Goal: Task Accomplishment & Management: Complete application form

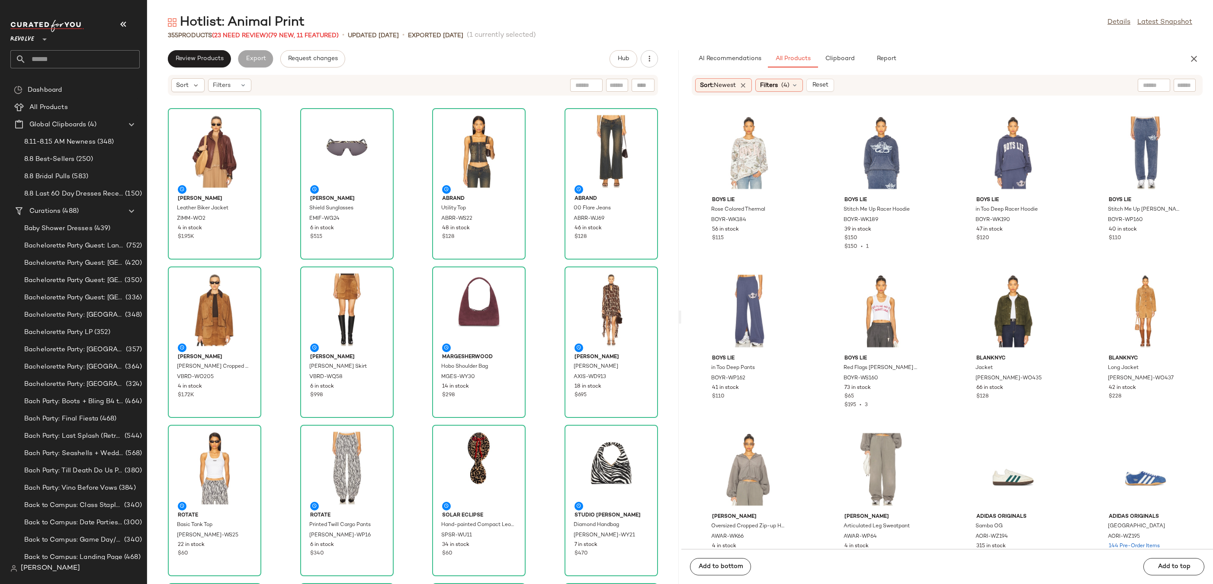
scroll to position [384, 0]
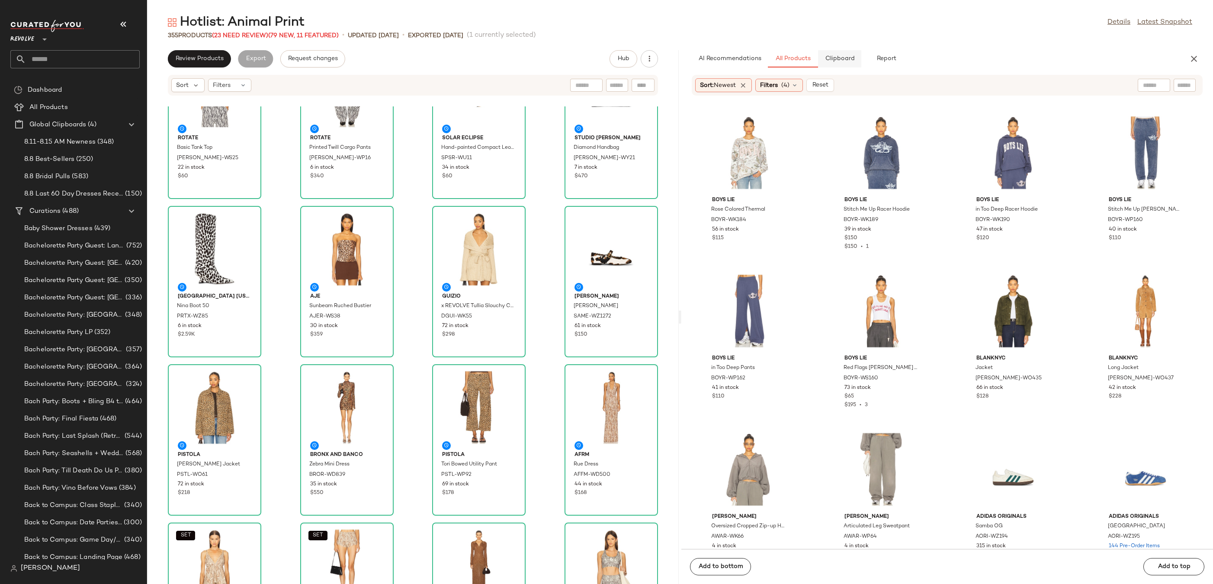
click at [838, 61] on span "Clipboard" at bounding box center [839, 58] width 30 height 7
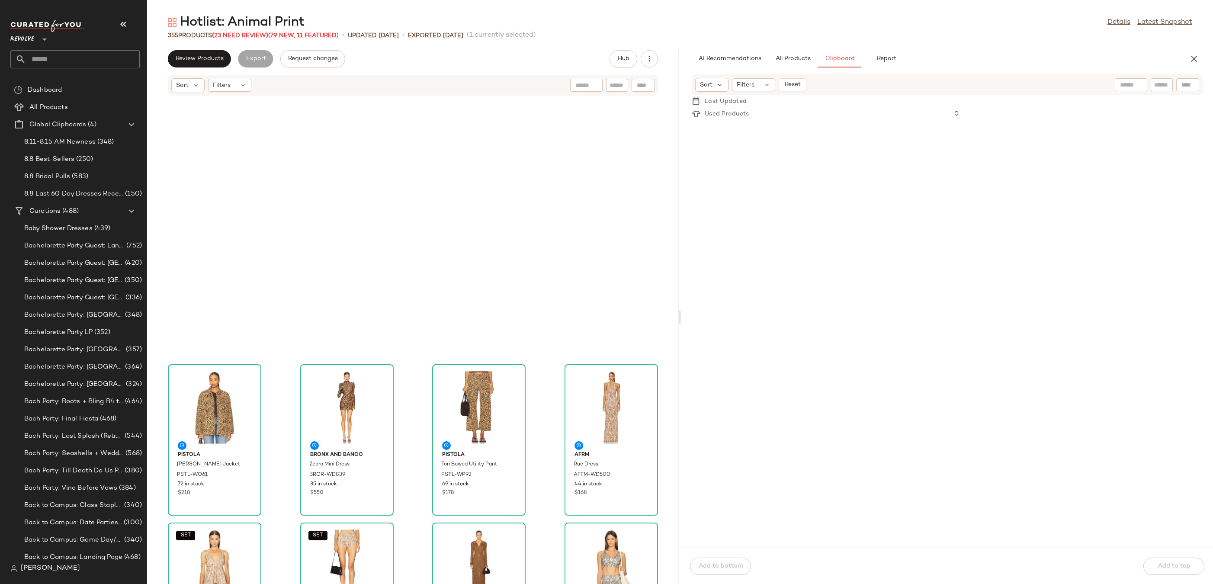
scroll to position [923, 0]
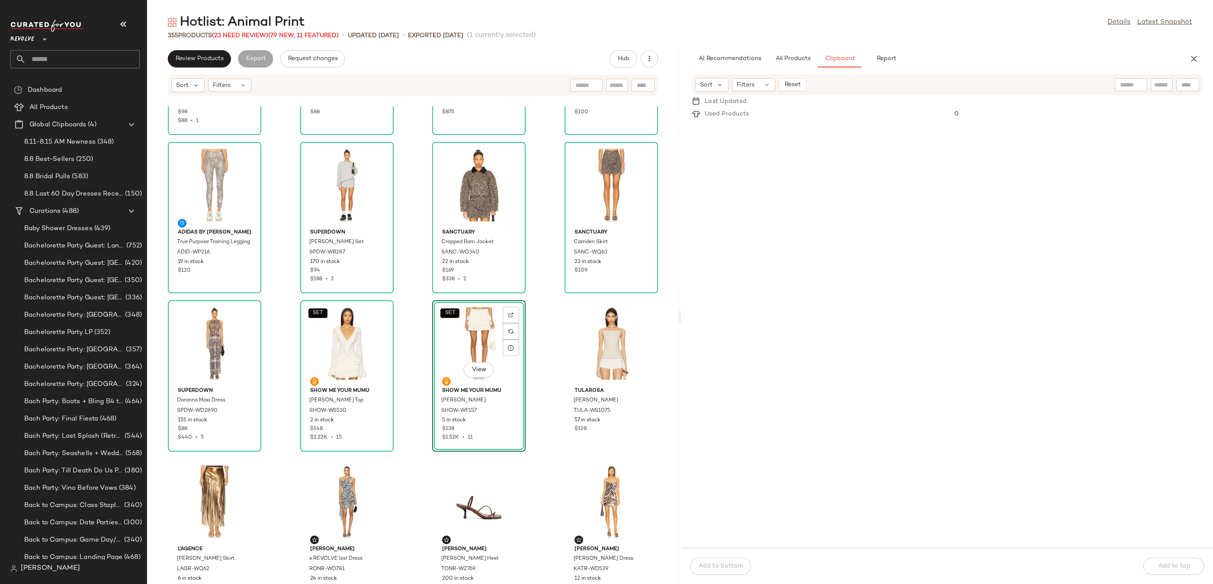
click at [457, 333] on div "SET View" at bounding box center [478, 343] width 87 height 80
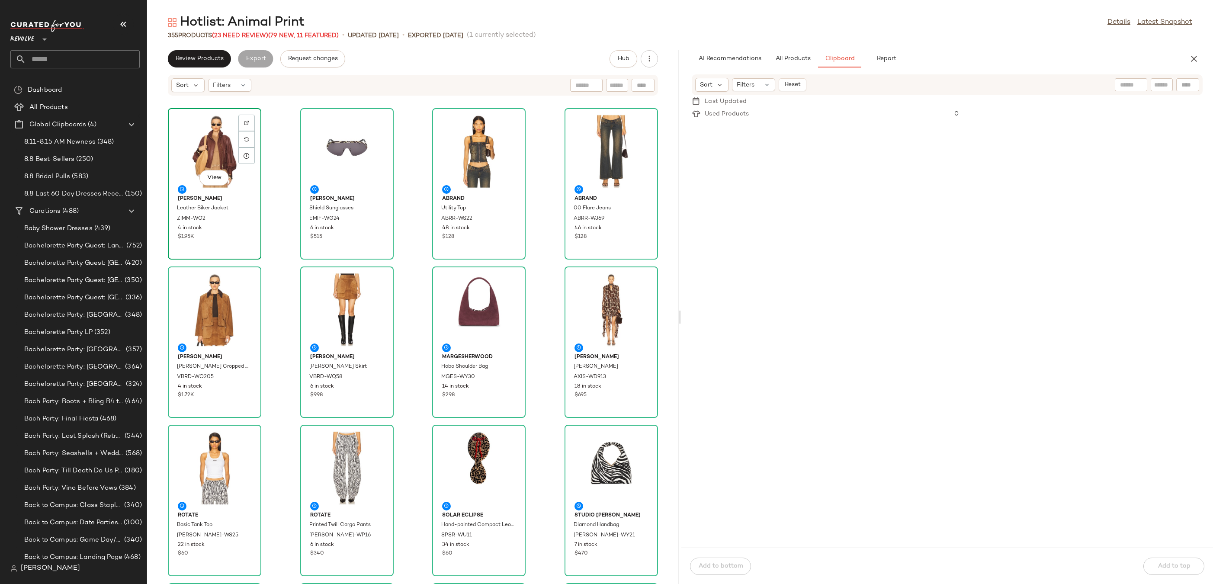
click at [216, 133] on div "View" at bounding box center [214, 151] width 87 height 80
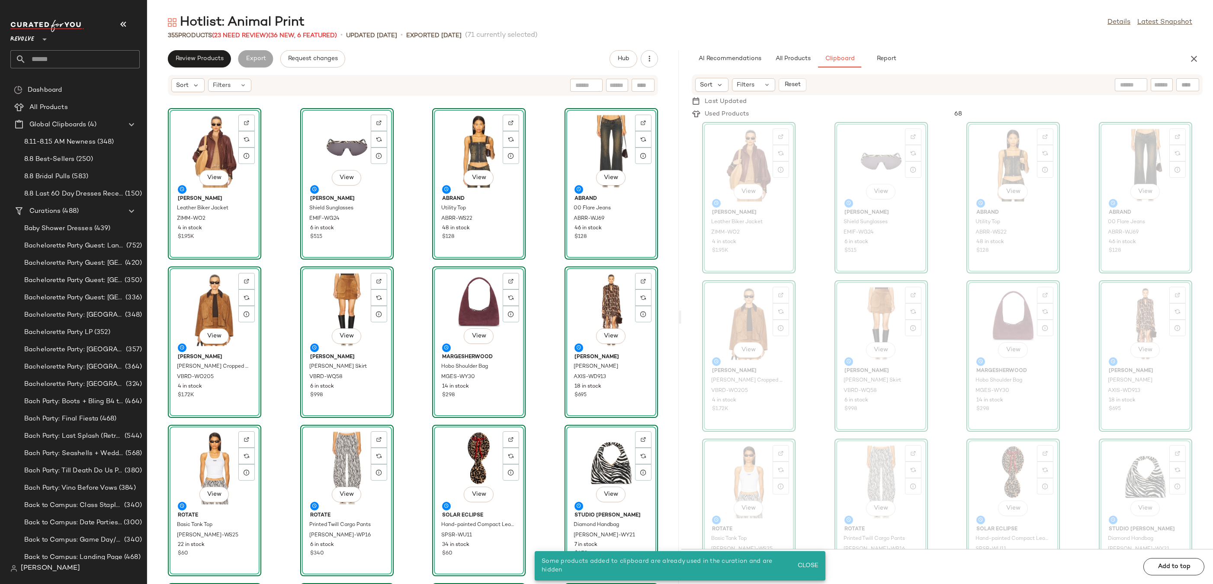
click at [656, 157] on div "View Zimmermann Leather Biker Jacket ZIMM-WO2 4 in stock $1.95K View Emilio Puc…" at bounding box center [412, 344] width 531 height 477
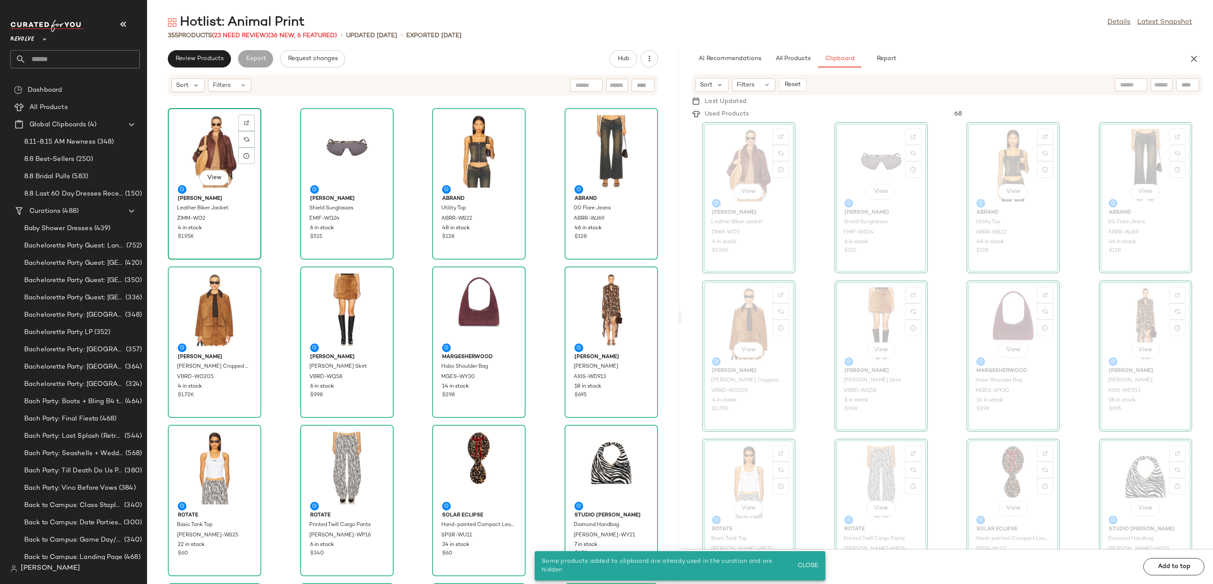
click at [207, 130] on div "View" at bounding box center [214, 151] width 87 height 80
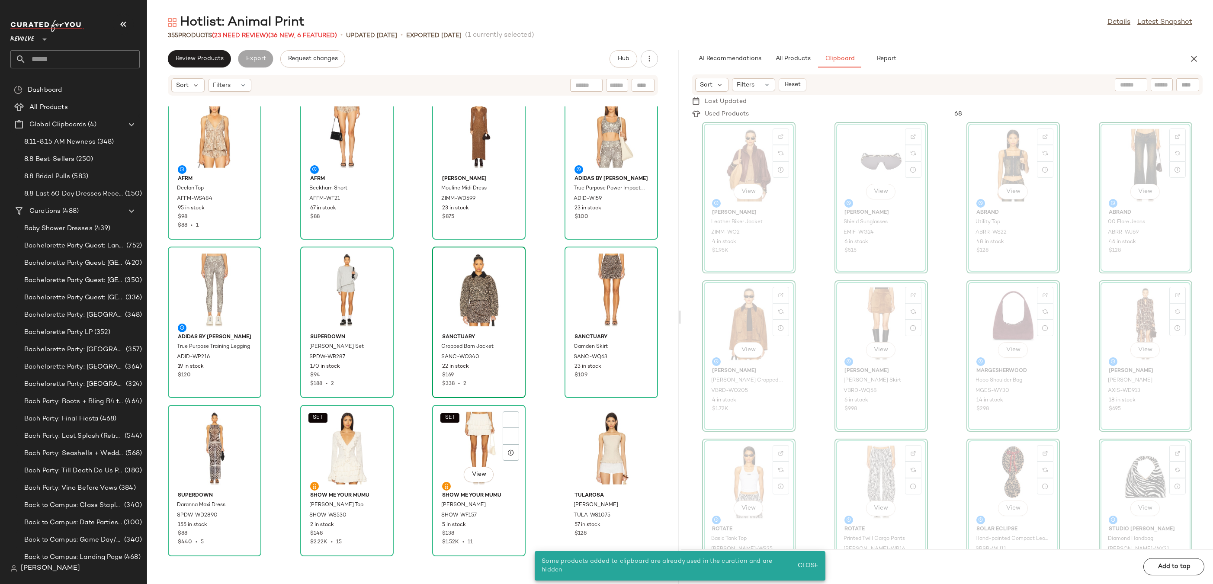
scroll to position [825, 0]
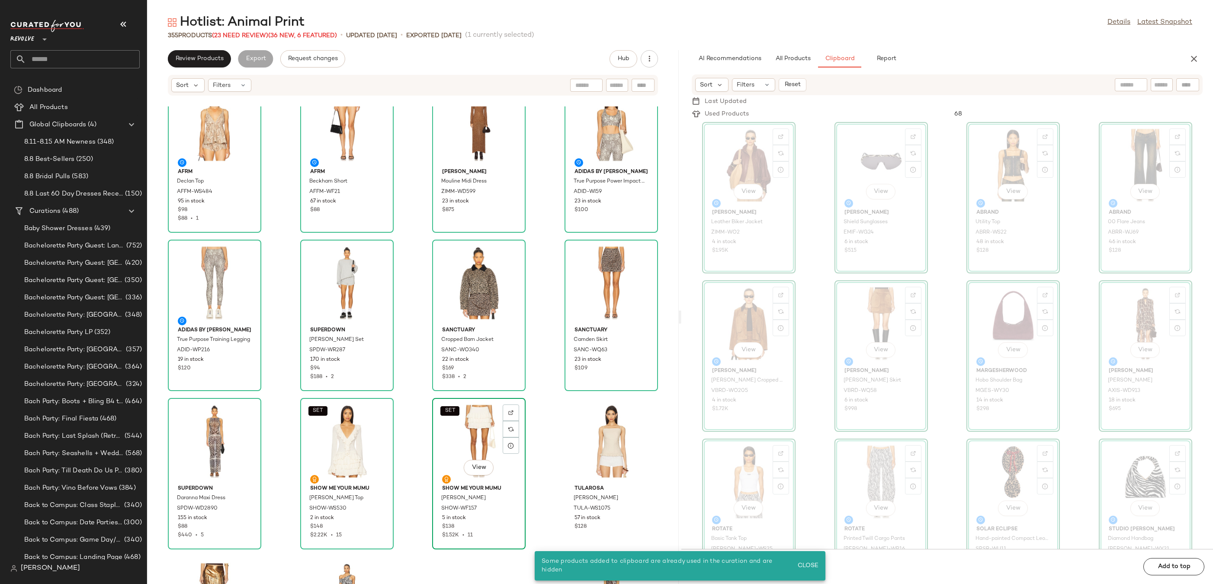
click at [472, 430] on div "SET View" at bounding box center [478, 441] width 87 height 80
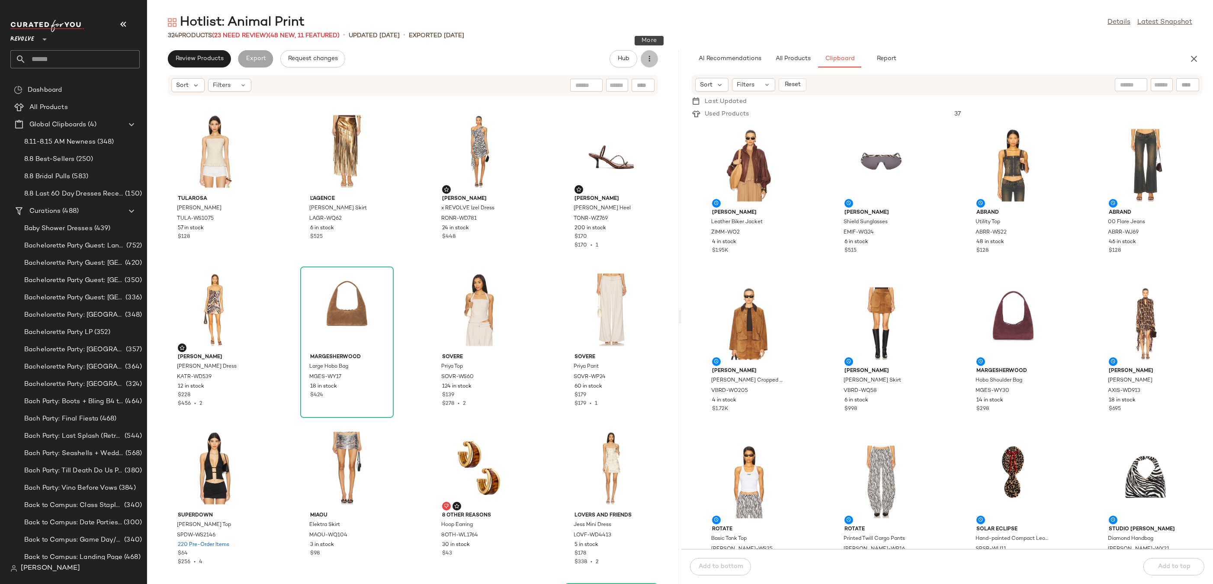
click at [653, 55] on icon "button" at bounding box center [649, 58] width 9 height 9
click at [637, 20] on div "Hotlist: Animal Print Details Latest Snapshot" at bounding box center [679, 22] width 1065 height 17
click at [265, 33] on span "(23 Need Review)" at bounding box center [240, 35] width 56 height 6
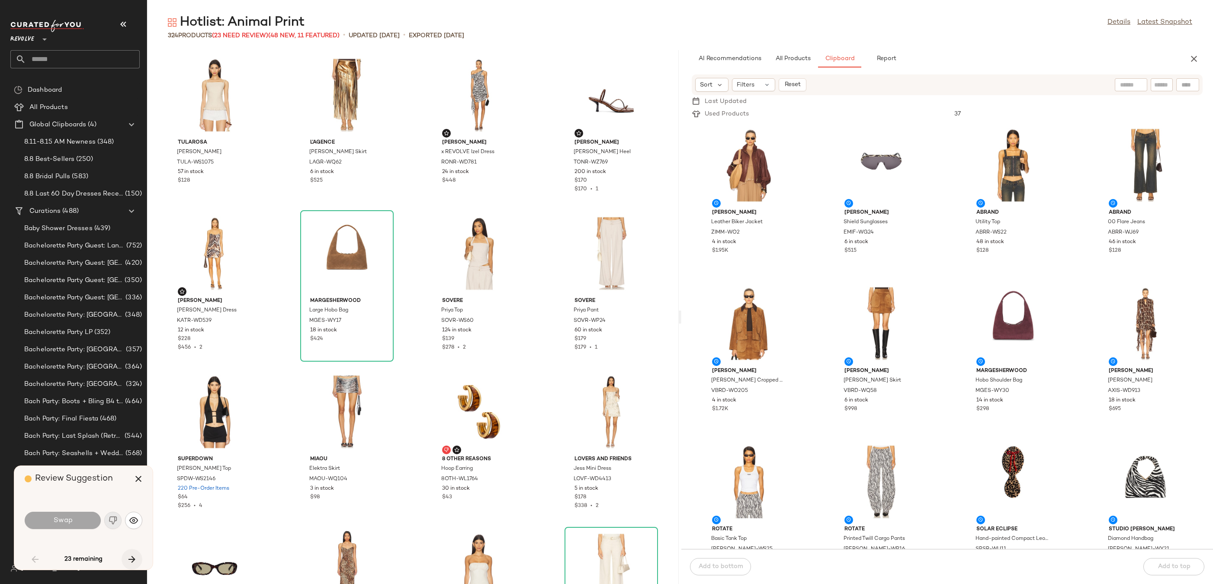
click at [127, 562] on icon "button" at bounding box center [132, 559] width 10 height 10
click at [137, 474] on icon "button" at bounding box center [138, 478] width 10 height 10
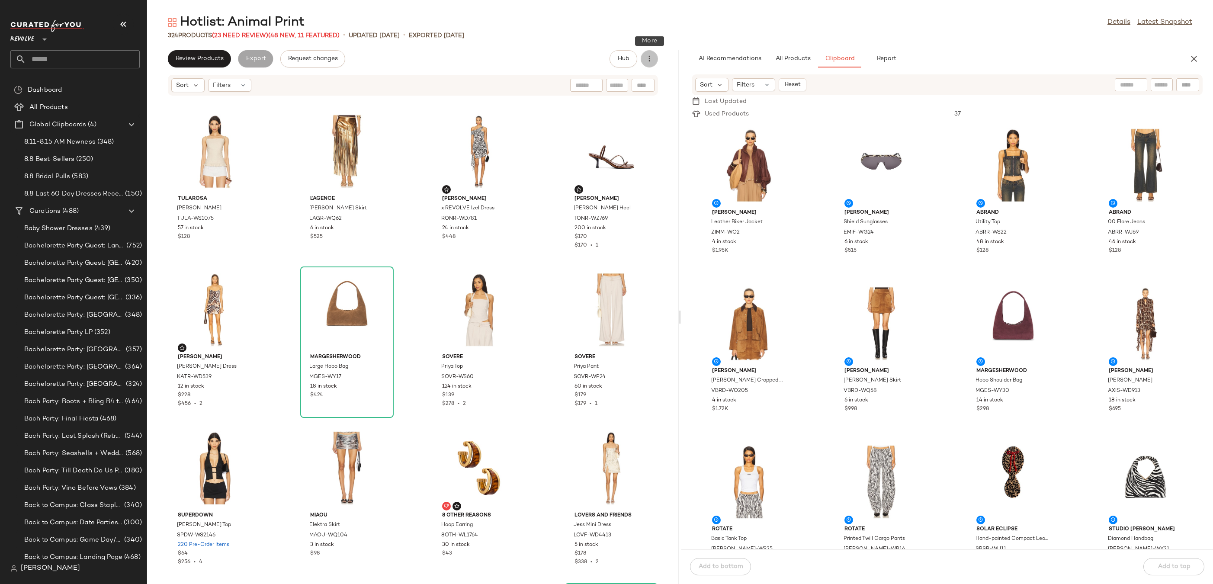
click at [651, 60] on icon "button" at bounding box center [649, 58] width 9 height 9
click at [626, 125] on span "Clear Suggested Products" at bounding box center [609, 125] width 81 height 9
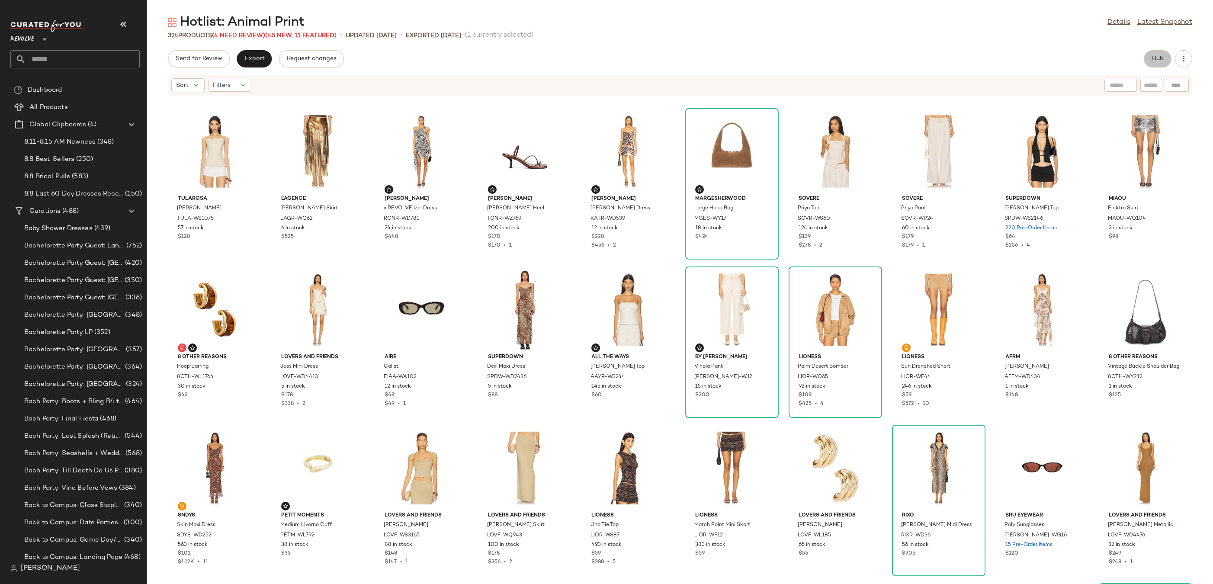
click at [1161, 58] on span "Hub" at bounding box center [1157, 58] width 12 height 7
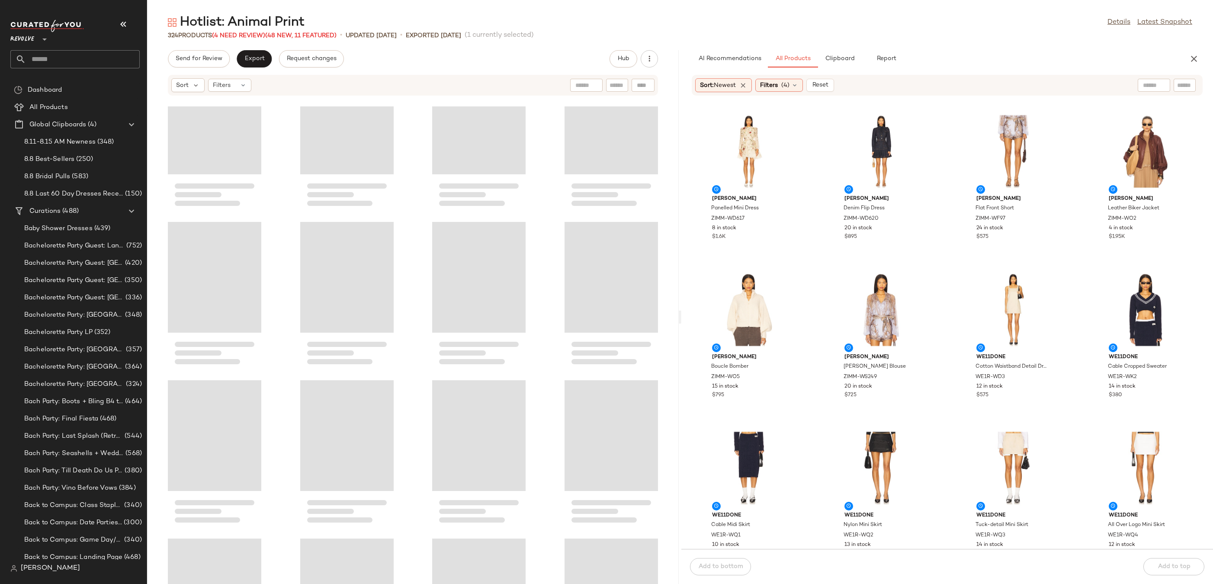
scroll to position [12344, 0]
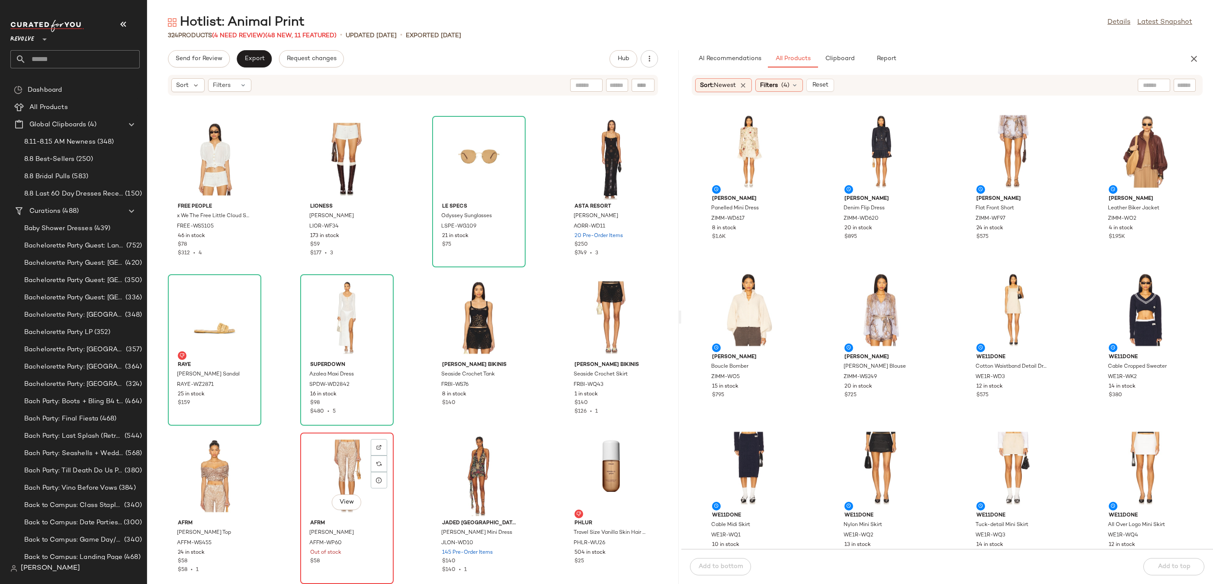
click at [344, 449] on div "View" at bounding box center [346, 475] width 87 height 80
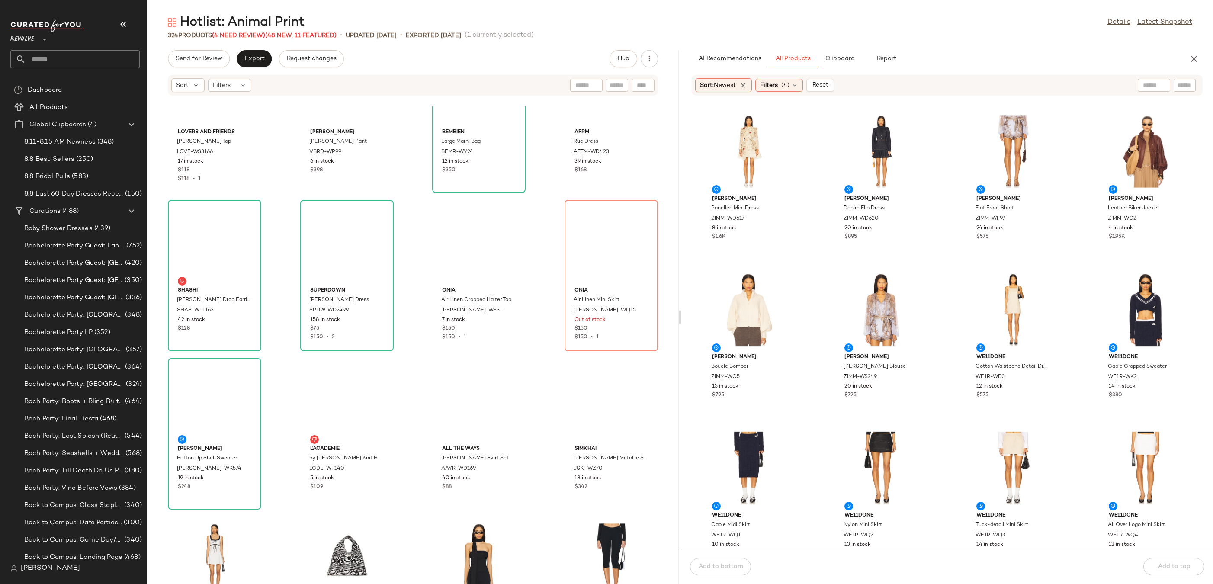
scroll to position [11633, 0]
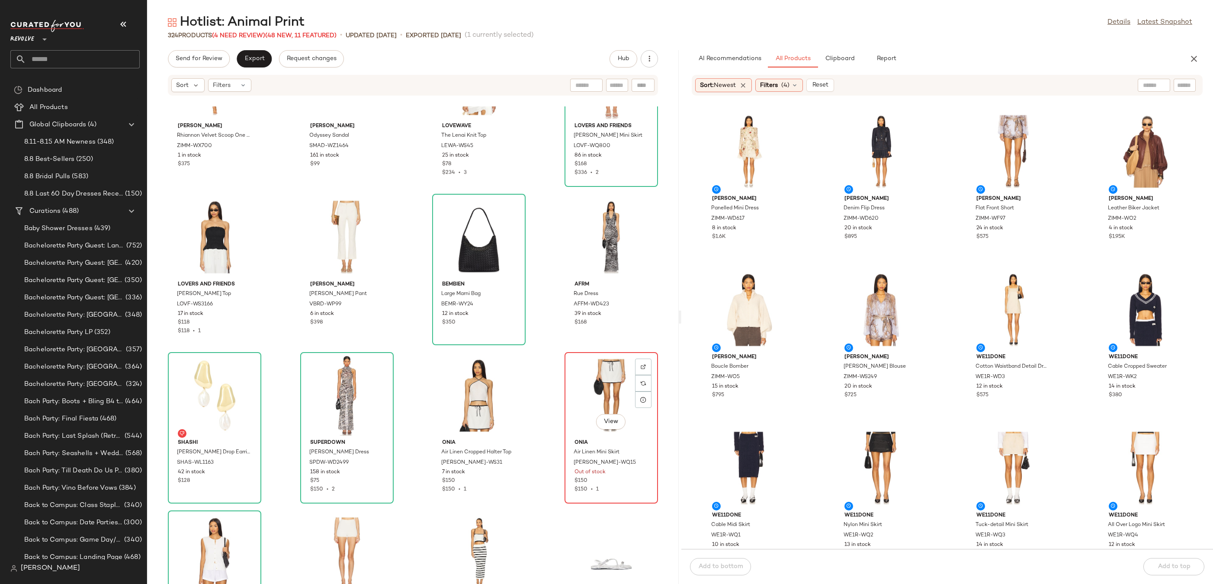
click at [609, 381] on div "View" at bounding box center [610, 395] width 87 height 80
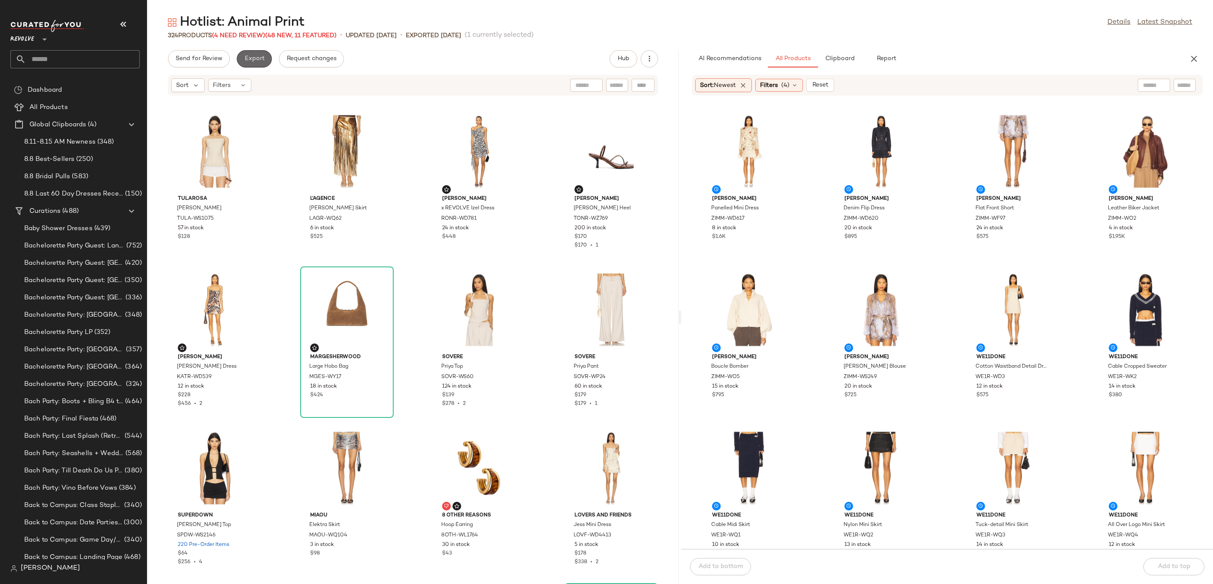
click at [255, 61] on span "Export" at bounding box center [254, 58] width 20 height 7
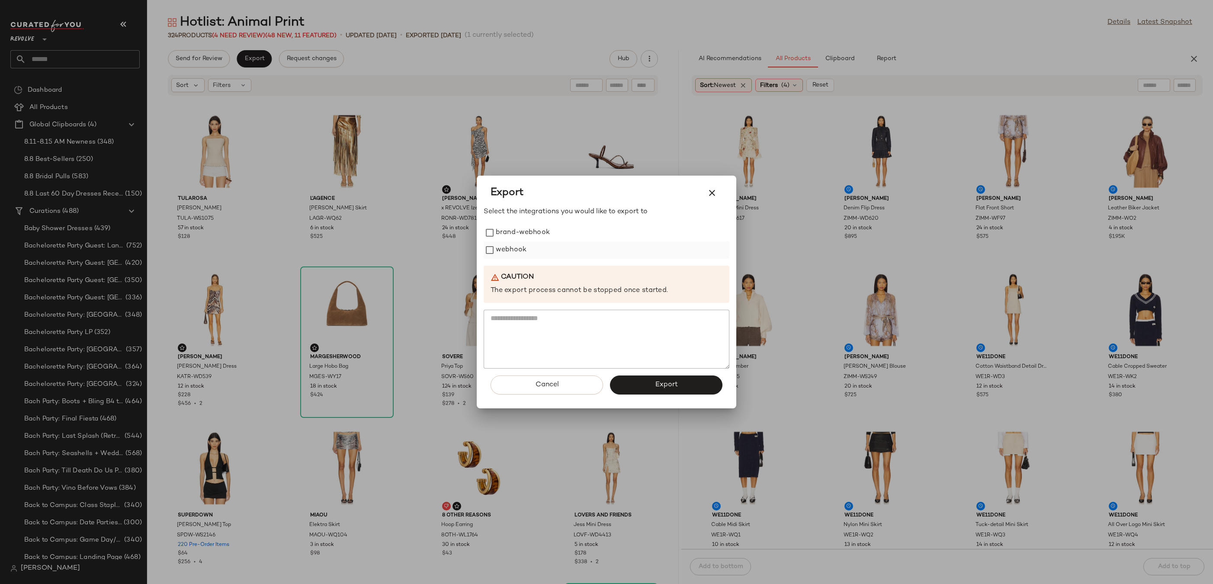
click at [505, 249] on label "webhook" at bounding box center [511, 249] width 31 height 17
click at [637, 394] on button "Export" at bounding box center [666, 384] width 112 height 19
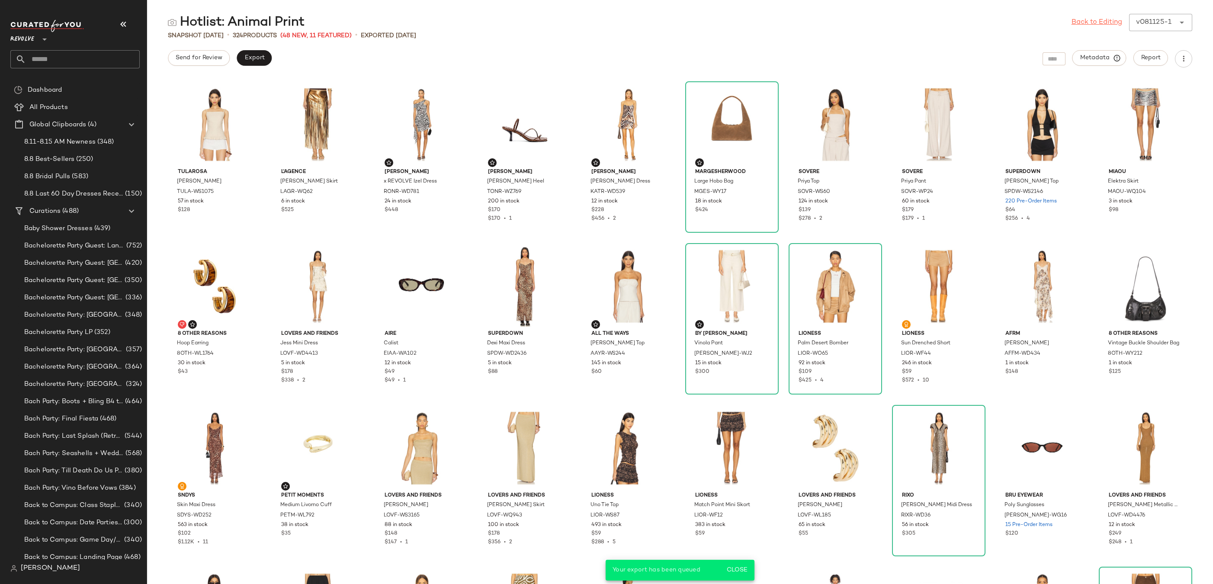
click at [1083, 22] on link "Back to Editing" at bounding box center [1096, 22] width 51 height 10
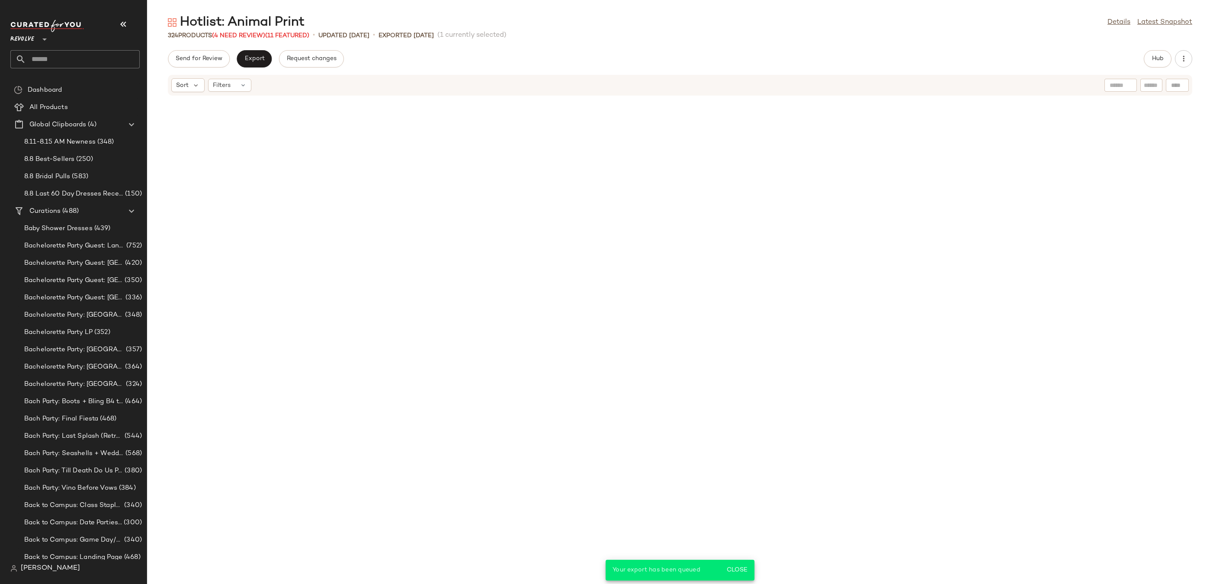
scroll to position [4590, 0]
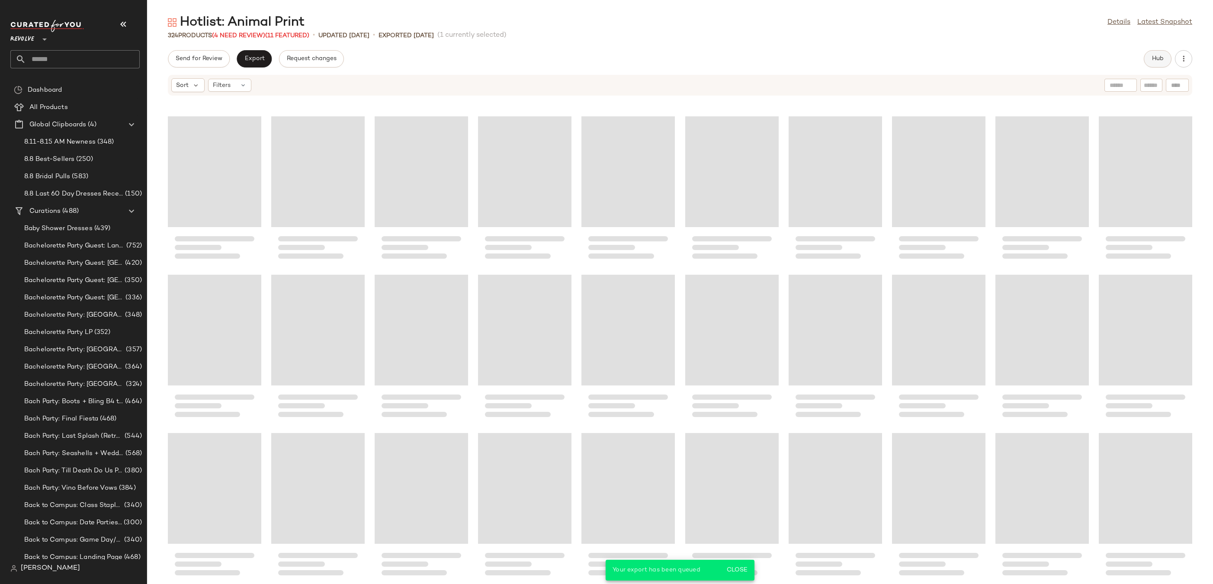
click at [1149, 59] on button "Hub" at bounding box center [1157, 58] width 28 height 17
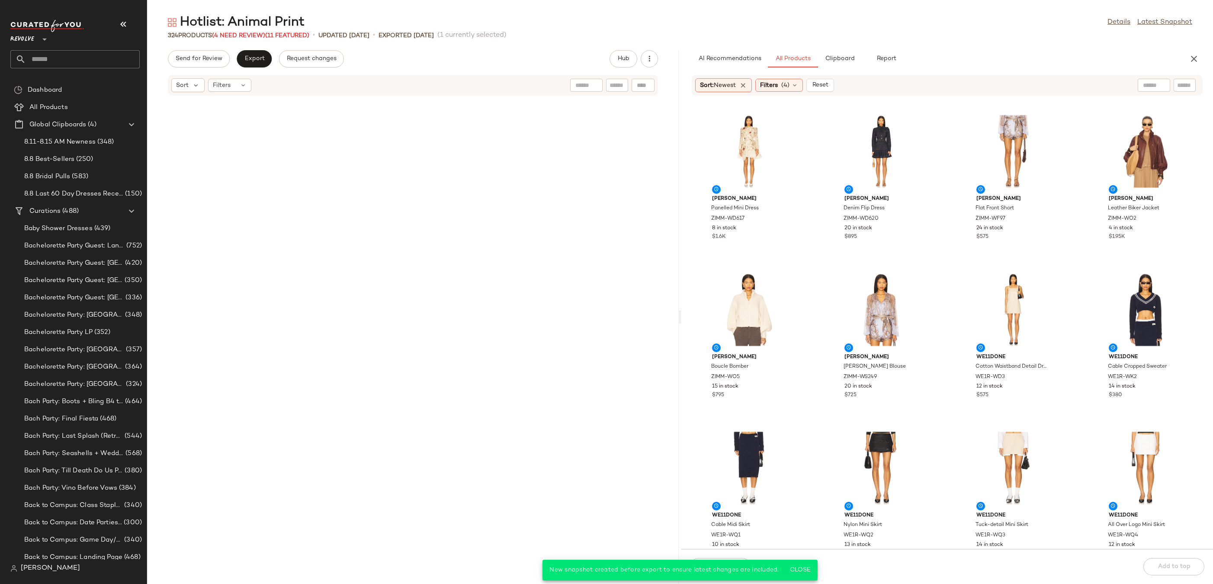
scroll to position [0, 0]
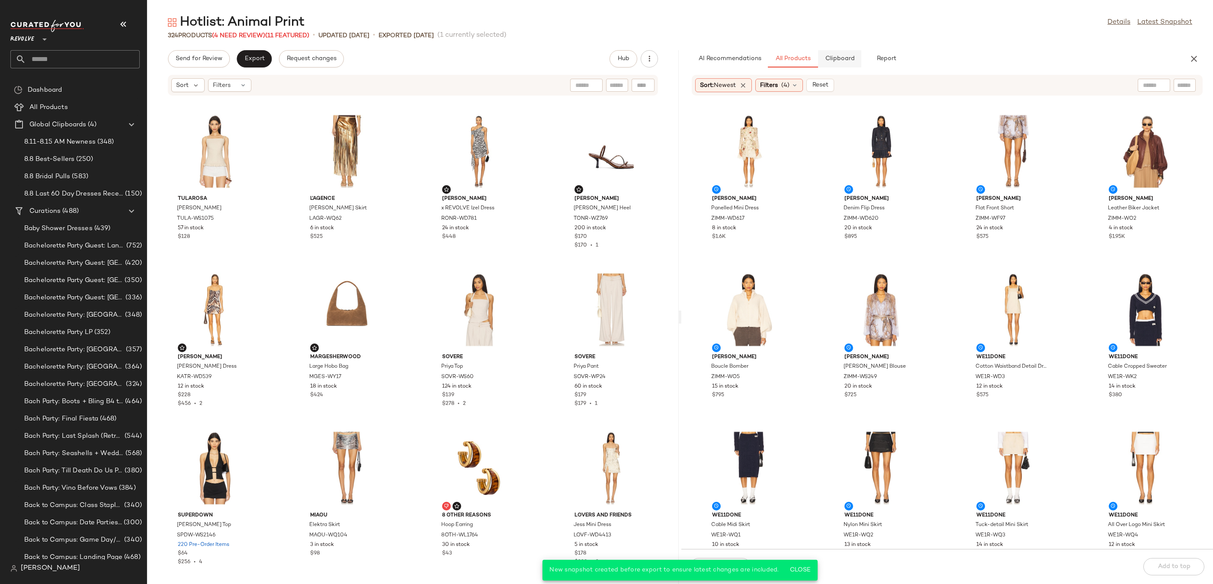
click at [841, 54] on button "Clipboard" at bounding box center [839, 58] width 43 height 17
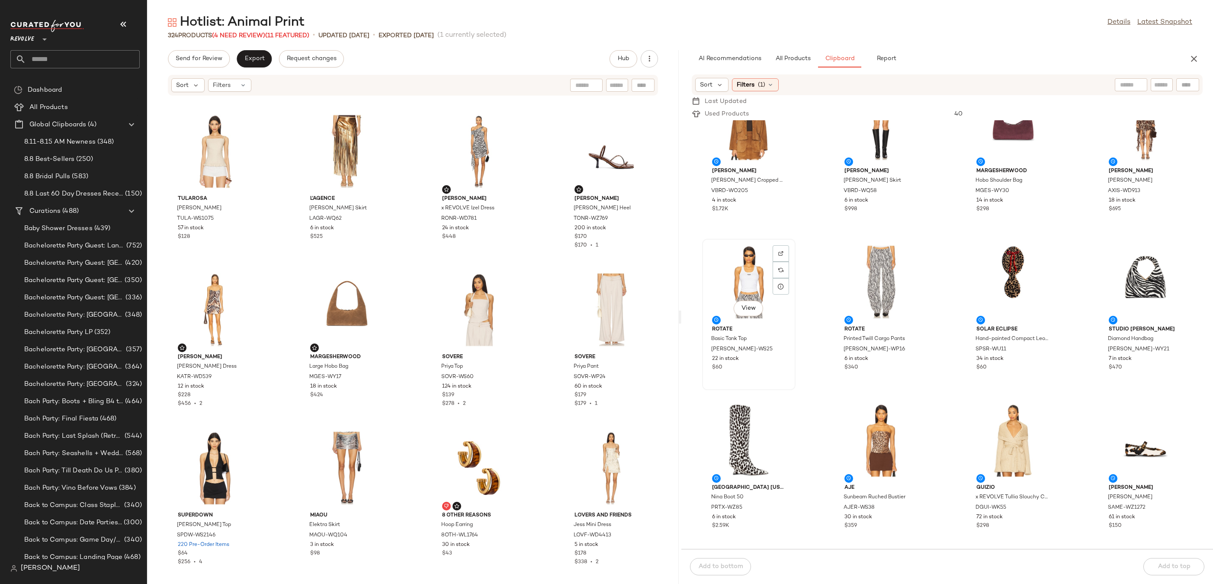
scroll to position [505, 0]
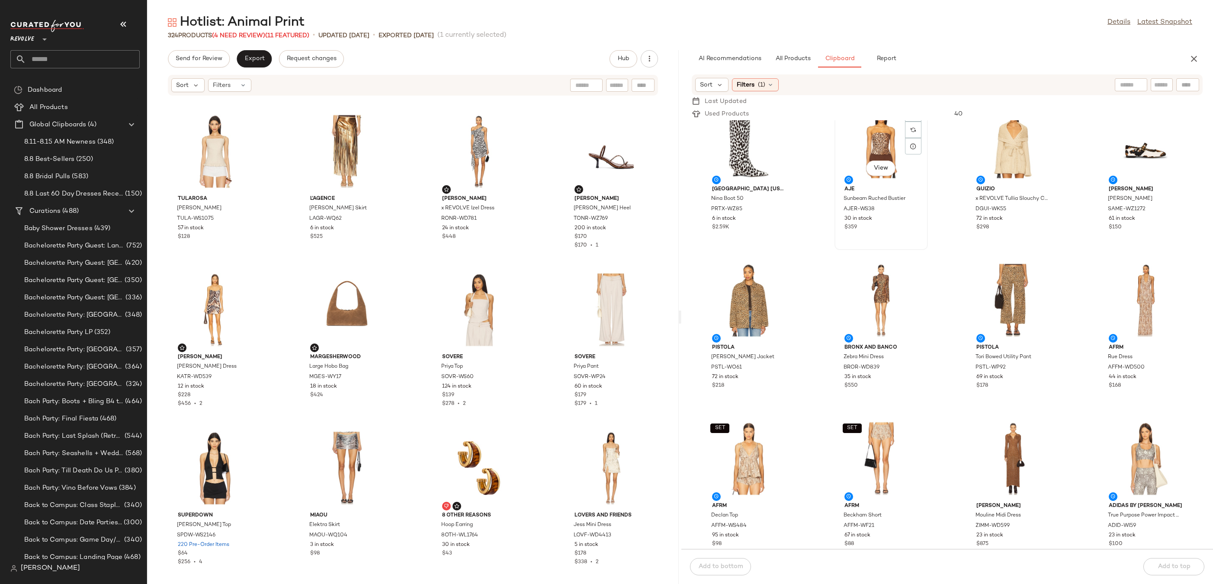
click at [873, 141] on div "View" at bounding box center [880, 142] width 87 height 80
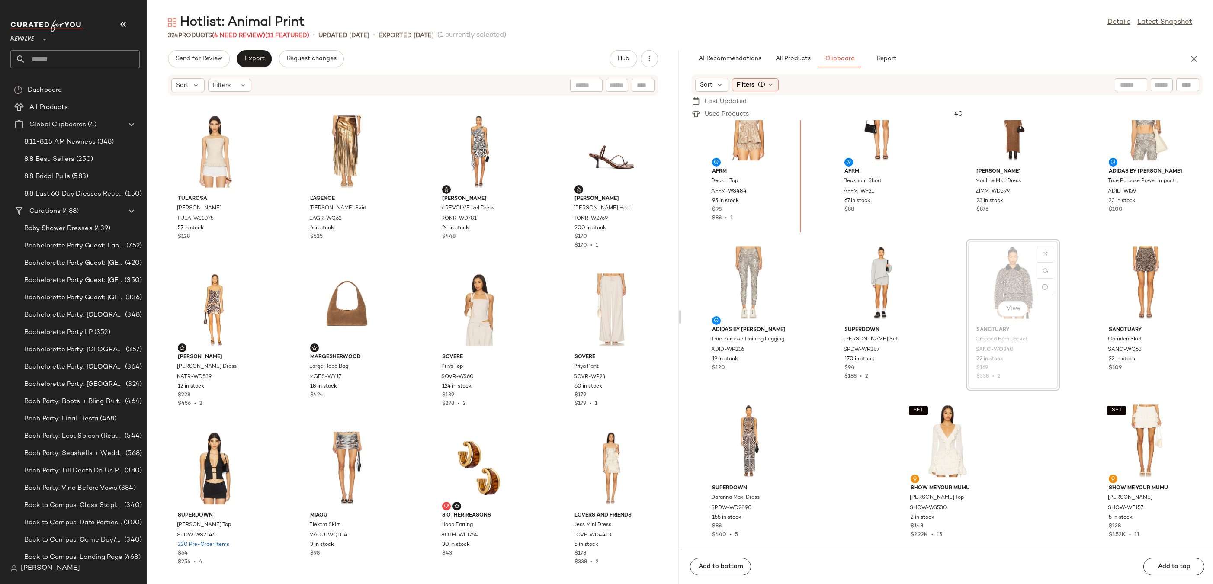
scroll to position [839, 0]
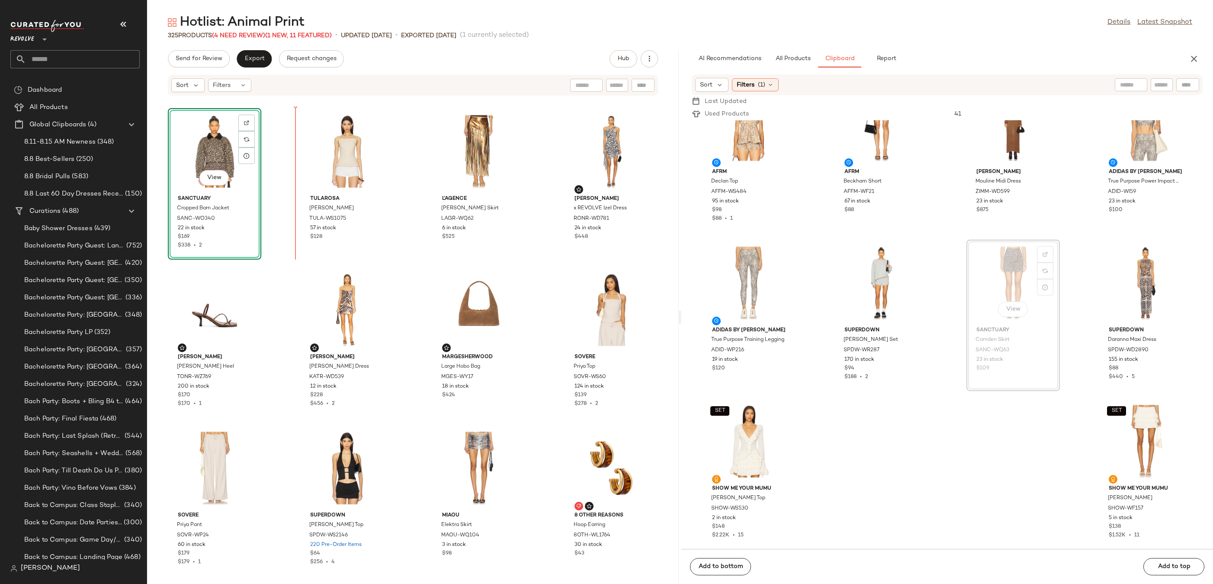
drag, startPoint x: 984, startPoint y: 280, endPoint x: 979, endPoint y: 279, distance: 5.6
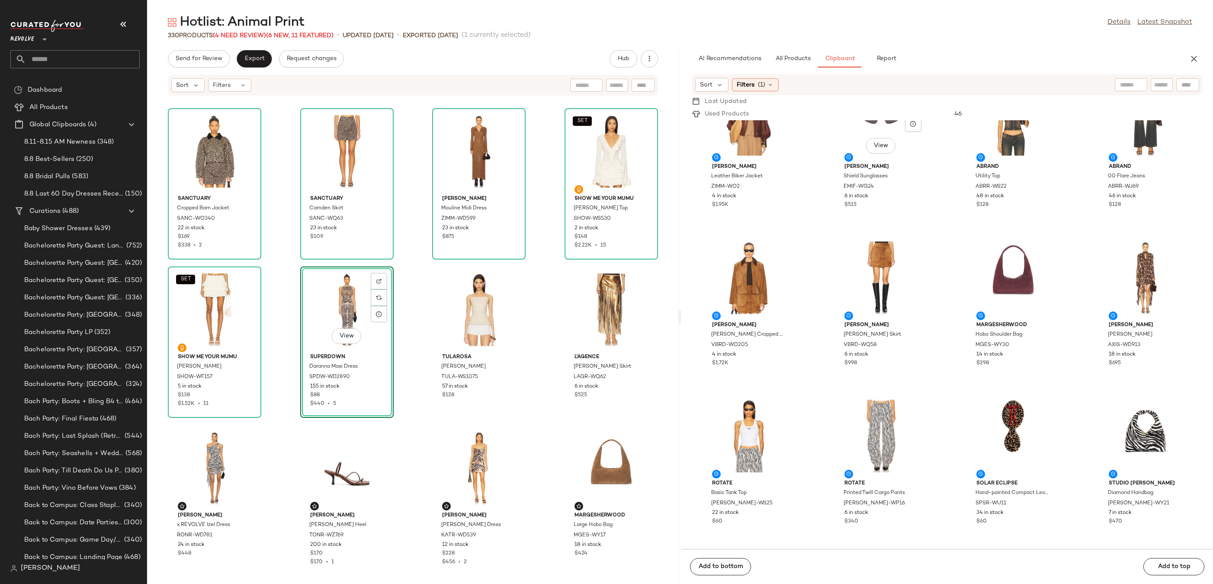
scroll to position [0, 0]
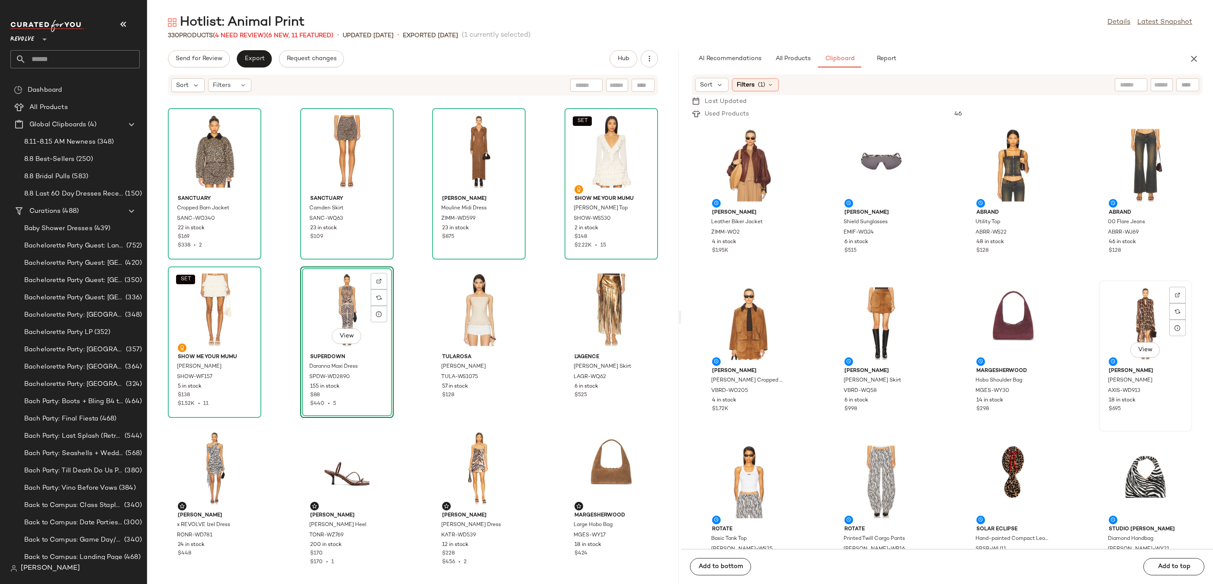
click at [1122, 310] on div "View" at bounding box center [1144, 323] width 87 height 80
click at [1174, 296] on img at bounding box center [1176, 294] width 5 height 5
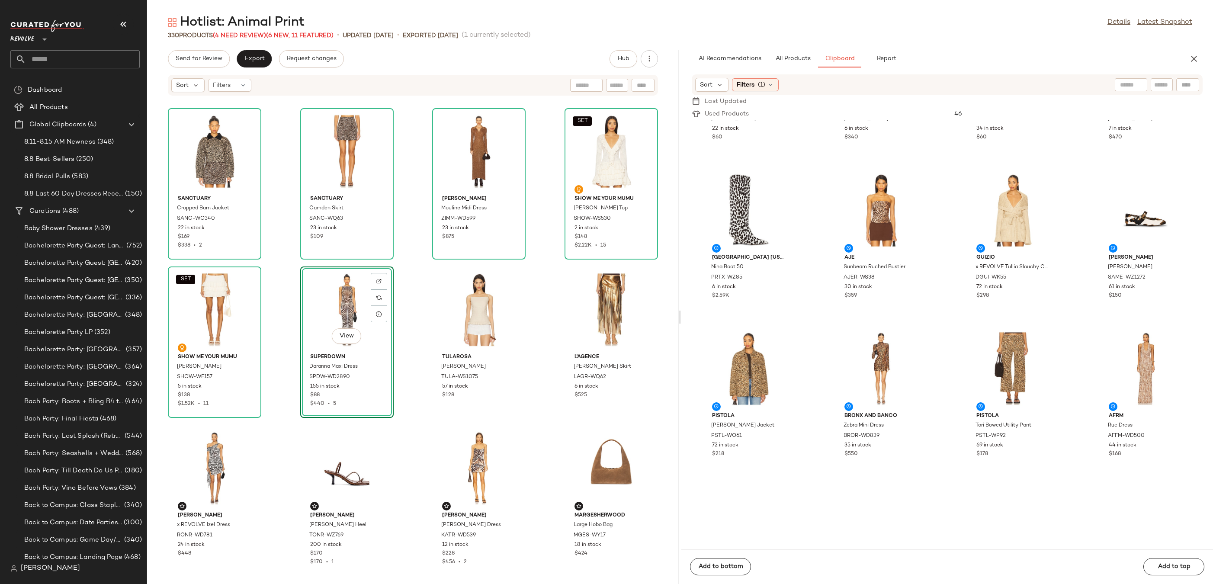
scroll to position [546, 0]
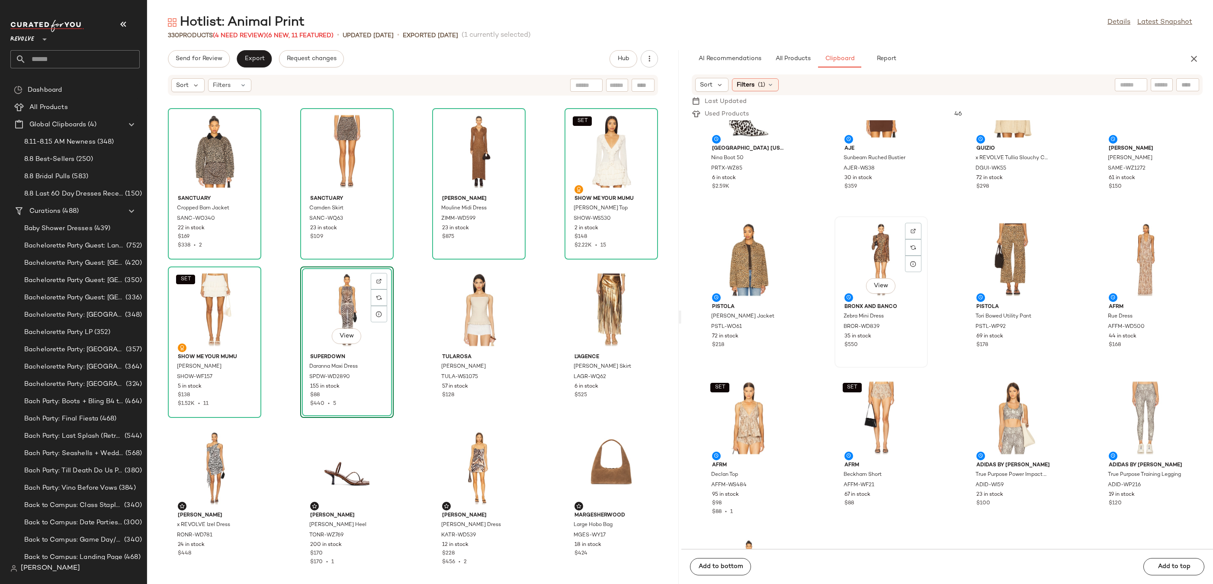
click at [870, 249] on div "View" at bounding box center [880, 259] width 87 height 80
click at [914, 239] on div at bounding box center [913, 247] width 16 height 16
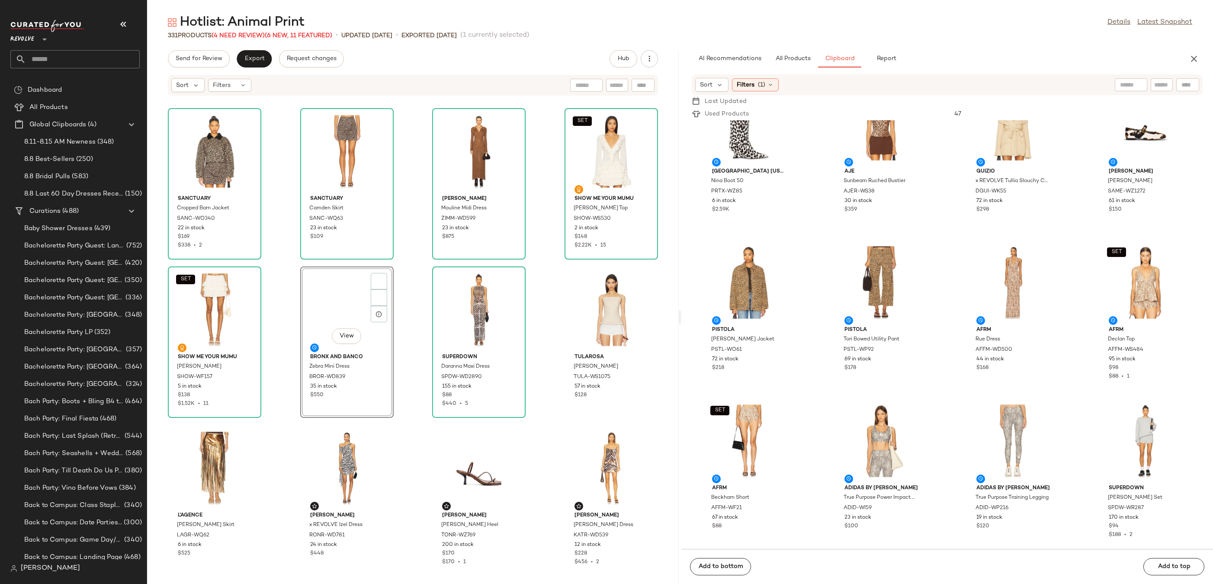
scroll to position [523, 0]
click at [463, 305] on div "View" at bounding box center [478, 309] width 87 height 80
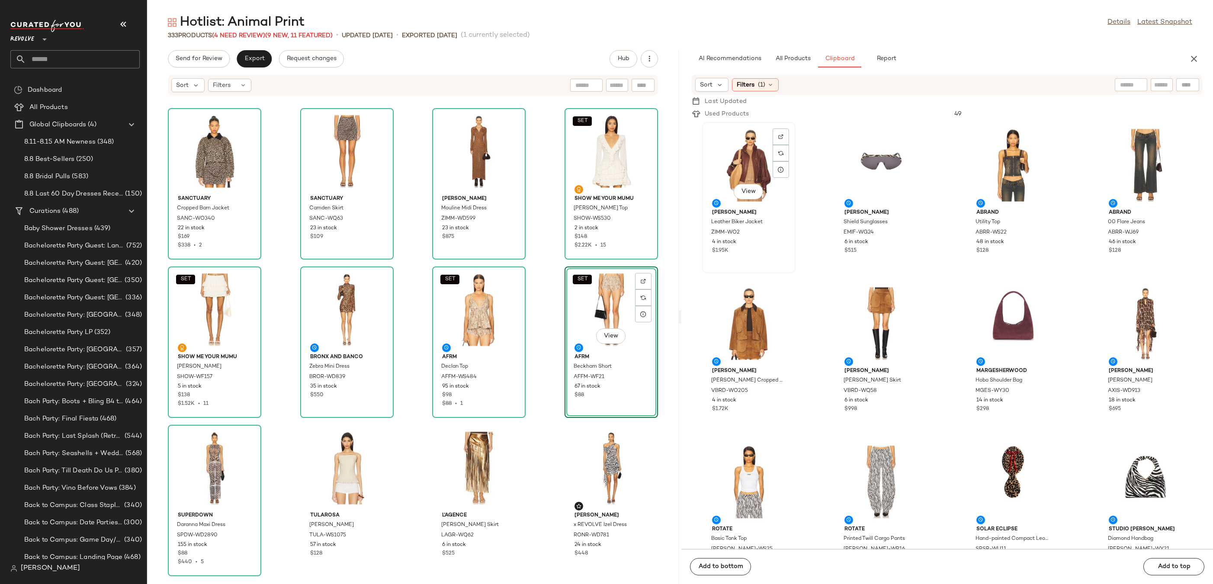
click at [748, 163] on div "View" at bounding box center [748, 165] width 87 height 80
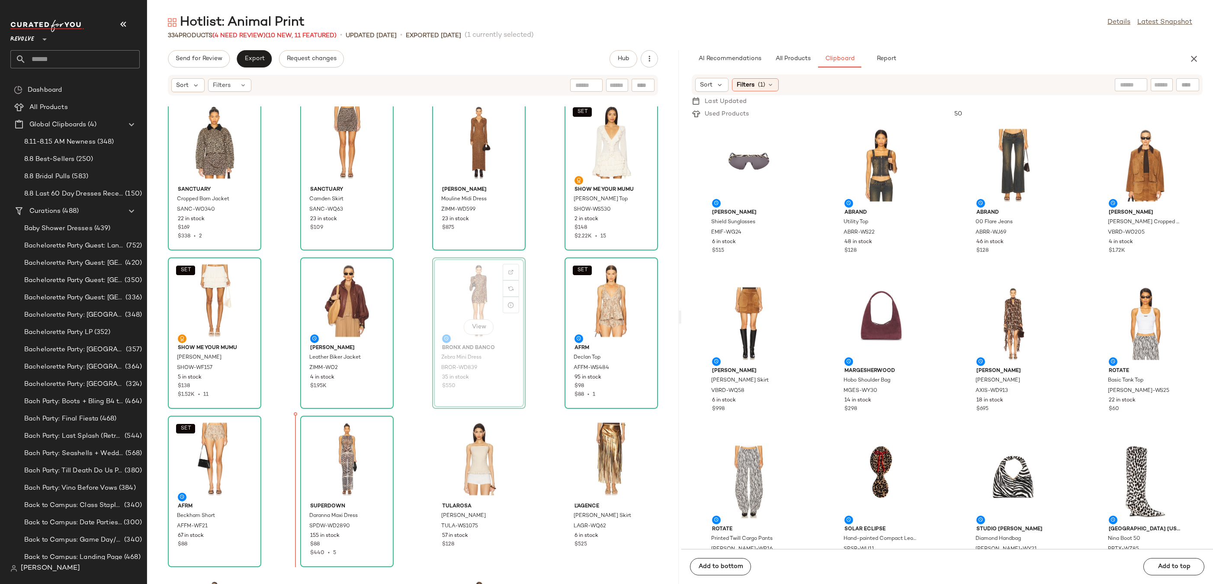
scroll to position [13, 0]
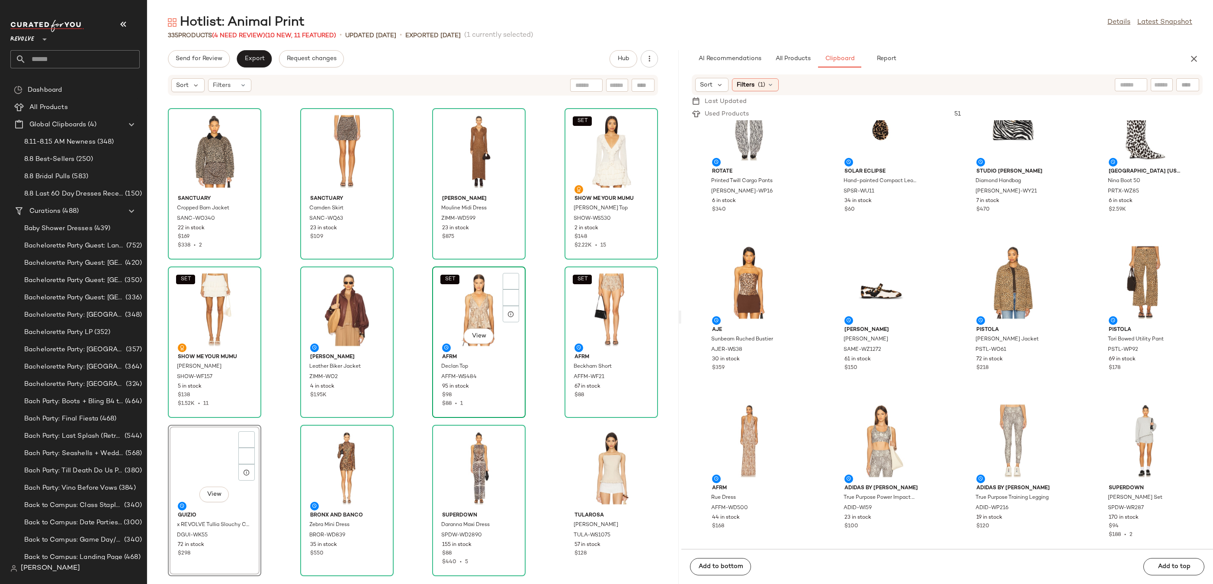
scroll to position [365, 0]
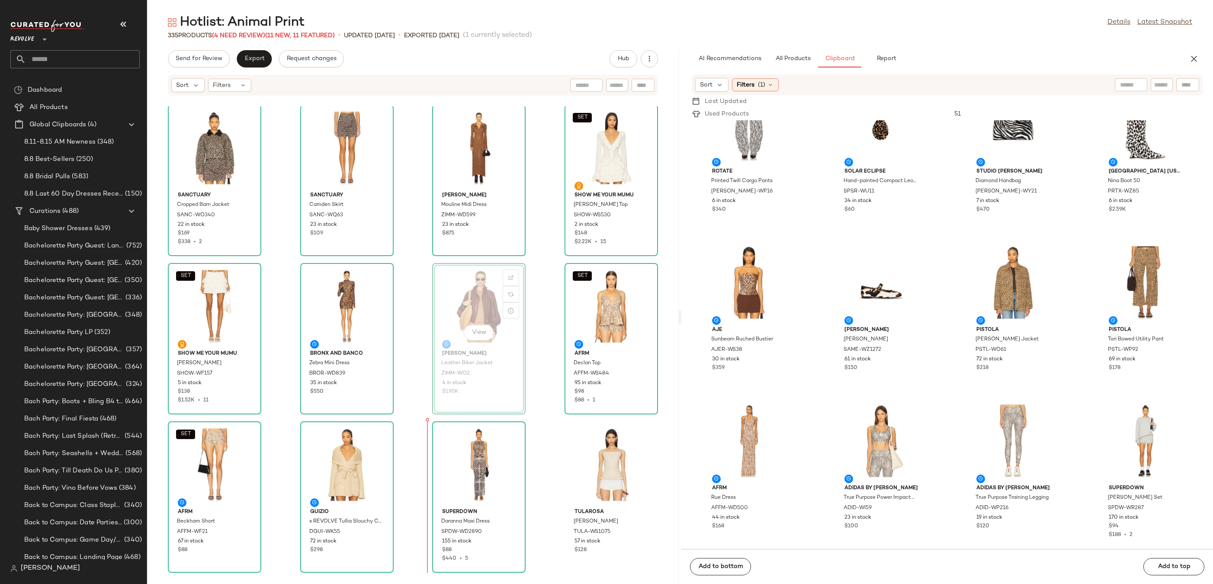
scroll to position [8, 0]
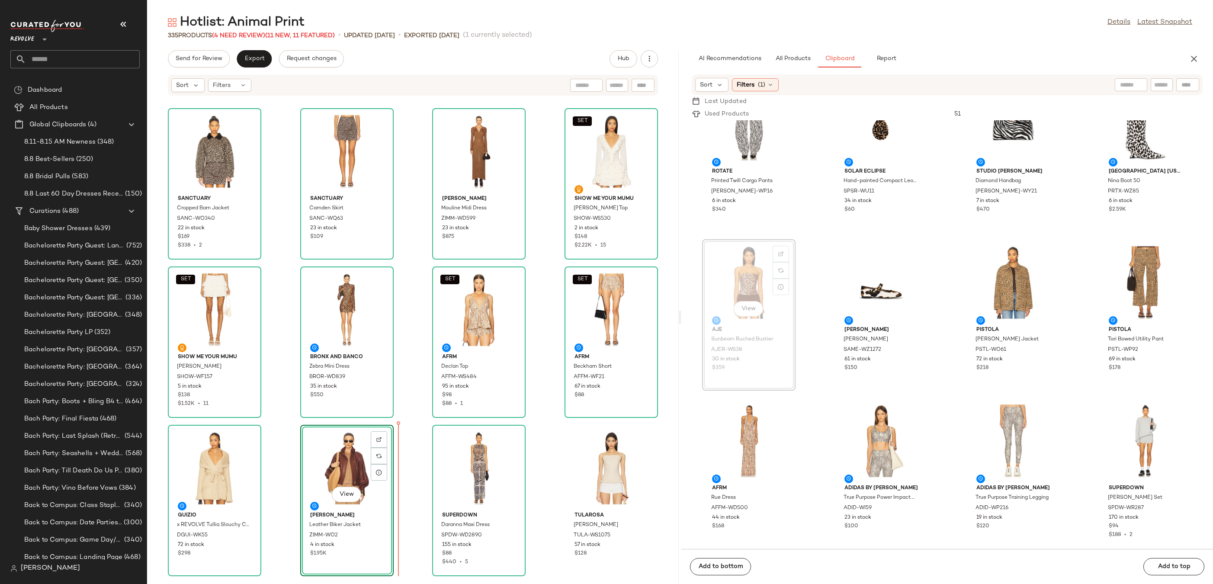
scroll to position [3, 0]
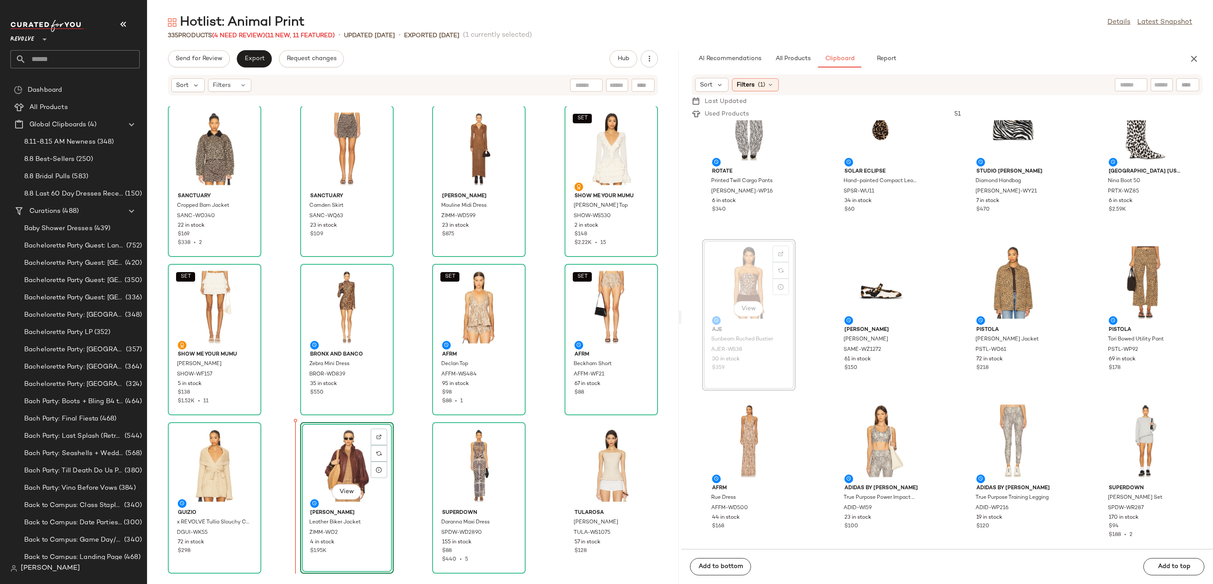
drag, startPoint x: 744, startPoint y: 281, endPoint x: 730, endPoint y: 287, distance: 15.3
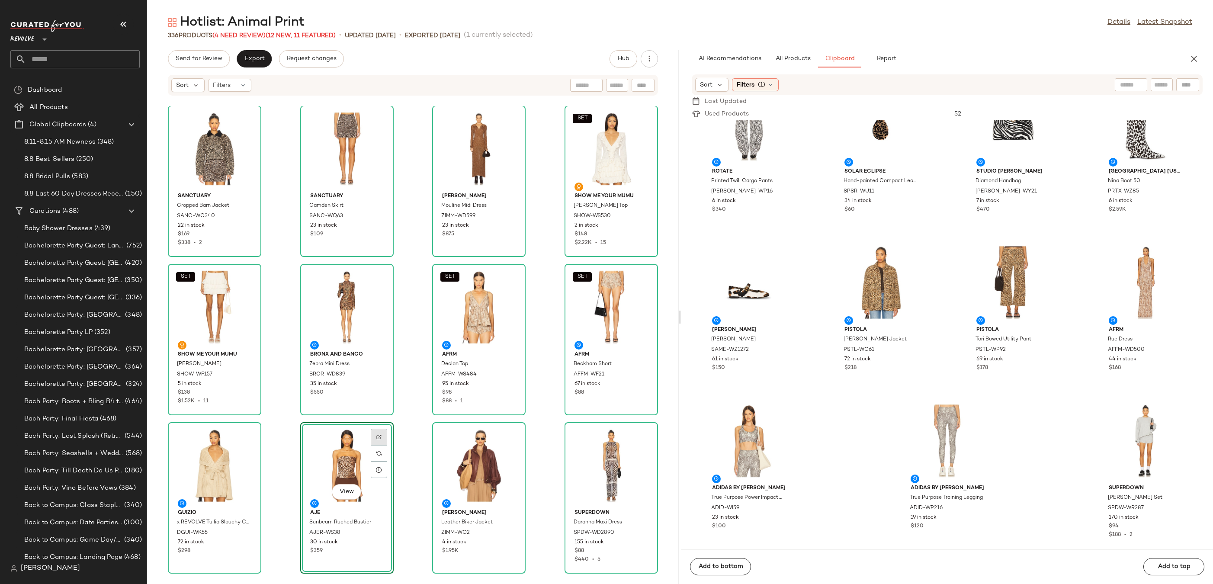
click at [379, 434] on img at bounding box center [378, 436] width 5 height 5
click at [801, 58] on span "All Products" at bounding box center [792, 58] width 35 height 7
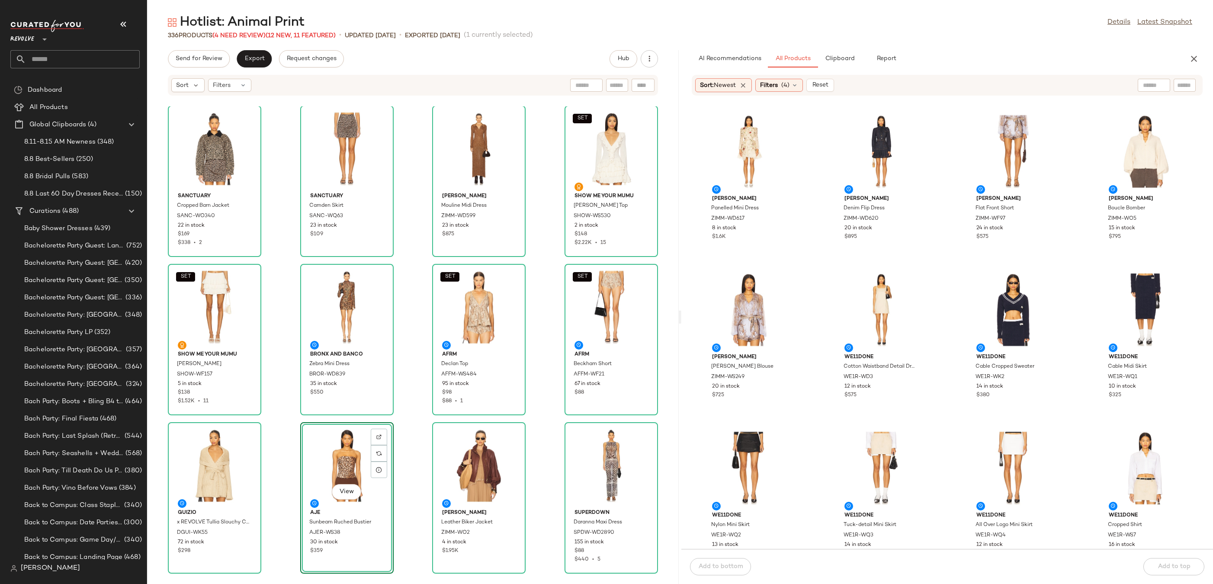
click at [1191, 89] on input "text" at bounding box center [1184, 85] width 15 height 9
paste input "**********"
type input "**********"
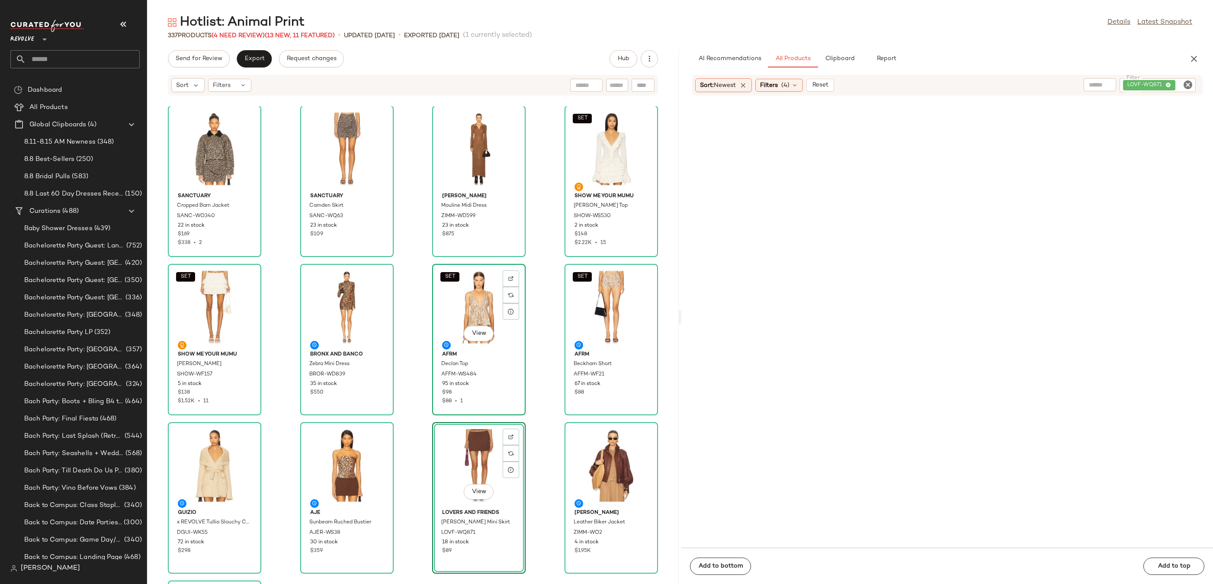
scroll to position [253, 0]
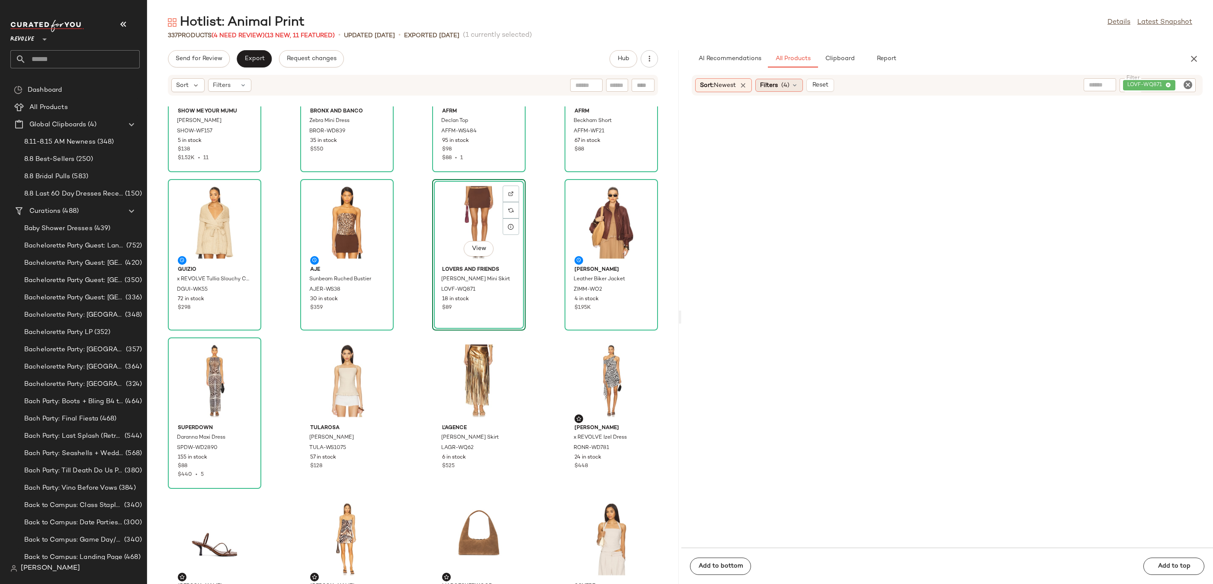
click at [796, 88] on icon at bounding box center [794, 85] width 7 height 7
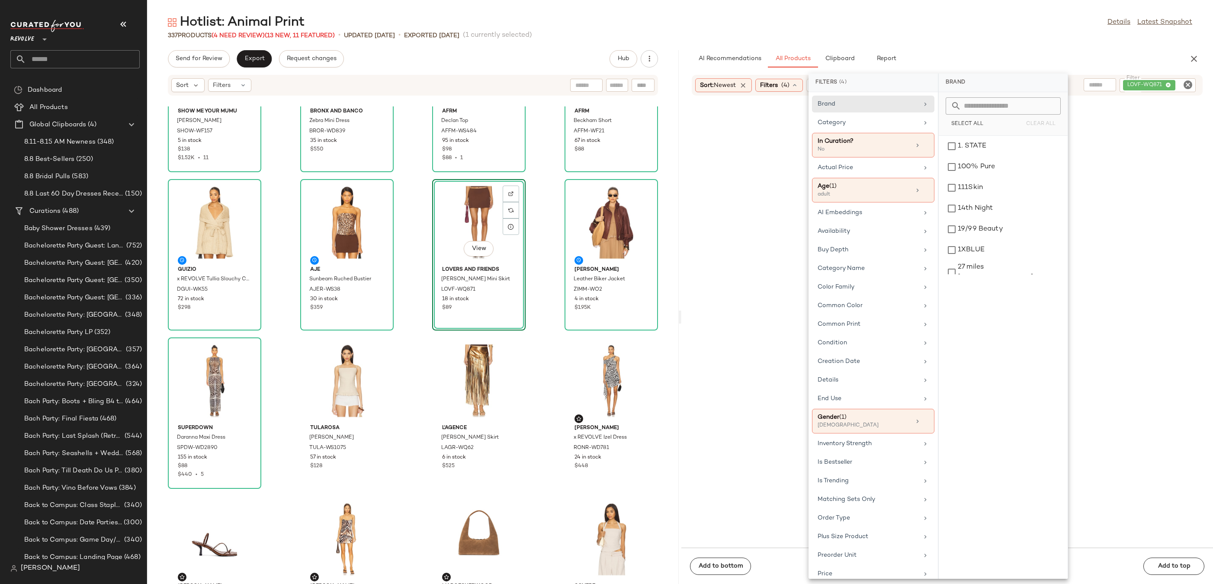
click at [969, 56] on div "AI Recommendations All Products Clipboard Report" at bounding box center [932, 58] width 483 height 17
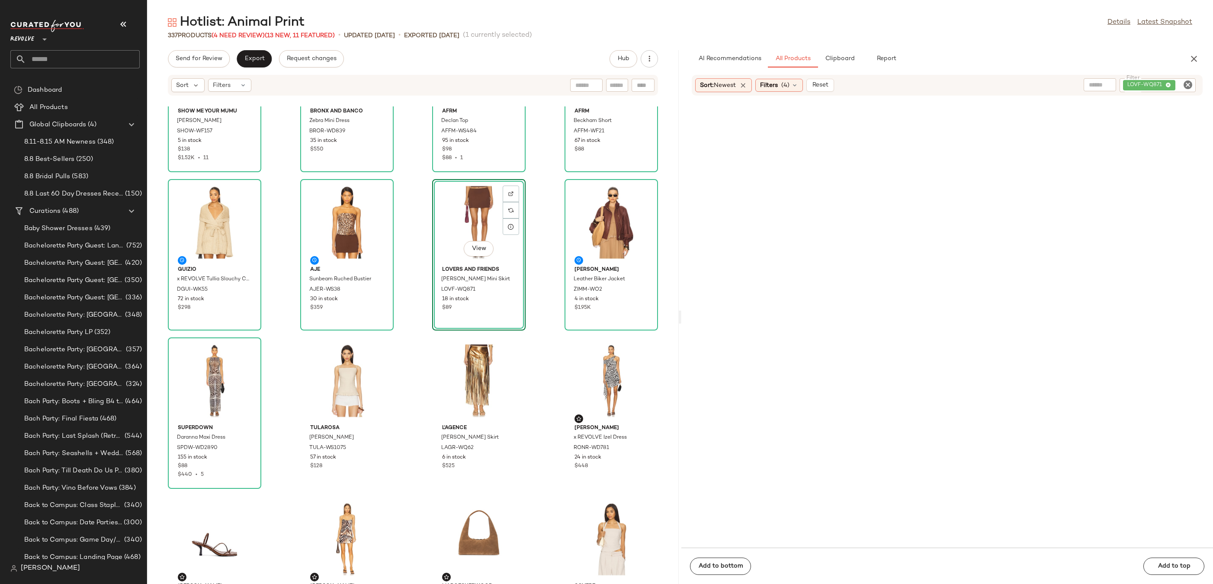
click at [1184, 83] on icon "Clear Filter" at bounding box center [1187, 85] width 10 height 10
click at [829, 58] on span "Clipboard" at bounding box center [839, 58] width 30 height 7
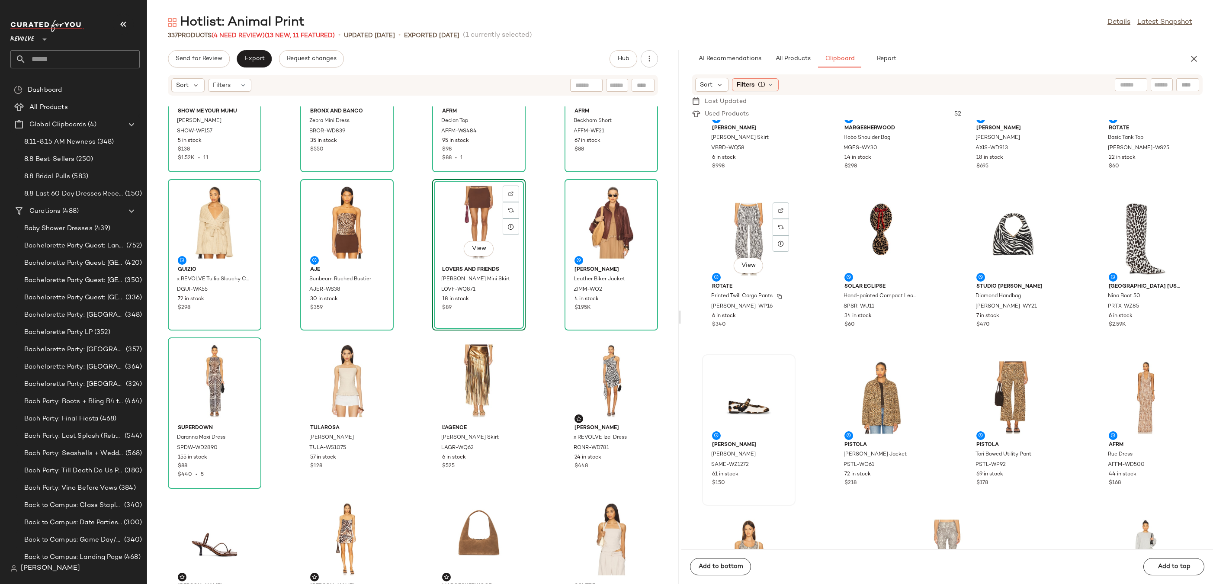
scroll to position [0, 0]
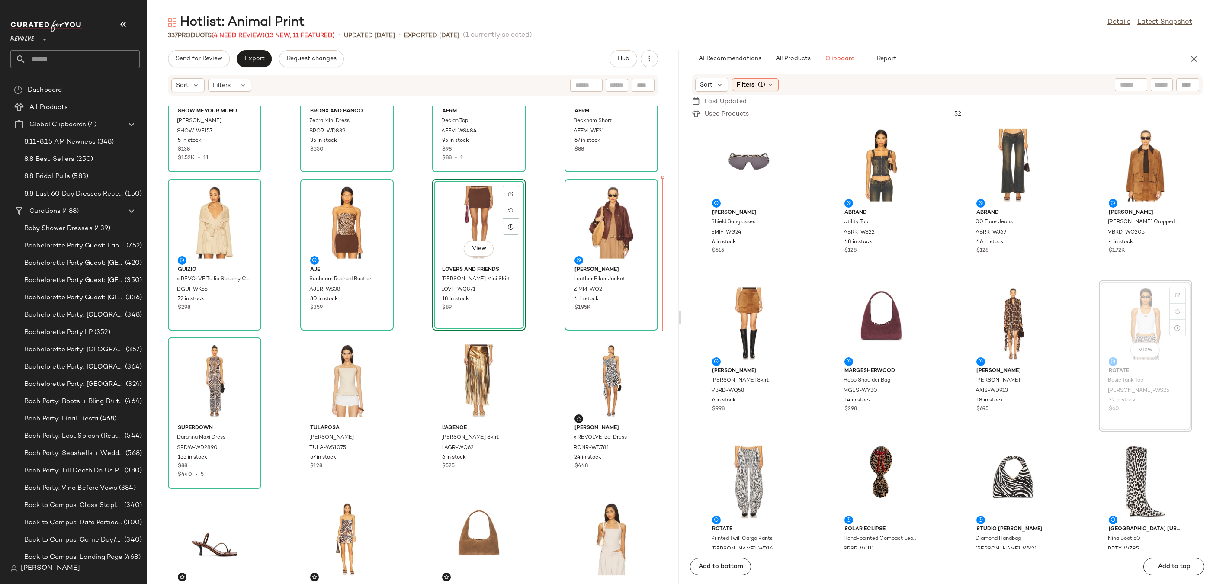
drag, startPoint x: 1129, startPoint y: 327, endPoint x: 1119, endPoint y: 327, distance: 10.4
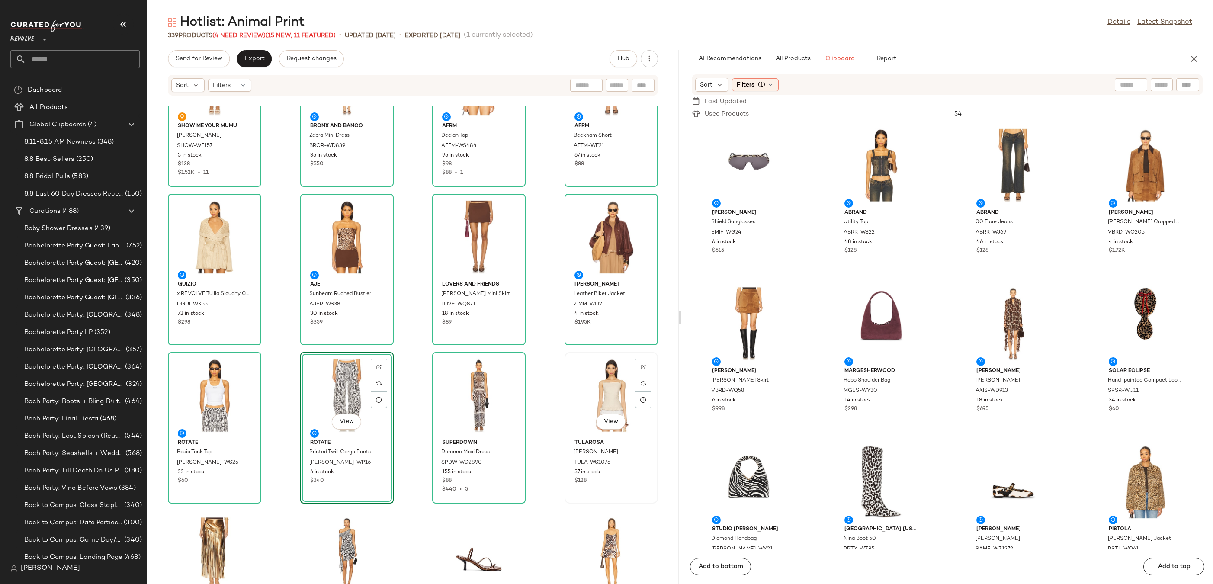
scroll to position [235, 0]
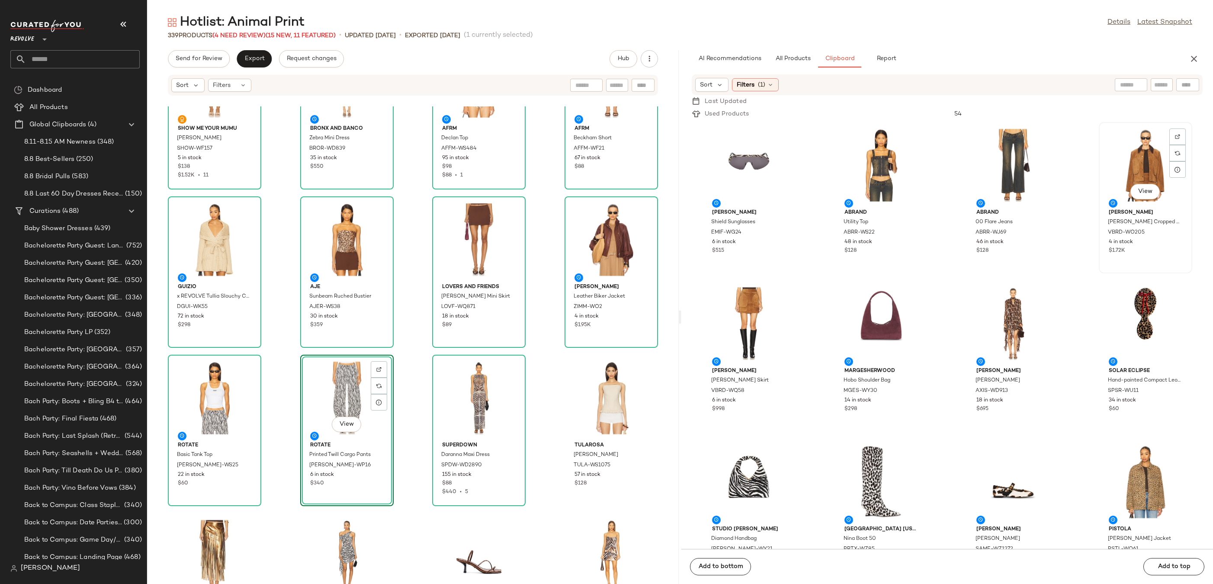
click at [1131, 173] on div "View" at bounding box center [1144, 165] width 87 height 80
drag, startPoint x: 1157, startPoint y: 148, endPoint x: 545, endPoint y: 413, distance: 667.0
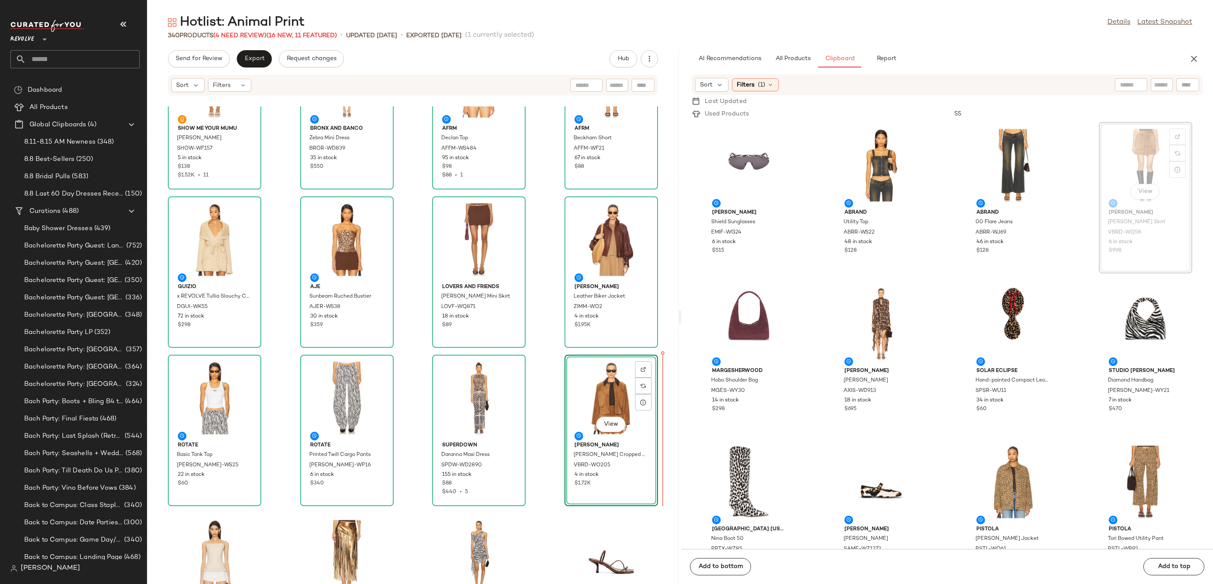
drag, startPoint x: 1130, startPoint y: 138, endPoint x: 1125, endPoint y: 142, distance: 6.1
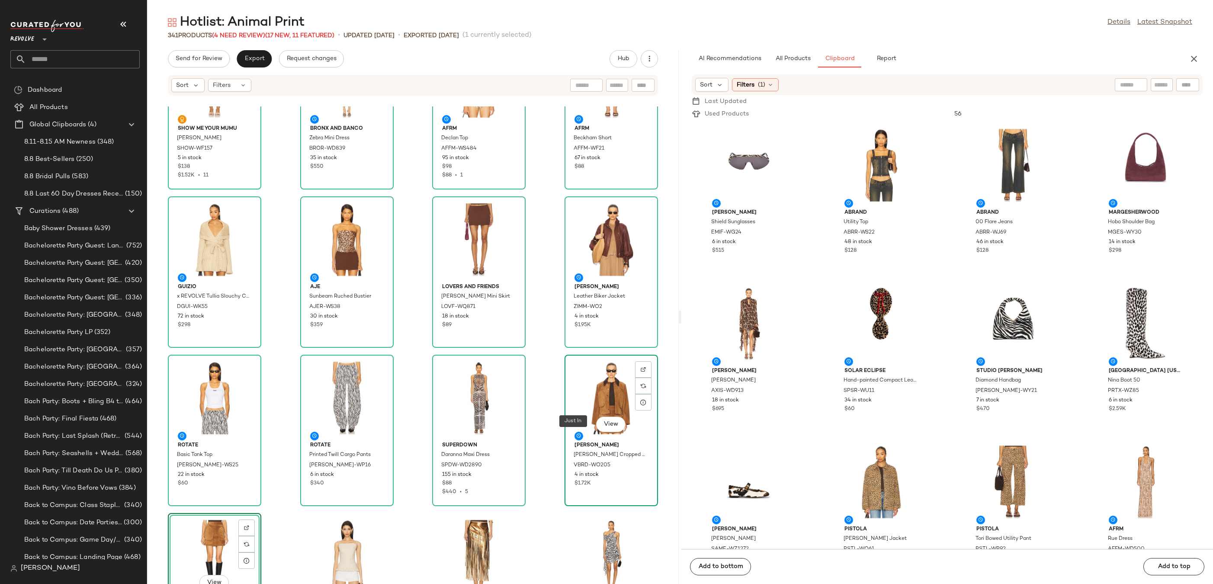
scroll to position [405, 0]
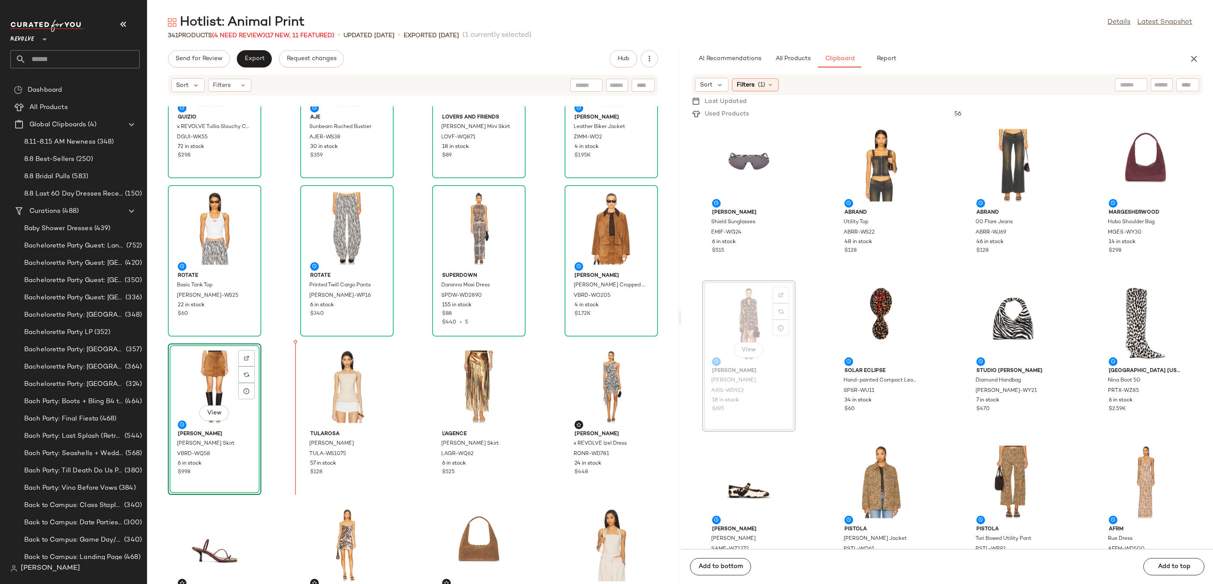
drag, startPoint x: 758, startPoint y: 321, endPoint x: 753, endPoint y: 321, distance: 4.8
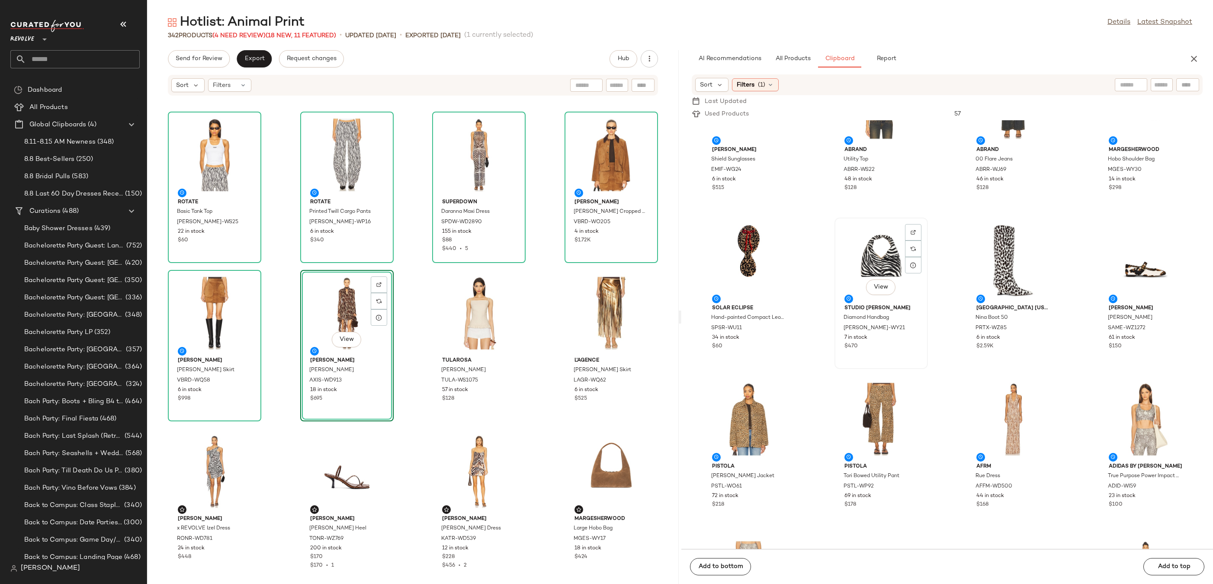
scroll to position [0, 0]
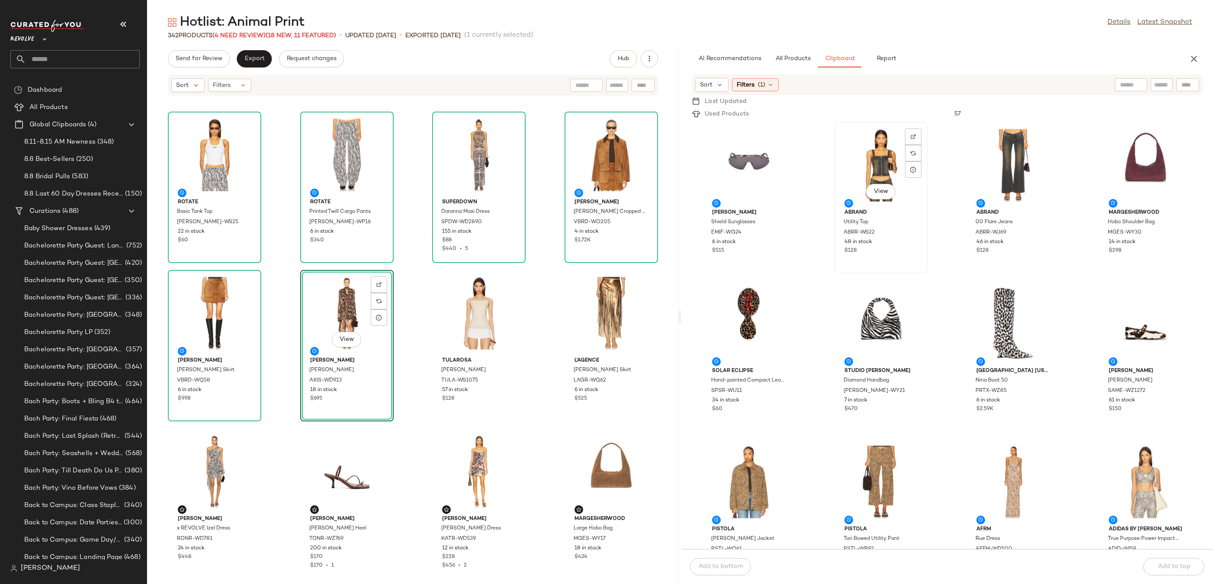
click at [870, 160] on div "View" at bounding box center [880, 165] width 87 height 80
drag, startPoint x: 874, startPoint y: 154, endPoint x: 866, endPoint y: 154, distance: 7.8
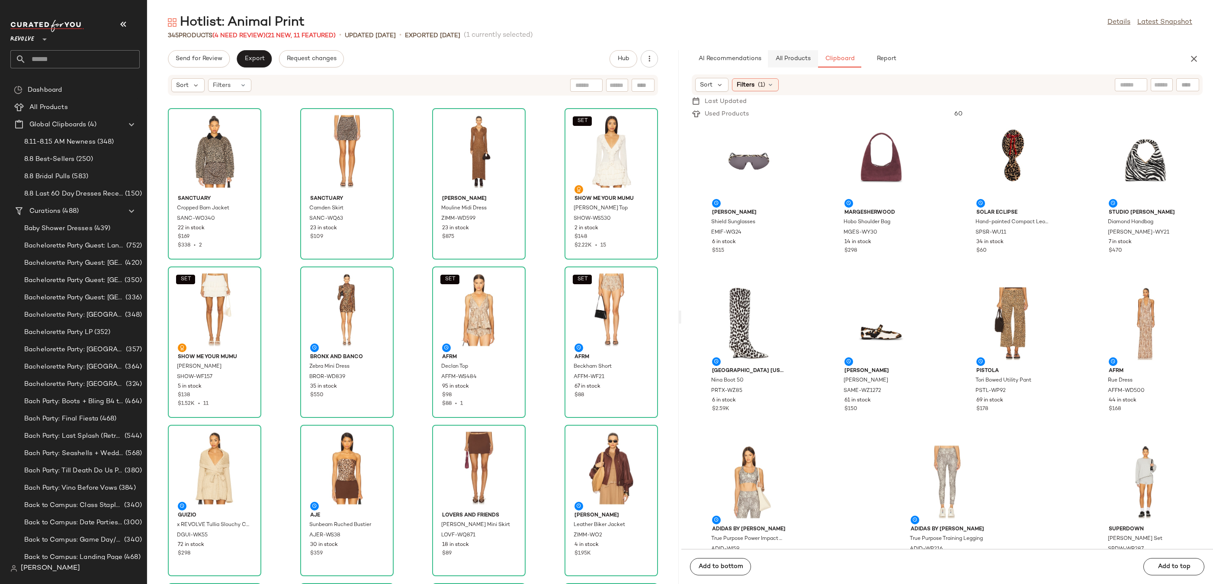
click at [806, 57] on span "All Products" at bounding box center [792, 58] width 35 height 7
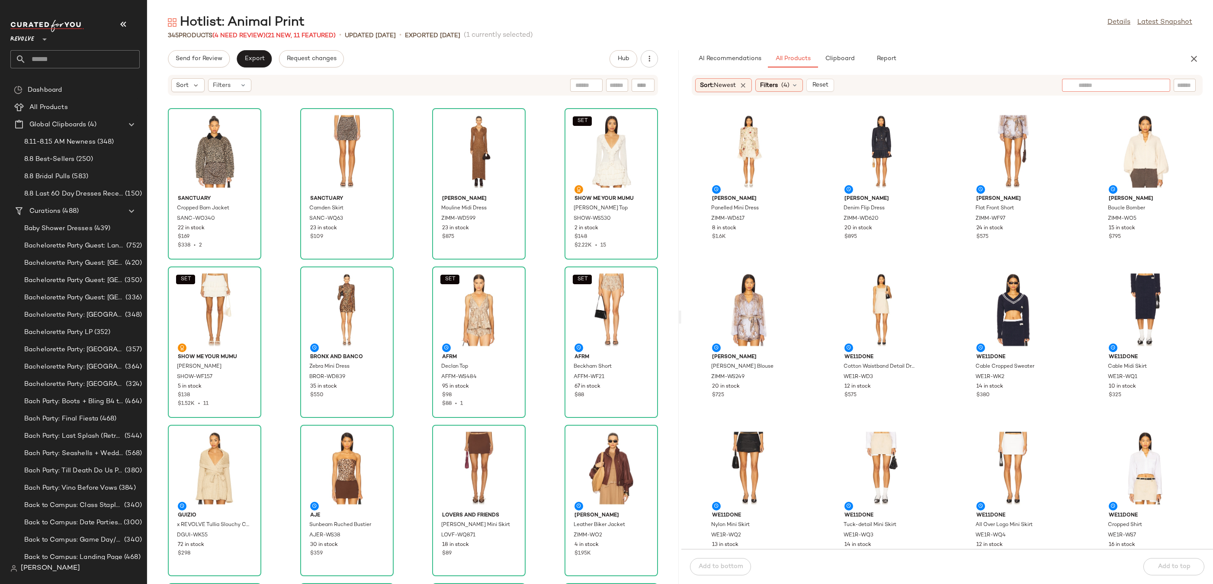
click at [1165, 88] on div at bounding box center [1116, 85] width 108 height 13
type input "**********"
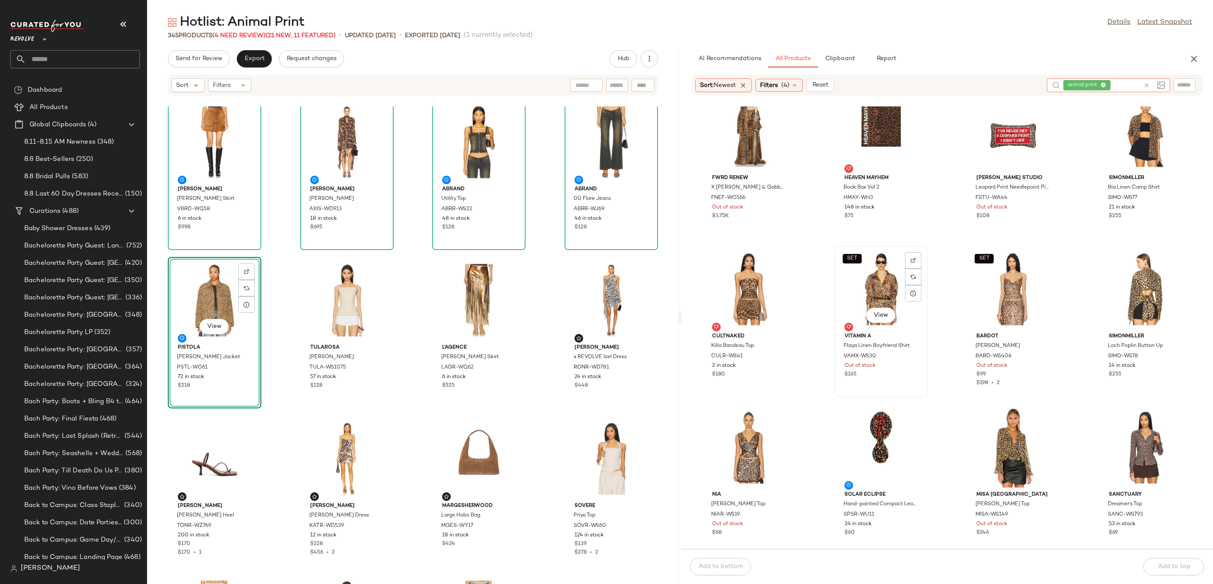
scroll to position [24, 0]
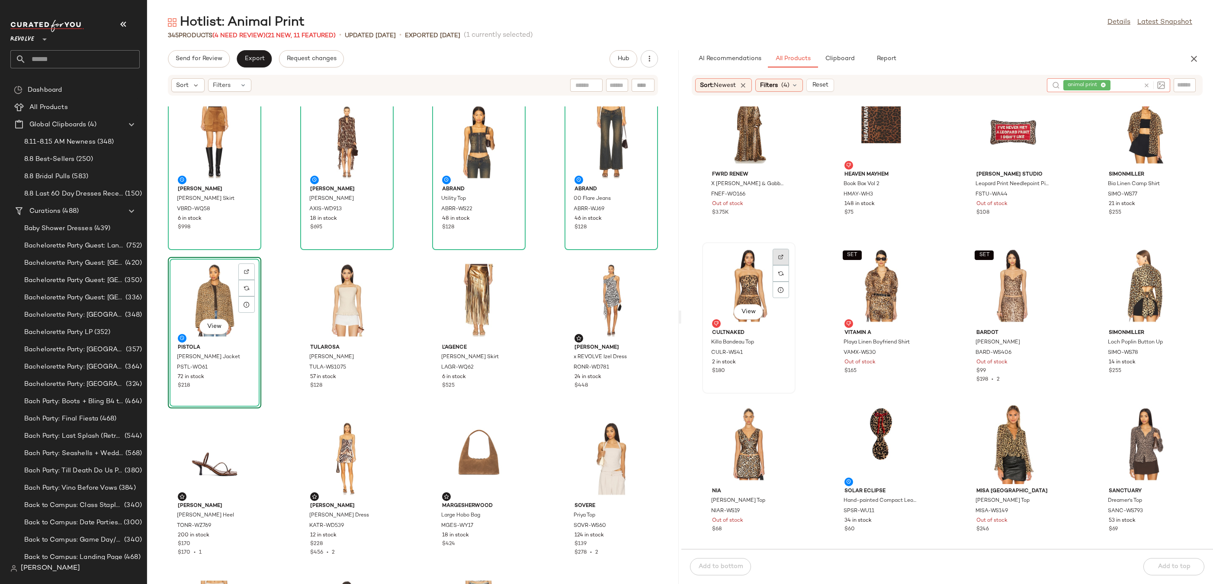
click at [782, 255] on img at bounding box center [780, 256] width 5 height 5
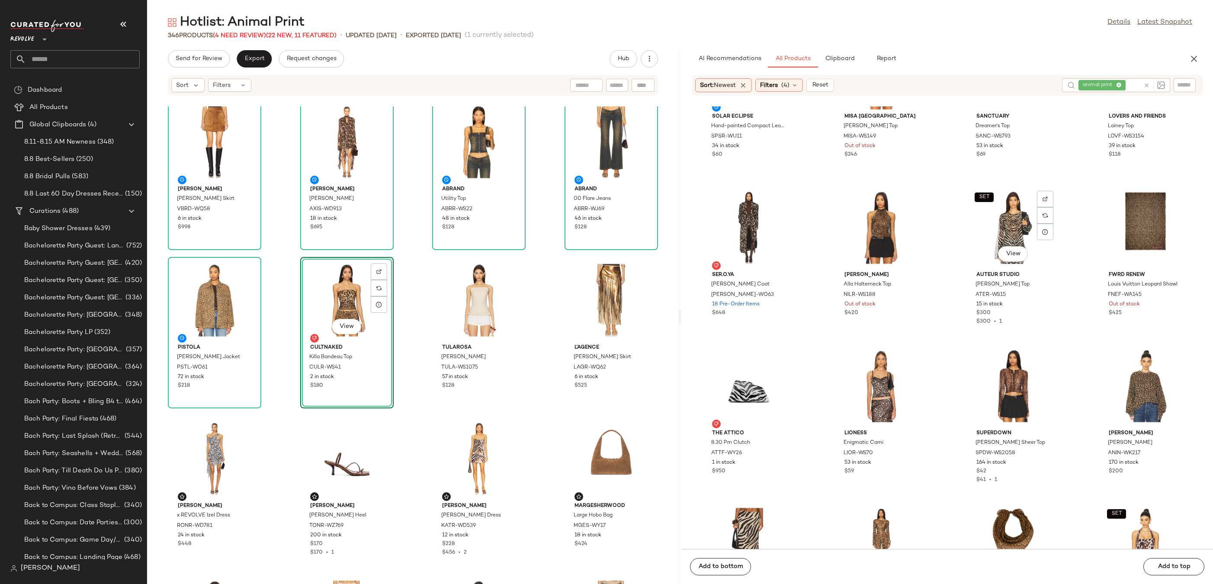
scroll to position [381, 0]
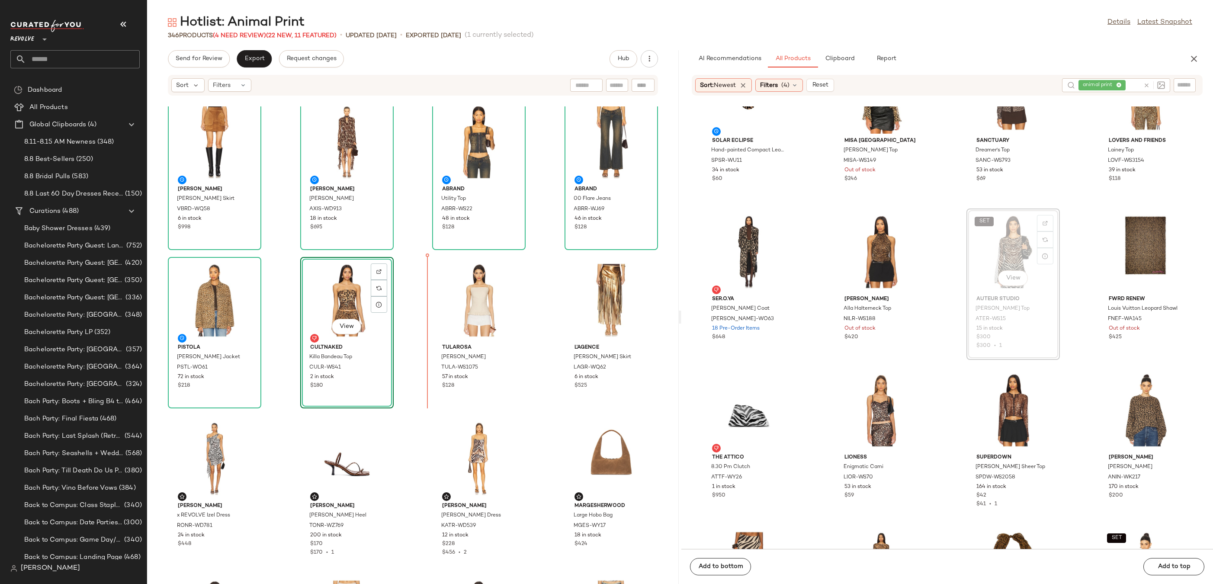
drag, startPoint x: 992, startPoint y: 244, endPoint x: 987, endPoint y: 244, distance: 5.6
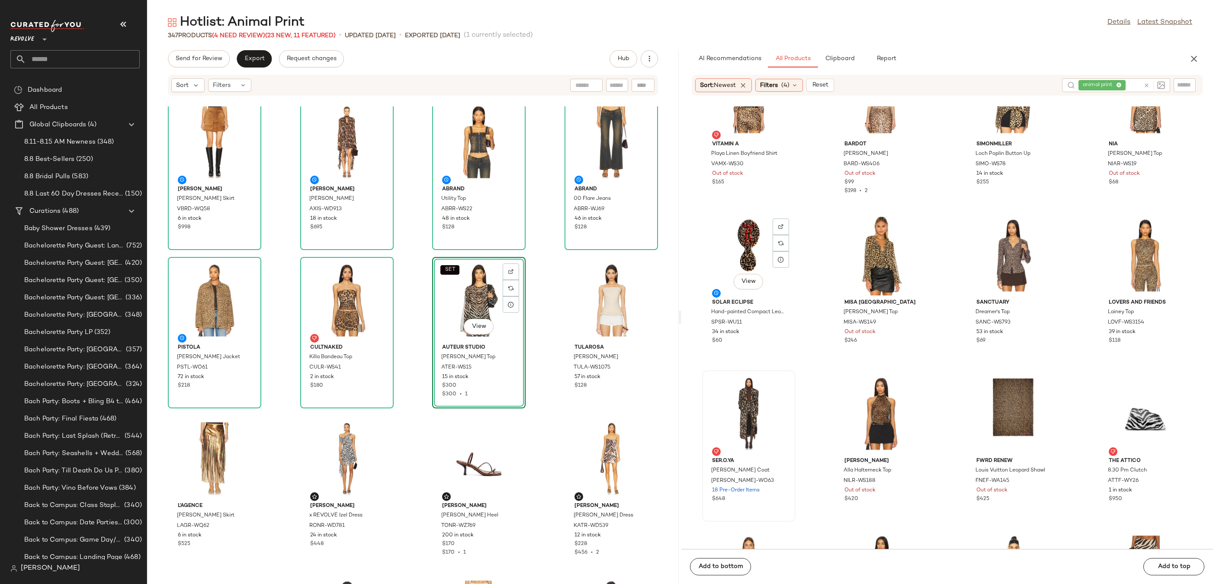
scroll to position [162, 0]
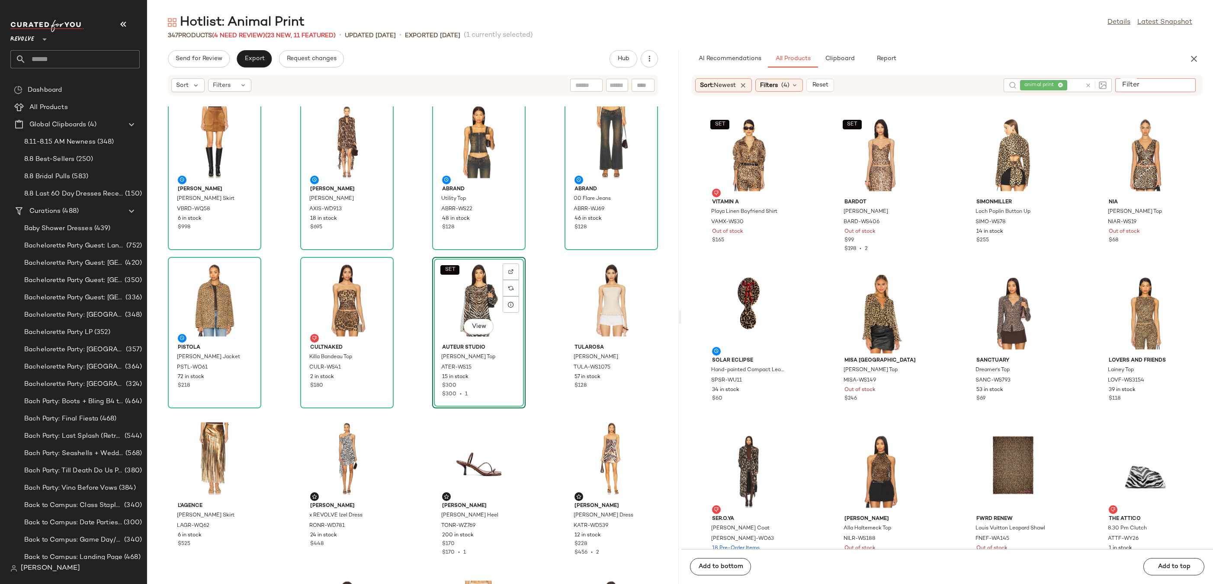
click at [1179, 84] on input "Filter" at bounding box center [1155, 84] width 74 height 9
paste input "*********"
type input "*********"
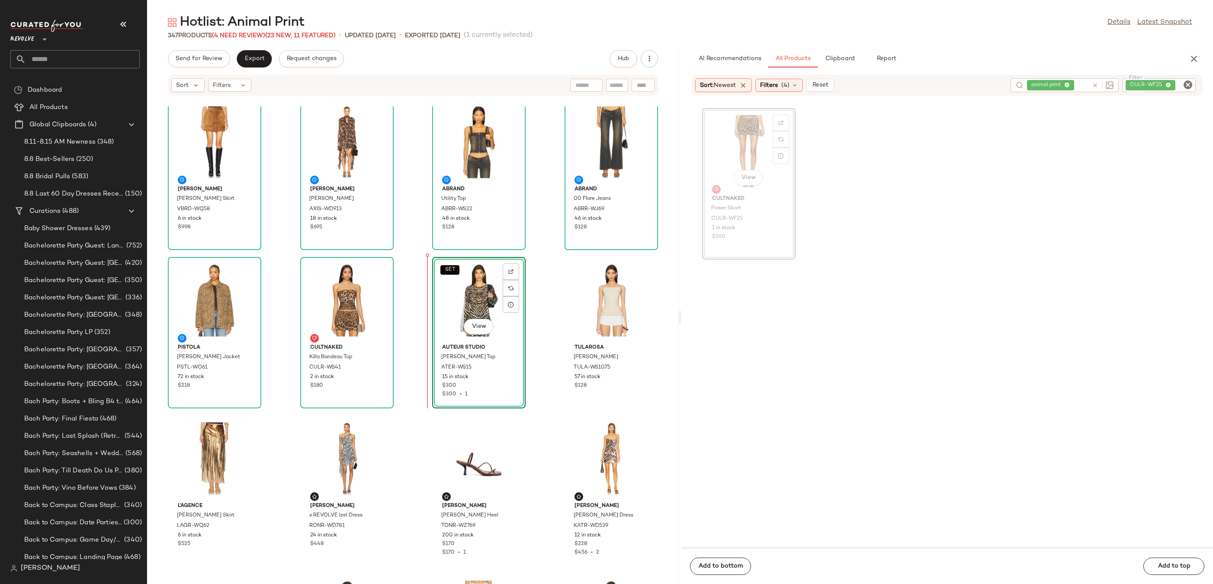
drag, startPoint x: 727, startPoint y: 133, endPoint x: 712, endPoint y: 146, distance: 20.3
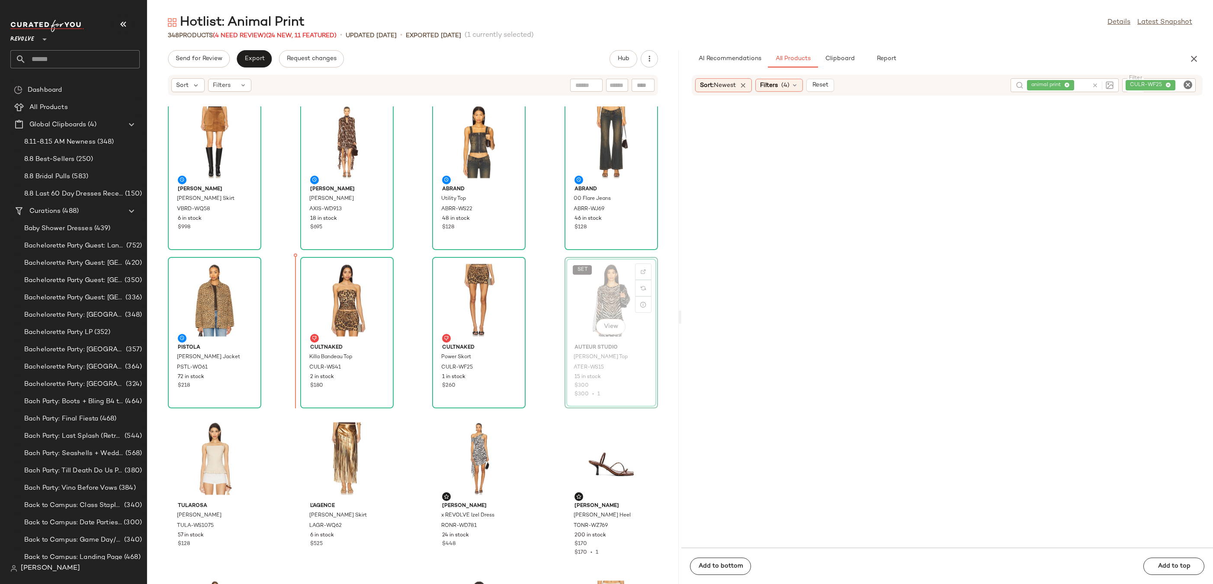
drag, startPoint x: 606, startPoint y: 307, endPoint x: 269, endPoint y: 319, distance: 337.9
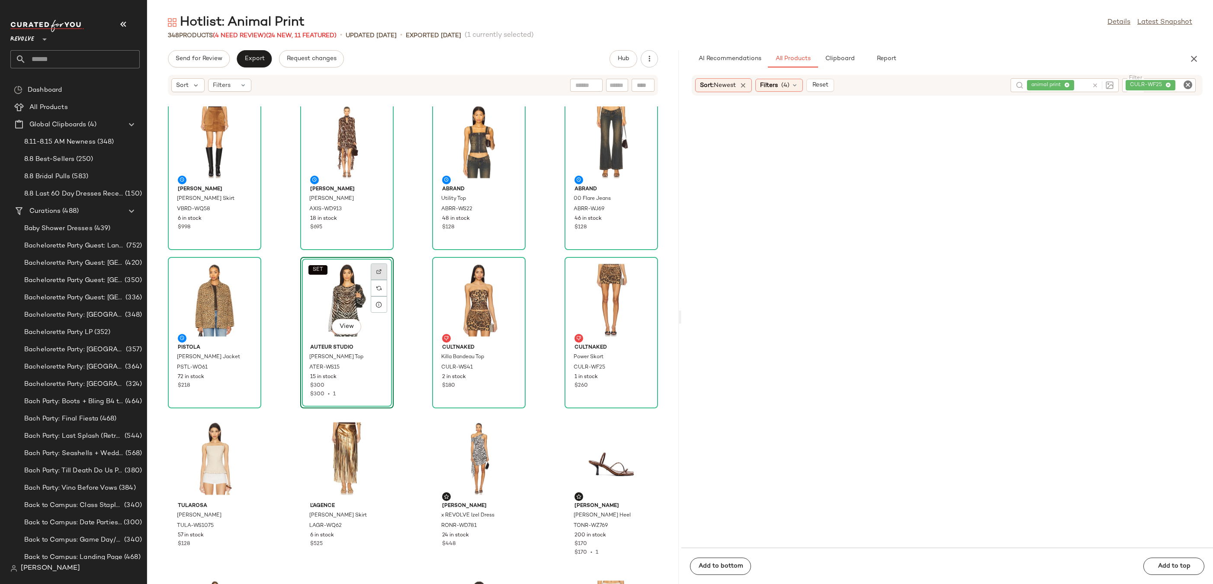
click at [379, 270] on img at bounding box center [378, 271] width 5 height 5
click at [1193, 88] on div "CULR-WF25" at bounding box center [1159, 85] width 74 height 14
click at [1186, 86] on icon "Clear Filter" at bounding box center [1187, 85] width 10 height 10
paste input "*********"
type input "*********"
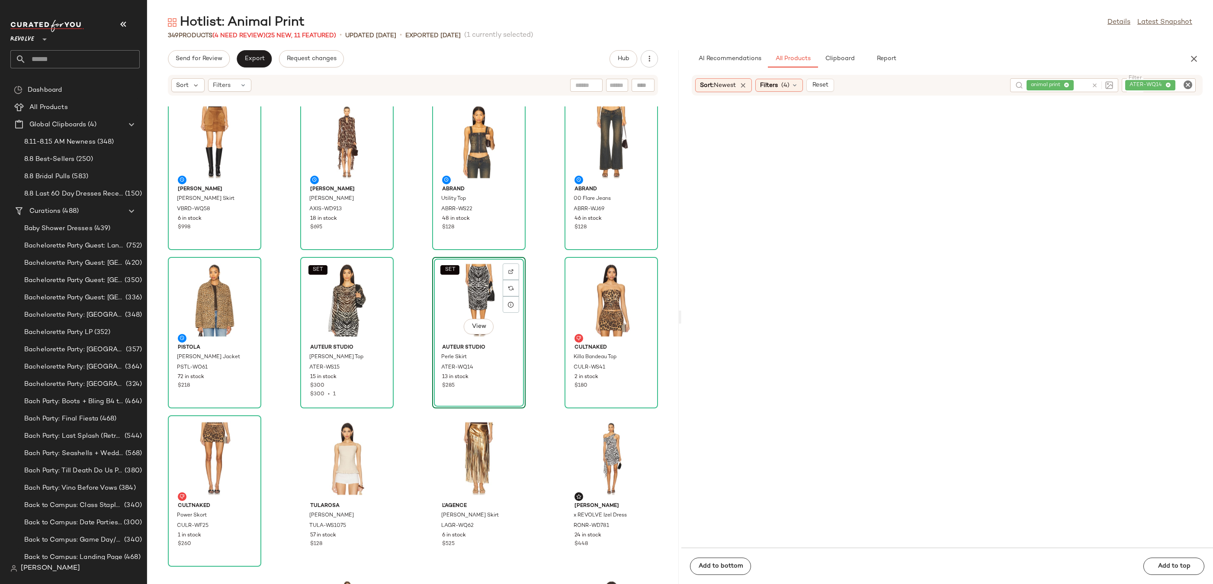
click at [1187, 87] on icon "Clear Filter" at bounding box center [1187, 85] width 10 height 10
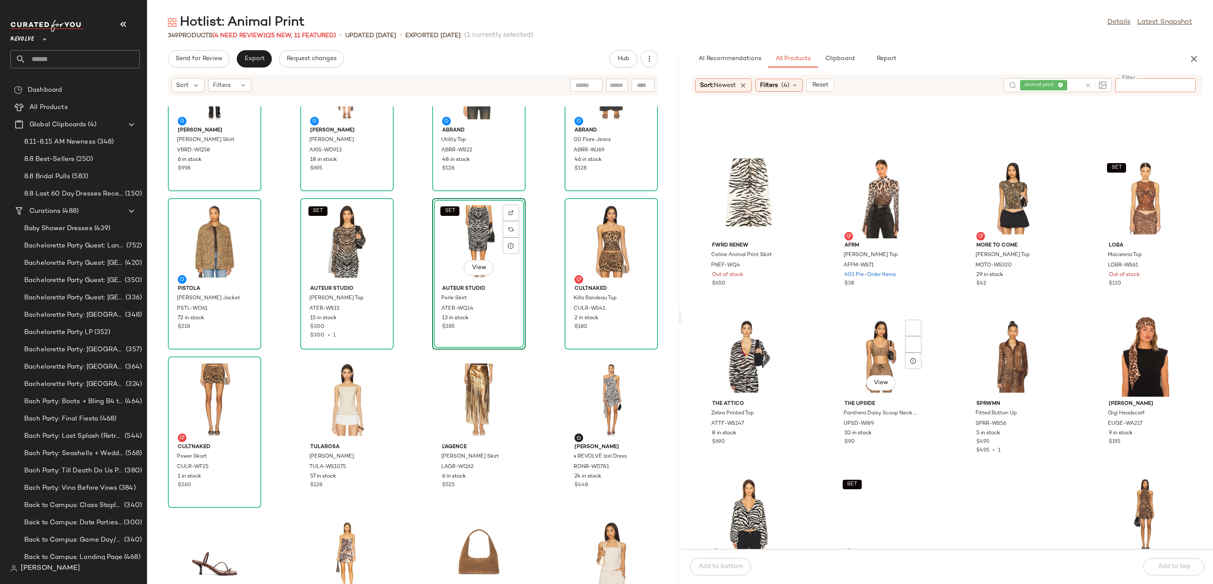
scroll to position [1064, 0]
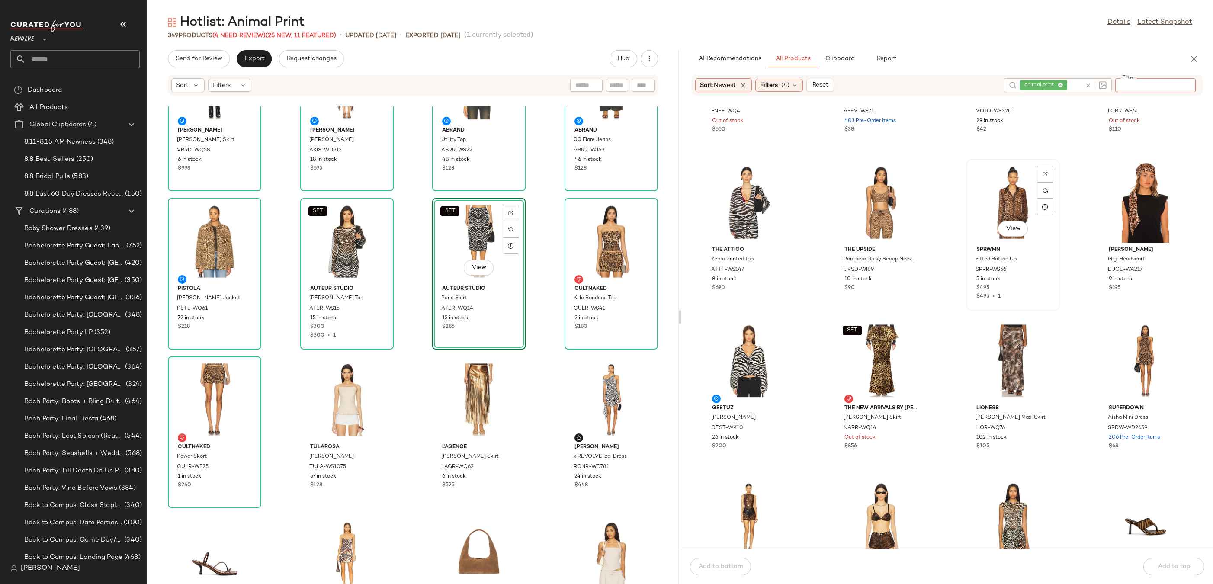
click at [998, 198] on div "View" at bounding box center [1012, 202] width 87 height 80
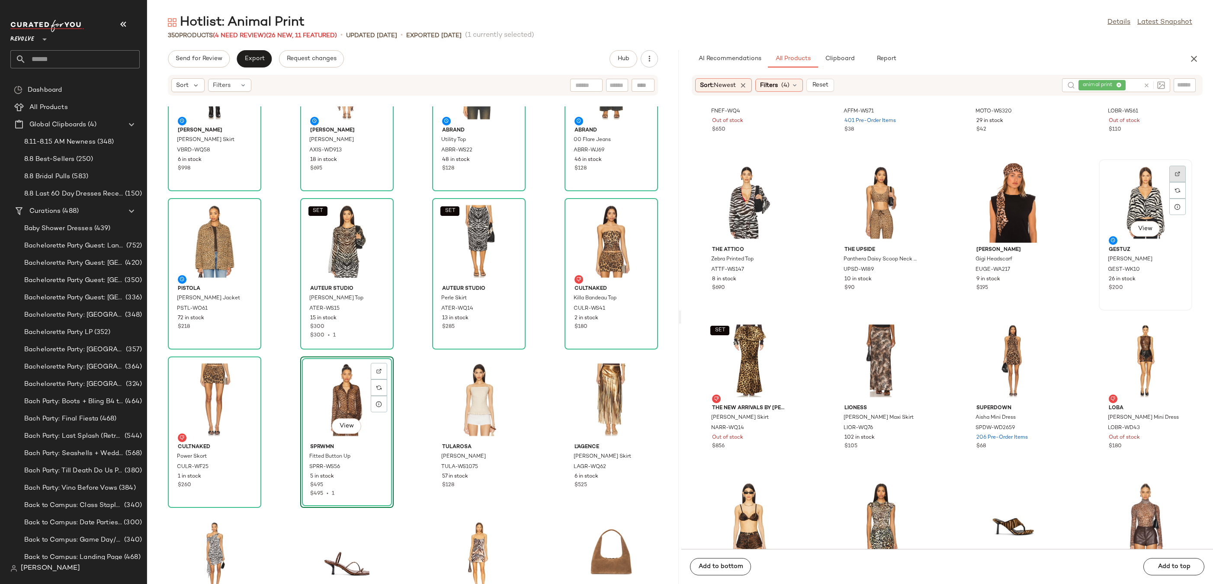
click at [1174, 172] on img at bounding box center [1176, 173] width 5 height 5
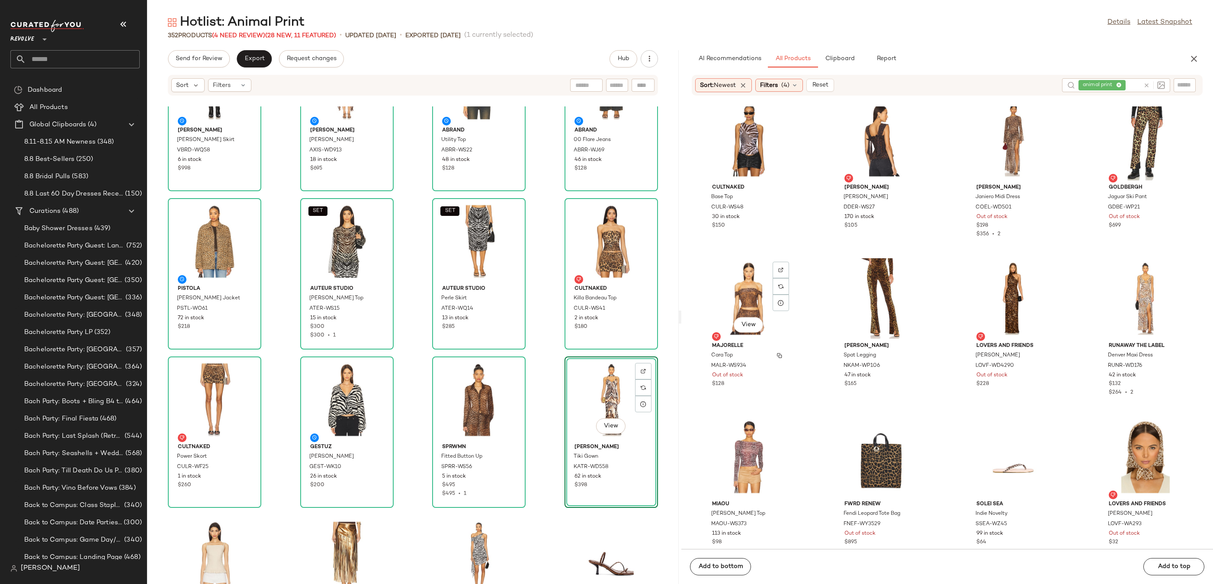
scroll to position [3819, 0]
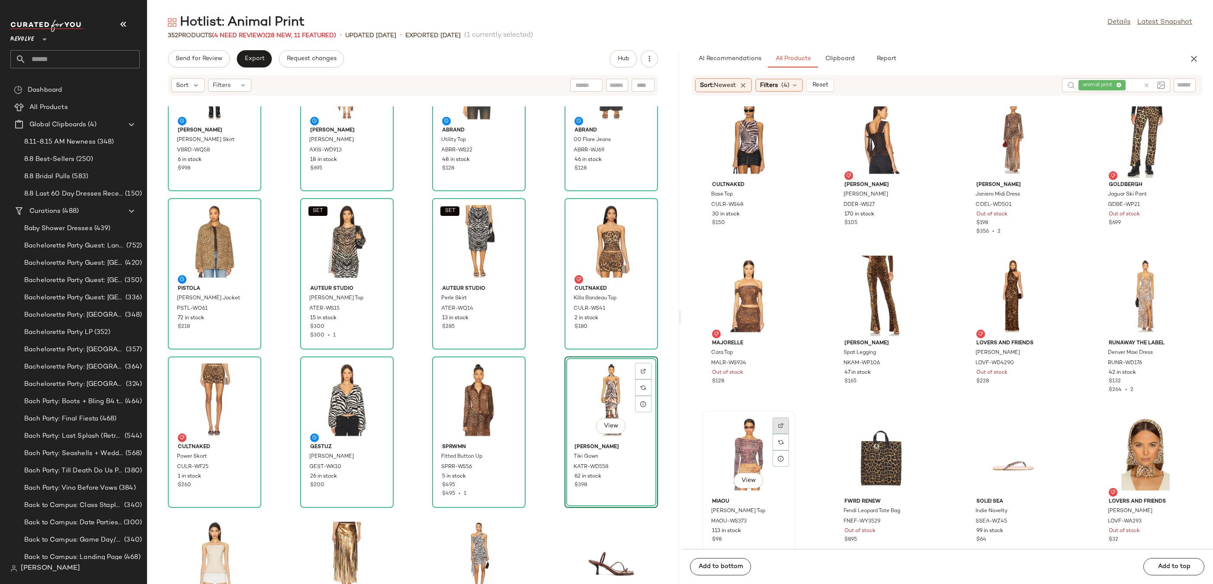
click at [784, 434] on div at bounding box center [780, 442] width 16 height 16
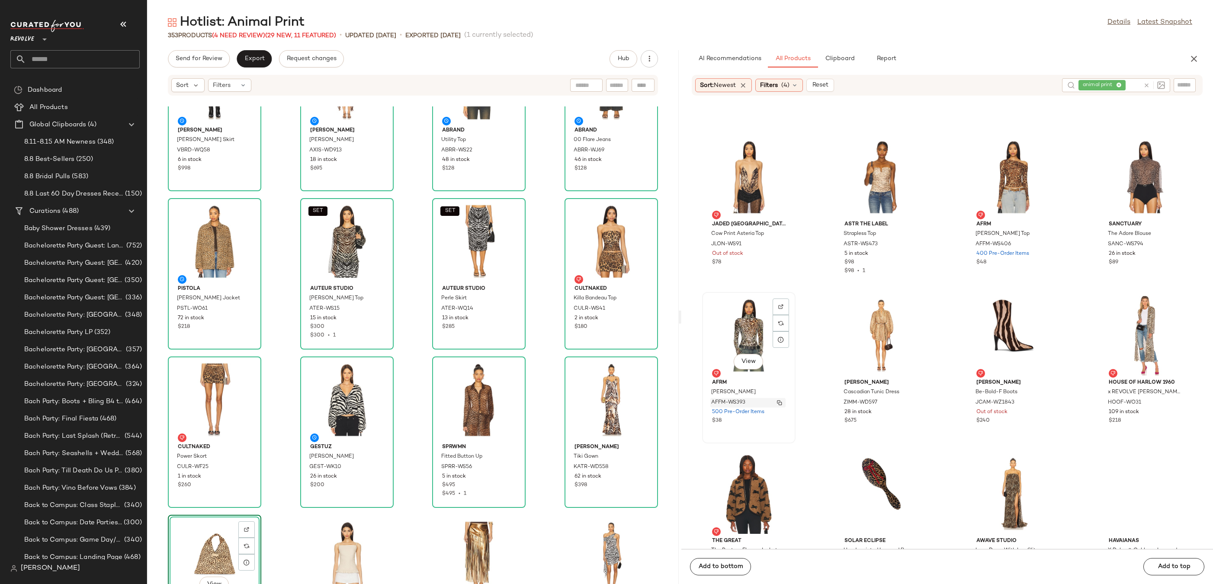
scroll to position [4835, 0]
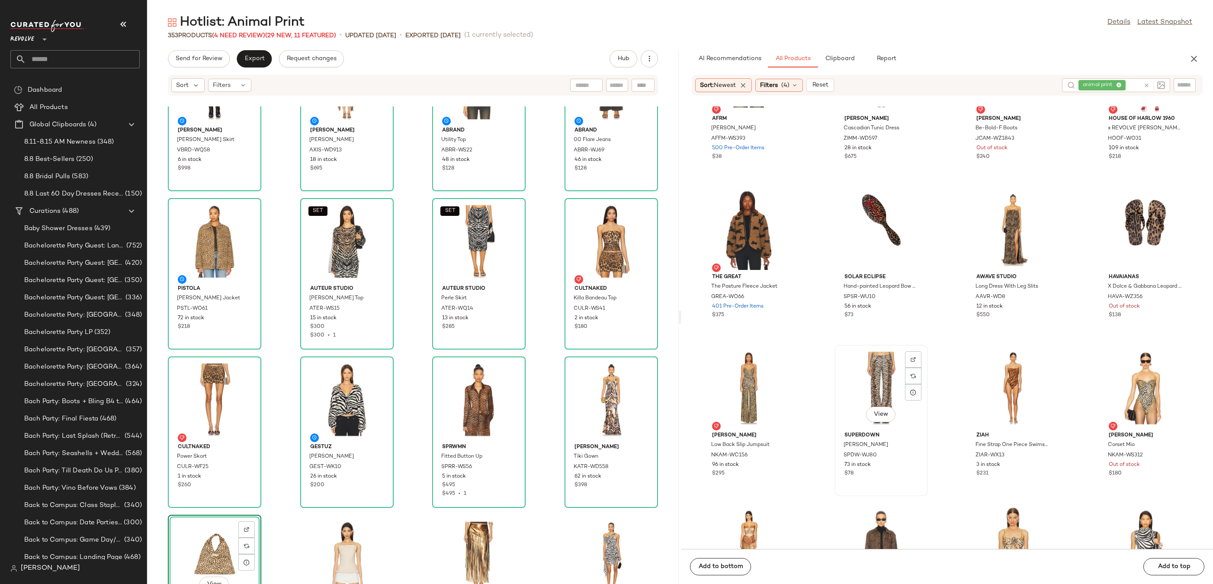
click at [876, 375] on div "View" at bounding box center [880, 388] width 87 height 80
click at [910, 357] on img at bounding box center [912, 359] width 5 height 5
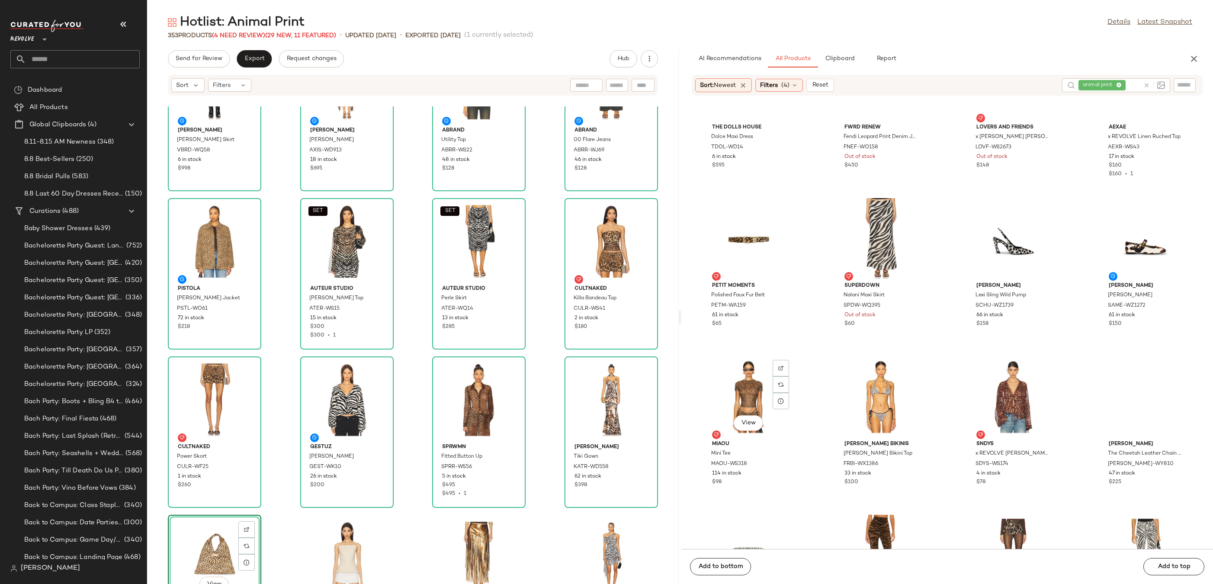
scroll to position [5158, 0]
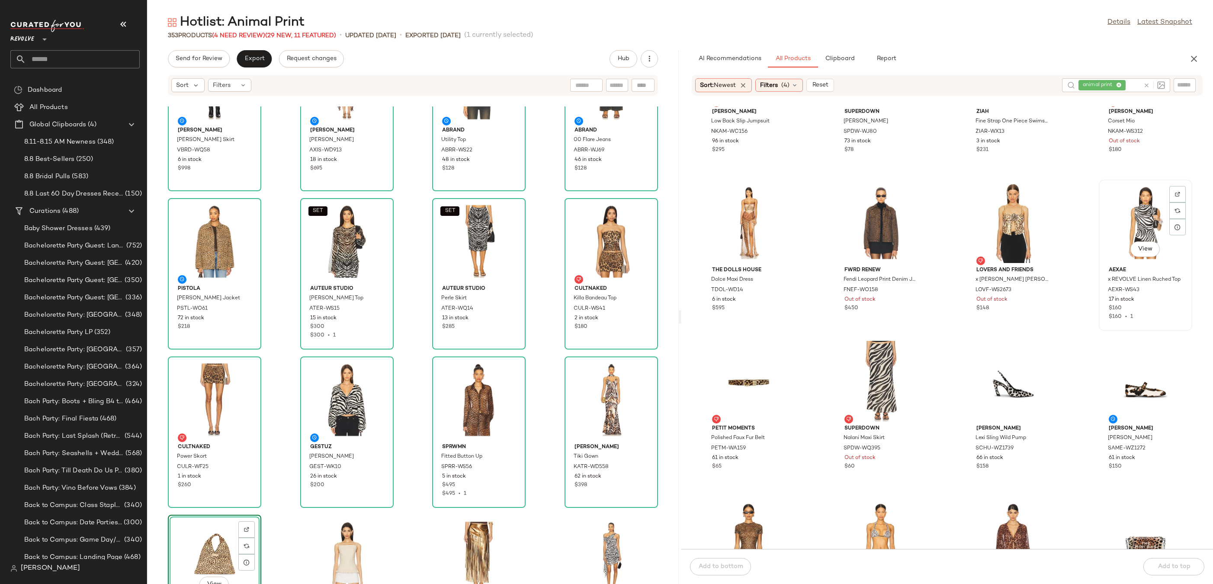
click at [1149, 198] on div "View" at bounding box center [1144, 222] width 87 height 80
click at [1175, 202] on div at bounding box center [1177, 210] width 16 height 16
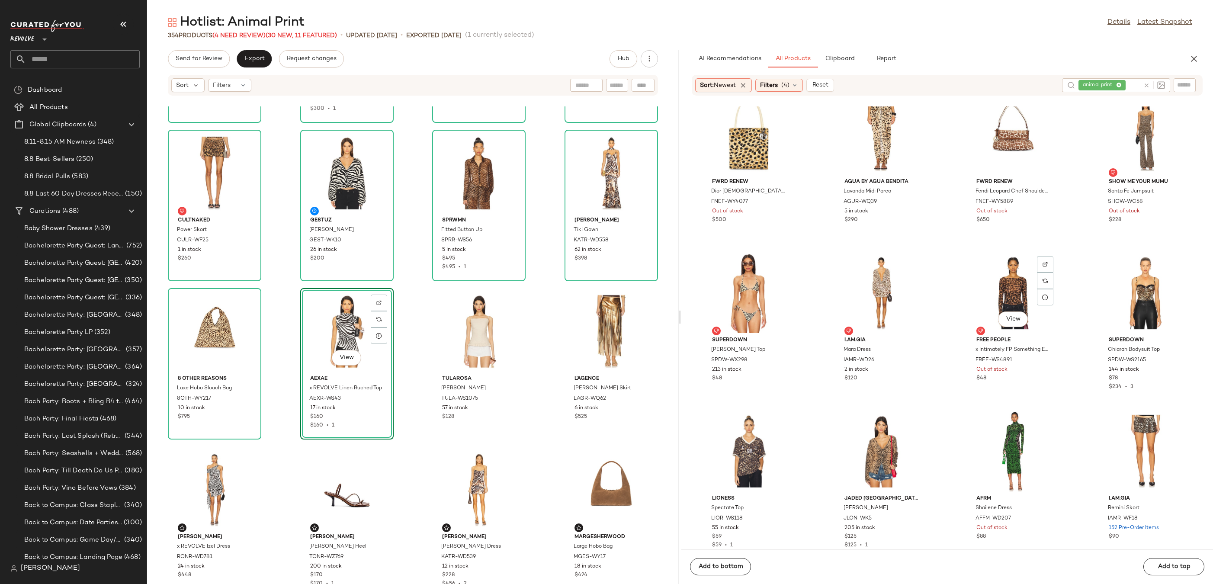
scroll to position [5881, 0]
click at [1169, 271] on div at bounding box center [1177, 279] width 16 height 16
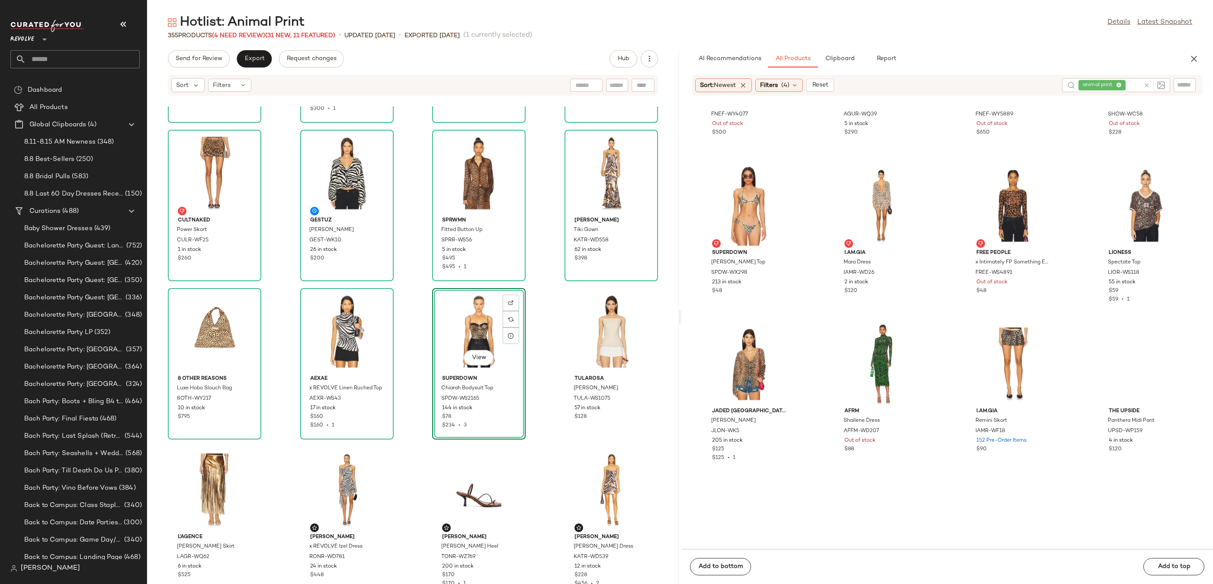
scroll to position [6245, 0]
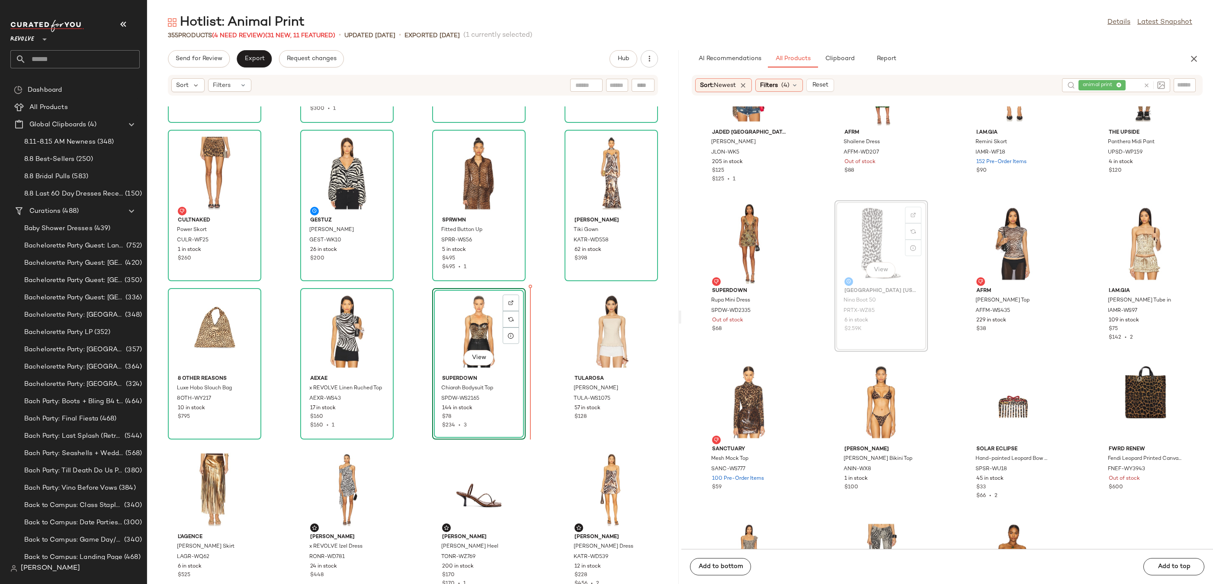
drag, startPoint x: 877, startPoint y: 243, endPoint x: 505, endPoint y: 375, distance: 394.2
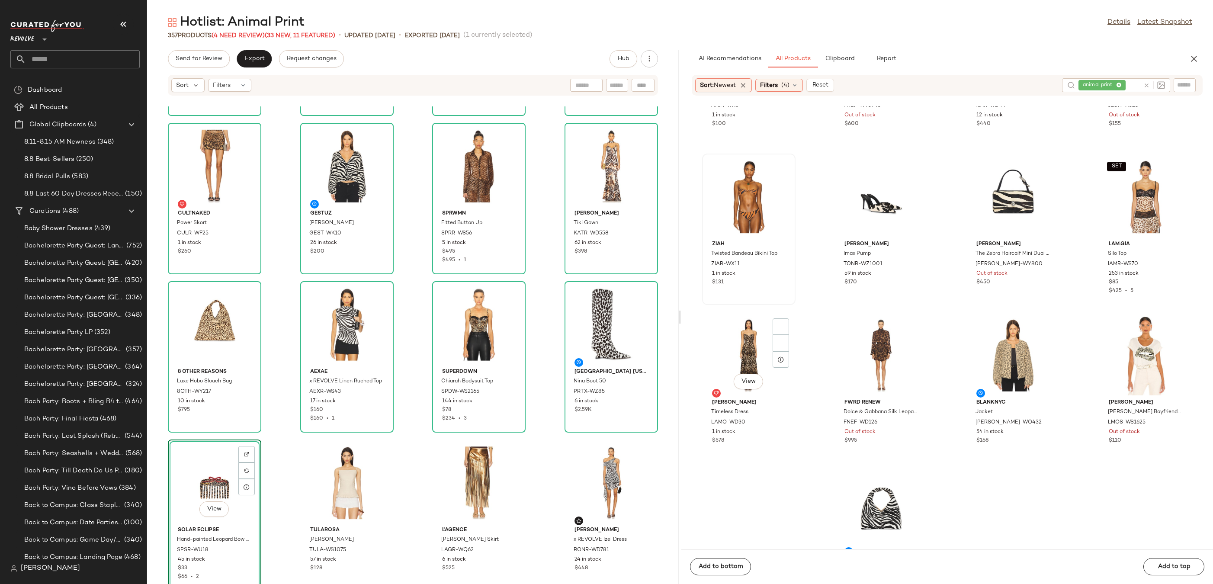
scroll to position [6732, 0]
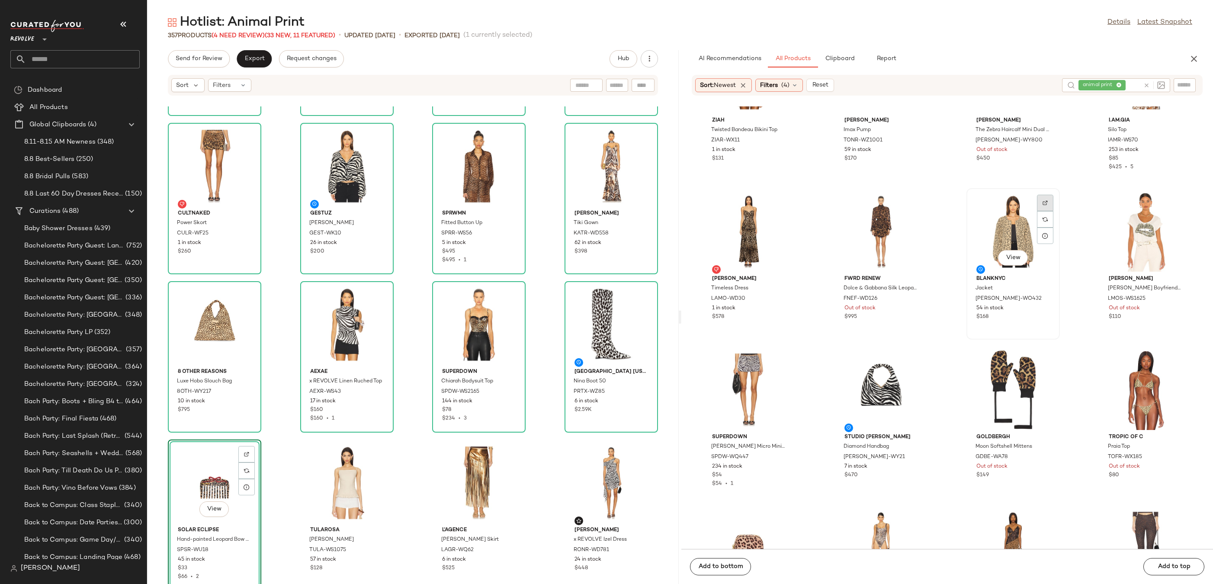
click at [1047, 211] on div at bounding box center [1045, 219] width 16 height 16
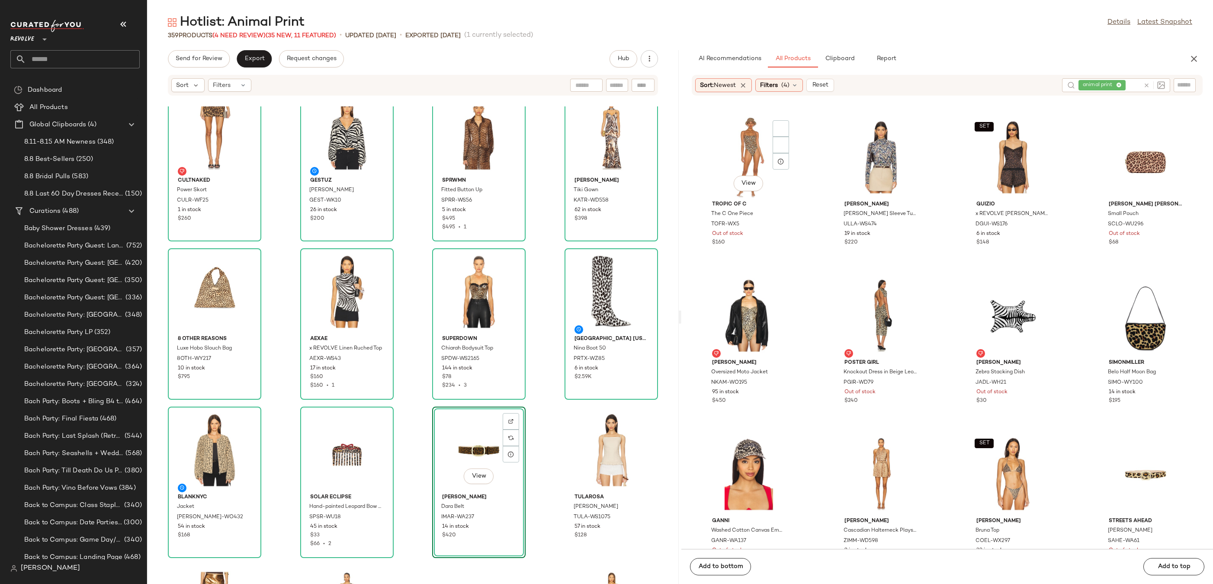
scroll to position [7139, 0]
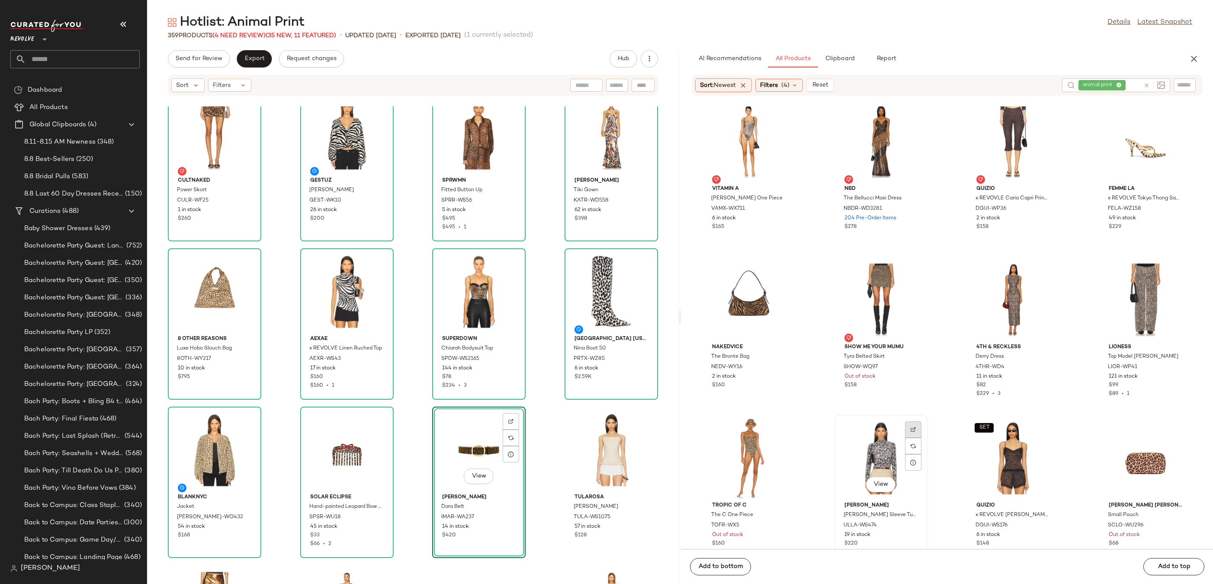
click at [912, 438] on div at bounding box center [913, 446] width 16 height 16
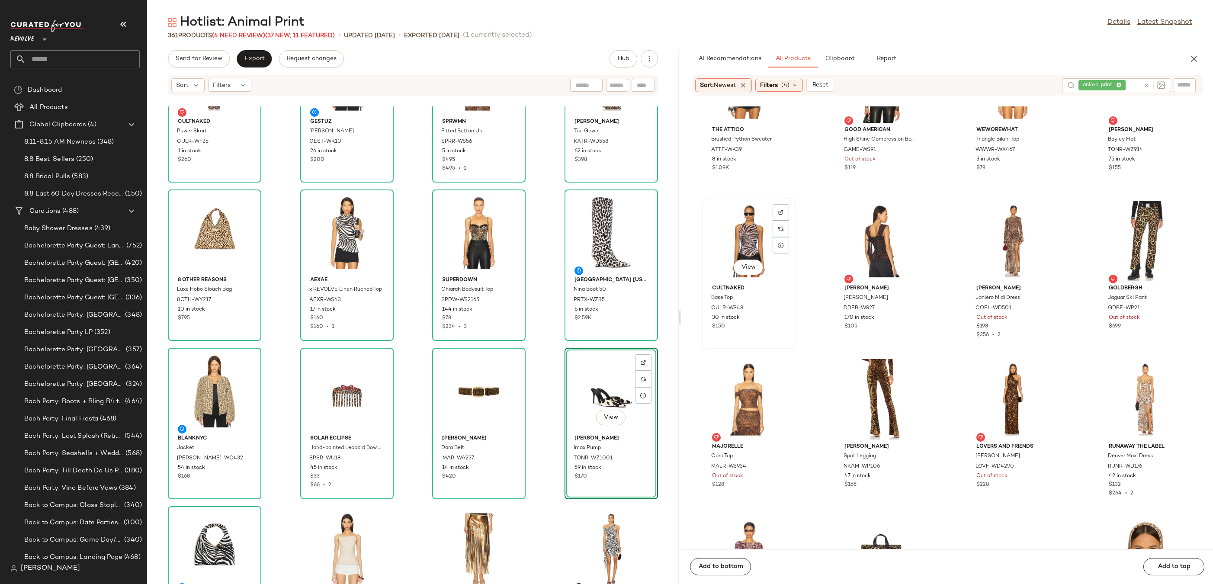
scroll to position [3489, 0]
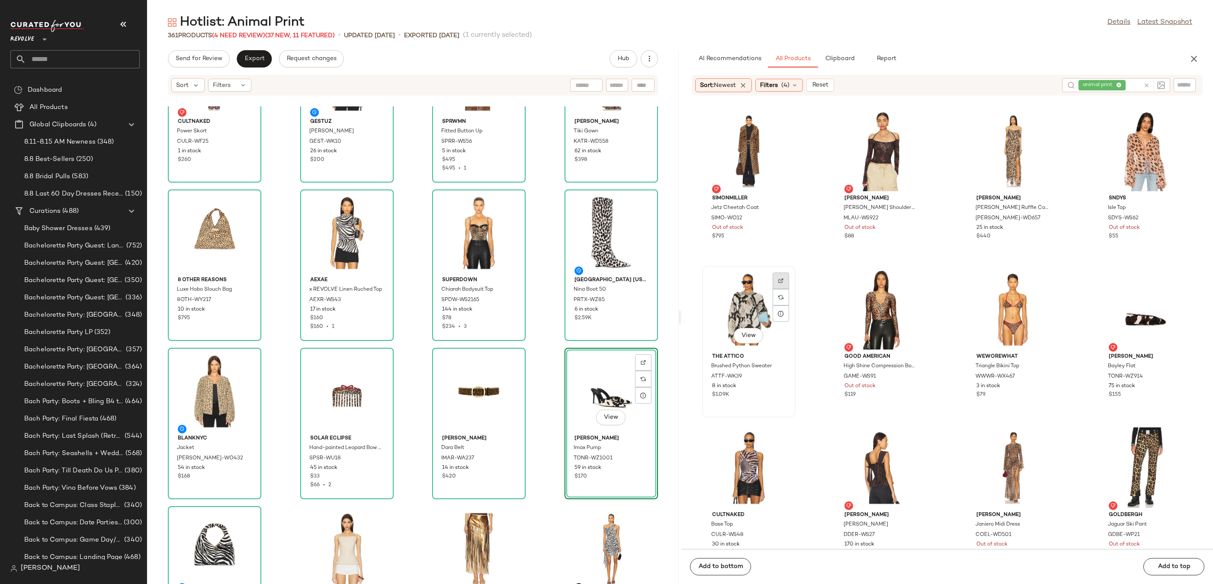
click at [782, 279] on img at bounding box center [780, 280] width 5 height 5
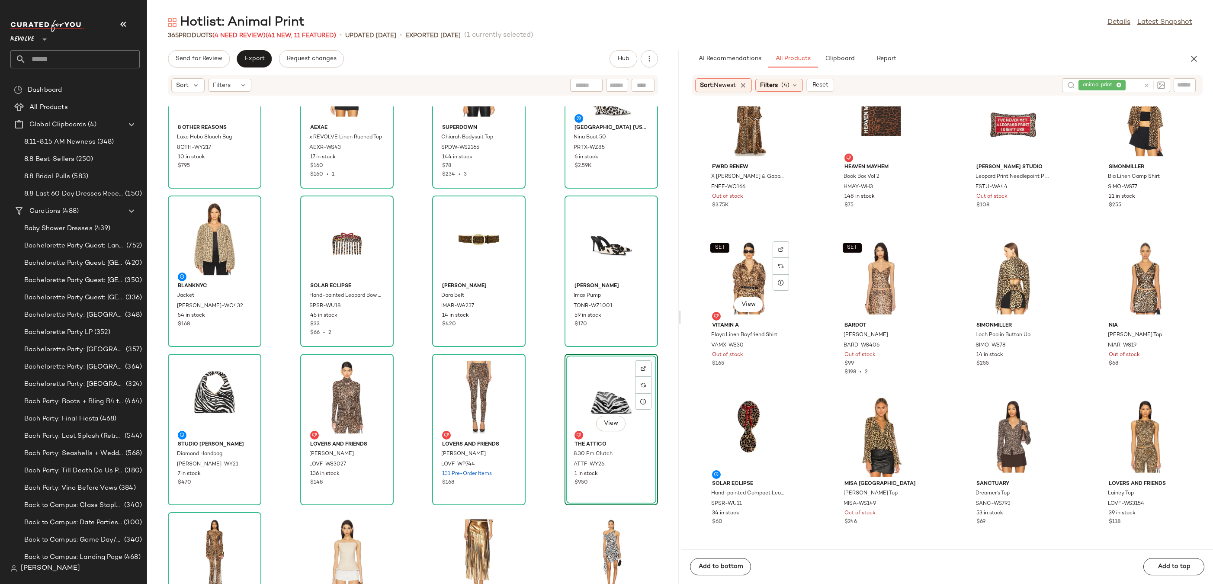
scroll to position [0, 0]
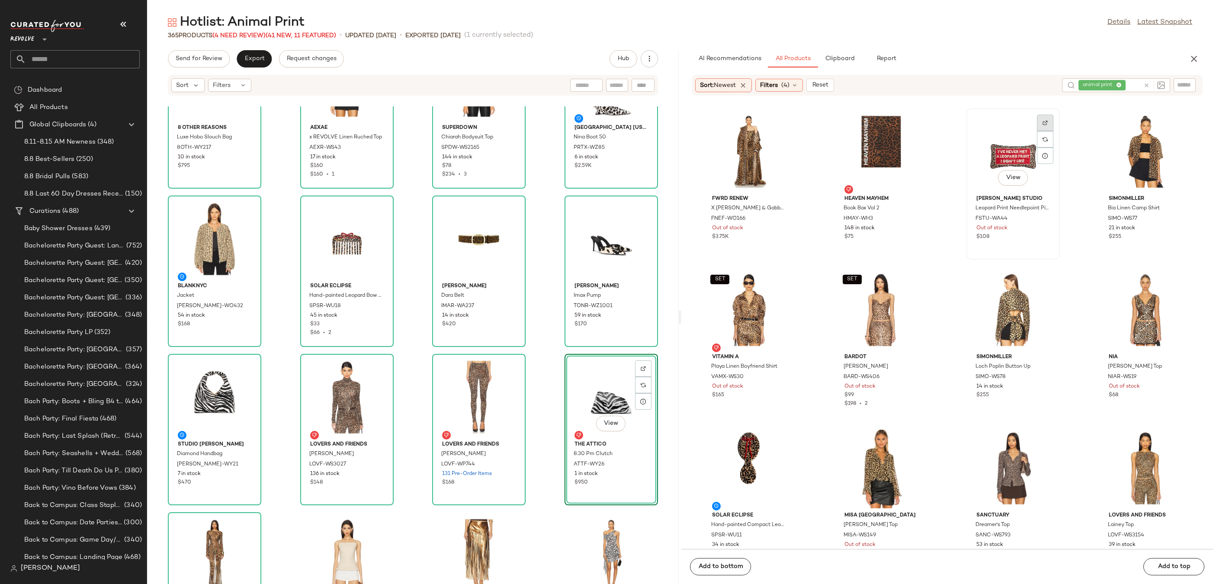
click at [1044, 131] on div at bounding box center [1045, 139] width 16 height 16
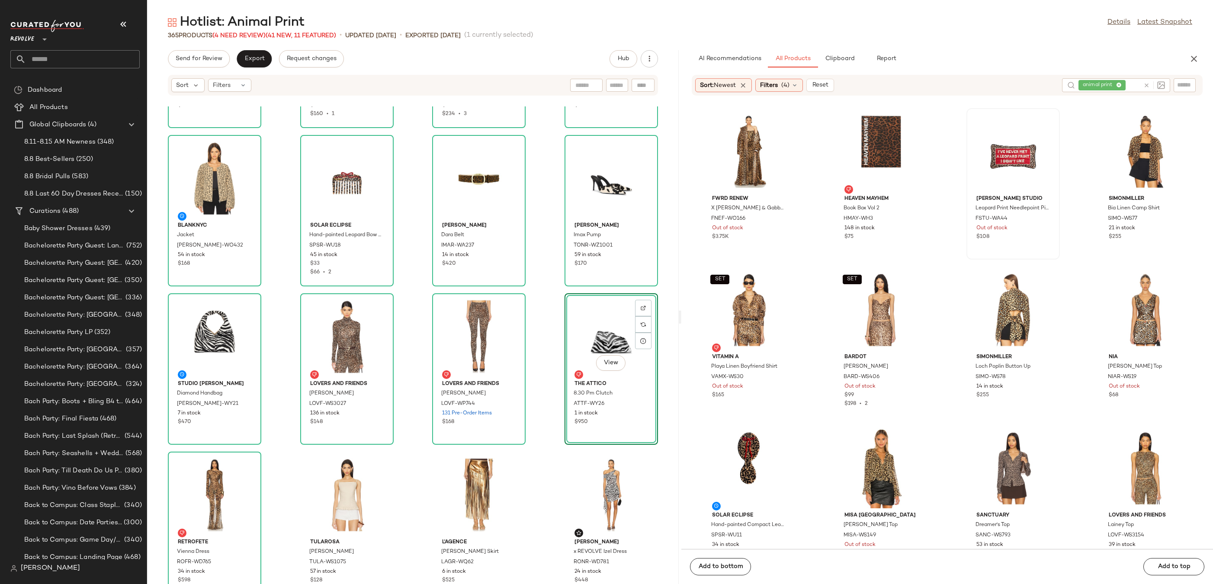
scroll to position [1412, 0]
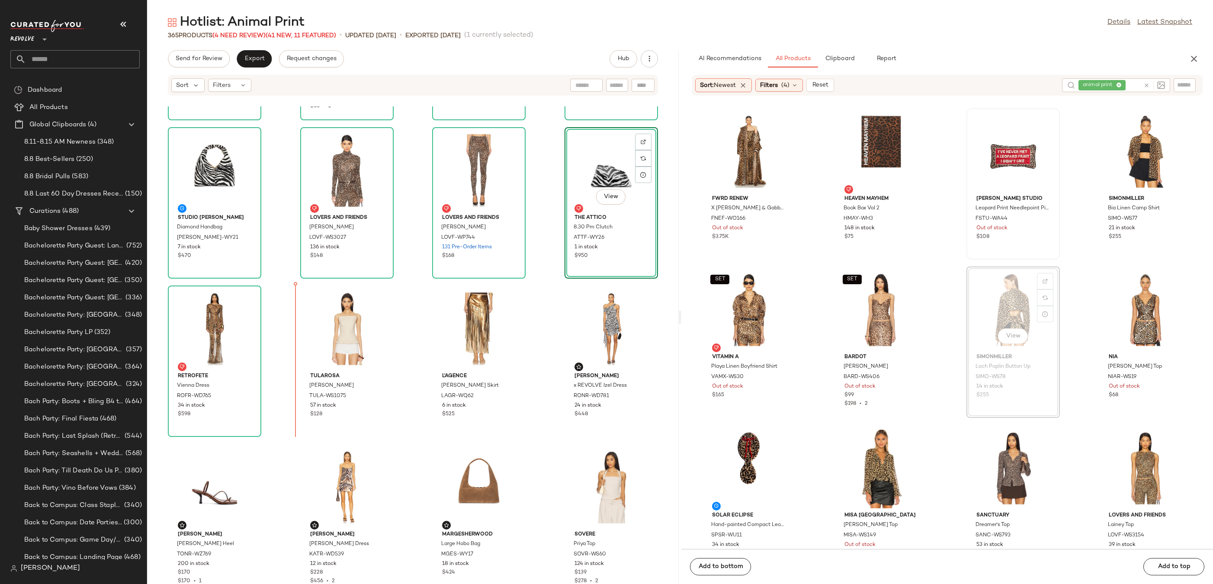
drag, startPoint x: 1019, startPoint y: 305, endPoint x: 1012, endPoint y: 305, distance: 7.4
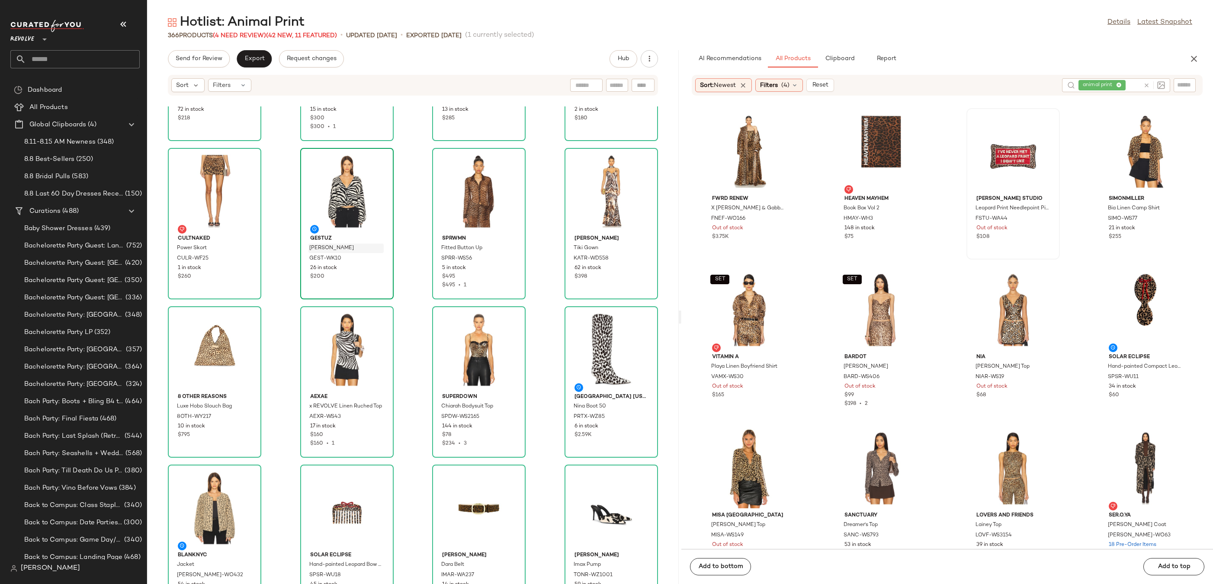
scroll to position [897, 0]
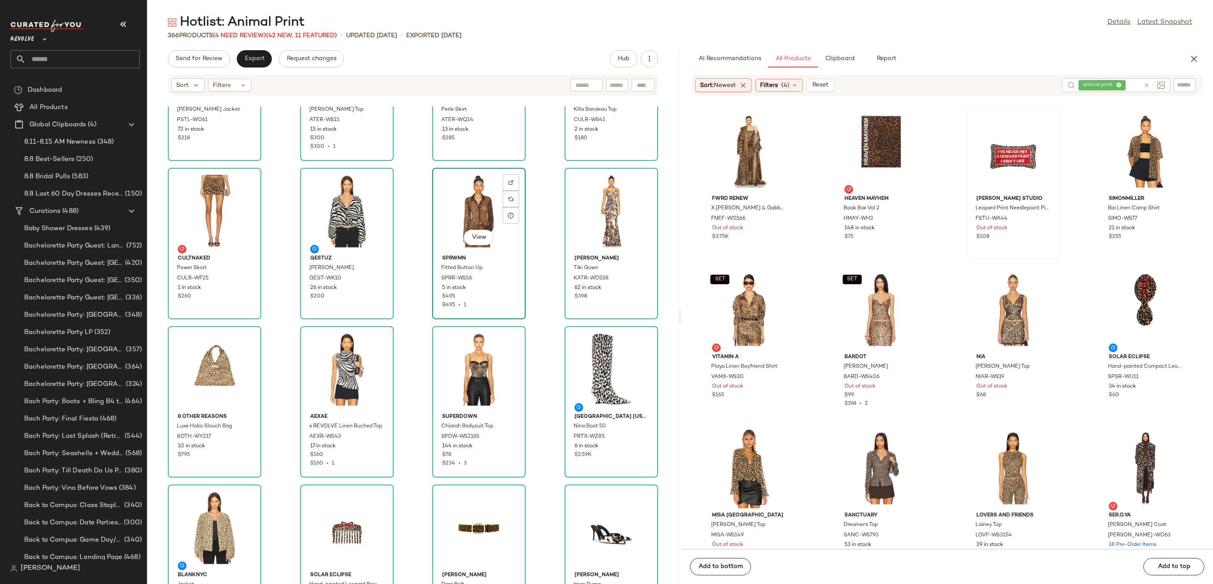
click at [509, 173] on div "View" at bounding box center [478, 211] width 87 height 80
click at [509, 191] on div at bounding box center [510, 199] width 16 height 16
click at [1145, 82] on icon at bounding box center [1146, 85] width 6 height 6
click at [1184, 88] on input "text" at bounding box center [1184, 85] width 15 height 9
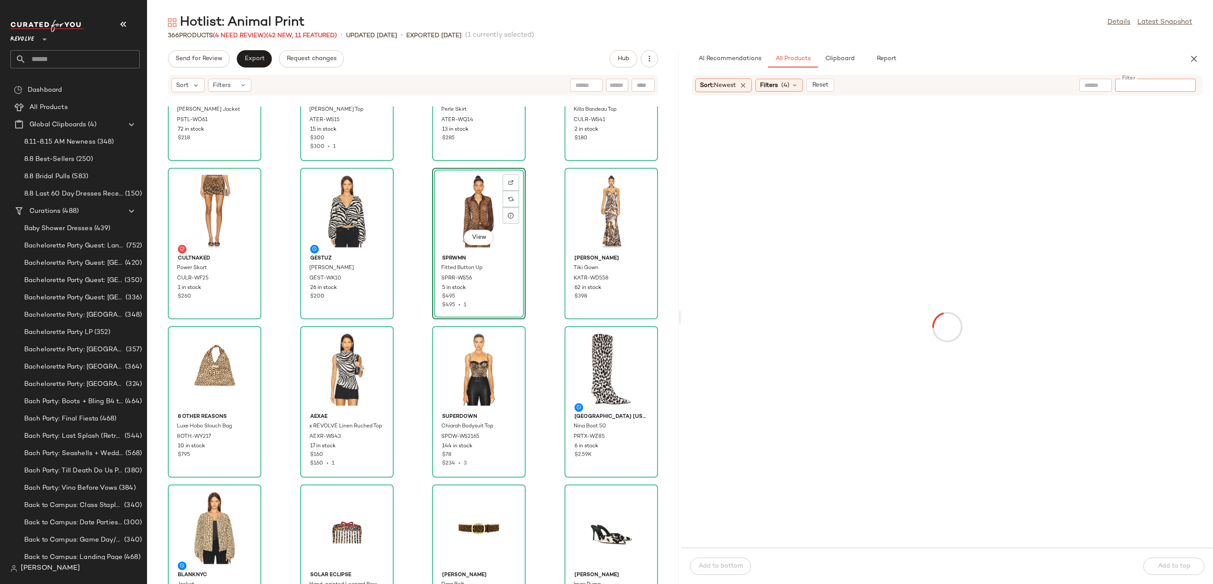
paste input "**********"
type input "**********"
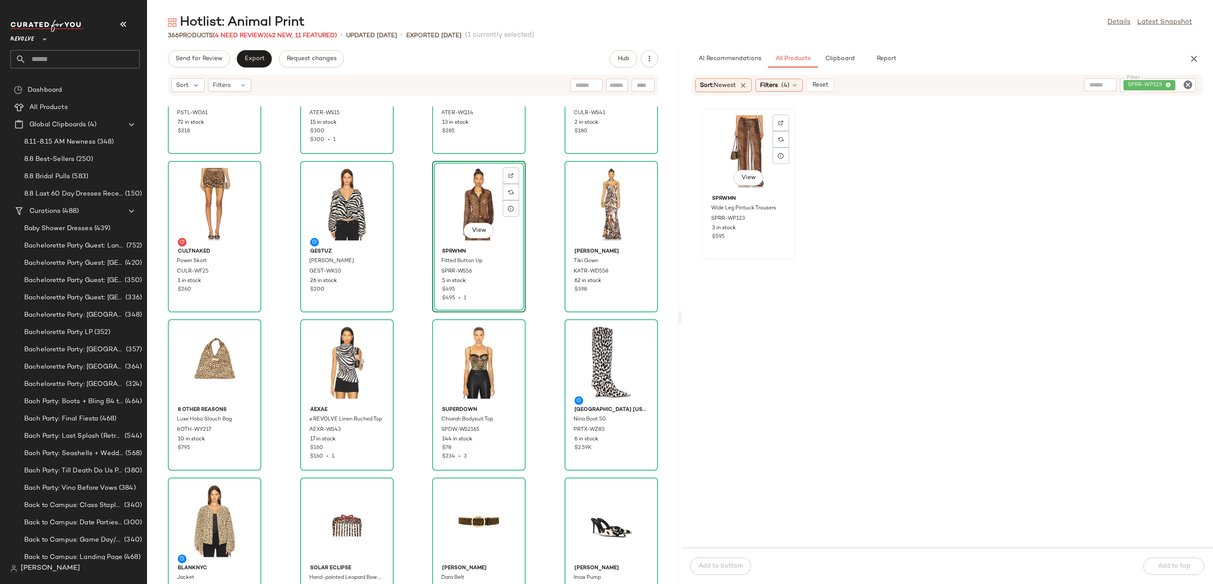
scroll to position [903, 0]
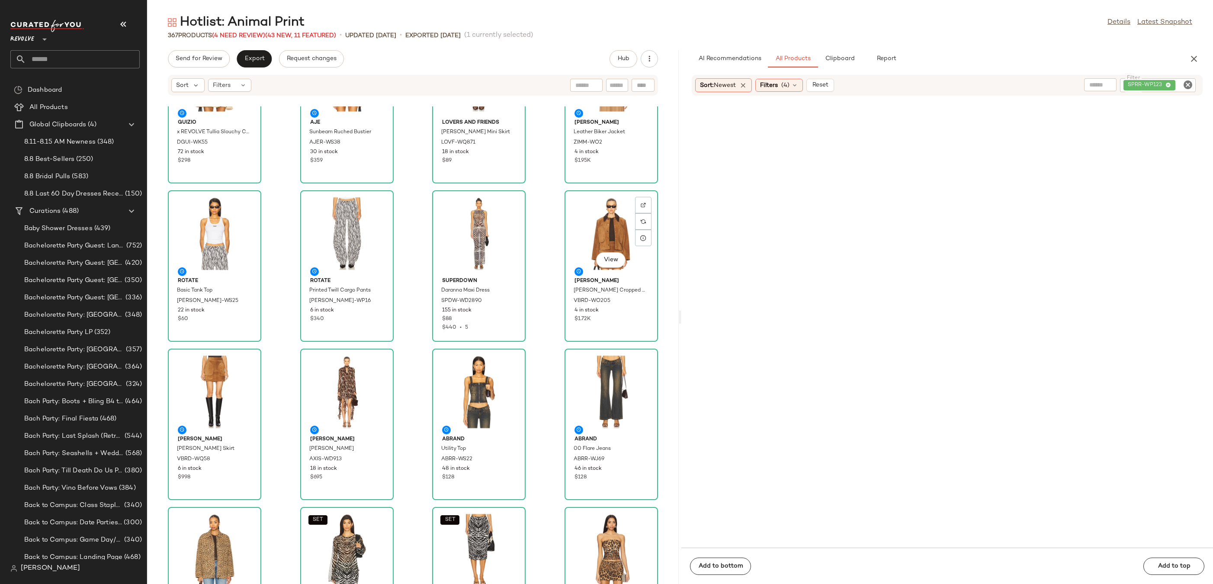
scroll to position [490, 0]
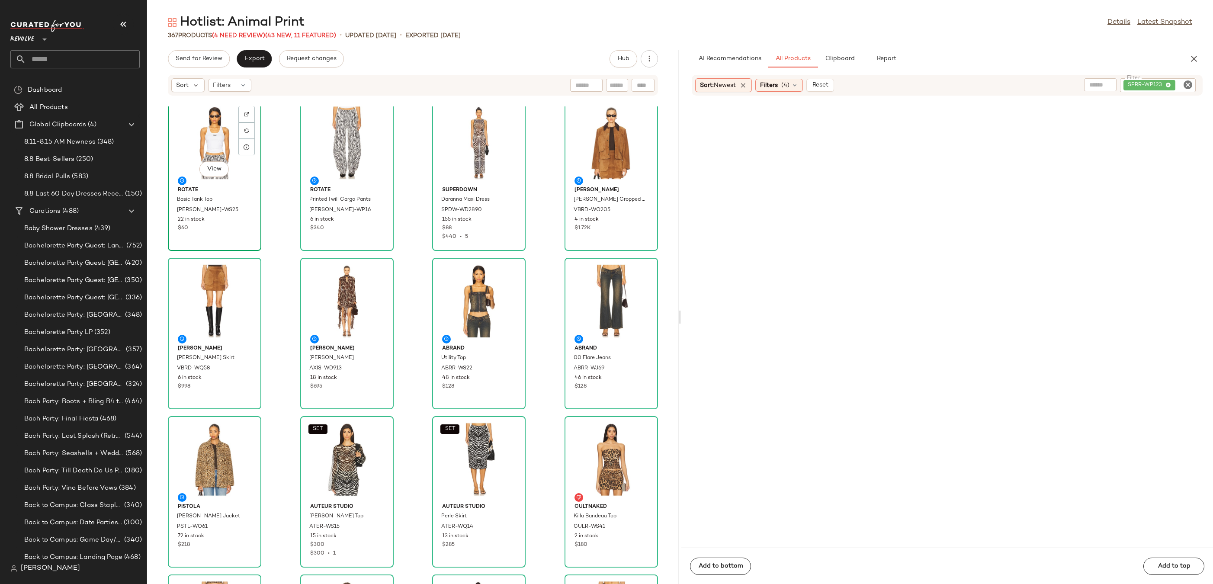
click at [218, 145] on div "View" at bounding box center [214, 142] width 87 height 80
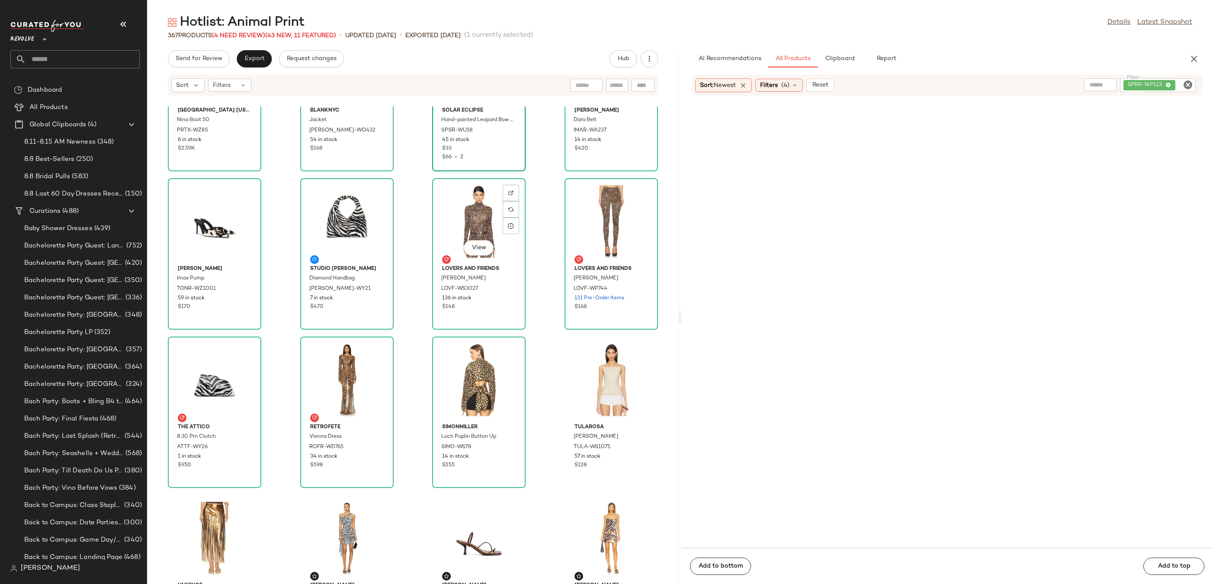
scroll to position [1372, 0]
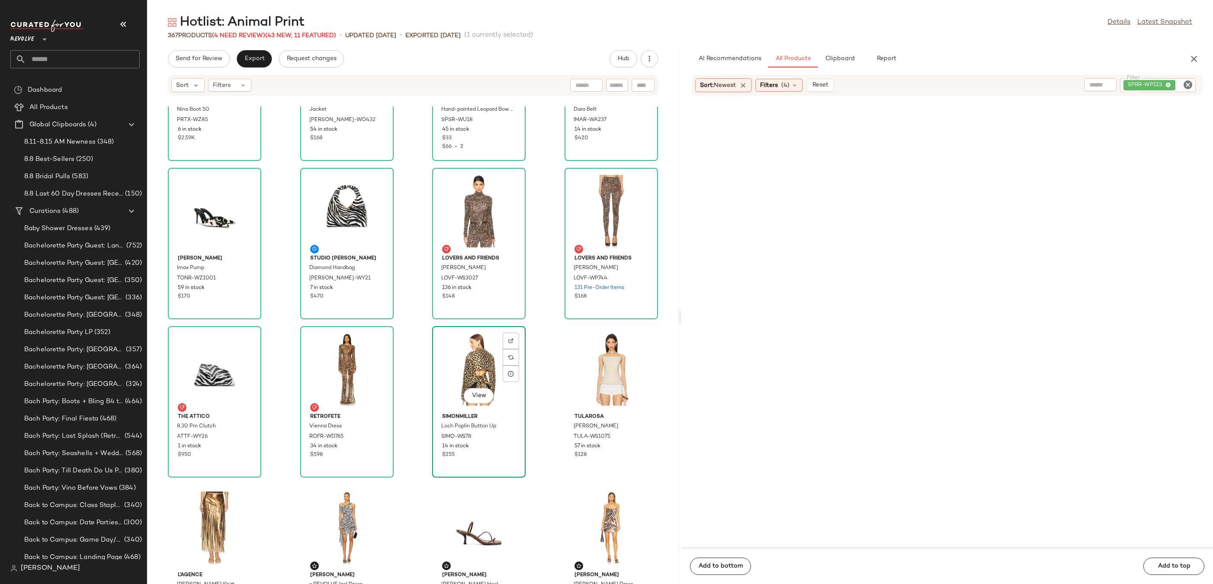
click at [480, 364] on div "View" at bounding box center [478, 369] width 87 height 80
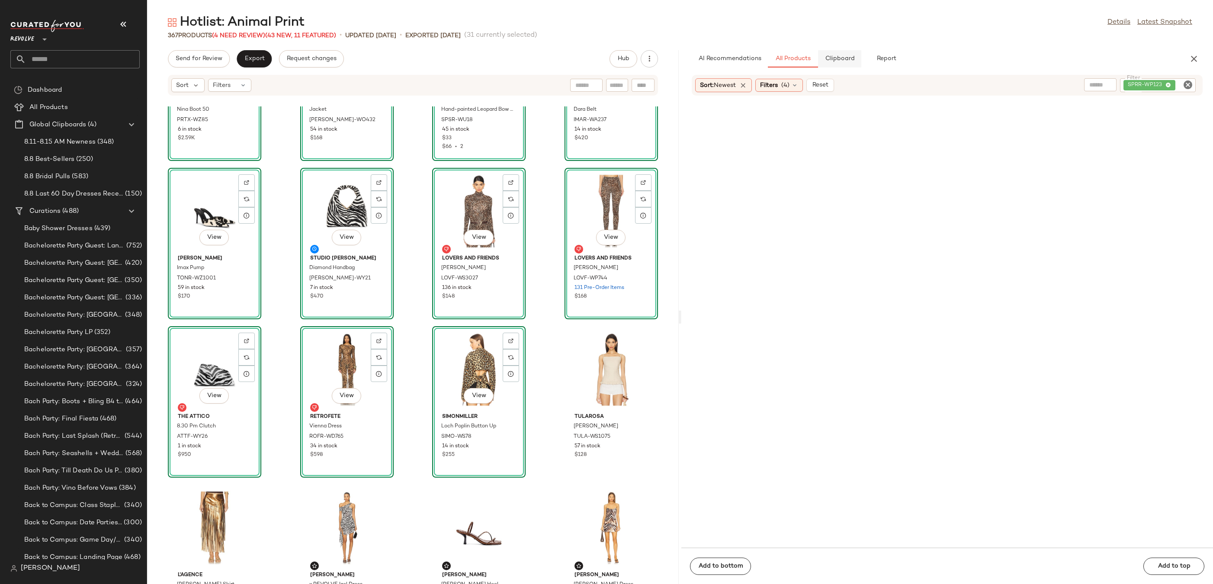
click at [838, 59] on span "Clipboard" at bounding box center [839, 58] width 30 height 7
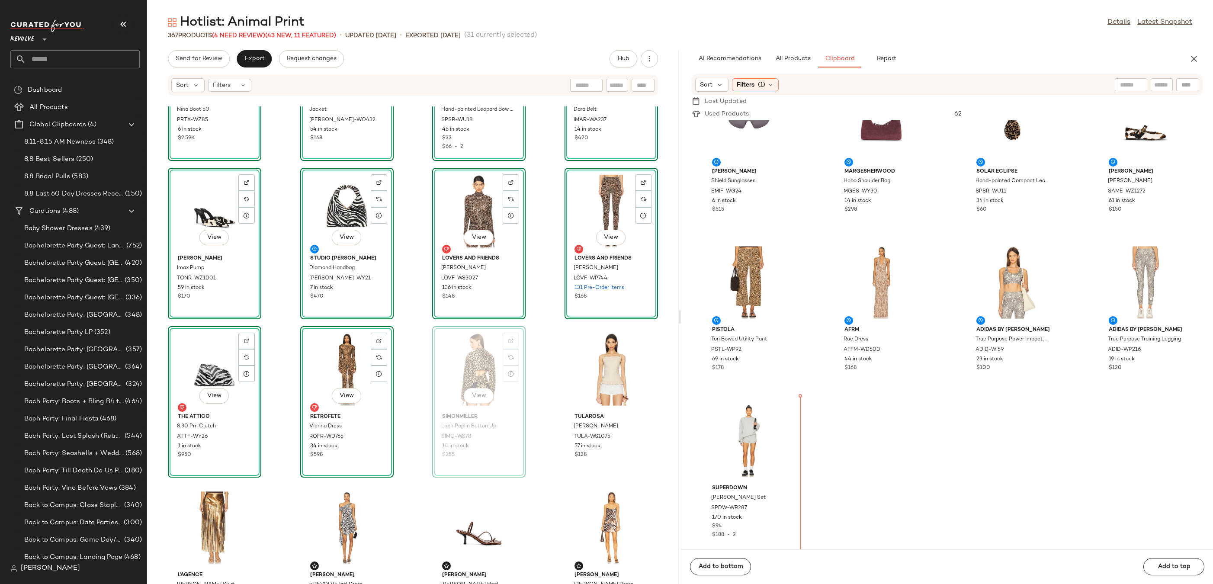
scroll to position [41, 0]
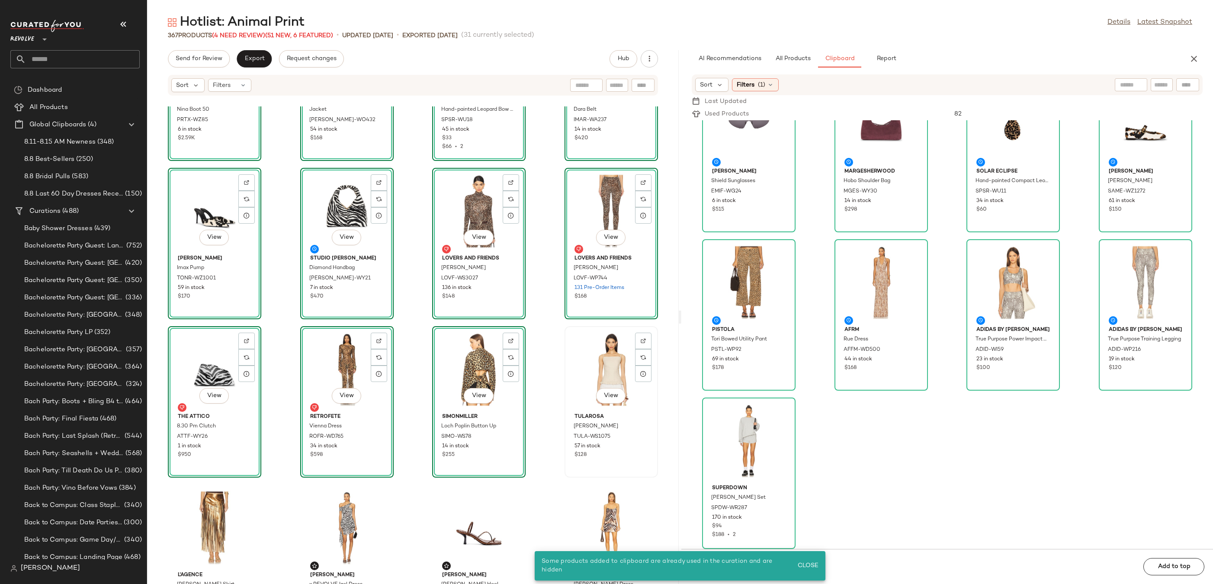
click at [595, 358] on div "View" at bounding box center [610, 369] width 87 height 80
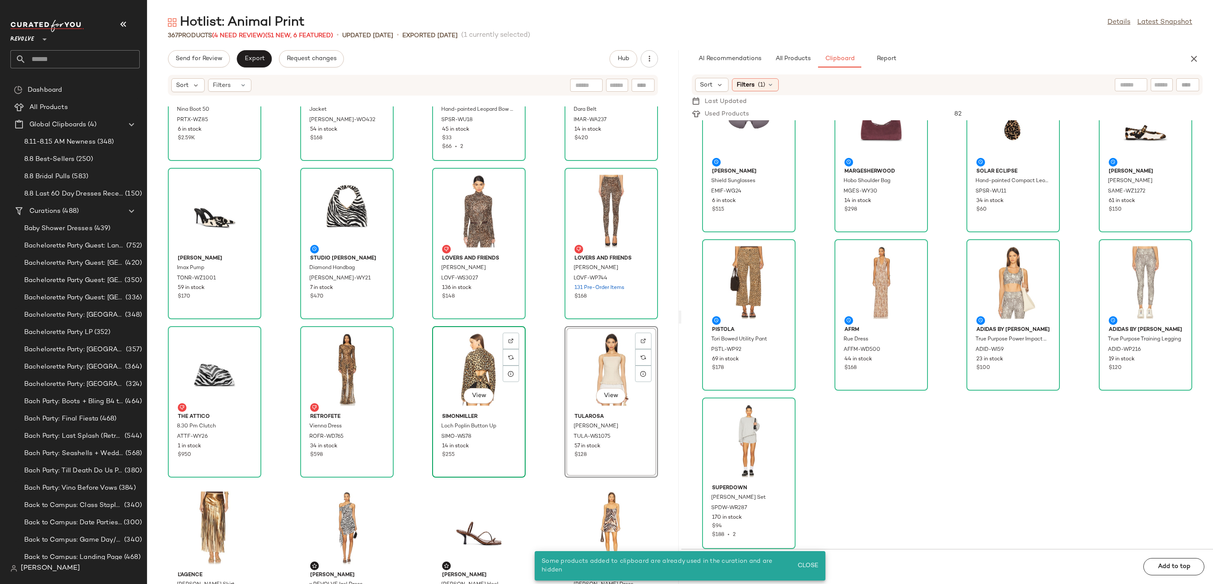
click at [477, 373] on div "View" at bounding box center [478, 369] width 87 height 80
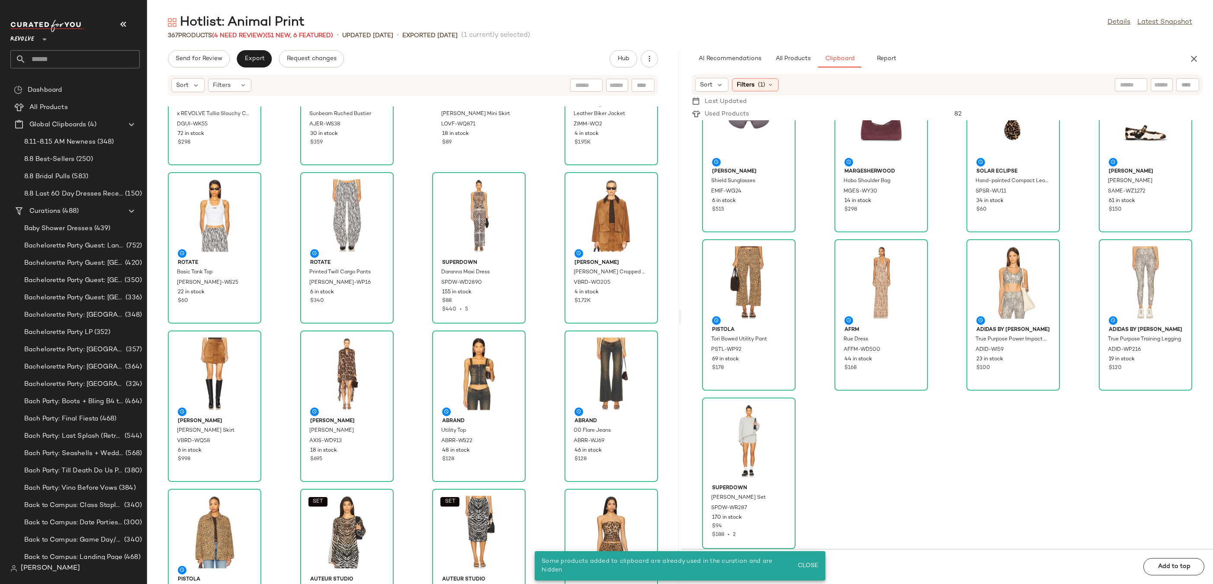
scroll to position [364, 0]
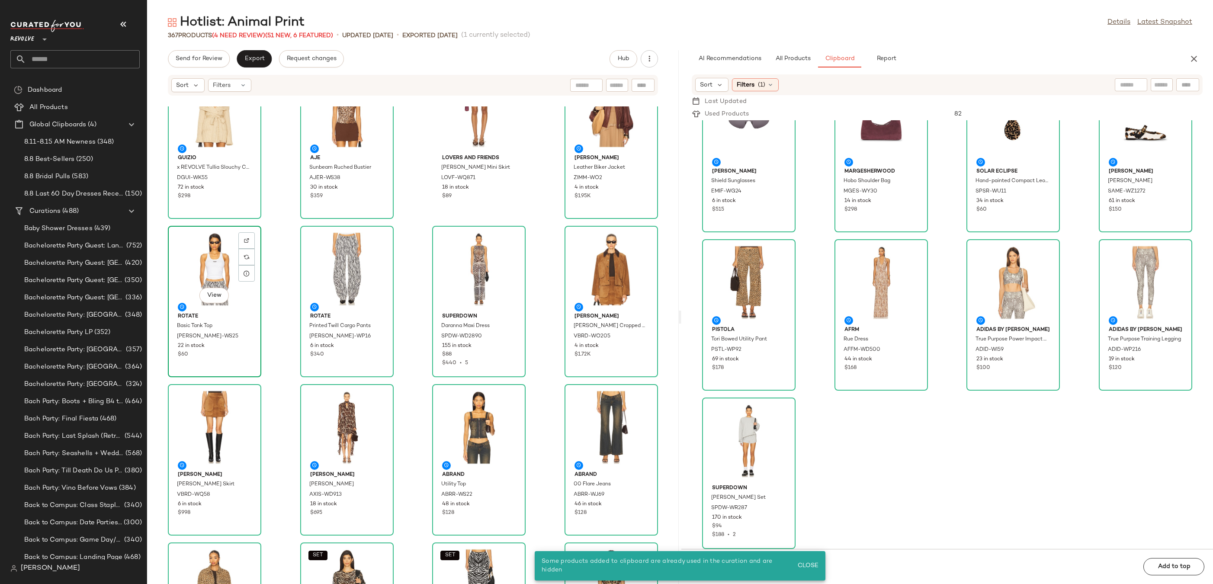
click at [196, 288] on div "View" at bounding box center [214, 269] width 87 height 80
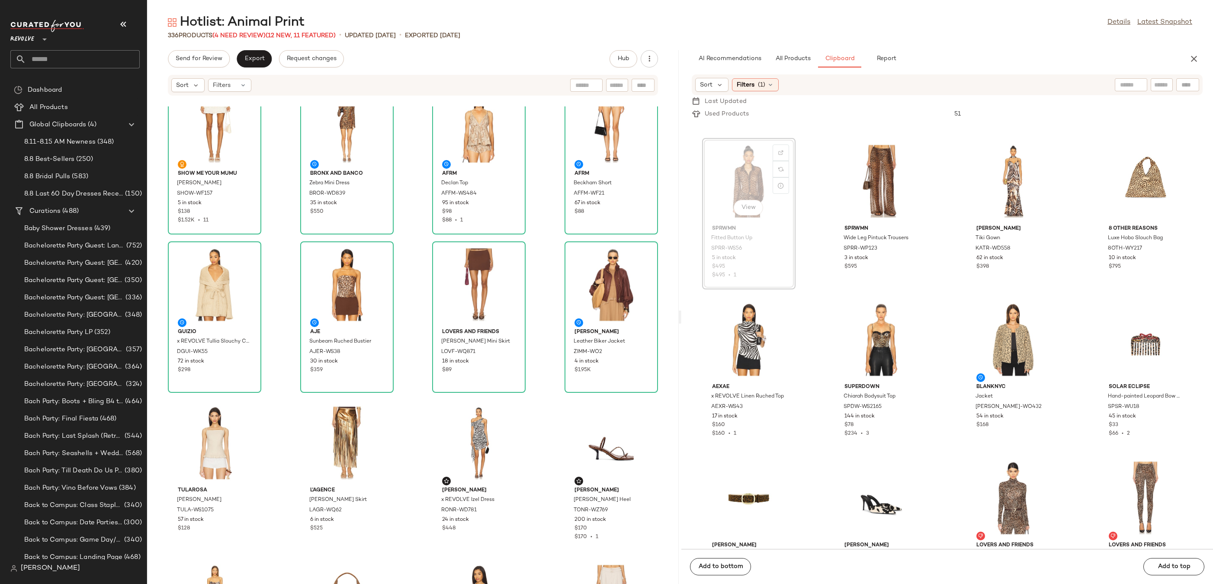
scroll to position [940, 0]
drag, startPoint x: 754, startPoint y: 173, endPoint x: 641, endPoint y: 303, distance: 172.2
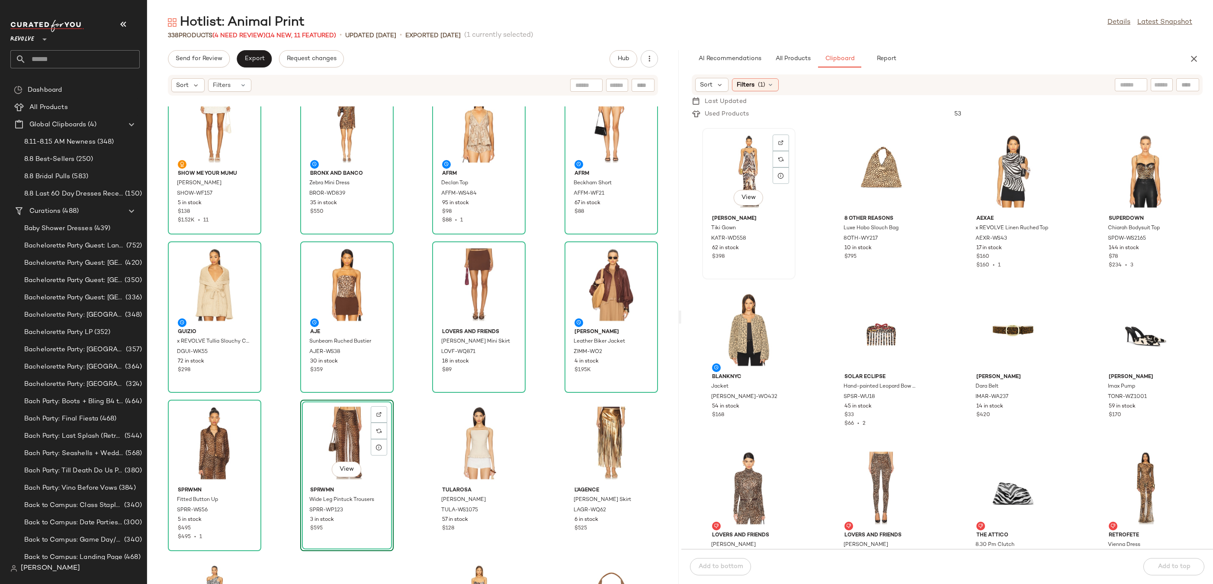
scroll to position [950, 0]
drag, startPoint x: 746, startPoint y: 158, endPoint x: 739, endPoint y: 164, distance: 9.3
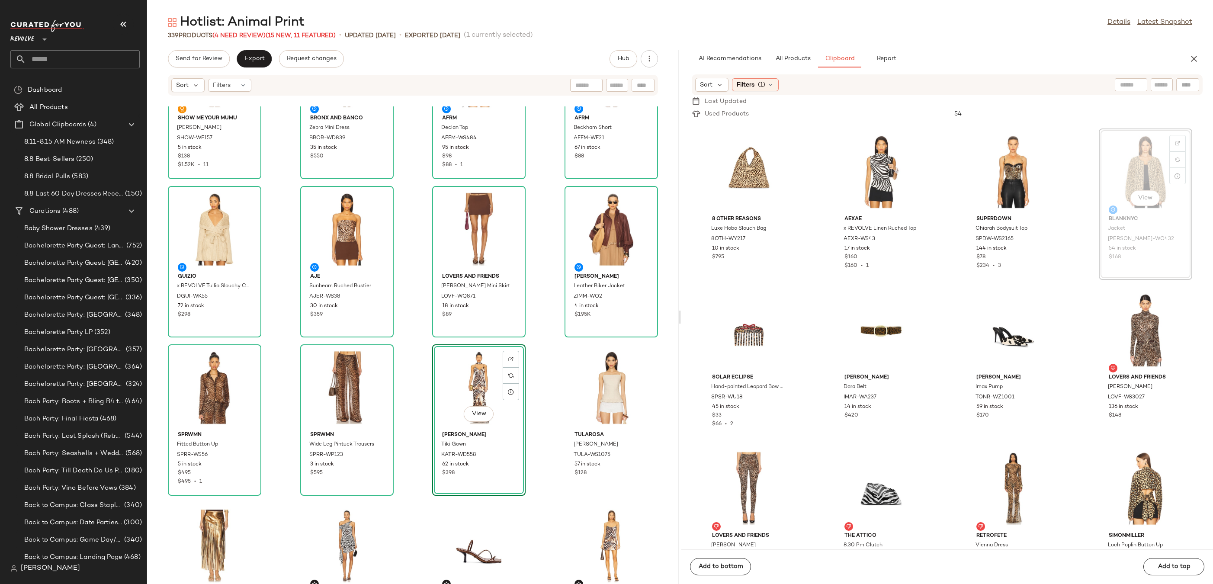
scroll to position [950, 0]
drag, startPoint x: 1144, startPoint y: 172, endPoint x: 1128, endPoint y: 177, distance: 17.0
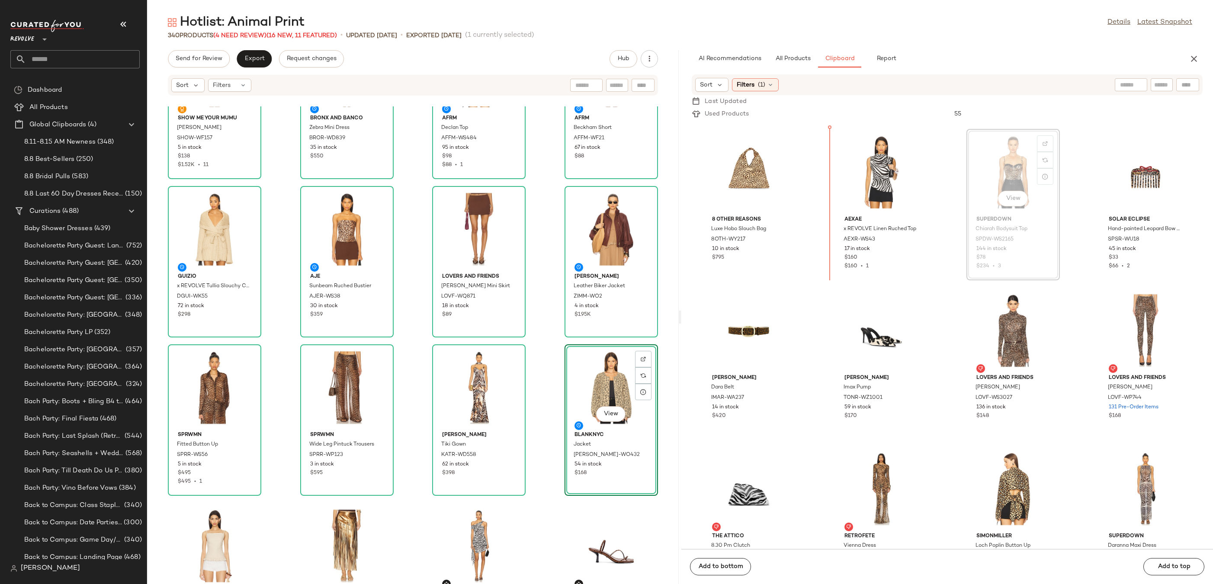
scroll to position [949, 0]
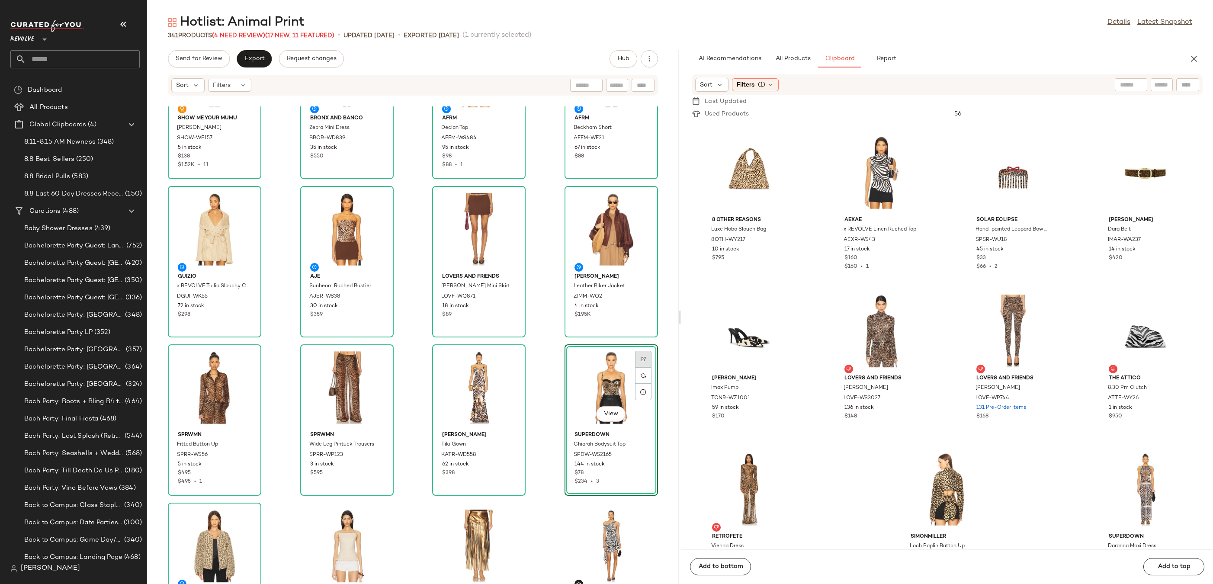
click at [640, 367] on div at bounding box center [643, 375] width 16 height 16
click at [788, 56] on span "All Products" at bounding box center [792, 58] width 35 height 7
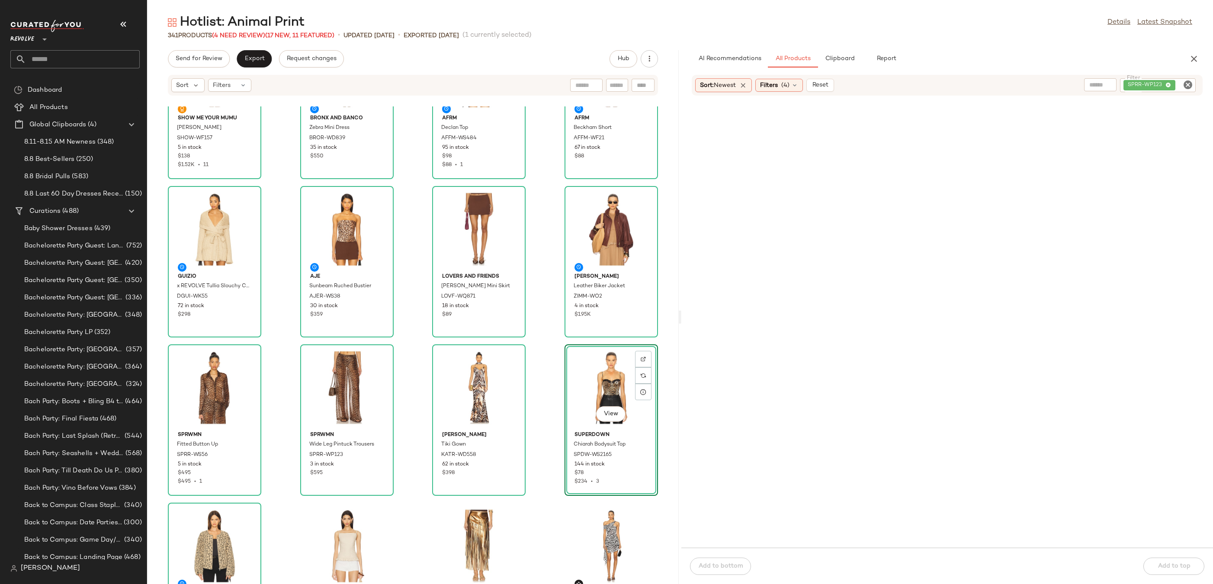
click at [1187, 84] on icon "Clear Filter" at bounding box center [1187, 85] width 10 height 10
paste input "********"
type input "********"
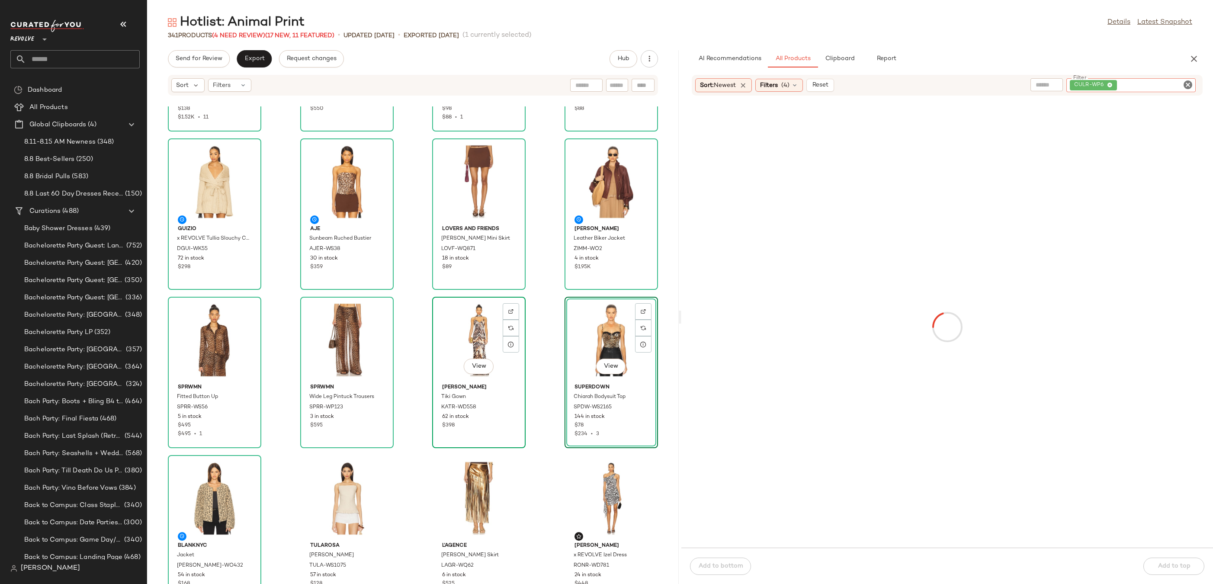
scroll to position [312, 0]
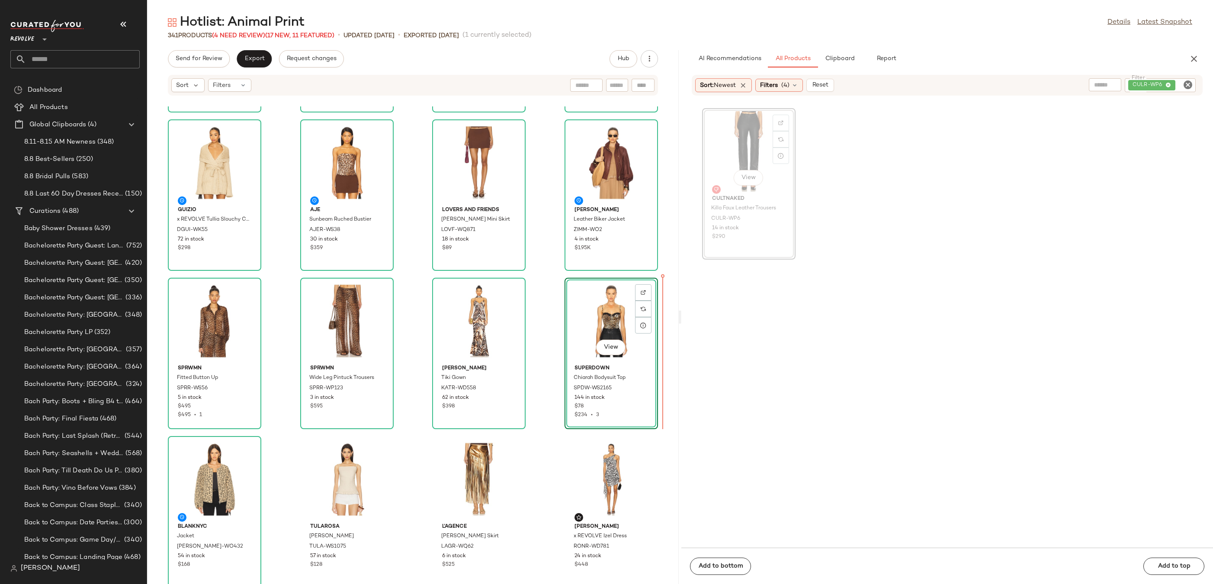
drag, startPoint x: 743, startPoint y: 133, endPoint x: 629, endPoint y: 344, distance: 239.9
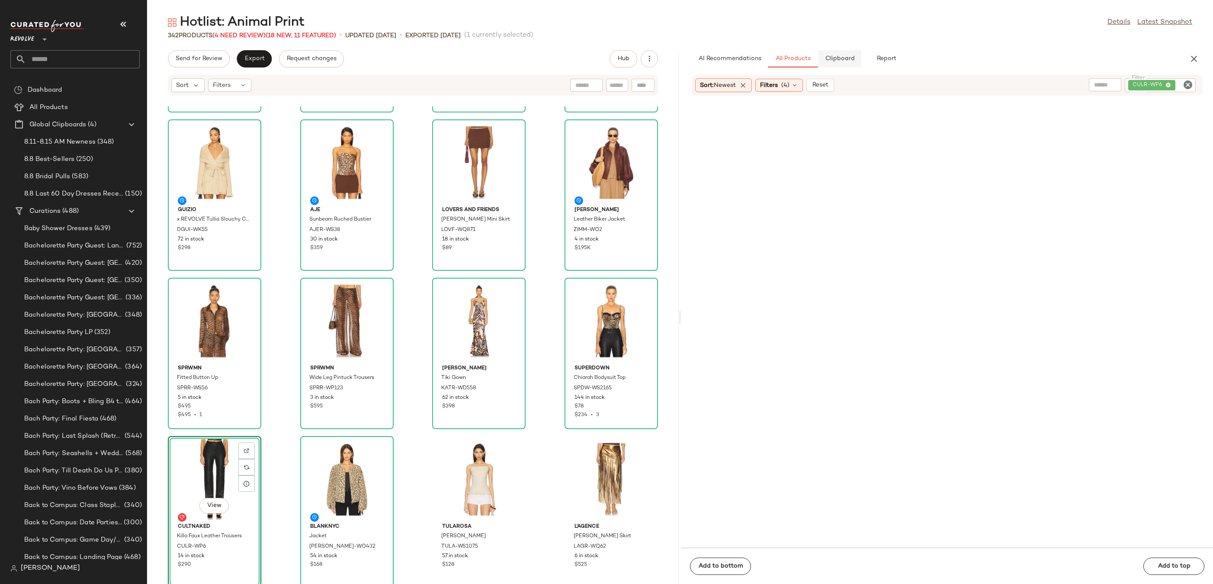
click at [847, 56] on span "Clipboard" at bounding box center [839, 58] width 30 height 7
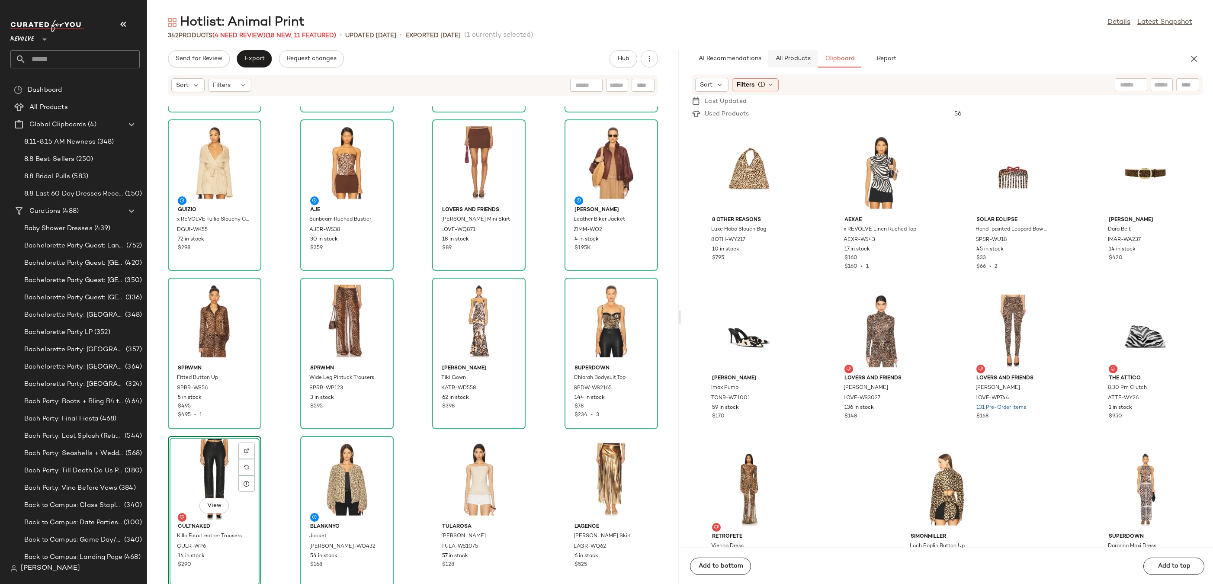
click at [802, 60] on span "All Products" at bounding box center [792, 58] width 35 height 7
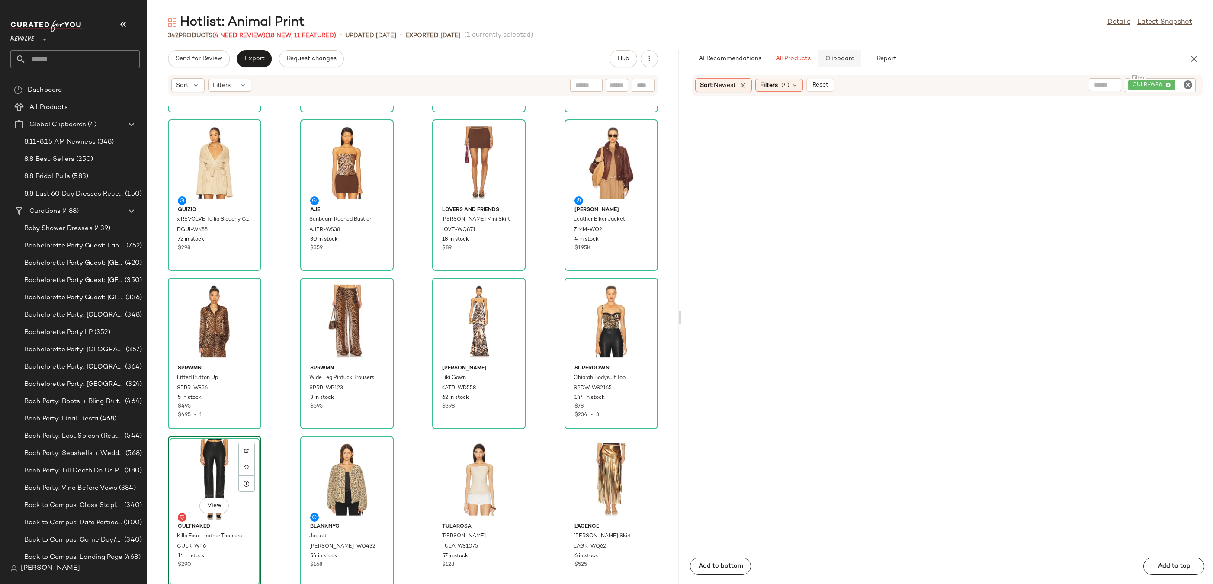
click at [829, 61] on span "Clipboard" at bounding box center [839, 58] width 30 height 7
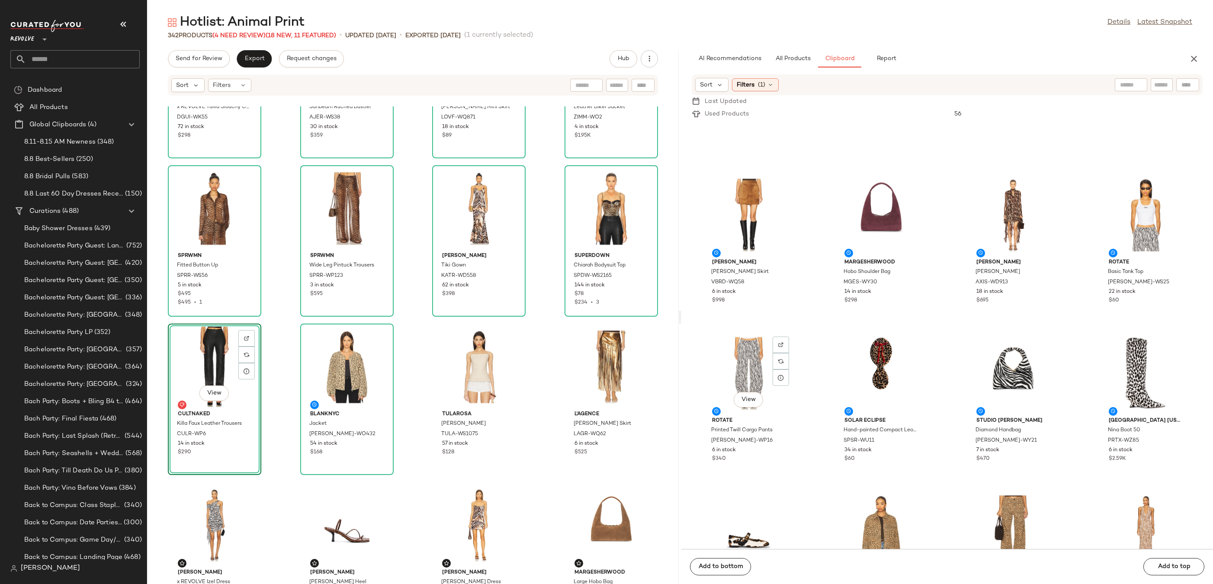
scroll to position [0, 0]
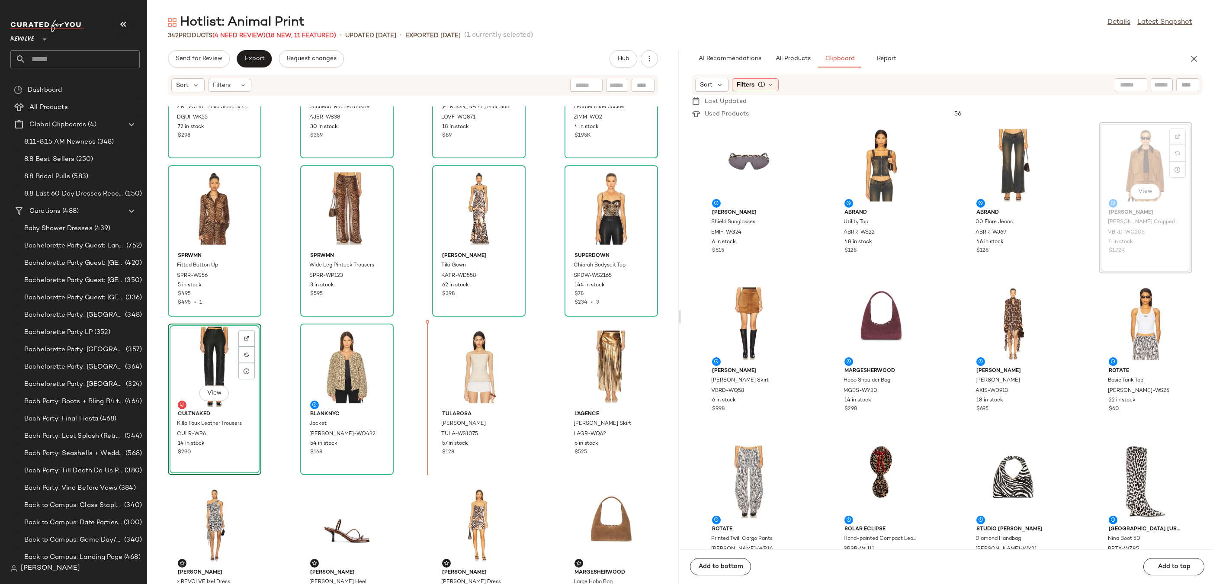
drag, startPoint x: 1140, startPoint y: 160, endPoint x: 1134, endPoint y: 160, distance: 5.6
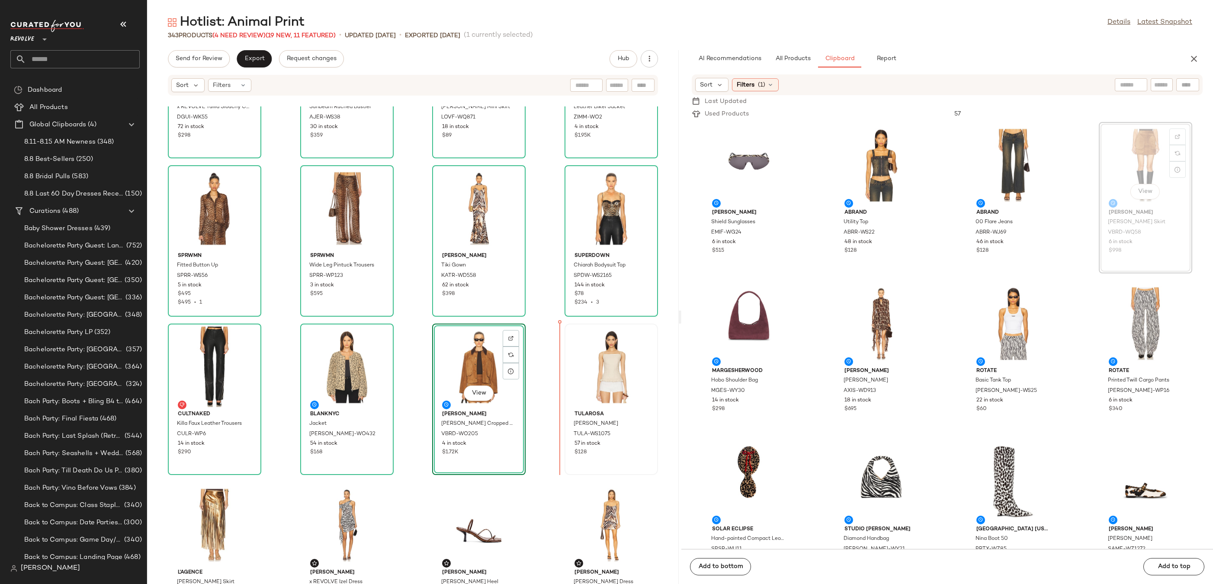
drag, startPoint x: 1150, startPoint y: 148, endPoint x: 566, endPoint y: 389, distance: 631.3
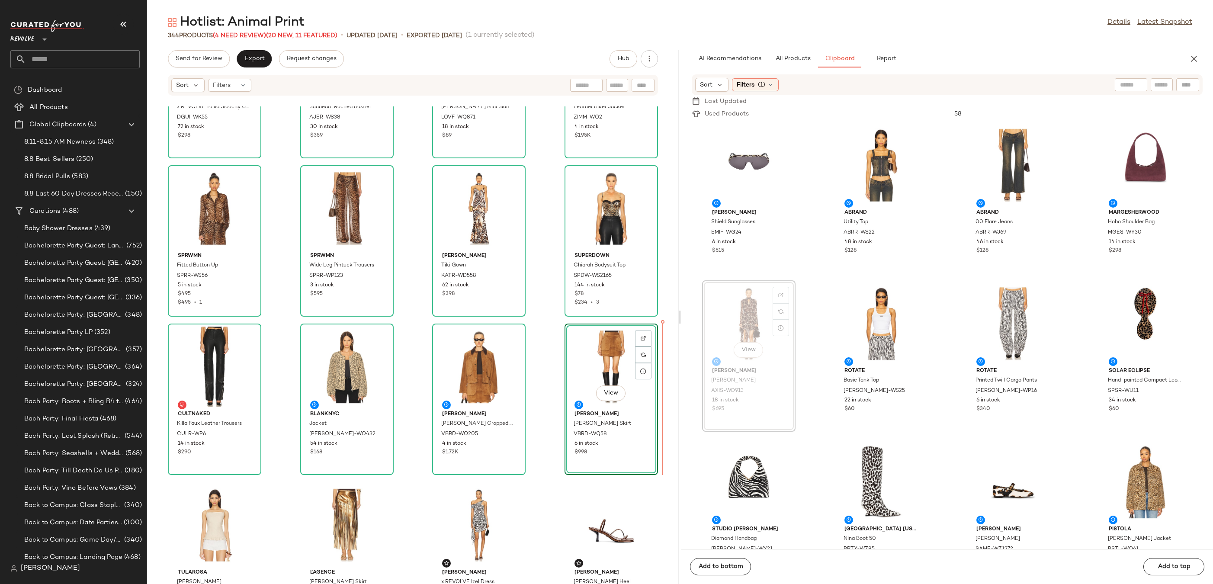
drag, startPoint x: 754, startPoint y: 304, endPoint x: 653, endPoint y: 378, distance: 125.1
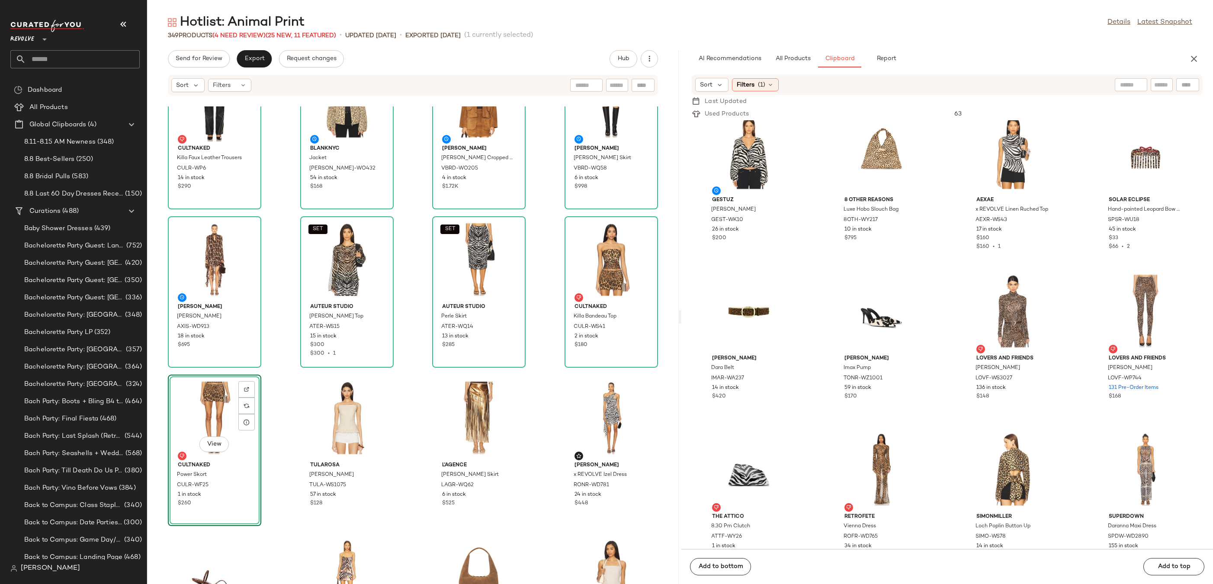
scroll to position [681, 0]
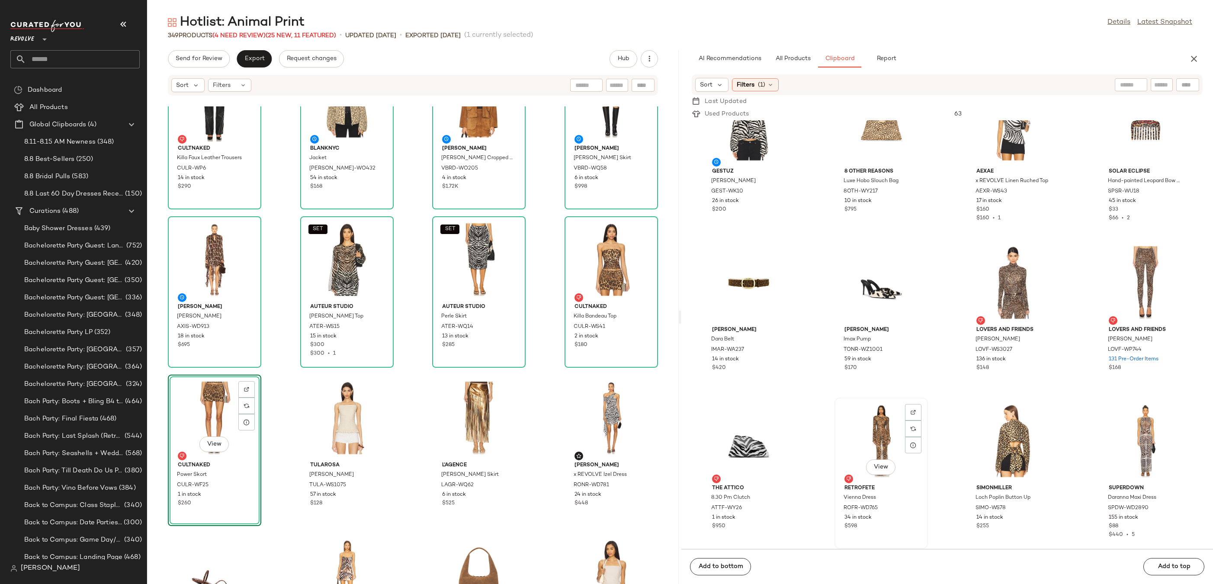
click at [869, 438] on div "View" at bounding box center [880, 440] width 87 height 80
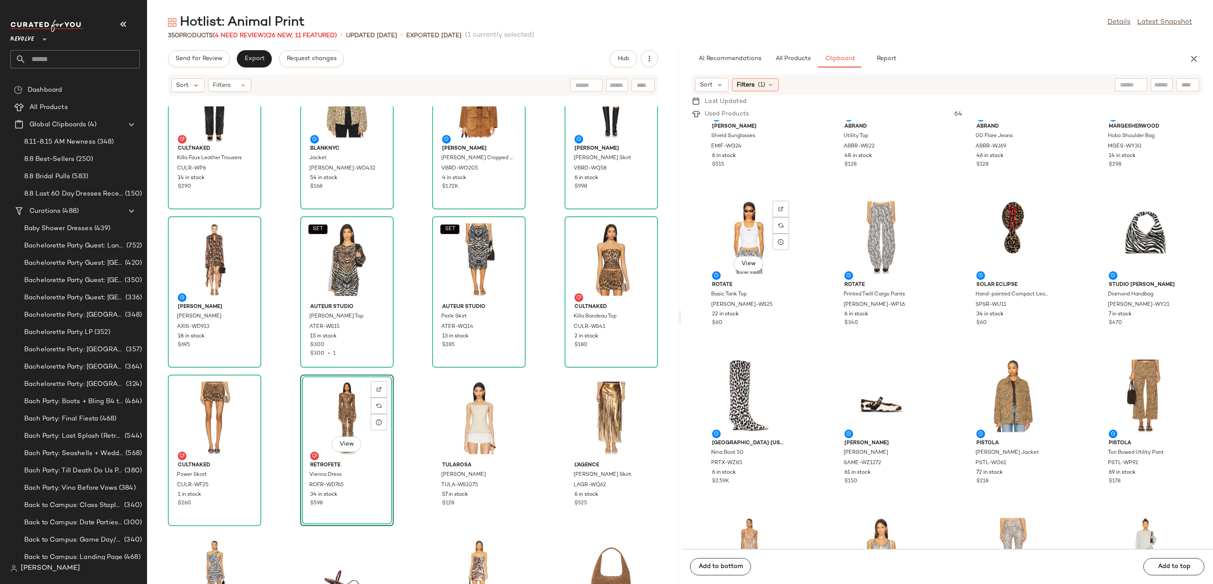
scroll to position [0, 0]
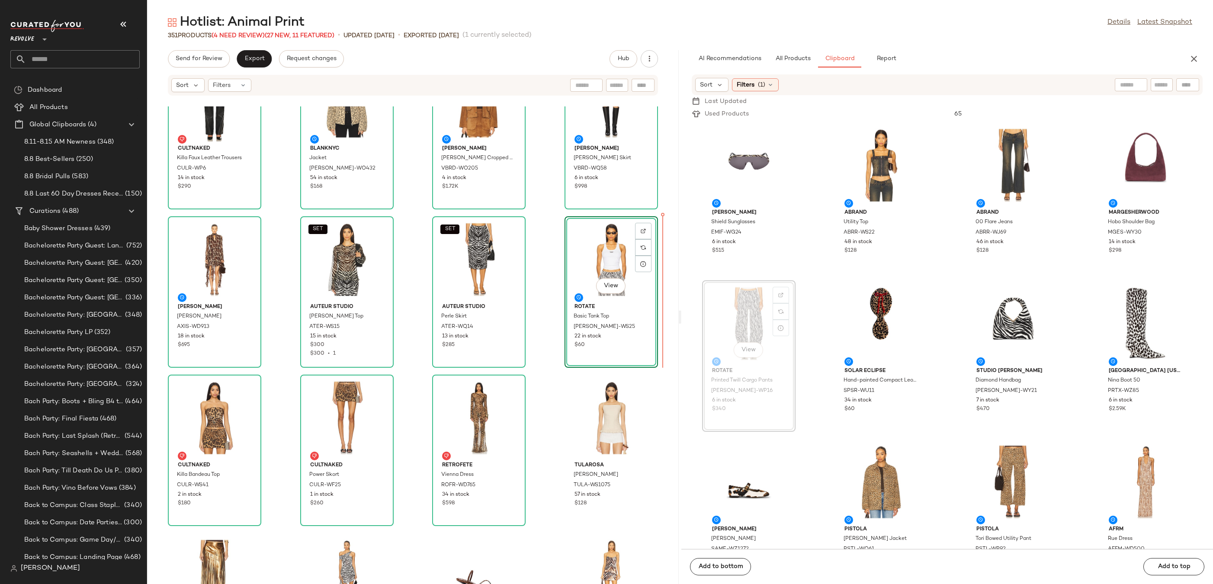
drag, startPoint x: 741, startPoint y: 319, endPoint x: 736, endPoint y: 319, distance: 5.2
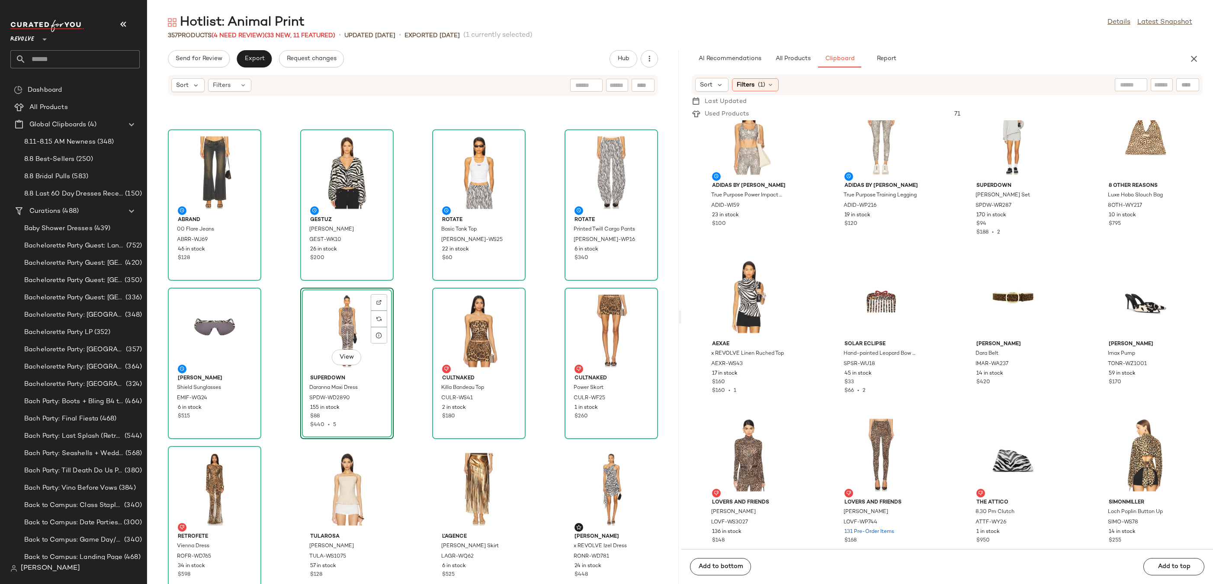
scroll to position [365, 0]
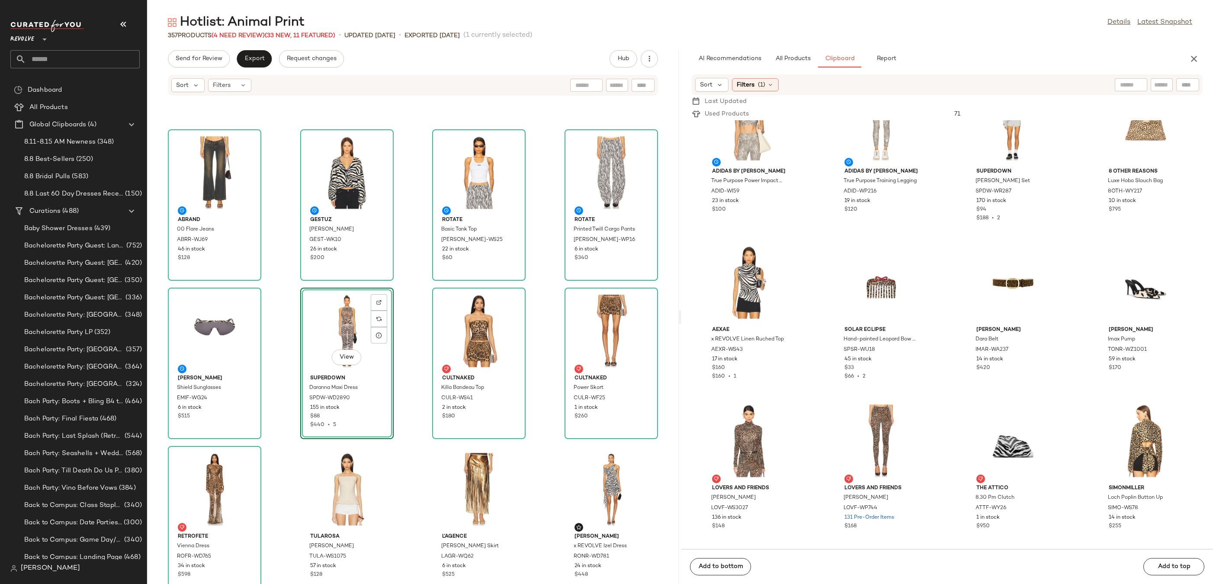
click at [794, 67] on div "AI Recommendations All Products Clipboard Report Sort: Newest Filters (4) Reset…" at bounding box center [946, 317] width 531 height 534
click at [794, 59] on span "All Products" at bounding box center [792, 58] width 35 height 7
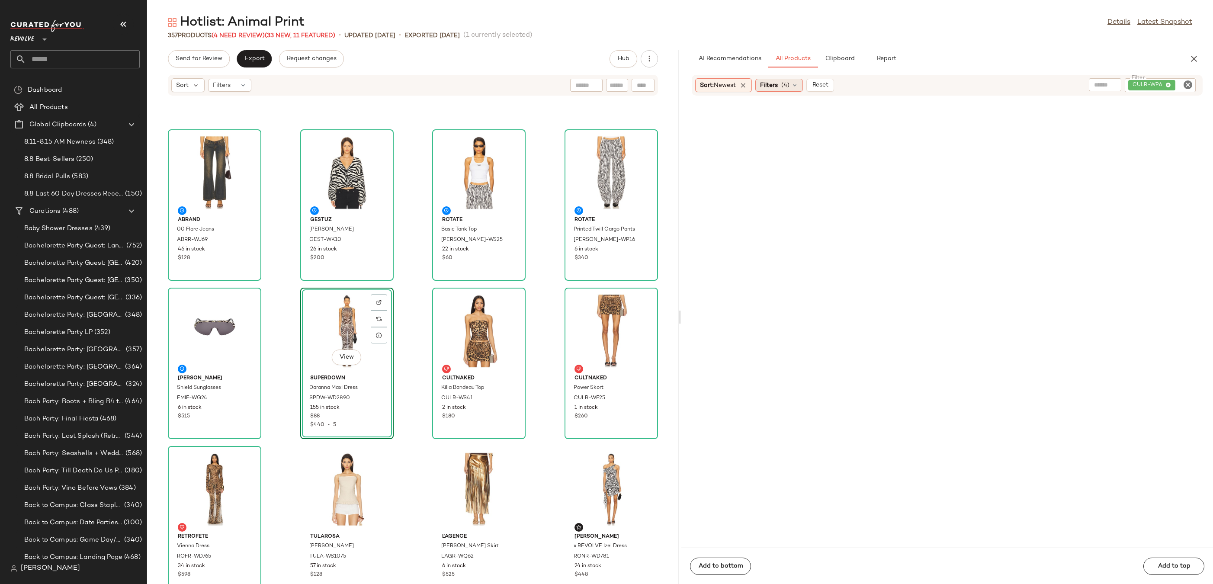
click at [792, 84] on div "Filters (4)" at bounding box center [779, 85] width 48 height 13
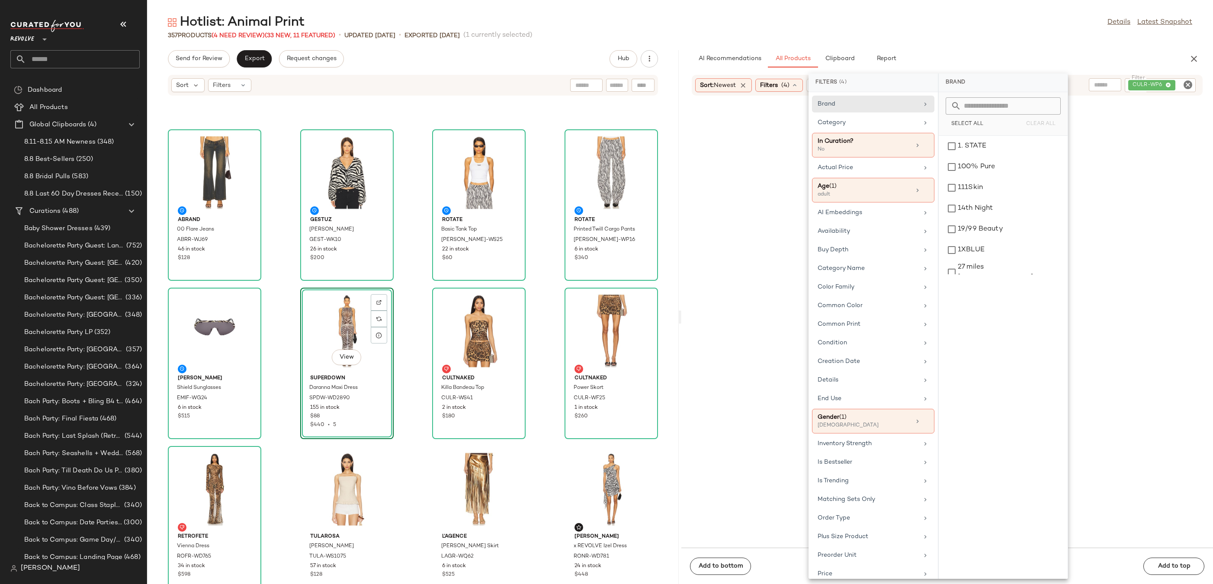
click at [1029, 37] on div "357 Products (4 Need Review) (33 New, 11 Featured) • updated Aug 11th • Exporte…" at bounding box center [679, 35] width 1065 height 9
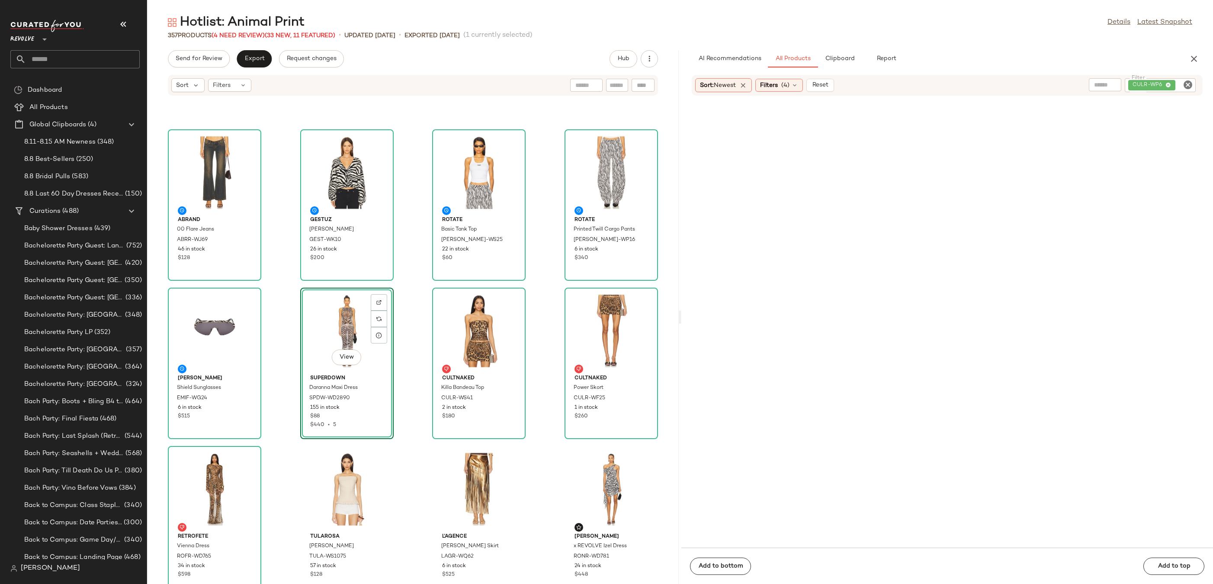
click at [1185, 86] on icon "Clear Filter" at bounding box center [1187, 85] width 10 height 10
click at [768, 91] on div "Filters (4)" at bounding box center [779, 85] width 48 height 13
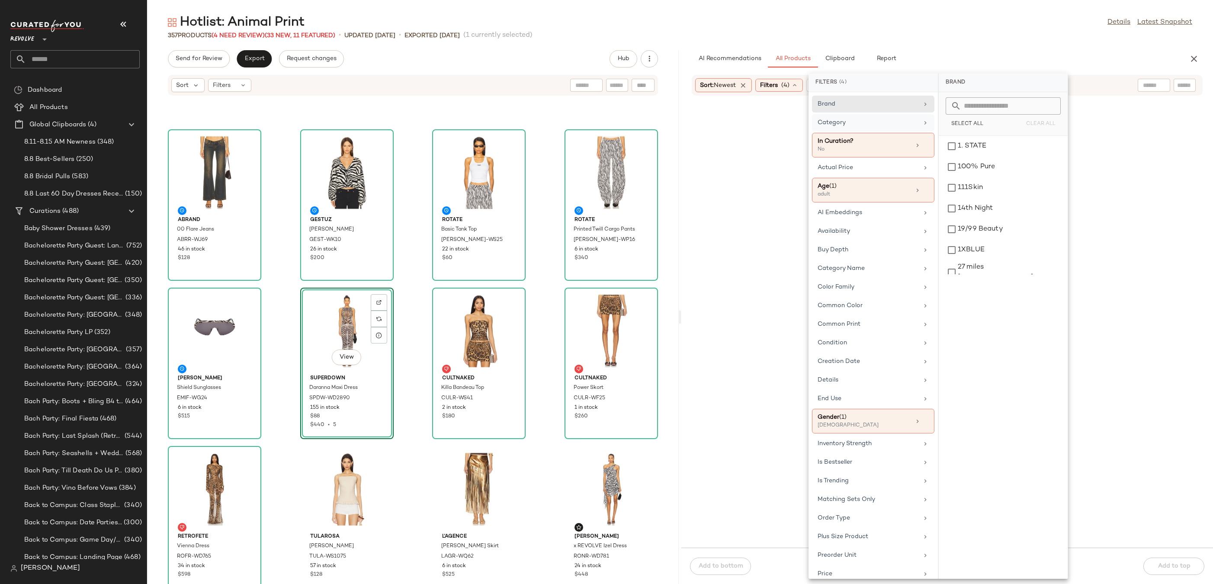
click at [910, 124] on div "Category" at bounding box center [867, 122] width 101 height 9
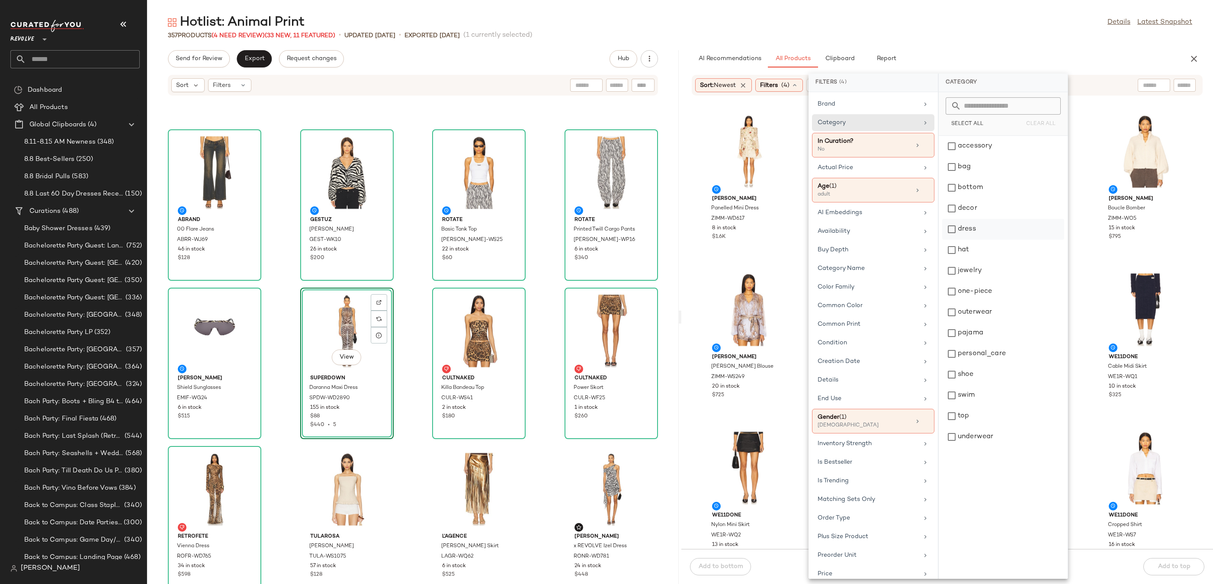
click at [960, 240] on div "dress" at bounding box center [1003, 250] width 122 height 21
click at [970, 25] on div "Hotlist: Animal Print Details Latest Snapshot" at bounding box center [679, 22] width 1065 height 17
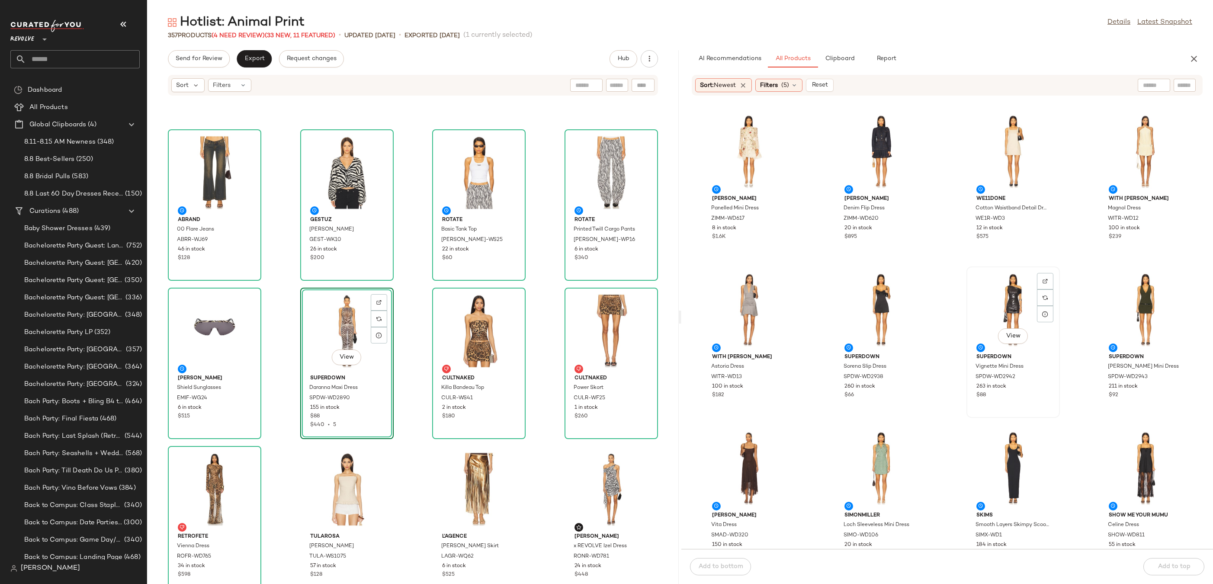
click at [997, 300] on div "View" at bounding box center [1012, 309] width 87 height 80
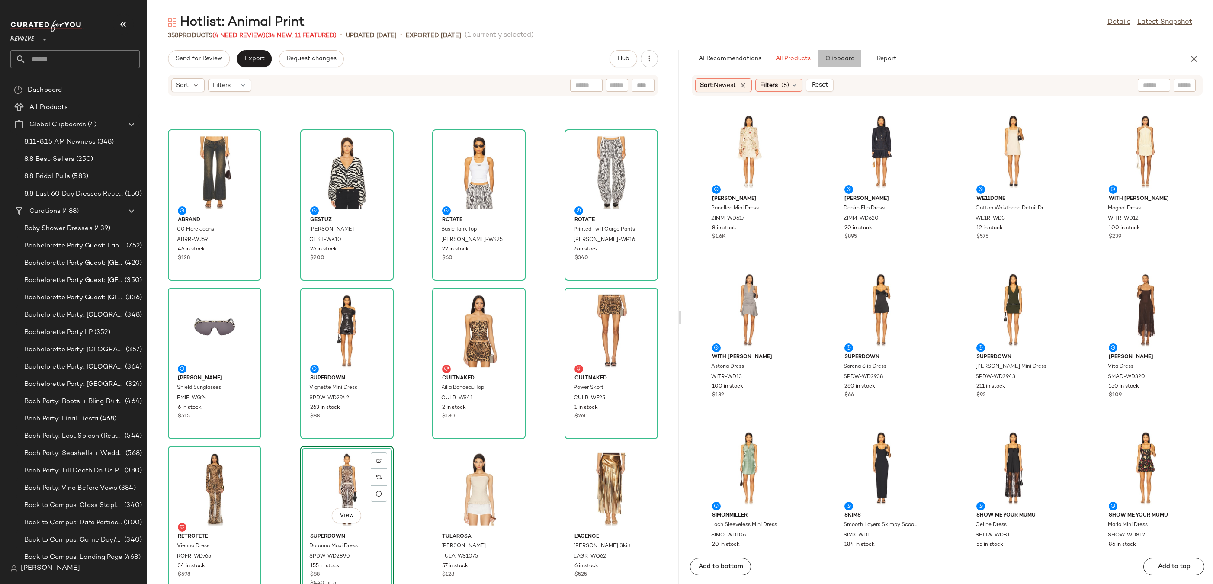
click at [830, 64] on button "Clipboard" at bounding box center [839, 58] width 43 height 17
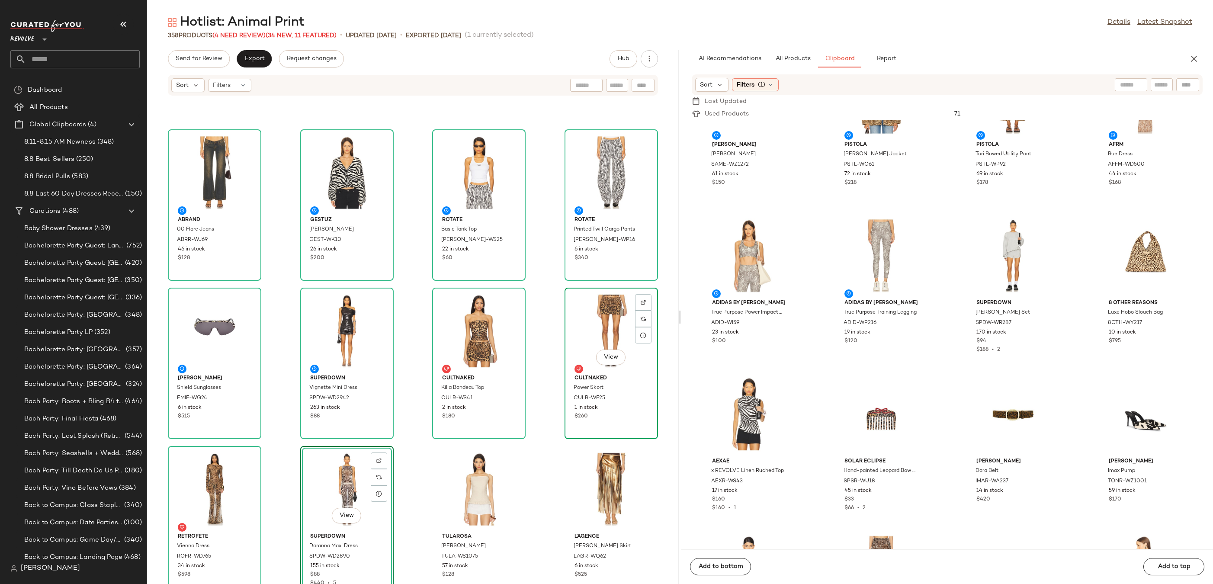
scroll to position [1048, 0]
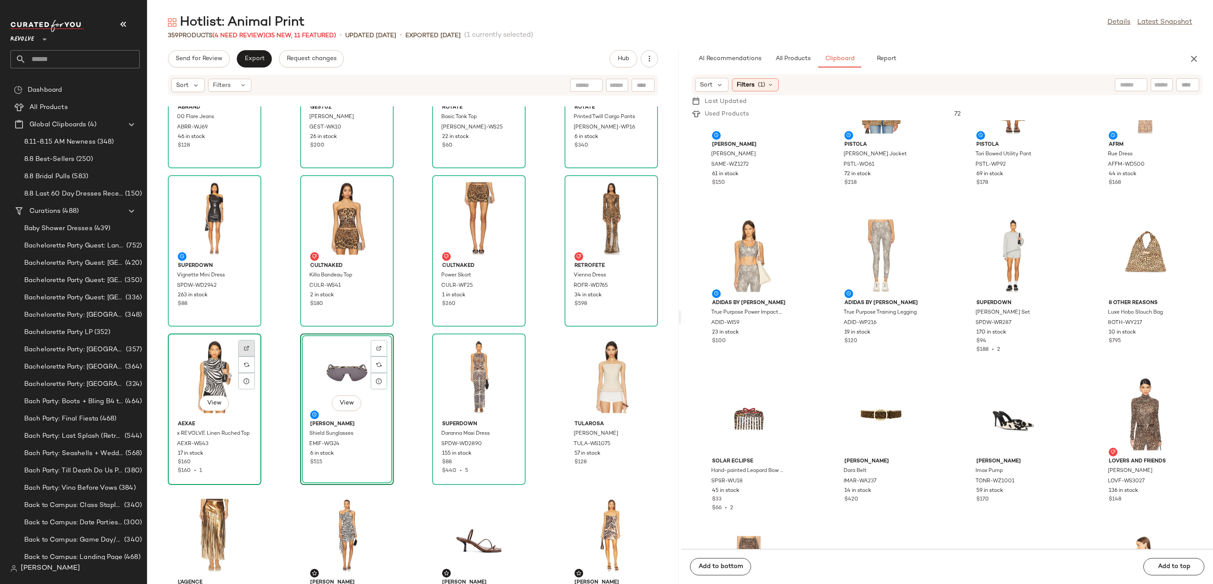
click at [250, 356] on div at bounding box center [246, 364] width 16 height 16
click at [786, 58] on span "All Products" at bounding box center [792, 58] width 35 height 7
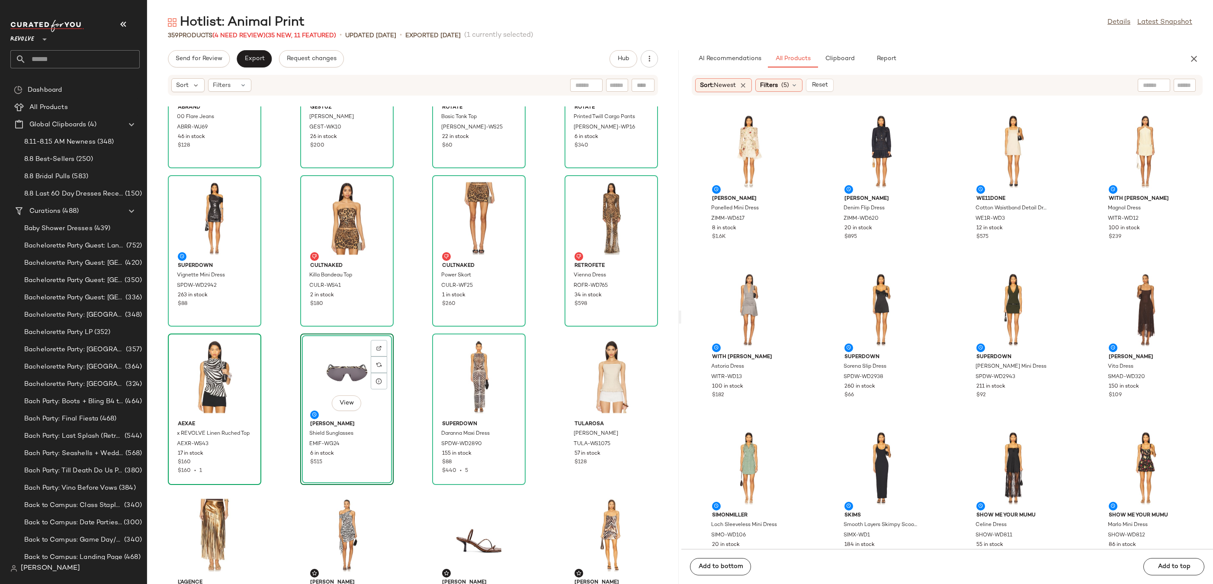
click at [1184, 83] on input "text" at bounding box center [1184, 85] width 15 height 9
paste input "*********"
type input "*********"
click at [777, 87] on span "Filters" at bounding box center [769, 85] width 18 height 9
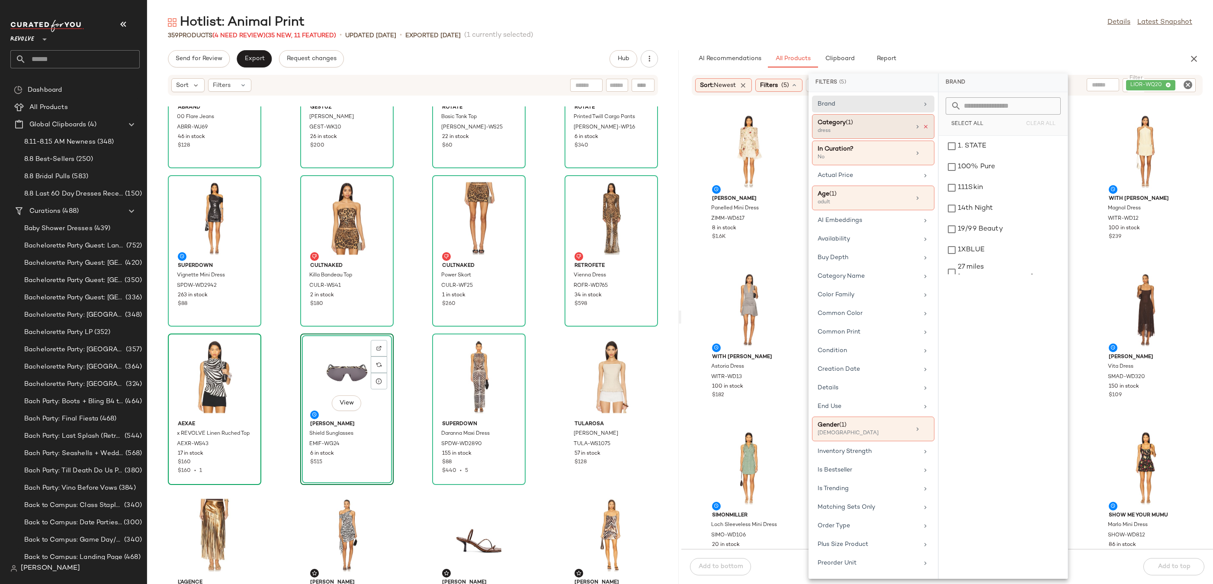
click at [922, 127] on icon at bounding box center [925, 127] width 6 height 6
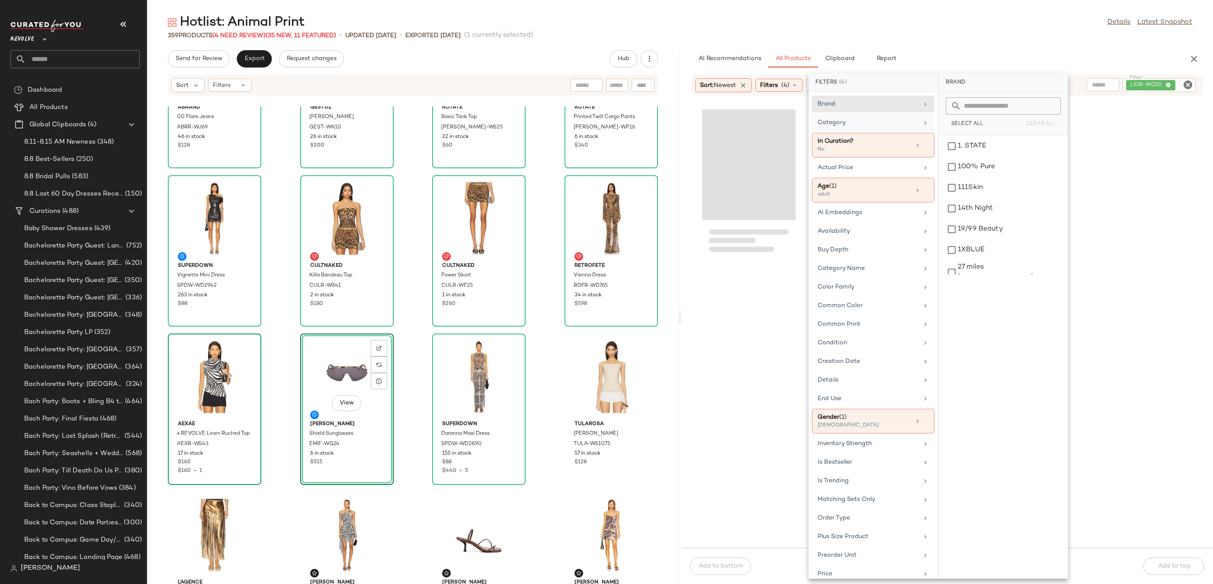
click at [955, 26] on div "Hotlist: Animal Print Details Latest Snapshot" at bounding box center [679, 22] width 1065 height 17
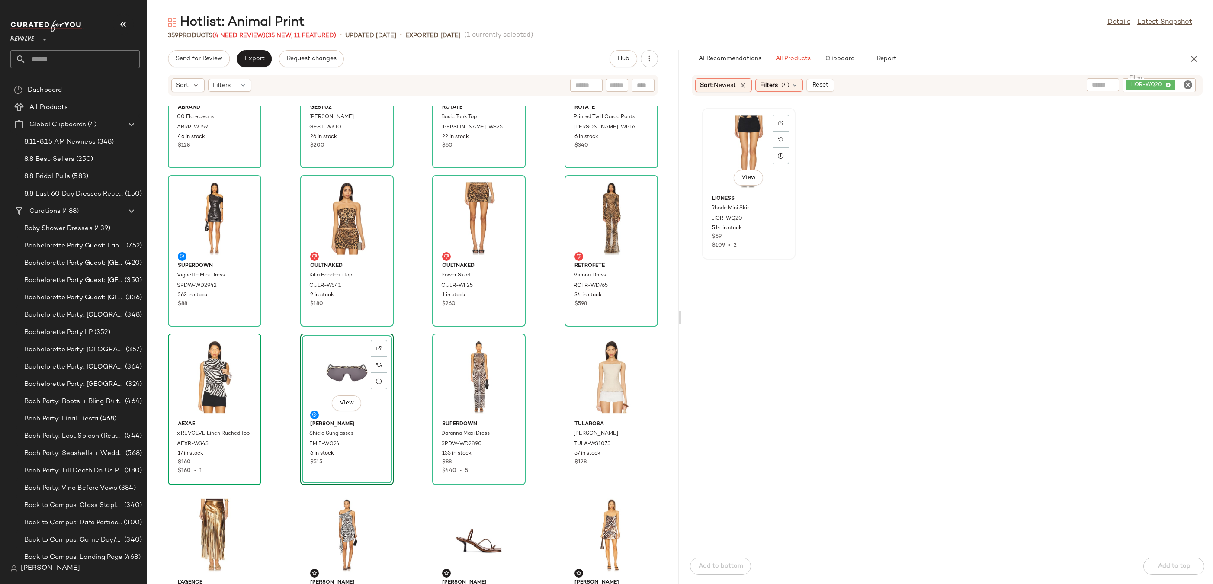
scroll to position [1047, 0]
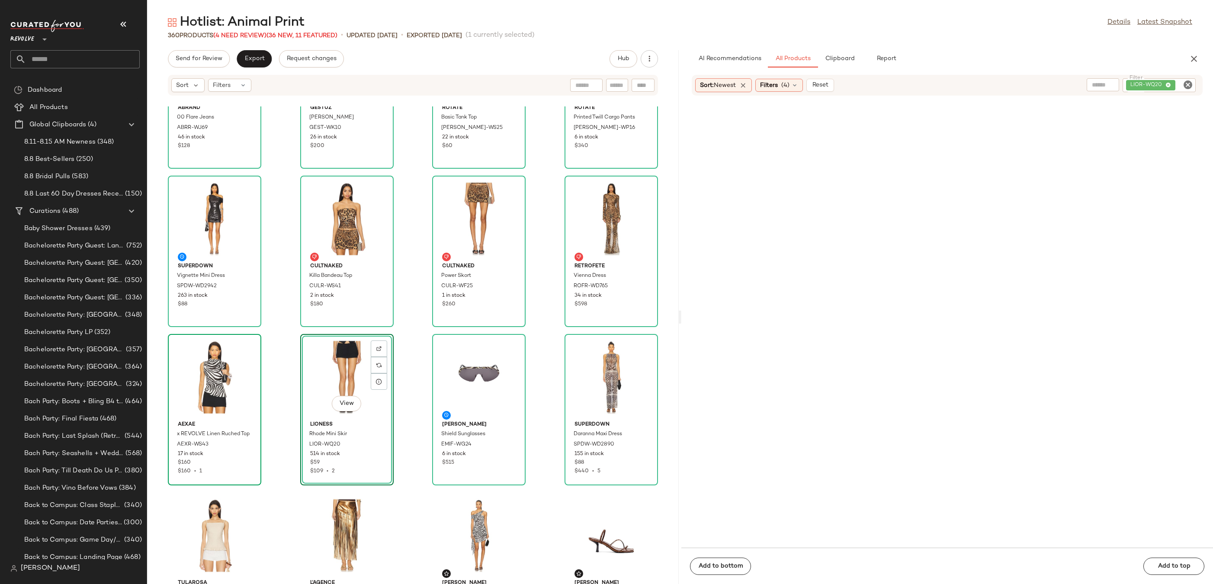
click at [332, 362] on div "View" at bounding box center [346, 377] width 87 height 80
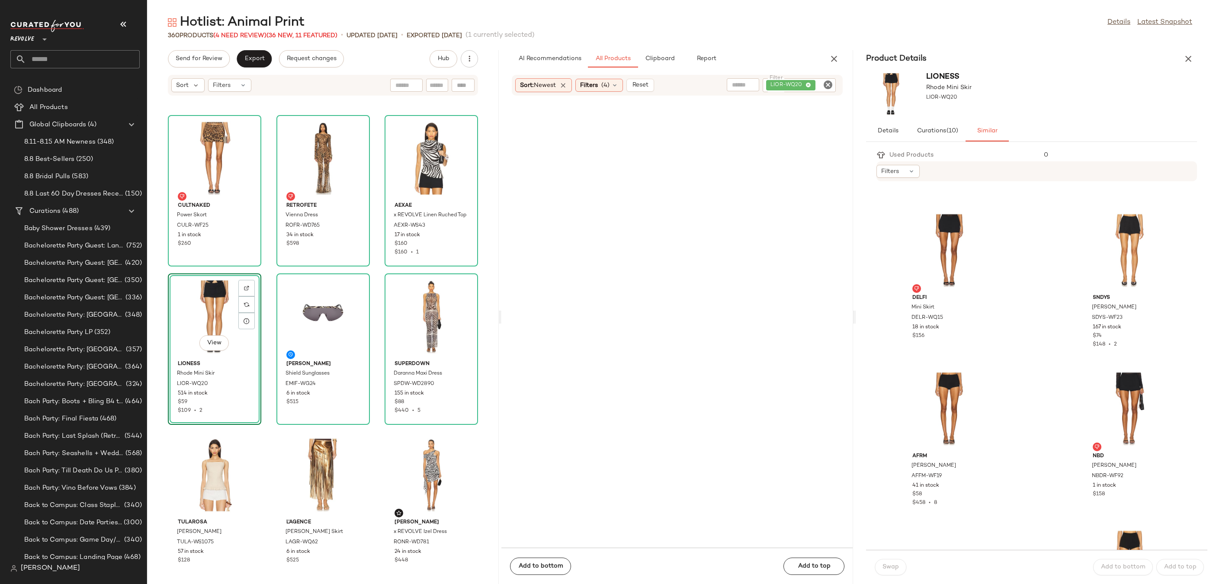
scroll to position [445, 0]
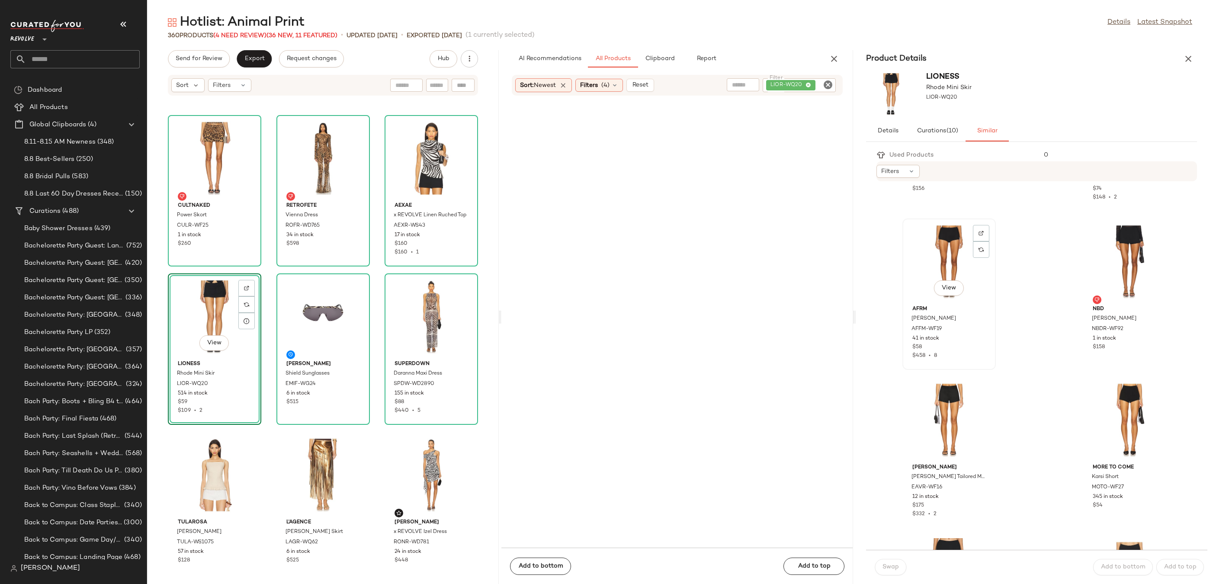
click at [951, 274] on div "View" at bounding box center [948, 261] width 87 height 80
click at [901, 566] on button "Swap" at bounding box center [890, 567] width 32 height 16
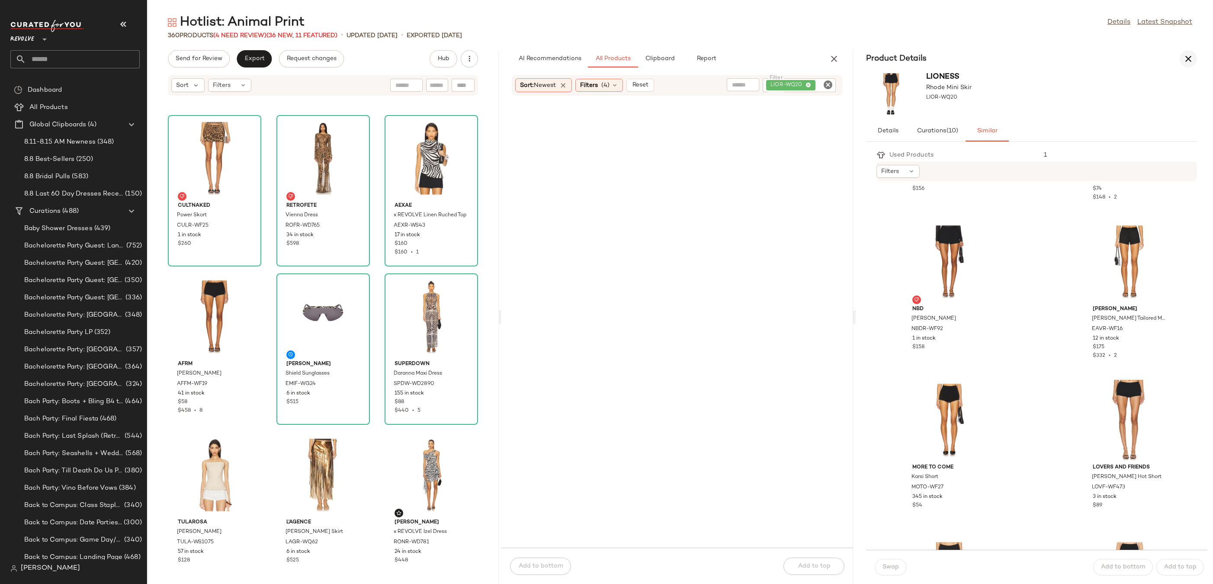
click at [1187, 67] on button "button" at bounding box center [1187, 58] width 17 height 17
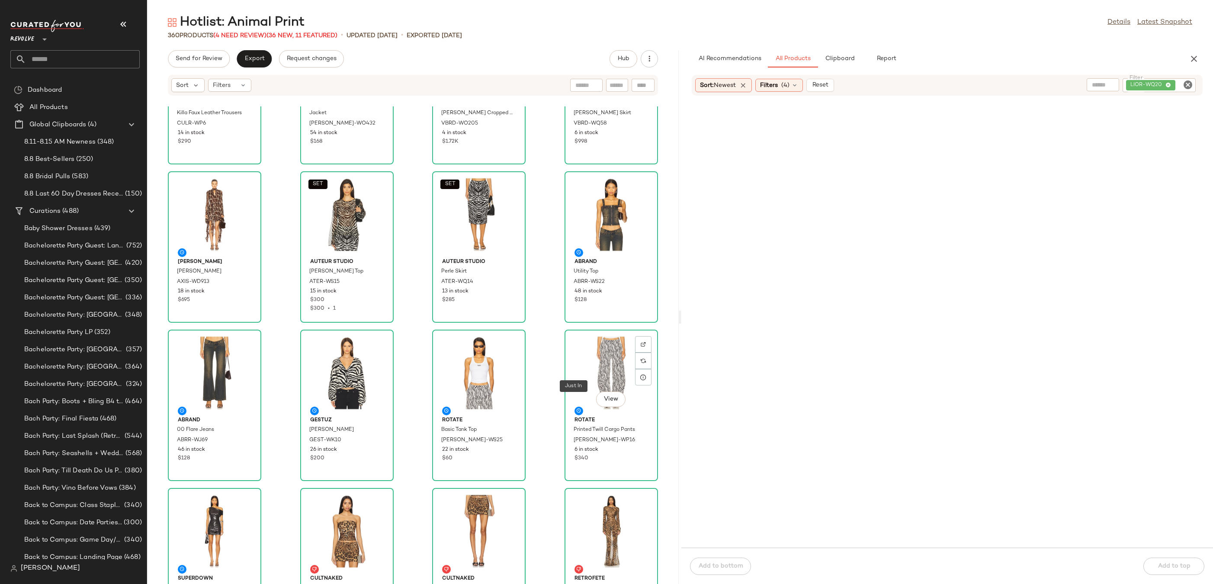
scroll to position [782, 0]
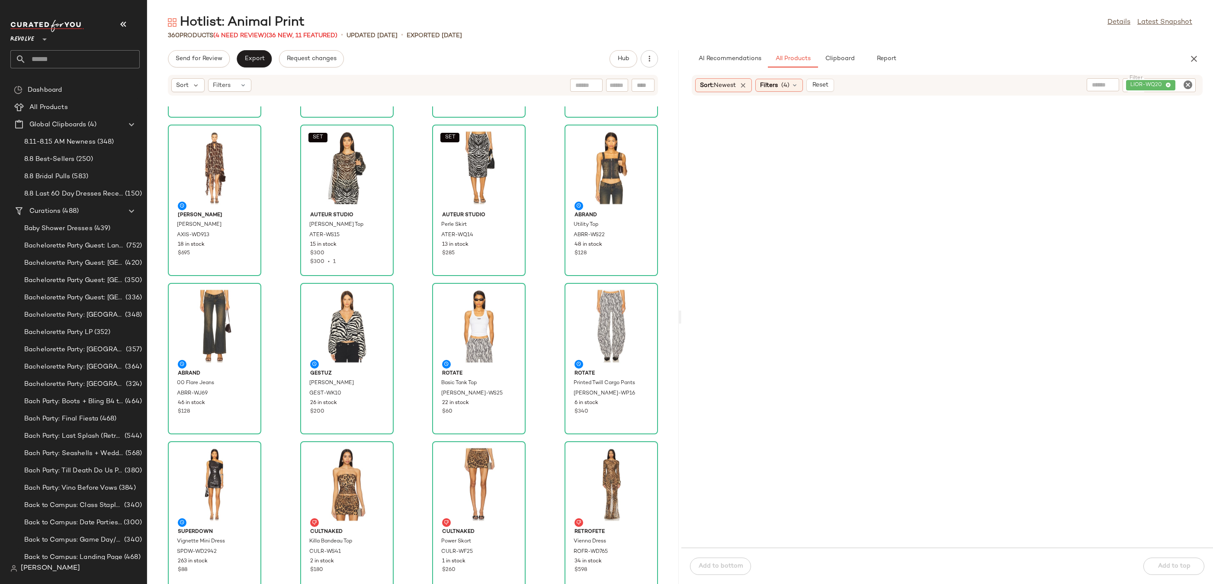
click at [781, 94] on div "Sort: Newest Filters (4) Reset Filter LIOR-WQ20 Filter" at bounding box center [946, 85] width 511 height 21
click at [1186, 83] on icon "Clear Filter" at bounding box center [1187, 85] width 10 height 10
click at [771, 87] on span "Filters" at bounding box center [769, 85] width 18 height 9
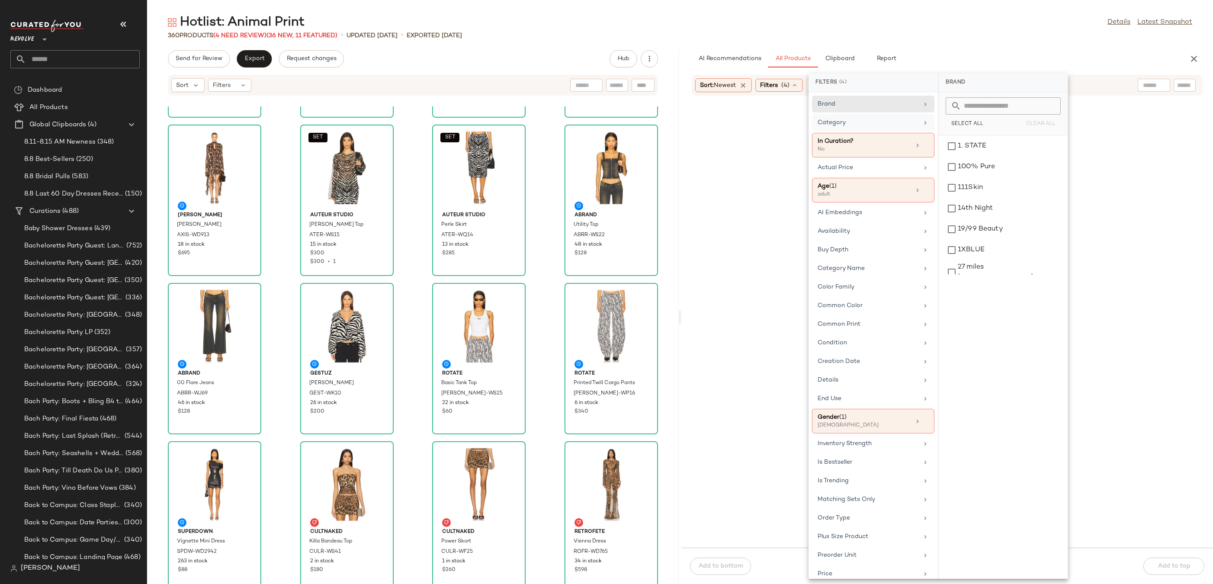
click at [860, 123] on div "Category" at bounding box center [867, 122] width 101 height 9
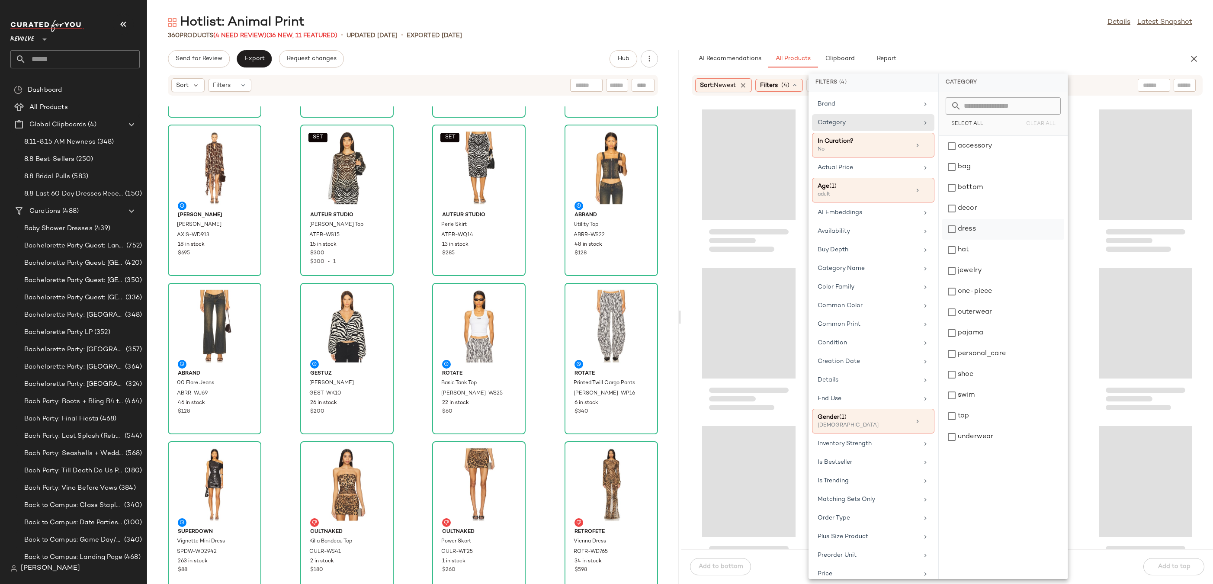
click at [971, 240] on div "dress" at bounding box center [1003, 250] width 122 height 21
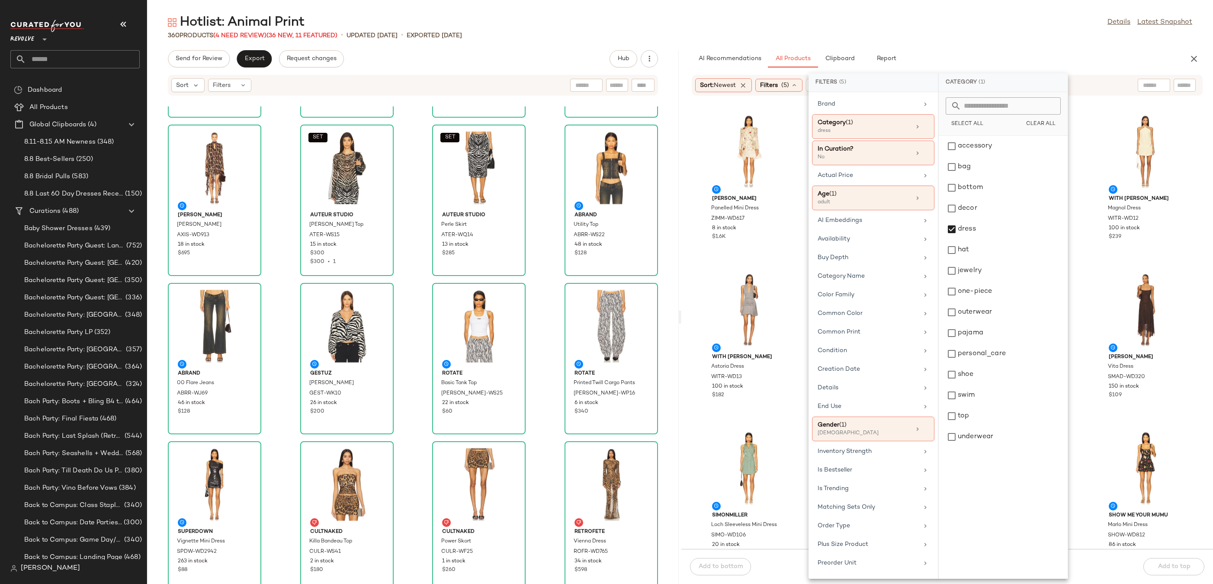
click at [1000, 28] on div "Hotlist: Animal Print Details Latest Snapshot" at bounding box center [679, 22] width 1065 height 17
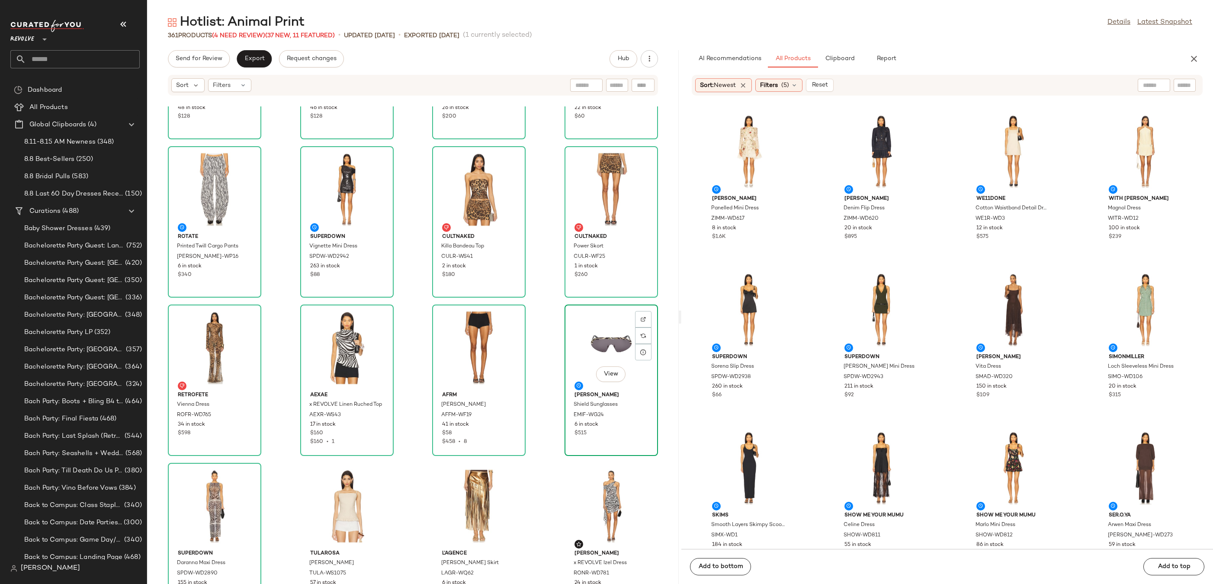
scroll to position [1092, 0]
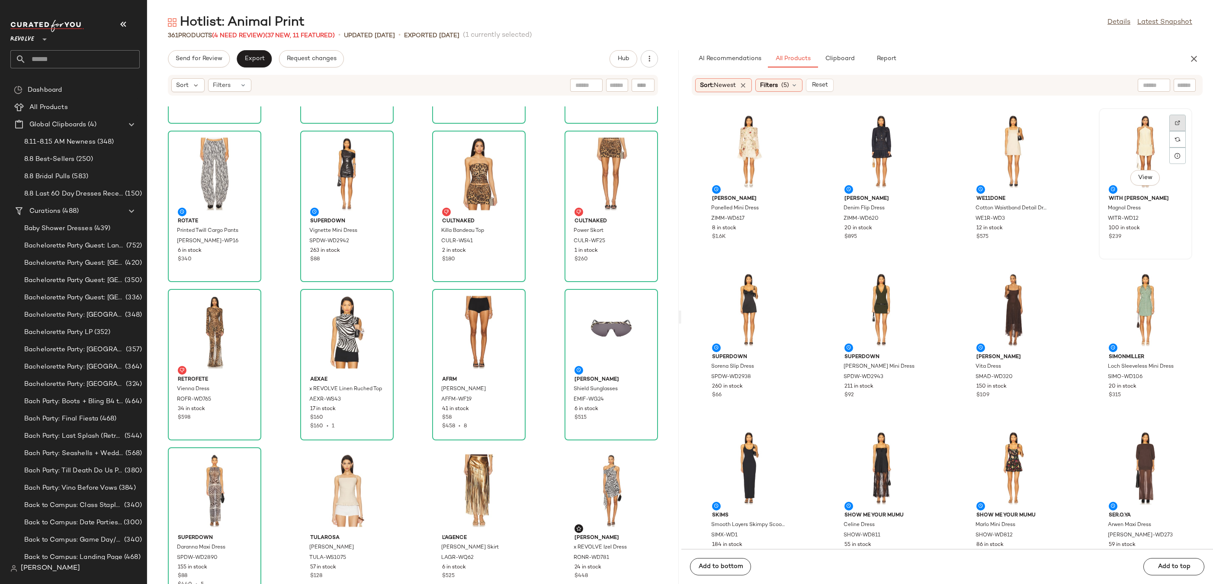
click at [1169, 131] on div at bounding box center [1177, 139] width 16 height 16
drag, startPoint x: 1147, startPoint y: 146, endPoint x: 1138, endPoint y: 146, distance: 9.1
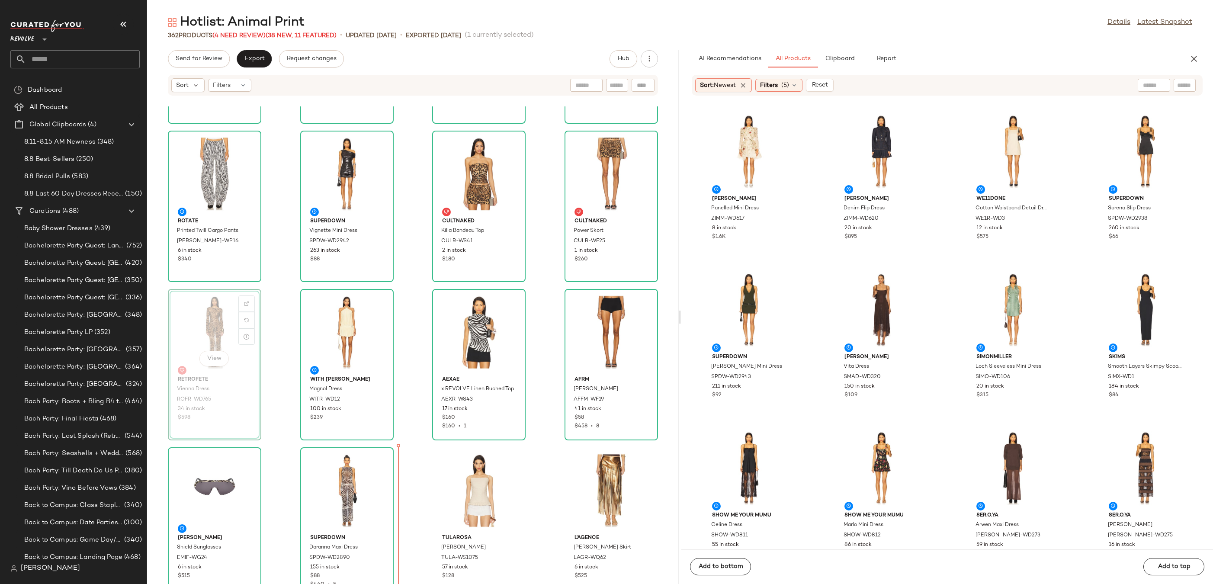
scroll to position [1102, 0]
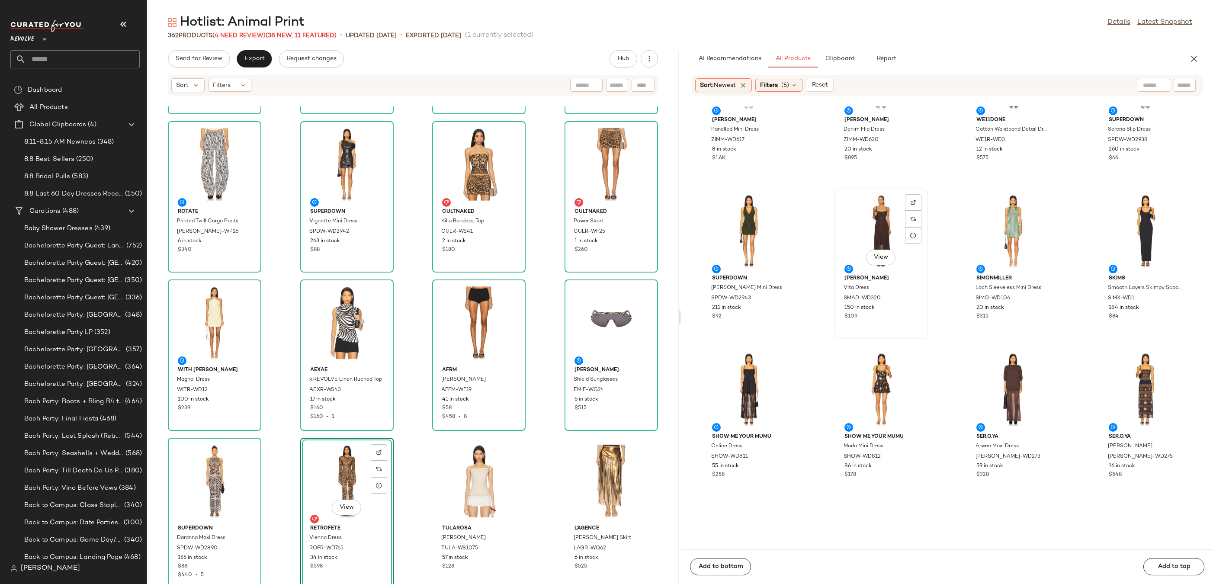
scroll to position [365, 0]
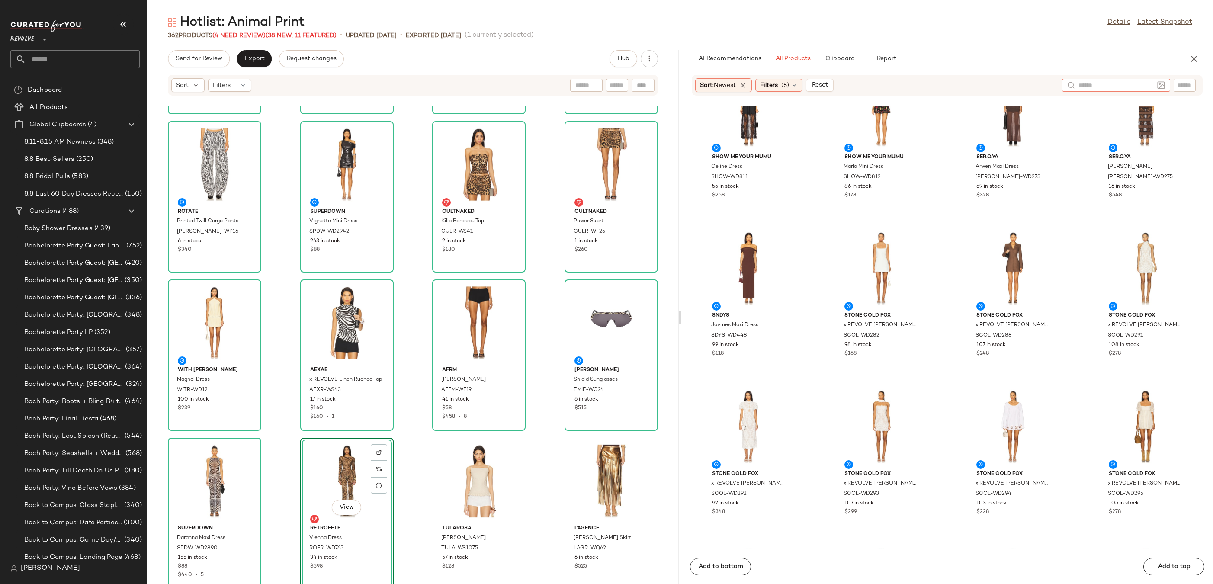
click at [1149, 90] on div at bounding box center [1115, 85] width 75 height 13
type input "******"
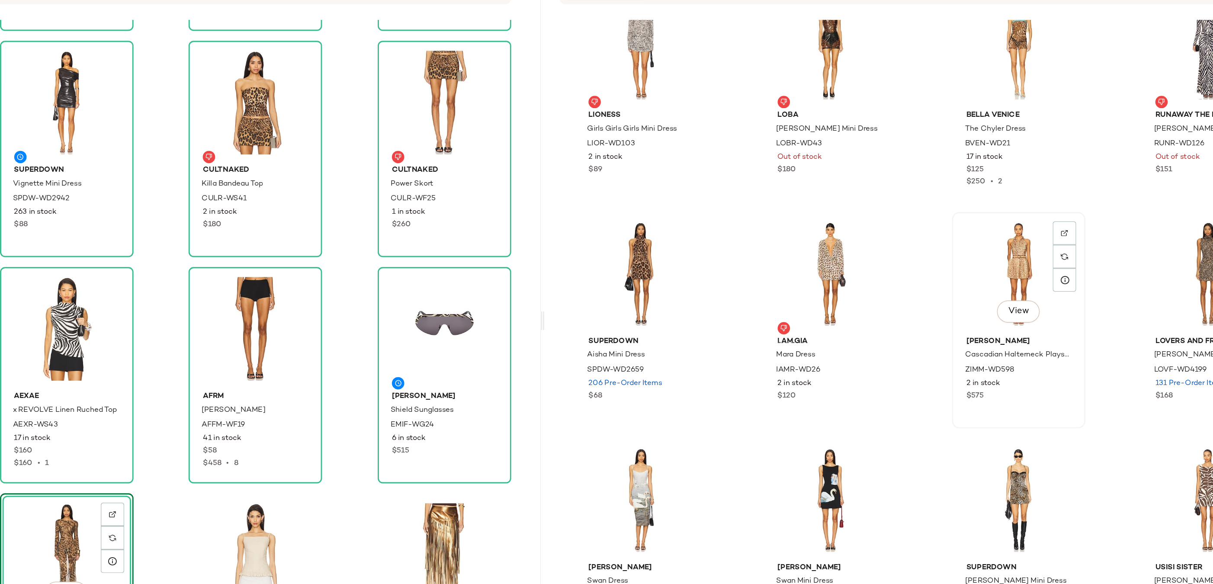
scroll to position [30, 0]
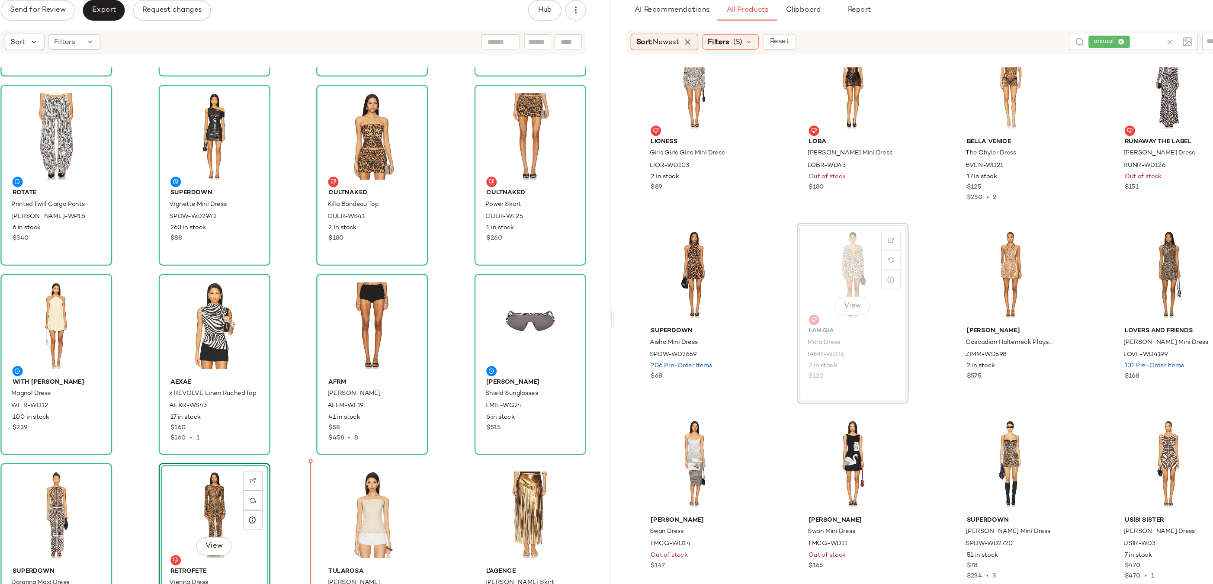
drag, startPoint x: 877, startPoint y: 267, endPoint x: 867, endPoint y: 268, distance: 10.0
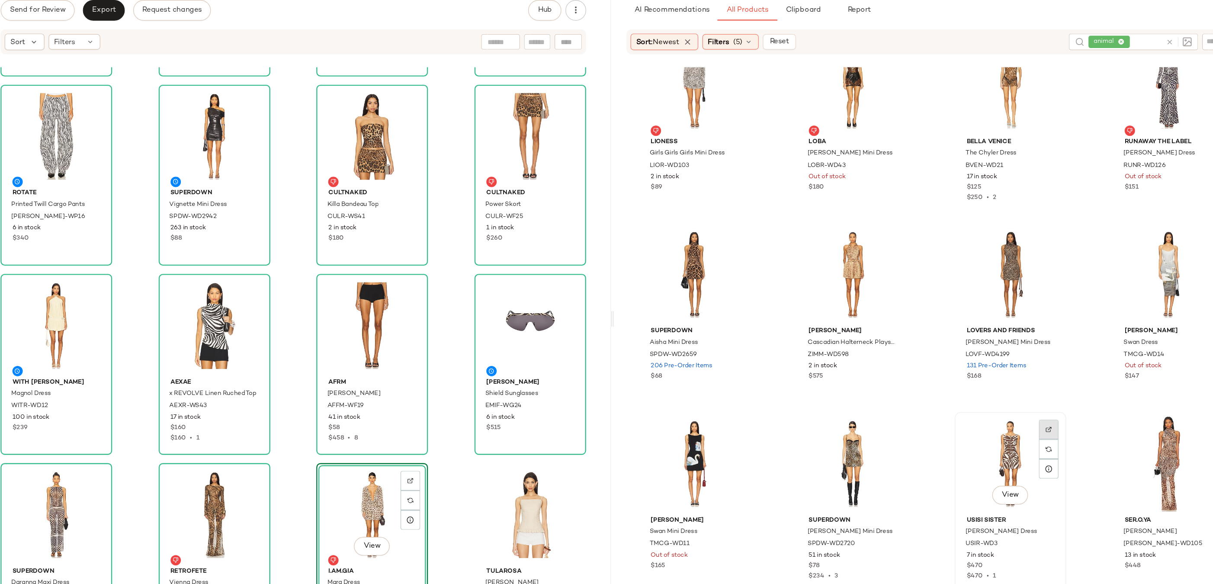
click at [1043, 408] on img at bounding box center [1044, 409] width 5 height 5
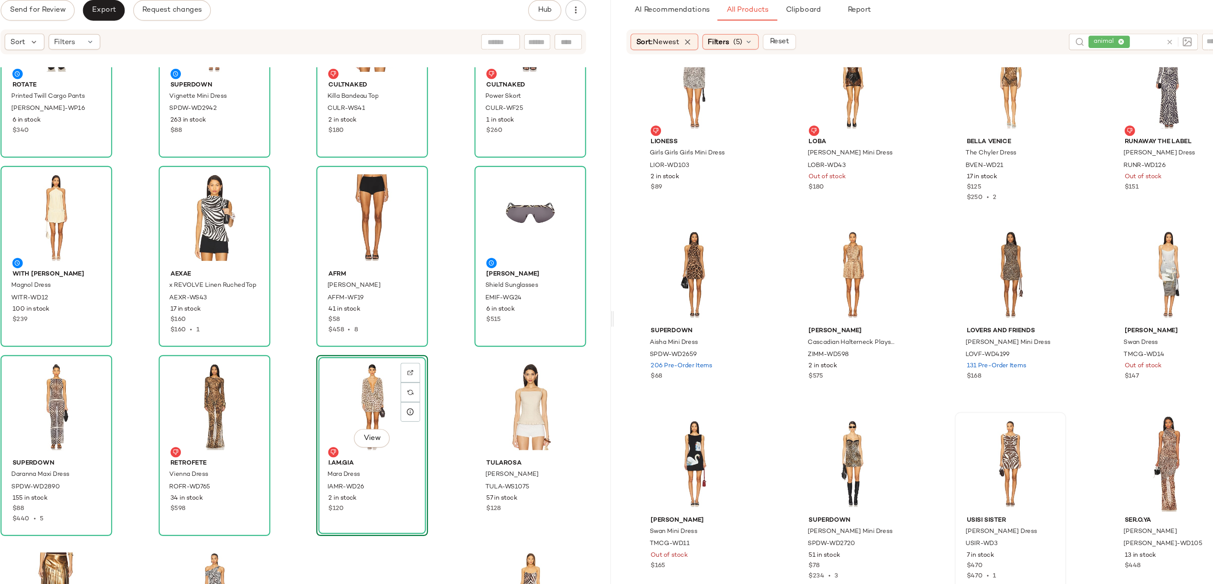
scroll to position [1242, 0]
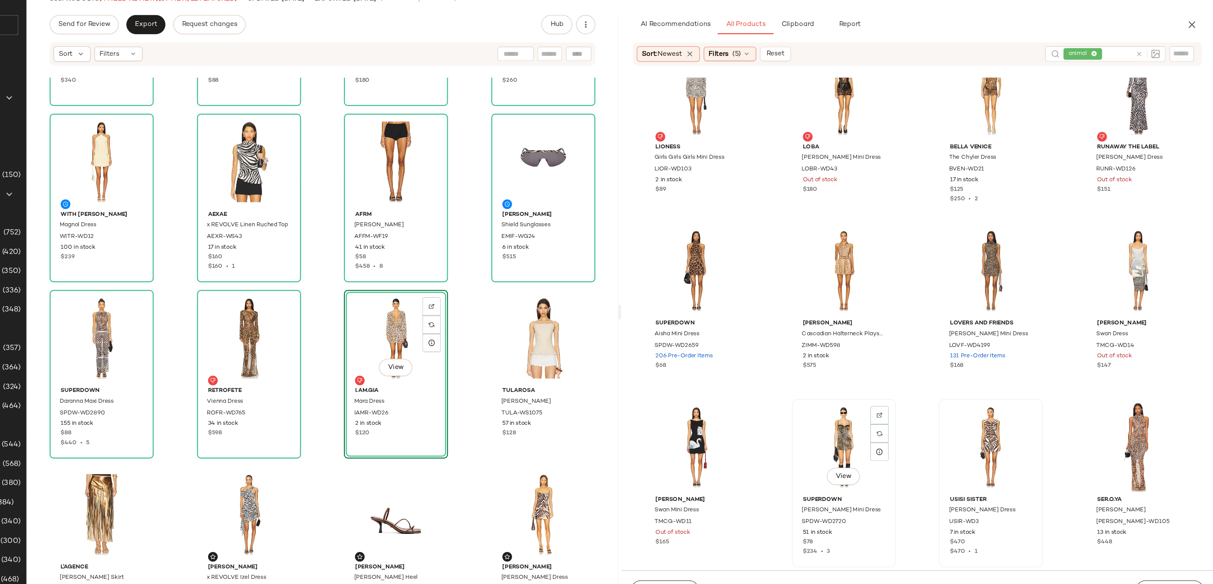
click at [869, 435] on div "View" at bounding box center [880, 438] width 87 height 80
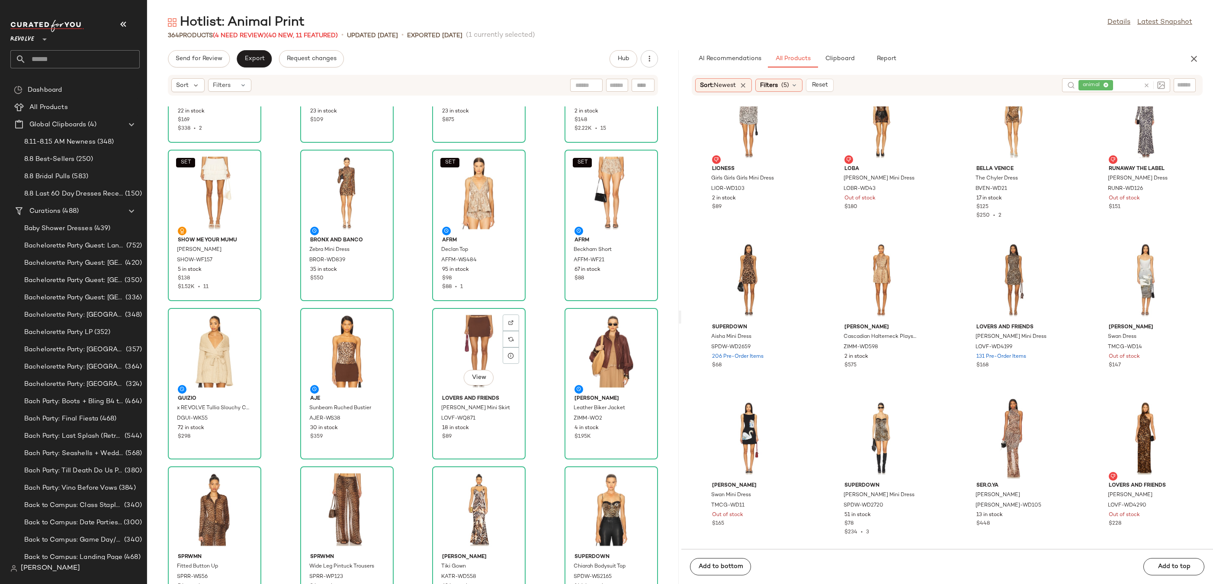
scroll to position [135, 0]
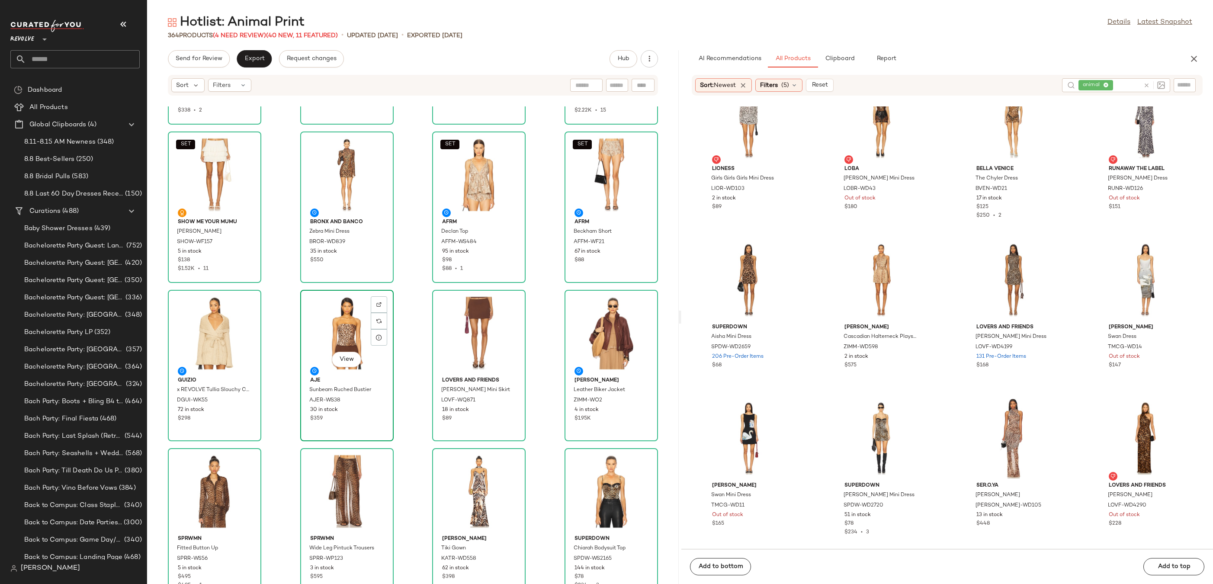
click at [323, 348] on div "View" at bounding box center [346, 333] width 87 height 80
click at [593, 332] on div "View" at bounding box center [610, 333] width 87 height 80
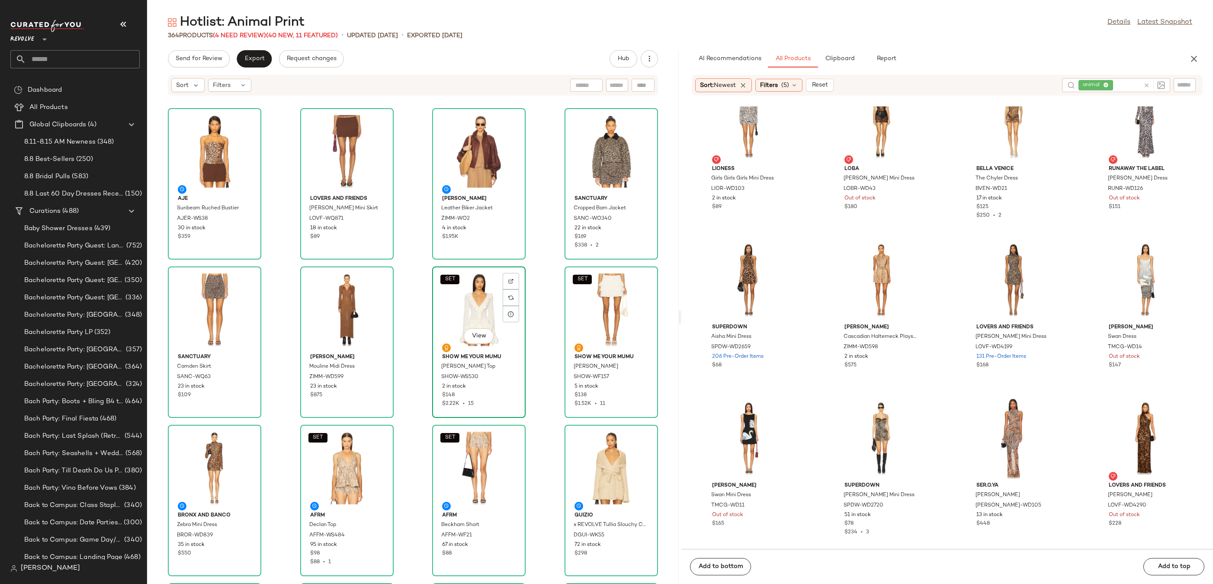
click at [472, 293] on div "SET View" at bounding box center [478, 309] width 87 height 80
click at [604, 452] on div "View" at bounding box center [610, 468] width 87 height 80
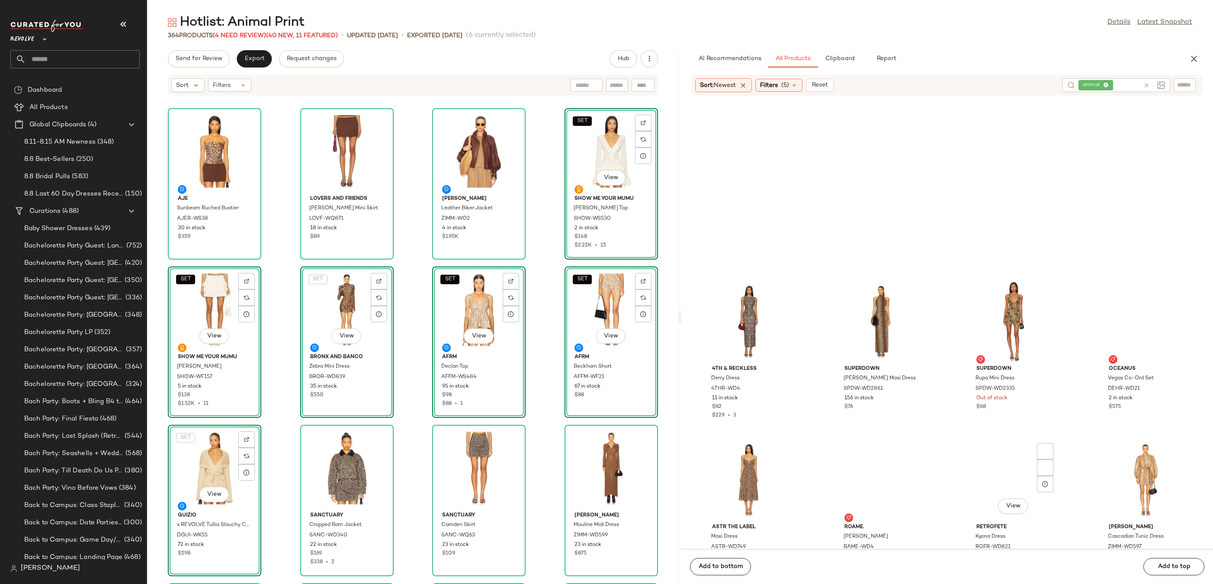
scroll to position [960, 0]
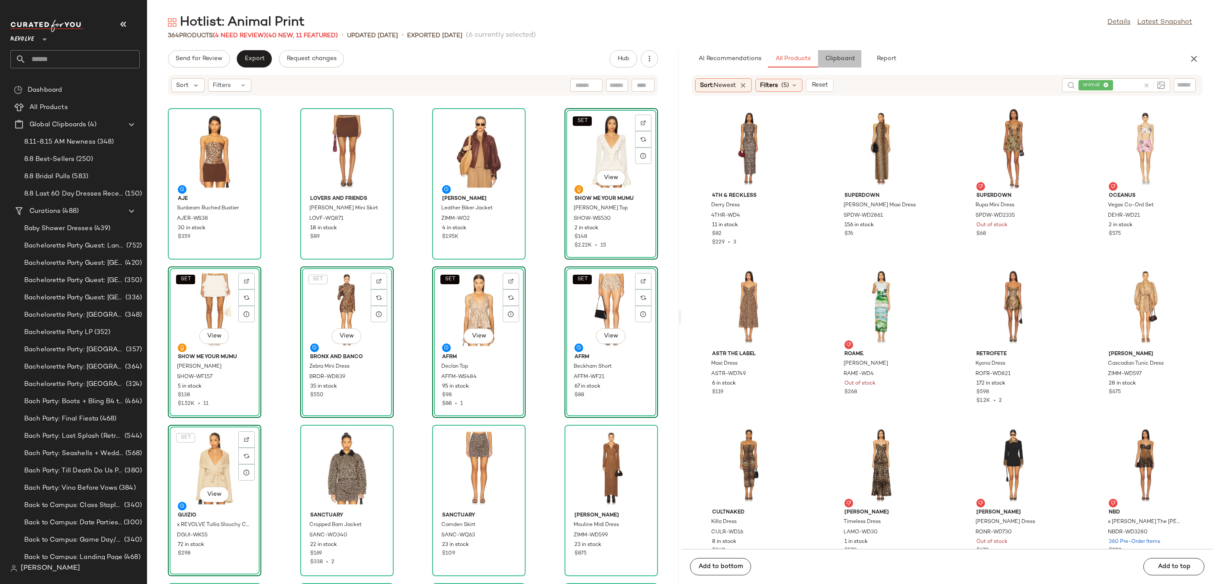
click at [845, 56] on span "Clipboard" at bounding box center [839, 58] width 30 height 7
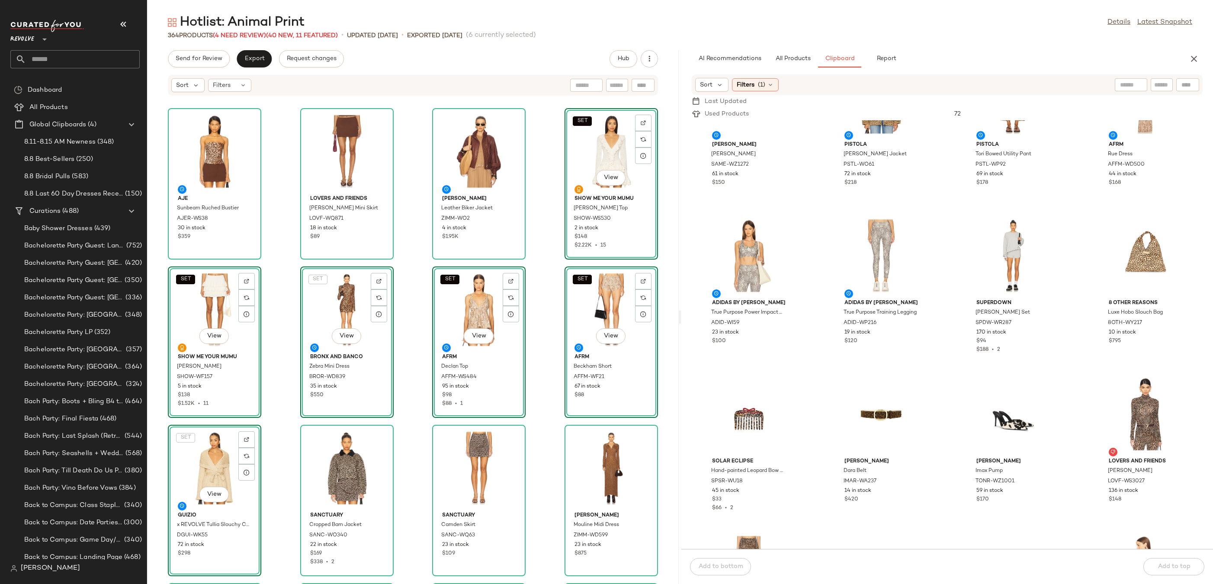
scroll to position [0, 0]
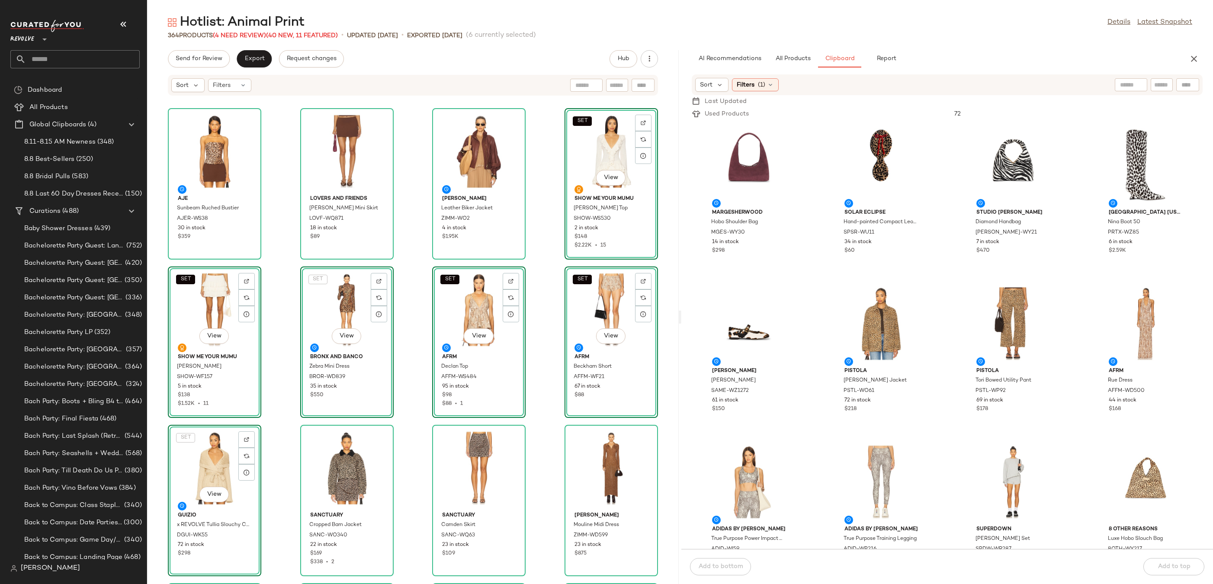
click at [690, 18] on div "Hotlist: Animal Print Details Latest Snapshot" at bounding box center [679, 22] width 1065 height 17
click at [742, 171] on div "View" at bounding box center [748, 165] width 87 height 80
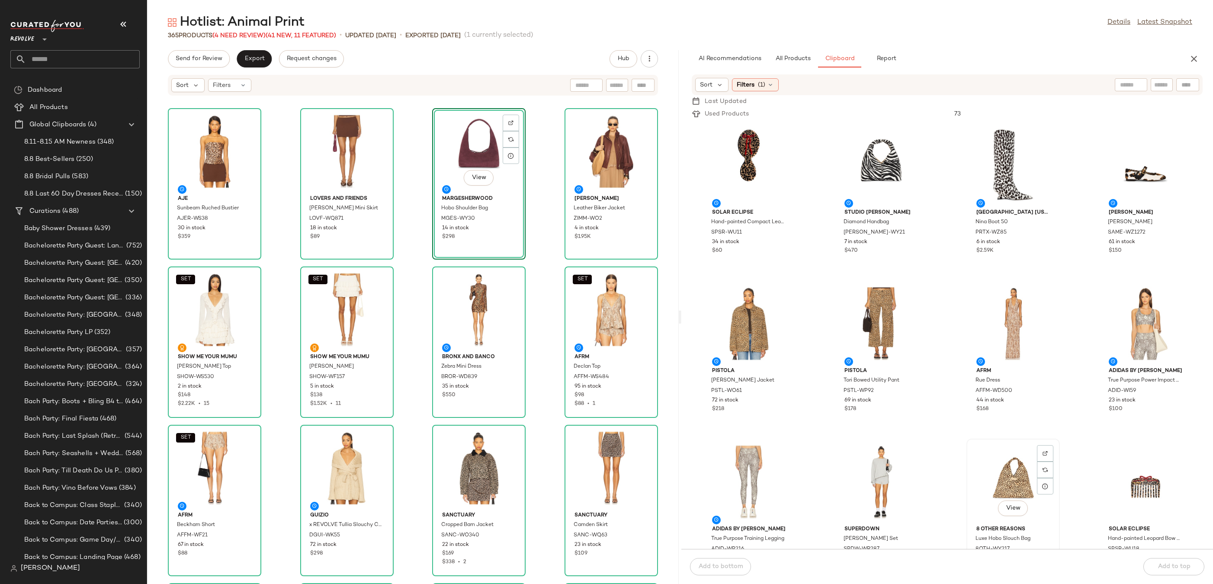
scroll to position [0, 0]
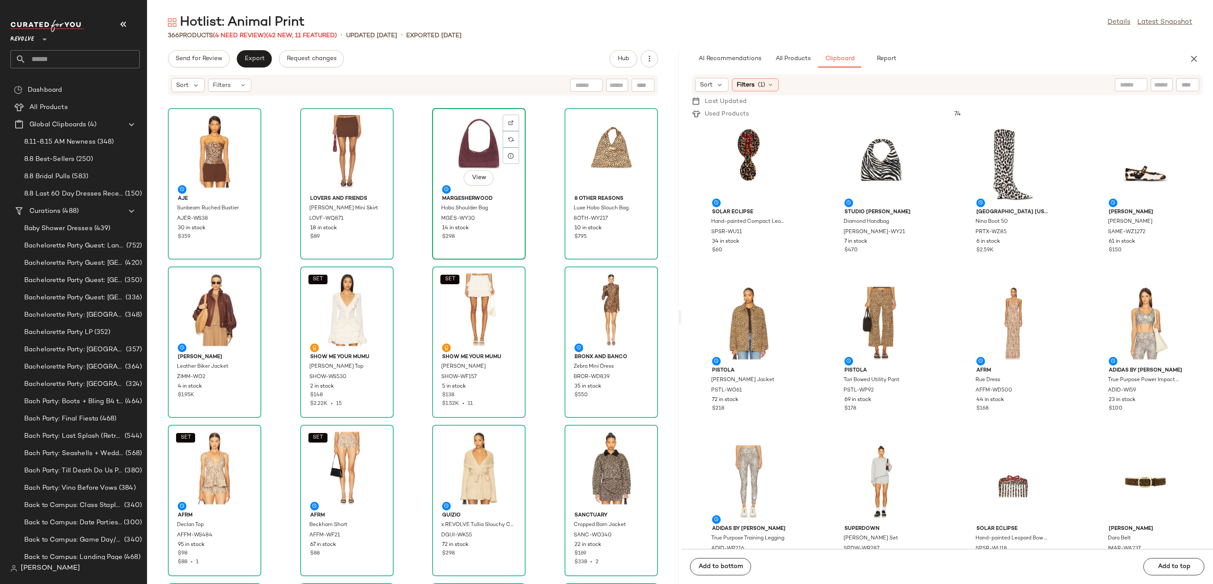
click at [459, 141] on div "View" at bounding box center [478, 151] width 87 height 80
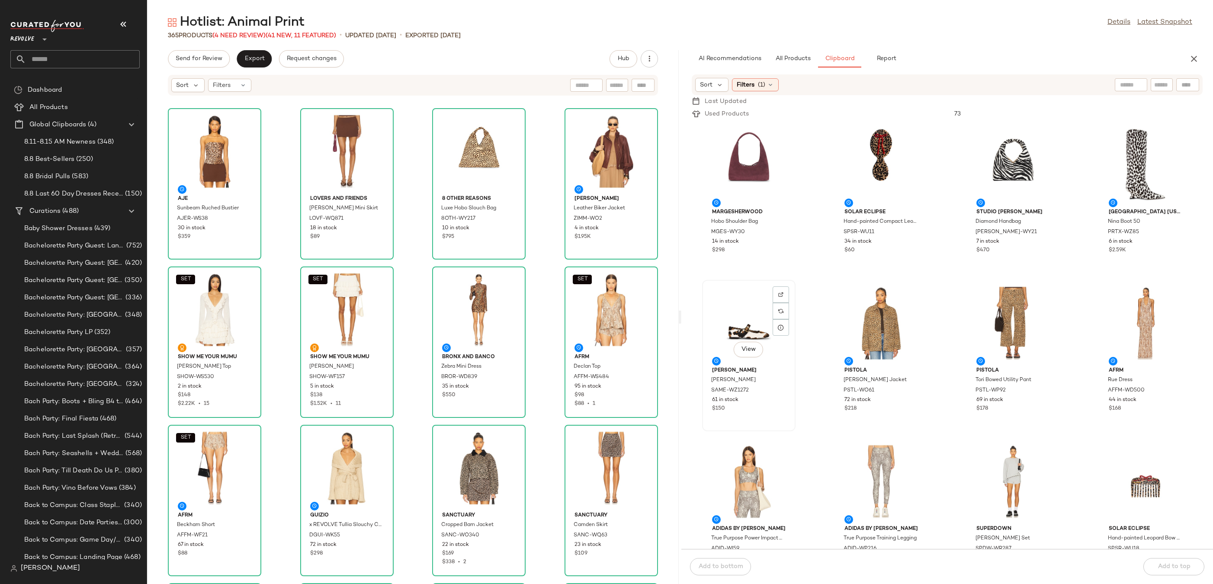
scroll to position [365, 0]
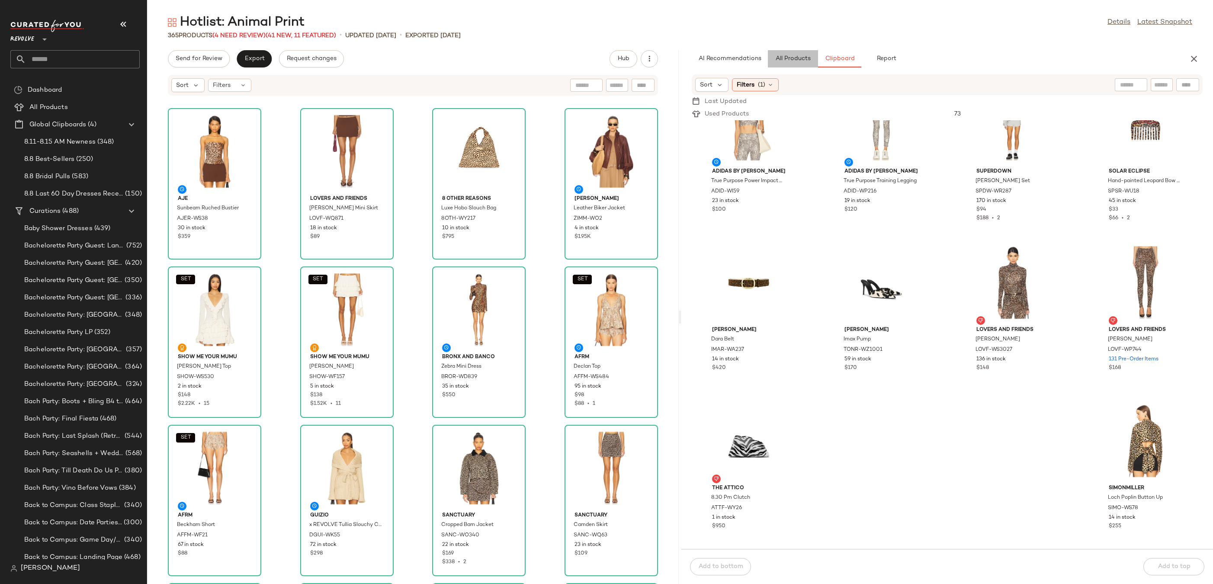
click at [796, 57] on span "All Products" at bounding box center [792, 58] width 35 height 7
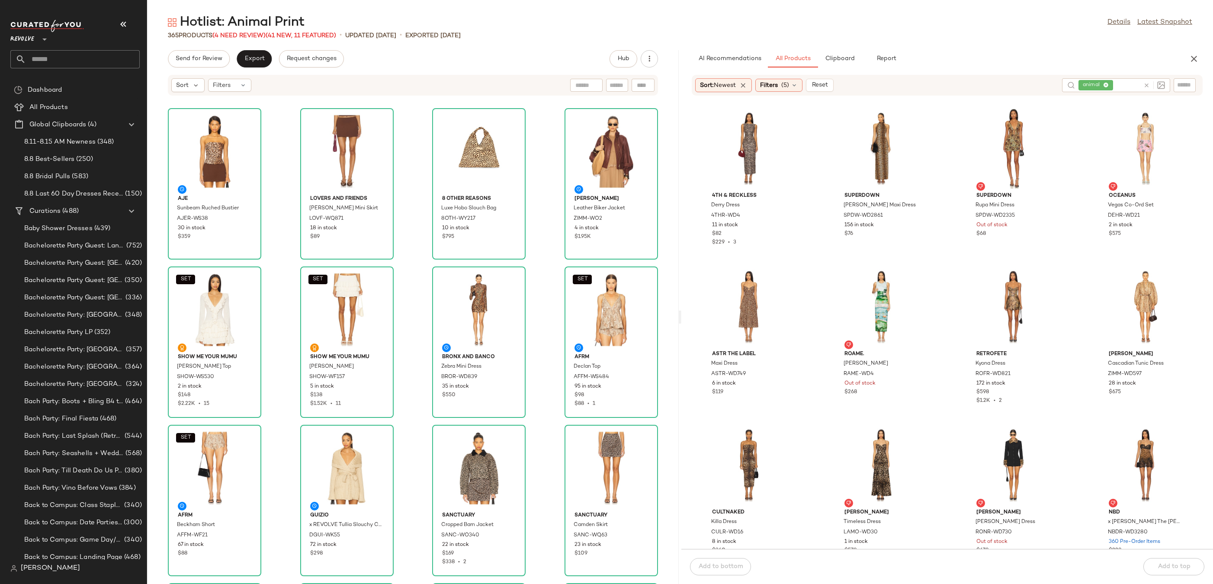
click at [1146, 83] on icon at bounding box center [1146, 85] width 6 height 6
click at [773, 86] on span "Filters" at bounding box center [769, 85] width 18 height 9
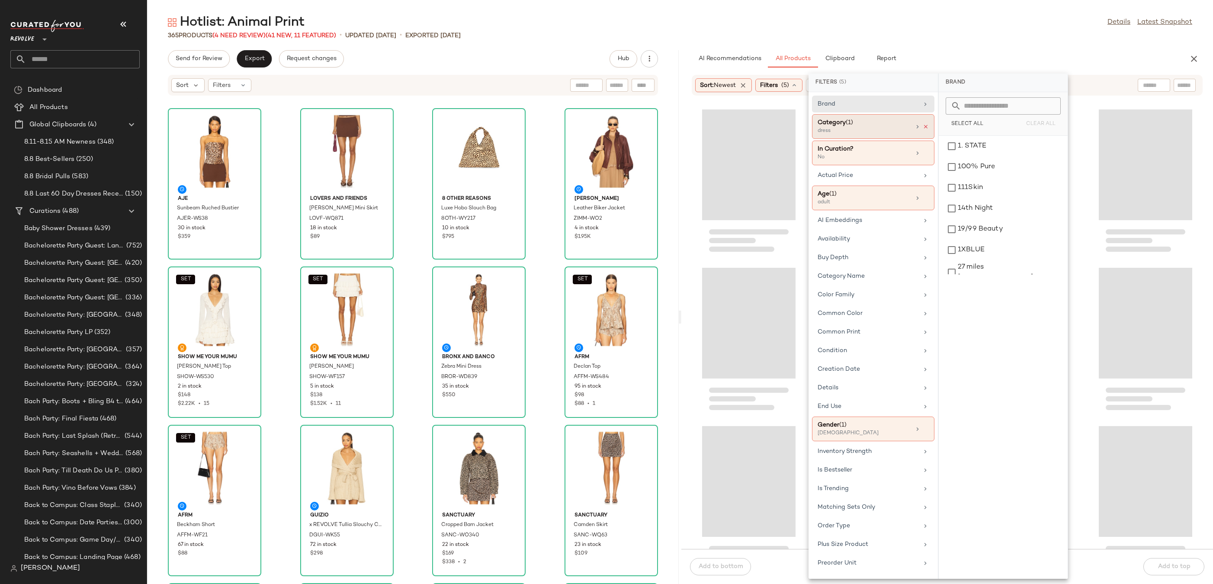
click at [923, 125] on icon at bounding box center [925, 127] width 6 height 6
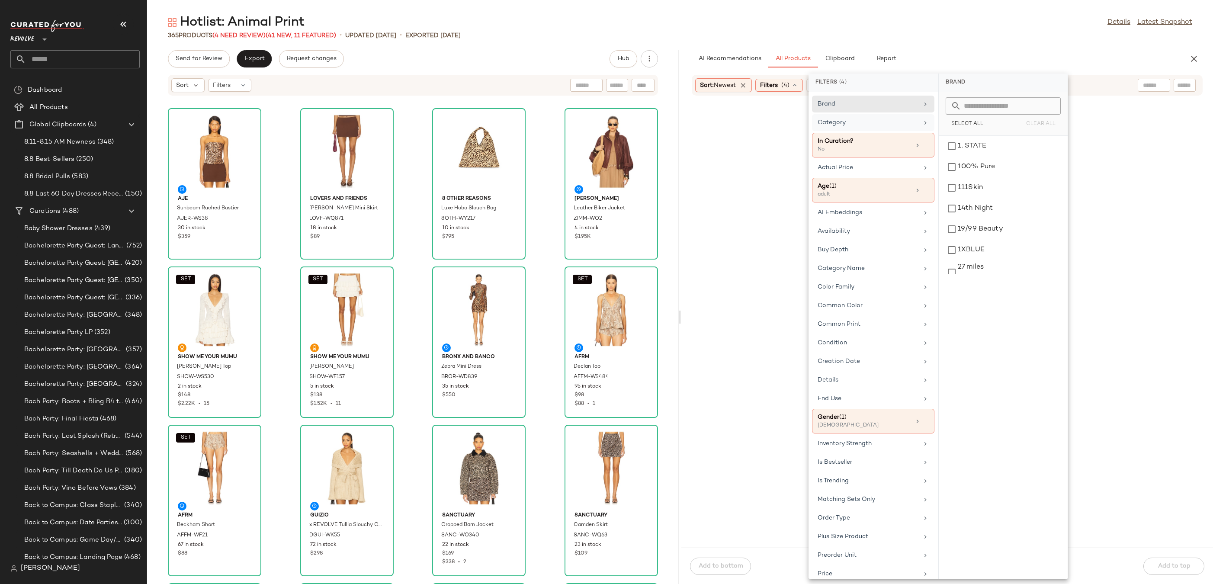
click at [906, 122] on div "Category" at bounding box center [867, 122] width 101 height 9
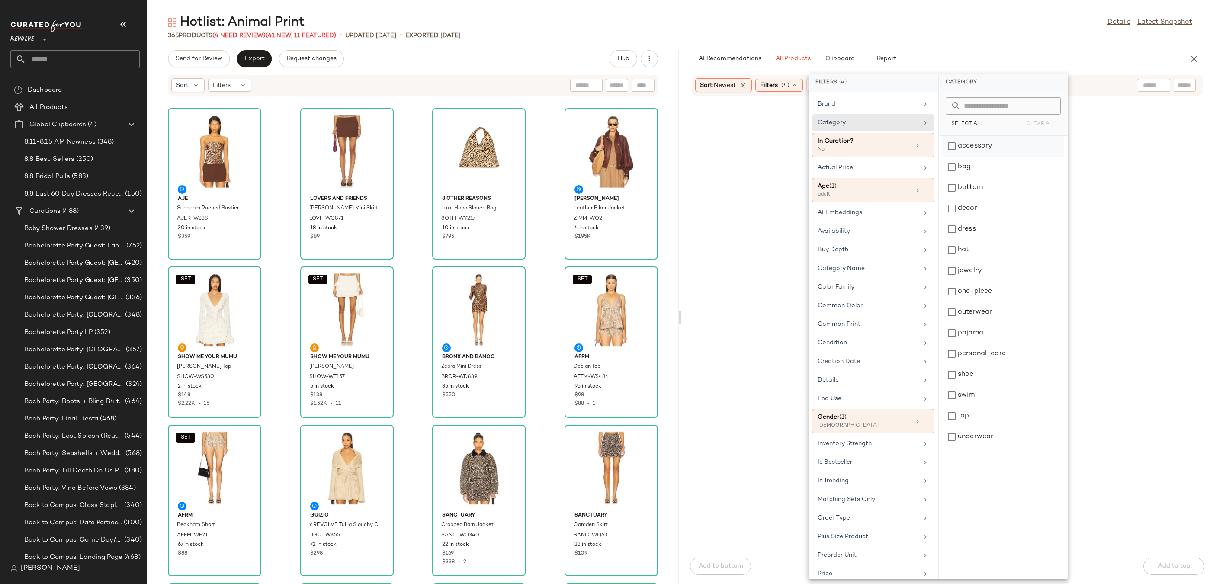
click at [978, 157] on div "accessory" at bounding box center [1003, 167] width 122 height 21
click at [976, 177] on div "bag" at bounding box center [1003, 187] width 122 height 21
click at [982, 219] on div "decor" at bounding box center [1003, 229] width 122 height 21
click at [973, 260] on div "hat" at bounding box center [1003, 270] width 122 height 21
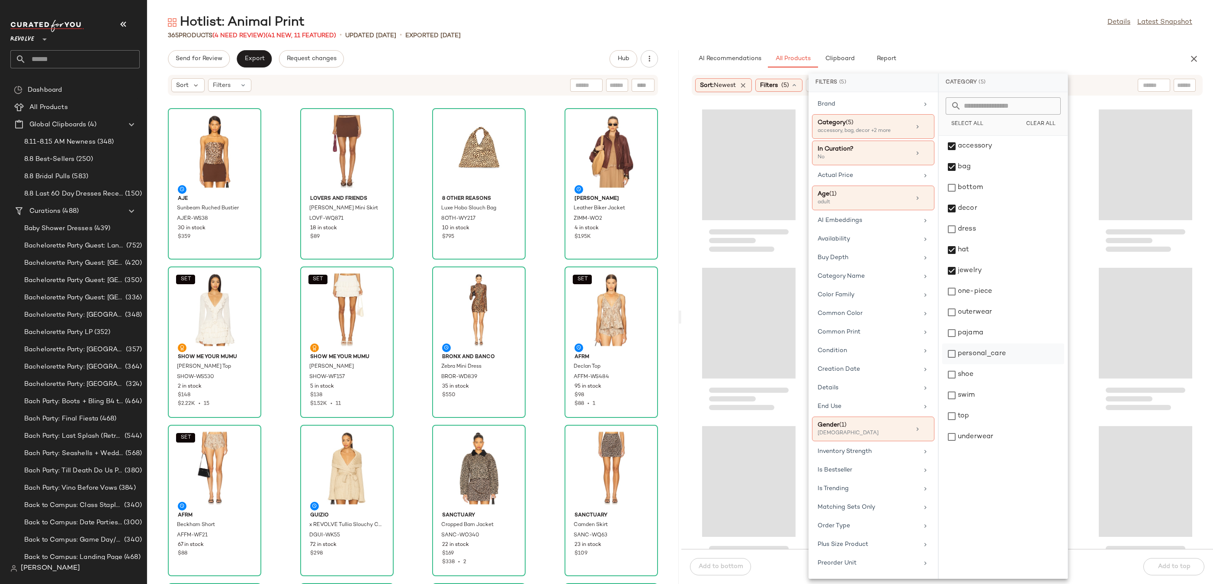
click at [987, 364] on div "personal_care" at bounding box center [1003, 374] width 122 height 21
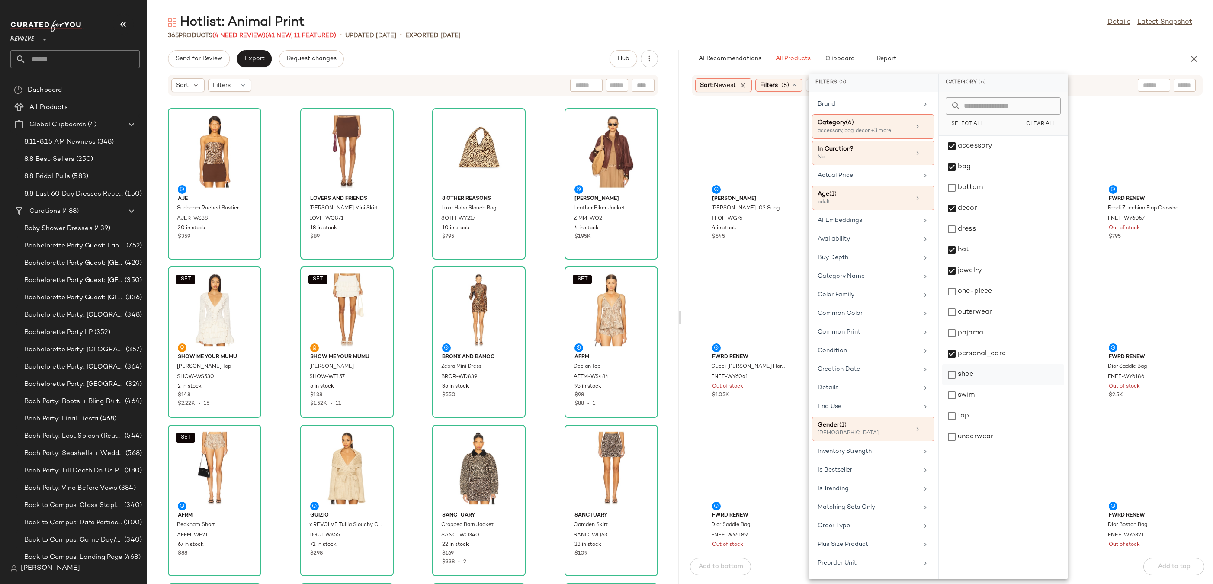
click at [987, 385] on div "shoe" at bounding box center [1003, 395] width 122 height 21
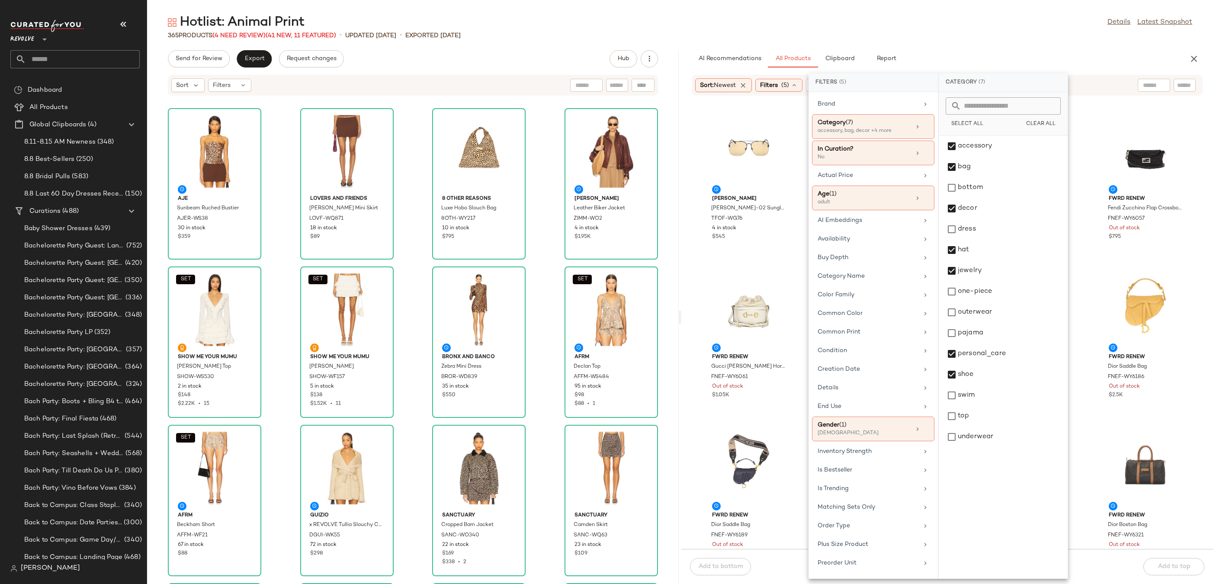
click at [1008, 47] on div "Hotlist: Animal Print Details Latest Snapshot 365 Products (4 Need Review) (41 …" at bounding box center [679, 299] width 1065 height 570
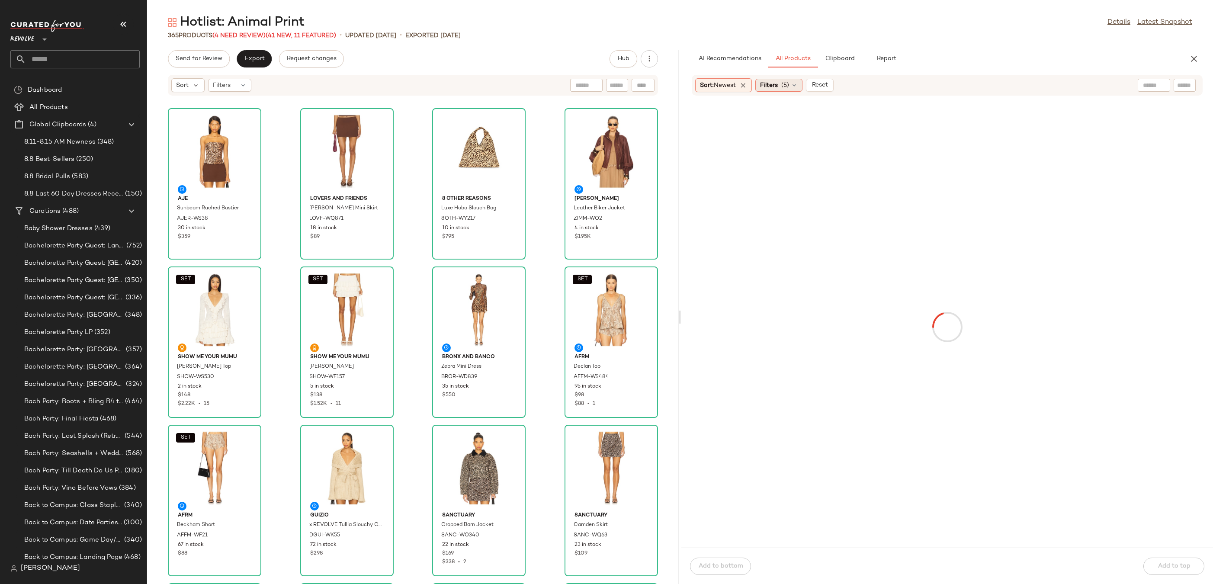
click at [777, 90] on span "Filters" at bounding box center [769, 85] width 18 height 9
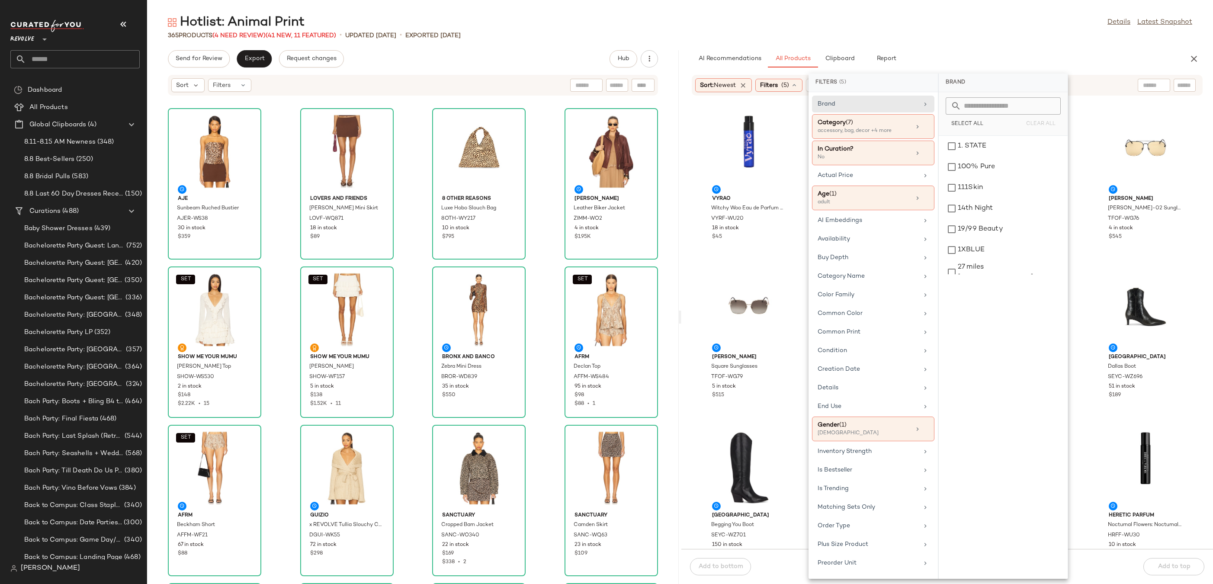
click at [956, 52] on div "AI Recommendations All Products Clipboard Report" at bounding box center [932, 58] width 483 height 17
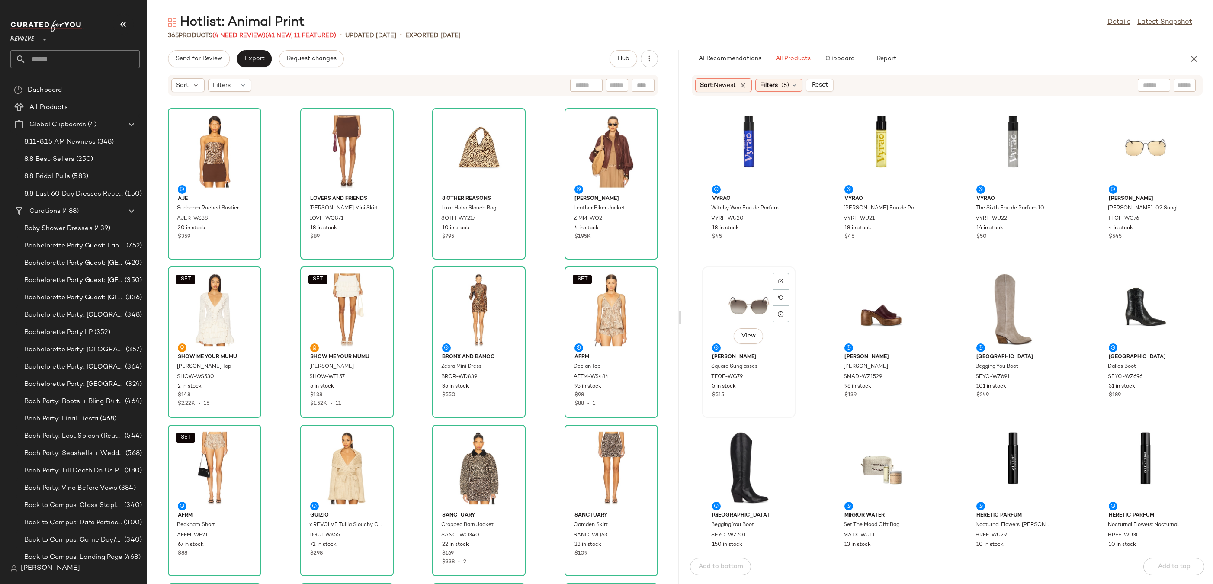
scroll to position [1, 0]
click at [1124, 142] on div "View" at bounding box center [1144, 150] width 87 height 80
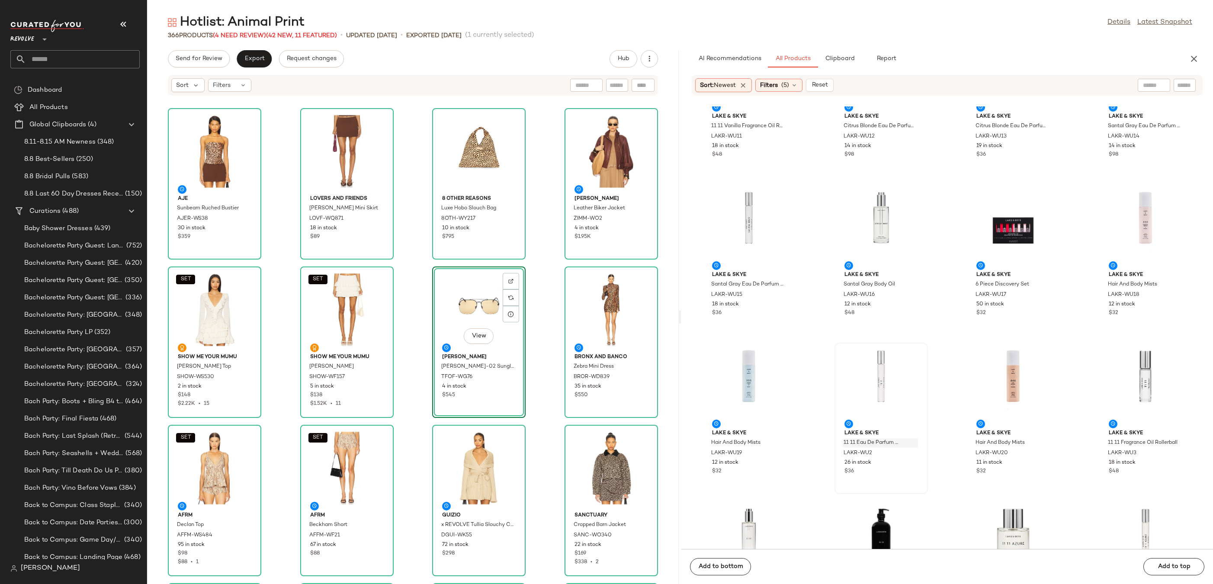
scroll to position [2759, 0]
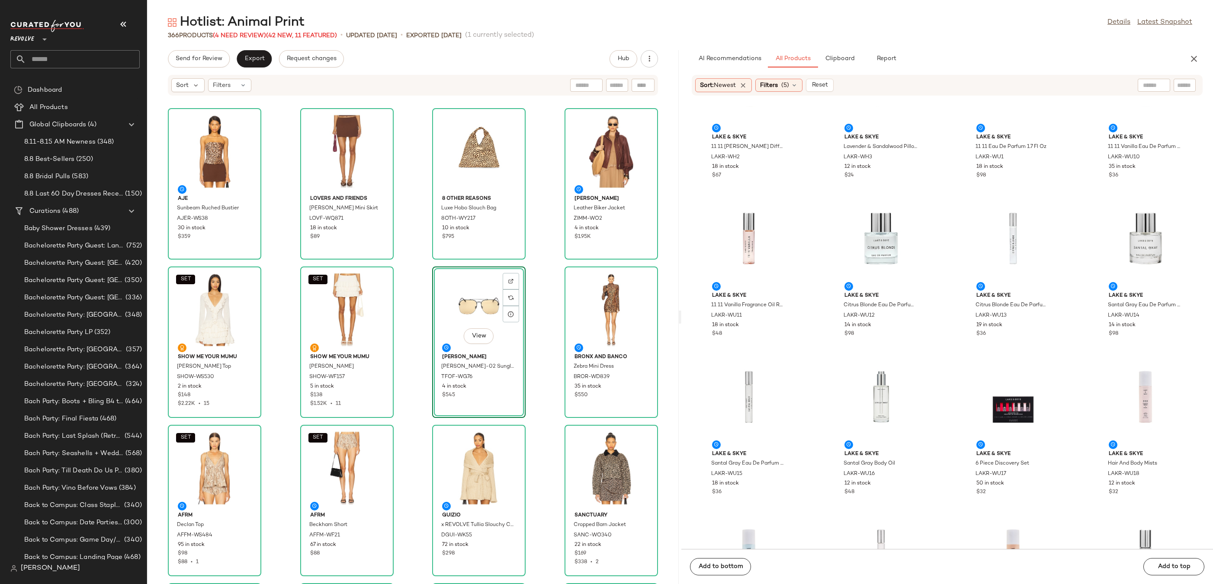
click at [1184, 87] on input "text" at bounding box center [1184, 85] width 15 height 9
type input "*******"
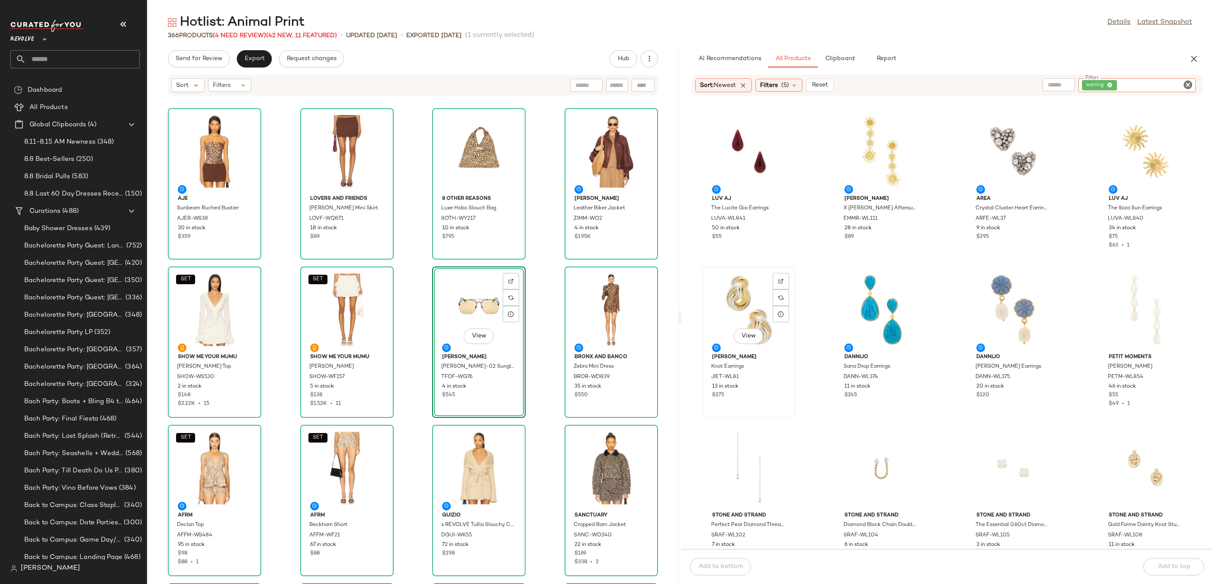
click at [733, 297] on div "View" at bounding box center [748, 309] width 87 height 80
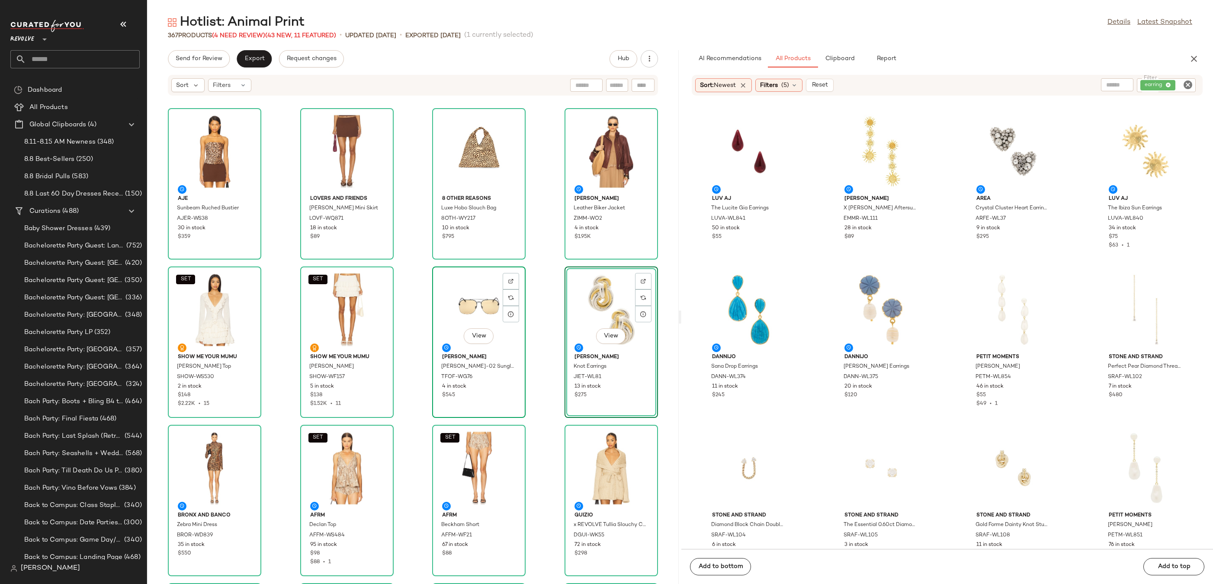
click at [468, 294] on div "View" at bounding box center [478, 309] width 87 height 80
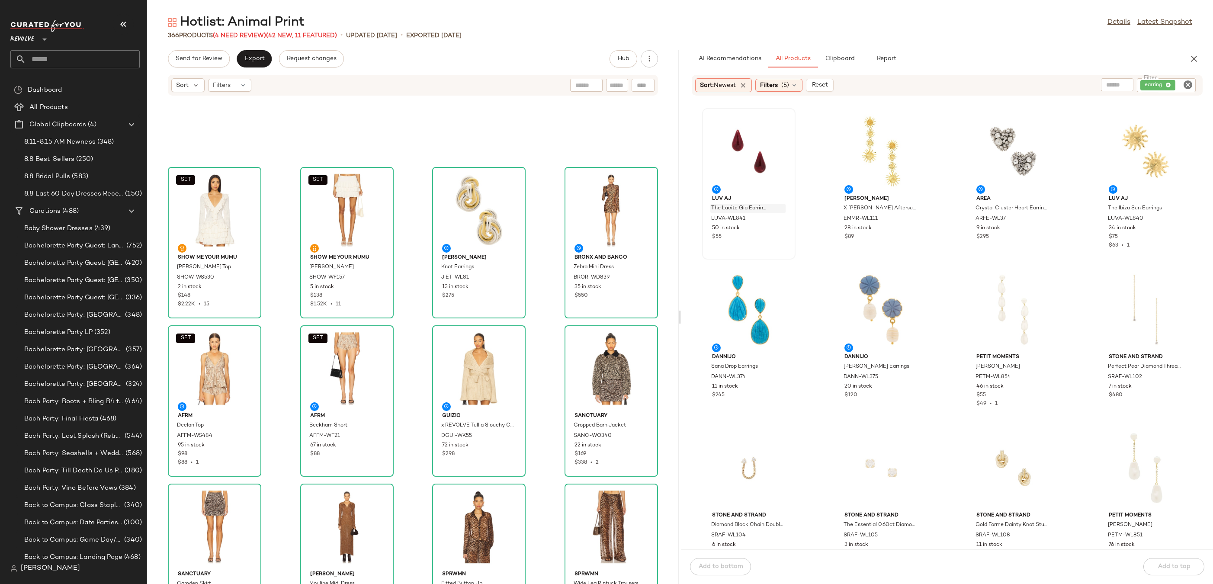
scroll to position [259, 0]
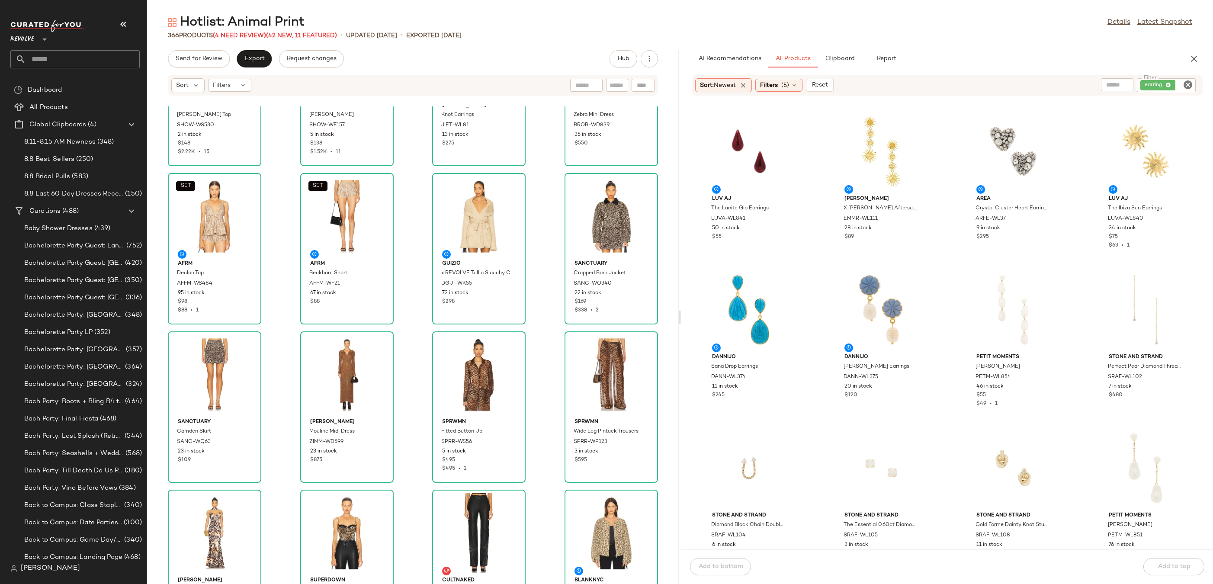
click at [1188, 85] on icon "Clear Filter" at bounding box center [1187, 85] width 10 height 10
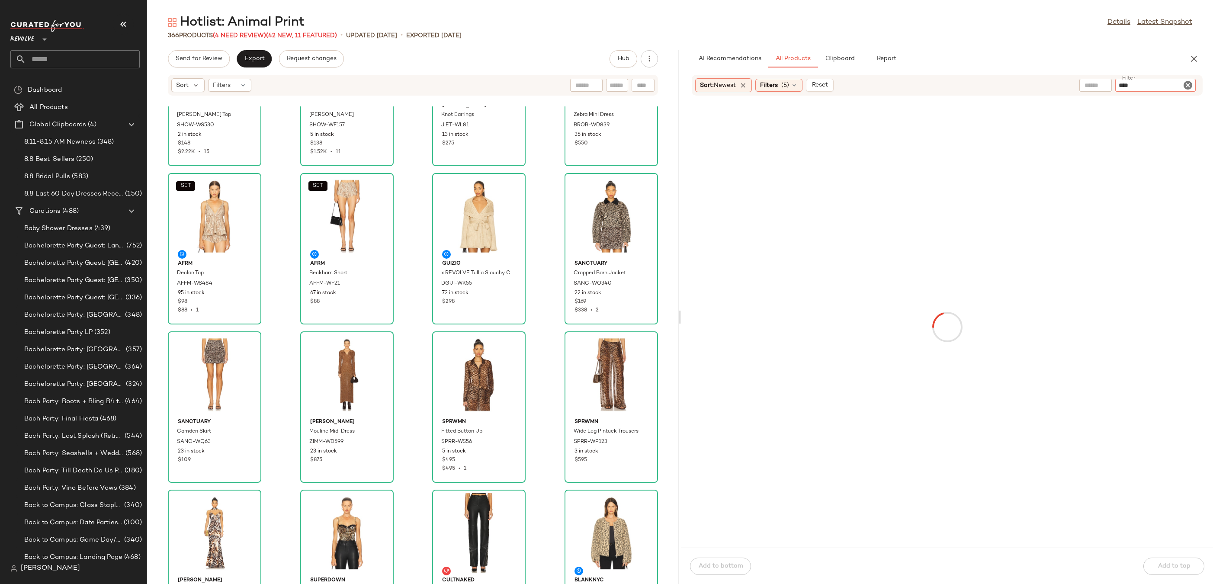
type input "*****"
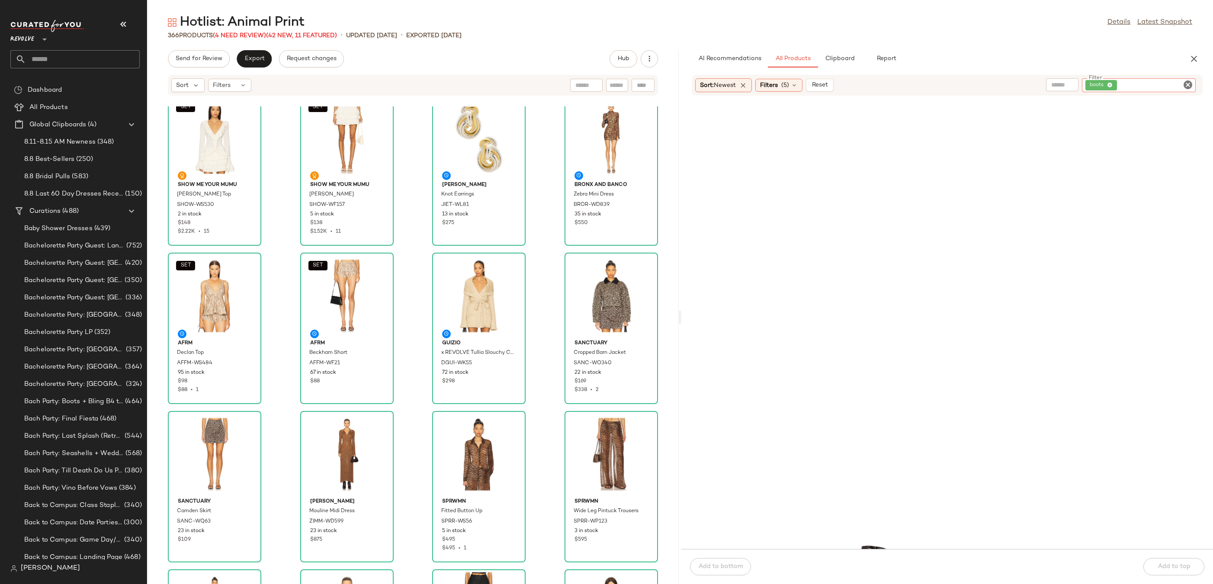
scroll to position [6594, 0]
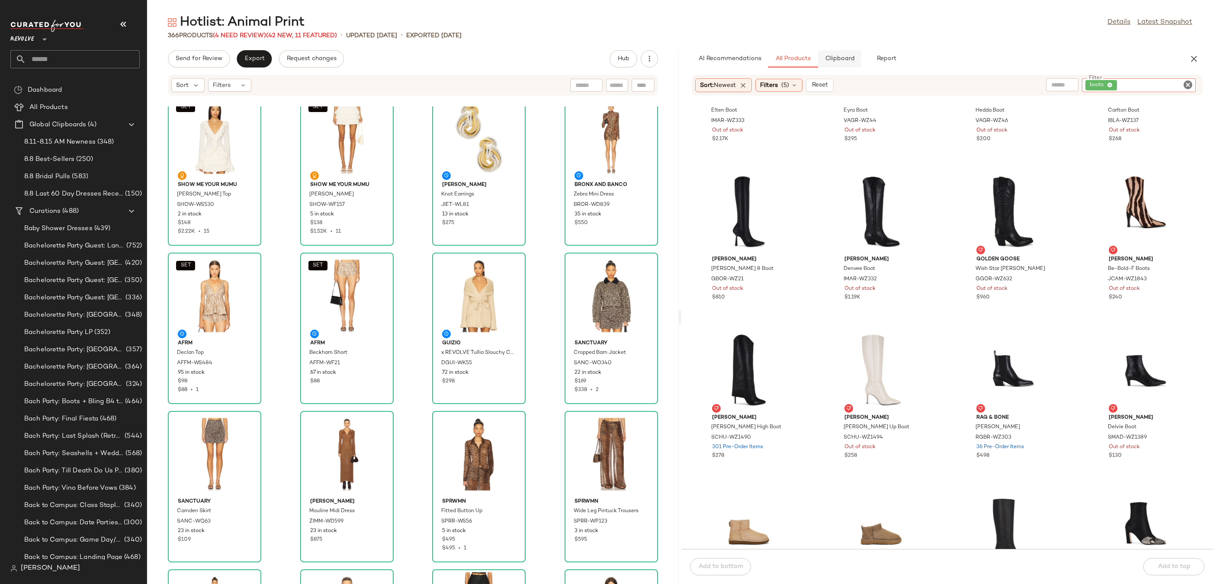
click at [830, 61] on span "Clipboard" at bounding box center [839, 58] width 30 height 7
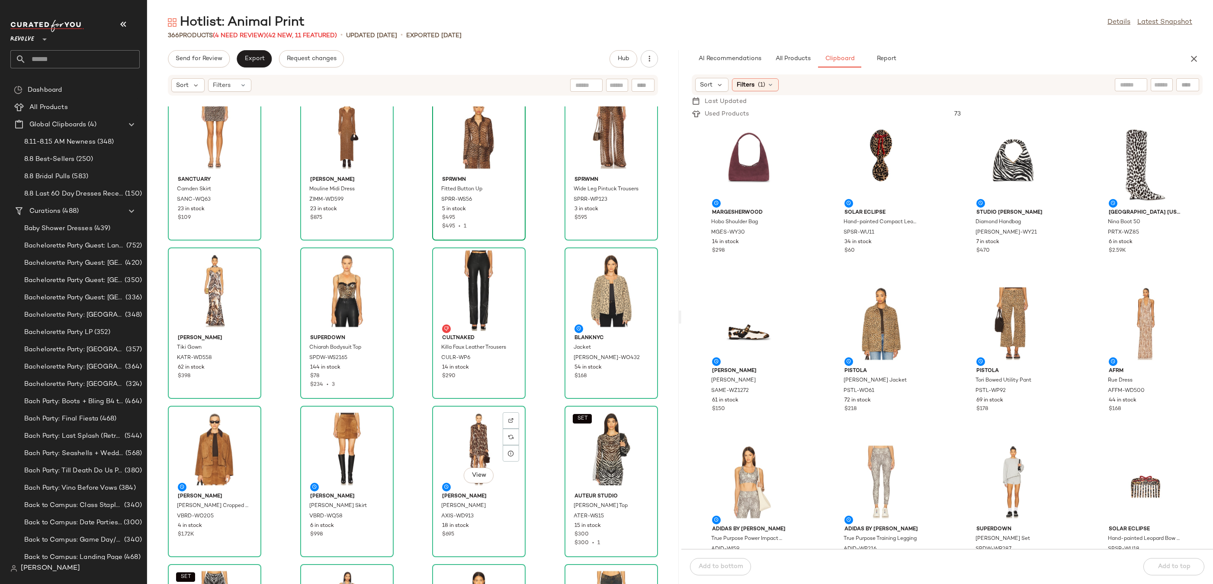
scroll to position [771, 0]
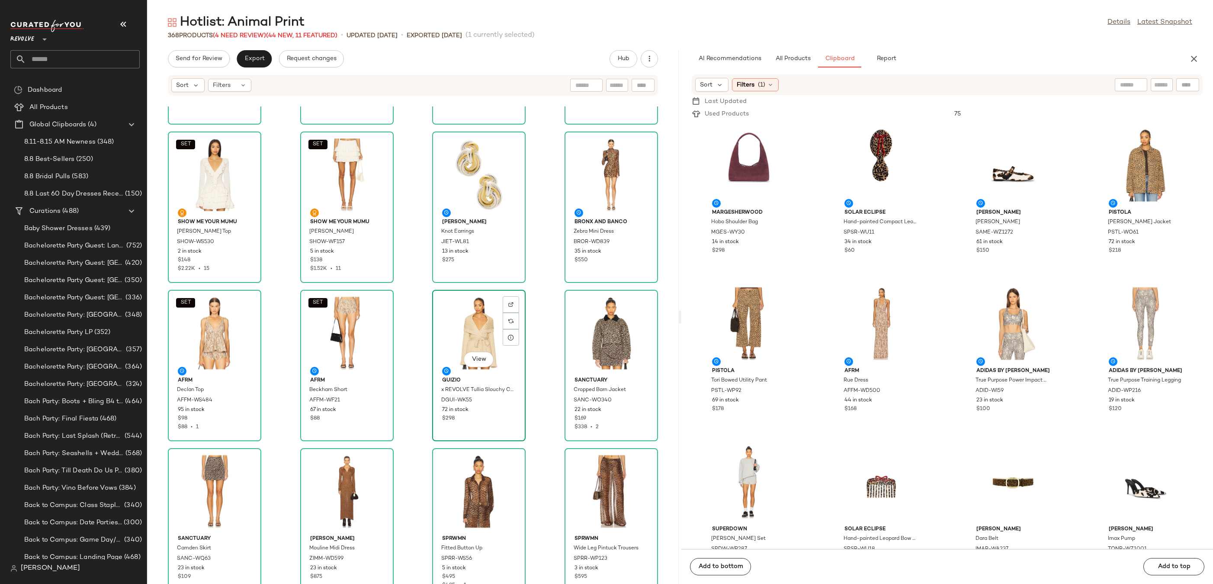
scroll to position [152, 0]
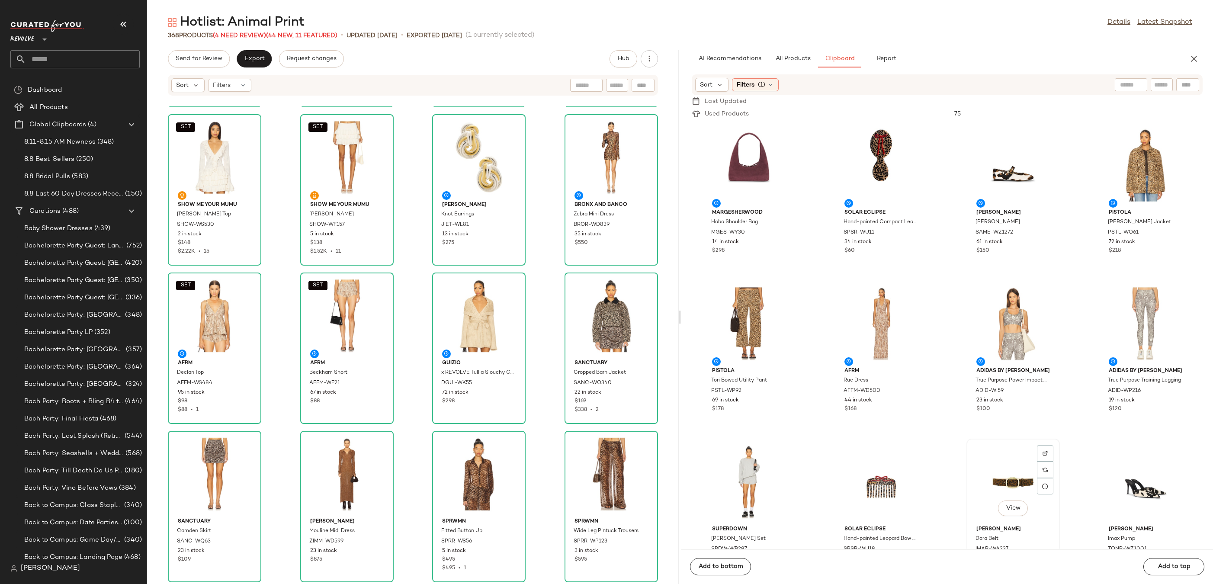
click at [985, 473] on div "View" at bounding box center [1012, 481] width 87 height 80
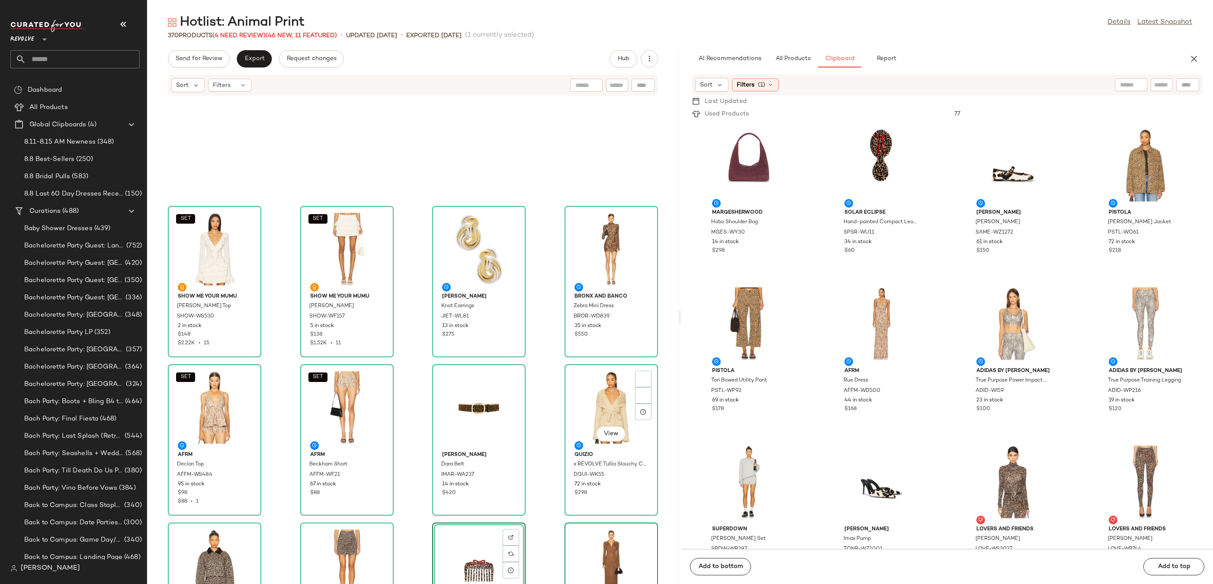
scroll to position [333, 0]
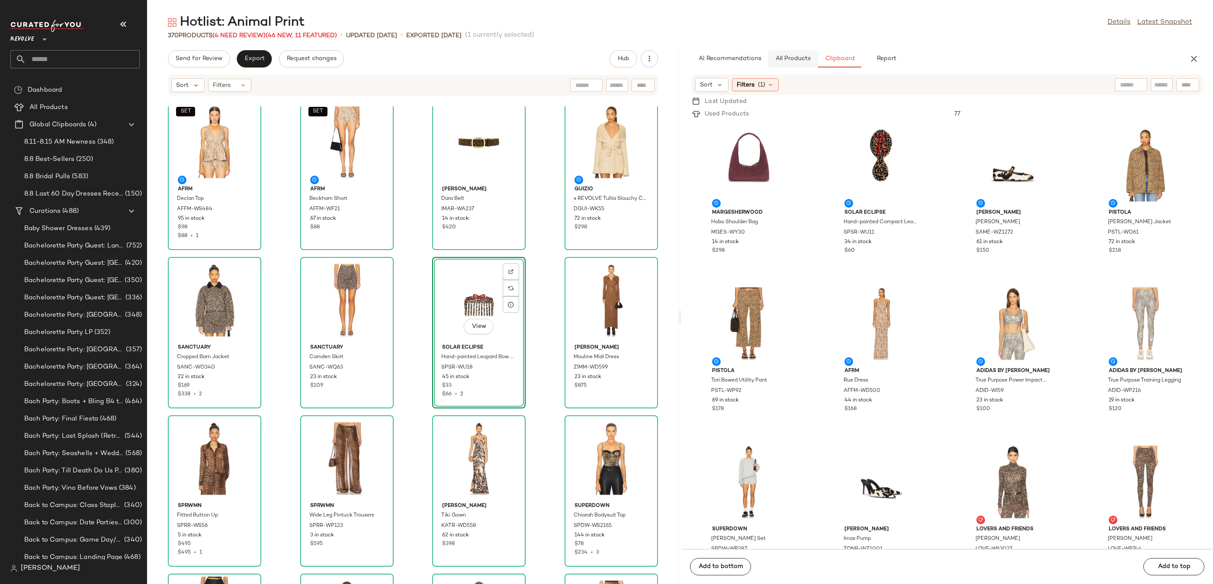
click at [800, 61] on span "All Products" at bounding box center [792, 58] width 35 height 7
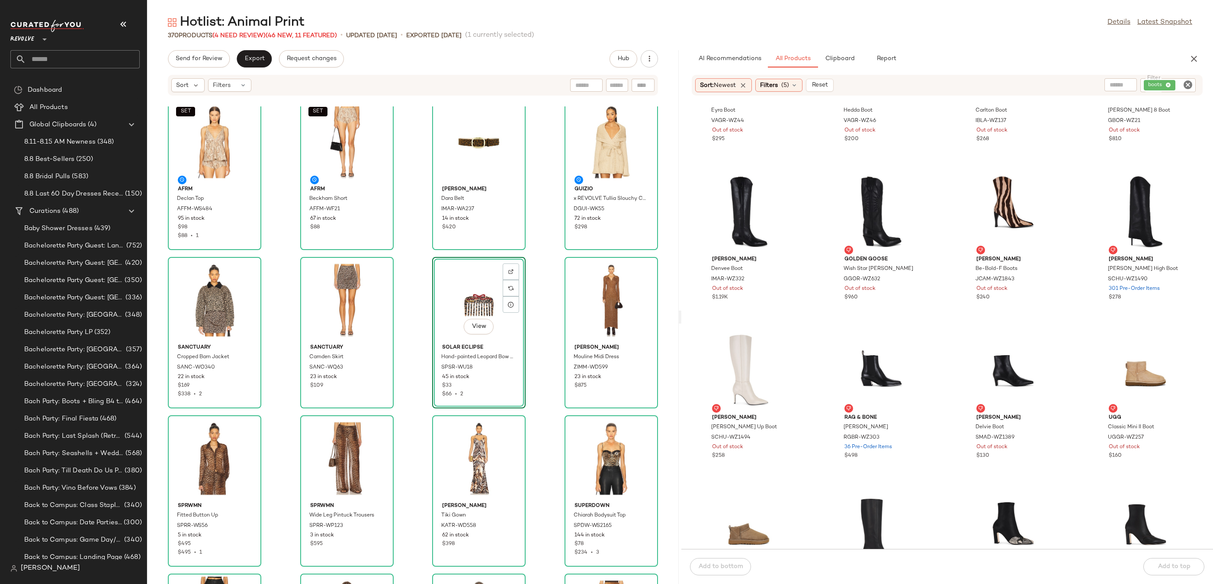
click at [1187, 84] on icon "Clear Filter" at bounding box center [1187, 85] width 10 height 10
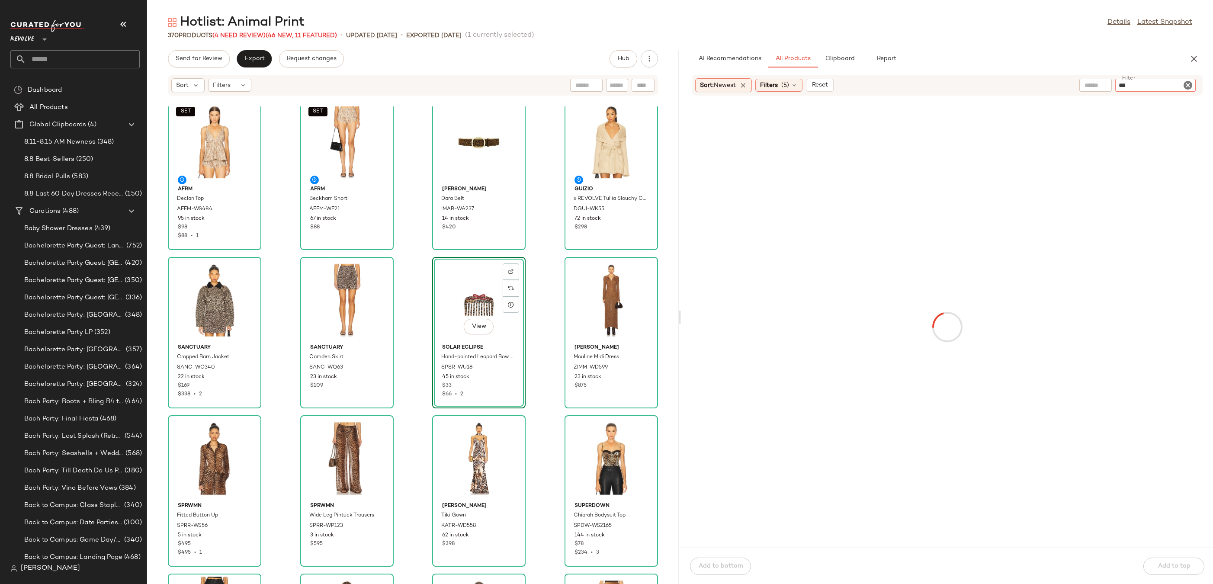
type input "****"
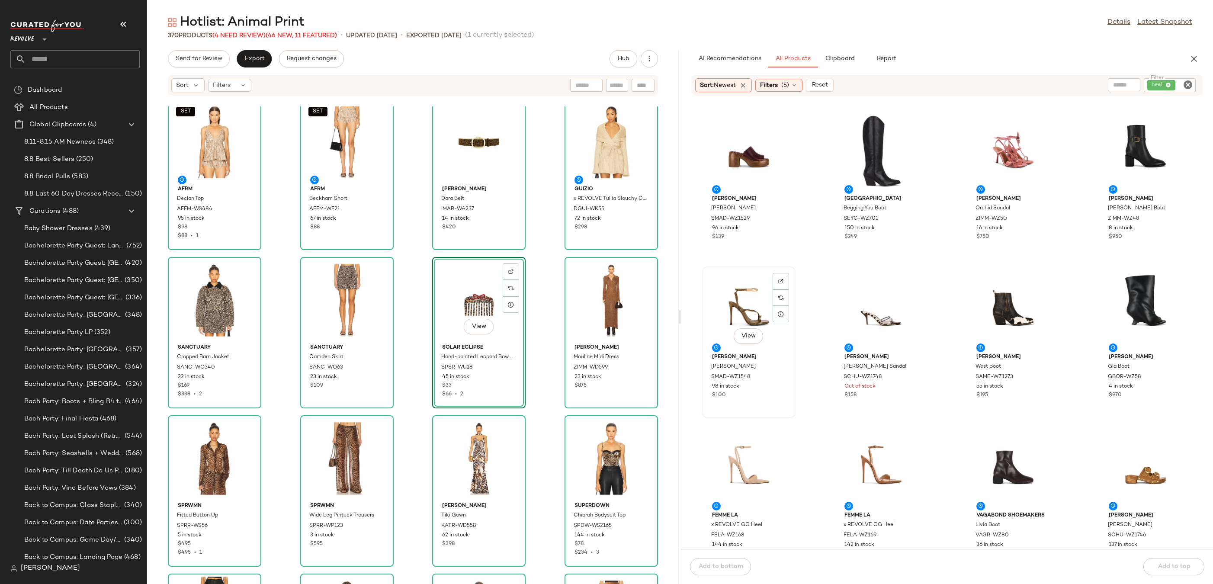
click at [741, 298] on div "View" at bounding box center [748, 309] width 87 height 80
click at [911, 279] on img at bounding box center [912, 280] width 5 height 5
click at [856, 464] on div "View" at bounding box center [880, 468] width 87 height 80
click at [775, 289] on div at bounding box center [780, 297] width 16 height 16
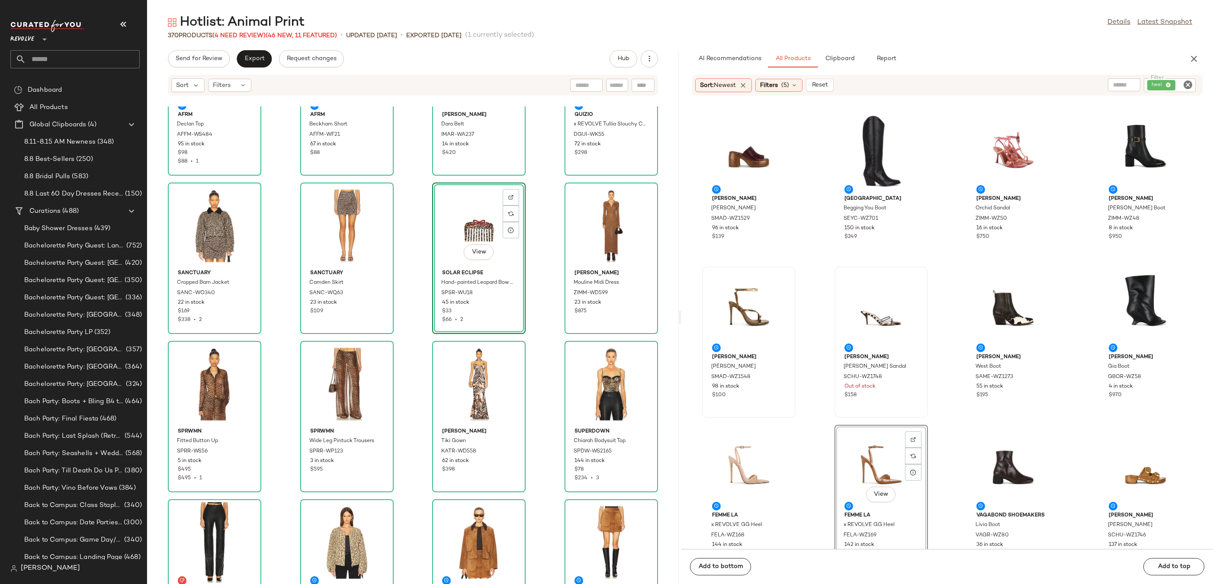
scroll to position [16, 0]
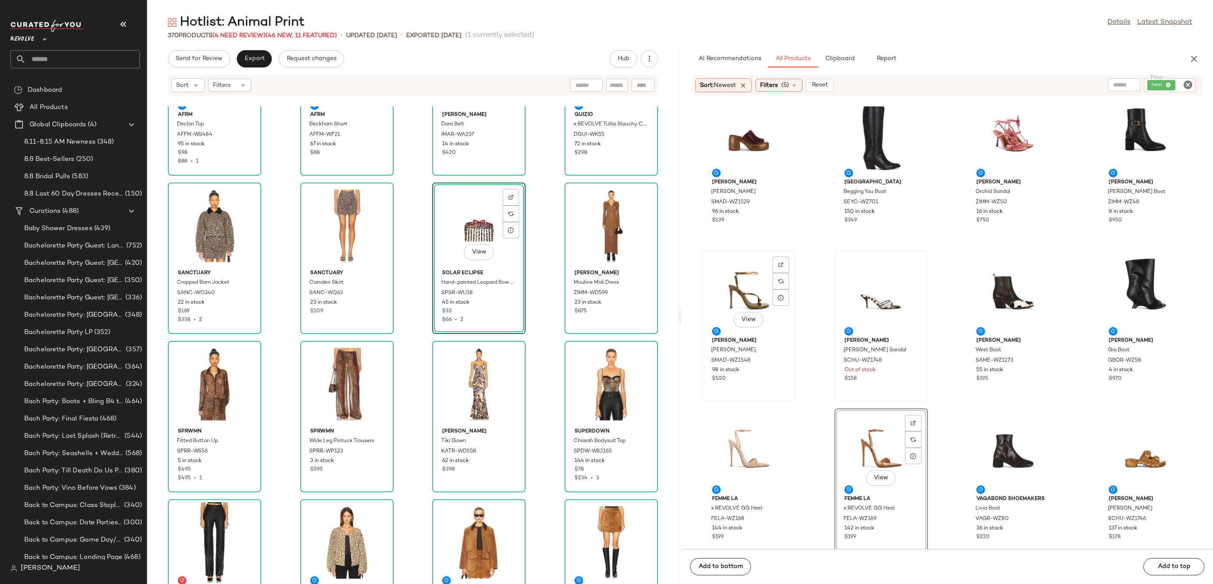
click at [743, 263] on div "View" at bounding box center [748, 293] width 87 height 80
click at [894, 448] on div "View" at bounding box center [880, 451] width 87 height 80
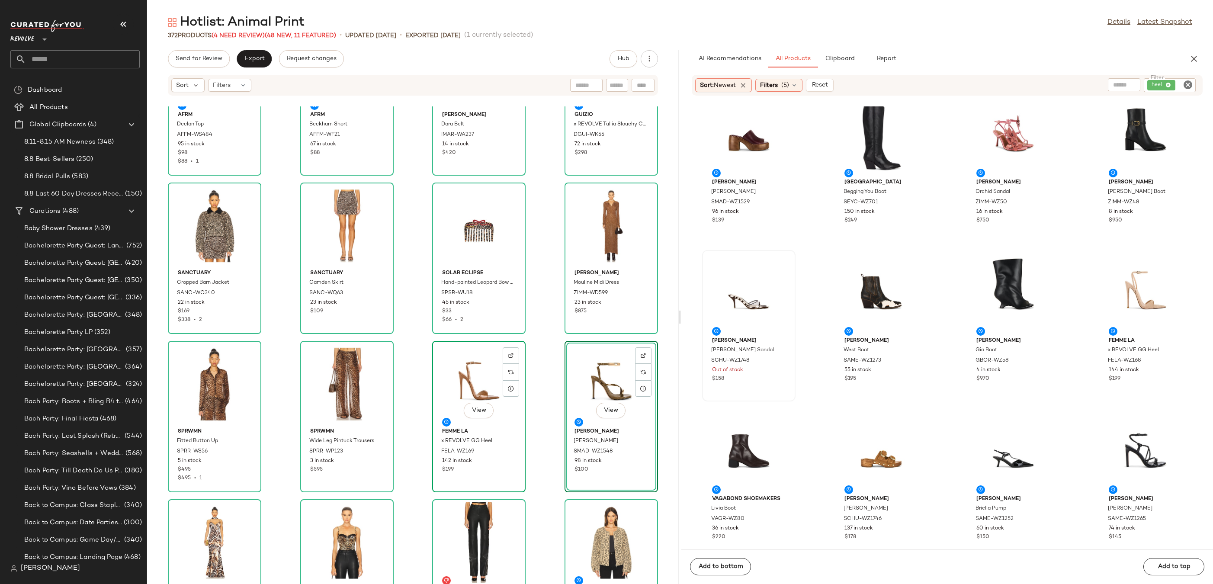
scroll to position [526, 0]
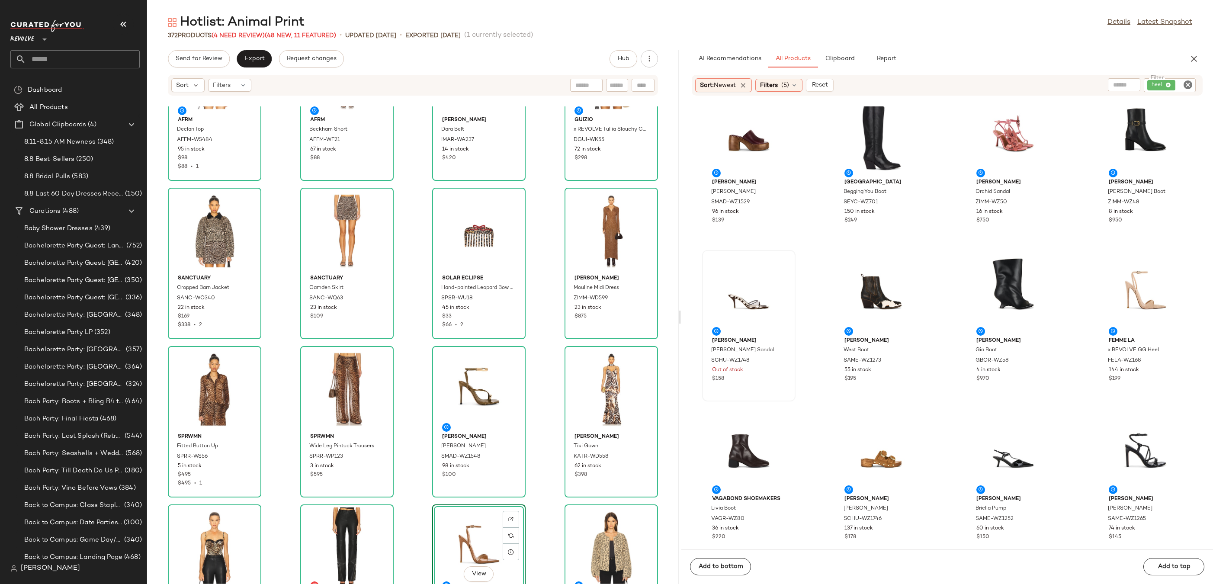
scroll to position [404, 0]
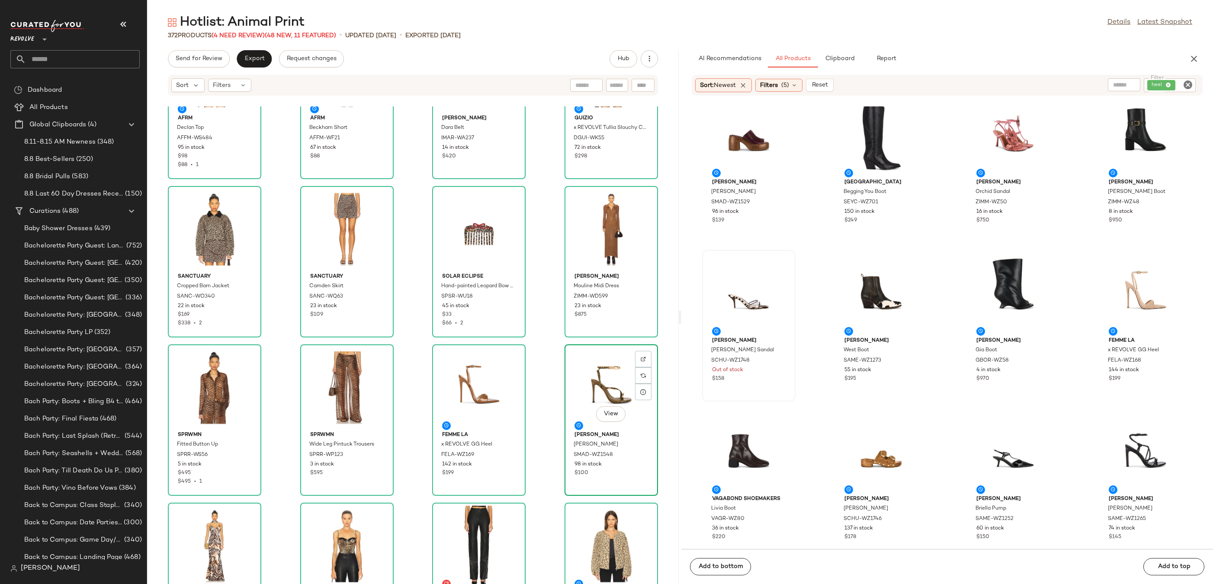
click at [582, 391] on div "View" at bounding box center [610, 387] width 87 height 80
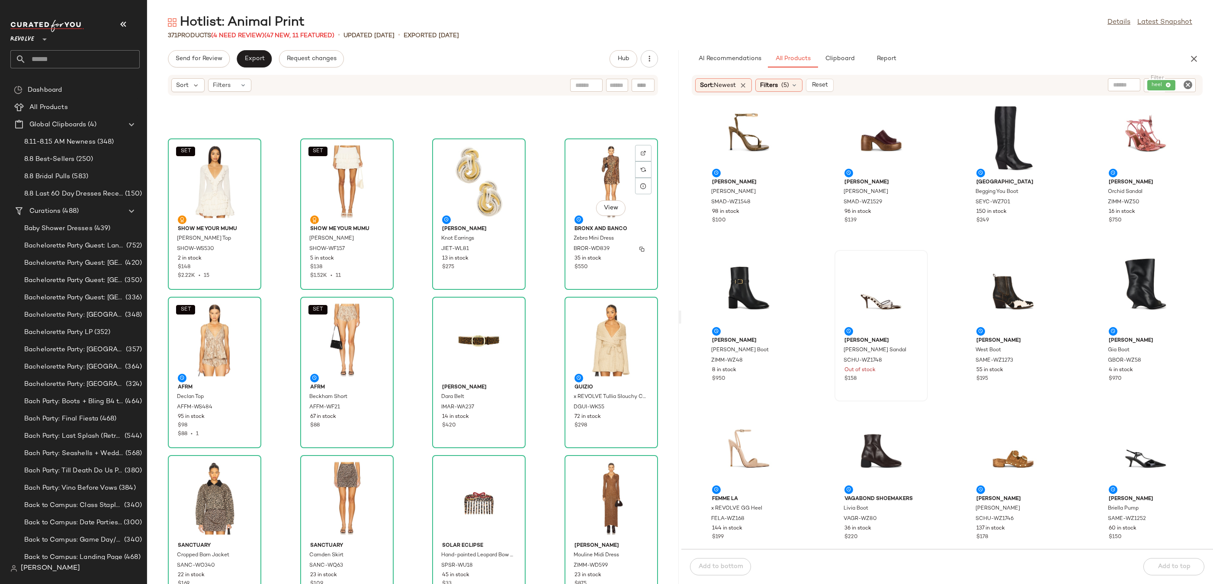
scroll to position [517, 0]
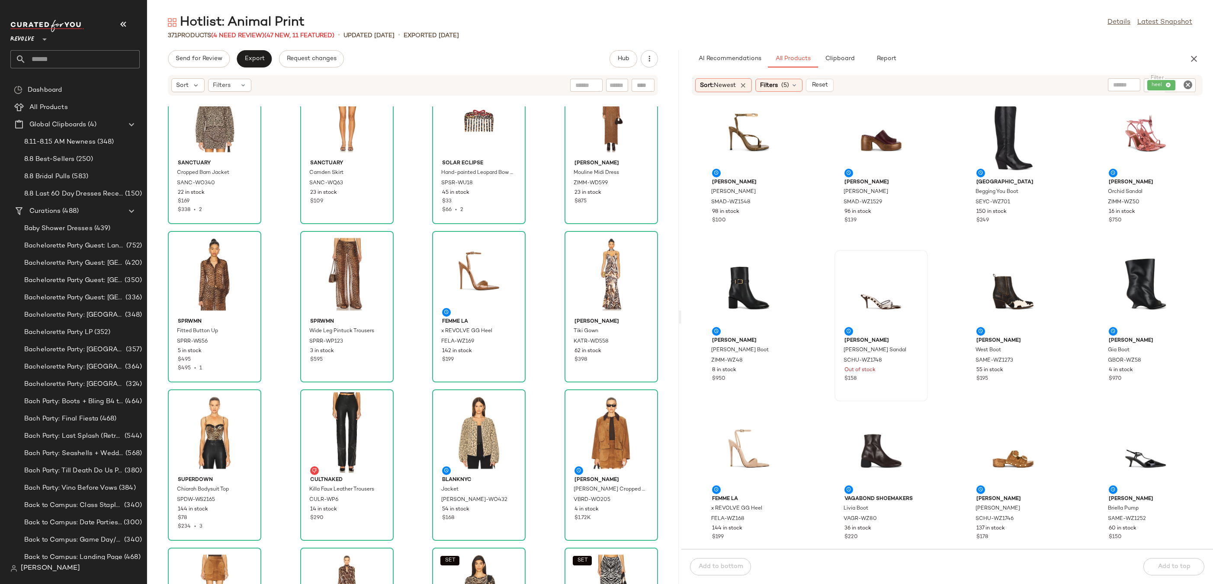
click at [1186, 82] on icon "Clear Filter" at bounding box center [1187, 85] width 10 height 10
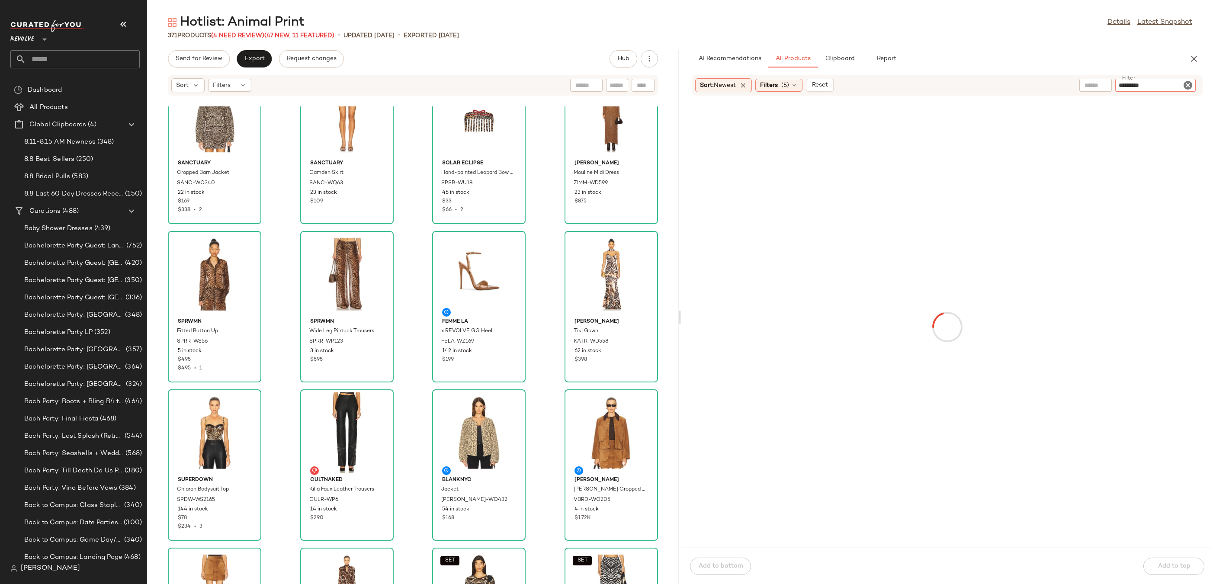
type input "**********"
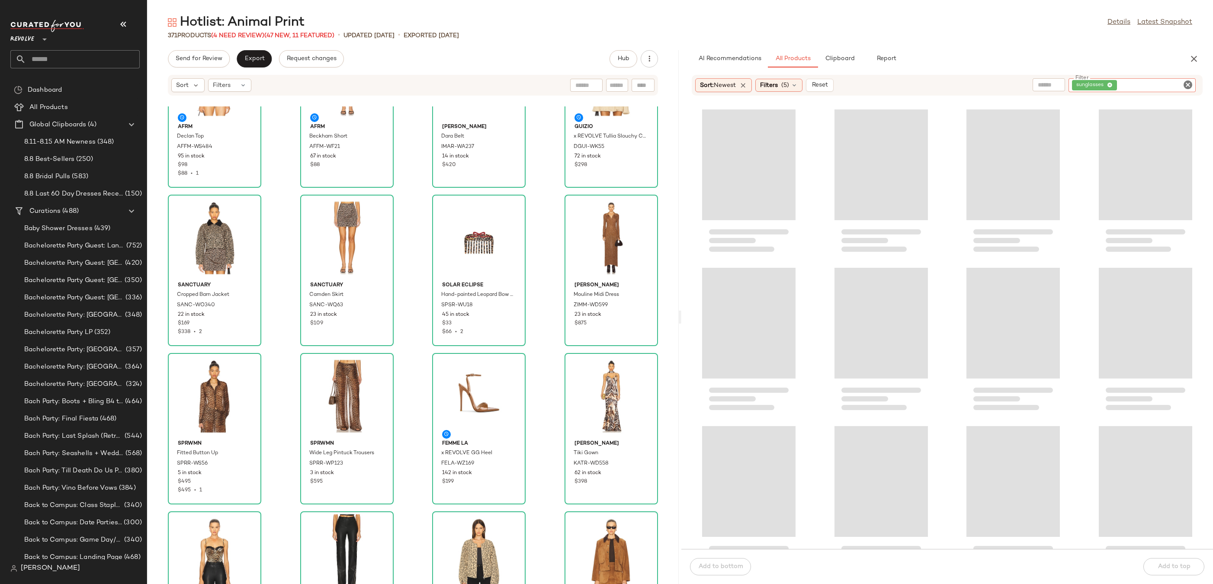
scroll to position [704, 0]
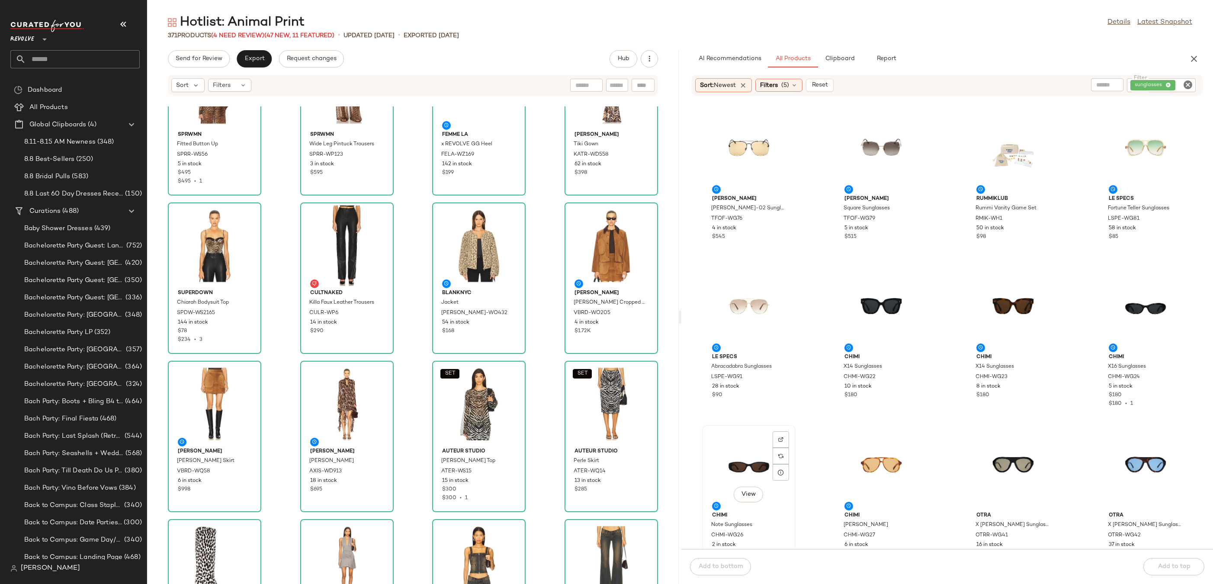
click at [742, 450] on div "View" at bounding box center [748, 468] width 87 height 80
click at [879, 462] on div "View" at bounding box center [880, 468] width 87 height 80
click at [991, 459] on div "View" at bounding box center [1012, 468] width 87 height 80
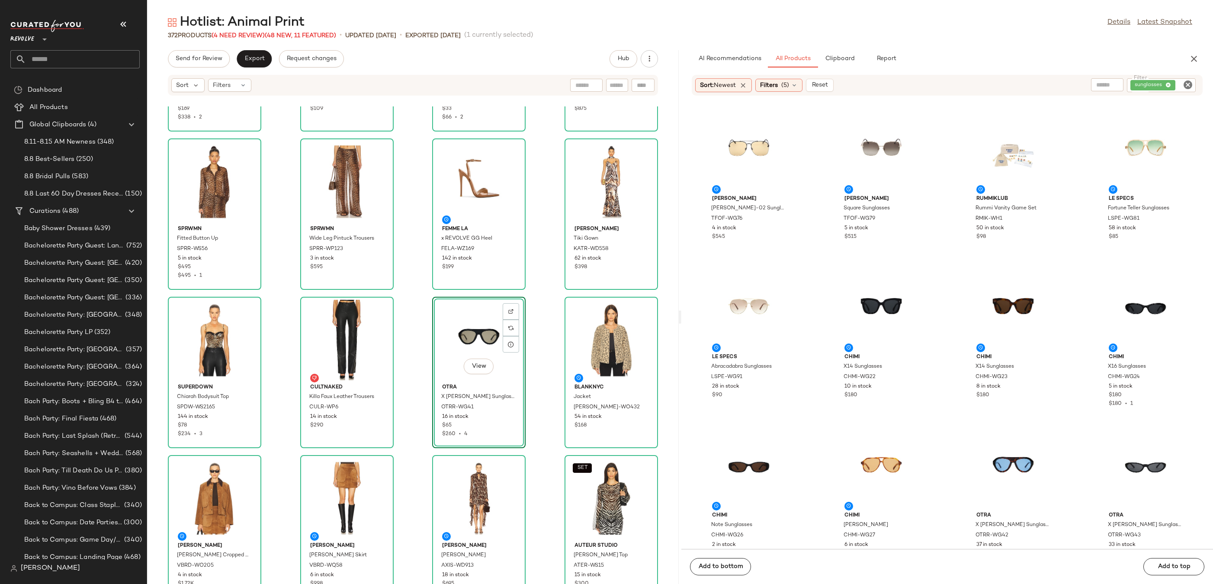
scroll to position [758, 0]
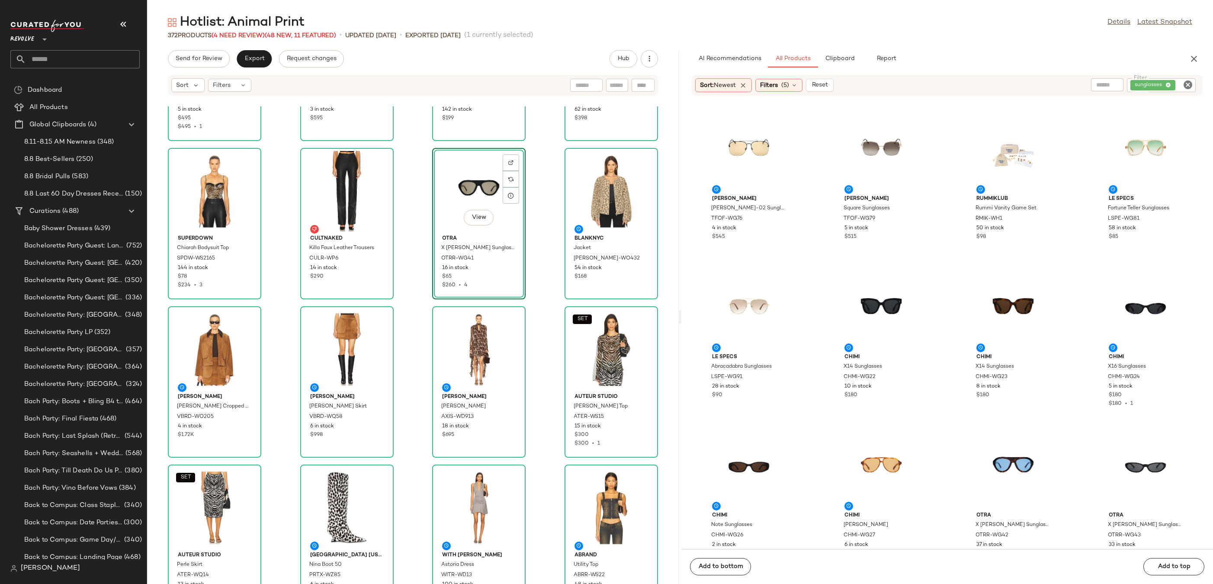
click at [1190, 84] on icon "Clear Filter" at bounding box center [1187, 85] width 10 height 10
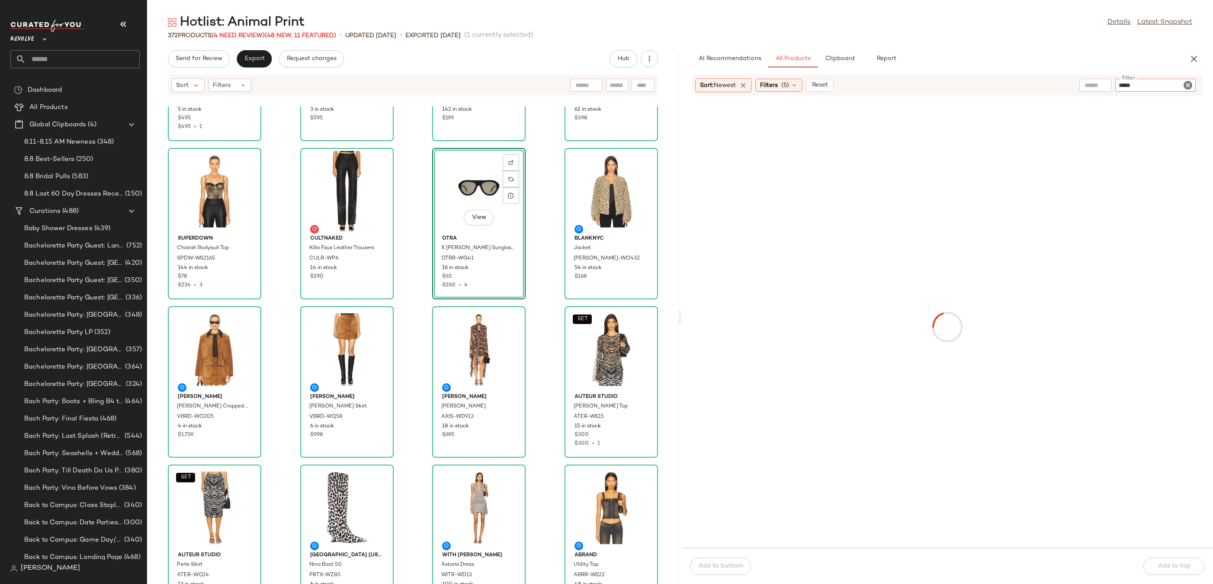
type input "******"
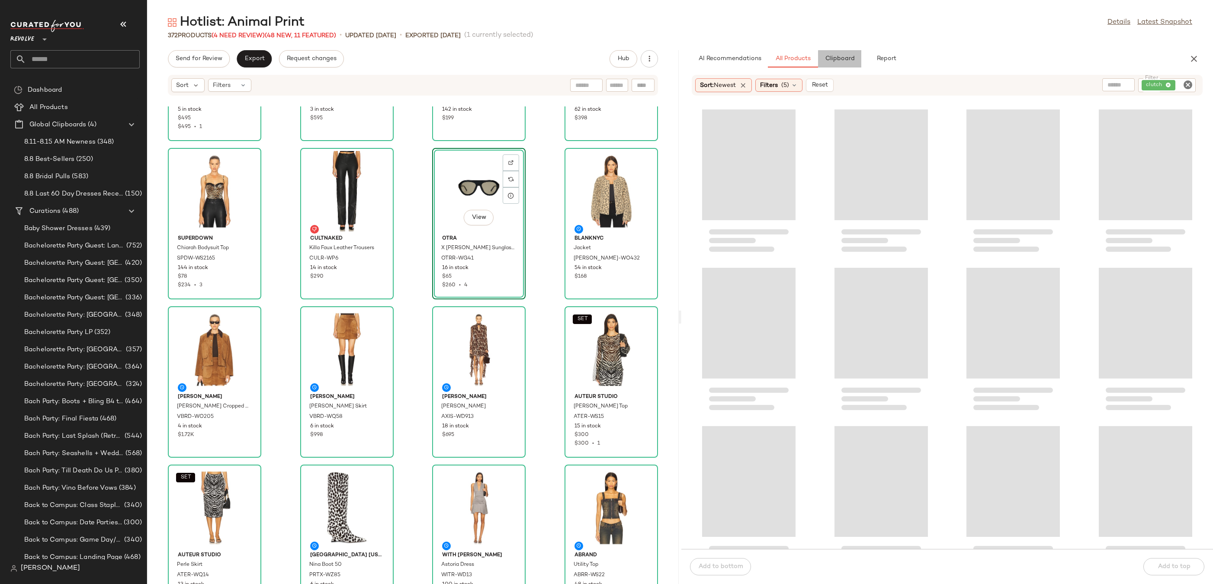
click at [837, 61] on span "Clipboard" at bounding box center [839, 58] width 30 height 7
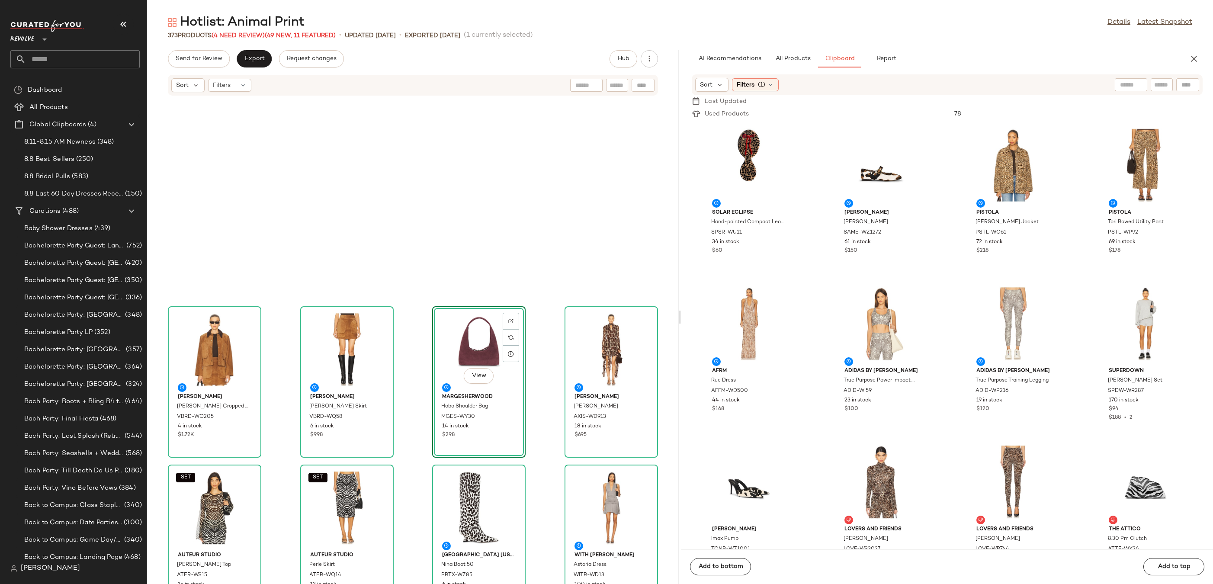
scroll to position [1092, 0]
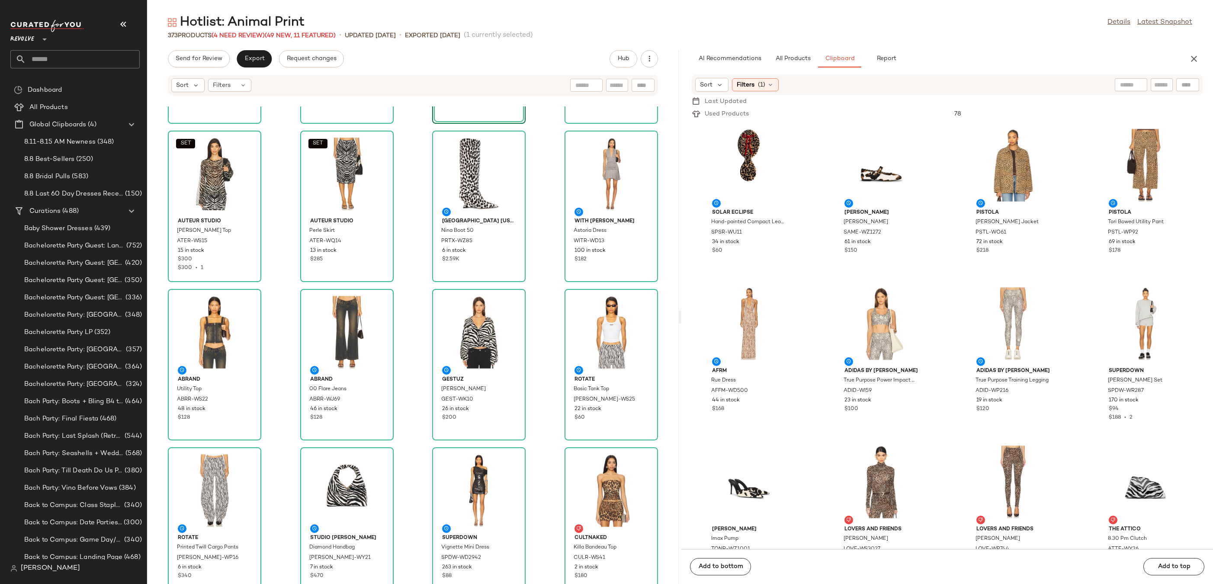
click at [797, 48] on div "Hotlist: Animal Print Details Latest Snapshot 373 Products (4 Need Review) (49 …" at bounding box center [679, 299] width 1065 height 570
click at [807, 57] on span "All Products" at bounding box center [792, 58] width 35 height 7
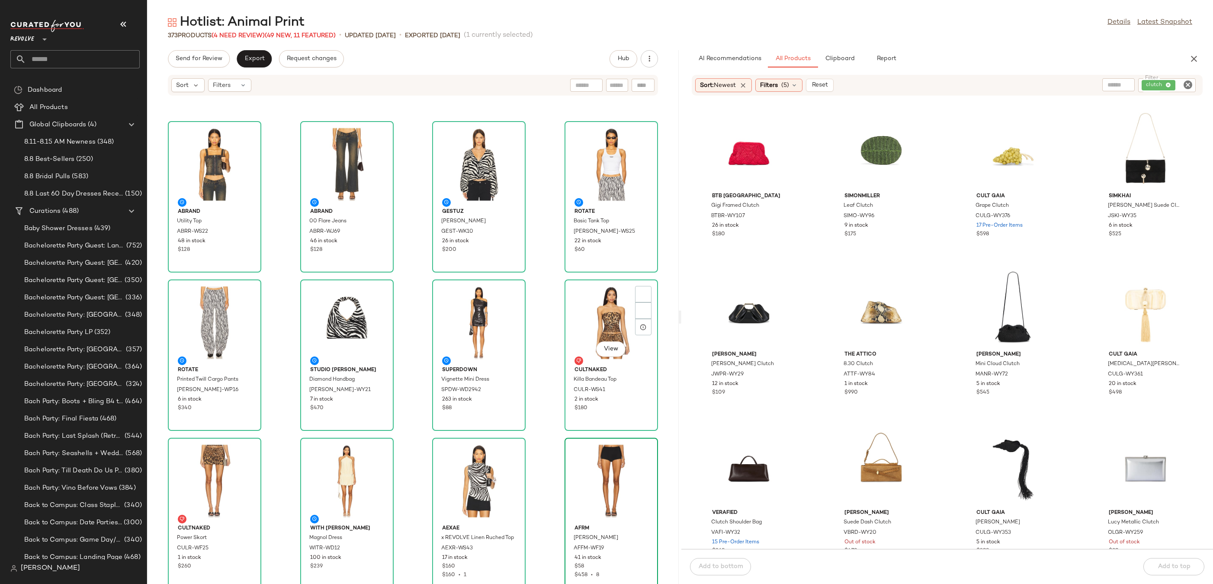
scroll to position [1230, 0]
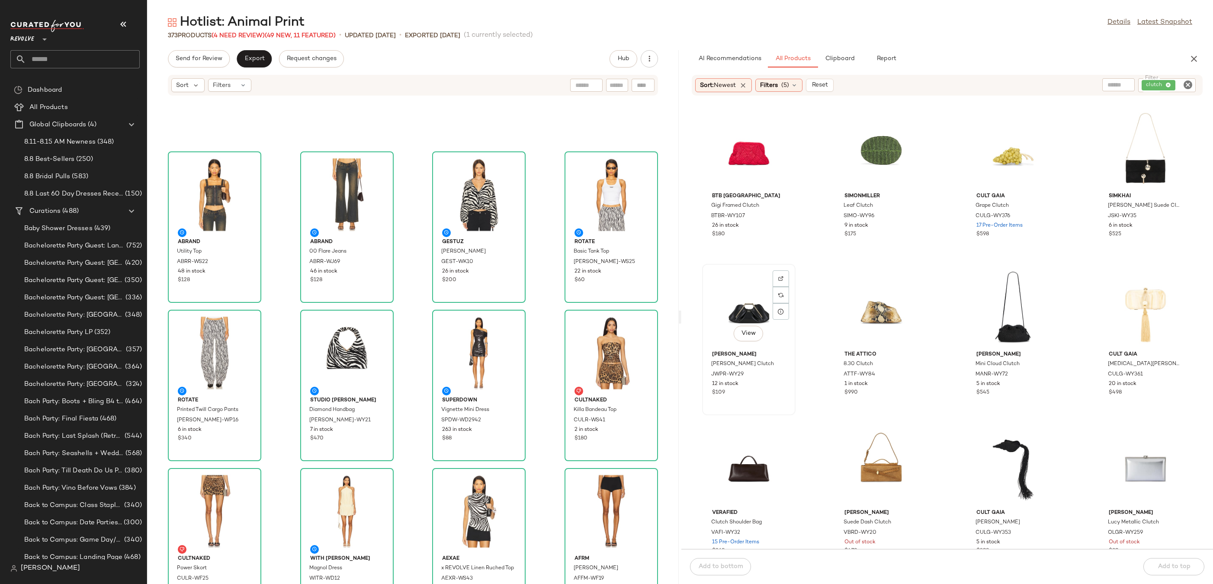
click at [760, 288] on div "View" at bounding box center [748, 307] width 87 height 80
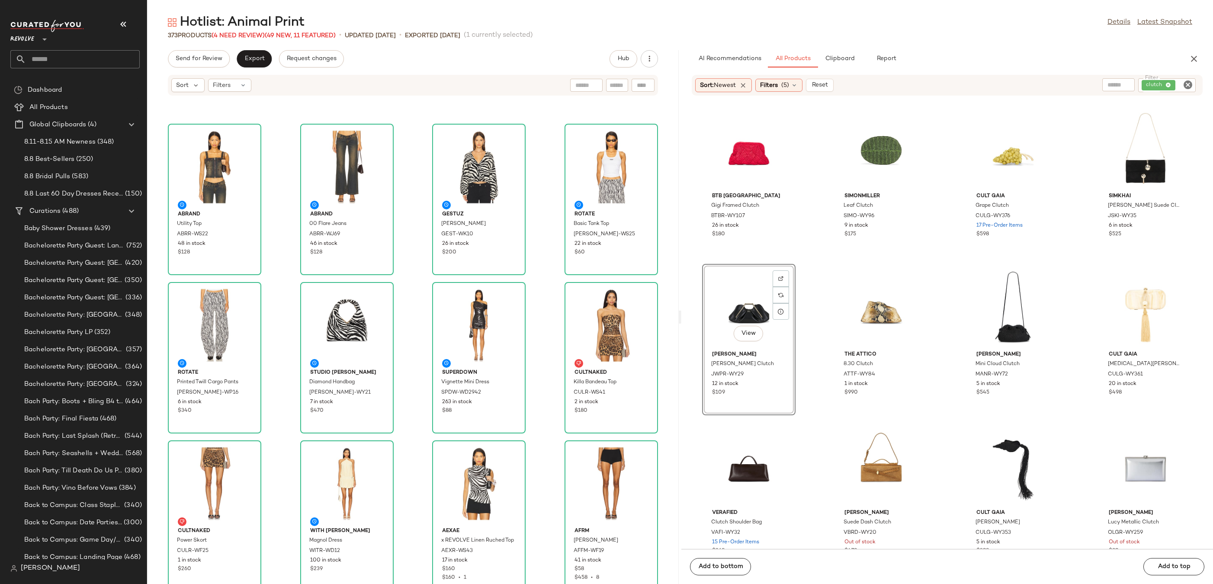
scroll to position [1264, 0]
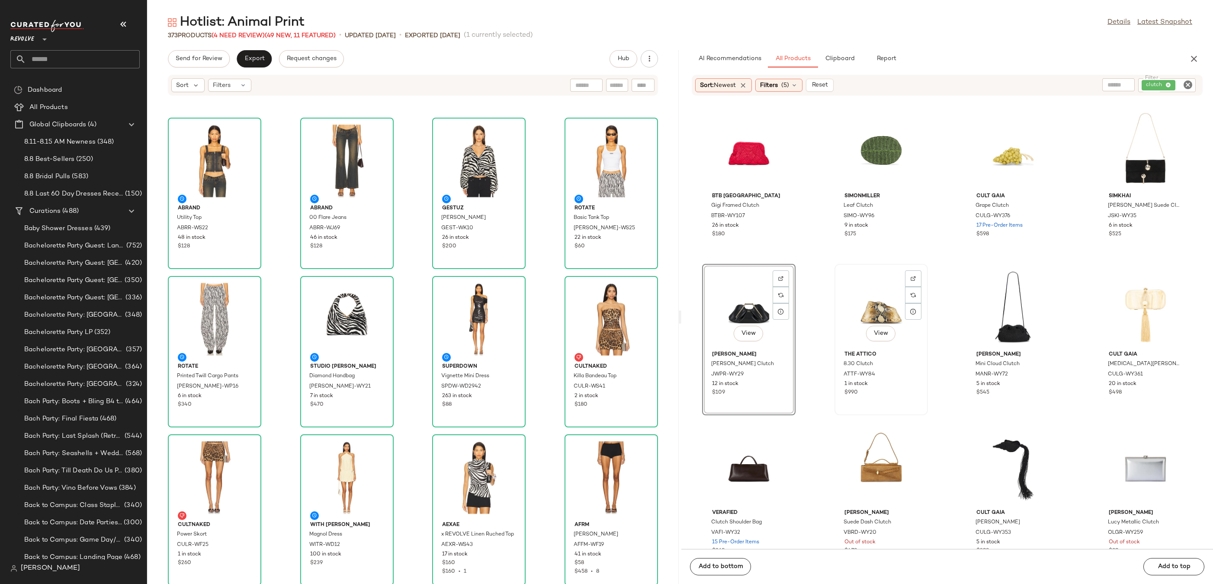
click at [860, 307] on div "View" at bounding box center [880, 307] width 87 height 80
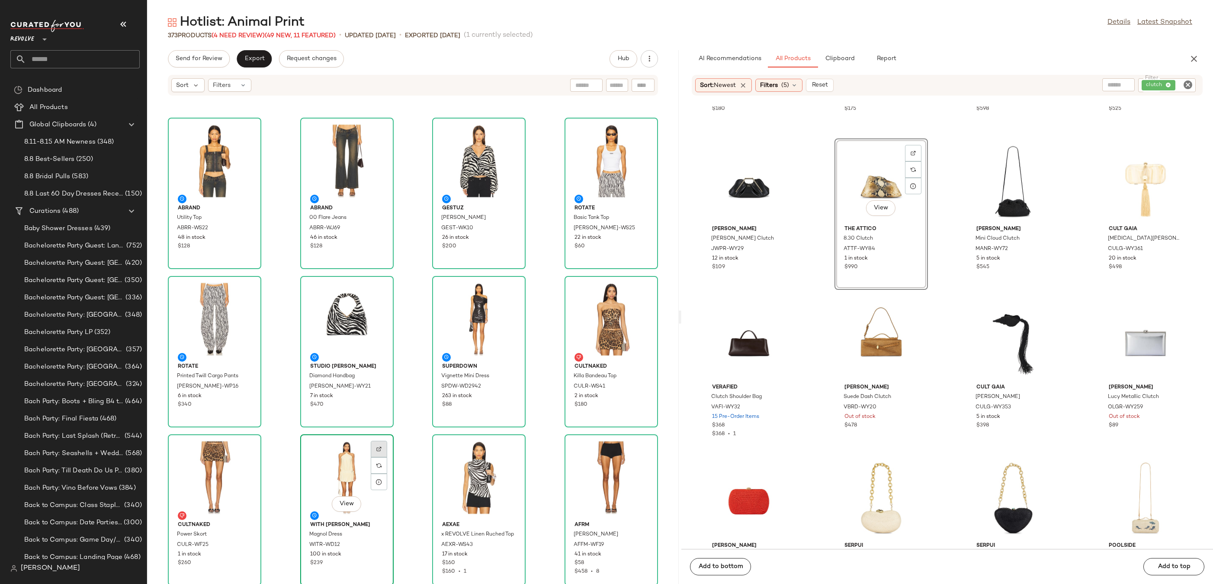
click at [376, 447] on img at bounding box center [378, 448] width 5 height 5
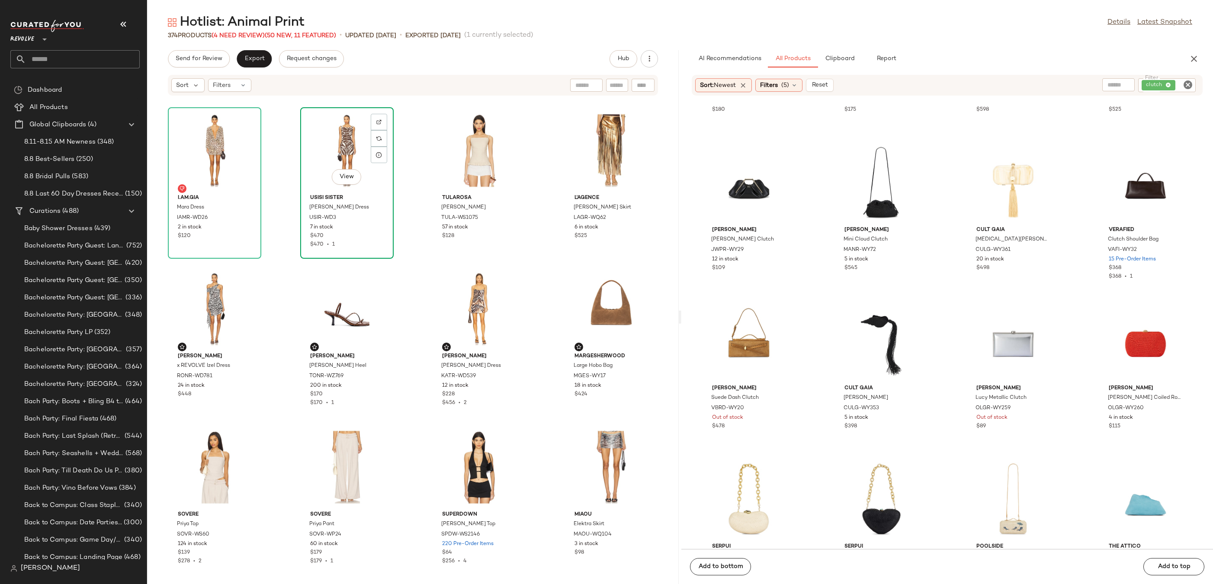
scroll to position [1559, 0]
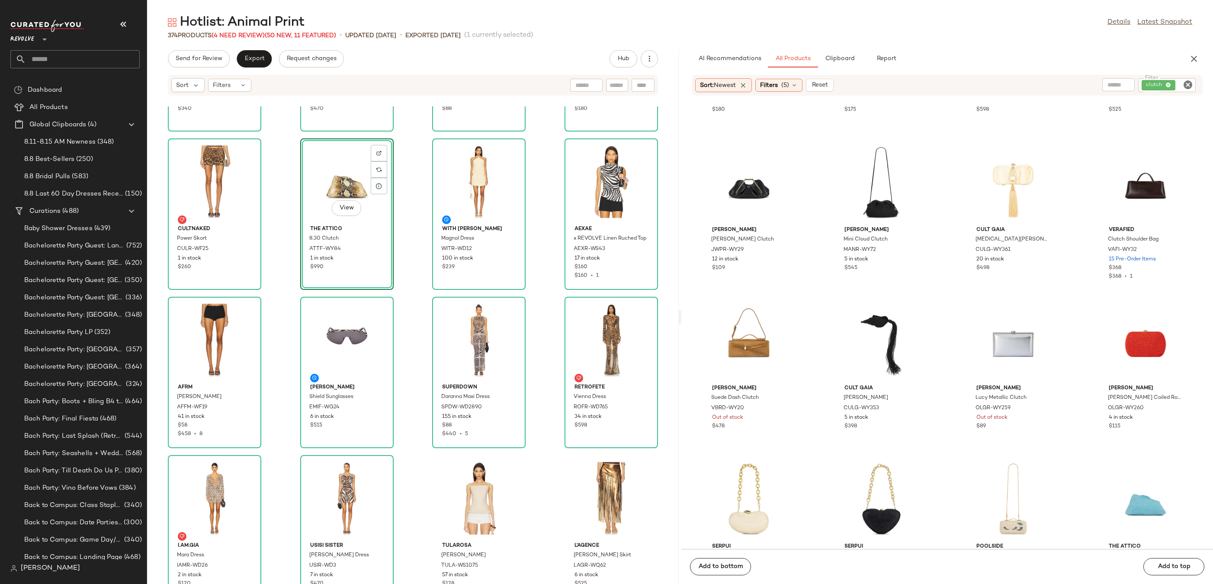
click at [336, 168] on div "View" at bounding box center [346, 181] width 87 height 80
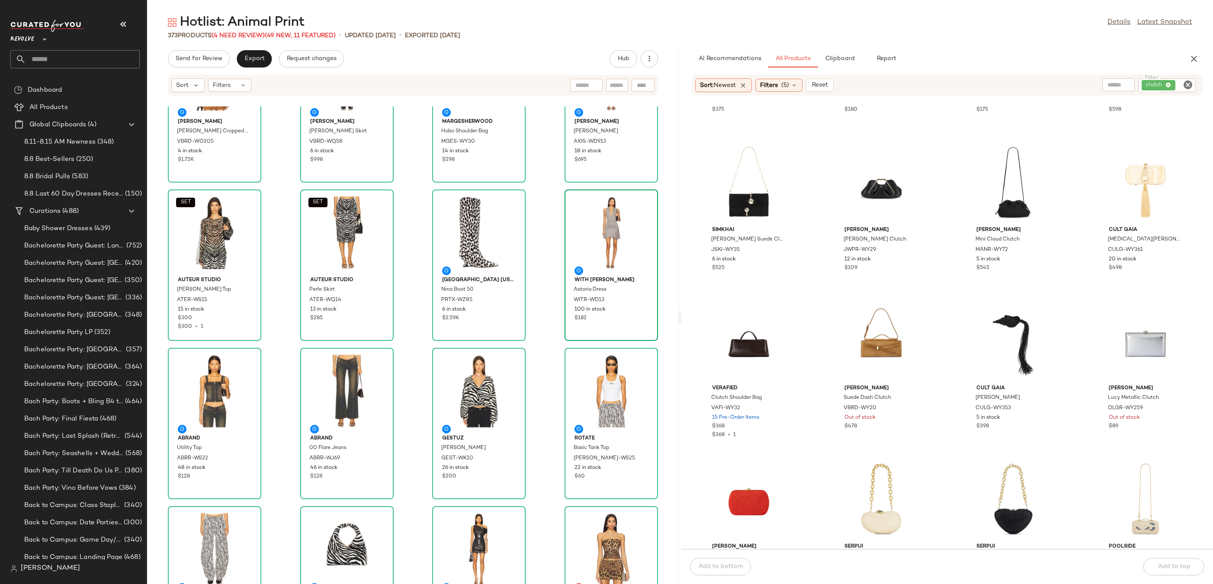
scroll to position [1093, 0]
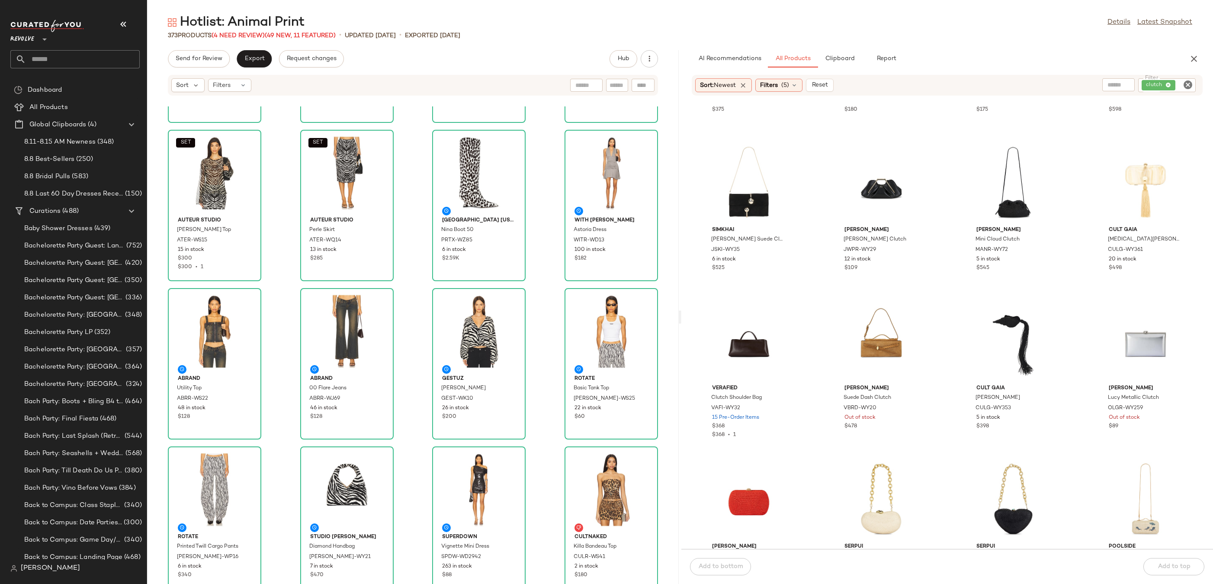
click at [1185, 86] on icon "Clear Filter" at bounding box center [1187, 85] width 10 height 10
type input "******"
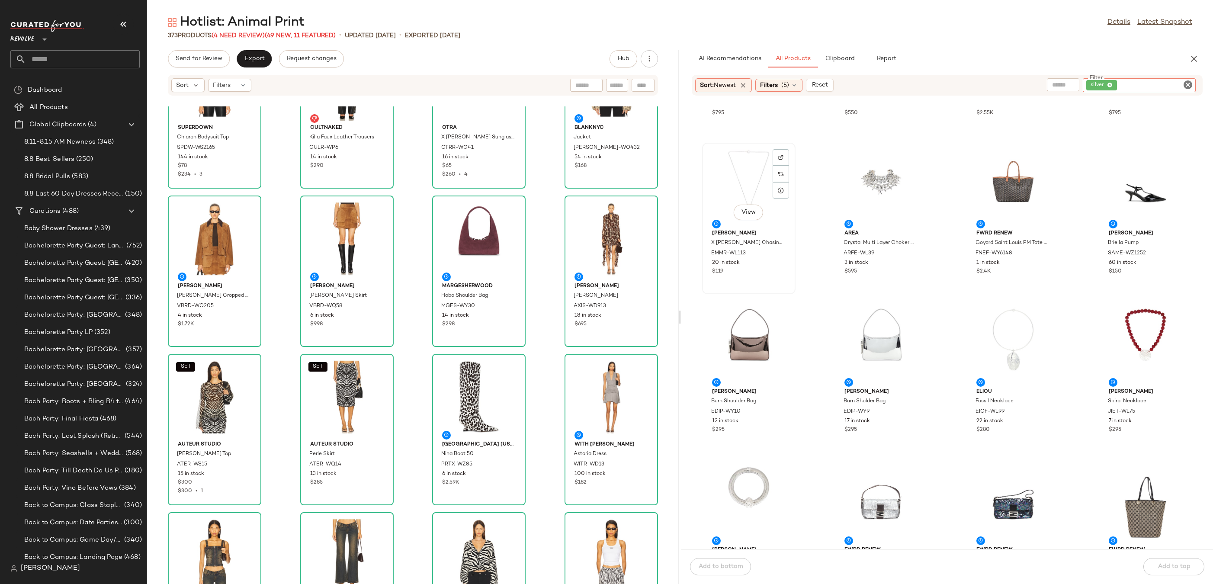
scroll to position [195, 0]
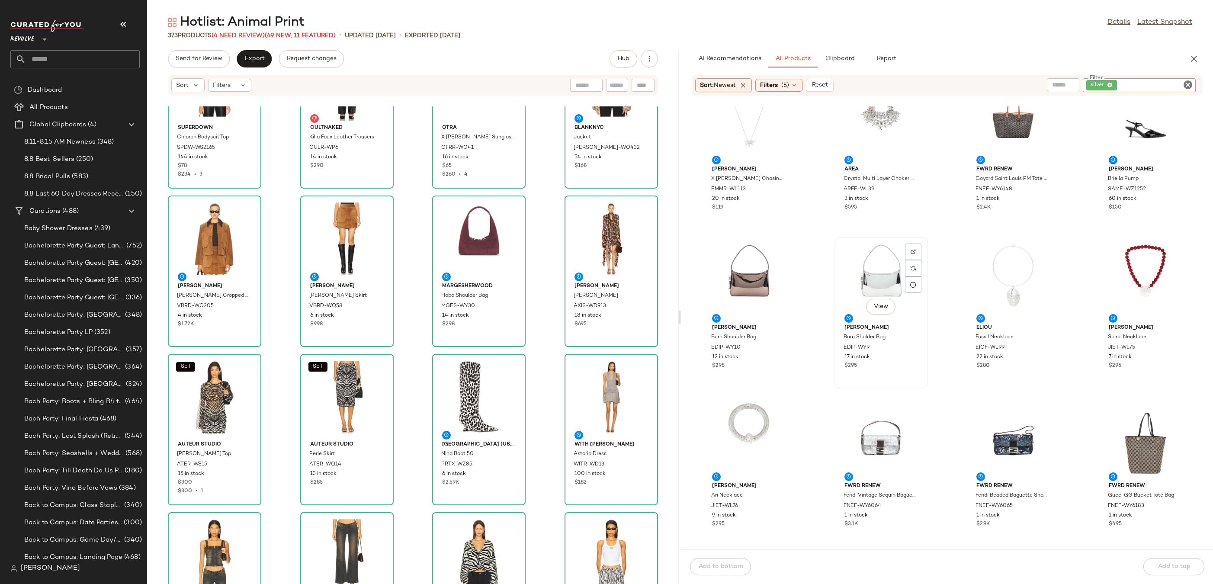
click at [861, 271] on div "View" at bounding box center [880, 280] width 87 height 80
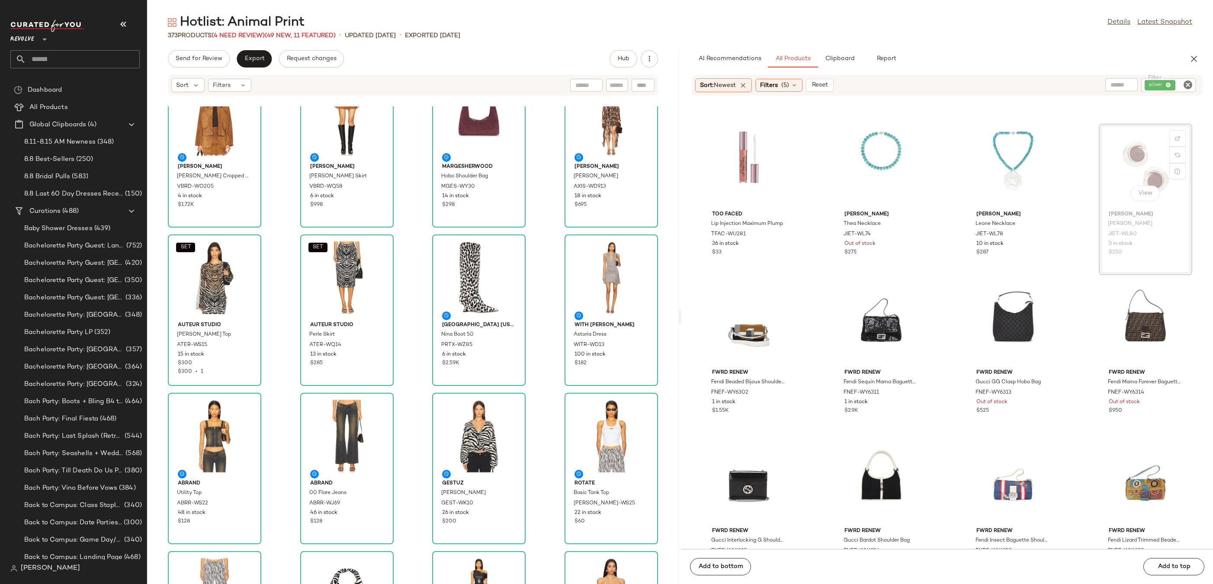
scroll to position [941, 0]
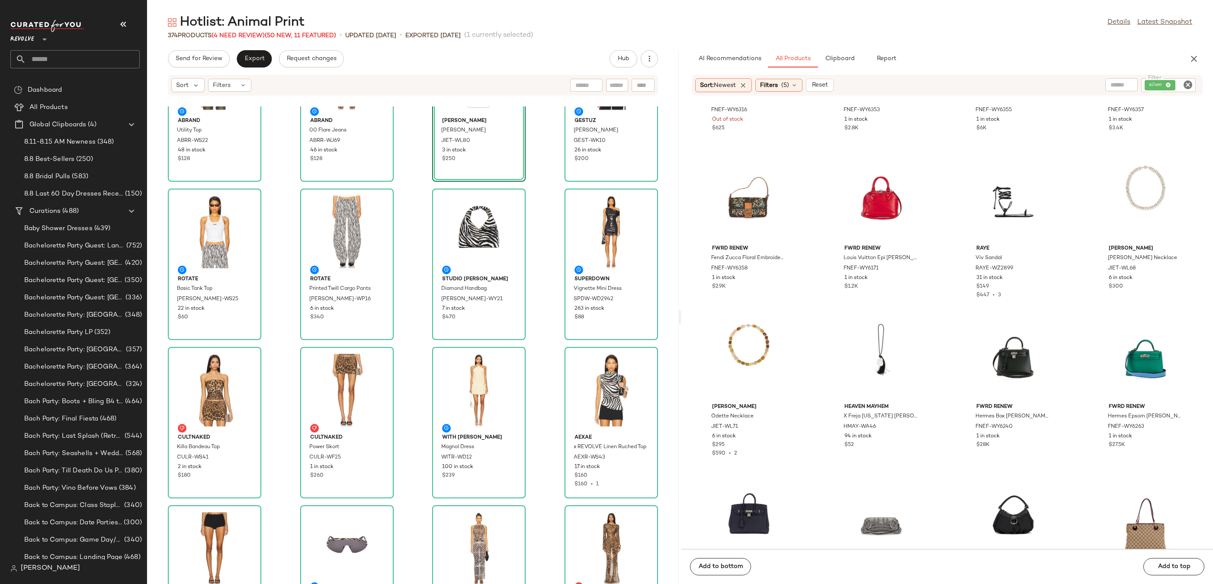
scroll to position [1587, 0]
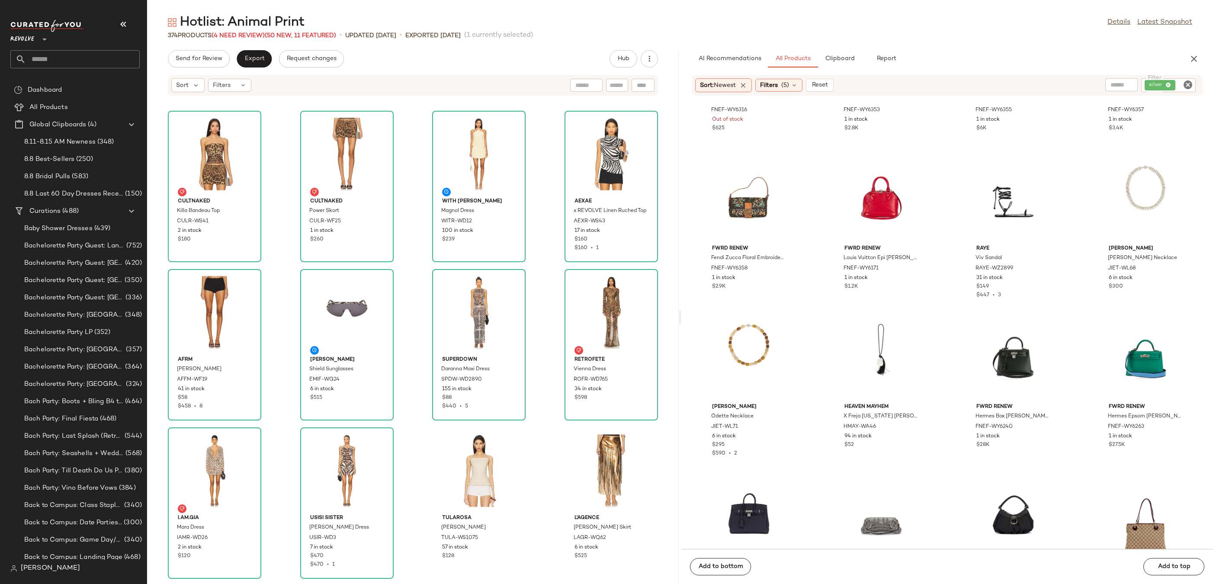
click at [1186, 89] on icon "Clear Filter" at bounding box center [1187, 85] width 10 height 10
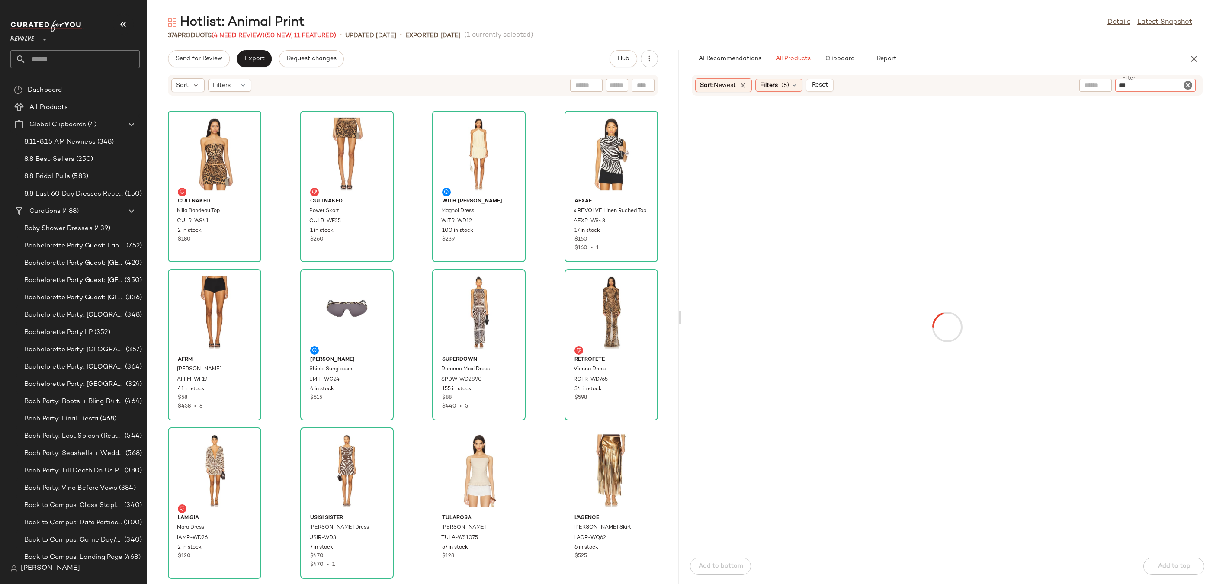
type input "****"
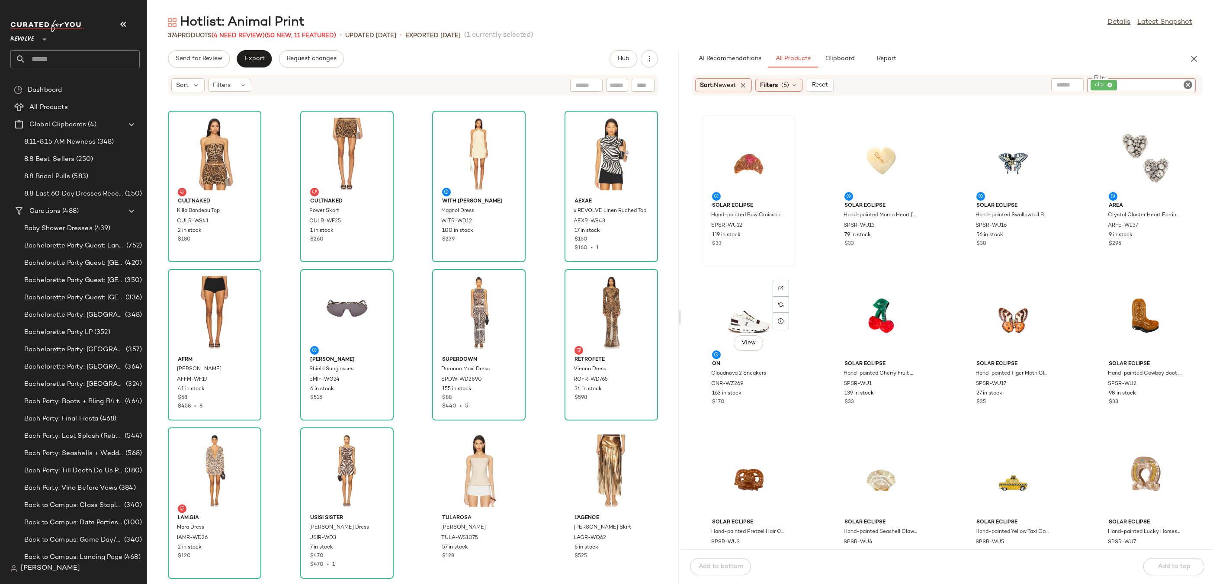
scroll to position [260, 0]
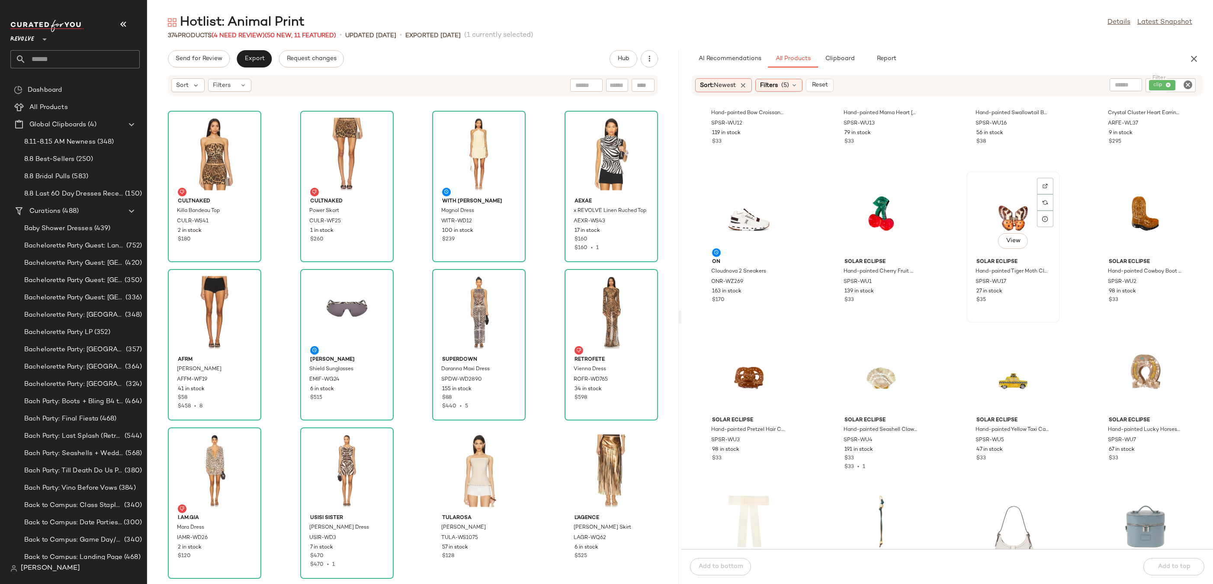
click at [998, 220] on div "View" at bounding box center [1012, 214] width 87 height 80
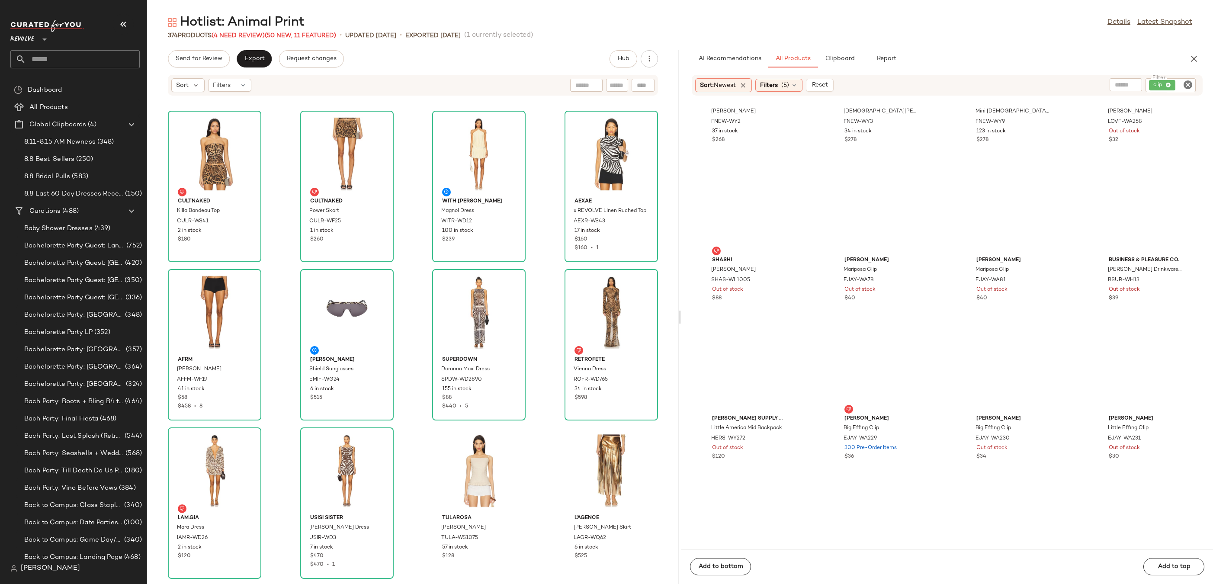
scroll to position [6700, 0]
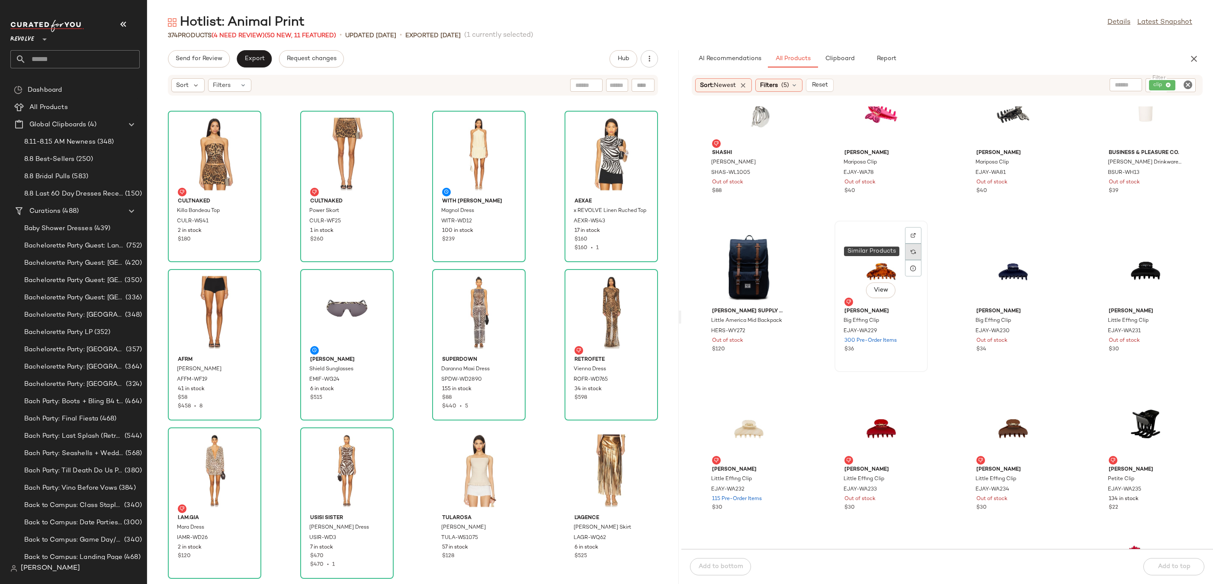
click at [905, 256] on div at bounding box center [913, 251] width 16 height 16
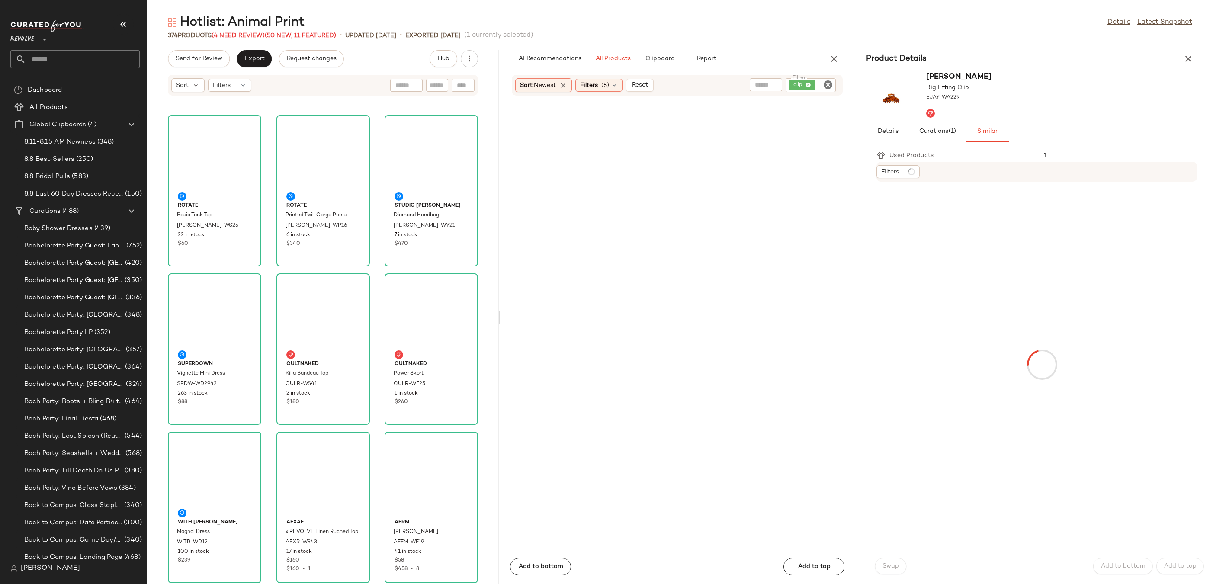
scroll to position [8863, 0]
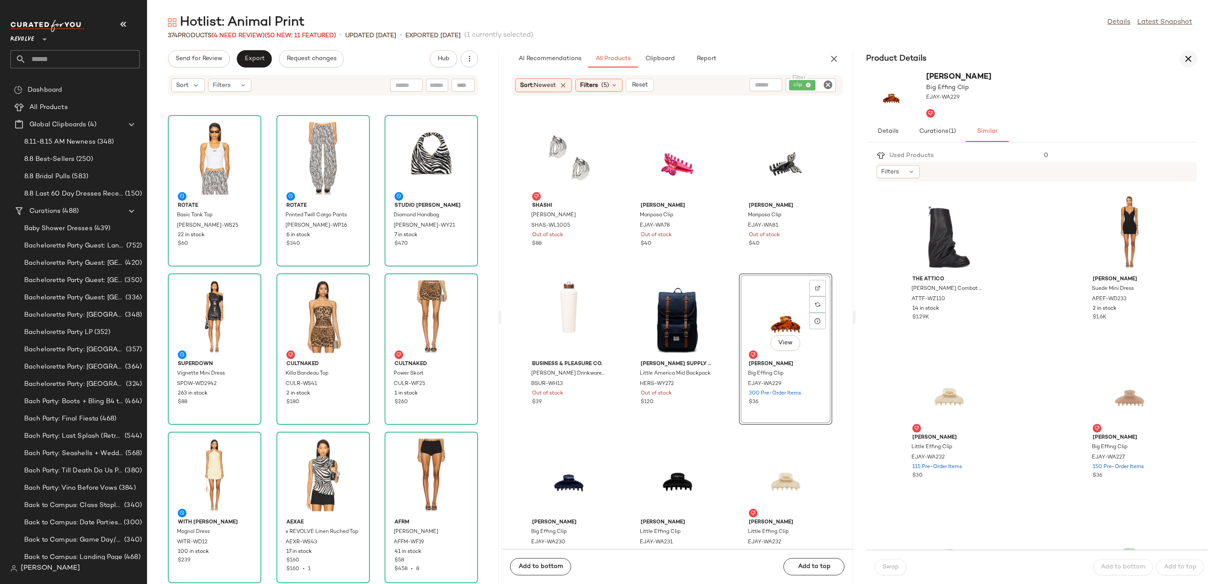
click at [1186, 58] on icon "button" at bounding box center [1188, 59] width 10 height 10
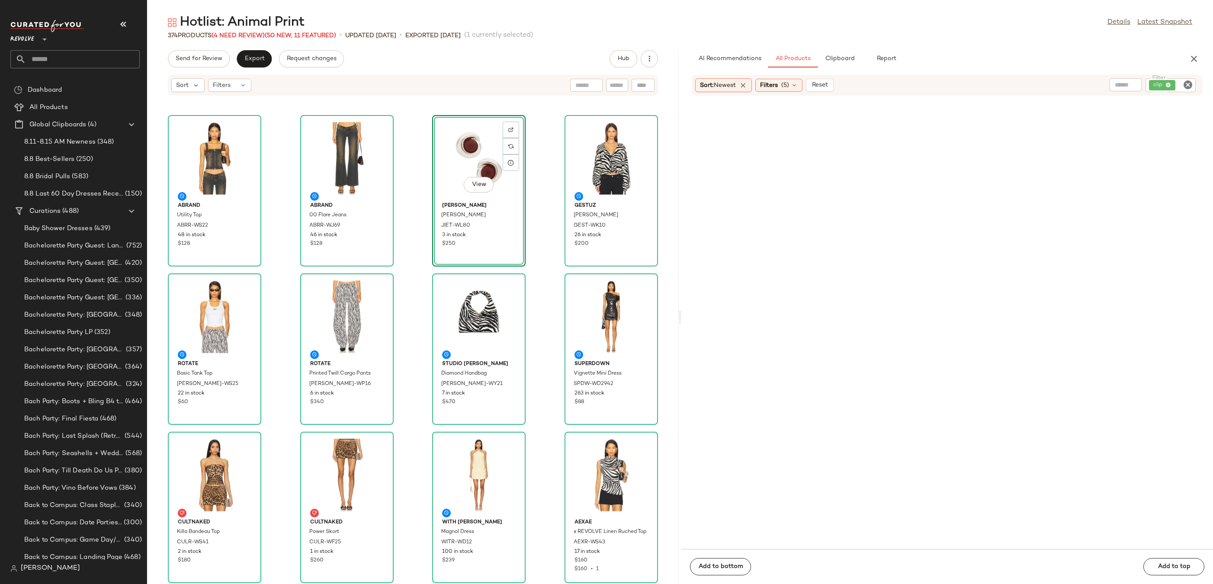
scroll to position [6647, 0]
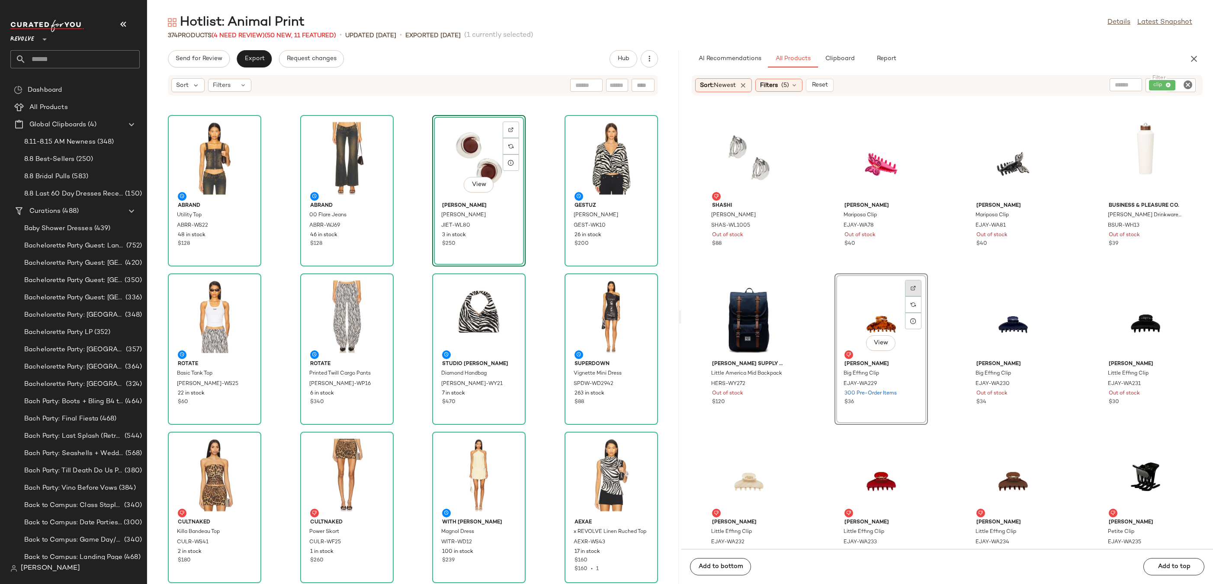
click at [915, 296] on div at bounding box center [913, 304] width 16 height 16
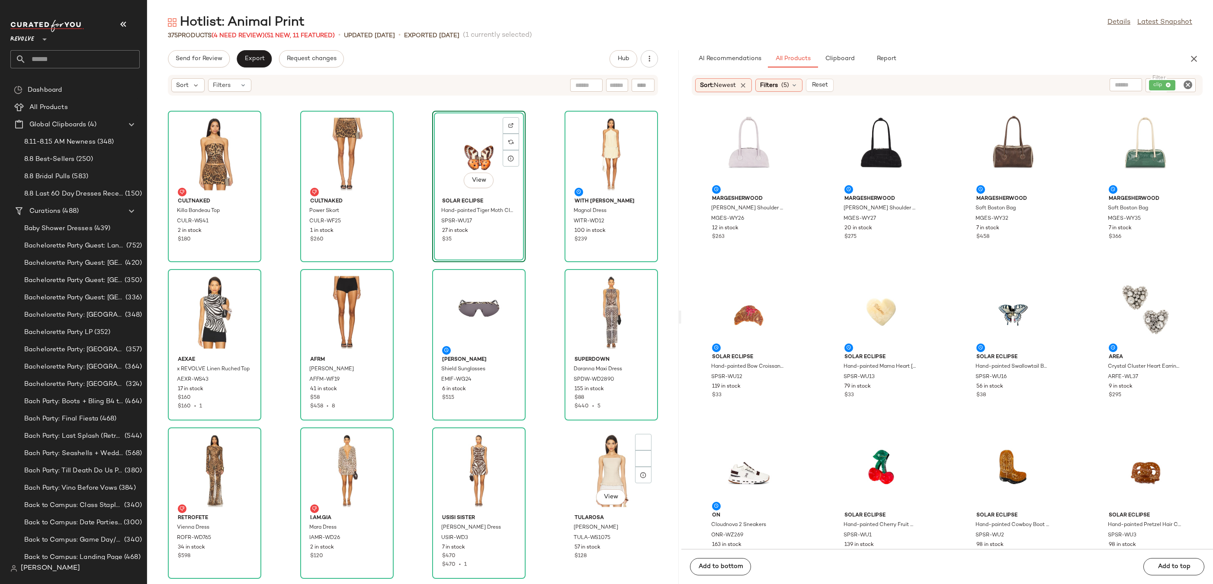
scroll to position [1737, 0]
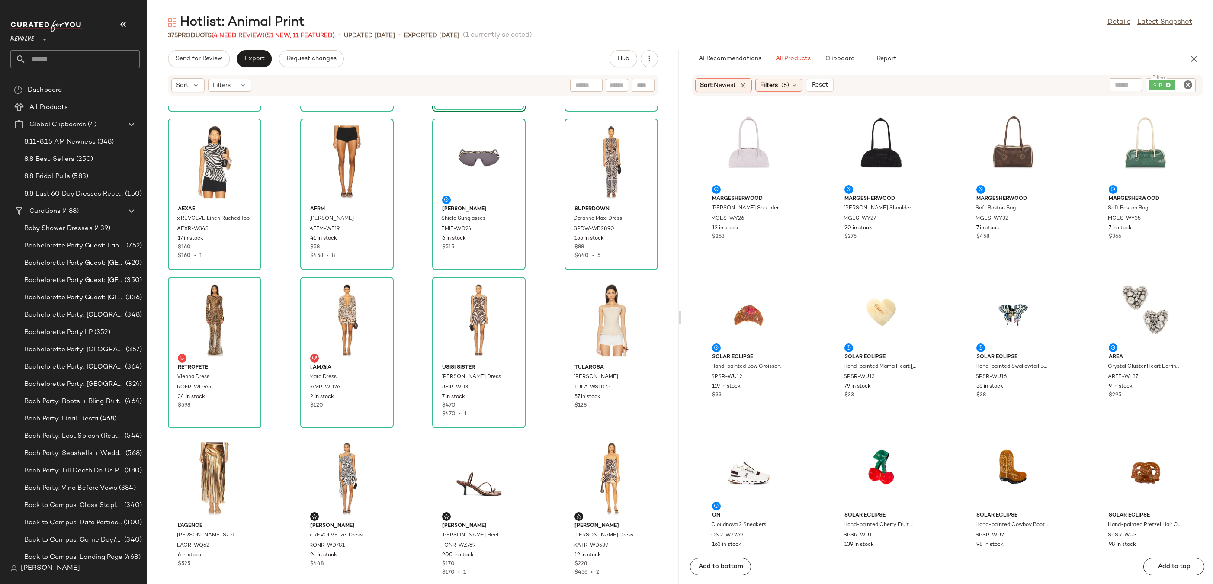
click at [1187, 82] on icon "Clear Filter" at bounding box center [1187, 85] width 10 height 10
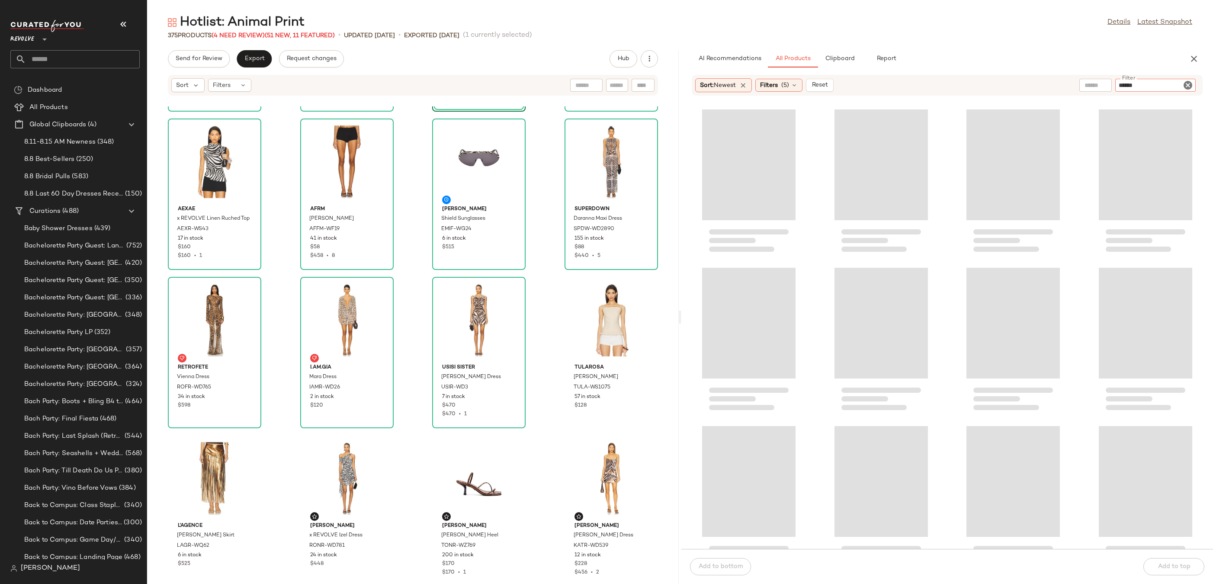
type input "*******"
click at [832, 62] on button "Clipboard" at bounding box center [839, 58] width 43 height 17
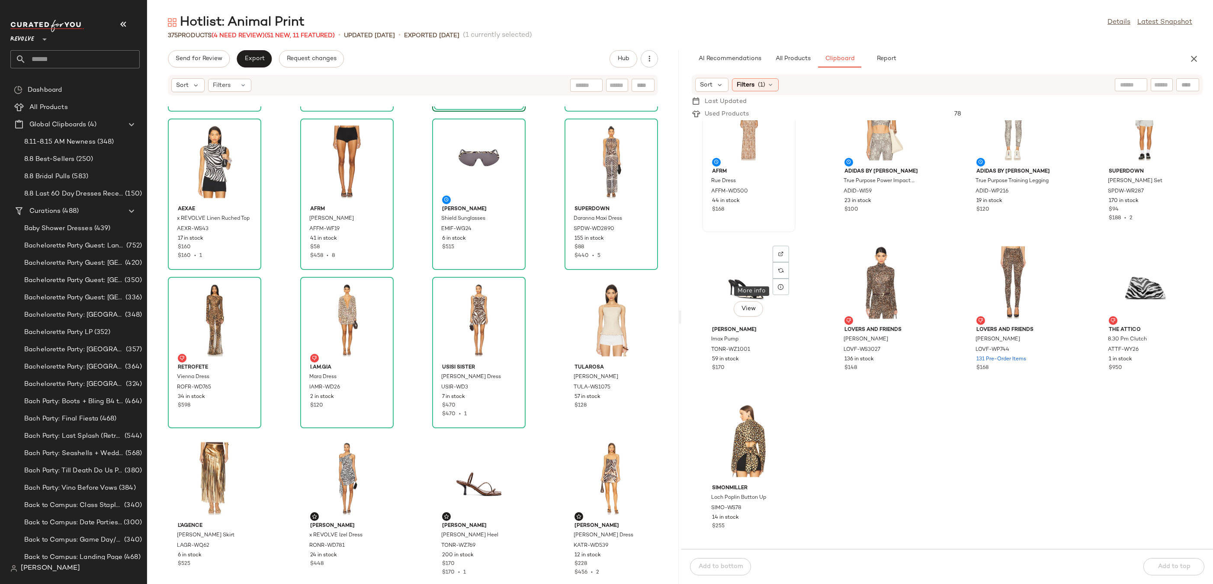
scroll to position [0, 0]
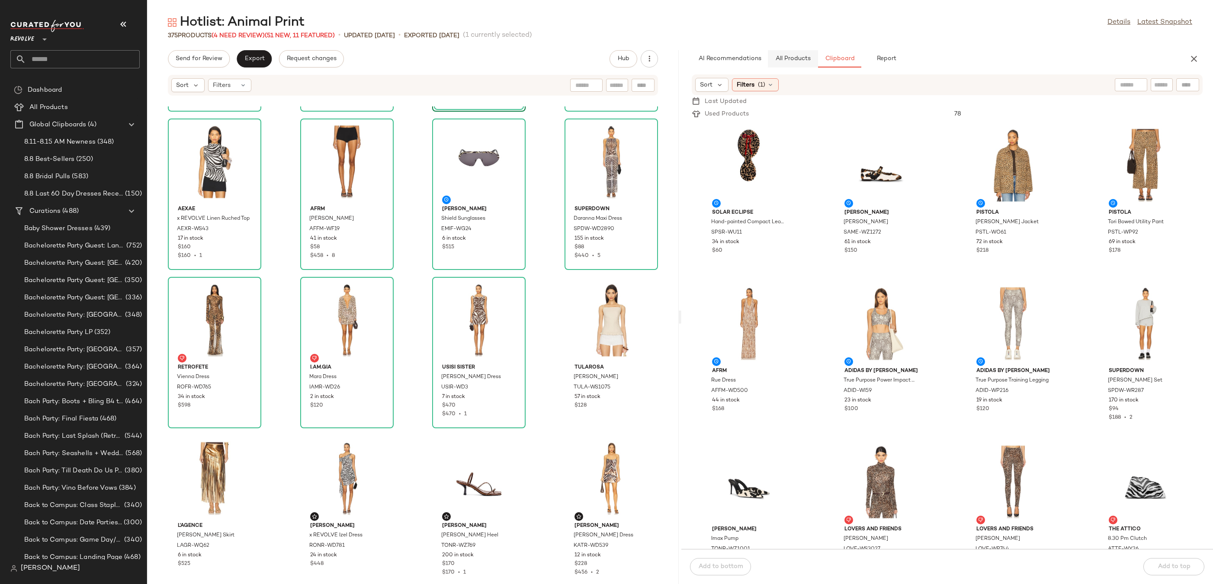
click at [782, 56] on span "All Products" at bounding box center [792, 58] width 35 height 7
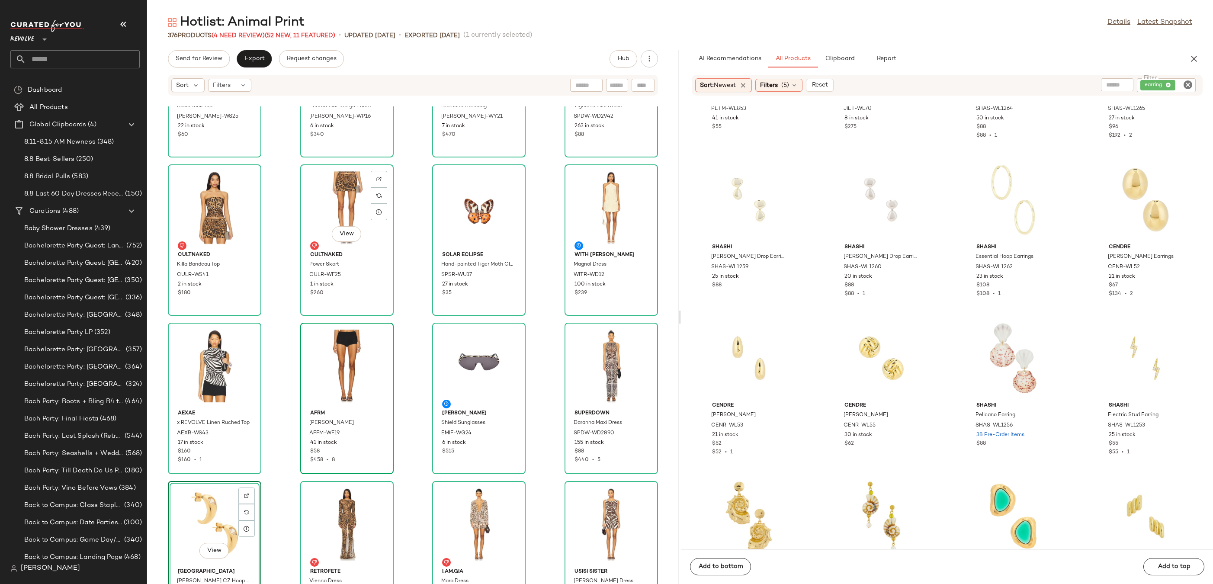
scroll to position [1466, 0]
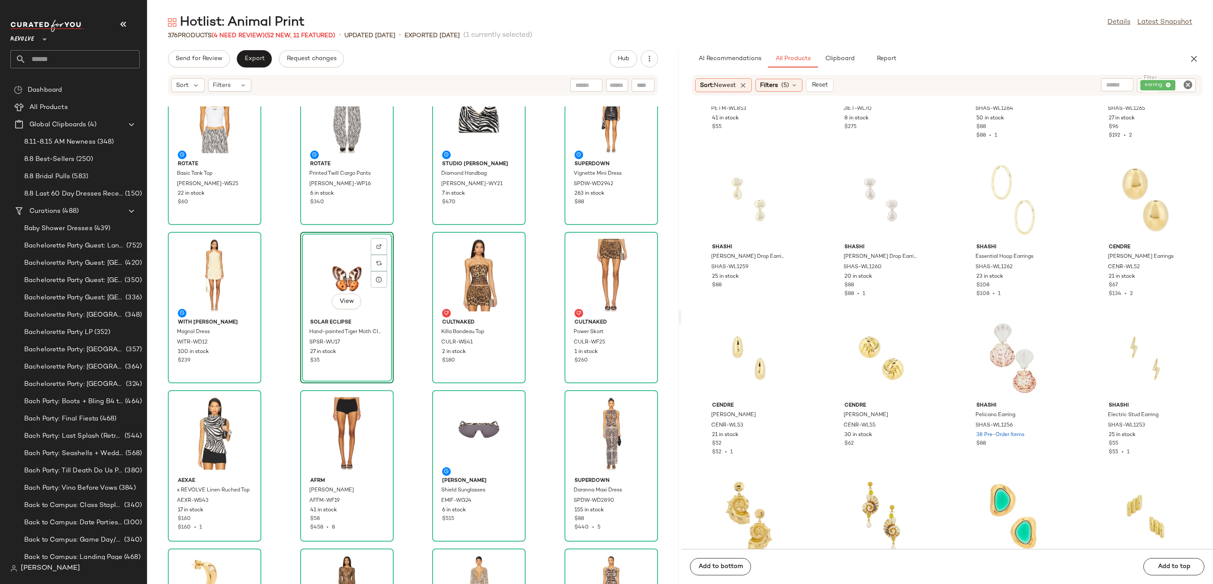
scroll to position [1407, 0]
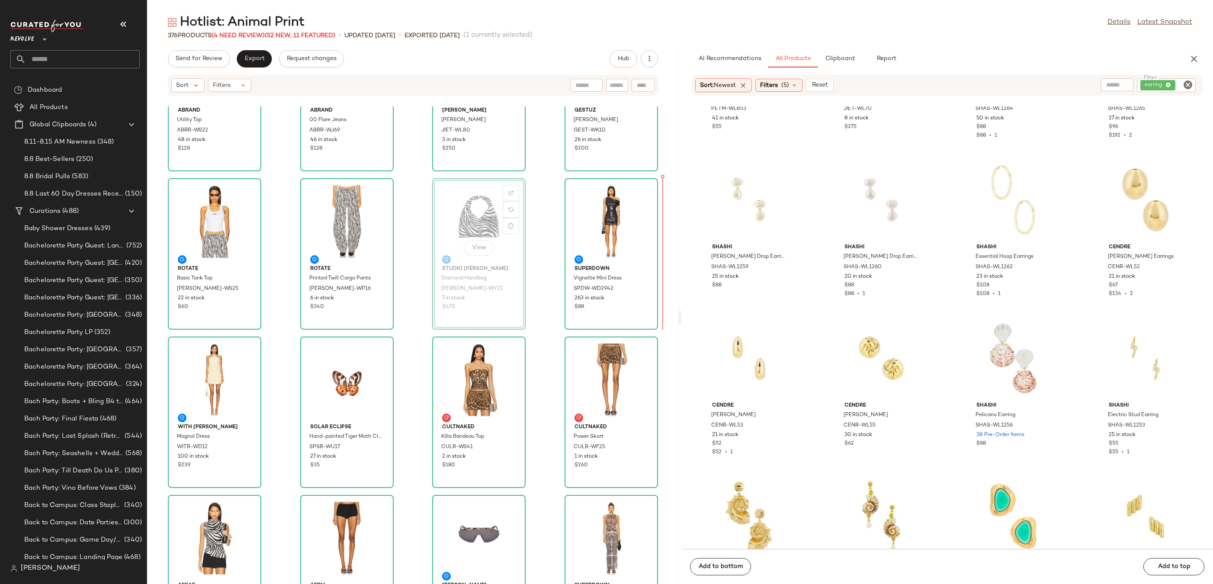
scroll to position [1361, 0]
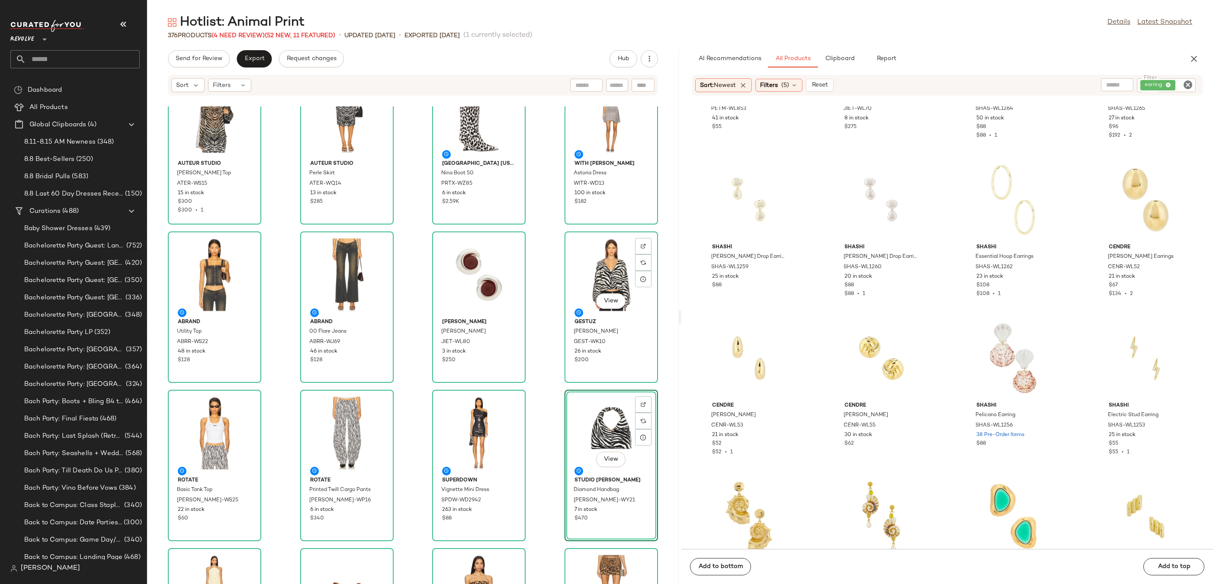
scroll to position [1062, 0]
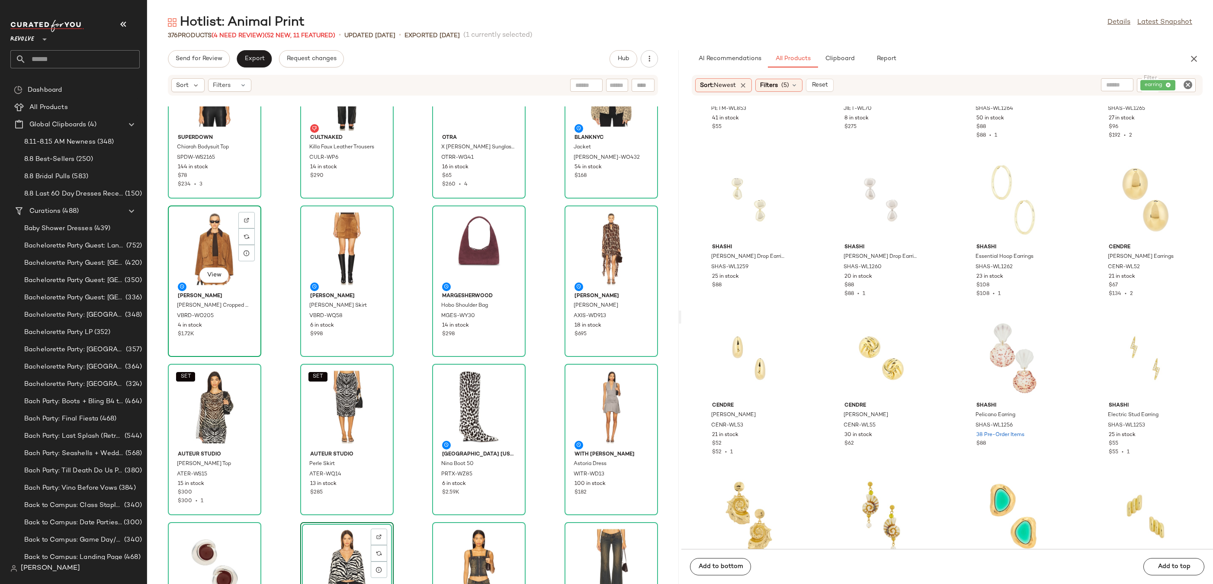
scroll to position [863, 0]
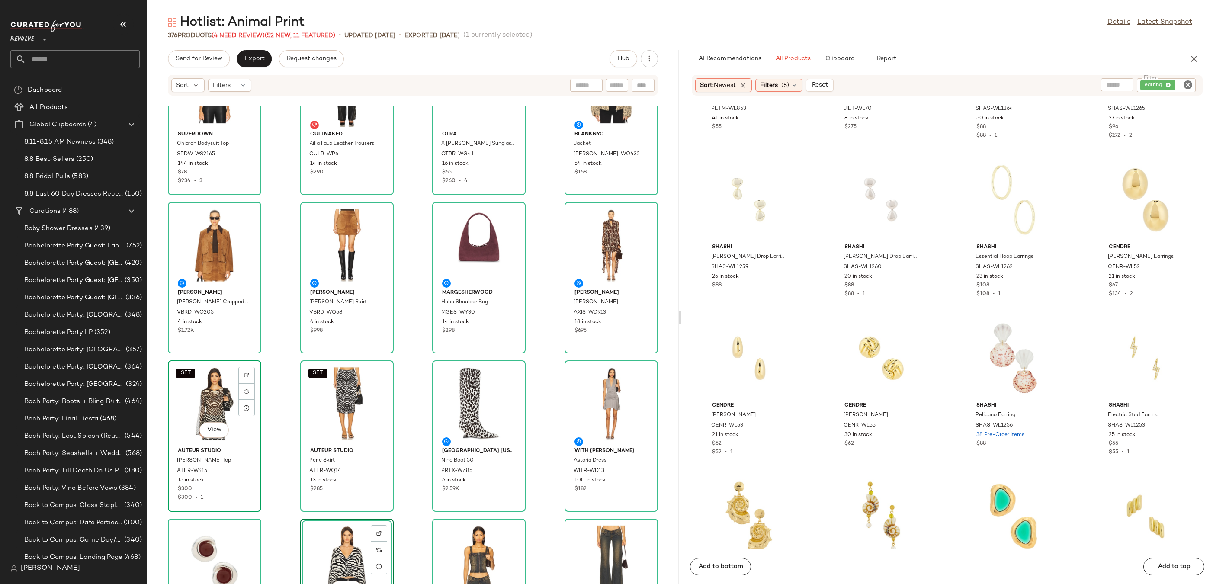
click at [200, 408] on div "SET View" at bounding box center [214, 403] width 87 height 80
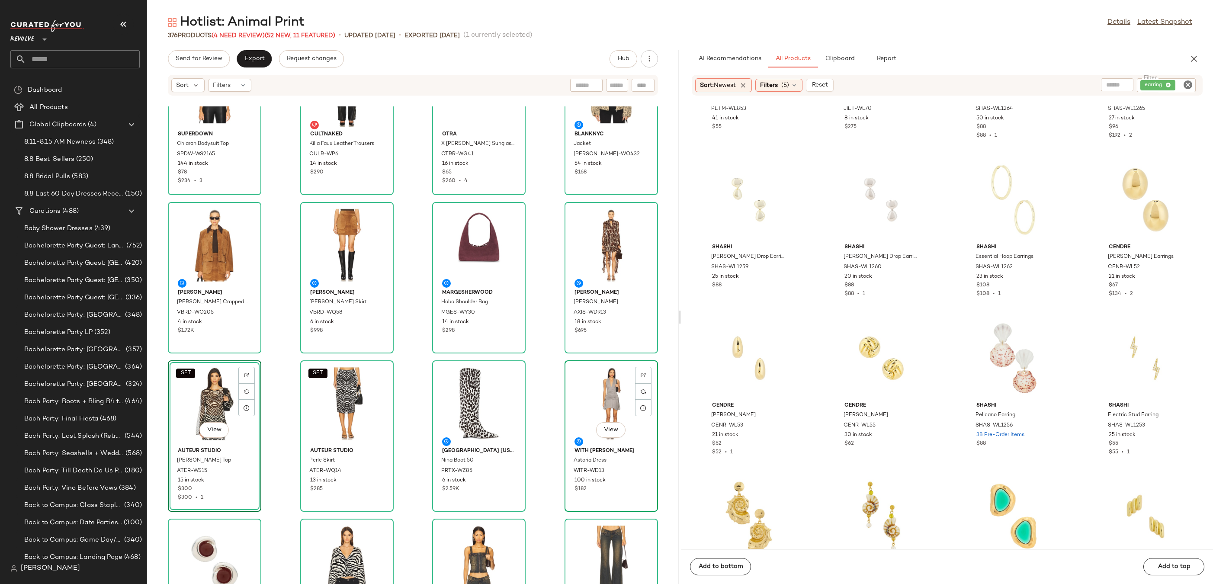
click at [577, 397] on div "View" at bounding box center [610, 403] width 87 height 80
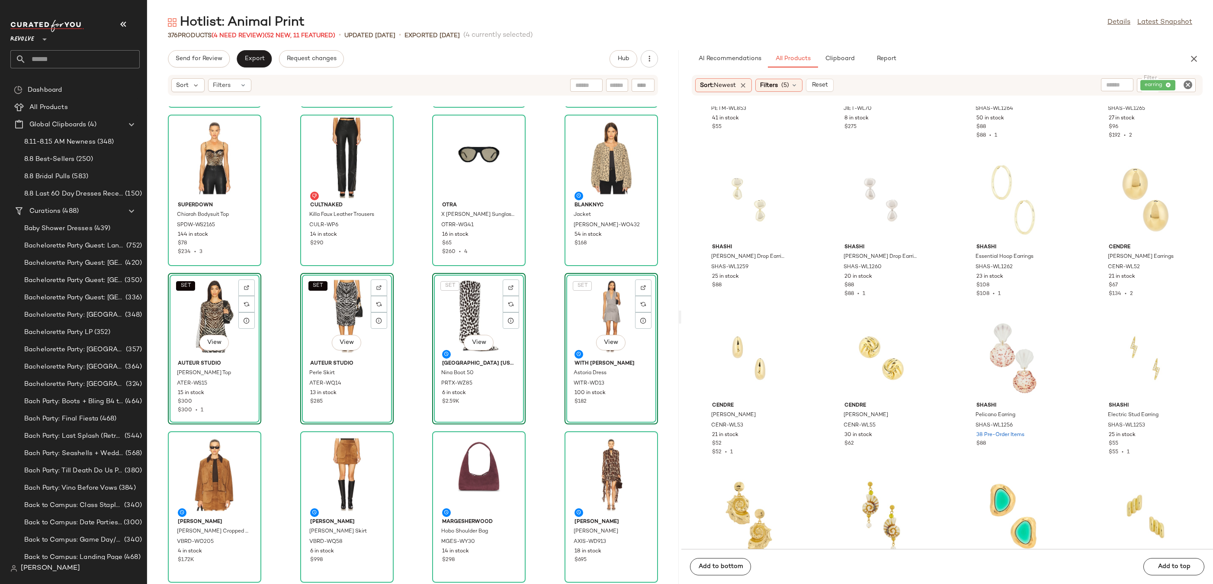
scroll to position [714, 0]
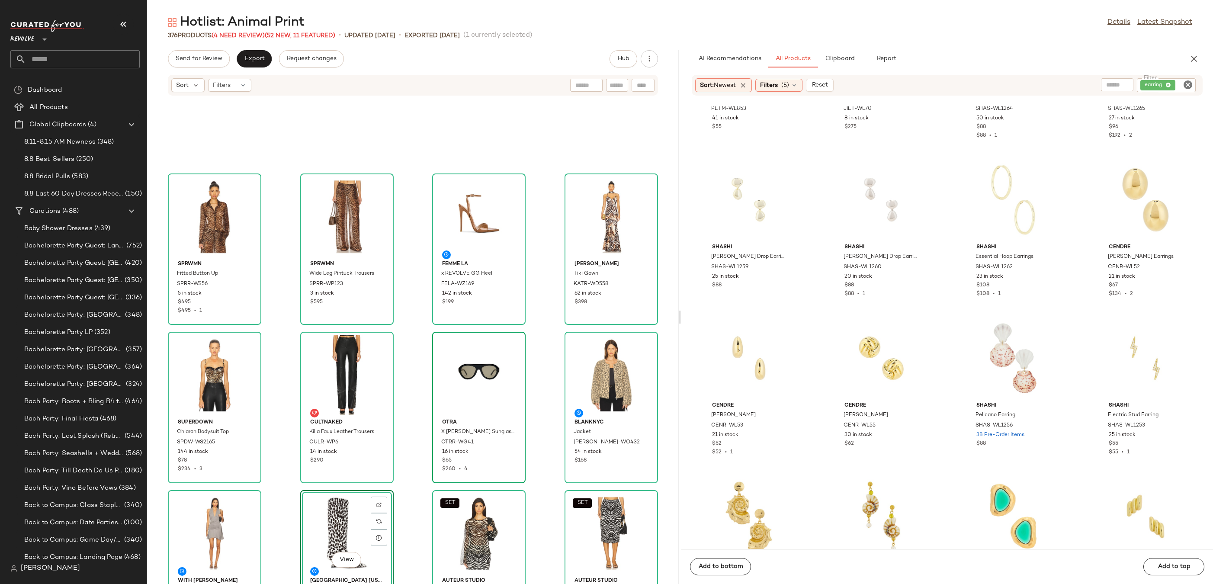
scroll to position [570, 0]
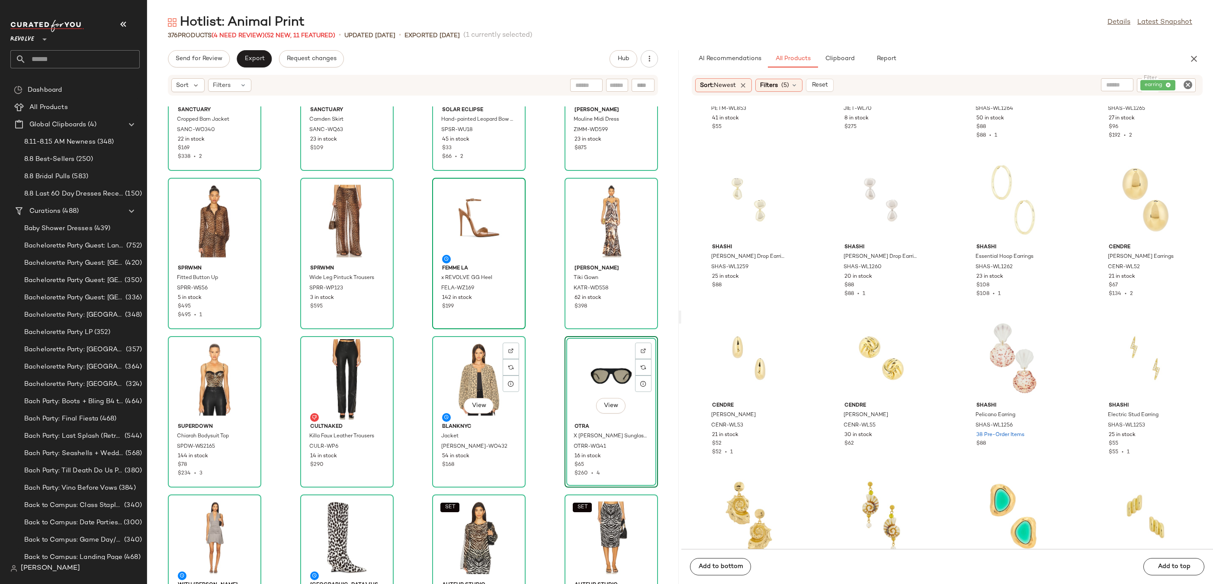
scroll to position [455, 0]
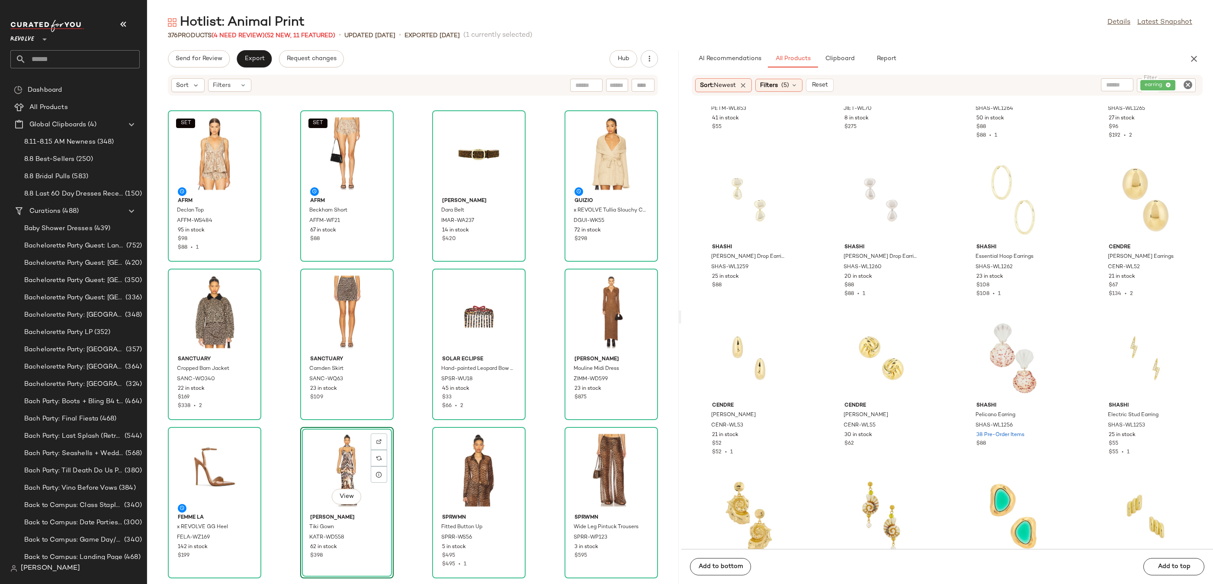
scroll to position [270, 0]
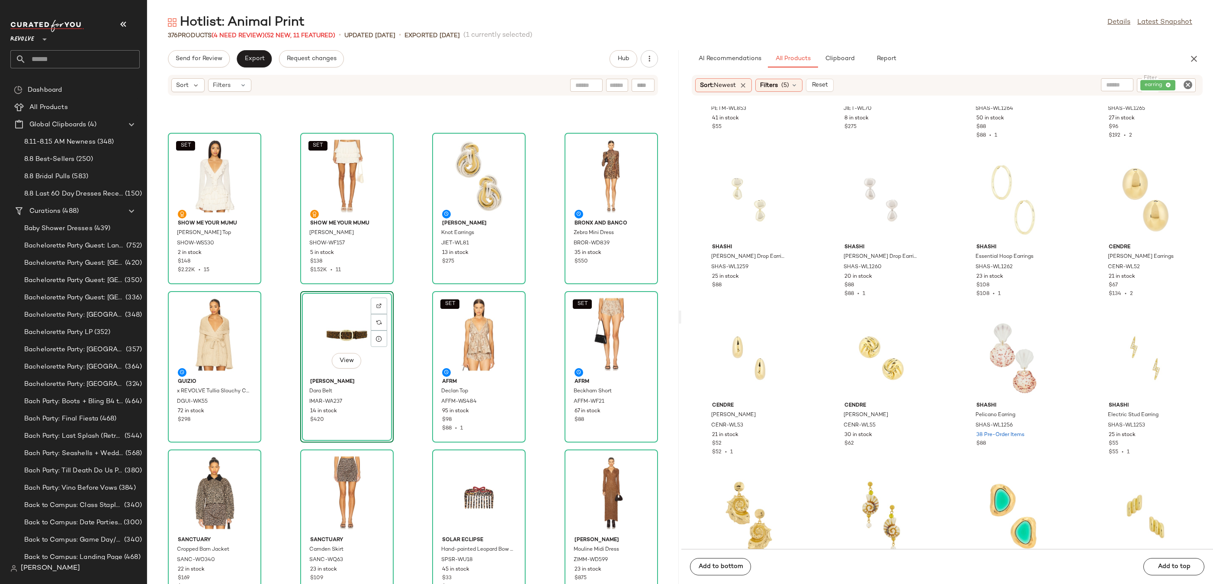
scroll to position [93, 0]
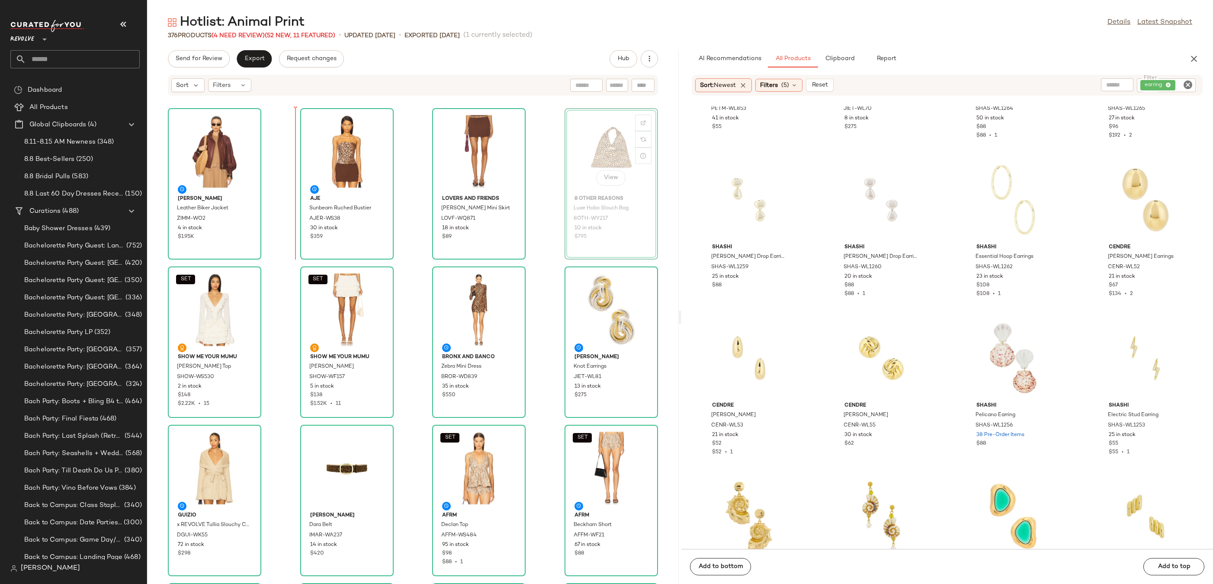
drag, startPoint x: 559, startPoint y: 163, endPoint x: 264, endPoint y: 162, distance: 294.9
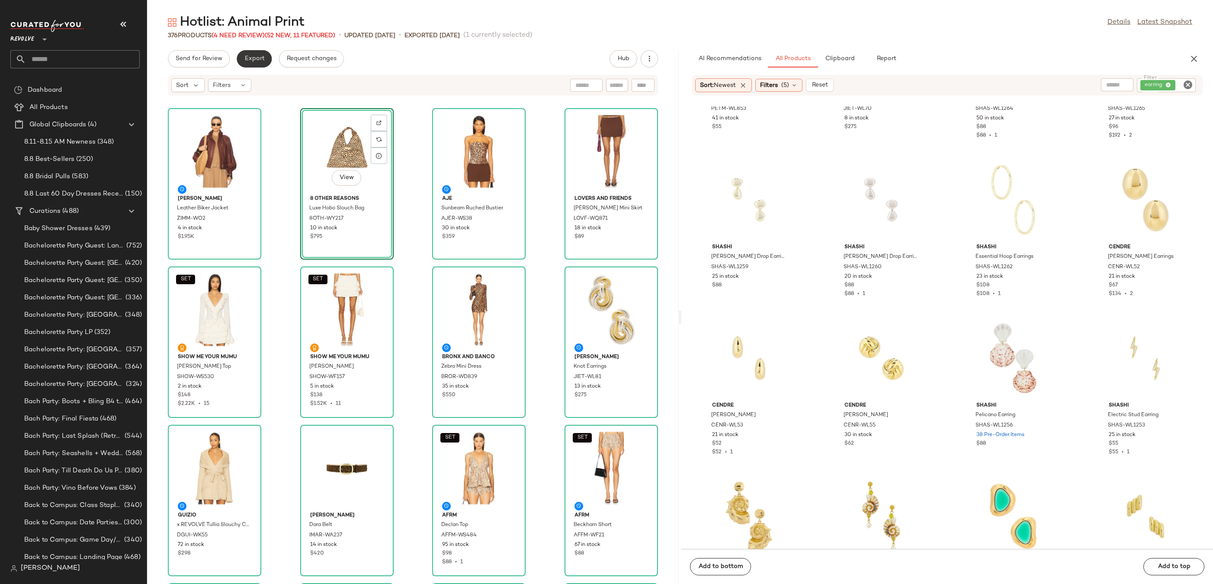
click at [251, 55] on span "Export" at bounding box center [254, 58] width 20 height 7
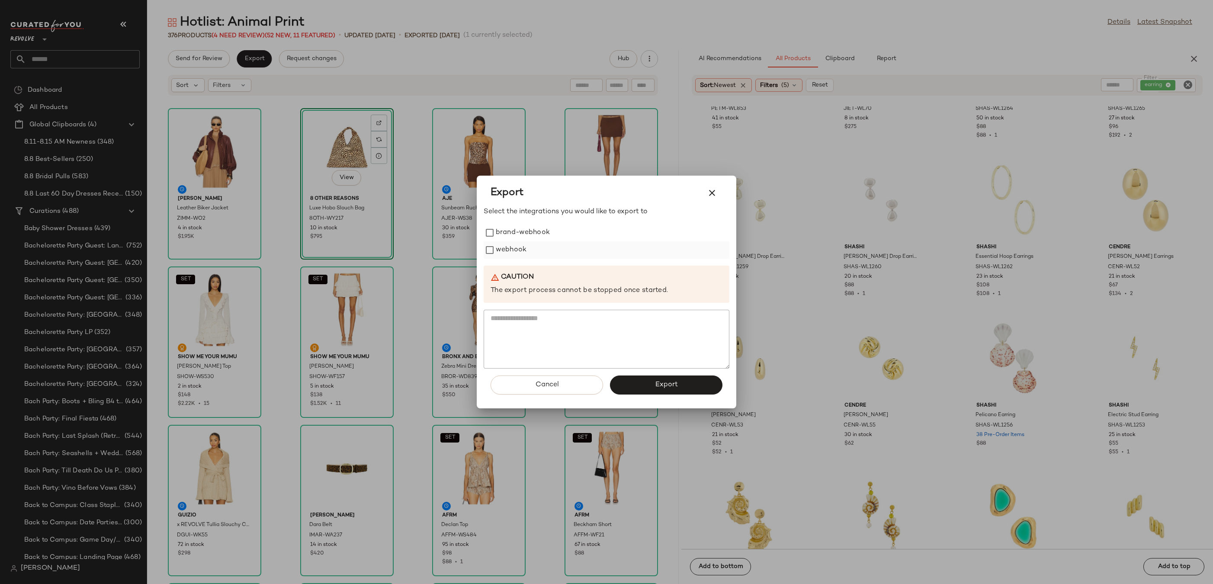
click at [513, 248] on label "webhook" at bounding box center [511, 249] width 31 height 17
click at [656, 388] on span "Export" at bounding box center [665, 385] width 23 height 8
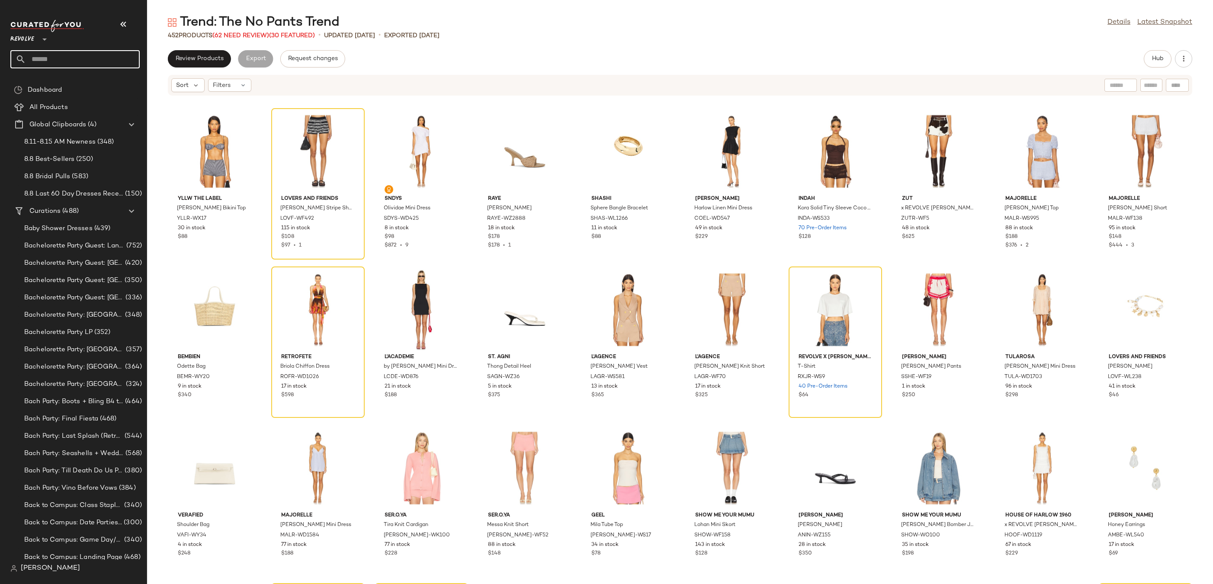
click at [84, 62] on input "text" at bounding box center [83, 59] width 114 height 18
click at [86, 38] on div "Revolve **" at bounding box center [53, 34] width 86 height 22
click at [68, 217] on div "Create New Curation" at bounding box center [103, 224] width 84 height 21
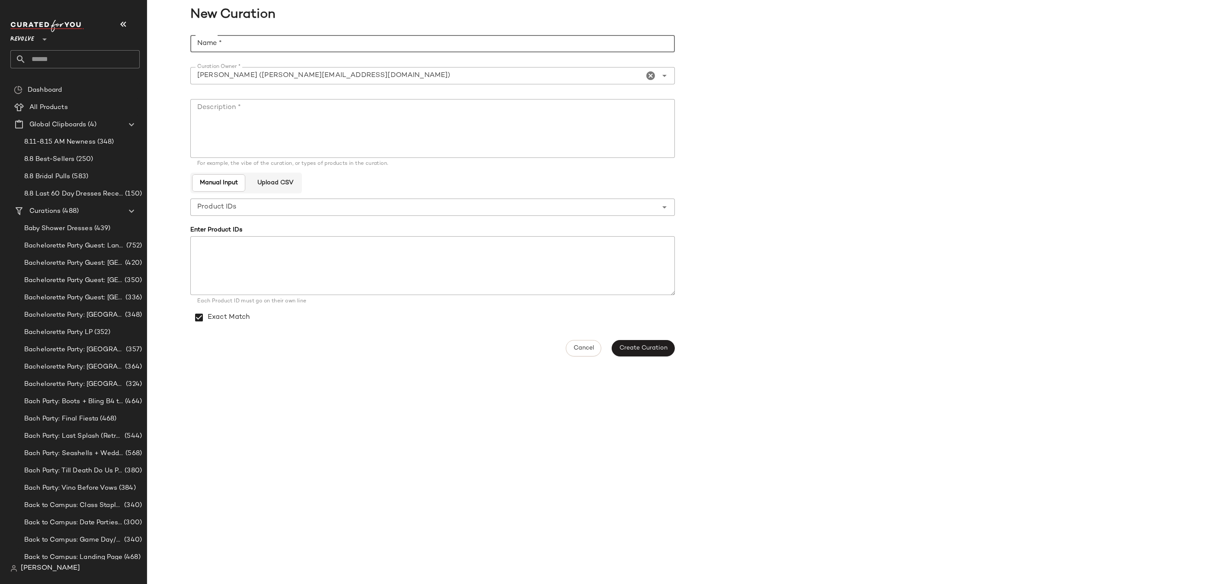
click at [323, 46] on input "Name *" at bounding box center [432, 43] width 484 height 17
paste input "**********"
type input "**********"
click at [290, 133] on textarea "Description *" at bounding box center [432, 128] width 484 height 59
paste textarea "**********"
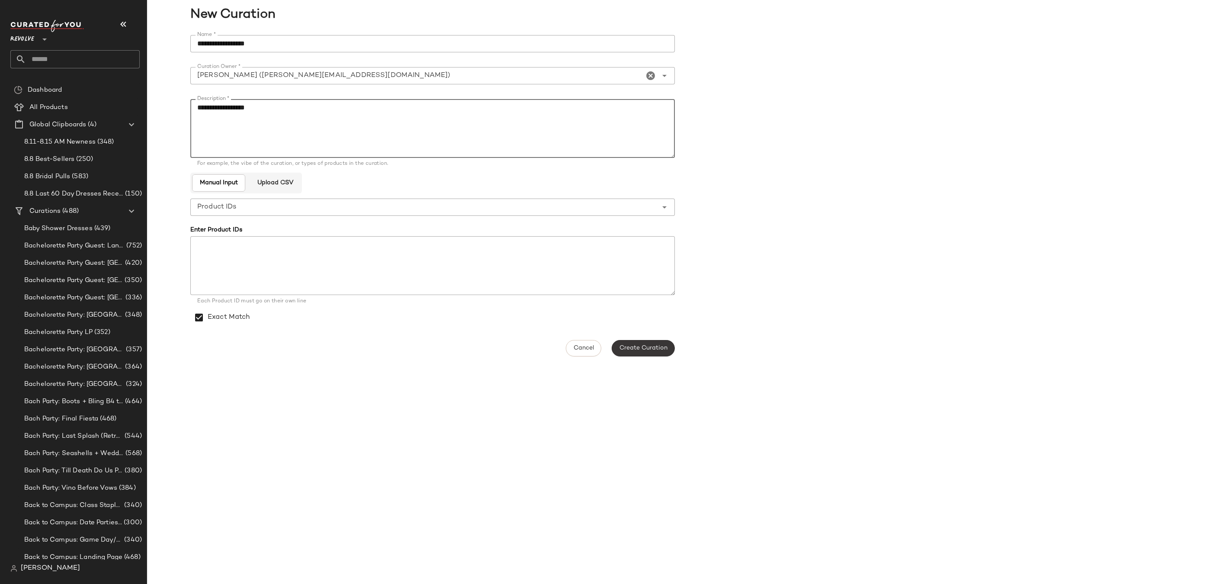
type textarea "**********"
click at [641, 352] on button "Create Curation" at bounding box center [642, 348] width 63 height 16
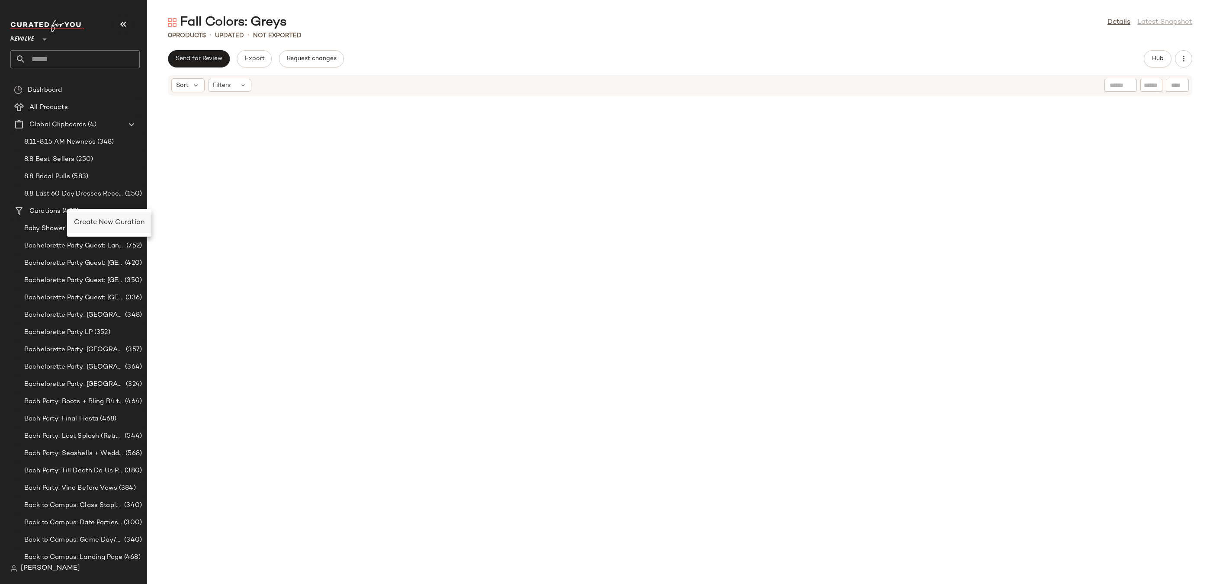
click at [79, 227] on div "Create New Curation" at bounding box center [109, 223] width 70 height 10
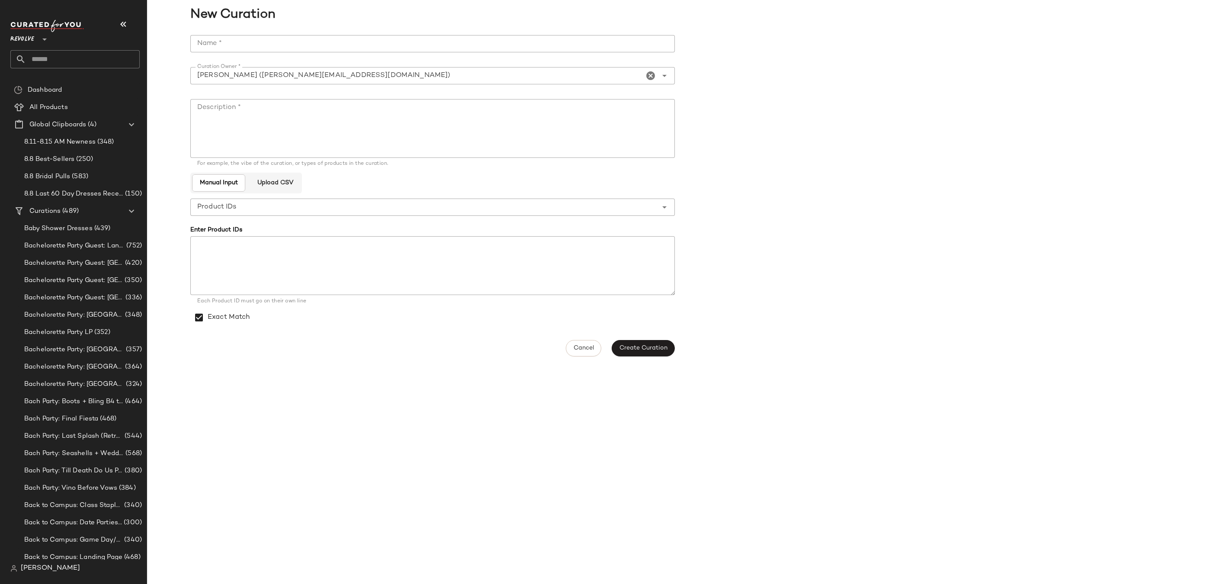
click at [242, 18] on span "New Curation" at bounding box center [677, 14] width 1060 height 19
click at [244, 50] on input "Name *" at bounding box center [432, 43] width 484 height 17
paste input "**********"
type input "**********"
click at [314, 113] on textarea "Description *" at bounding box center [432, 128] width 484 height 59
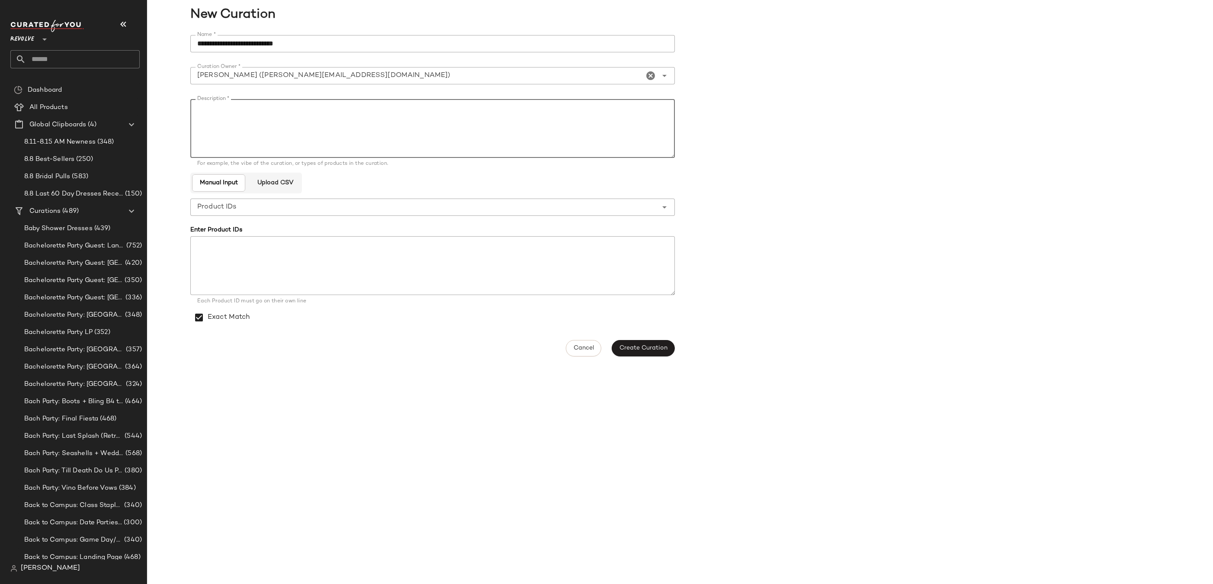
paste textarea "**********"
type textarea "**********"
click at [616, 347] on button "Create Curation" at bounding box center [642, 348] width 63 height 16
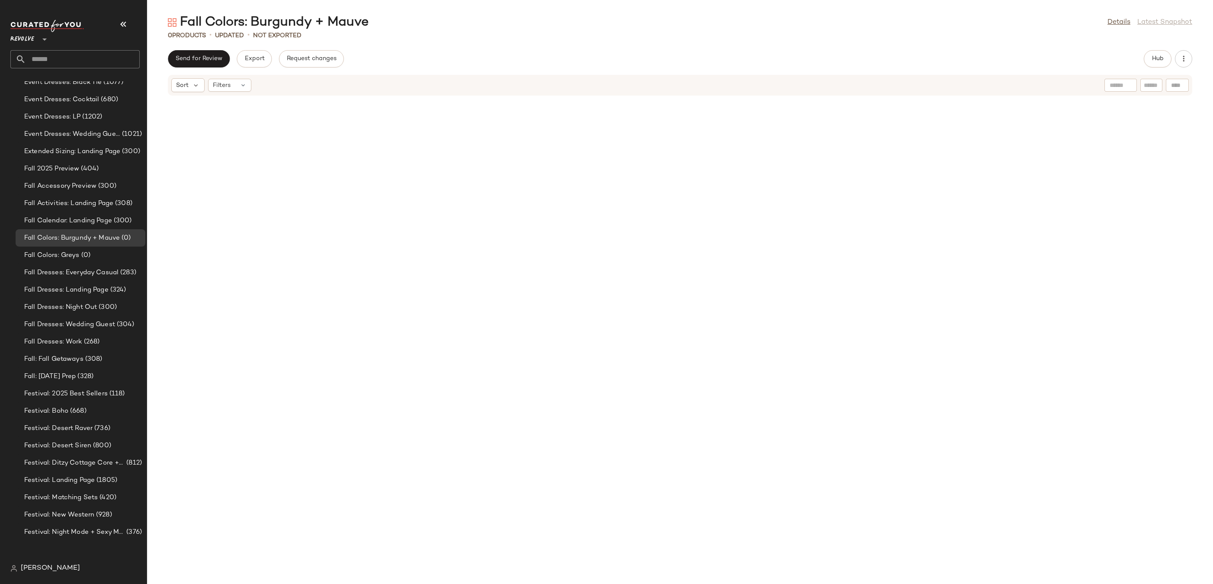
scroll to position [1410, 0]
click at [119, 258] on div "Fall Colors: Greys (0)" at bounding box center [82, 255] width 120 height 10
click at [1156, 62] on span "Hub" at bounding box center [1157, 58] width 12 height 7
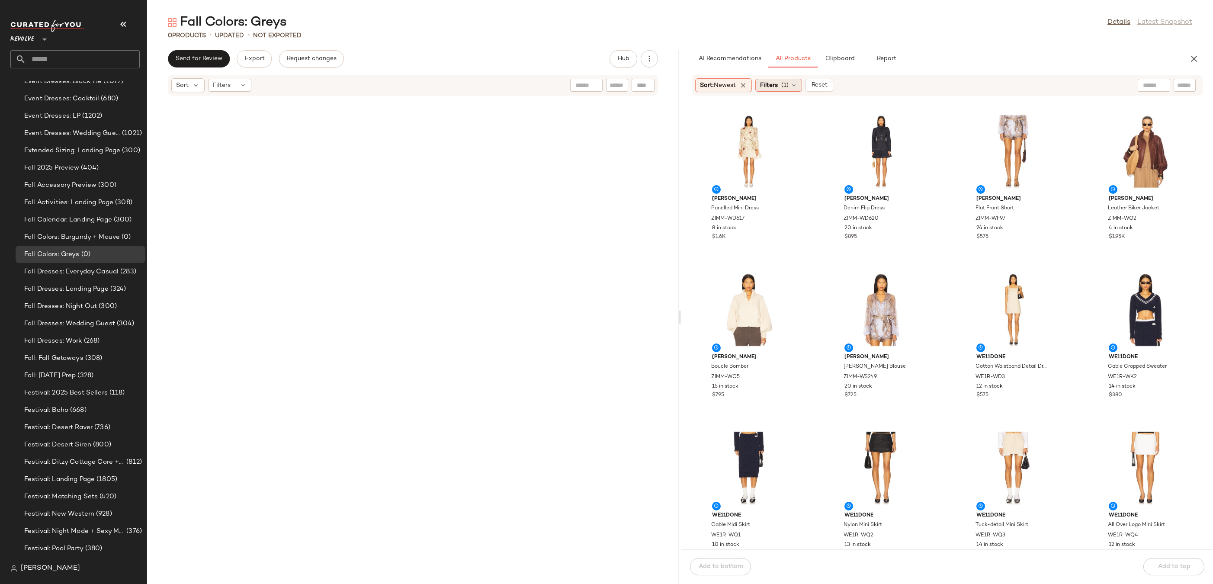
click at [770, 85] on span "Filters" at bounding box center [769, 85] width 18 height 9
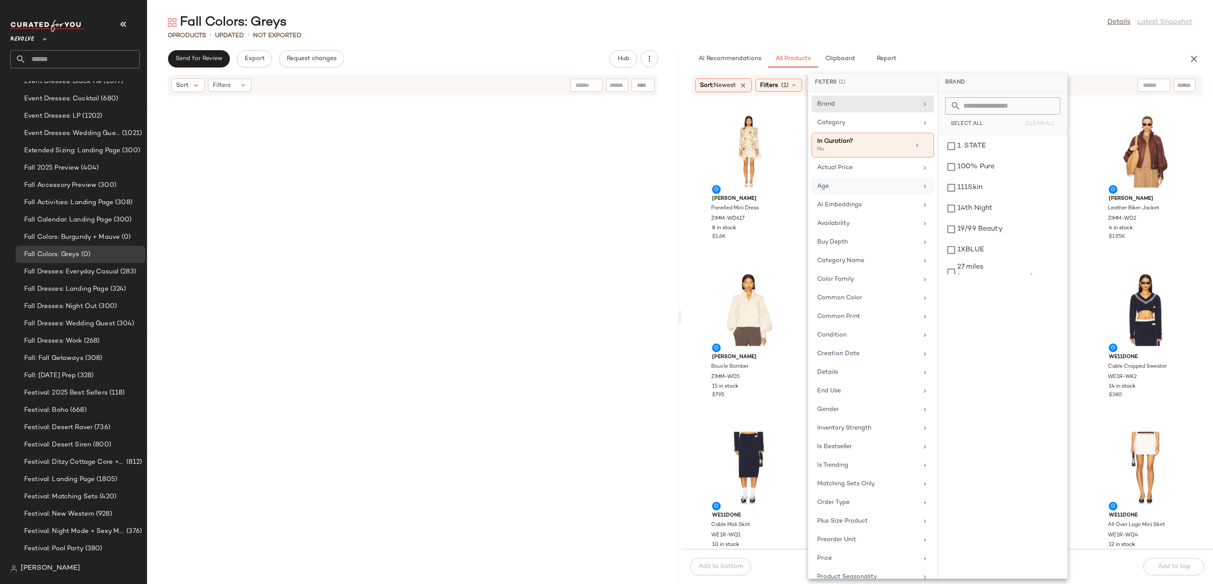
click at [871, 196] on div "Age" at bounding box center [872, 204] width 122 height 17
click at [957, 157] on div "adult" at bounding box center [1002, 167] width 122 height 21
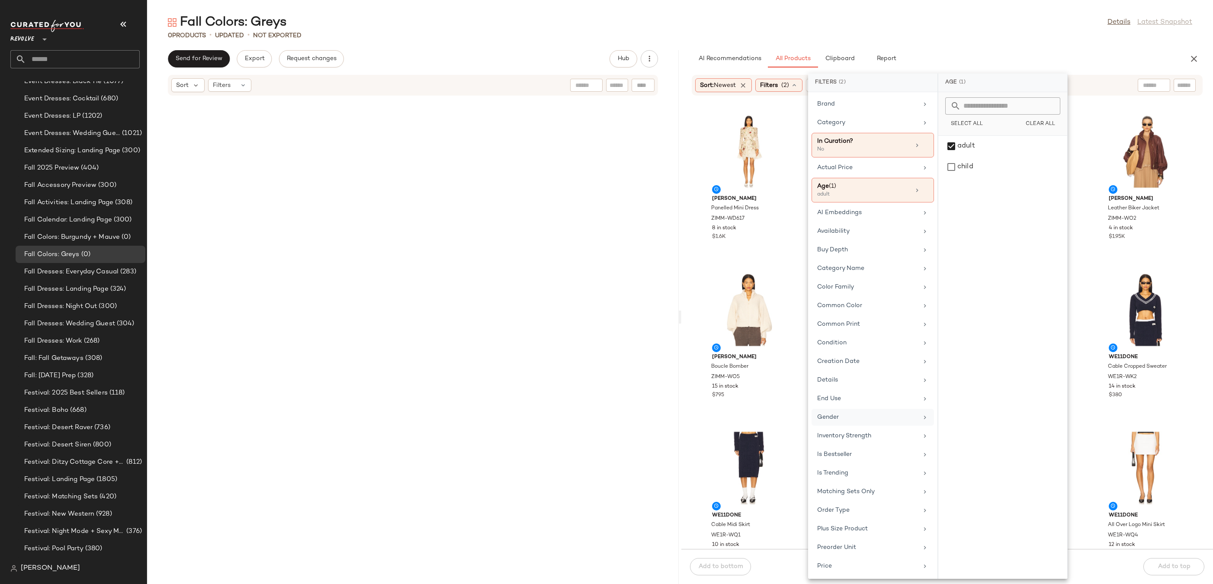
click at [840, 417] on div "Gender" at bounding box center [867, 417] width 101 height 9
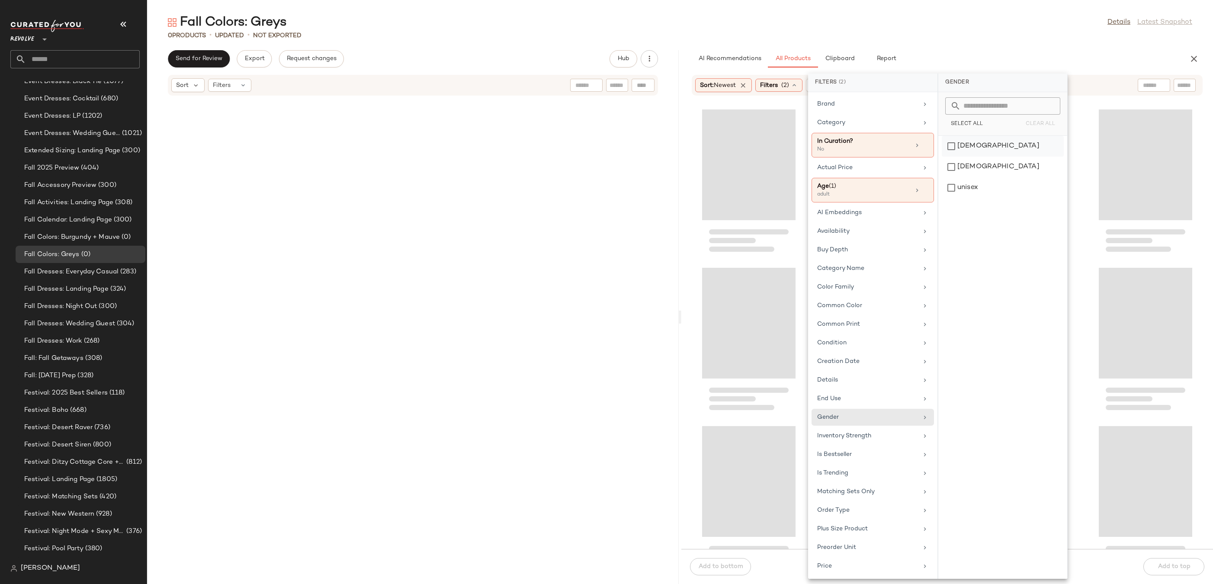
click at [970, 157] on div "[DEMOGRAPHIC_DATA]" at bounding box center [1002, 167] width 122 height 21
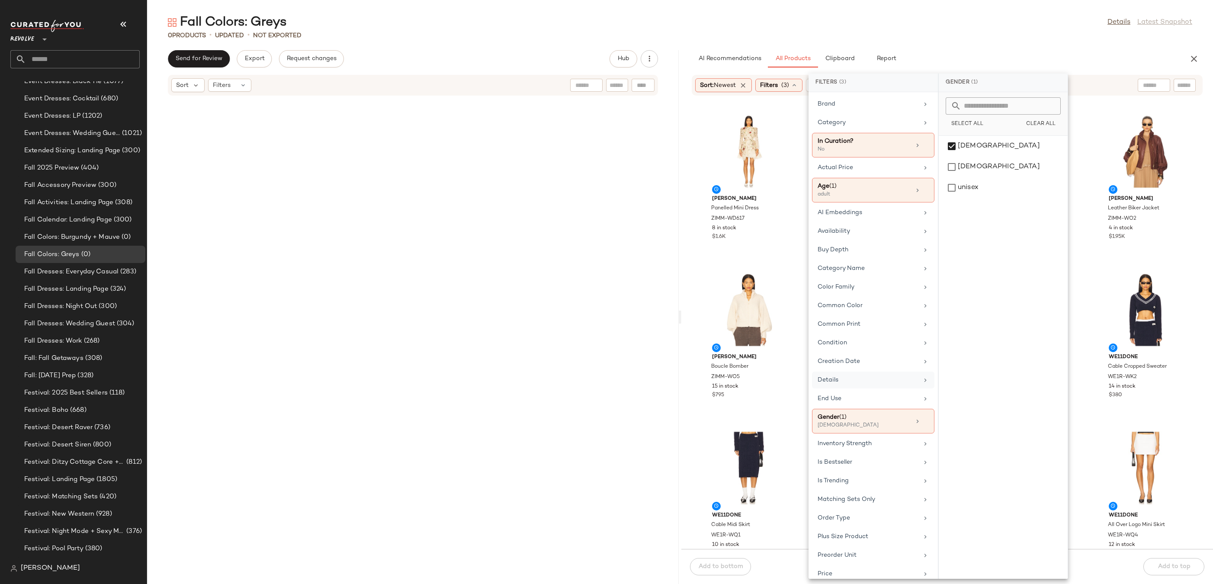
scroll to position [176, 0]
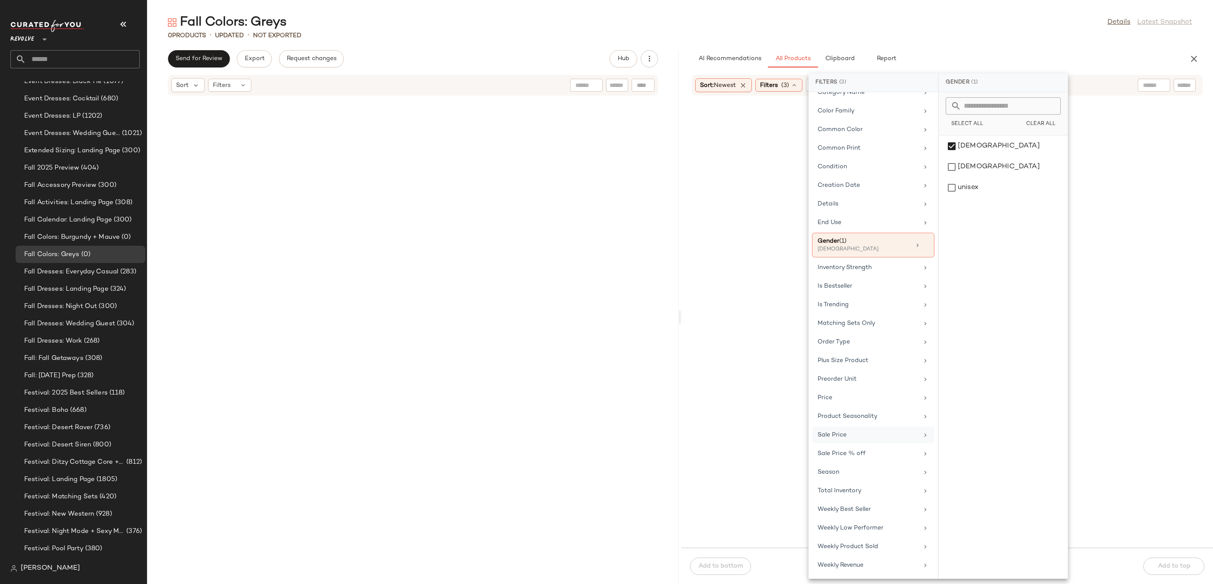
click at [864, 430] on div "Sale Price" at bounding box center [867, 434] width 101 height 9
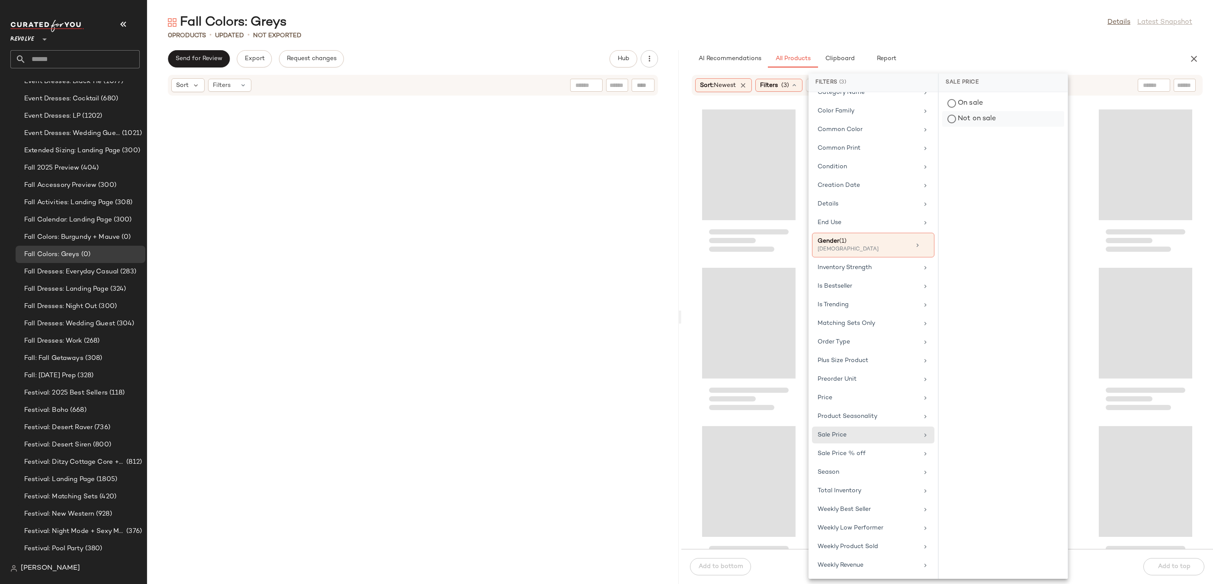
click at [953, 122] on div "Not on sale" at bounding box center [1003, 119] width 122 height 16
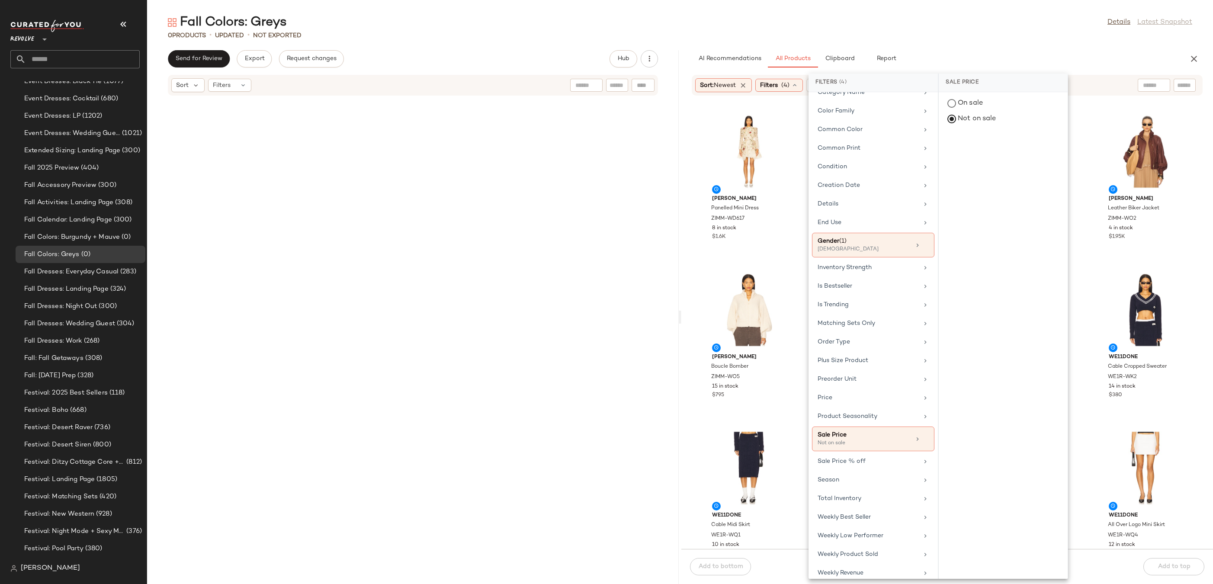
click at [996, 10] on main "Fall Colors: Greys Details Latest Snapshot 0 Products • updated • Not Exported …" at bounding box center [606, 292] width 1213 height 584
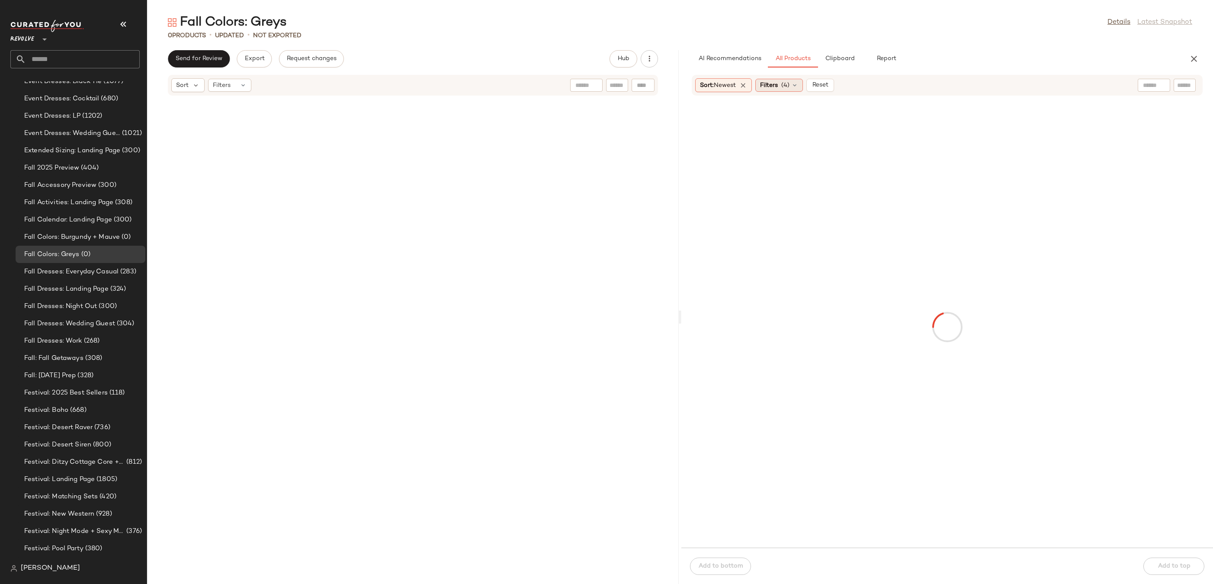
click at [793, 84] on icon at bounding box center [794, 85] width 7 height 7
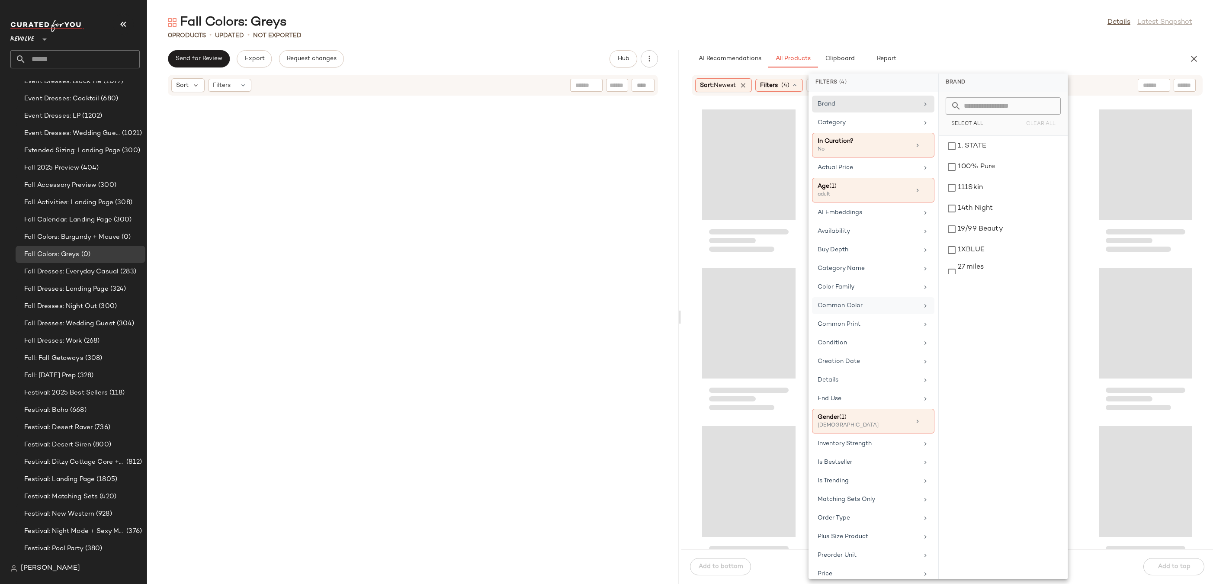
click at [870, 307] on div "Common Color" at bounding box center [867, 305] width 101 height 9
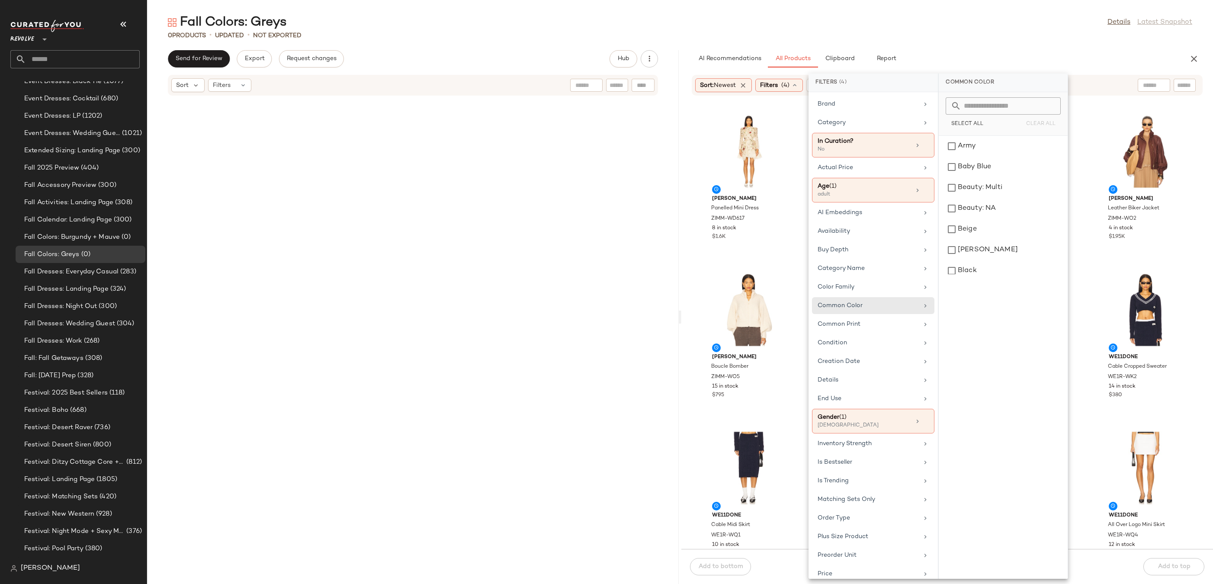
click at [995, 97] on input "text" at bounding box center [1008, 105] width 94 height 17
type input "****"
click at [995, 157] on div "Grey" at bounding box center [1003, 167] width 122 height 21
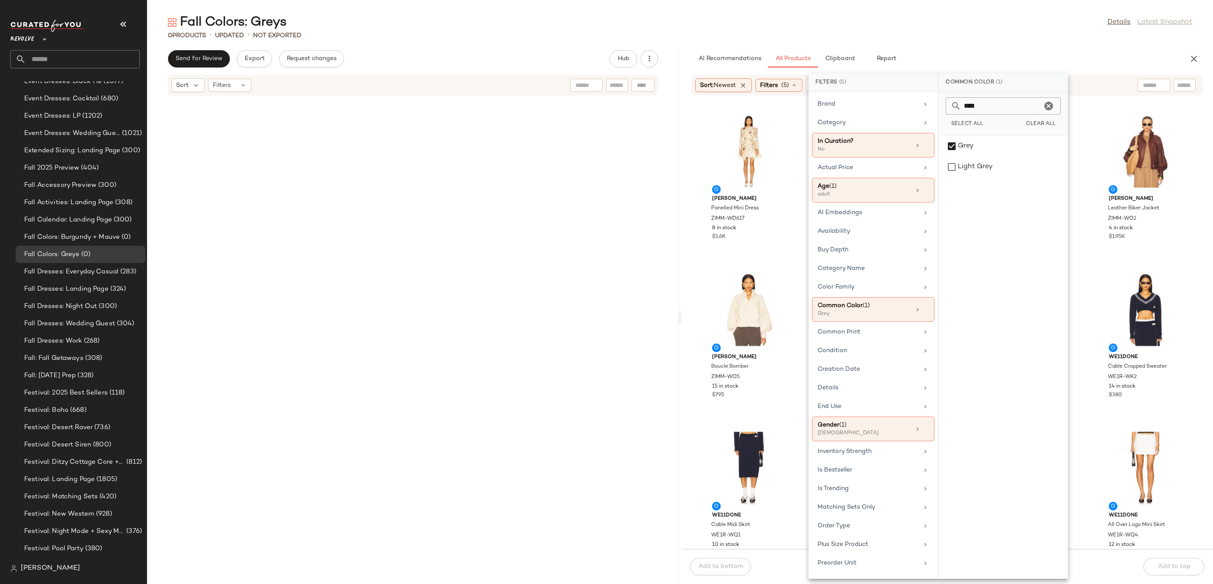
click at [1004, 40] on div "Fall Colors: Greys Details Latest Snapshot 0 Products • updated • Not Exported …" at bounding box center [679, 299] width 1065 height 570
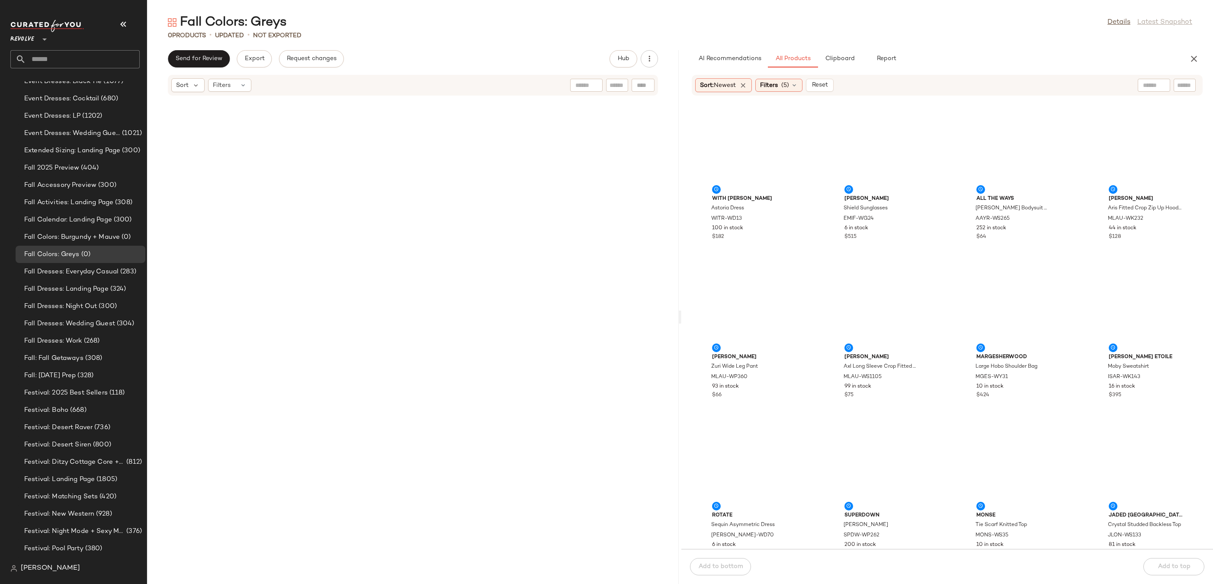
click at [899, 33] on div "0 Products • updated • Not Exported" at bounding box center [679, 35] width 1065 height 9
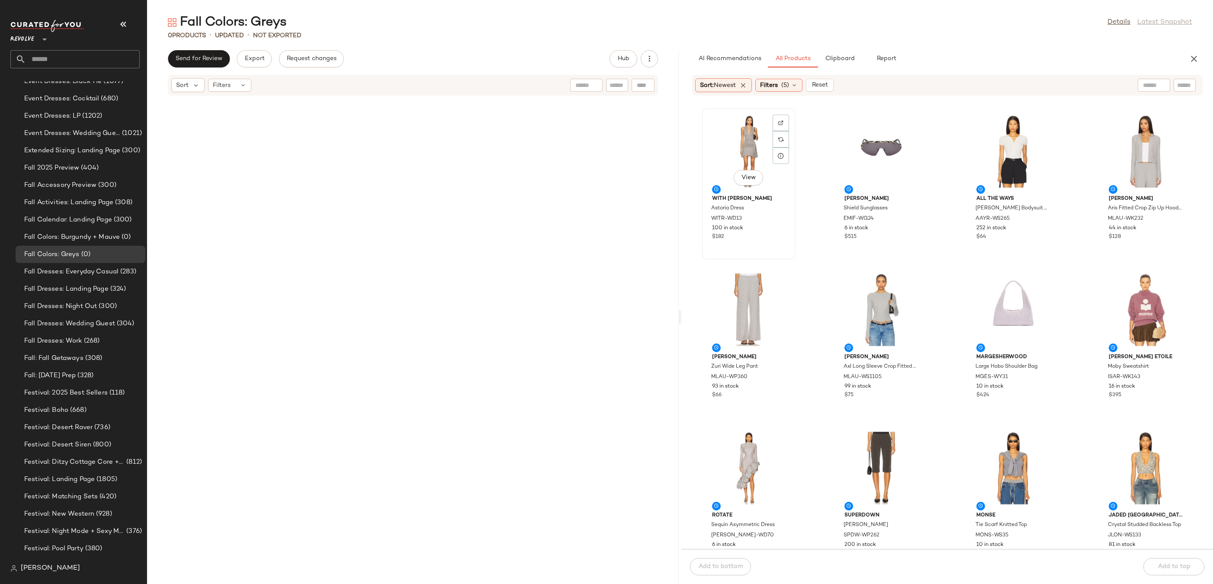
click at [726, 122] on div "View" at bounding box center [748, 151] width 87 height 80
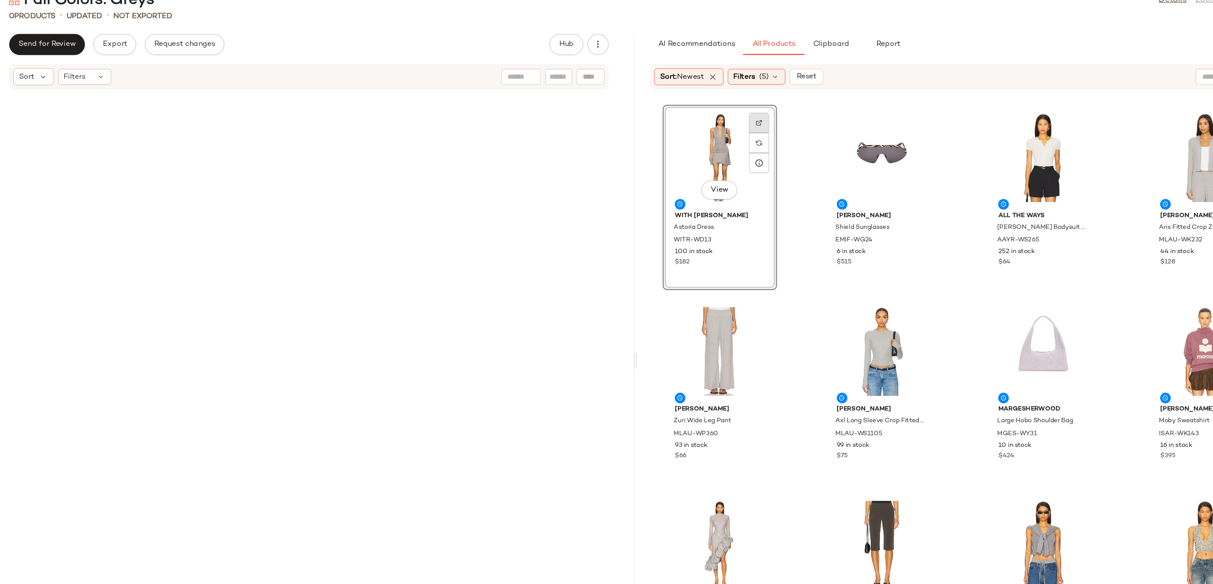
click at [780, 123] on img at bounding box center [780, 122] width 5 height 5
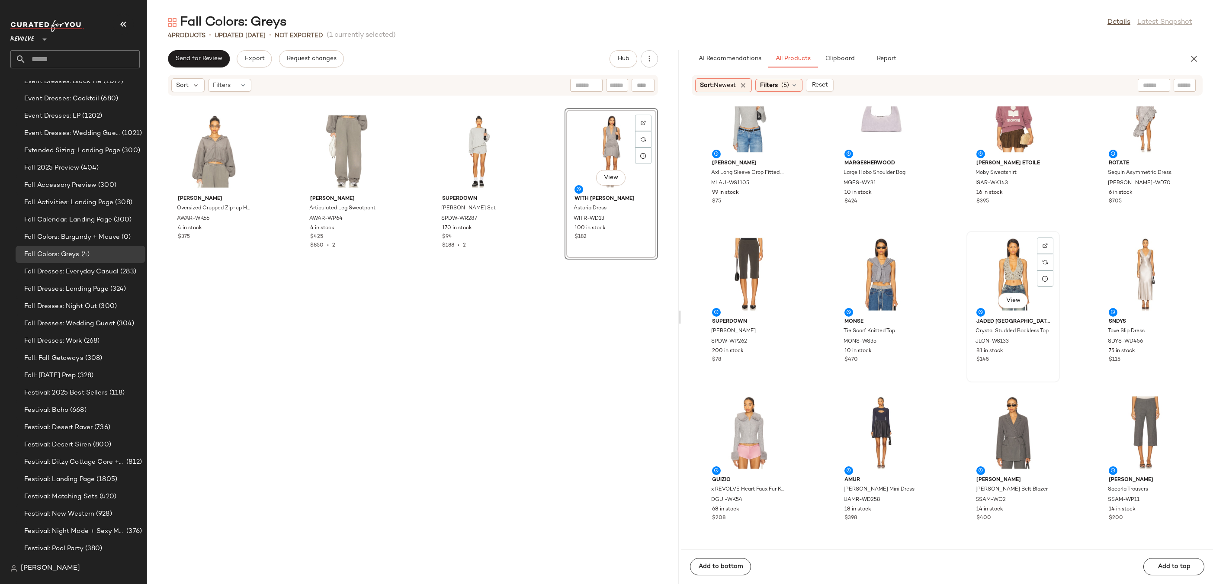
scroll to position [432, 0]
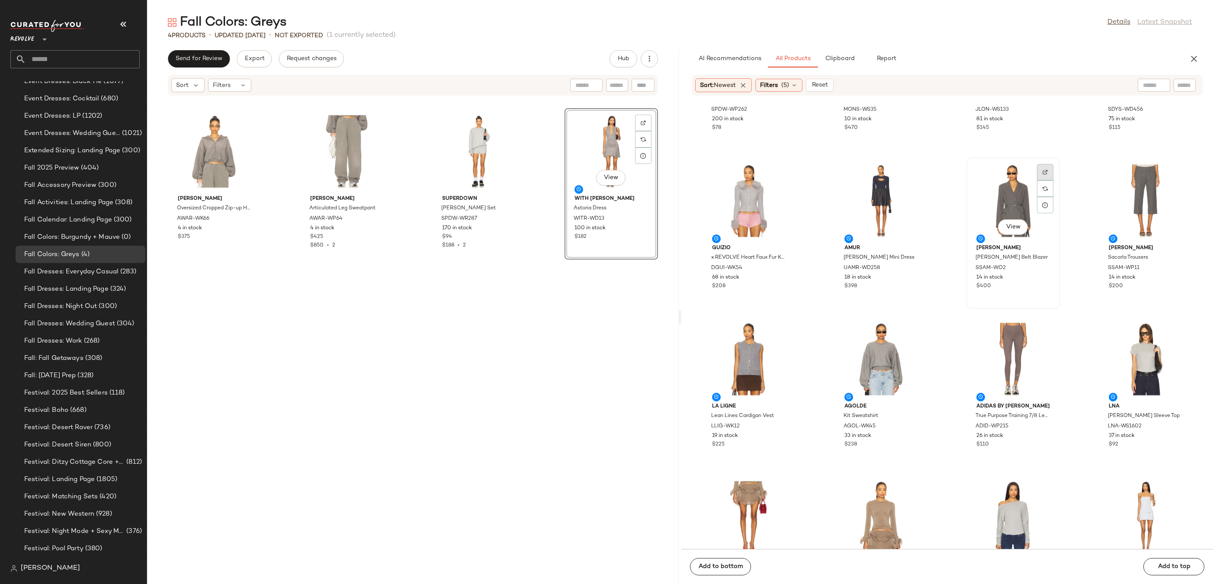
click at [1037, 180] on div at bounding box center [1045, 188] width 16 height 16
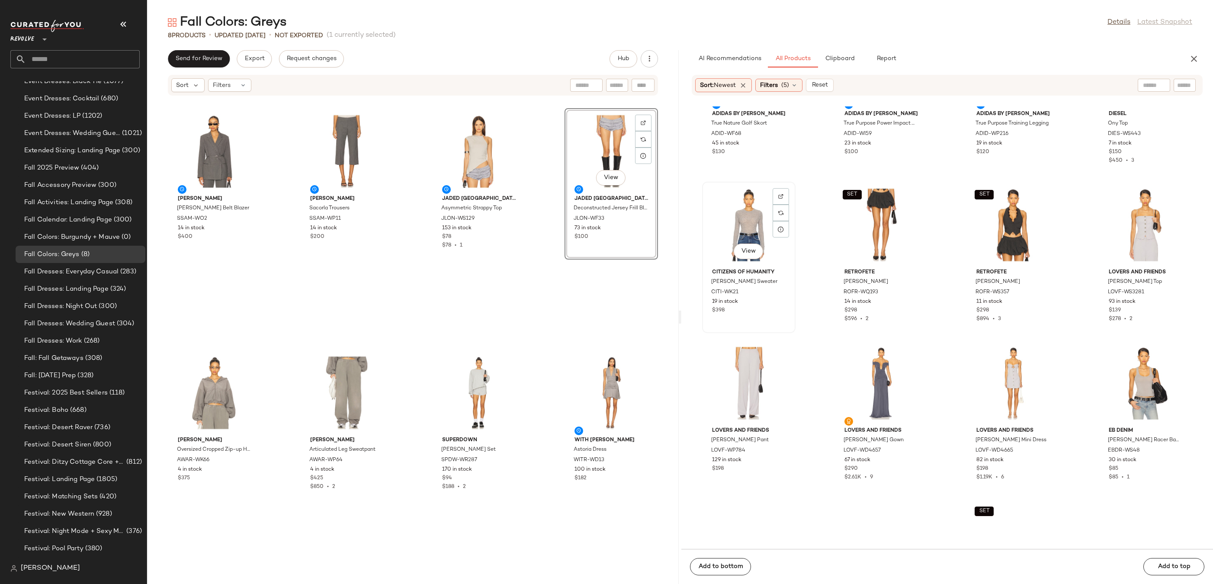
scroll to position [1117, 0]
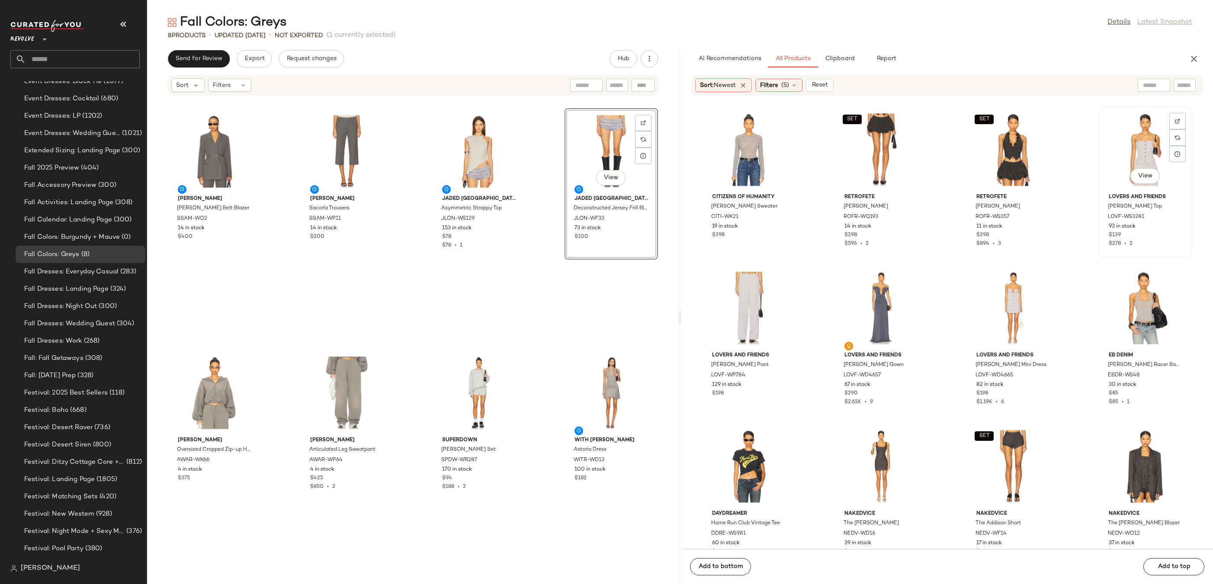
click at [1116, 154] on div "View" at bounding box center [1144, 149] width 87 height 80
click at [1174, 122] on img at bounding box center [1176, 120] width 5 height 5
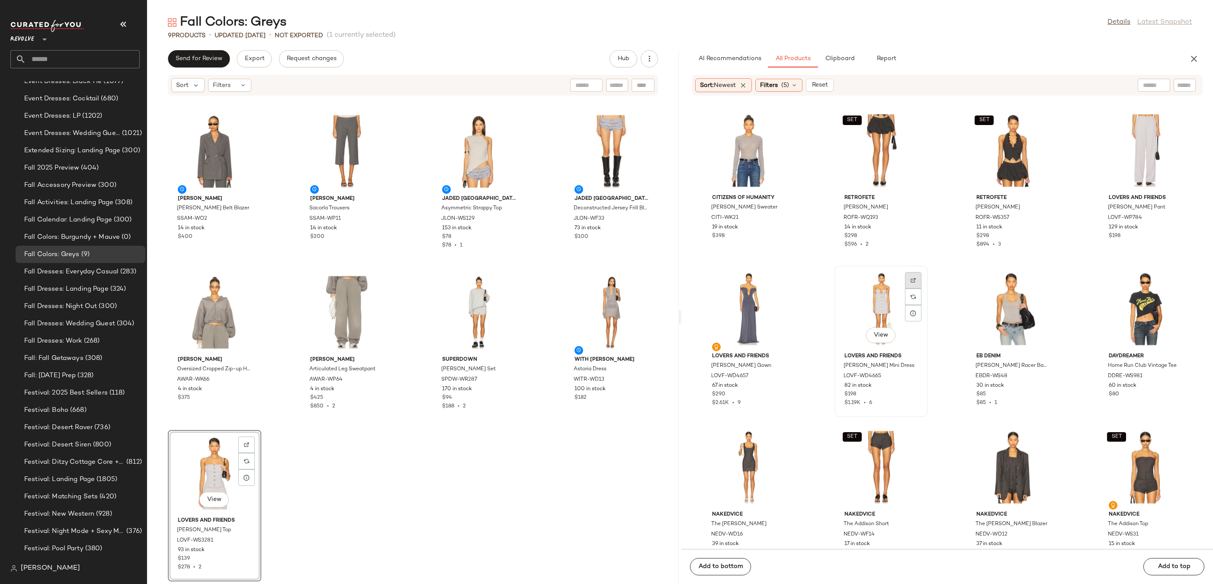
click at [906, 288] on div at bounding box center [913, 296] width 16 height 16
drag, startPoint x: 1139, startPoint y: 143, endPoint x: 249, endPoint y: 506, distance: 961.6
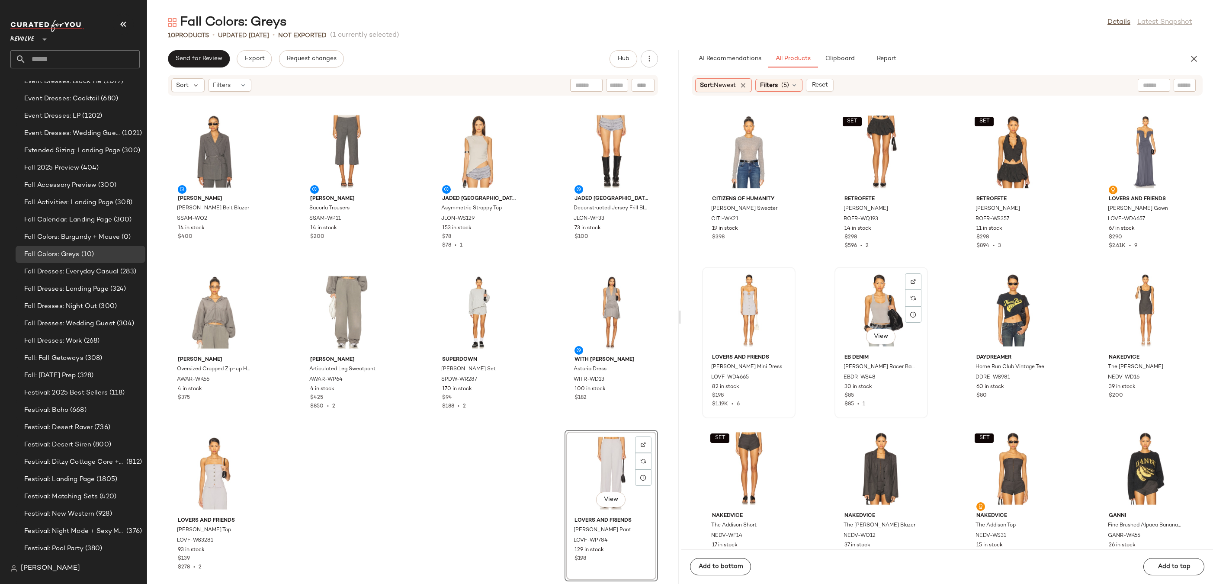
click at [874, 312] on div "View" at bounding box center [880, 310] width 87 height 80
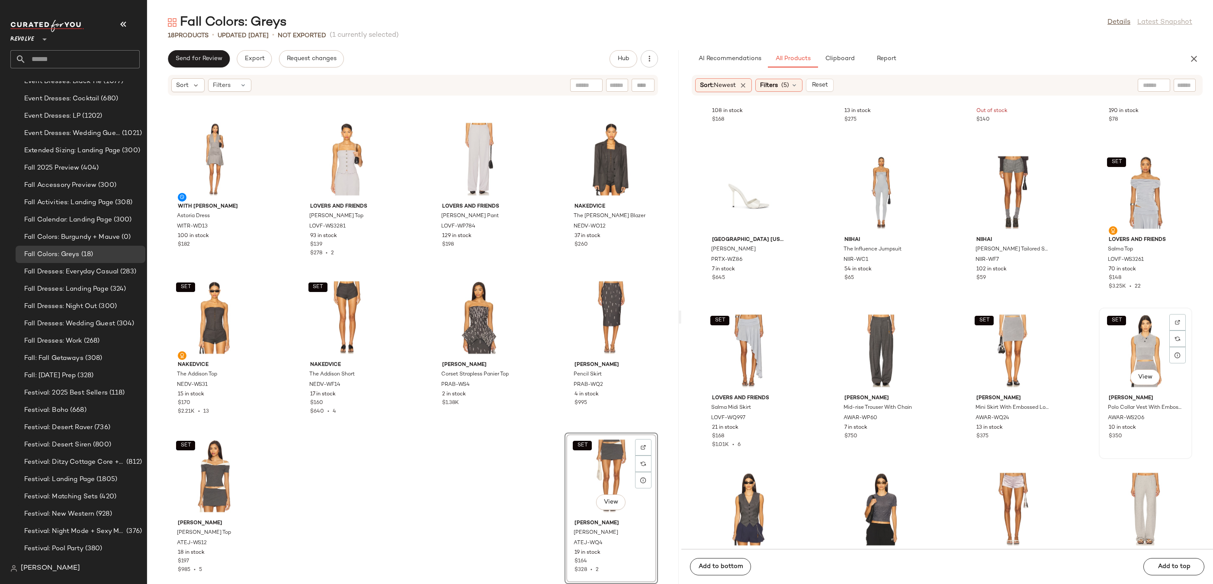
scroll to position [2252, 0]
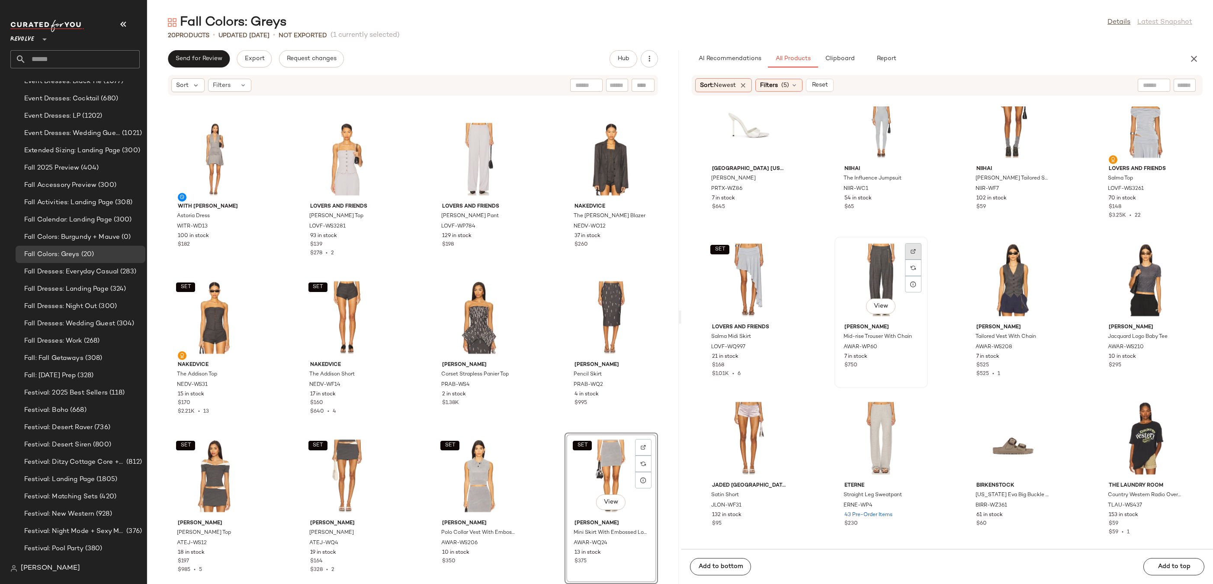
click at [915, 259] on div at bounding box center [913, 267] width 16 height 16
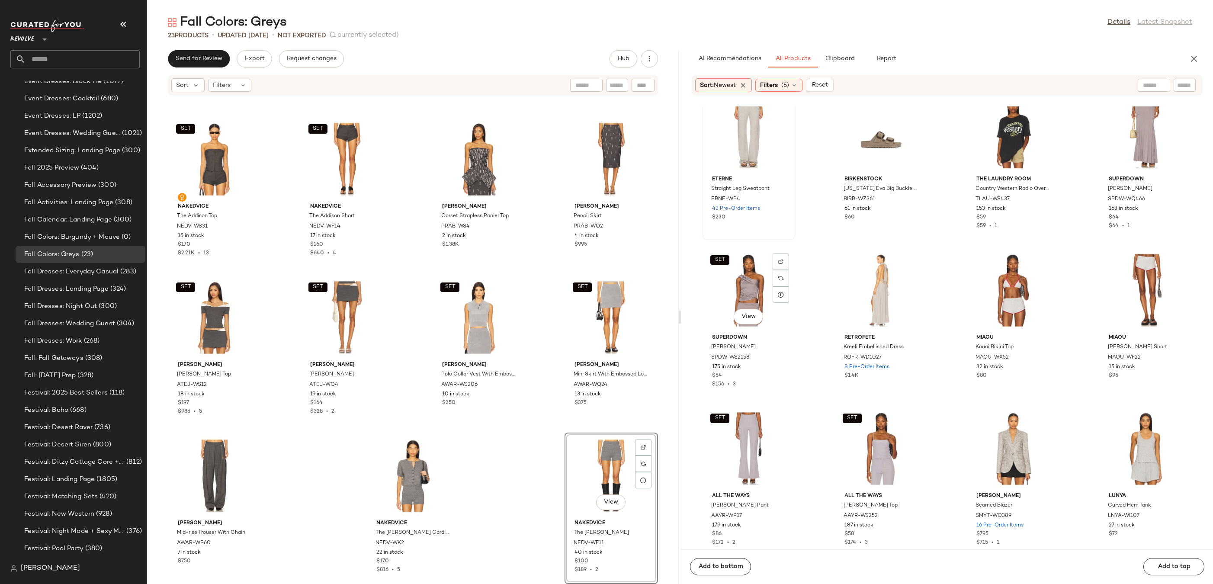
scroll to position [2564, 0]
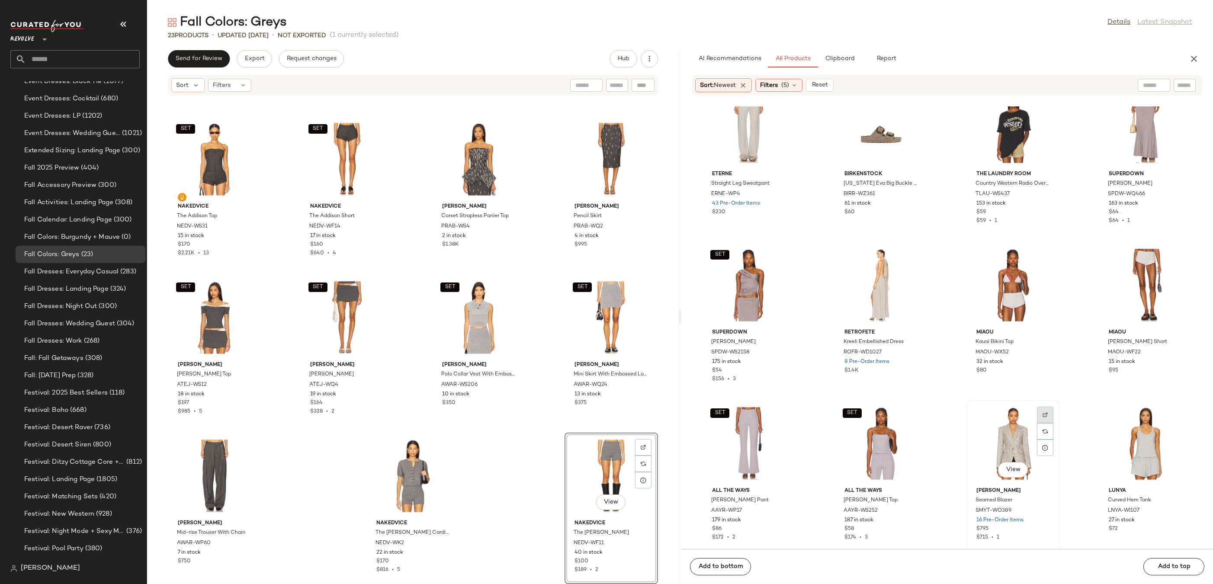
click at [1042, 413] on img at bounding box center [1044, 414] width 5 height 5
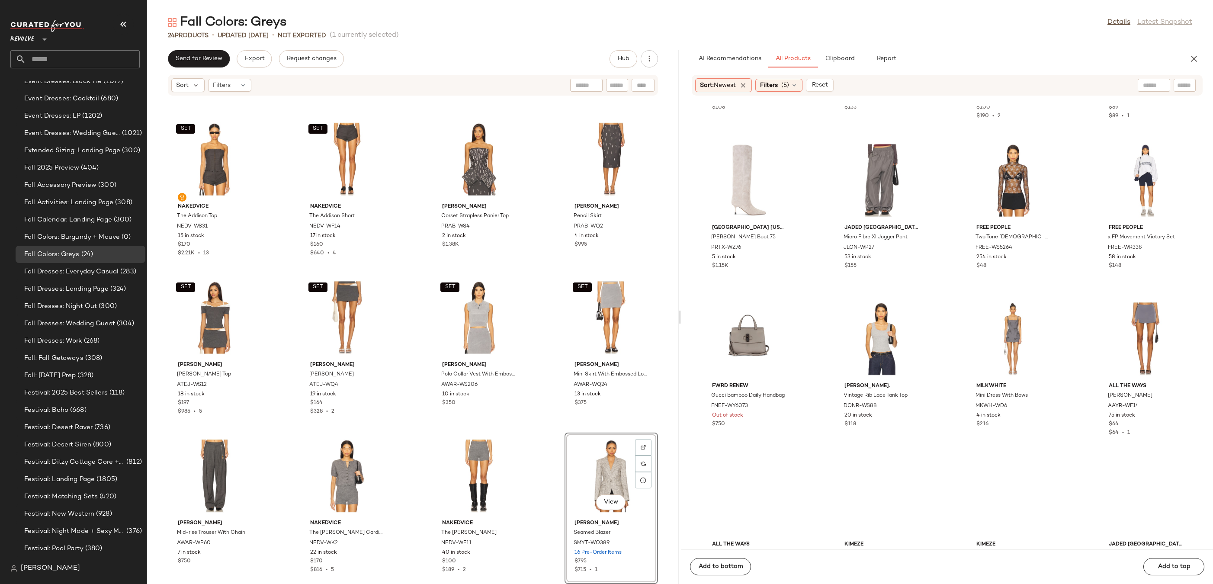
scroll to position [4775, 0]
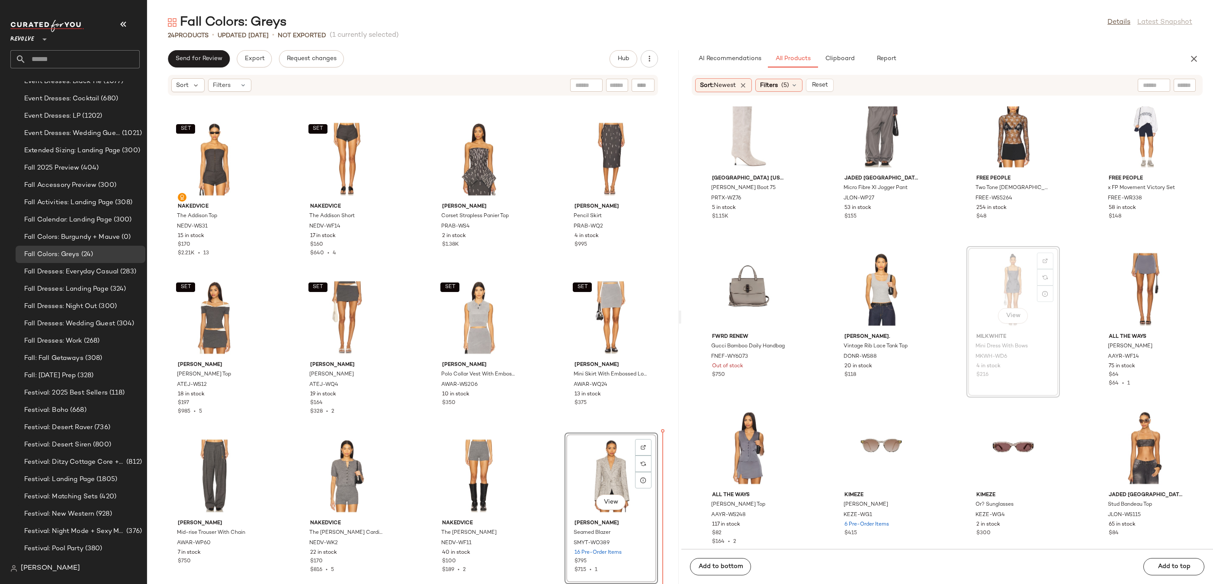
drag, startPoint x: 1013, startPoint y: 287, endPoint x: 1008, endPoint y: 288, distance: 5.1
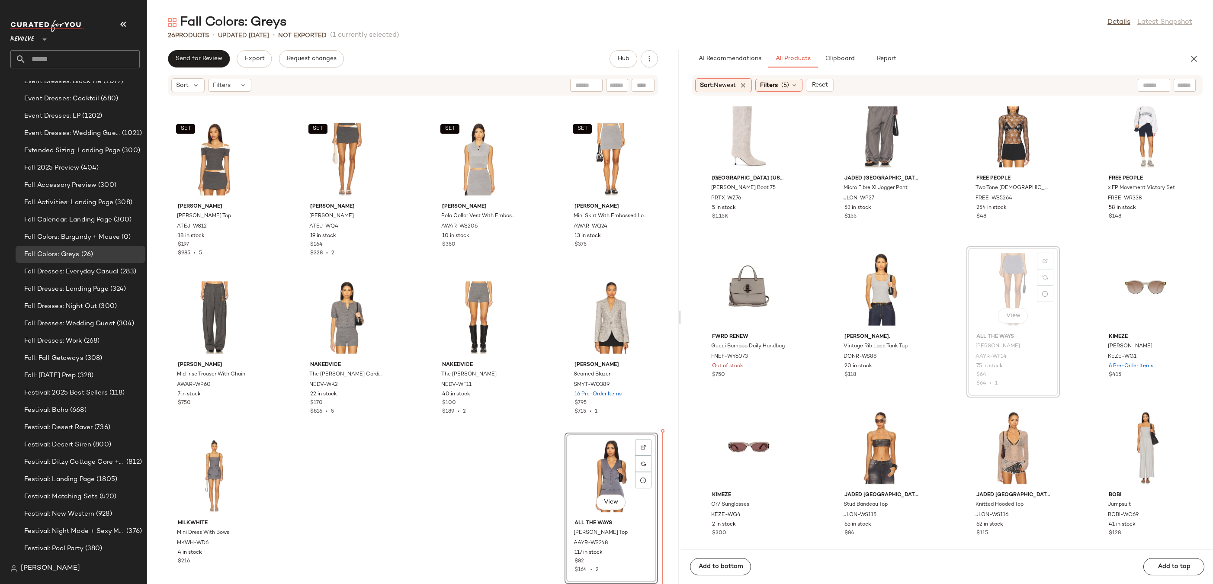
scroll to position [4776, 0]
drag, startPoint x: 973, startPoint y: 281, endPoint x: 627, endPoint y: 518, distance: 419.0
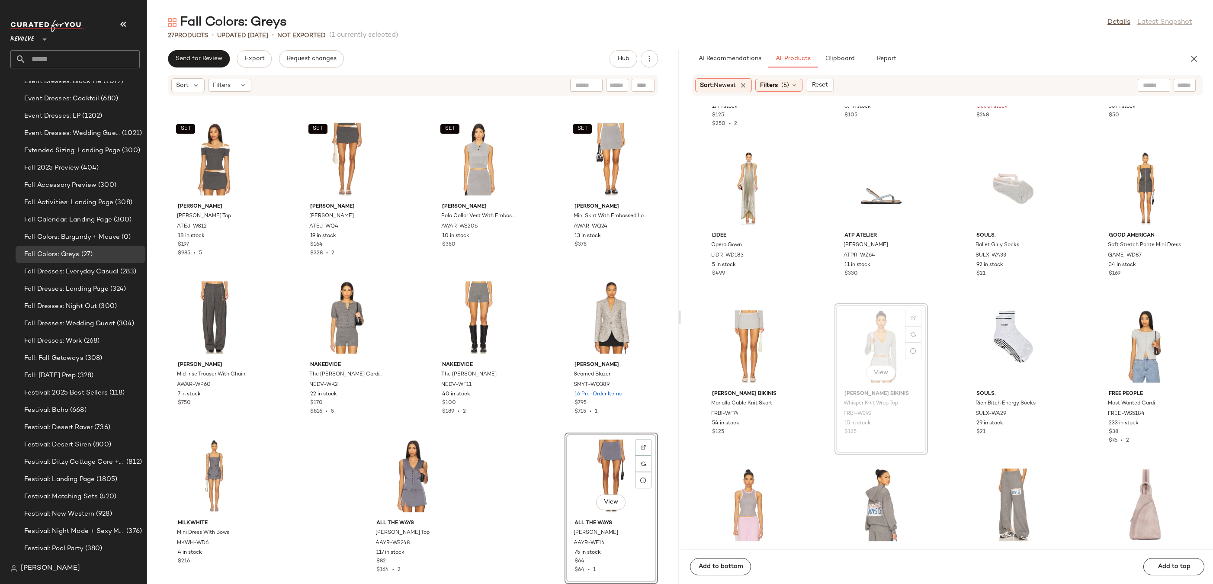
scroll to position [6619, 0]
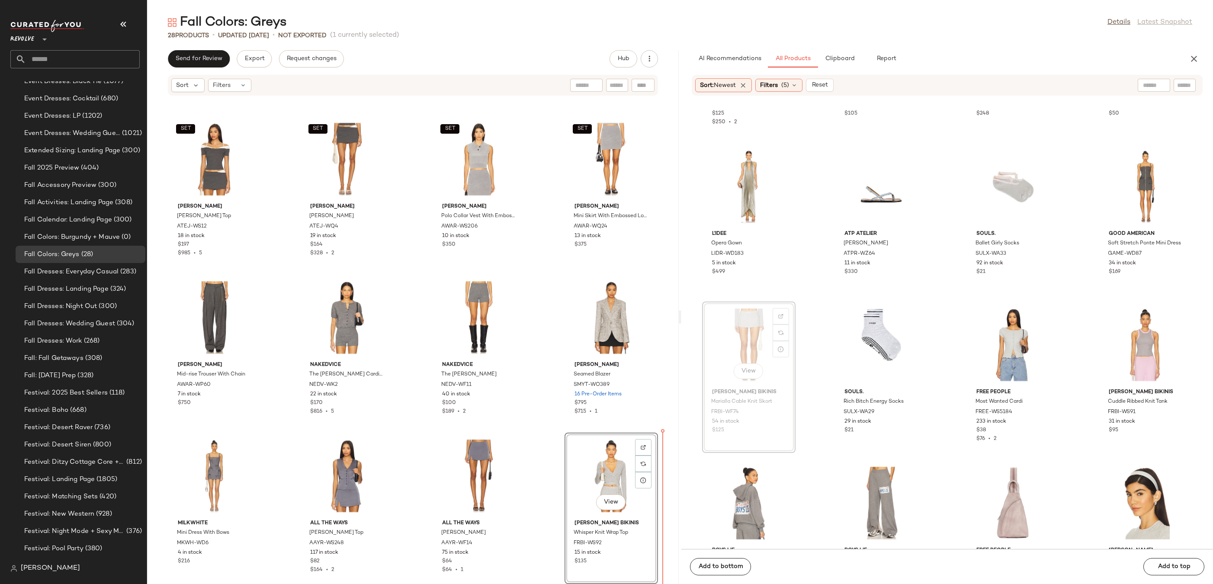
drag, startPoint x: 753, startPoint y: 349, endPoint x: 748, endPoint y: 352, distance: 5.4
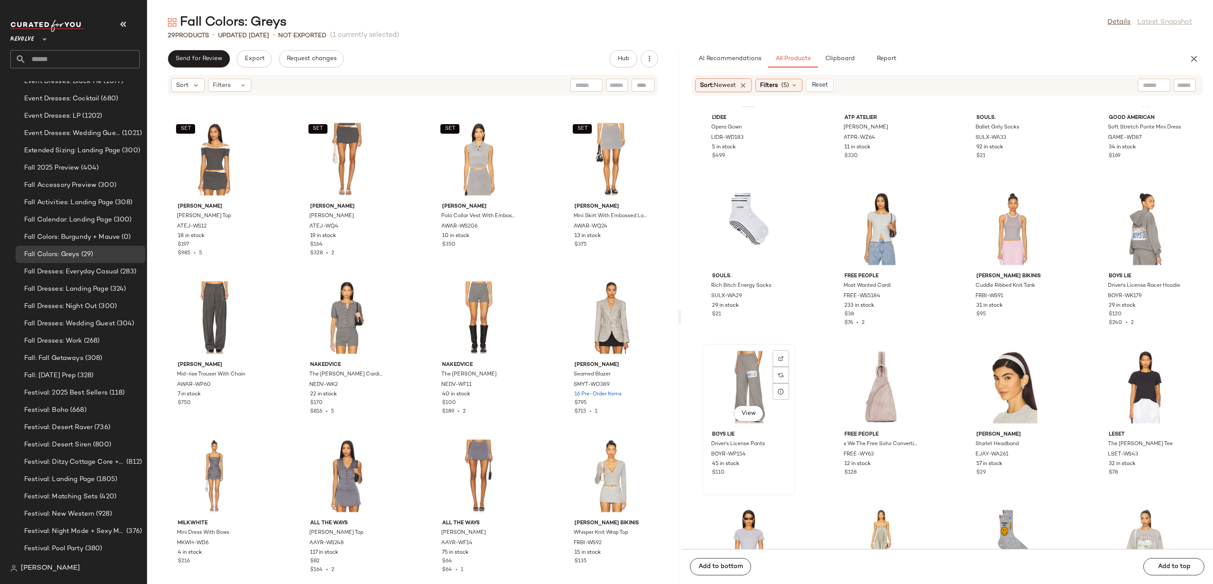
scroll to position [6686, 0]
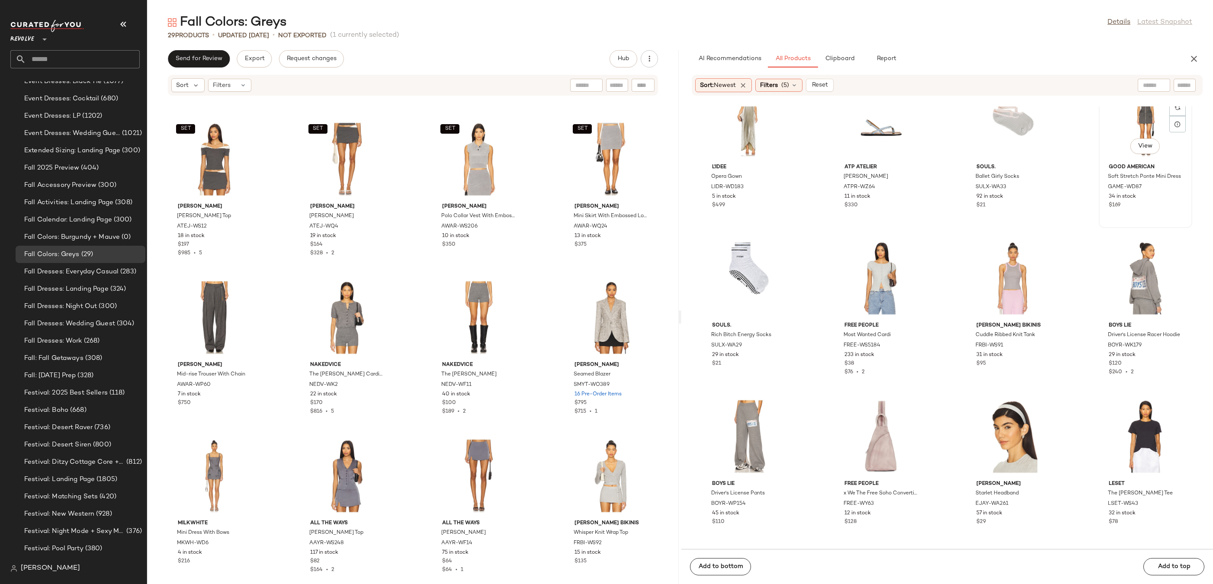
click at [1129, 129] on div "View" at bounding box center [1144, 120] width 87 height 80
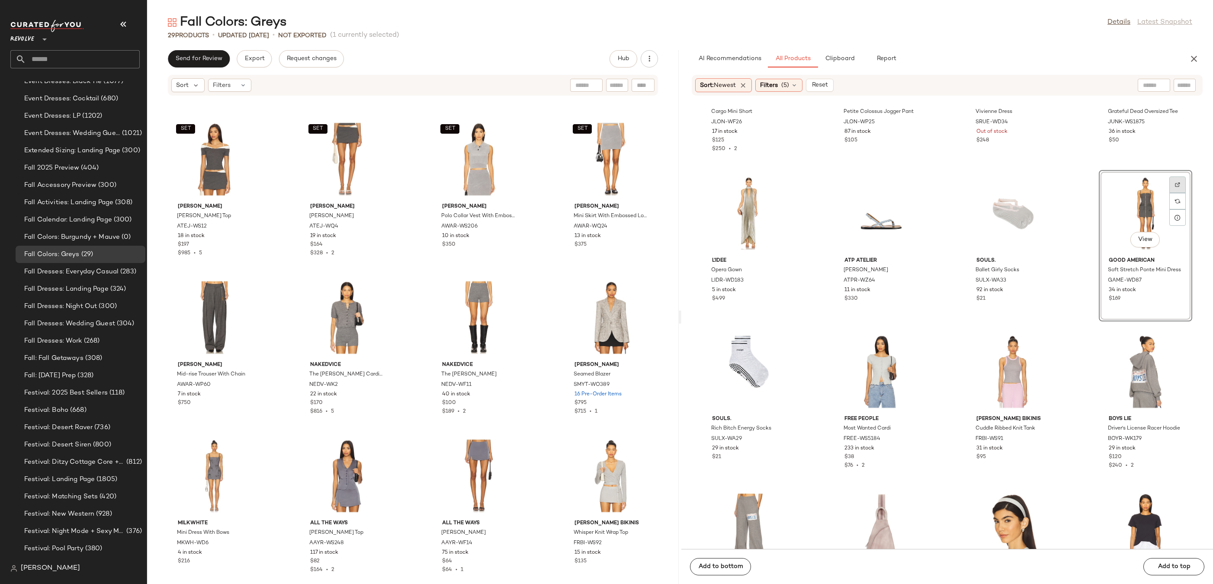
scroll to position [6591, 0]
click at [1171, 194] on div at bounding box center [1177, 202] width 16 height 16
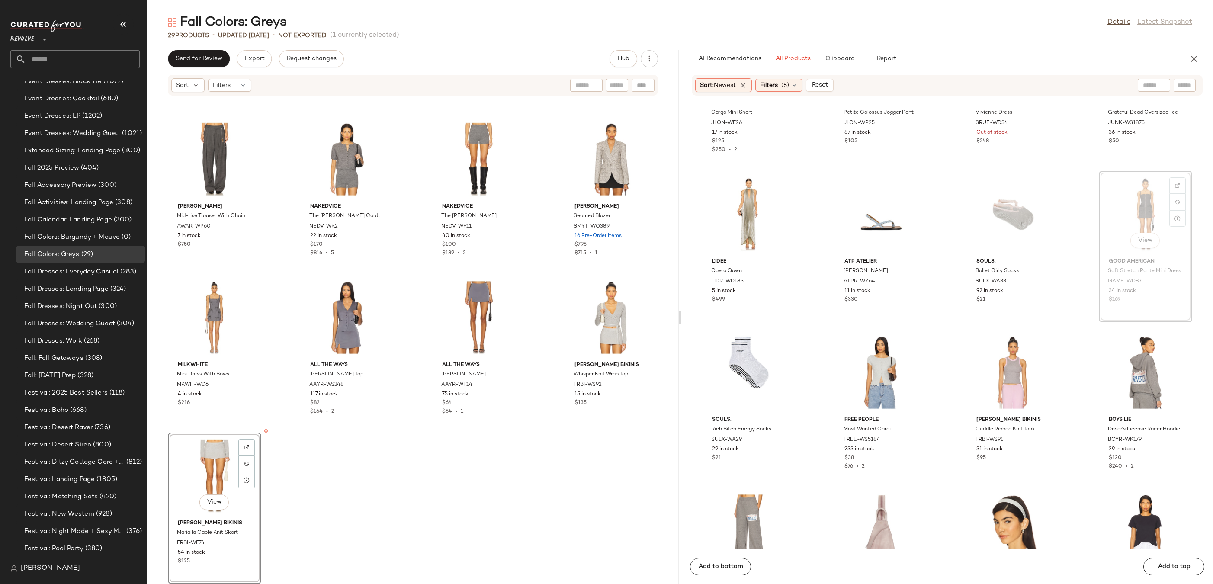
drag, startPoint x: 1122, startPoint y: 204, endPoint x: 1114, endPoint y: 209, distance: 9.1
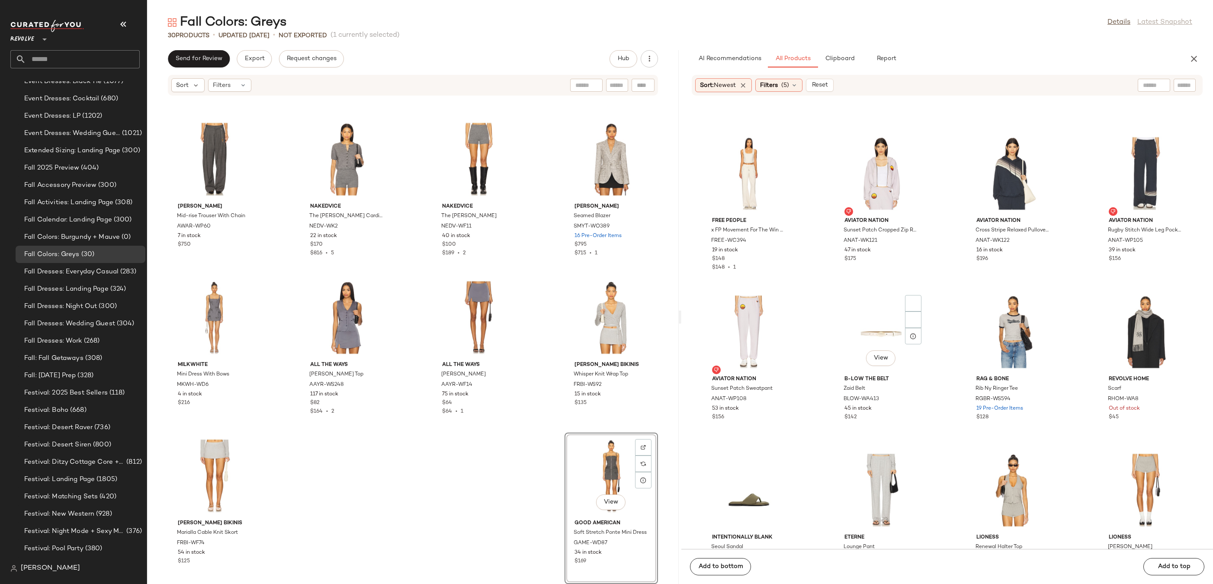
scroll to position [7701, 0]
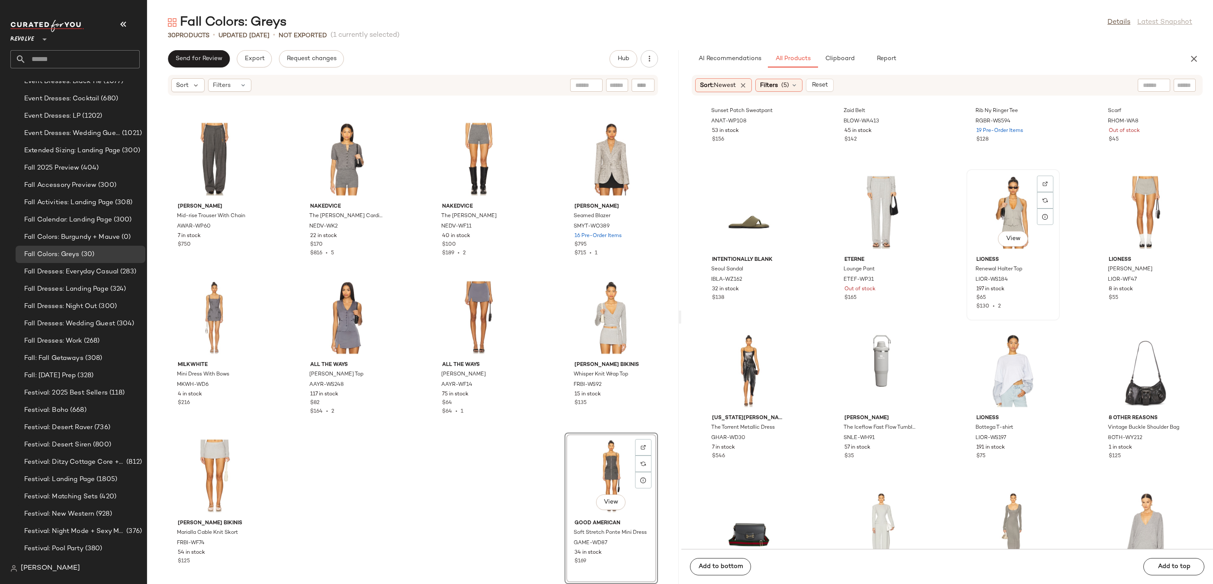
click at [1000, 200] on div "View" at bounding box center [1012, 212] width 87 height 80
drag, startPoint x: 1016, startPoint y: 189, endPoint x: 1004, endPoint y: 196, distance: 13.8
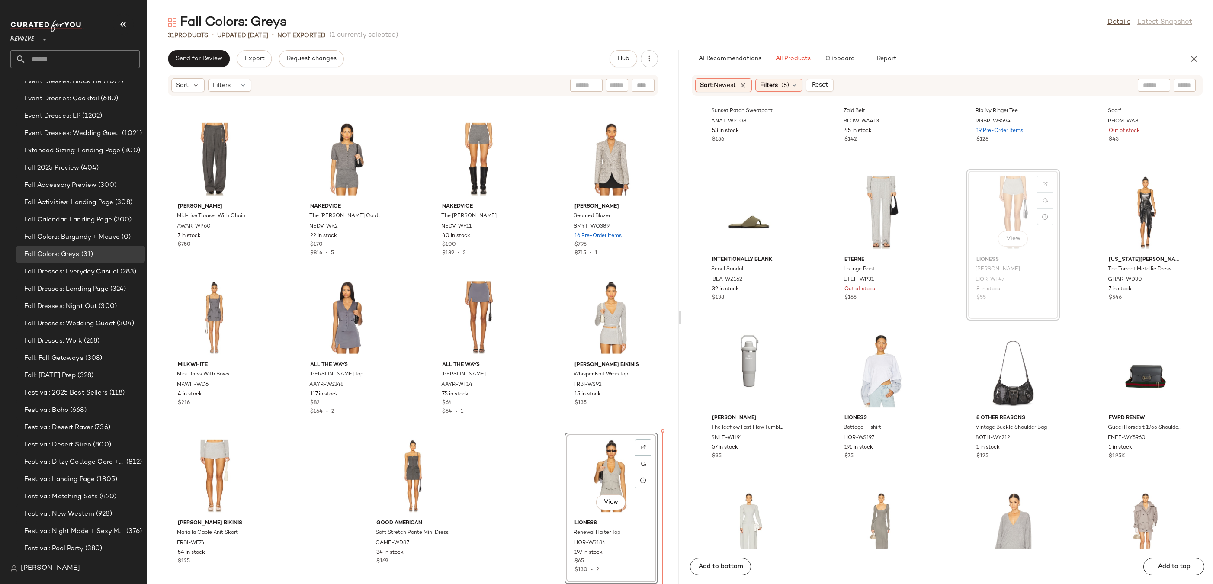
drag, startPoint x: 977, startPoint y: 196, endPoint x: 628, endPoint y: 498, distance: 461.7
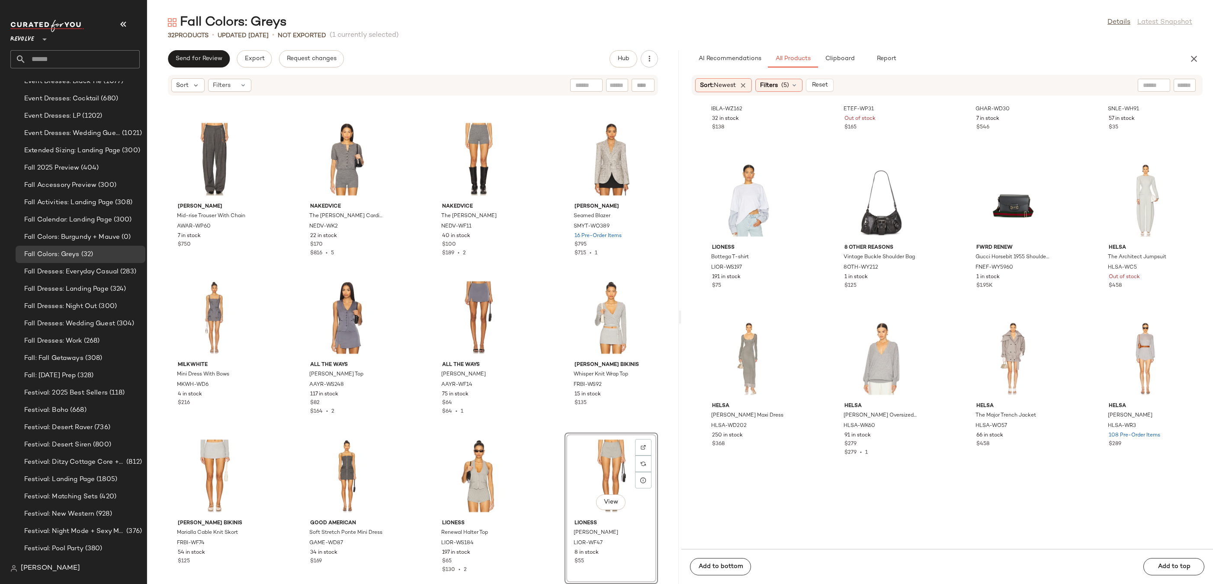
scroll to position [7957, 0]
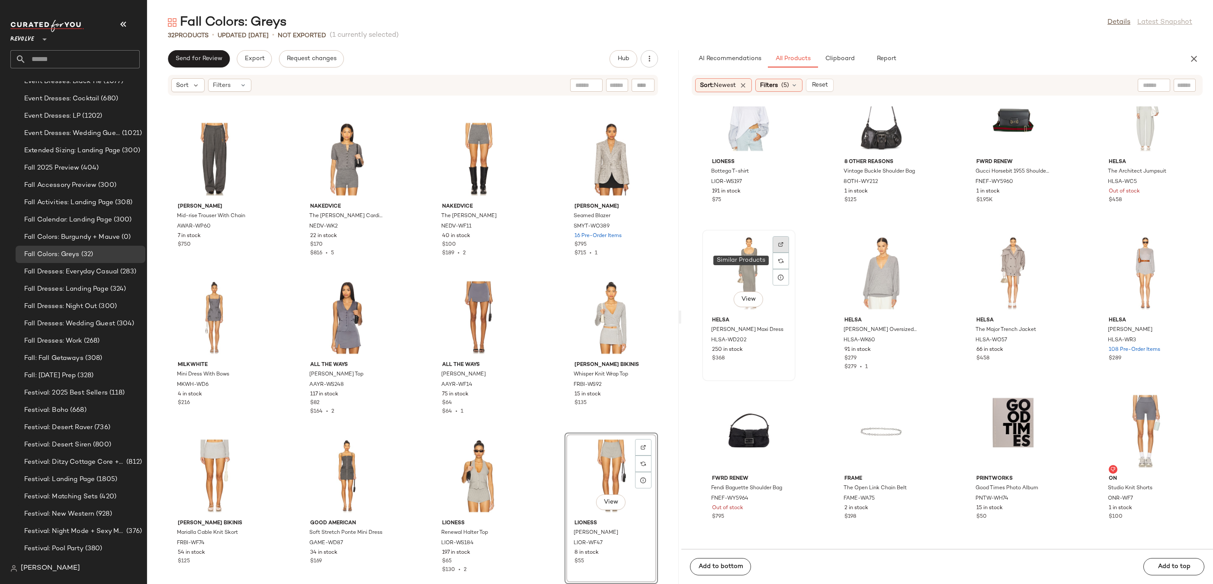
click at [782, 243] on img at bounding box center [780, 244] width 5 height 5
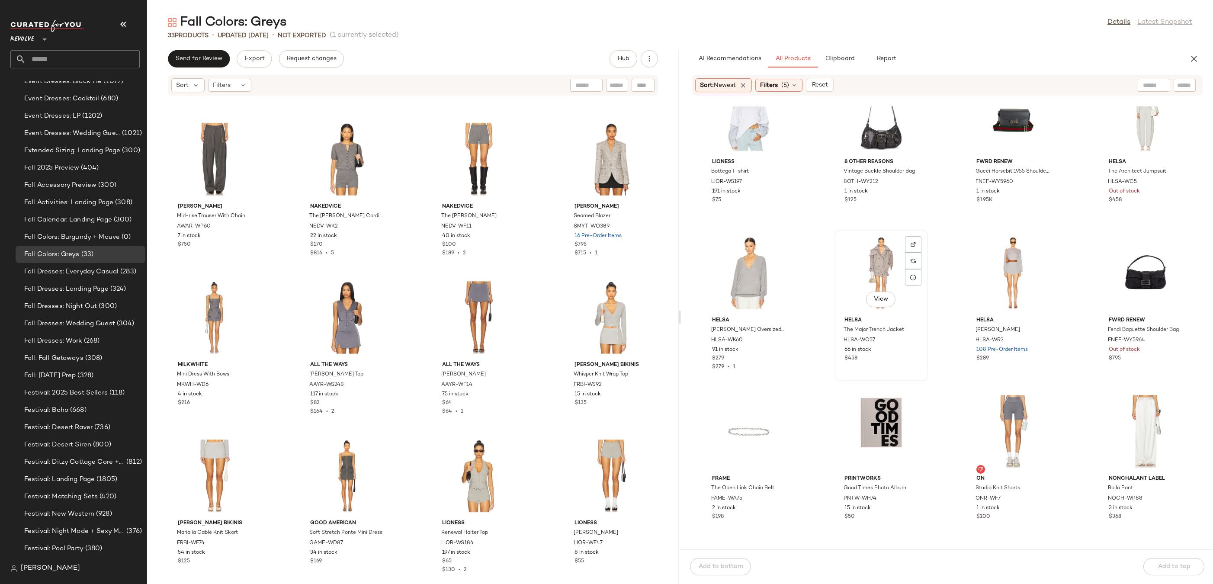
click at [870, 266] on div "View" at bounding box center [880, 273] width 87 height 80
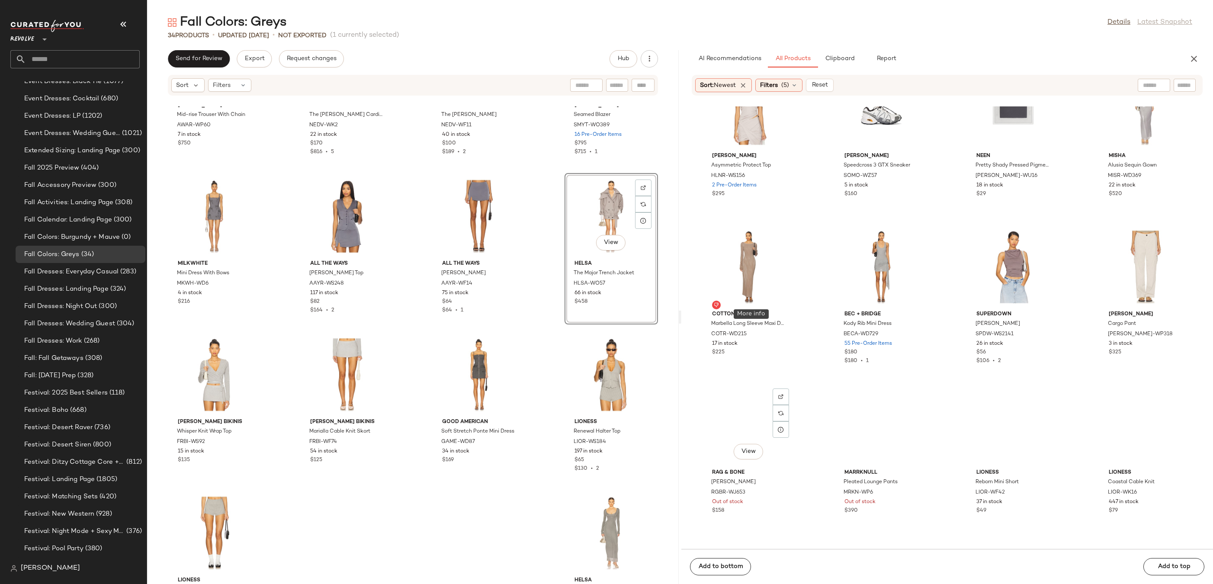
scroll to position [9344, 0]
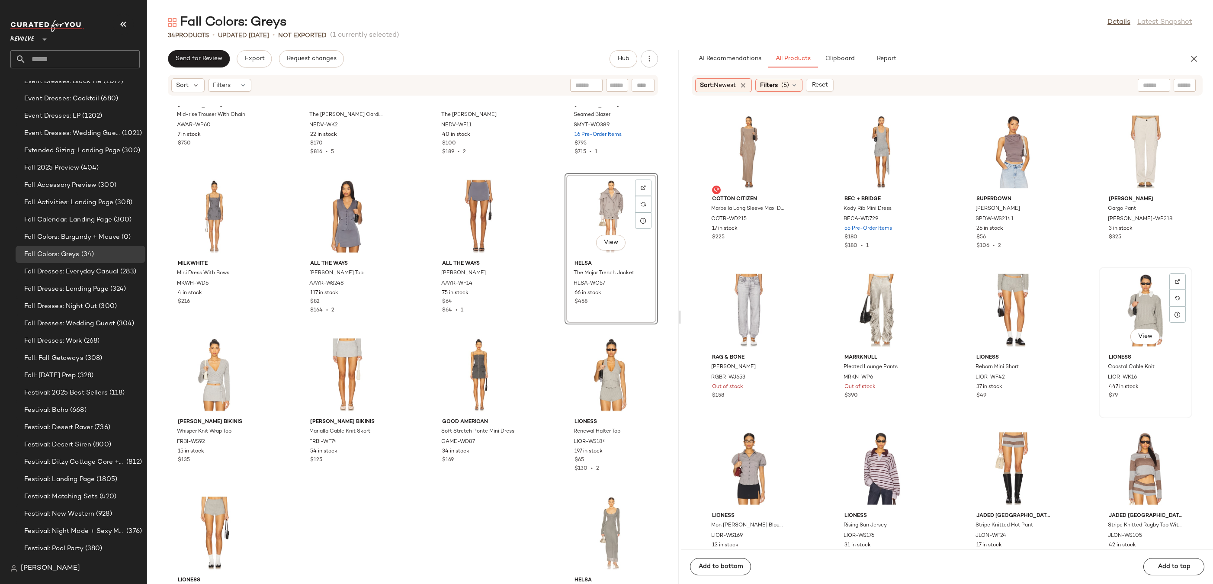
click at [1118, 302] on div "View" at bounding box center [1144, 310] width 87 height 80
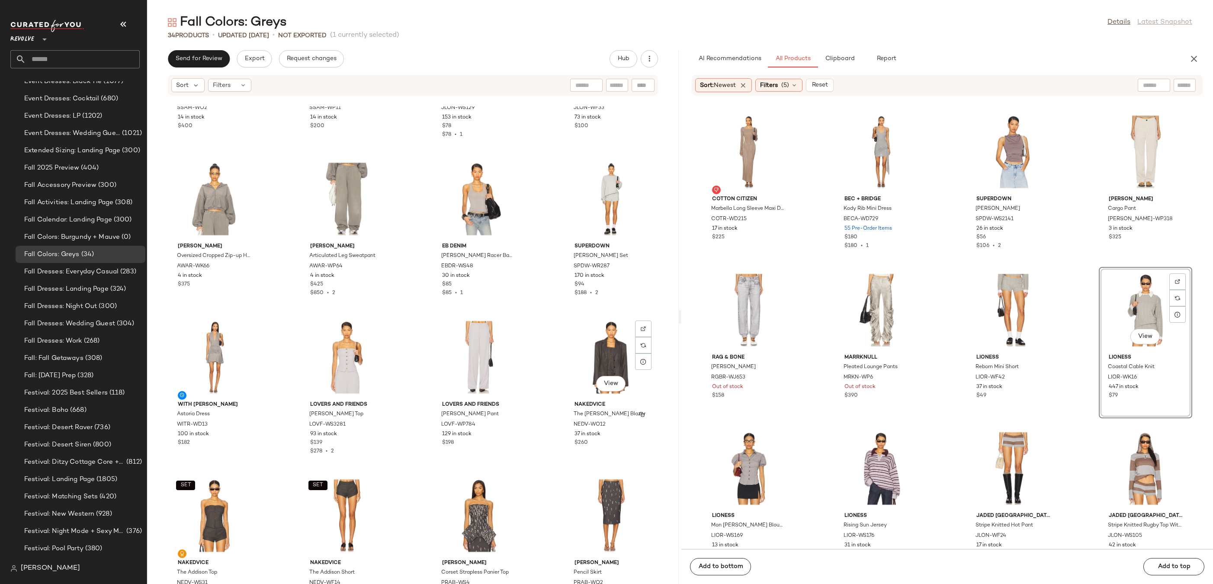
scroll to position [0, 0]
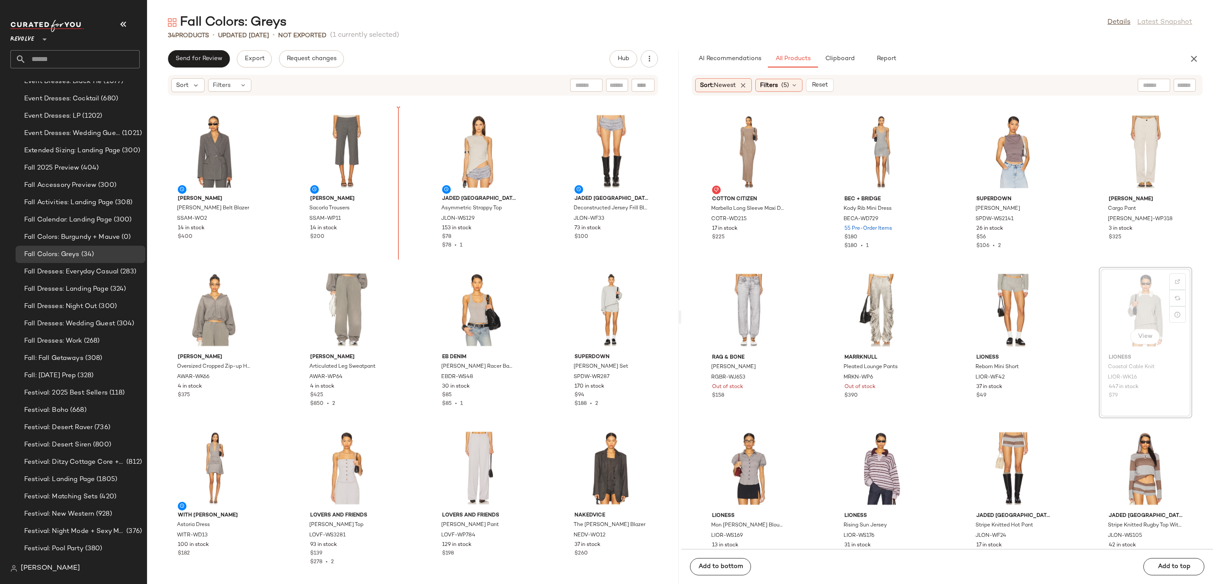
drag, startPoint x: 1132, startPoint y: 315, endPoint x: 1127, endPoint y: 314, distance: 4.9
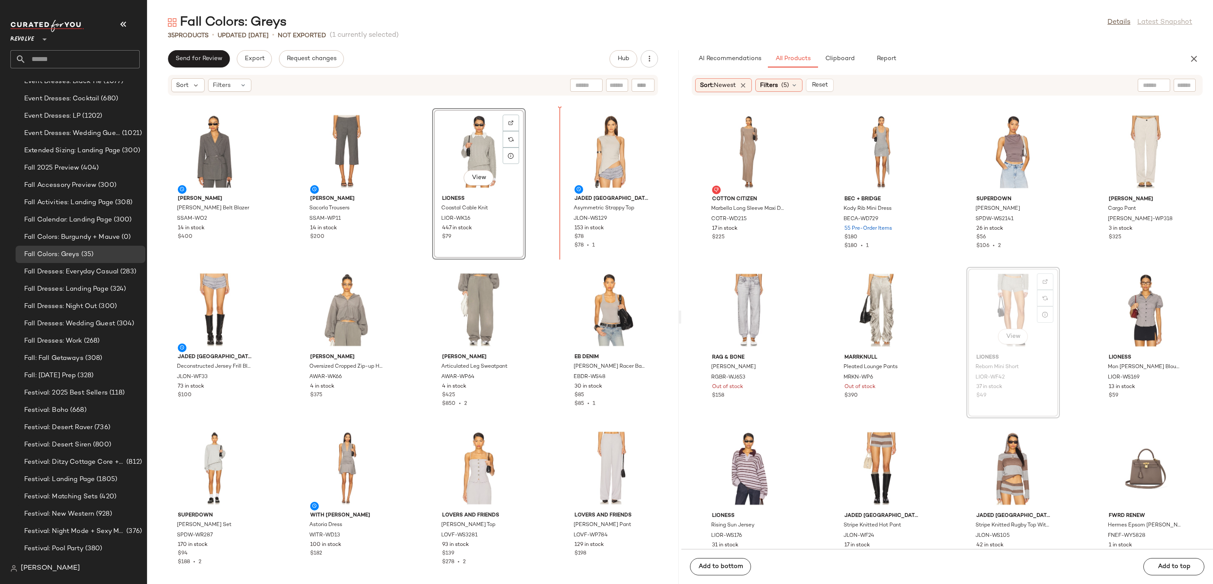
drag, startPoint x: 979, startPoint y: 289, endPoint x: 549, endPoint y: 172, distance: 446.3
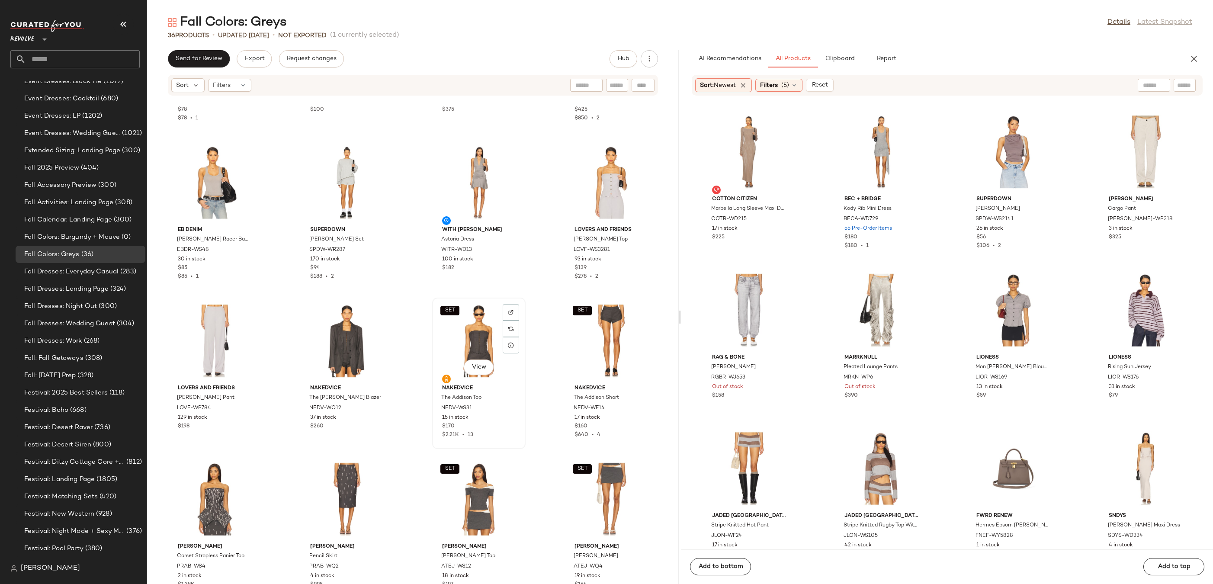
scroll to position [385, 0]
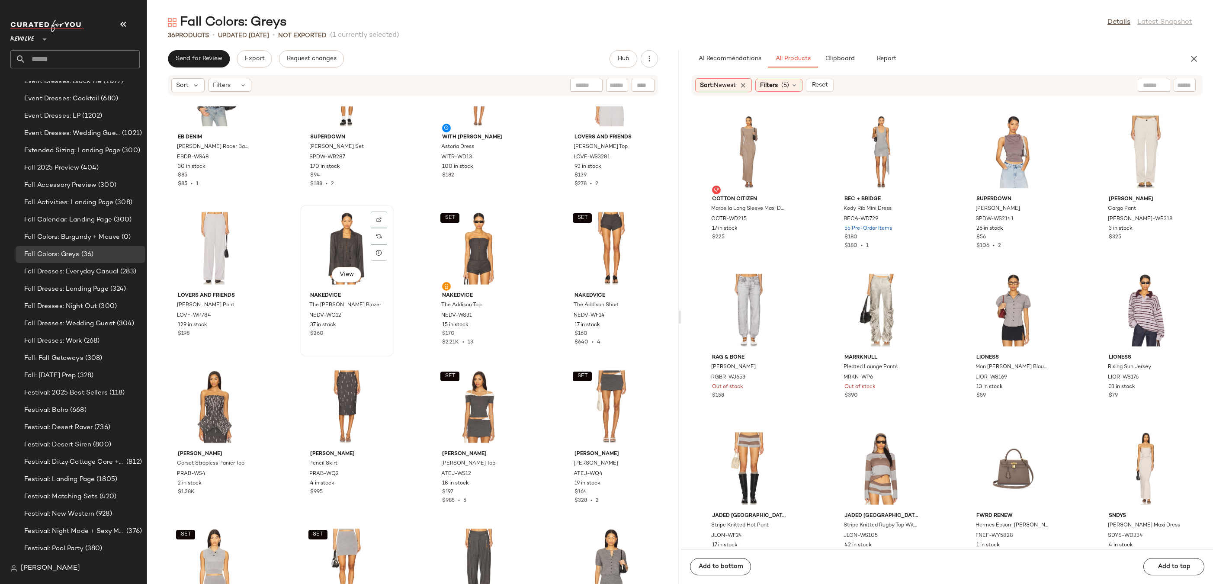
click at [335, 237] on div "View" at bounding box center [346, 248] width 87 height 80
click at [594, 259] on div "SET View" at bounding box center [610, 248] width 87 height 80
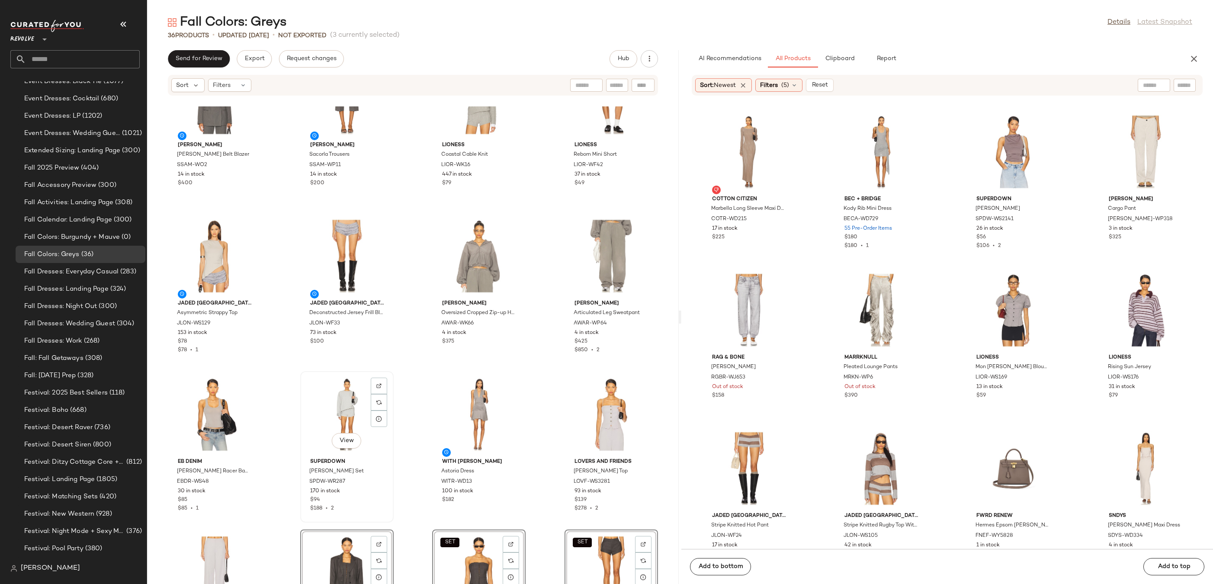
scroll to position [55, 0]
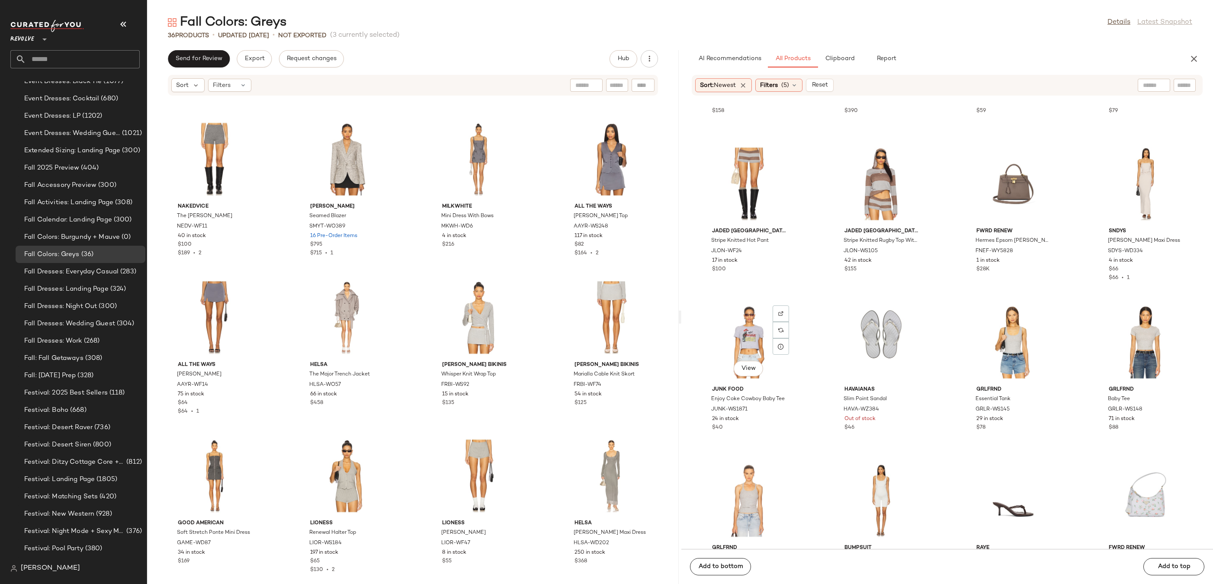
scroll to position [9579, 0]
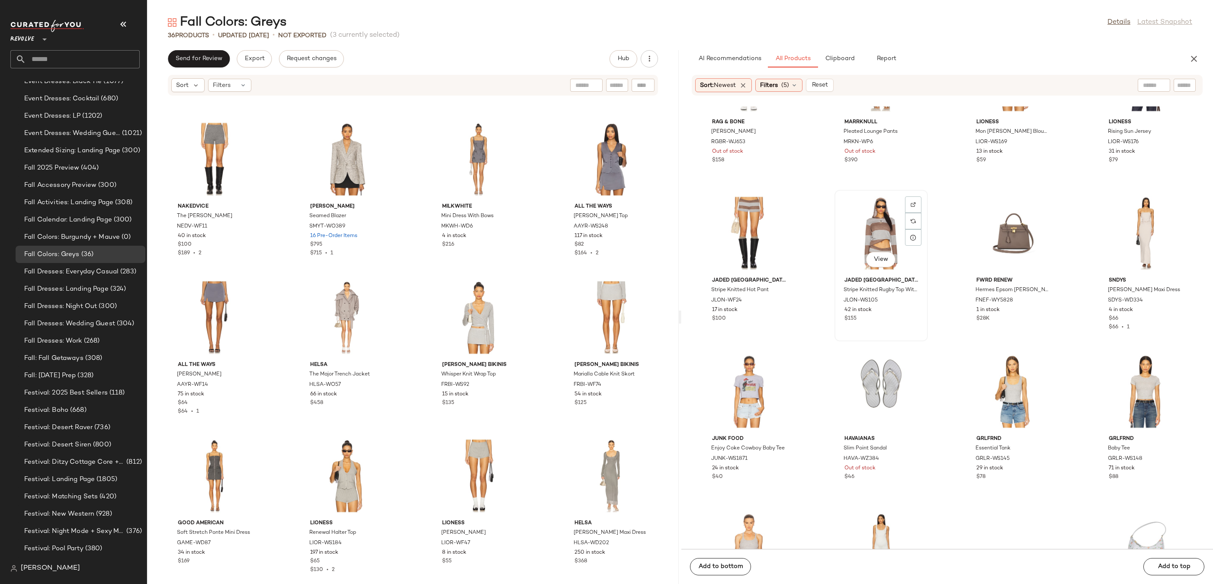
click at [863, 234] on div "View" at bounding box center [880, 233] width 87 height 80
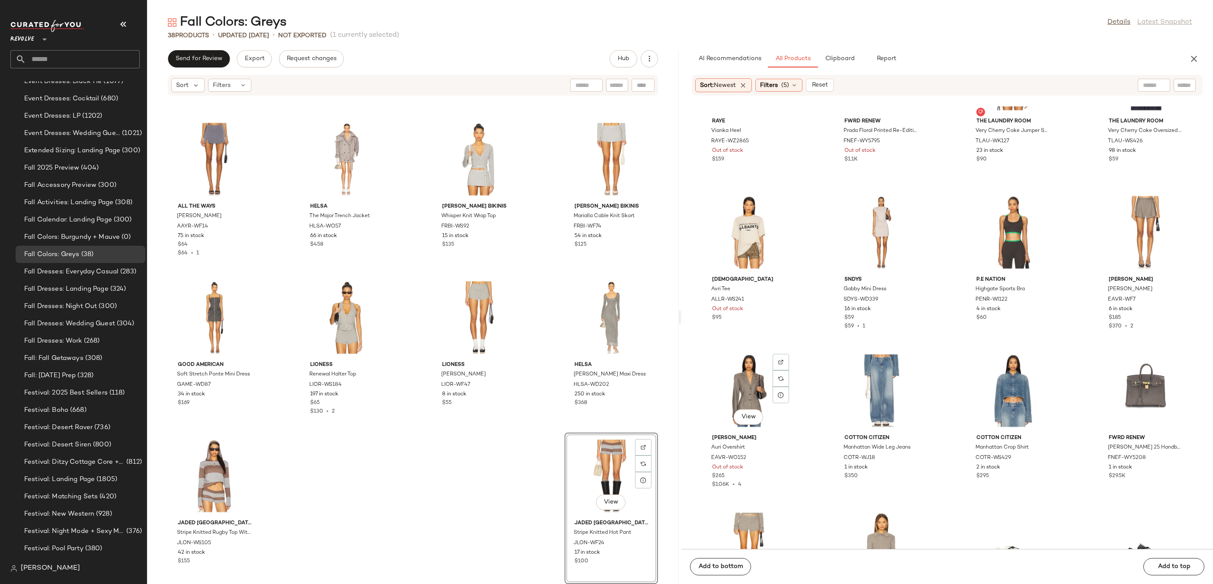
scroll to position [10237, 0]
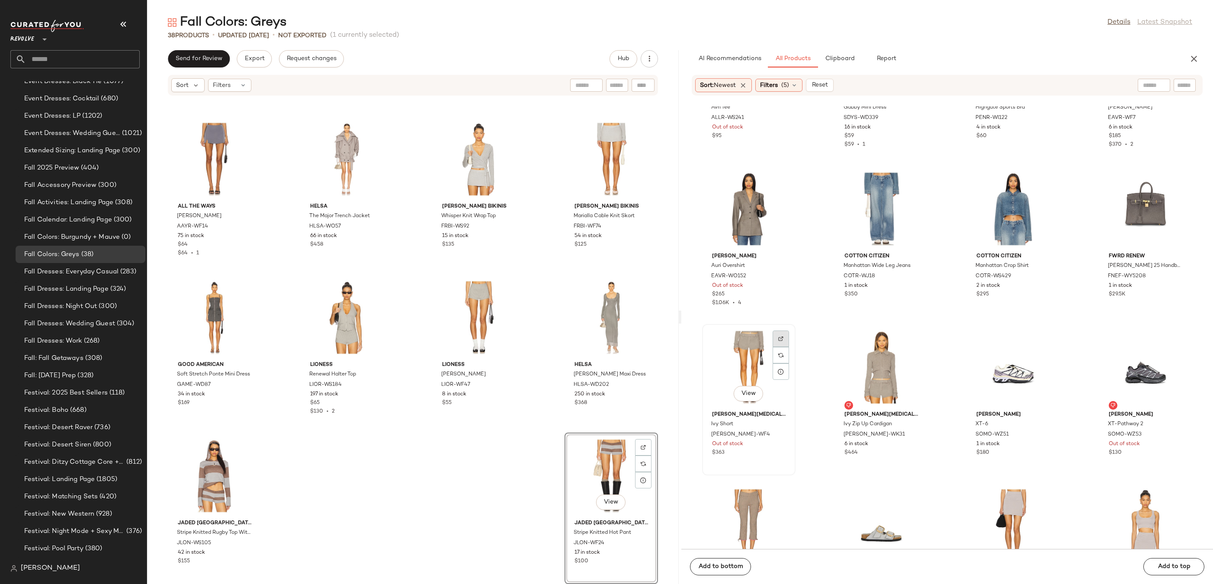
click at [784, 347] on div at bounding box center [780, 355] width 16 height 16
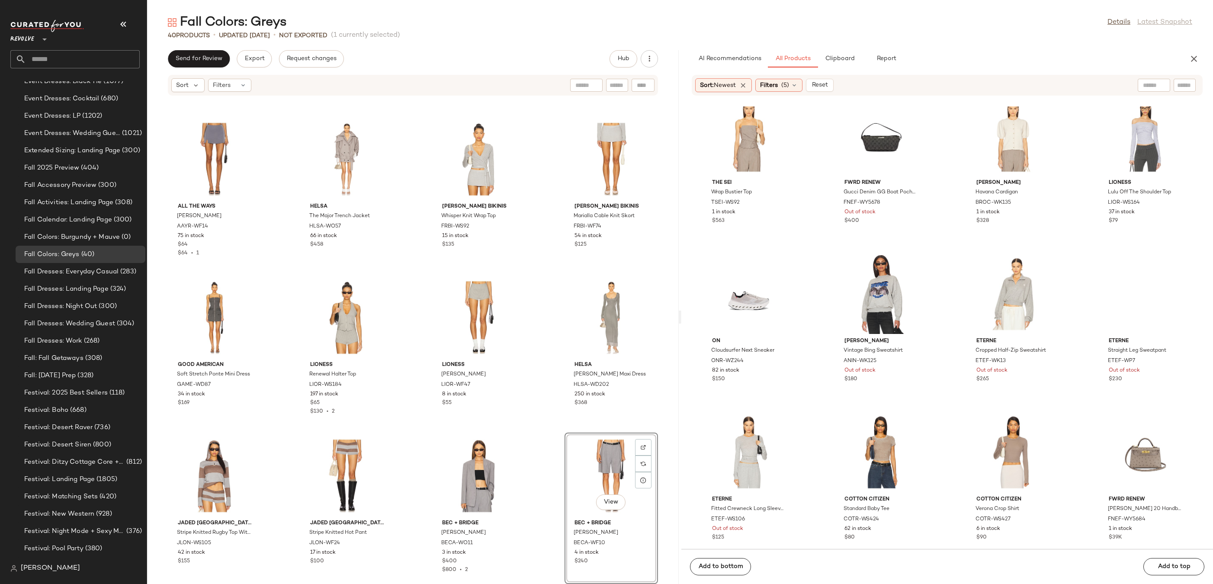
scroll to position [10999, 0]
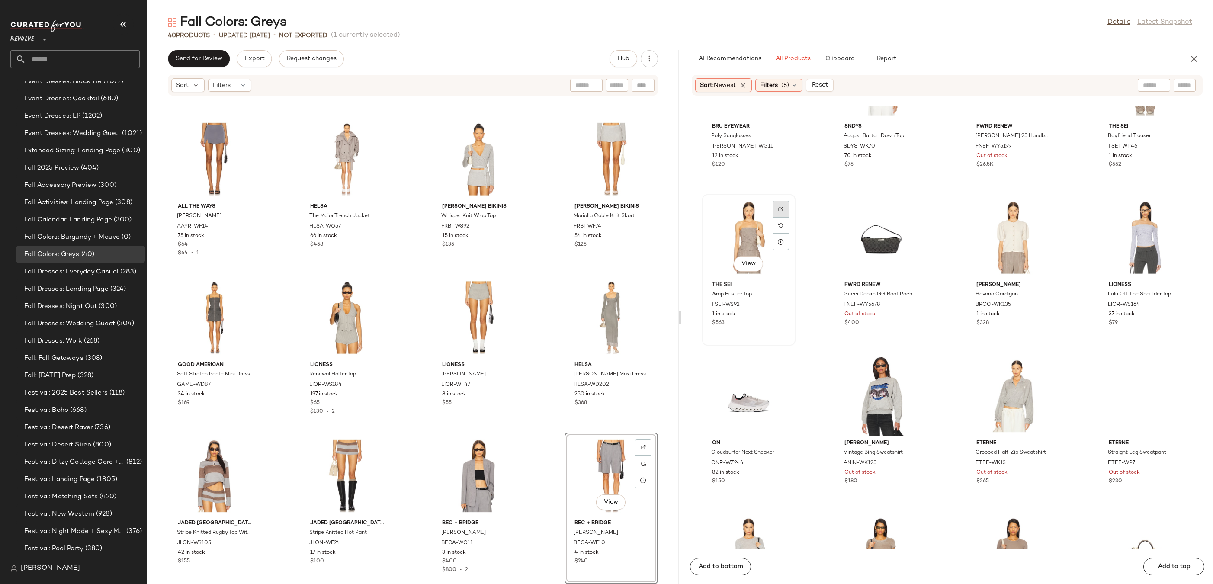
click at [780, 217] on div at bounding box center [780, 225] width 16 height 16
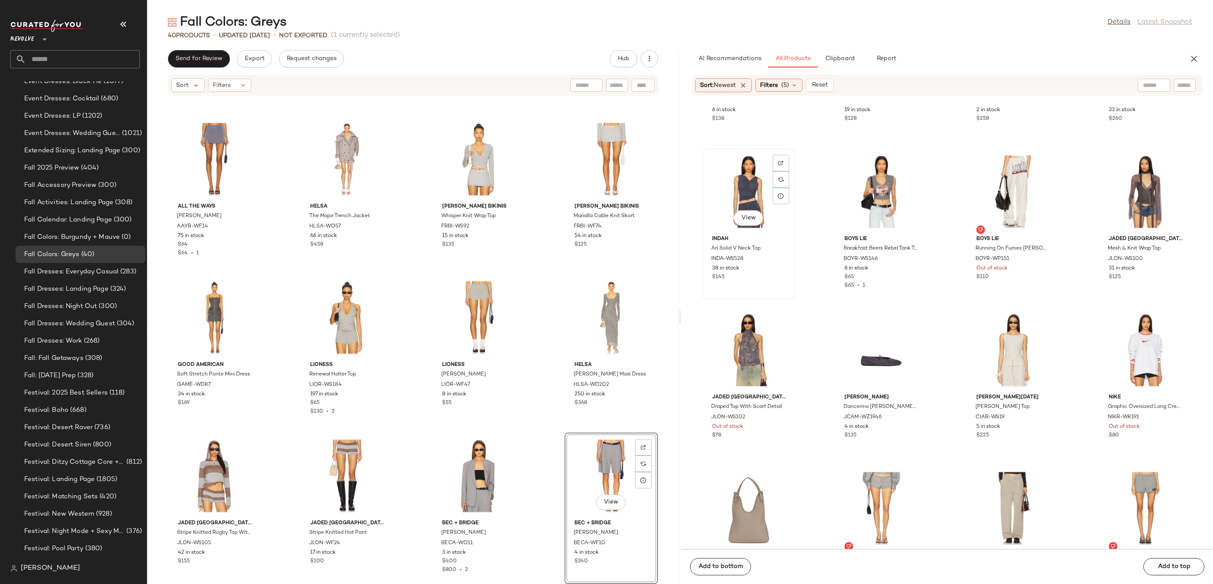
scroll to position [12765, 0]
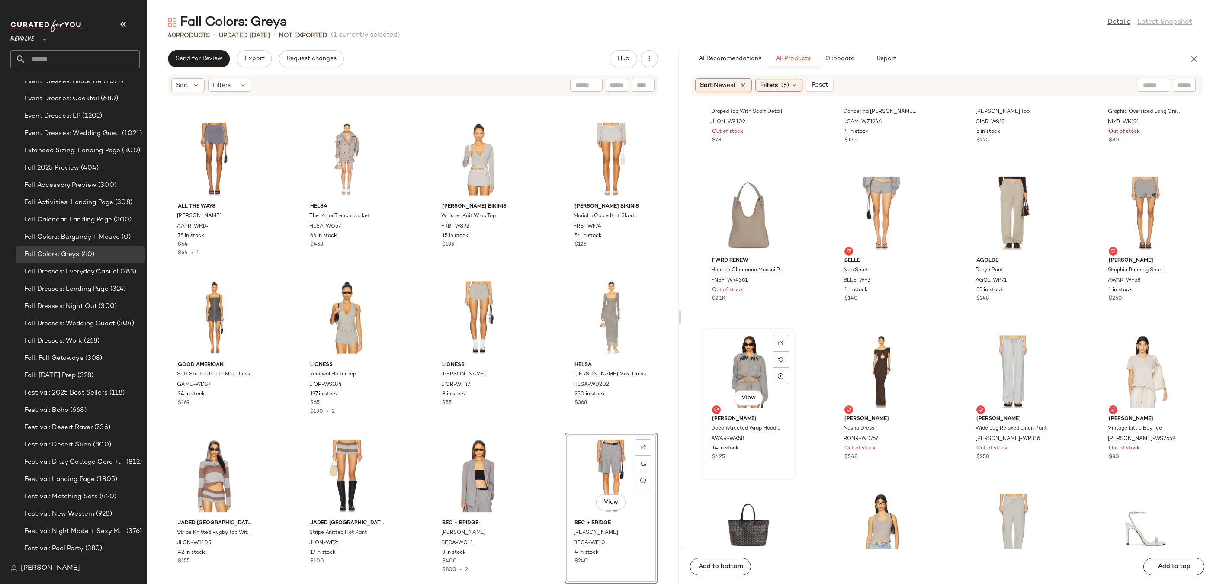
click at [749, 350] on div "View" at bounding box center [748, 371] width 87 height 80
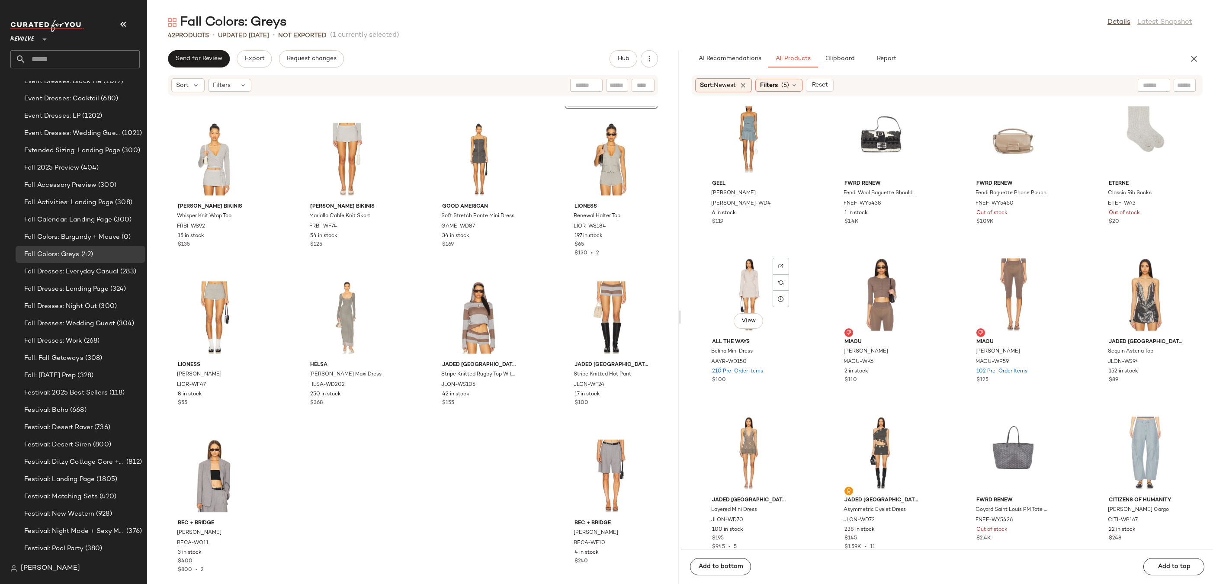
scroll to position [15834, 0]
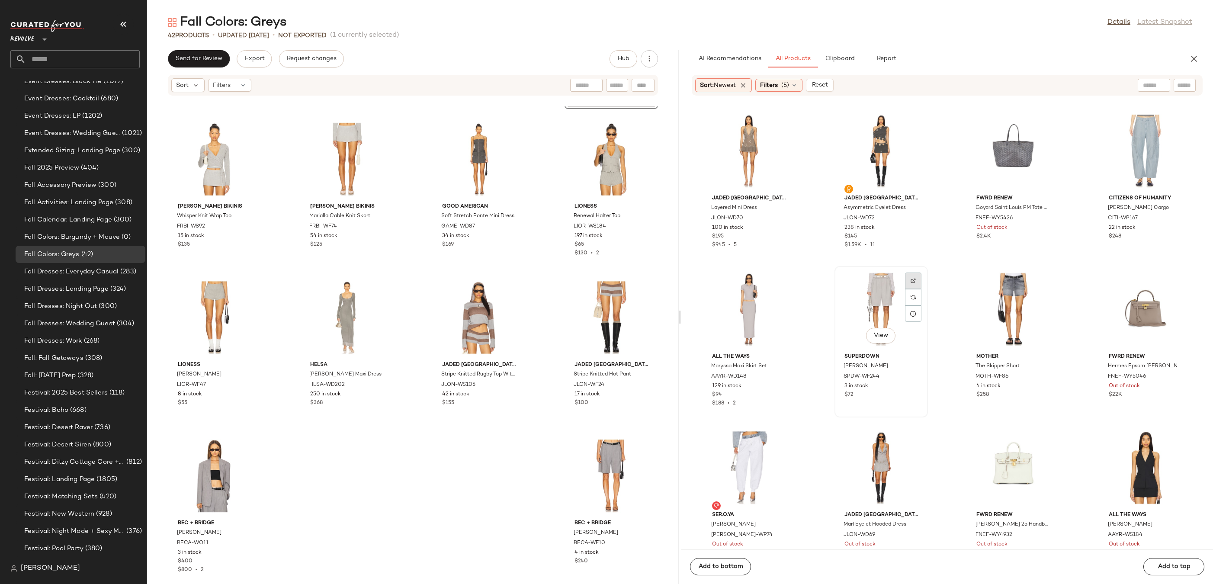
click at [919, 289] on div at bounding box center [913, 297] width 16 height 16
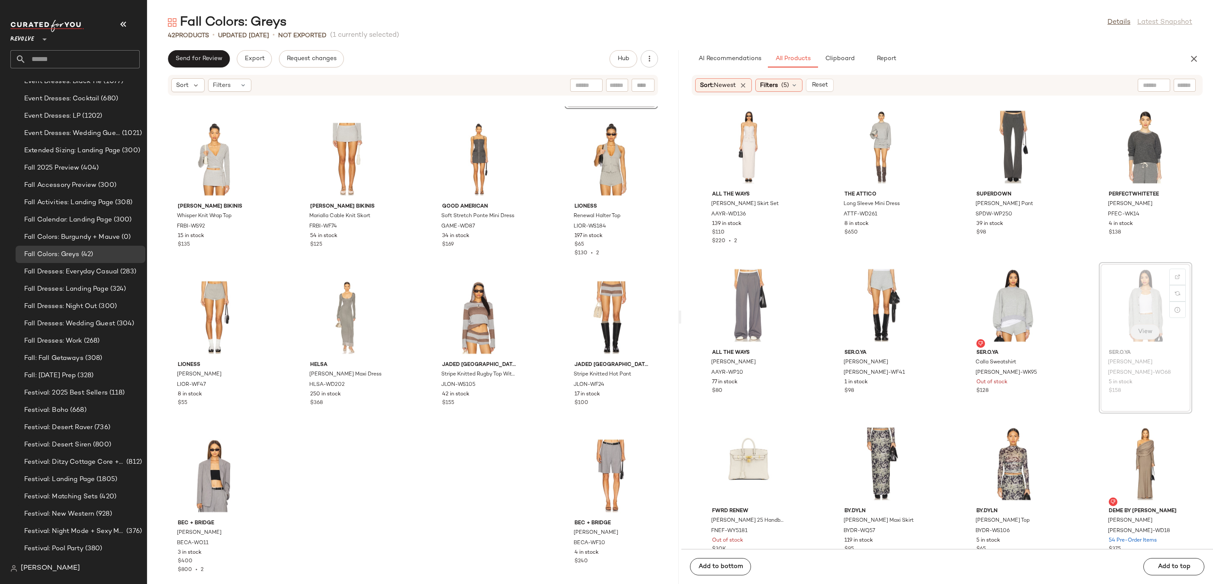
scroll to position [16313, 0]
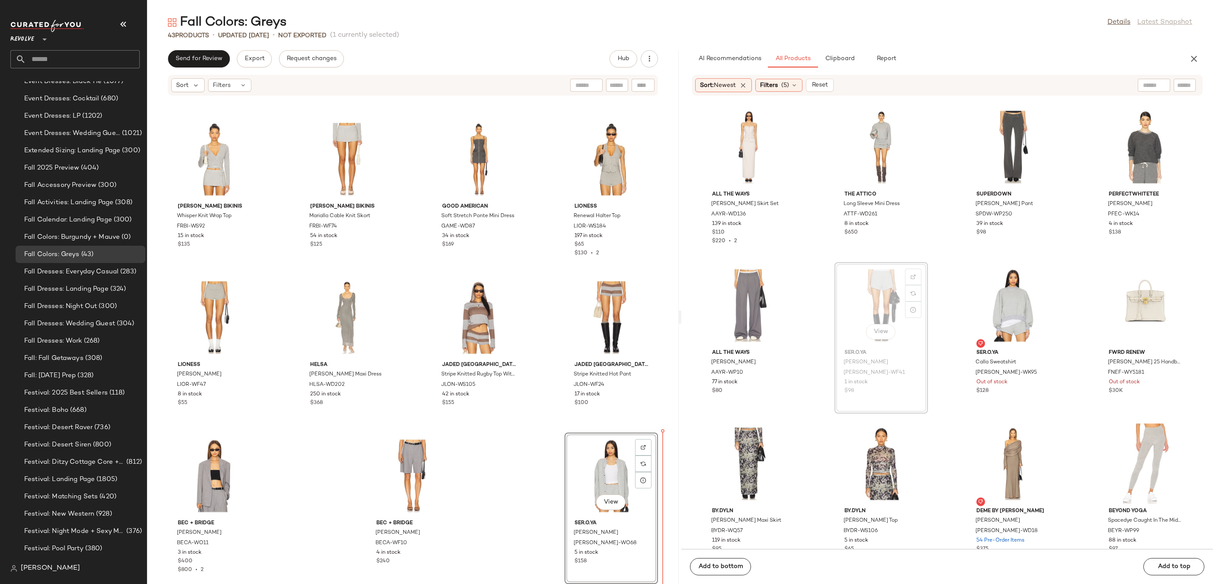
drag, startPoint x: 870, startPoint y: 304, endPoint x: 864, endPoint y: 310, distance: 7.7
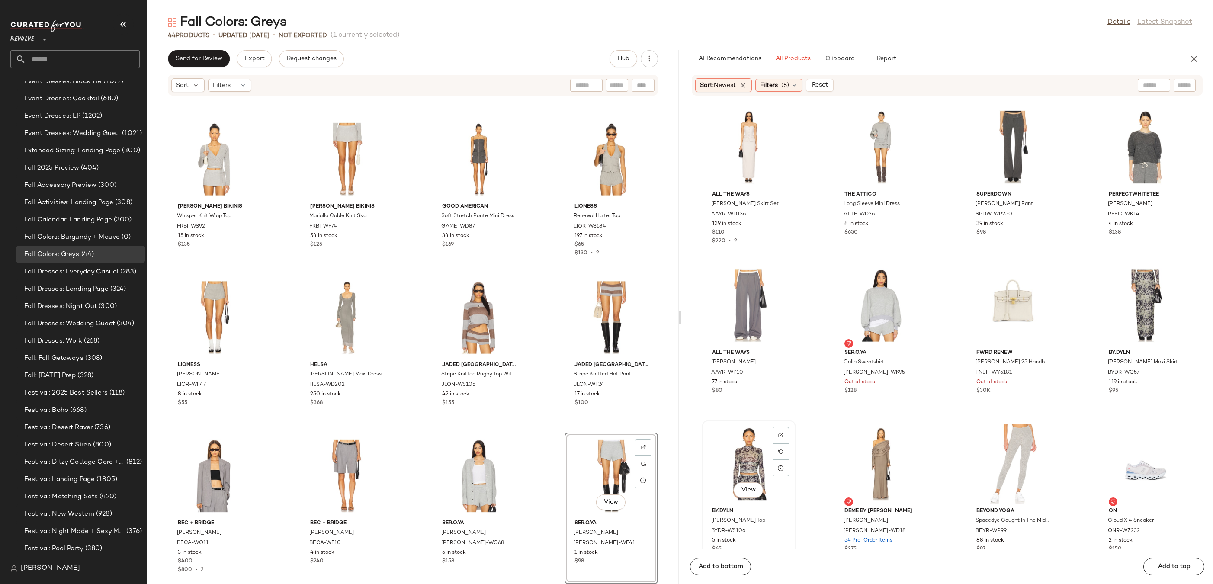
scroll to position [16322, 0]
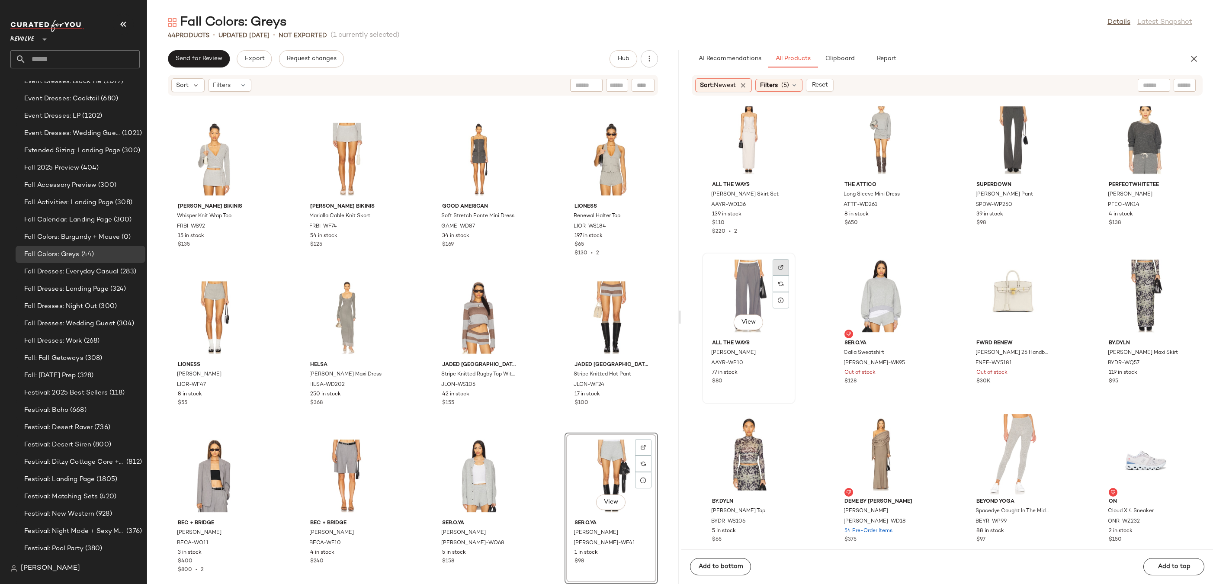
click at [784, 275] on div at bounding box center [780, 283] width 16 height 16
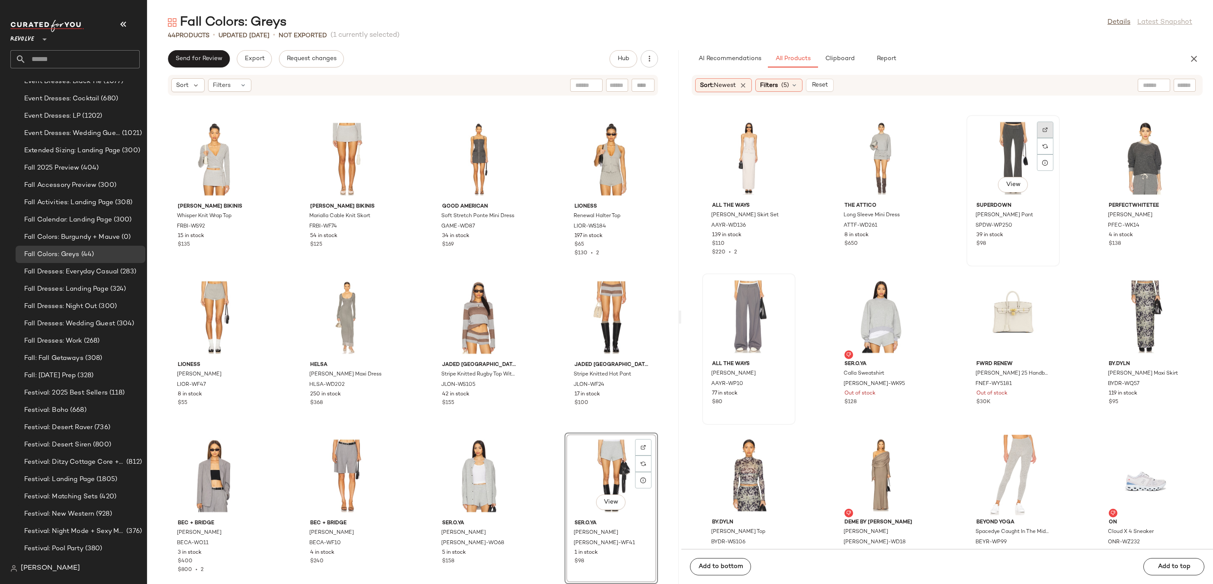
click at [1045, 138] on div at bounding box center [1045, 146] width 16 height 16
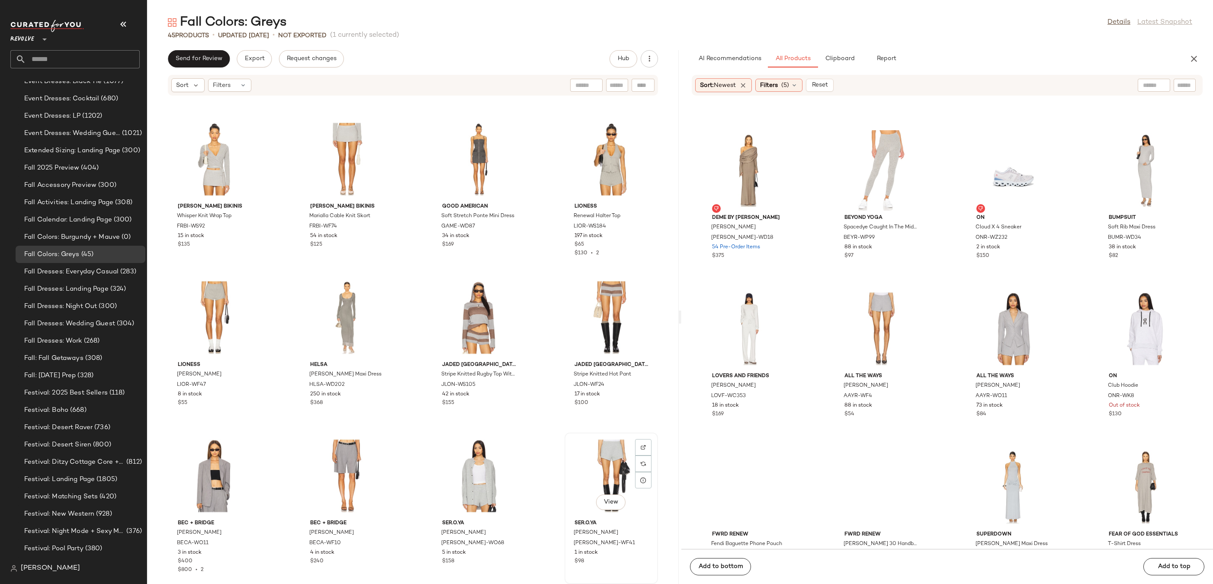
scroll to position [1424, 0]
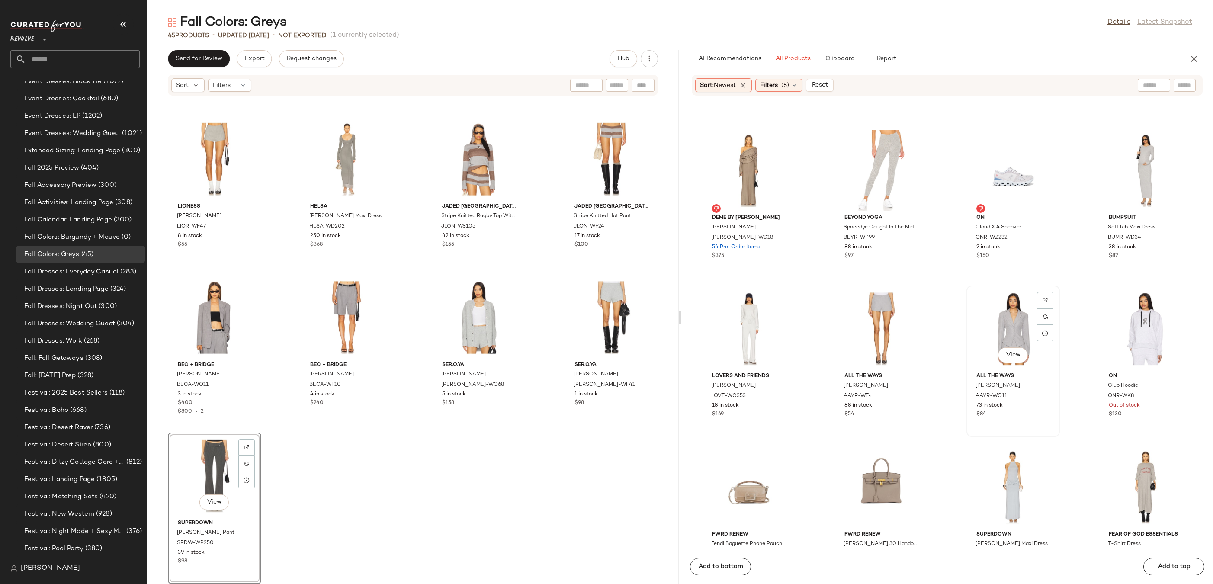
click at [981, 320] on div "View" at bounding box center [1012, 328] width 87 height 80
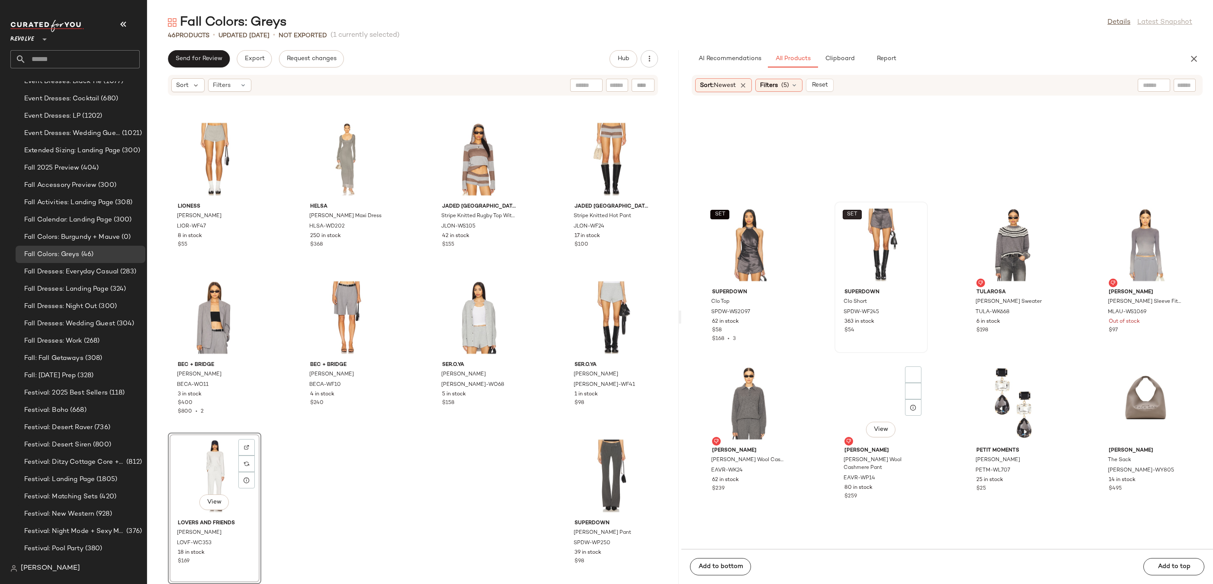
scroll to position [17323, 0]
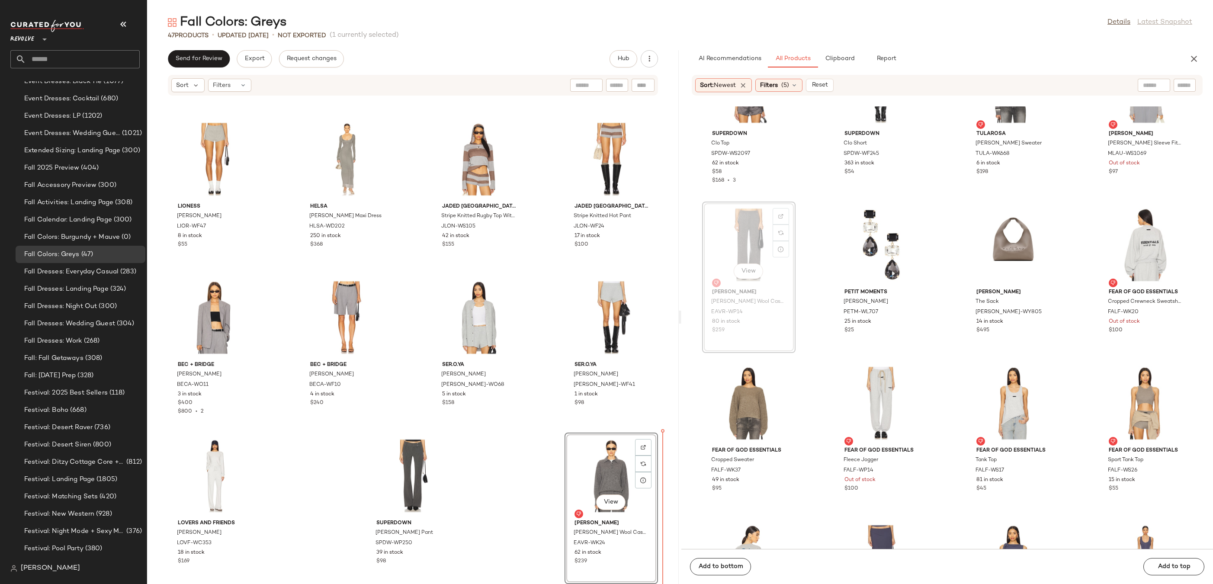
drag, startPoint x: 759, startPoint y: 231, endPoint x: 757, endPoint y: 238, distance: 7.2
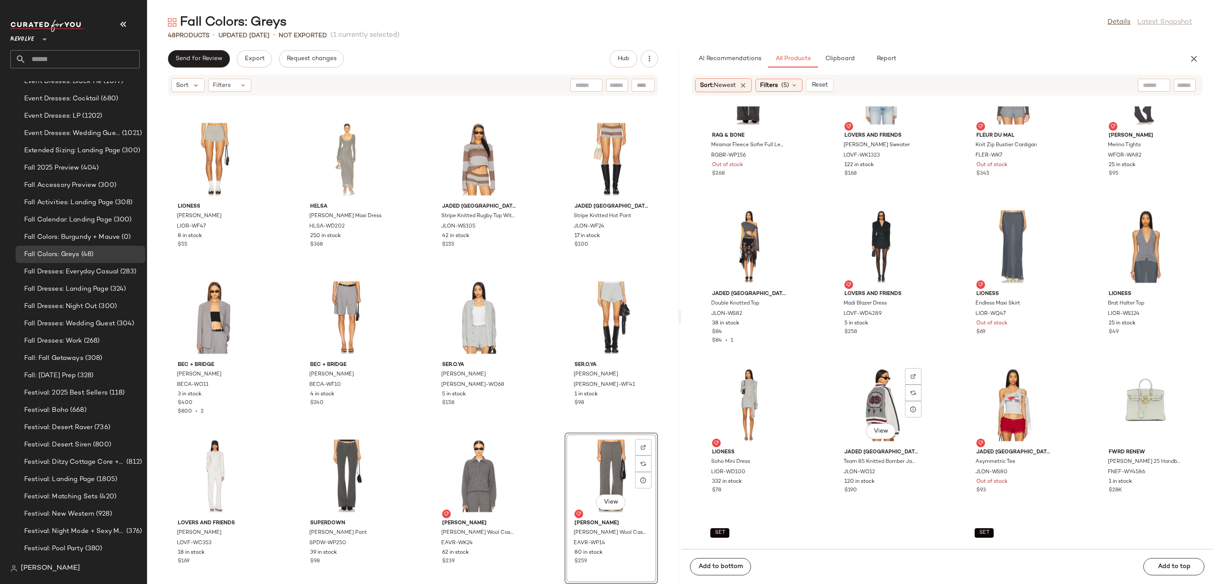
scroll to position [19788, 0]
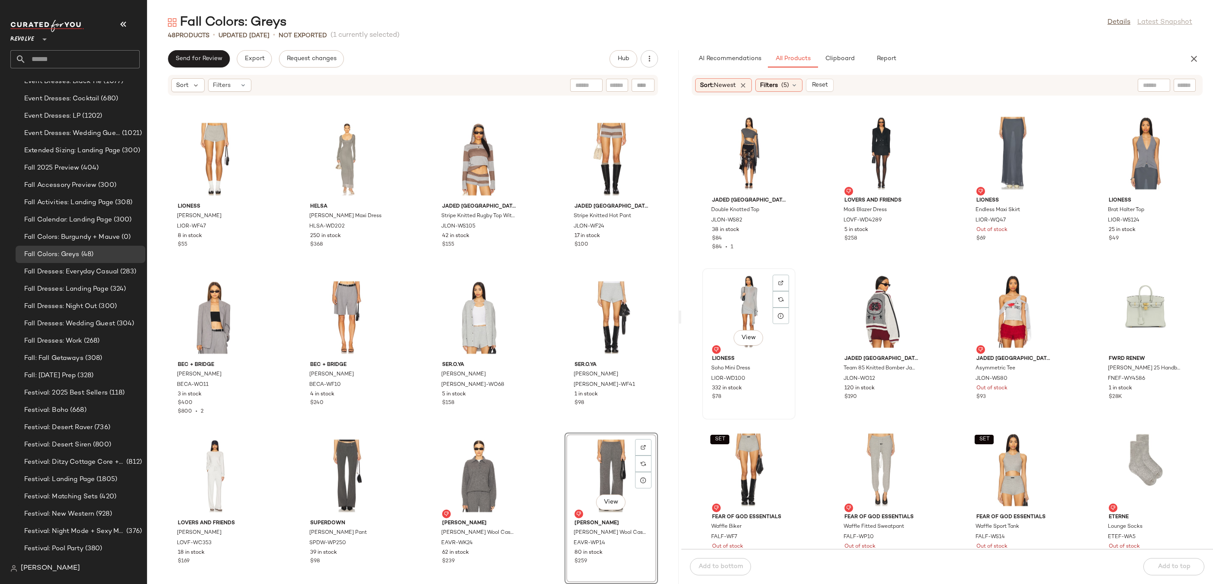
click at [747, 282] on div "View" at bounding box center [748, 311] width 87 height 80
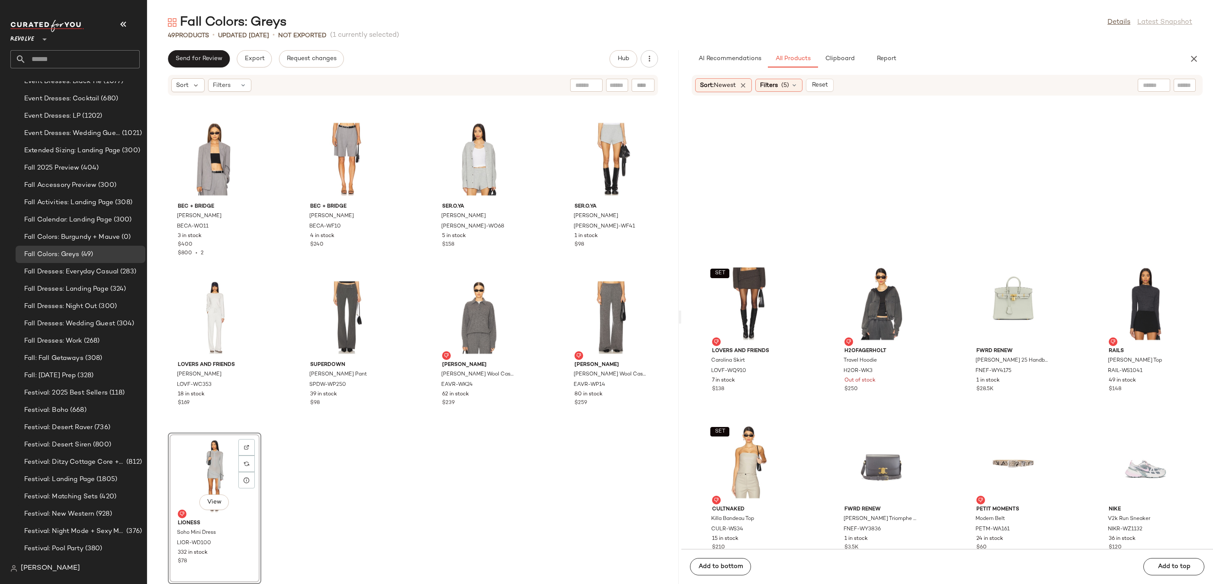
scroll to position [20489, 0]
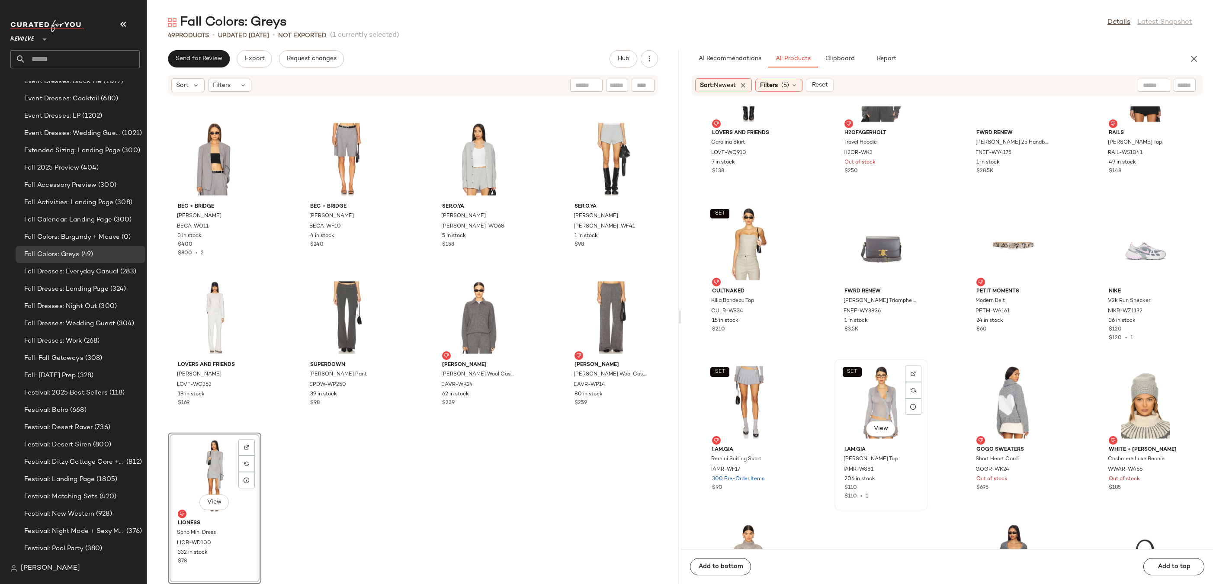
click at [883, 394] on div "SET View" at bounding box center [880, 402] width 87 height 80
drag, startPoint x: 889, startPoint y: 393, endPoint x: 884, endPoint y: 393, distance: 5.2
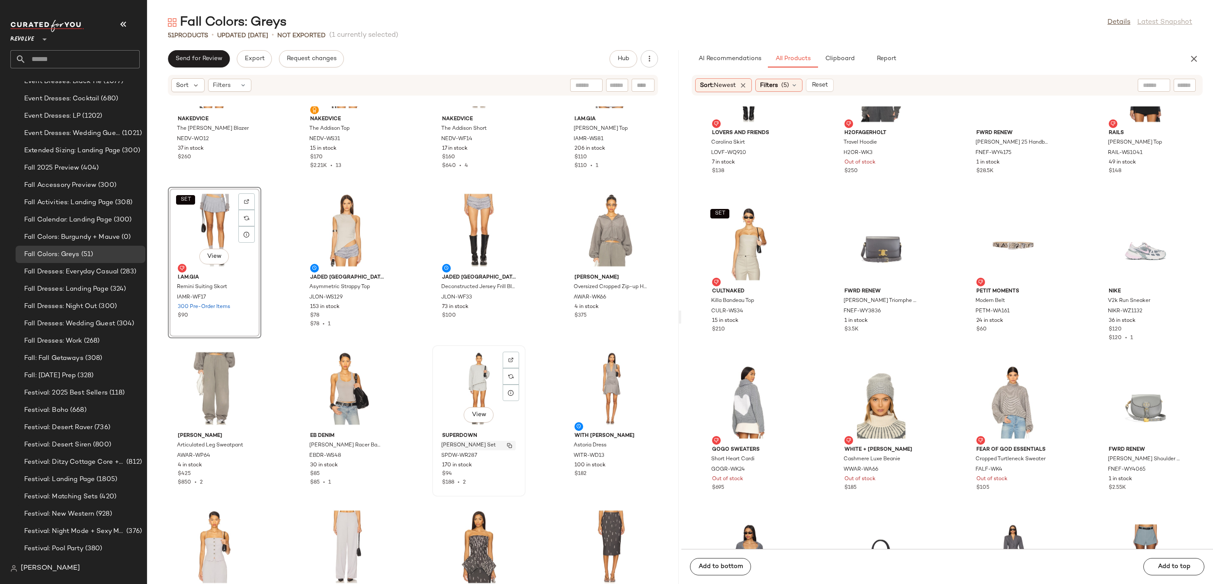
scroll to position [107, 0]
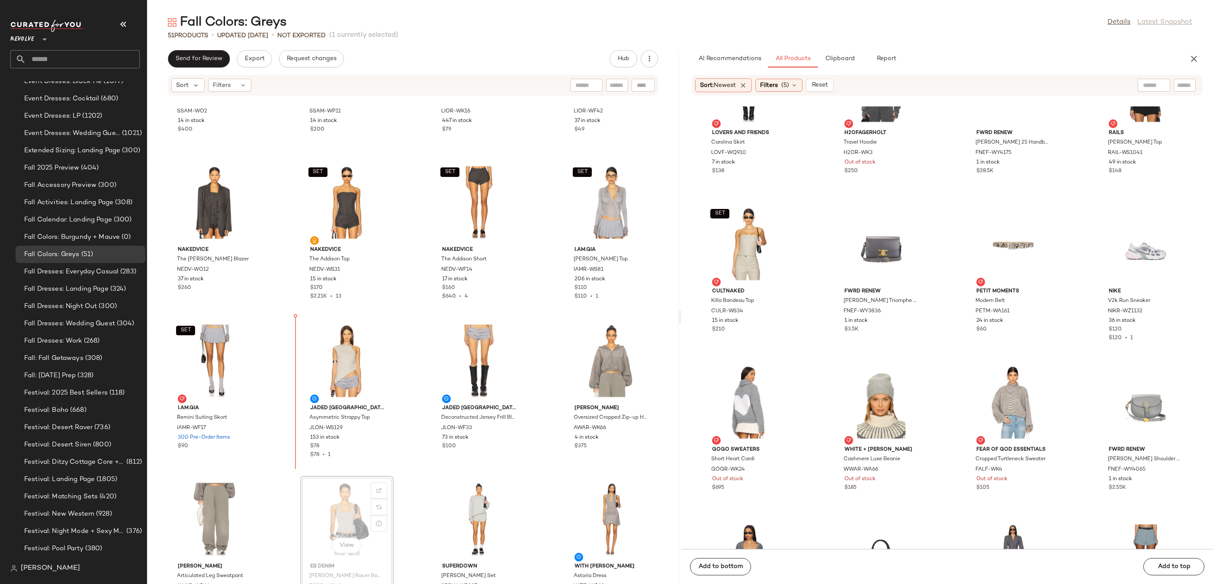
scroll to position [108, 0]
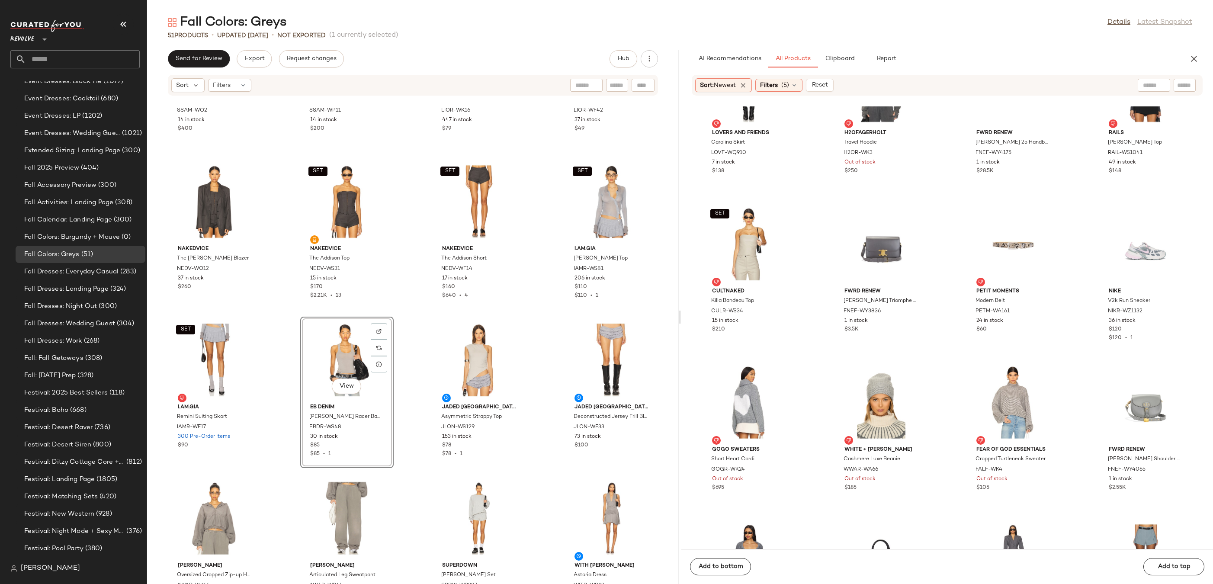
scroll to position [283, 0]
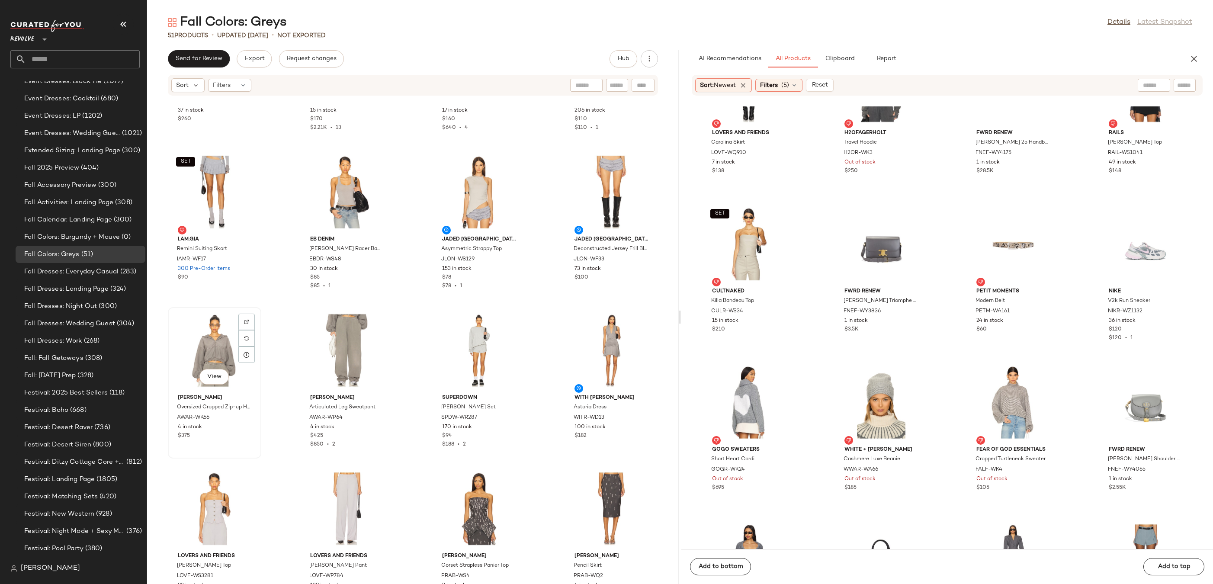
click at [221, 344] on div "View" at bounding box center [214, 350] width 87 height 80
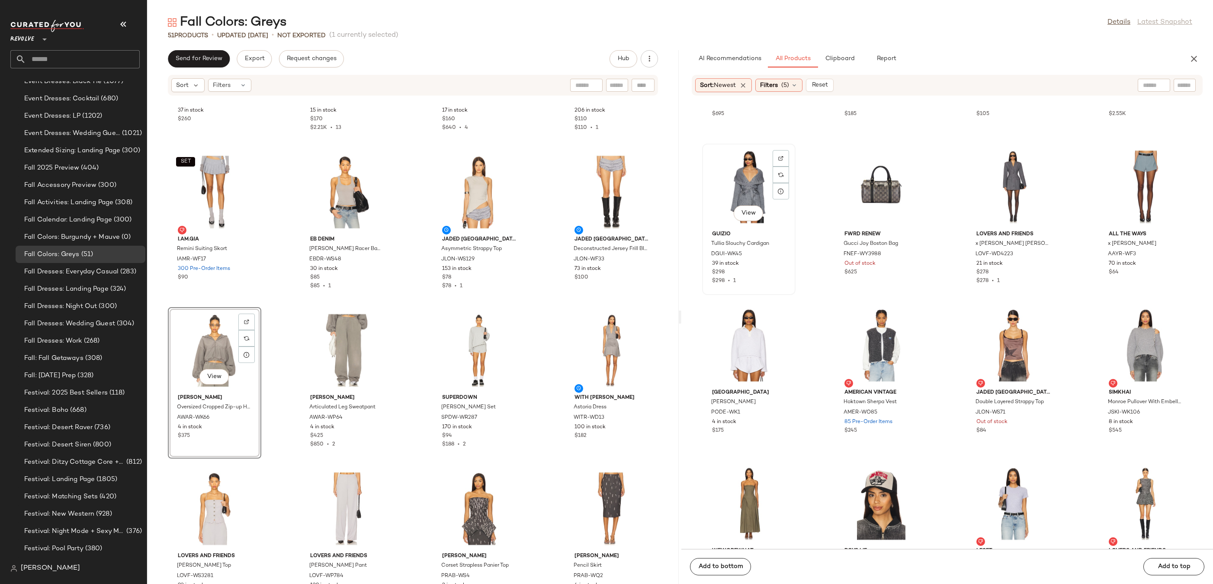
click at [733, 188] on div "View" at bounding box center [748, 187] width 87 height 80
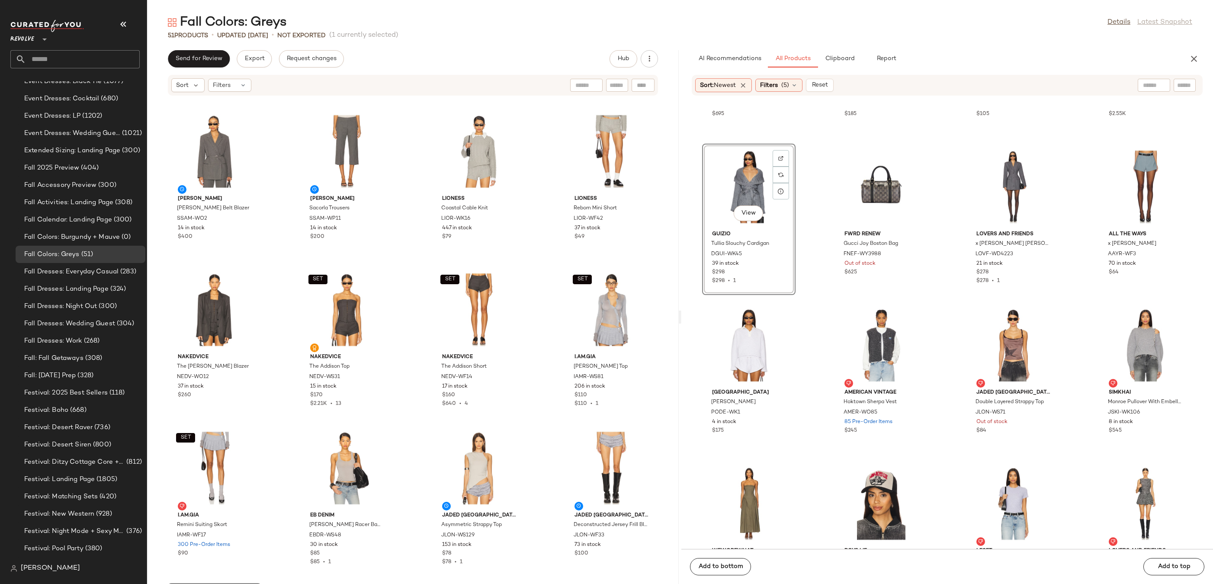
scroll to position [20862, 0]
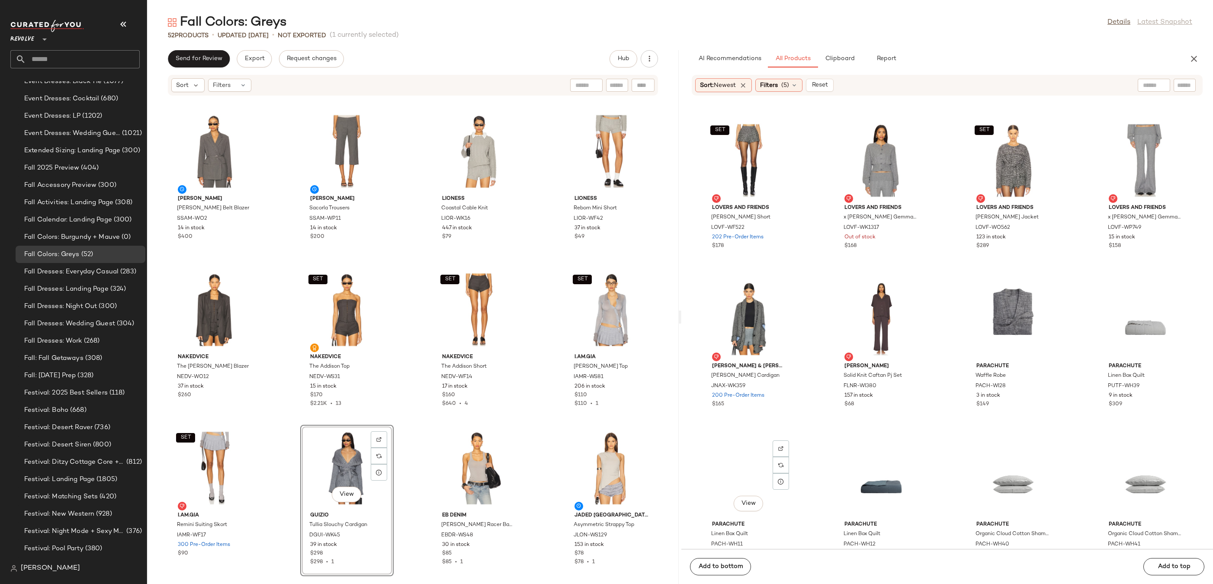
scroll to position [21489, 0]
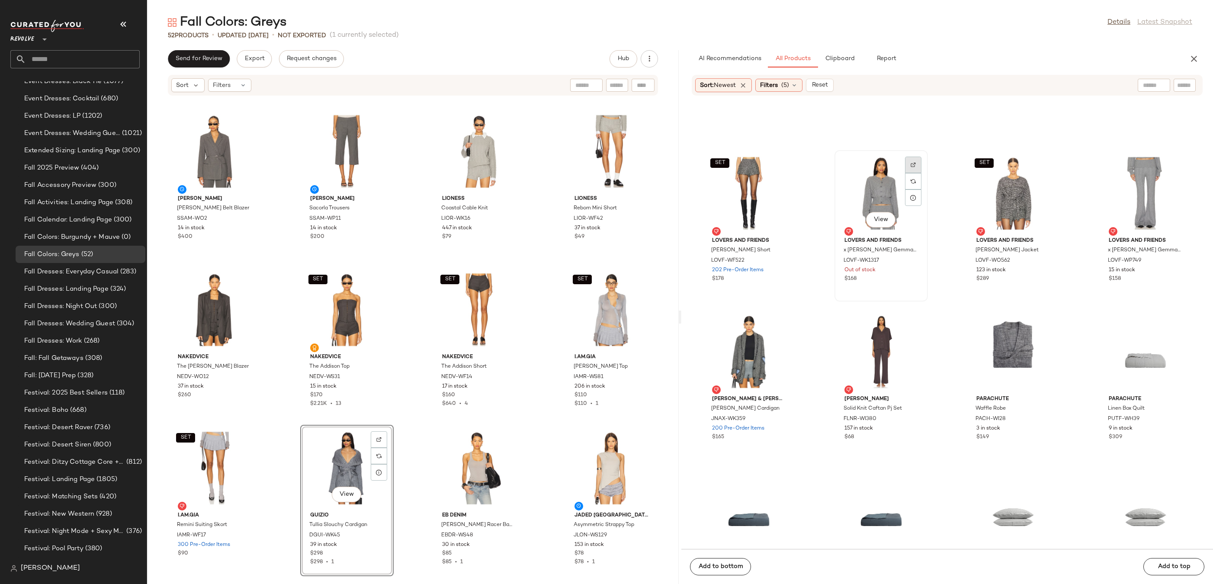
click at [917, 173] on div at bounding box center [913, 181] width 16 height 16
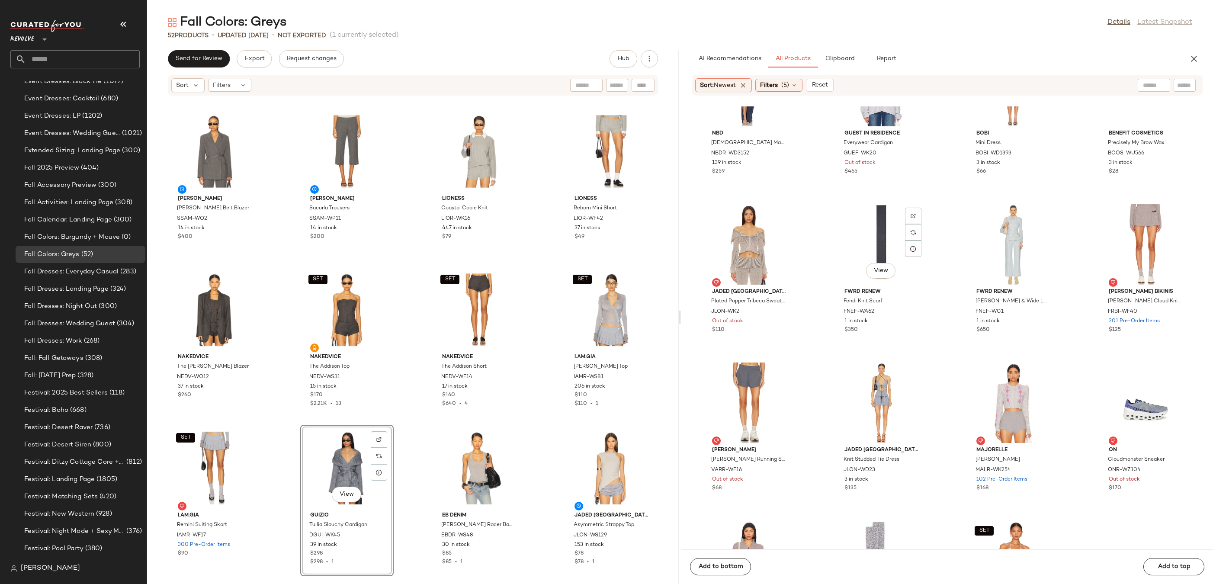
scroll to position [28244, 0]
click at [906, 381] on div at bounding box center [913, 389] width 16 height 16
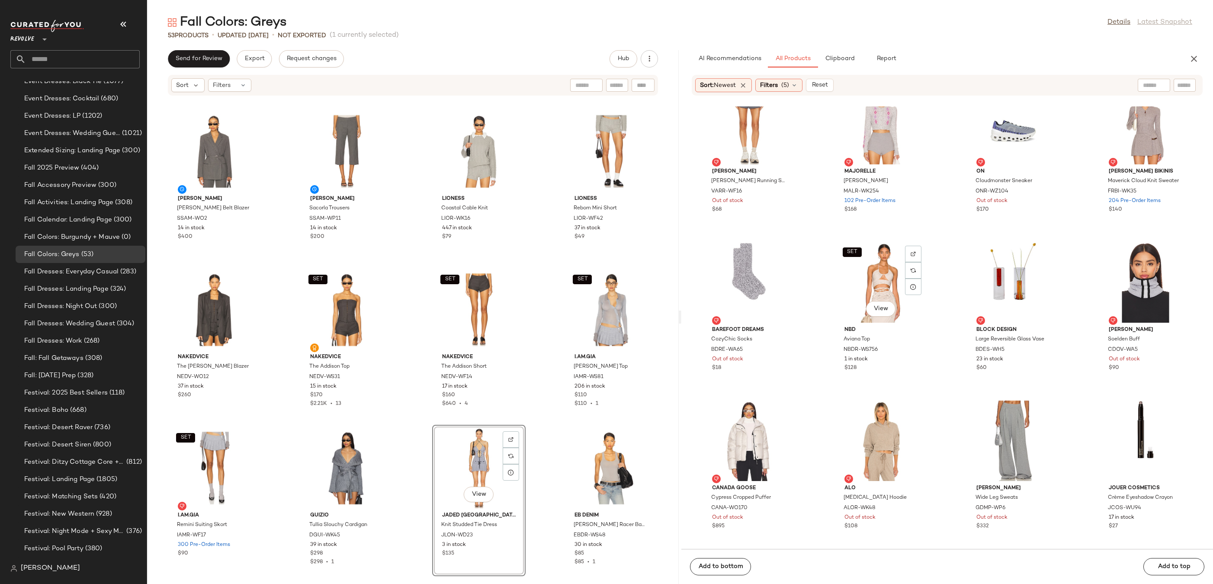
scroll to position [28903, 0]
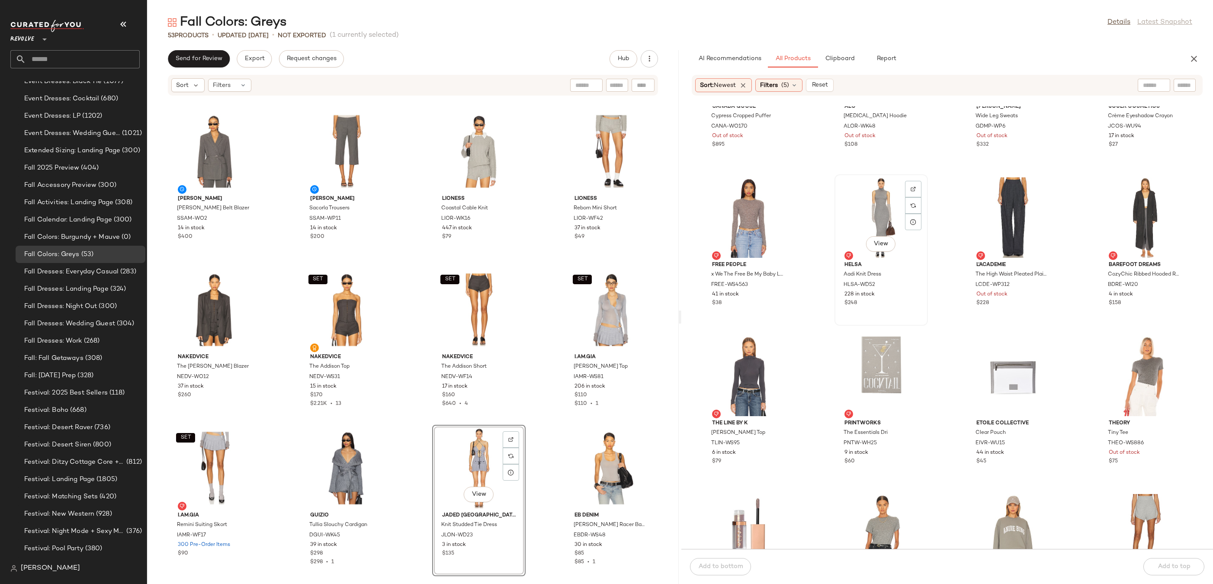
click at [879, 203] on div "View" at bounding box center [880, 217] width 87 height 80
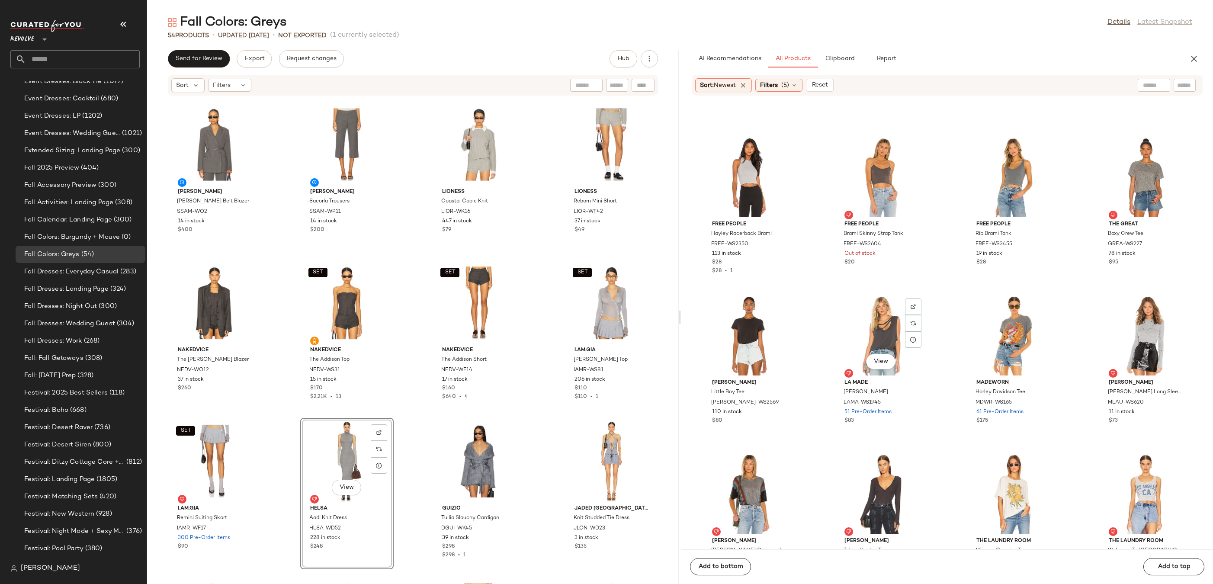
scroll to position [33428, 0]
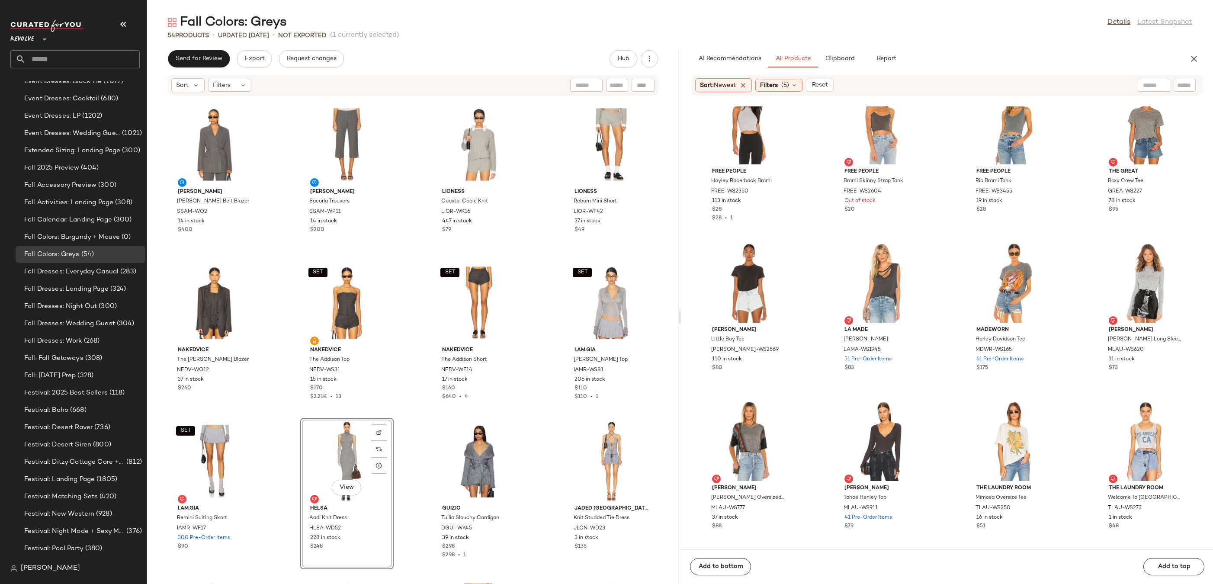
drag, startPoint x: 879, startPoint y: 203, endPoint x: 792, endPoint y: 5, distance: 216.5
click at [121, 238] on span "(0)" at bounding box center [125, 237] width 11 height 10
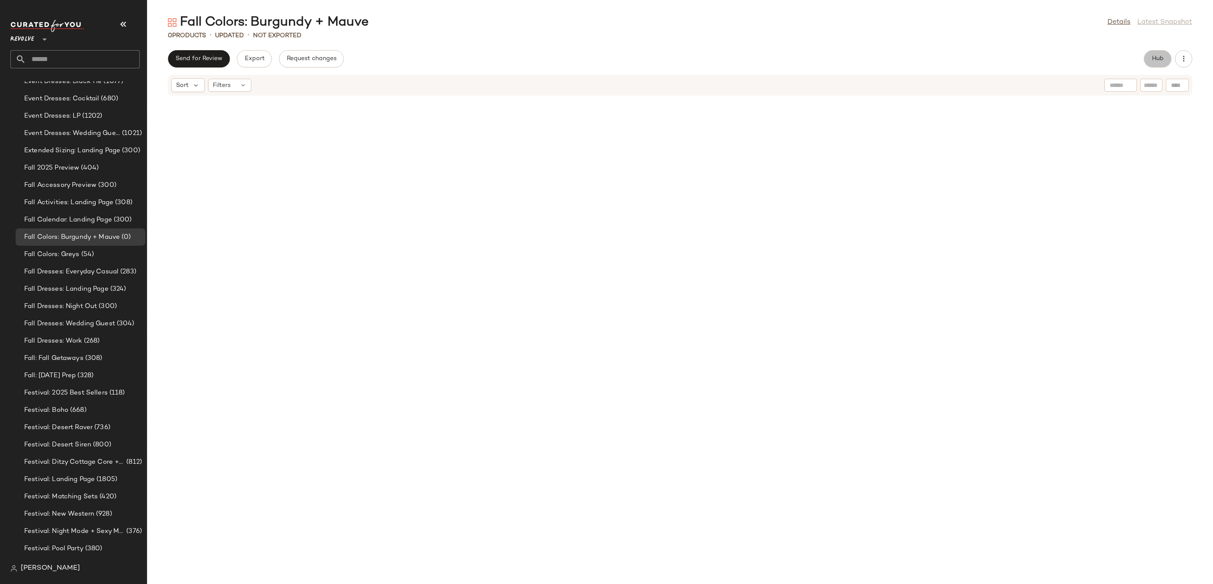
click at [1163, 62] on button "Hub" at bounding box center [1157, 58] width 28 height 17
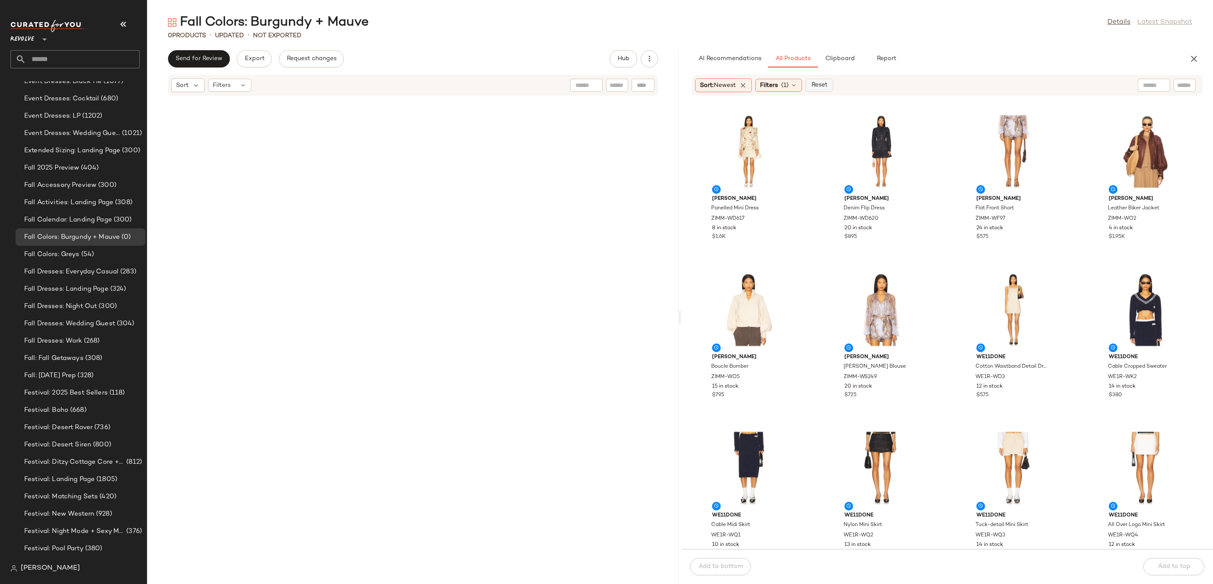
click at [822, 89] on button "Reset" at bounding box center [819, 85] width 28 height 13
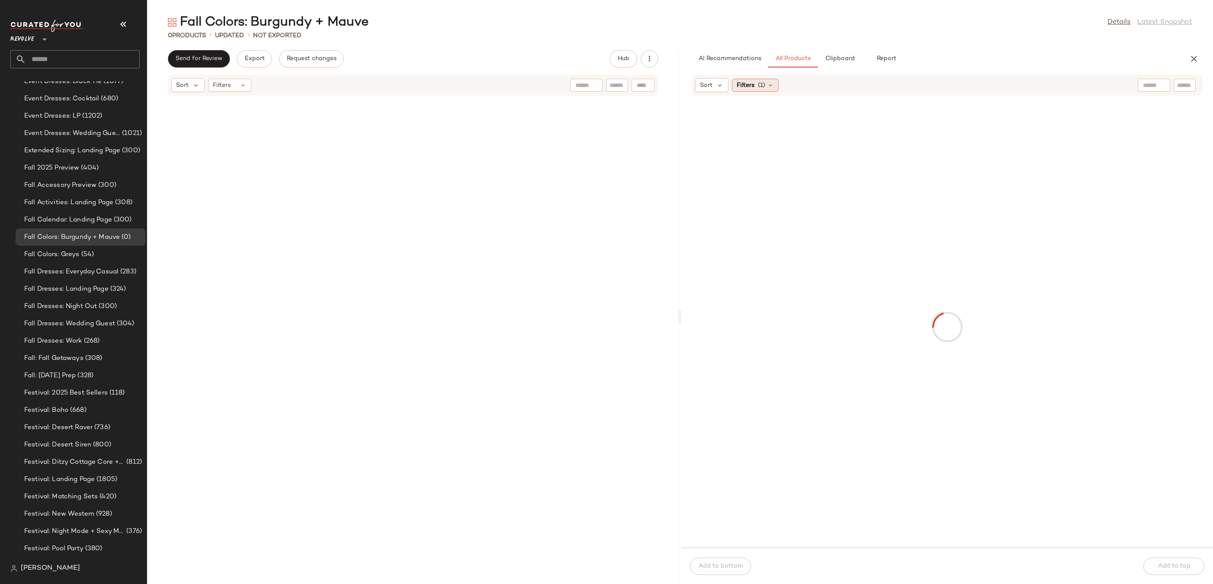
click at [771, 79] on div "Filters (1)" at bounding box center [755, 85] width 47 height 13
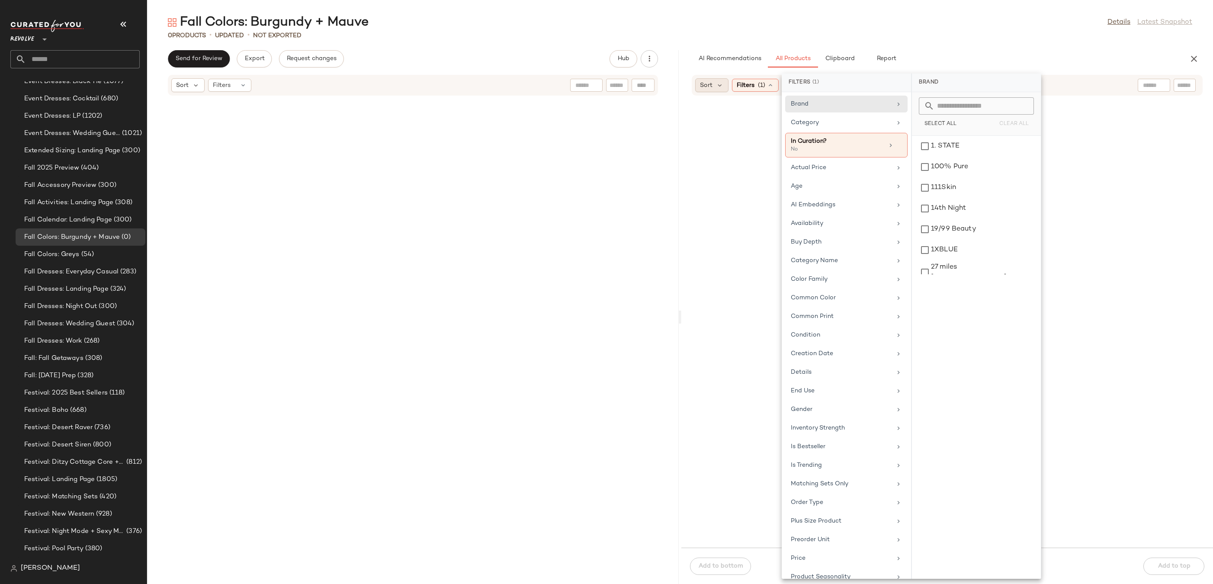
click at [719, 90] on div "Sort" at bounding box center [711, 85] width 33 height 14
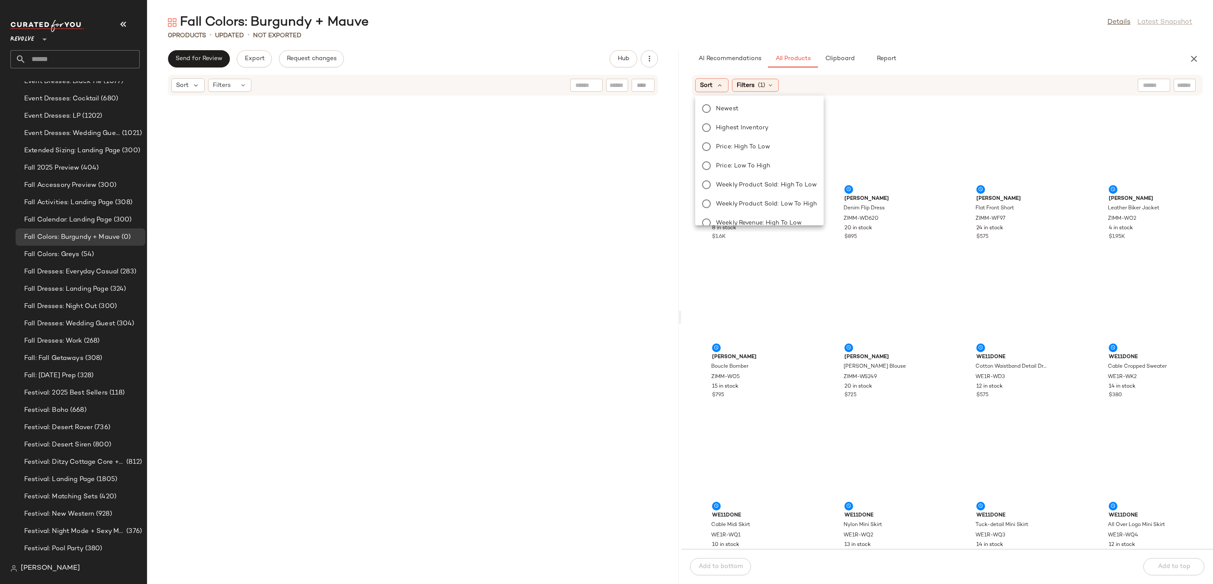
click at [897, 27] on div "Fall Colors: Burgundy + Mauve Details Latest Snapshot" at bounding box center [679, 22] width 1065 height 17
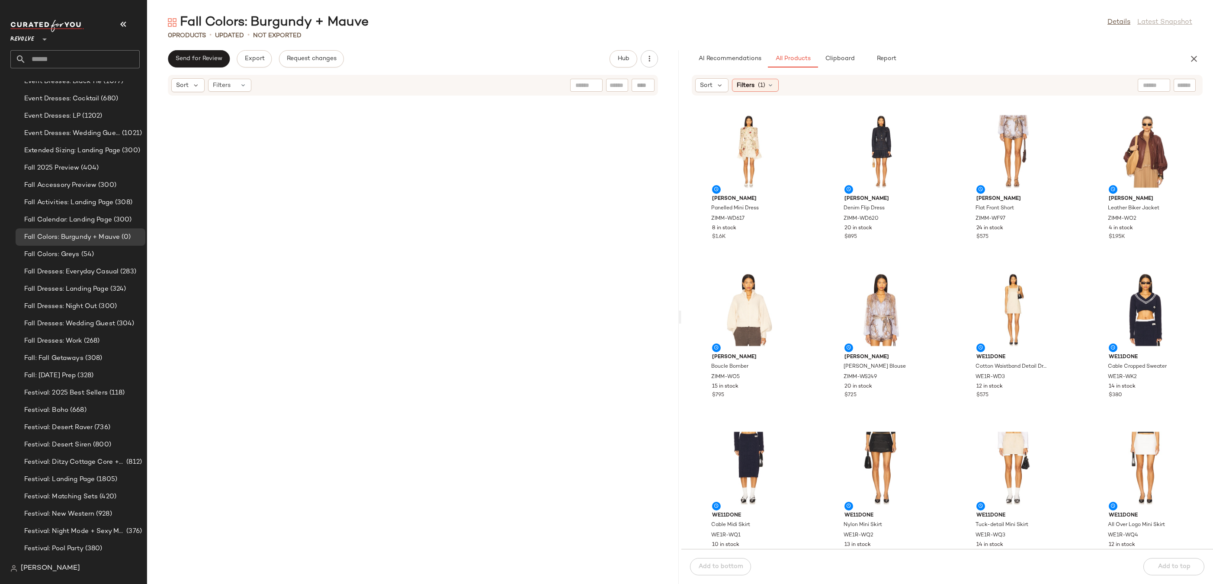
click at [1147, 83] on input "text" at bounding box center [1153, 85] width 22 height 9
type input "********"
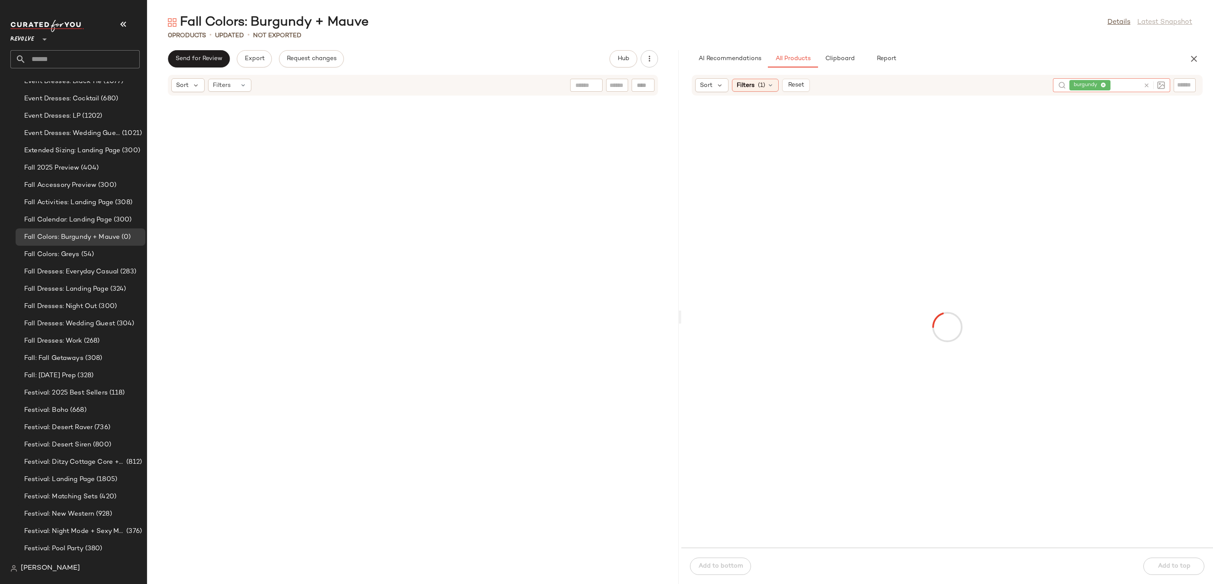
click at [1146, 85] on icon at bounding box center [1146, 85] width 6 height 6
click at [725, 89] on div "Sort" at bounding box center [711, 85] width 33 height 14
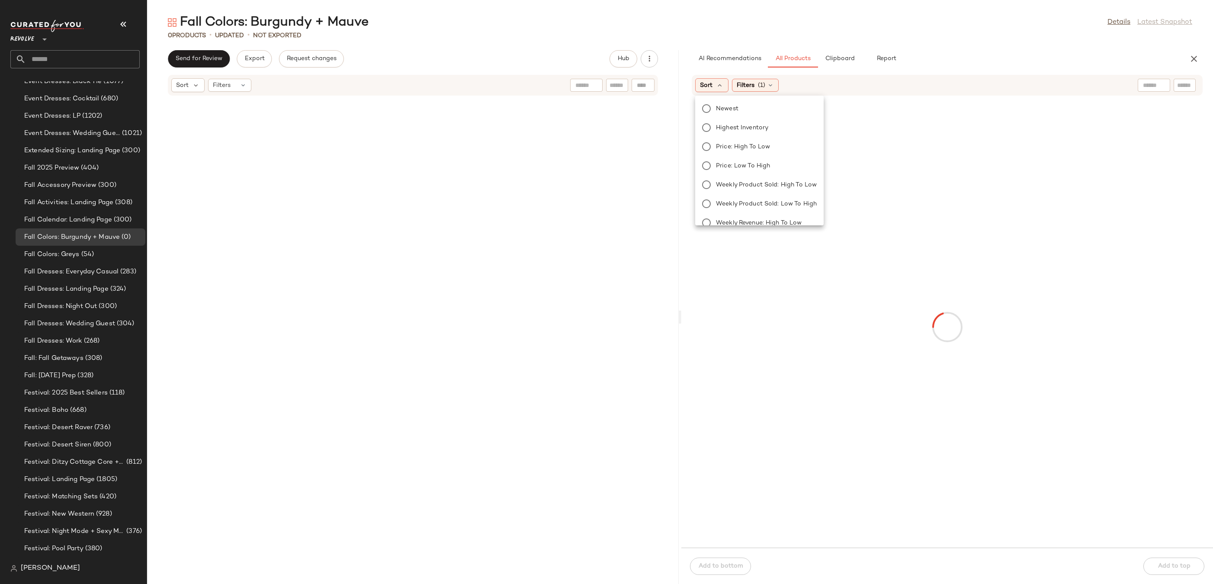
click at [728, 101] on div "Newest Highest Inventory Price: High to Low Price: Low to High Weekly Product S…" at bounding box center [758, 232] width 130 height 266
click at [728, 106] on span "Newest" at bounding box center [727, 108] width 22 height 9
click at [788, 87] on span "(1)" at bounding box center [784, 85] width 7 height 9
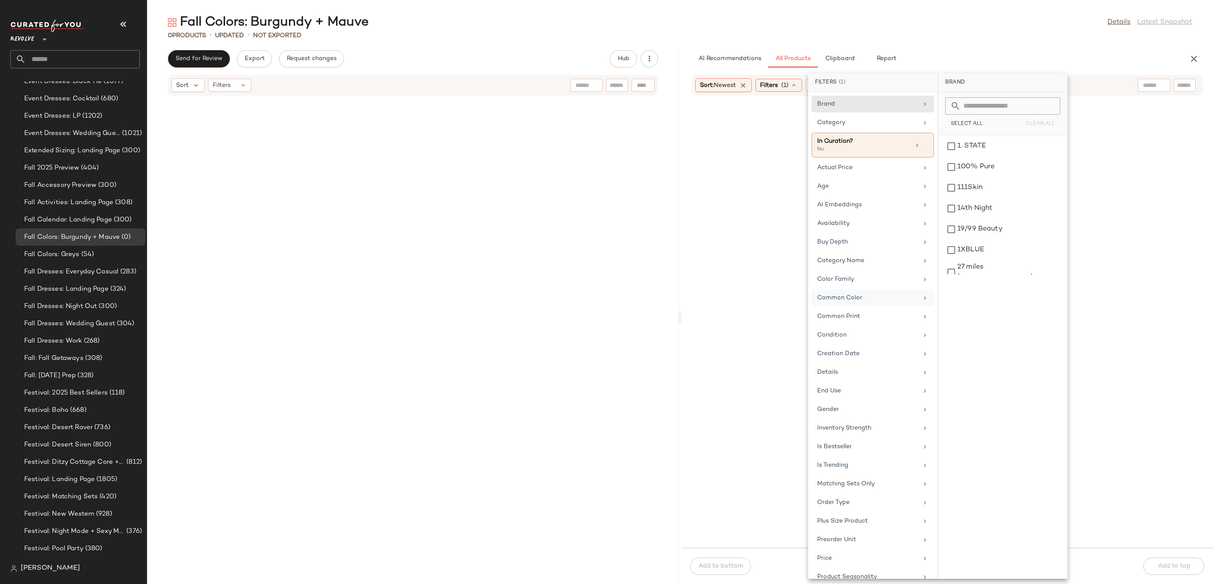
click at [865, 297] on div "Common Color" at bounding box center [867, 297] width 101 height 9
click at [989, 108] on input "text" at bounding box center [1007, 105] width 94 height 17
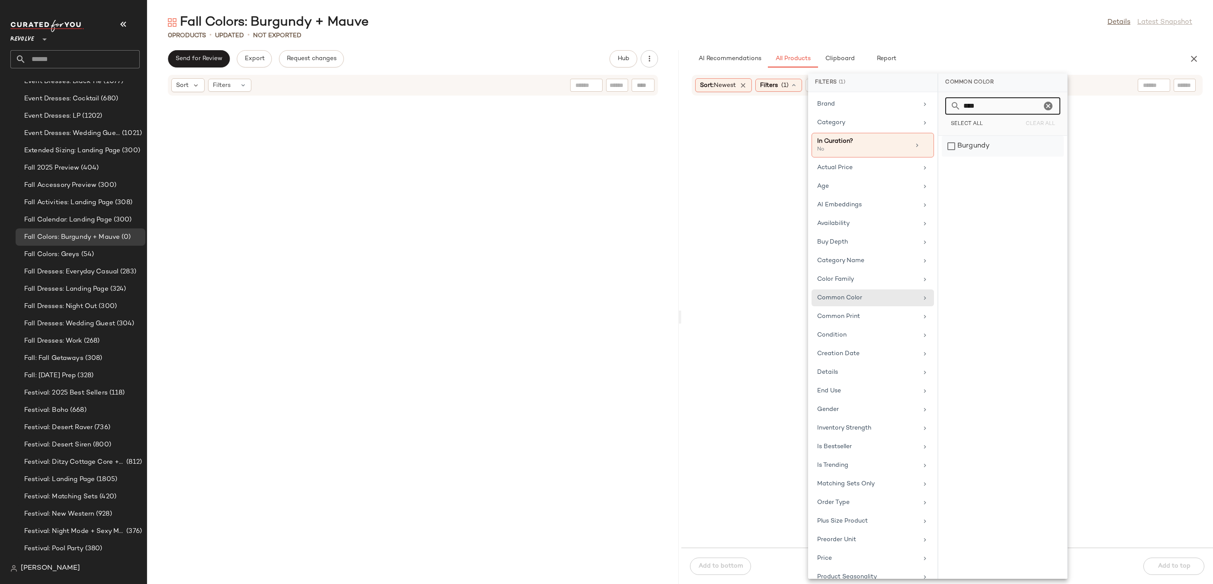
type input "****"
click at [995, 147] on div "Burgundy" at bounding box center [1002, 146] width 122 height 21
click at [893, 105] on div "Brand" at bounding box center [867, 103] width 101 height 9
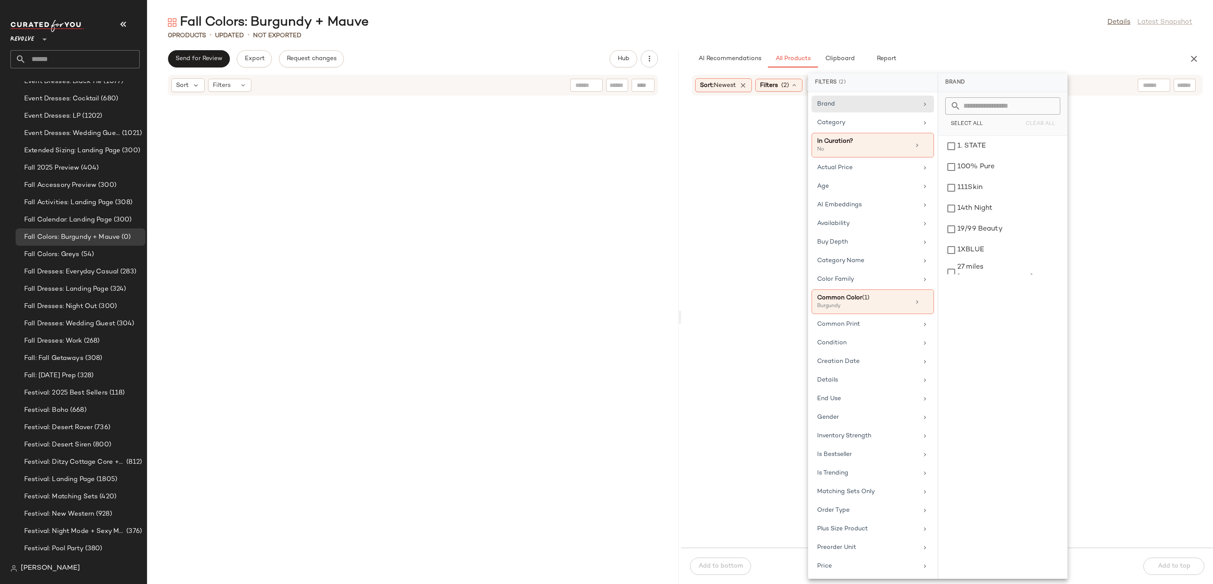
click at [996, 108] on input "text" at bounding box center [1007, 105] width 94 height 17
type input "*****"
click at [1046, 105] on icon "Clear" at bounding box center [1048, 106] width 10 height 10
click at [888, 304] on div "Burgundy" at bounding box center [860, 306] width 86 height 8
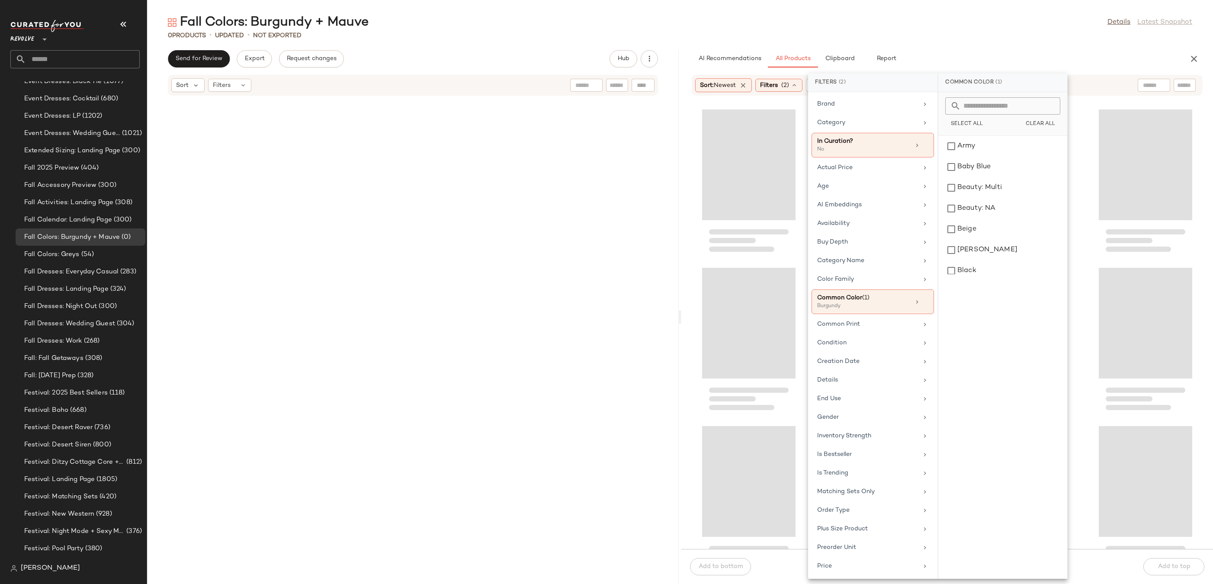
click at [1012, 109] on input "text" at bounding box center [1007, 105] width 94 height 17
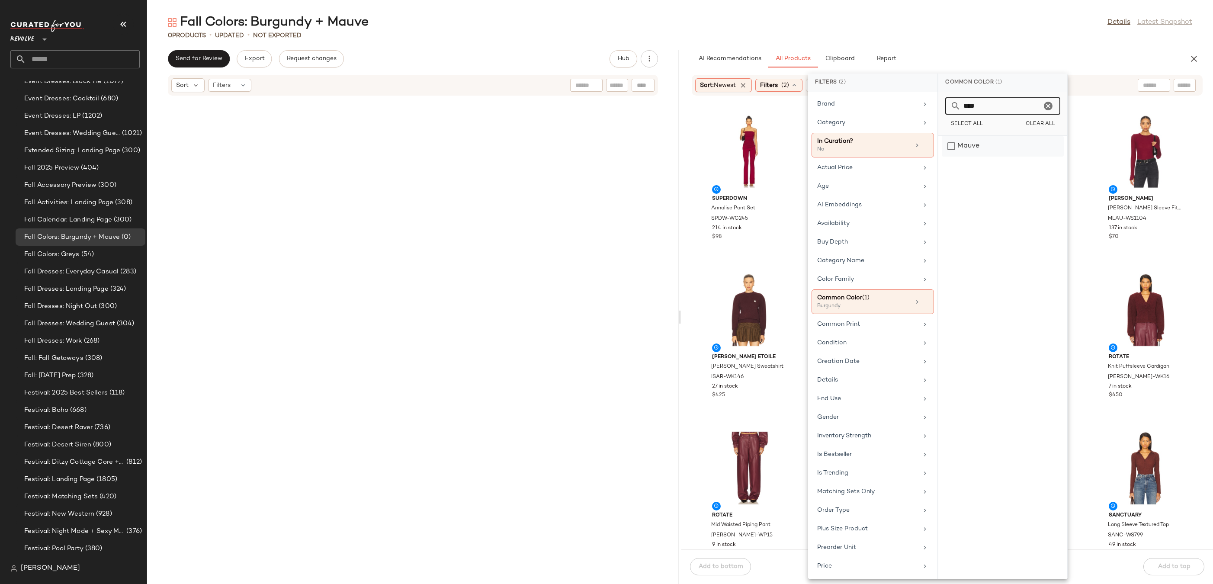
type input "****"
click at [1019, 144] on div "Mauve" at bounding box center [1002, 146] width 122 height 21
click at [1038, 12] on main "Fall Colors: Burgundy + Mauve Details Latest Snapshot 0 Products • updated • No…" at bounding box center [606, 292] width 1213 height 584
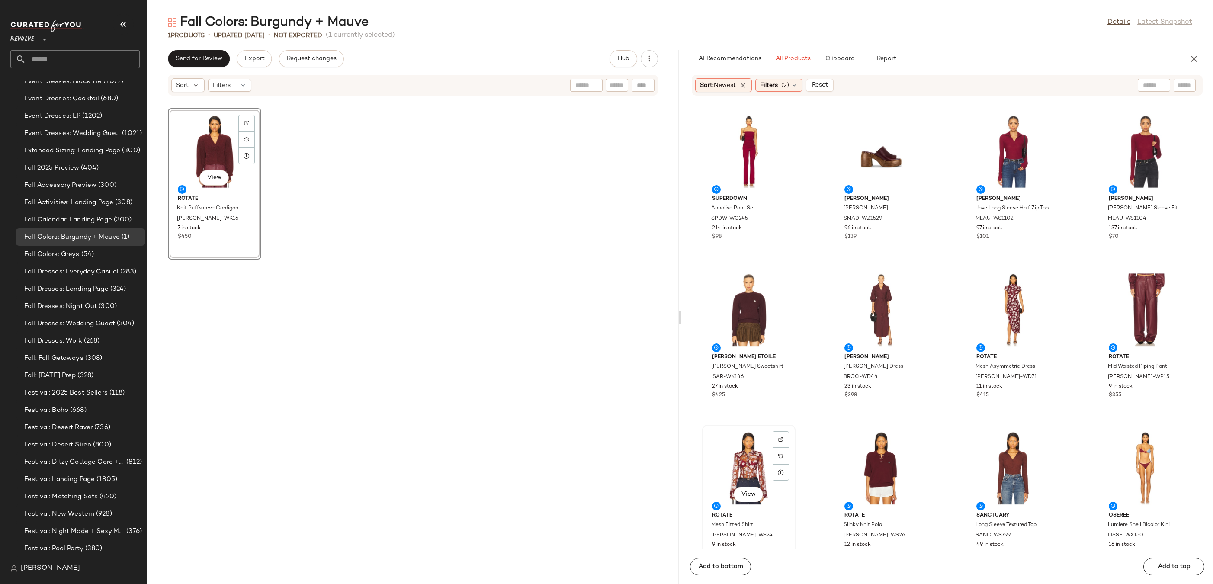
click at [761, 461] on div "View" at bounding box center [748, 468] width 87 height 80
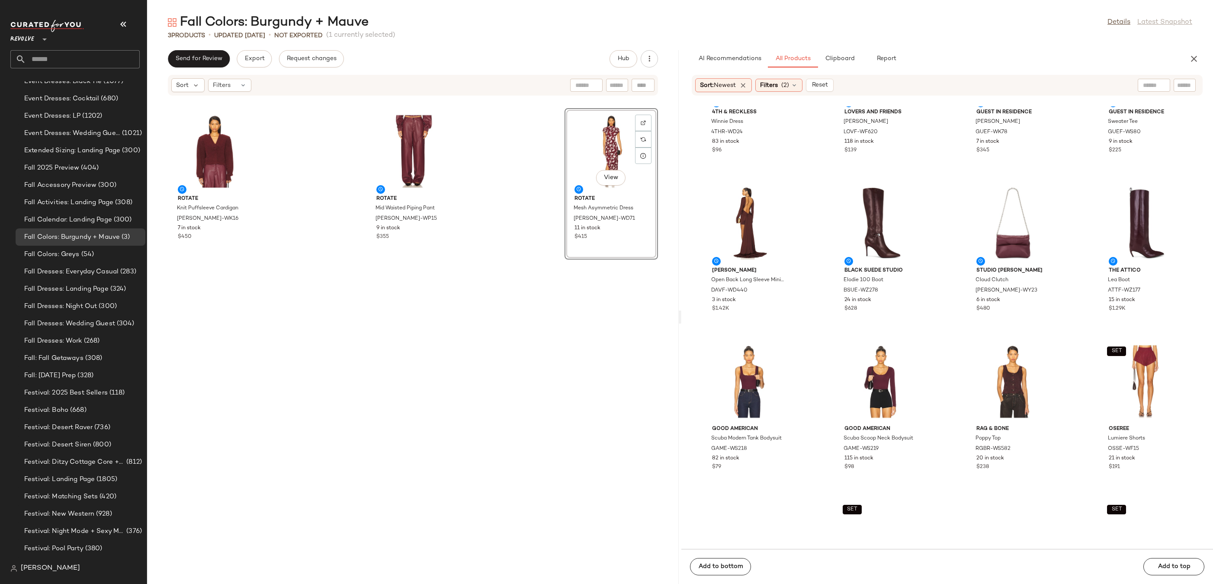
scroll to position [1132, 0]
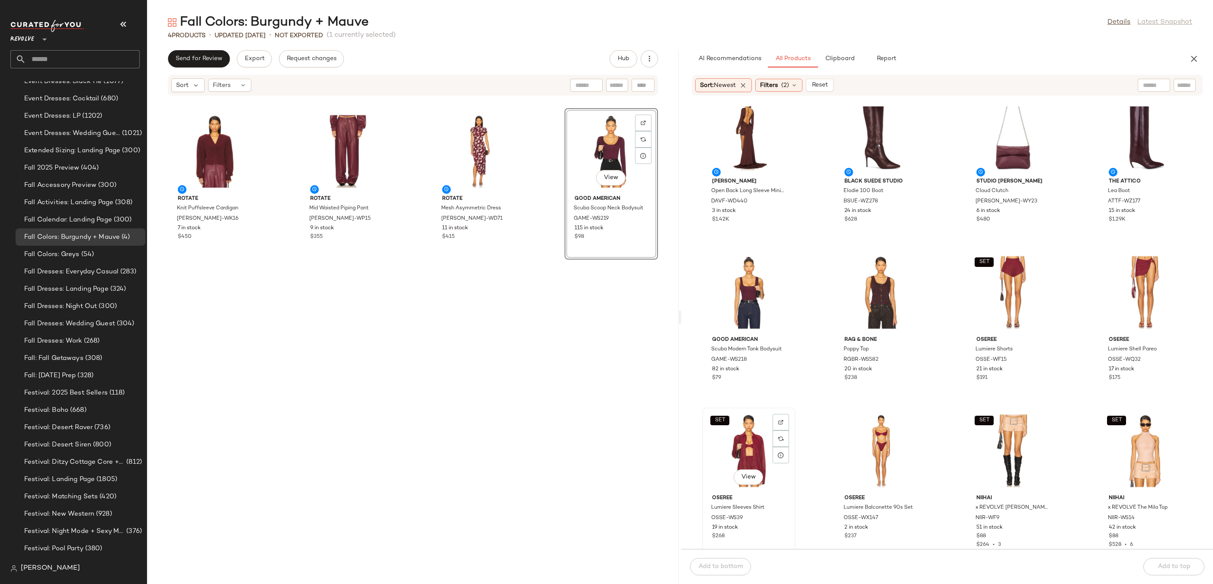
click at [755, 446] on div "SET View" at bounding box center [748, 450] width 87 height 80
click at [778, 422] on img at bounding box center [780, 421] width 5 height 5
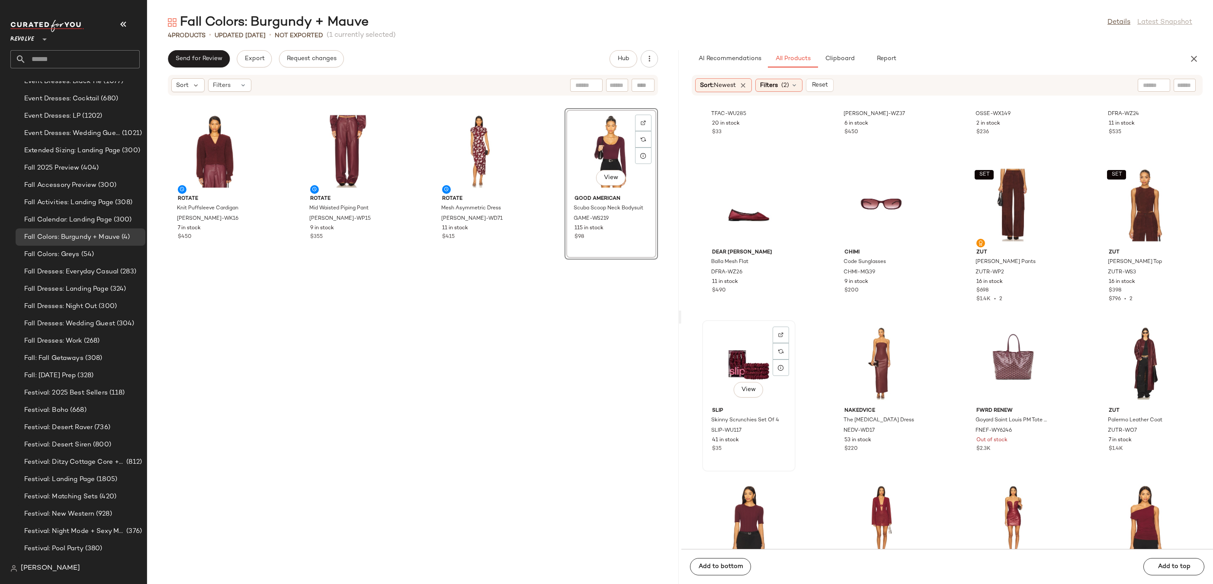
scroll to position [2115, 0]
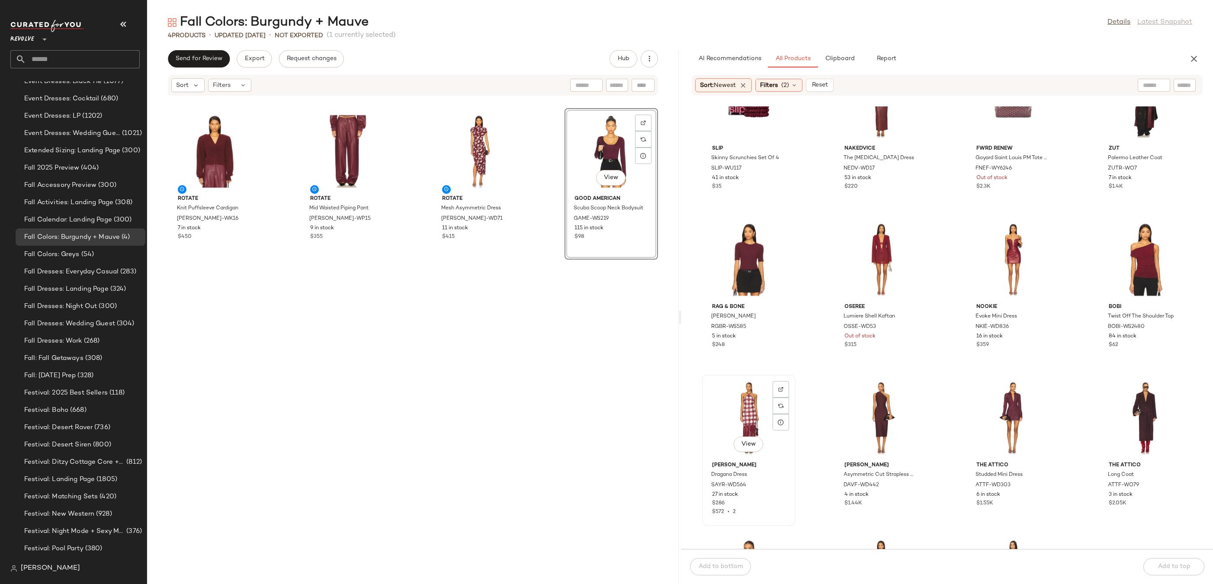
click at [755, 401] on div "View" at bounding box center [748, 418] width 87 height 80
click at [1042, 387] on img at bounding box center [1044, 389] width 5 height 5
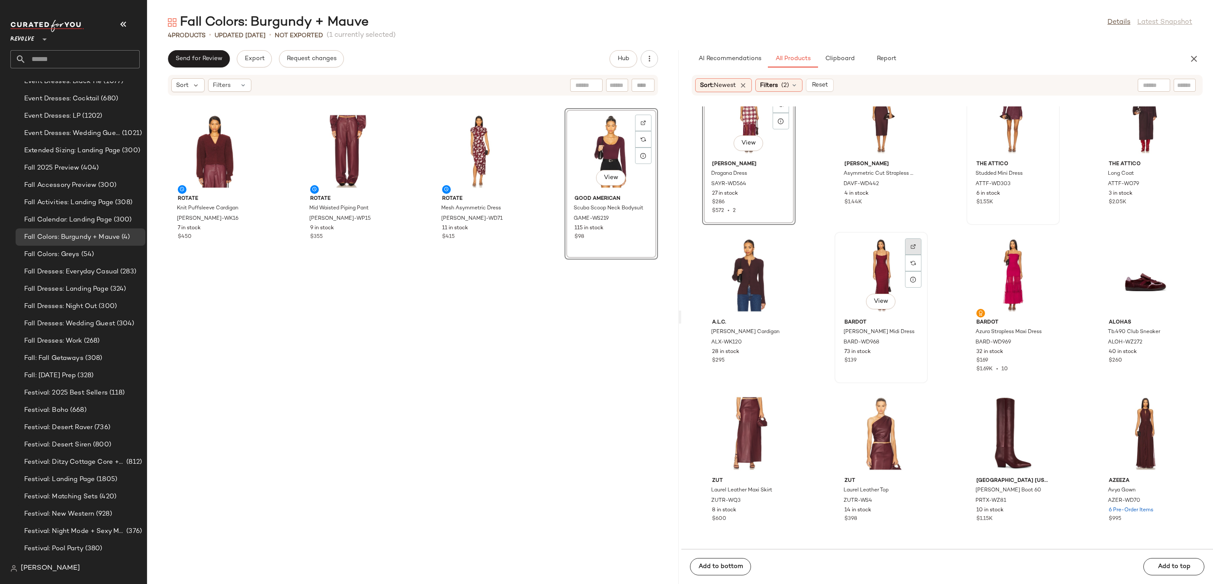
click at [910, 244] on img at bounding box center [912, 246] width 5 height 5
click at [910, 245] on img at bounding box center [912, 246] width 5 height 5
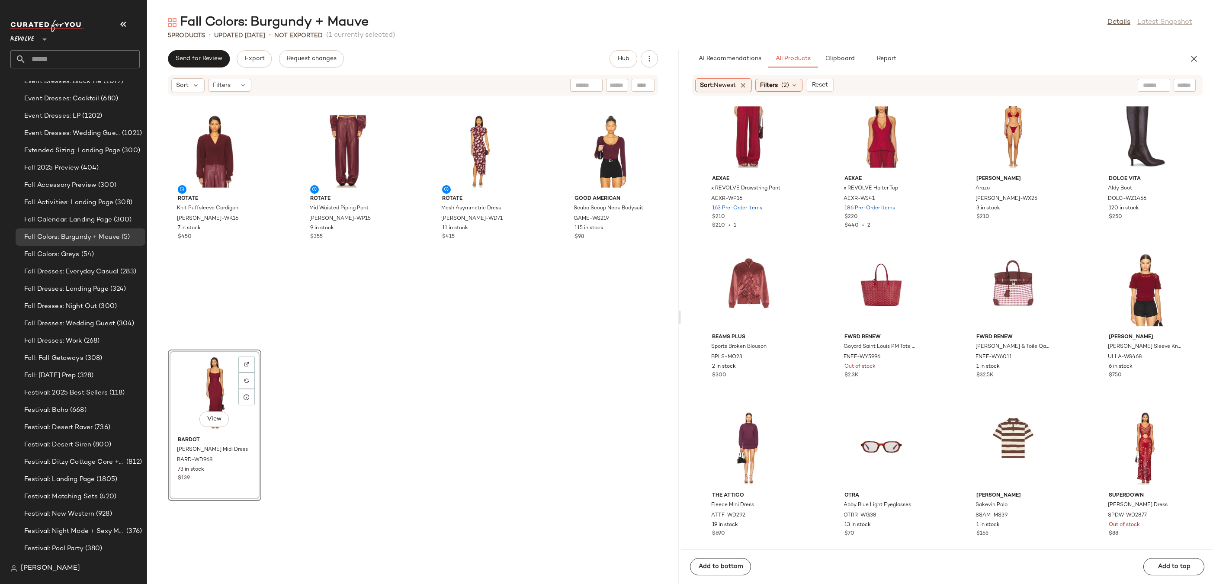
scroll to position [5032, 0]
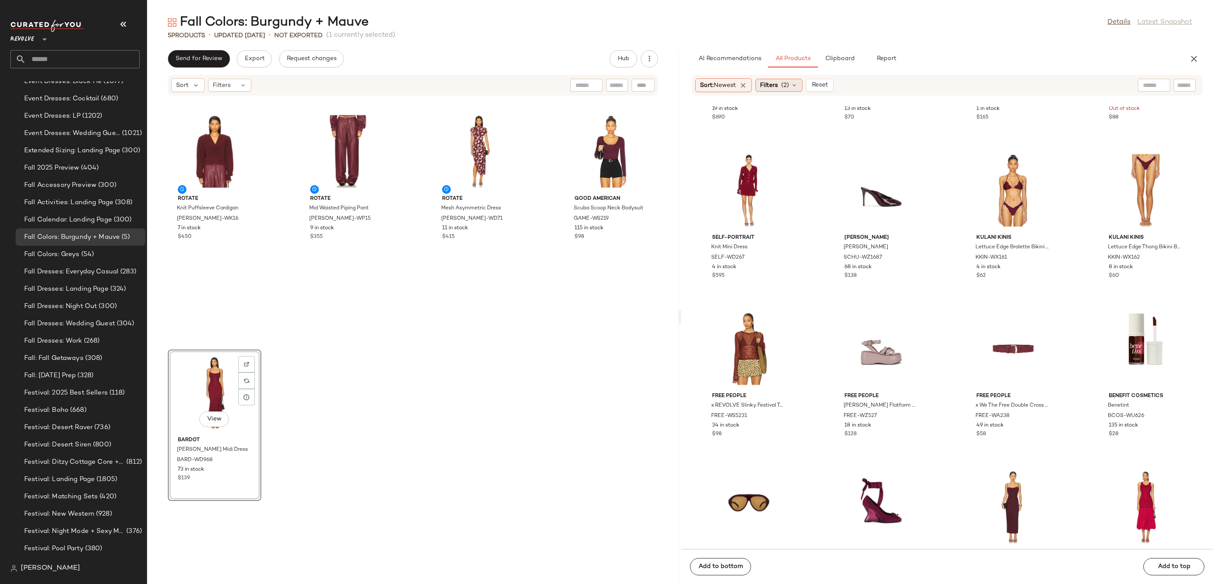
click at [768, 90] on div "Filters (2)" at bounding box center [778, 85] width 47 height 13
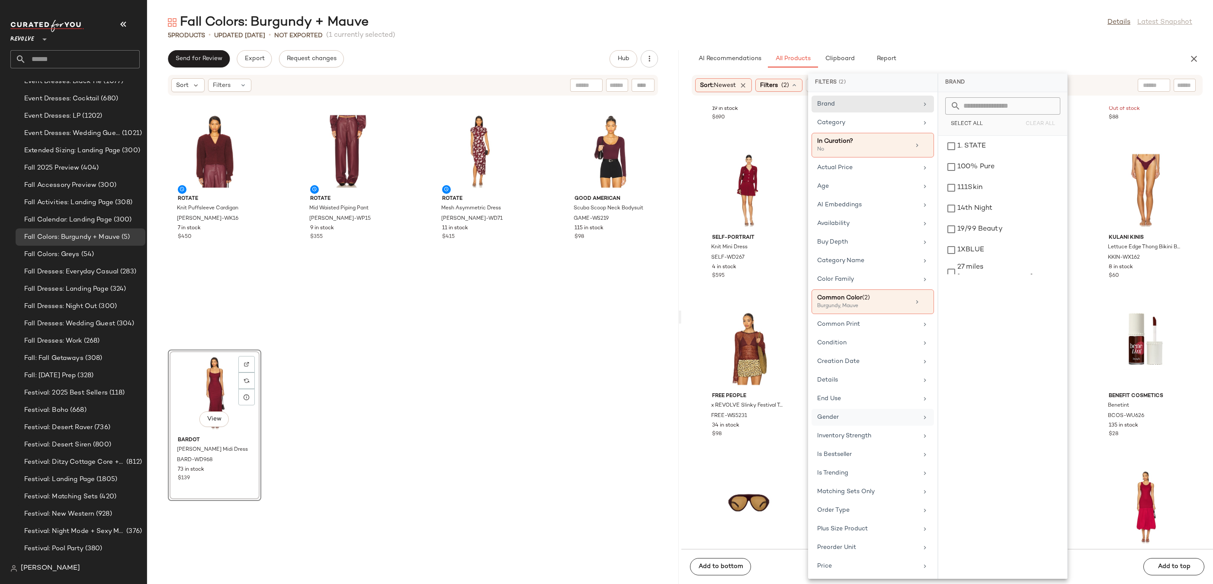
click at [858, 417] on div "Gender" at bounding box center [867, 417] width 101 height 9
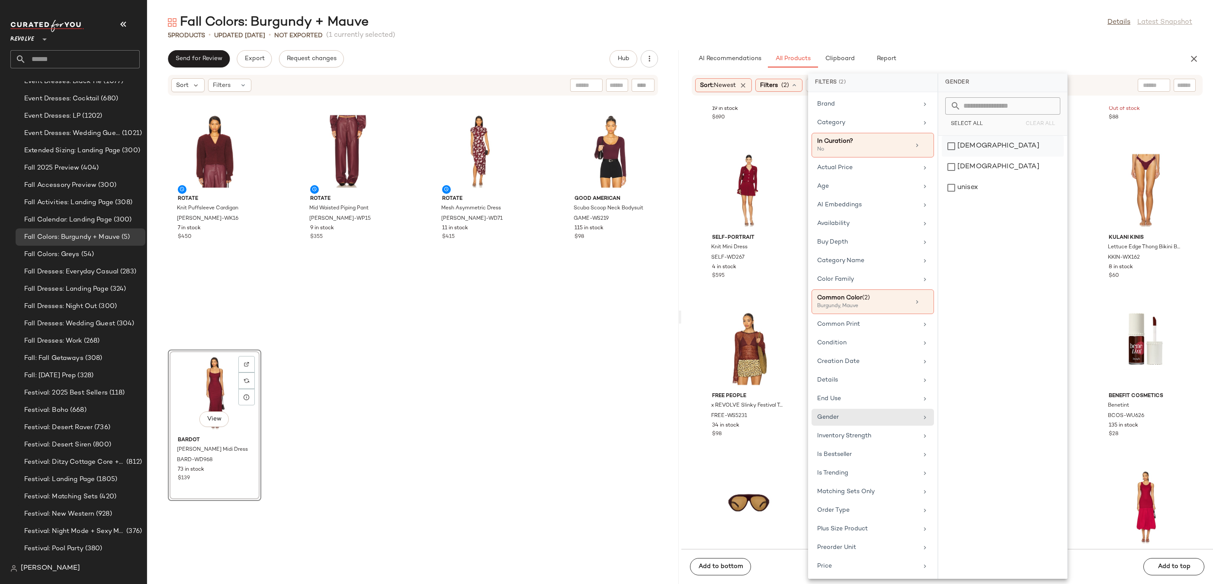
click at [956, 157] on div "[DEMOGRAPHIC_DATA]" at bounding box center [1002, 167] width 122 height 21
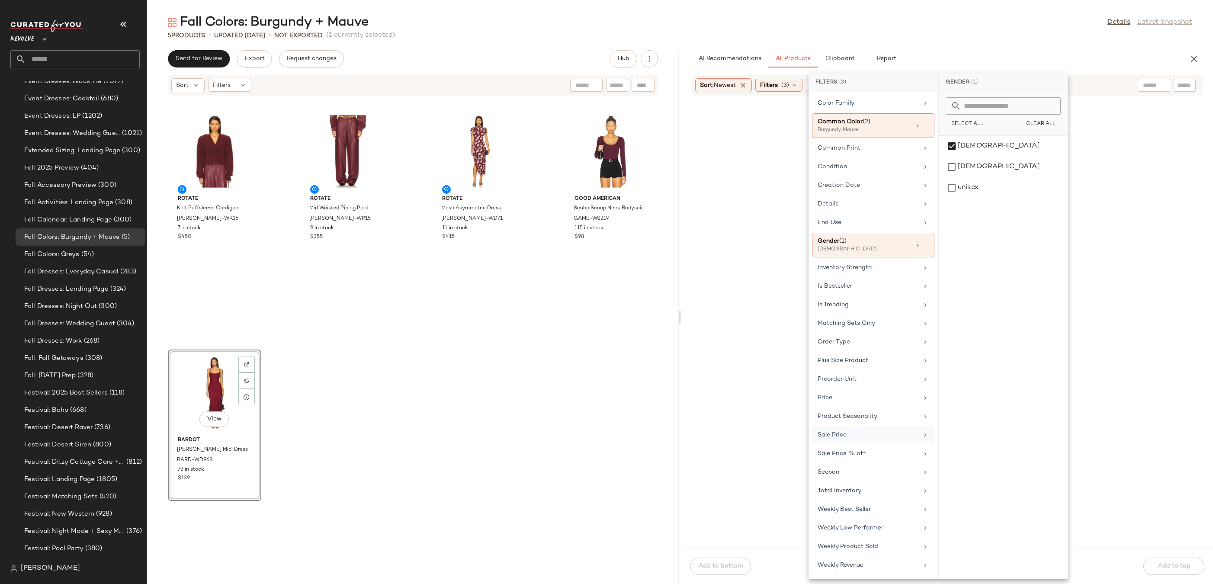
click at [860, 437] on div "Sale Price" at bounding box center [867, 434] width 101 height 9
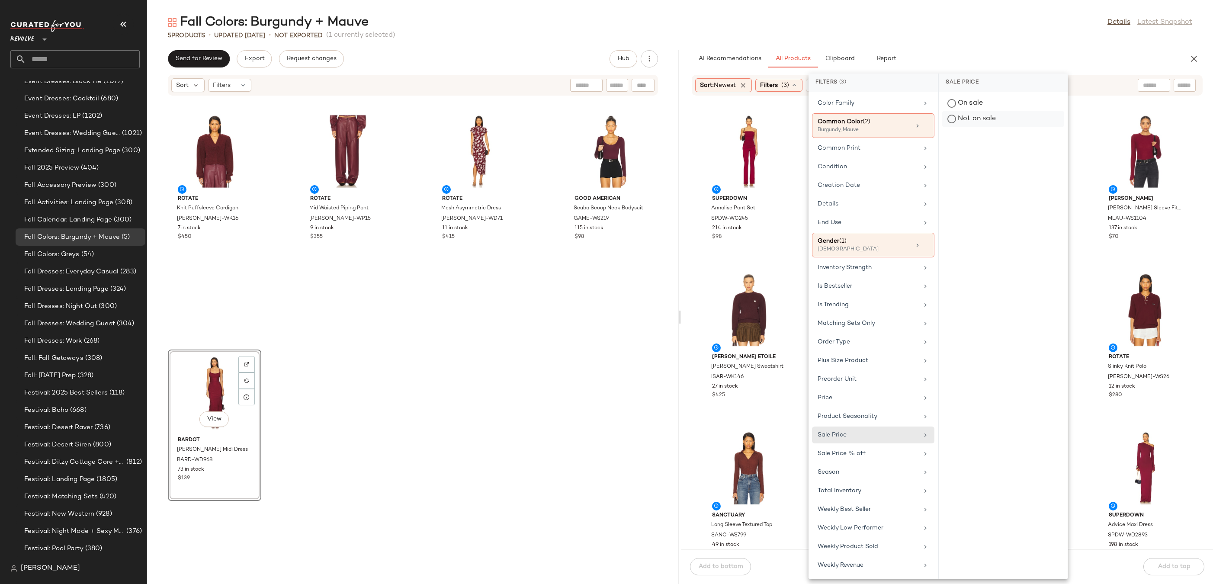
click at [957, 125] on div "Not on sale" at bounding box center [1003, 119] width 122 height 16
click at [974, 29] on div "Fall Colors: Burgundy + Mauve Details Latest Snapshot" at bounding box center [679, 22] width 1065 height 17
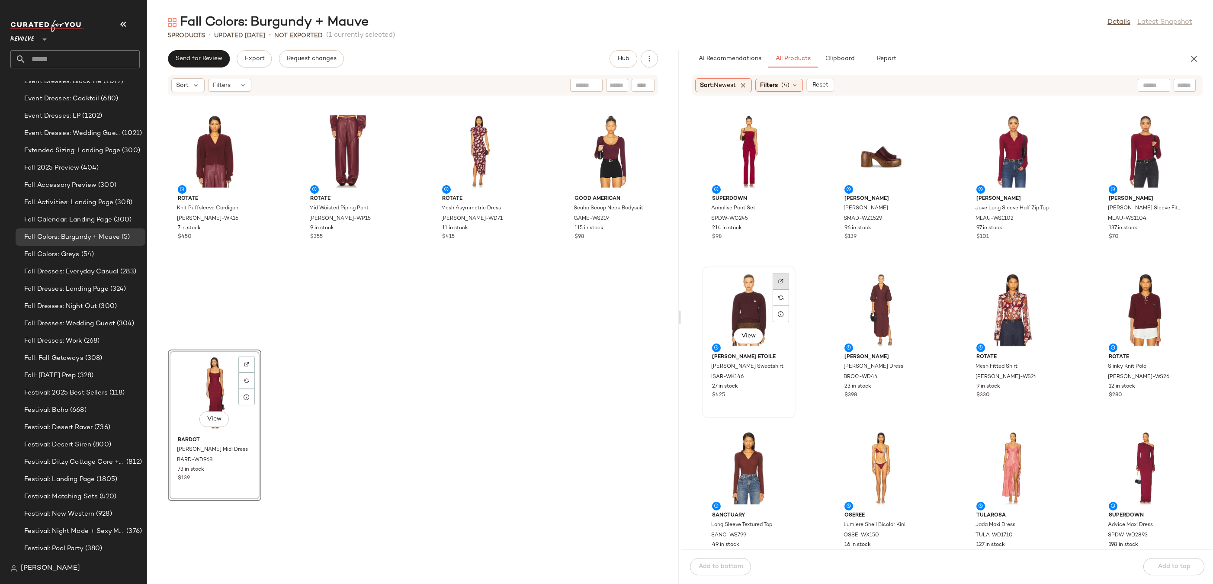
click at [784, 289] on div at bounding box center [780, 297] width 16 height 16
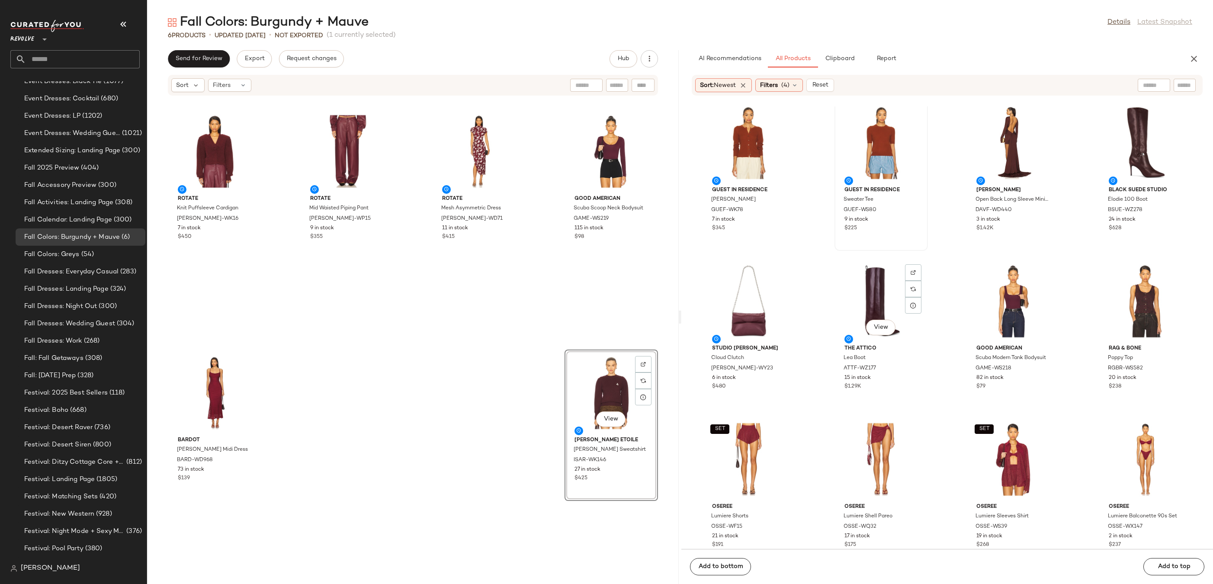
scroll to position [1273, 0]
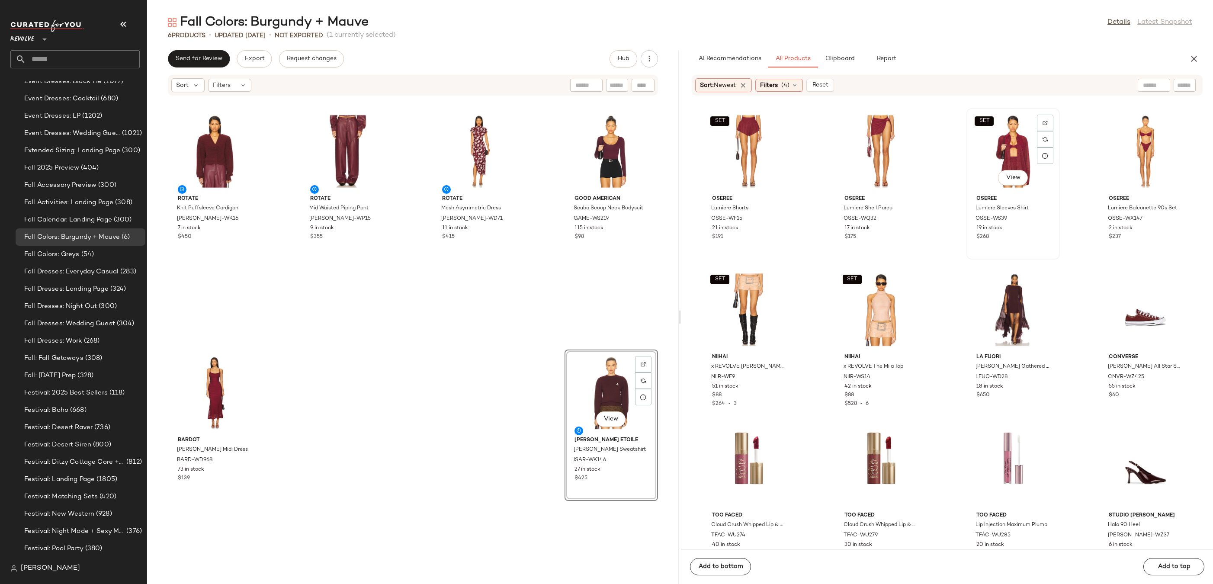
click at [1012, 151] on div "SET View" at bounding box center [1012, 151] width 87 height 80
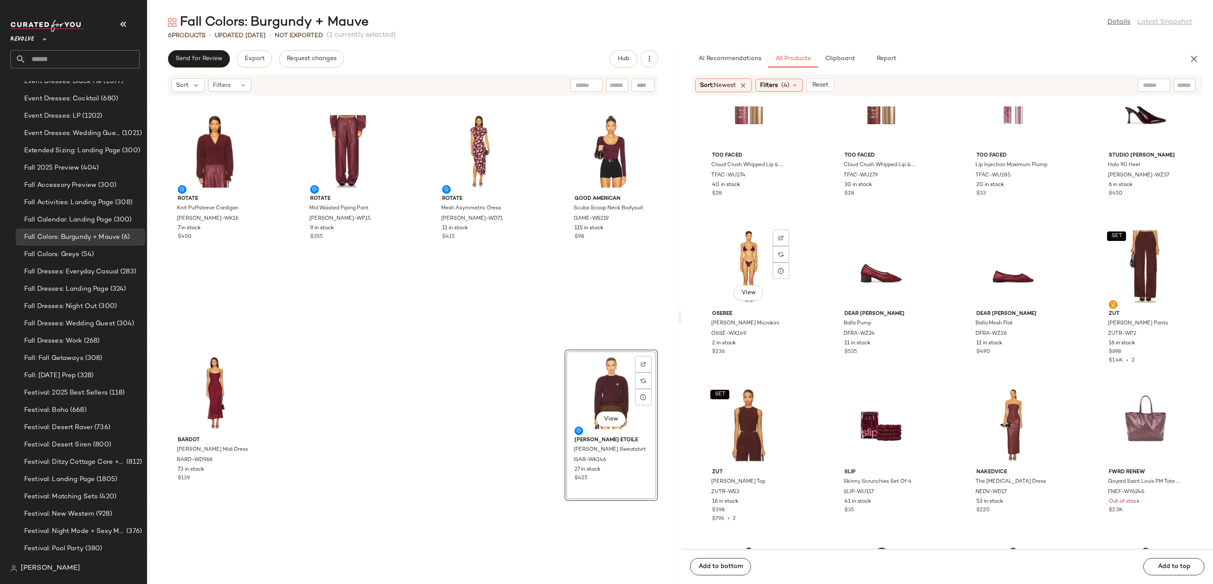
scroll to position [1684, 0]
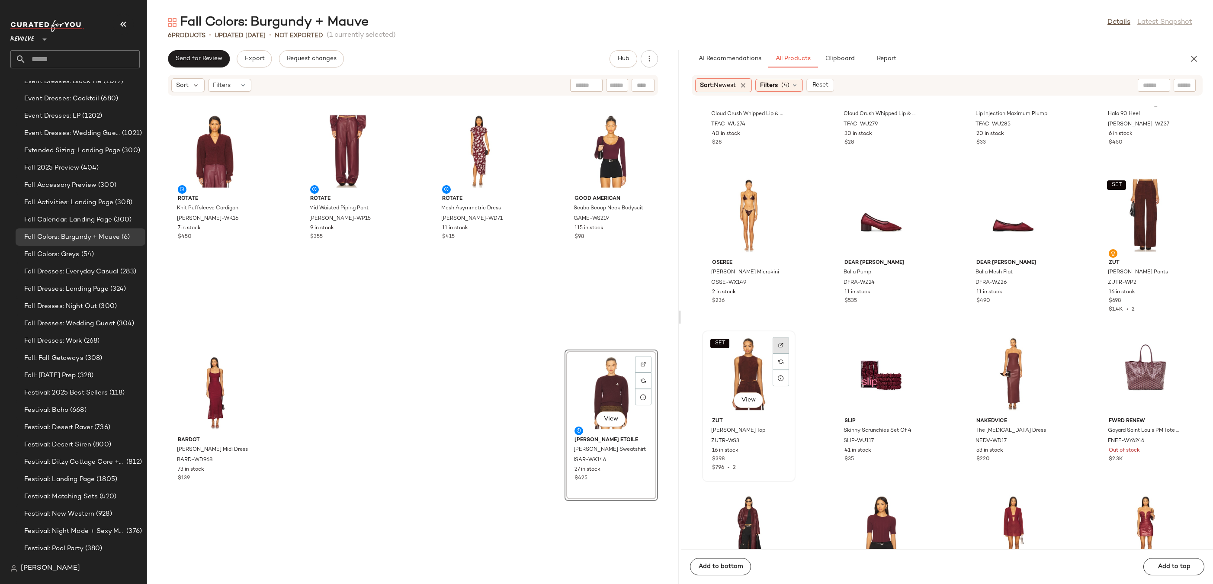
click at [776, 353] on div at bounding box center [780, 361] width 16 height 16
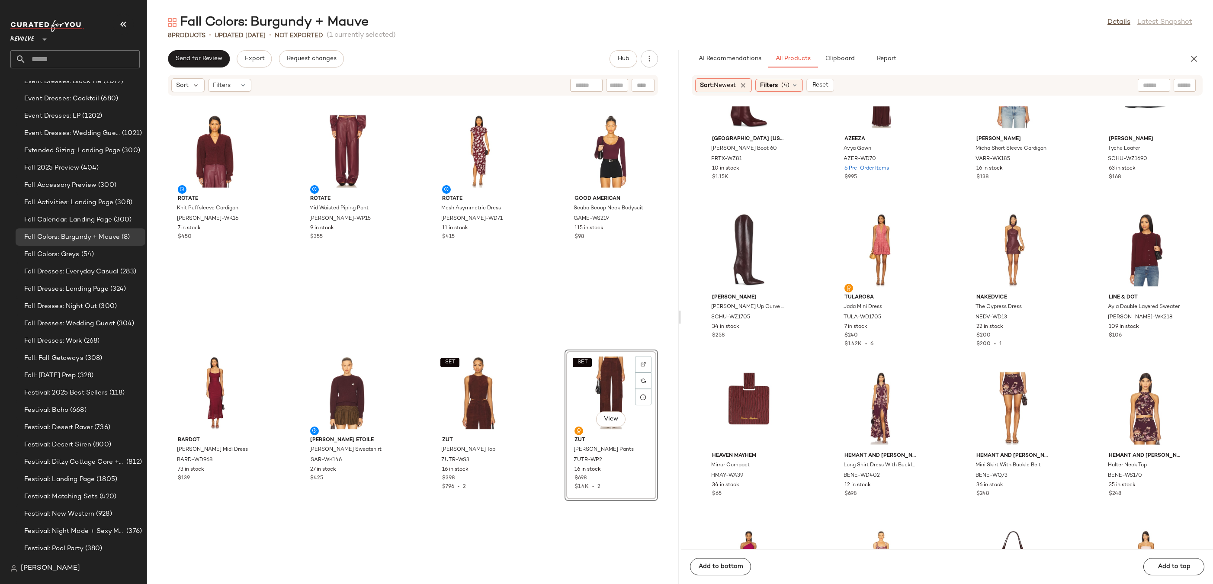
scroll to position [2455, 0]
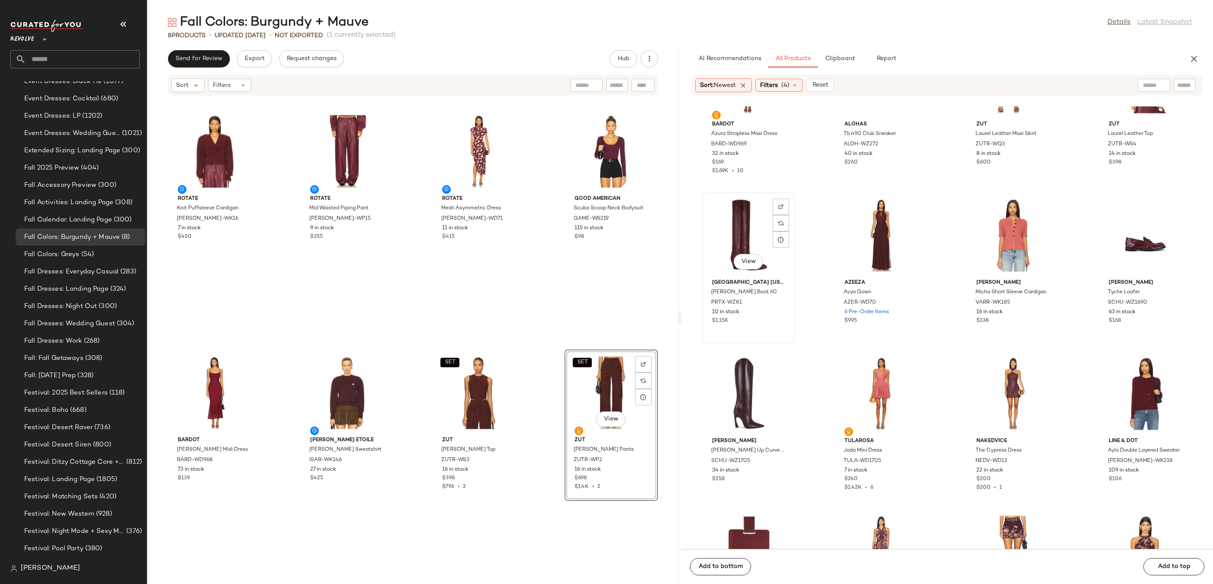
click at [736, 227] on div "View" at bounding box center [748, 235] width 87 height 80
drag, startPoint x: 747, startPoint y: 218, endPoint x: 742, endPoint y: 218, distance: 5.2
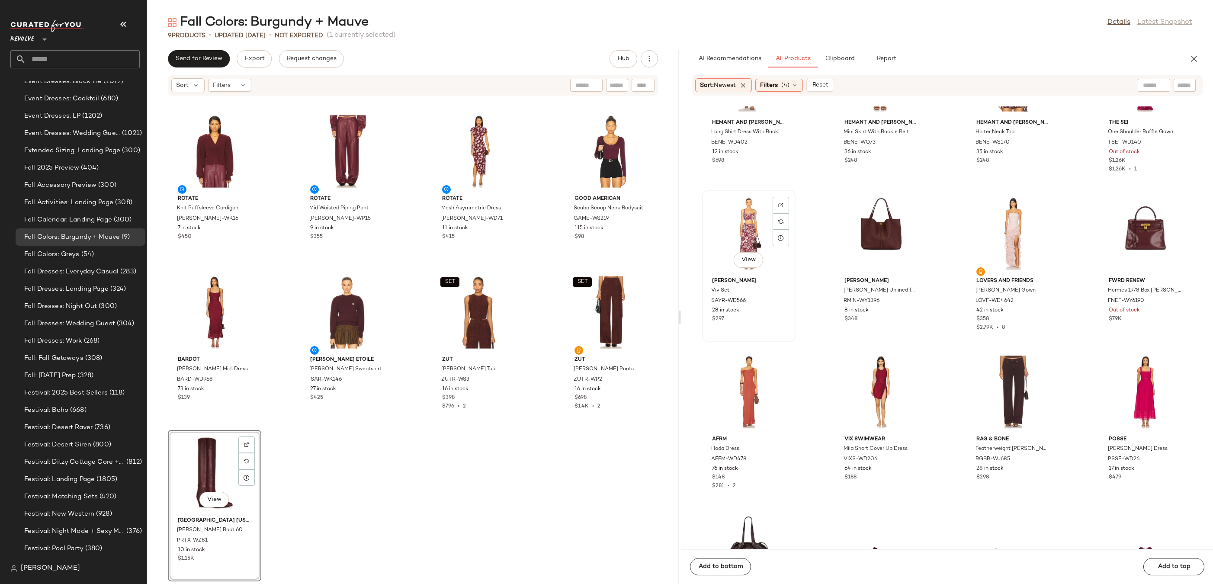
scroll to position [3305, 0]
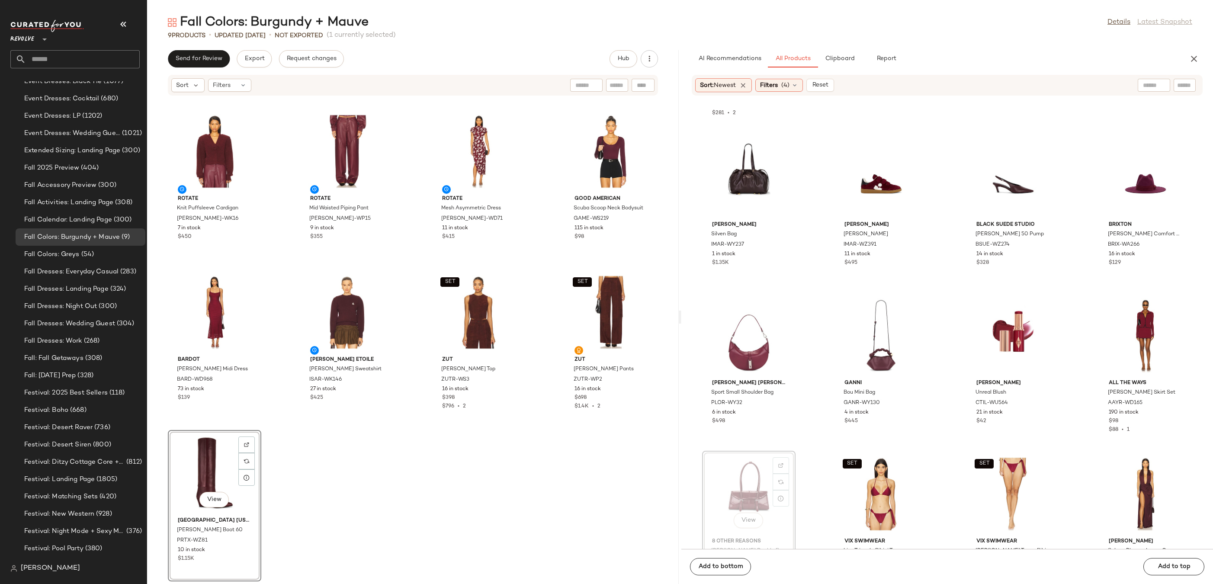
drag, startPoint x: 735, startPoint y: 478, endPoint x: 726, endPoint y: 478, distance: 9.1
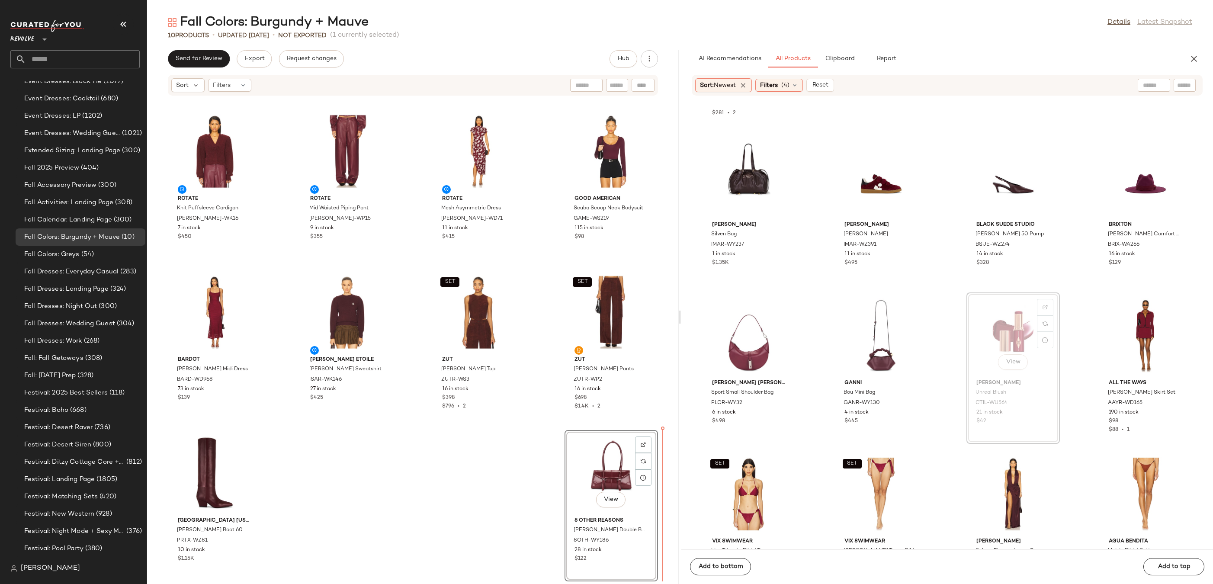
drag, startPoint x: 982, startPoint y: 339, endPoint x: 969, endPoint y: 340, distance: 13.1
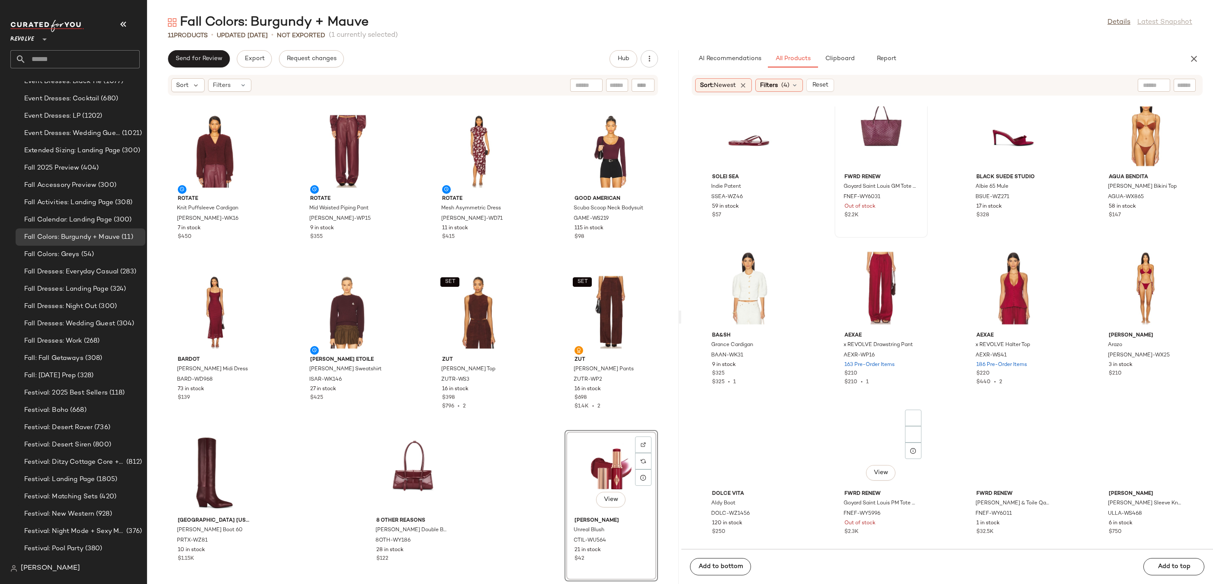
scroll to position [4215, 0]
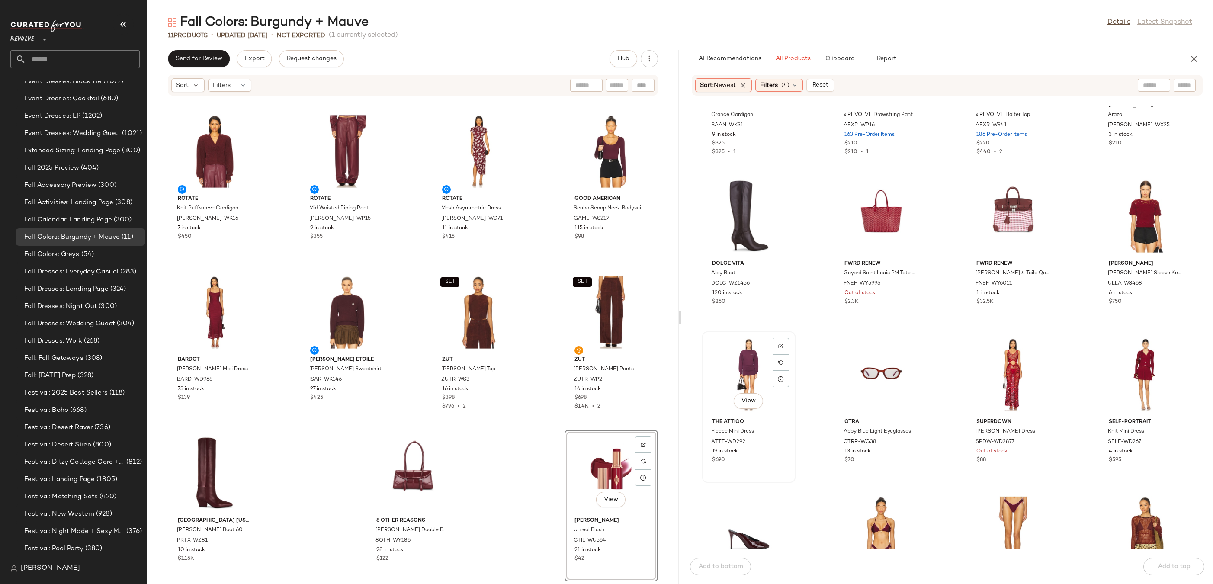
click at [765, 347] on div "View" at bounding box center [748, 374] width 87 height 80
click at [780, 347] on img at bounding box center [780, 345] width 5 height 5
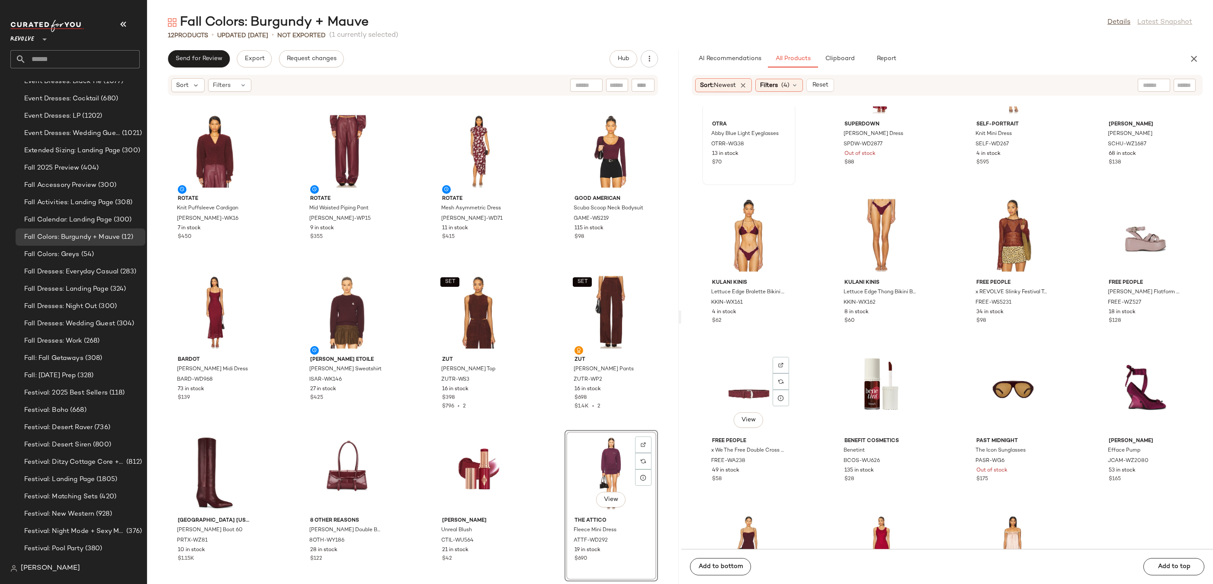
scroll to position [4427, 0]
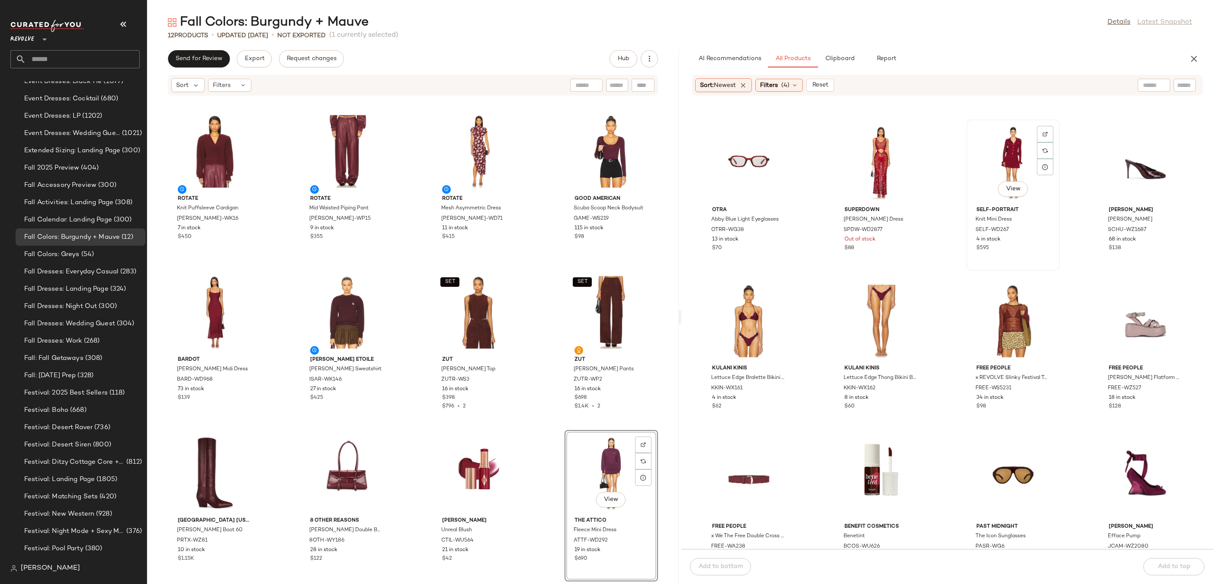
click at [984, 164] on div "View" at bounding box center [1012, 162] width 87 height 80
click at [1046, 142] on div at bounding box center [1045, 150] width 16 height 16
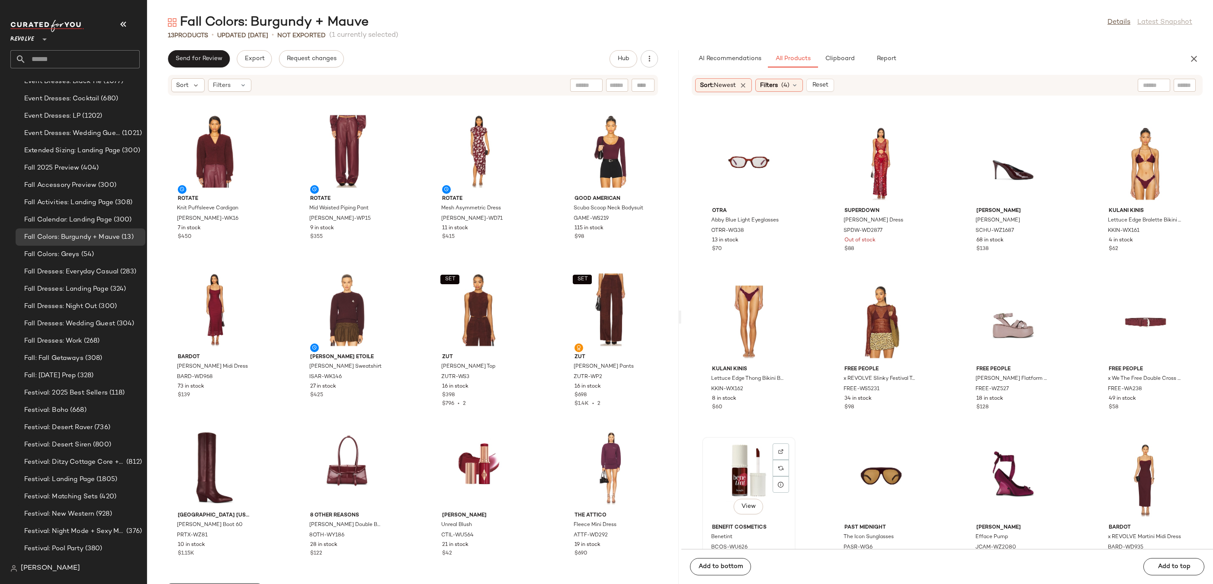
scroll to position [4729, 0]
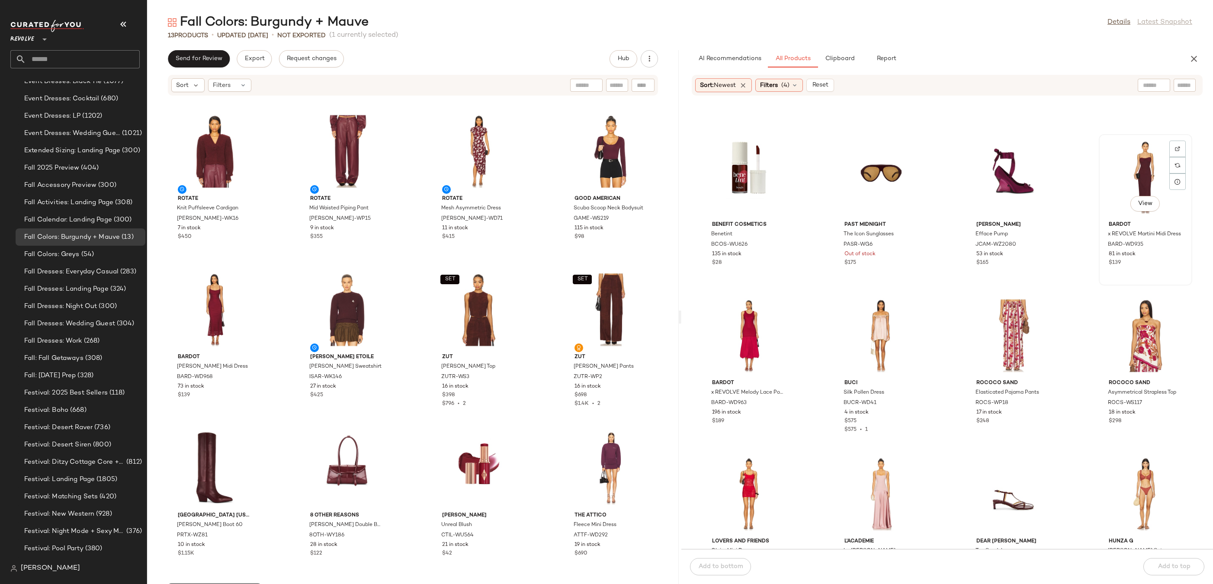
click at [1127, 174] on div "View" at bounding box center [1144, 177] width 87 height 80
click at [1174, 150] on img at bounding box center [1176, 148] width 5 height 5
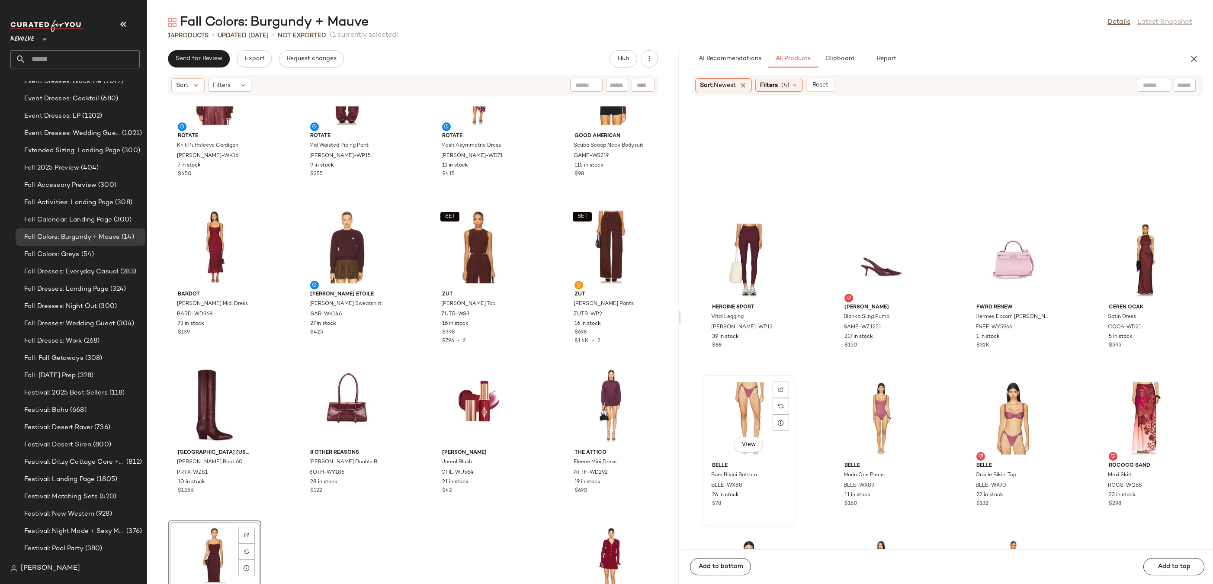
scroll to position [5467, 0]
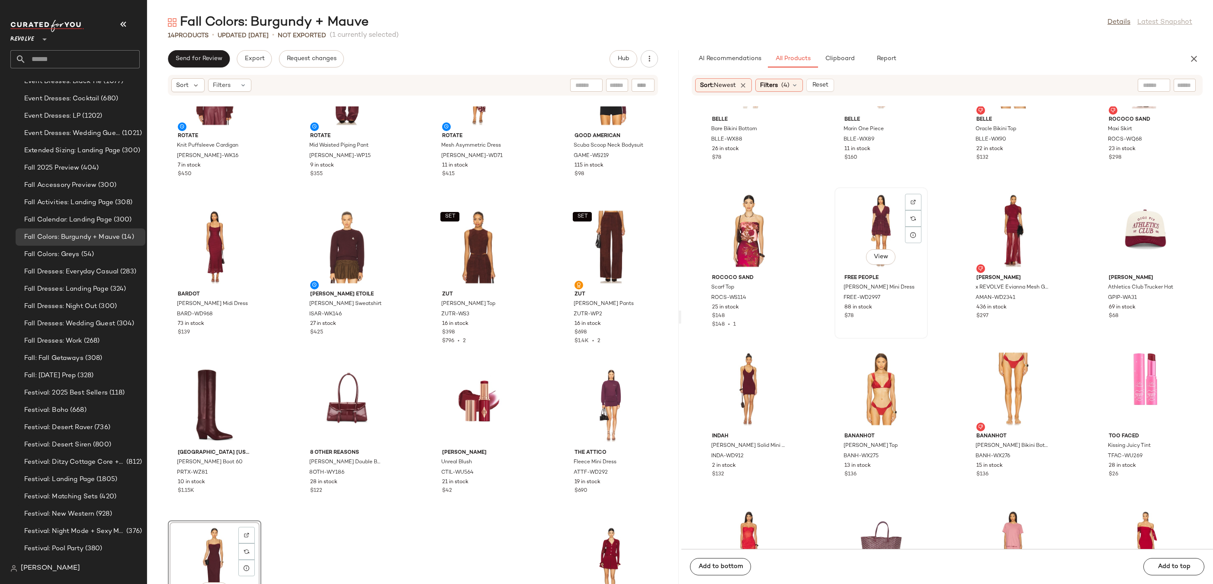
click at [873, 232] on div "View" at bounding box center [880, 230] width 87 height 80
click at [911, 203] on img at bounding box center [912, 201] width 5 height 5
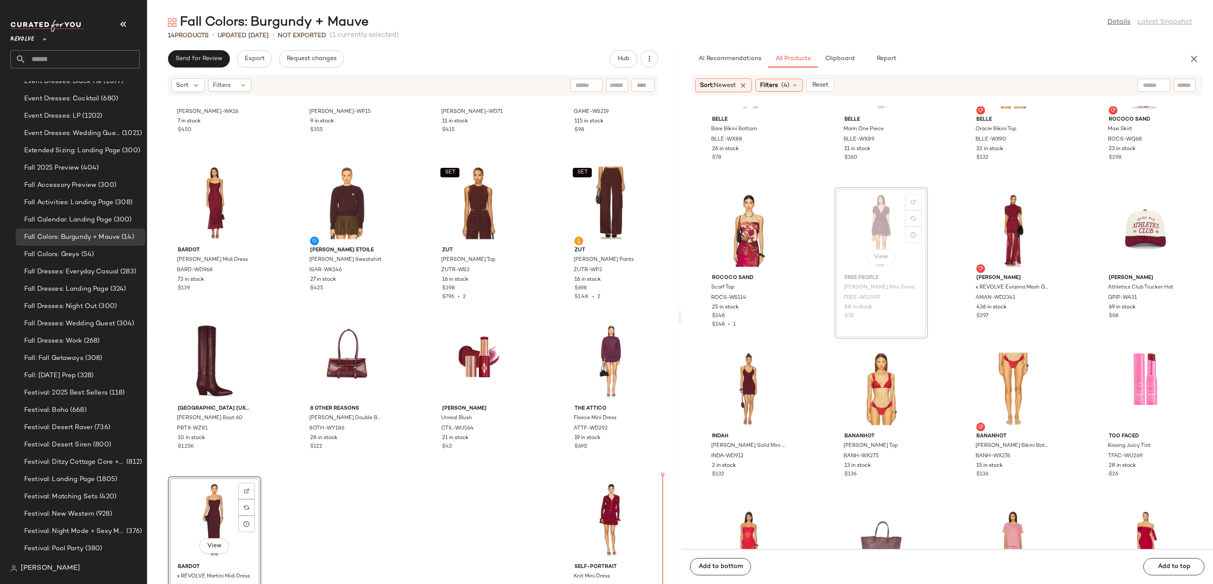
drag, startPoint x: 879, startPoint y: 226, endPoint x: 874, endPoint y: 227, distance: 4.4
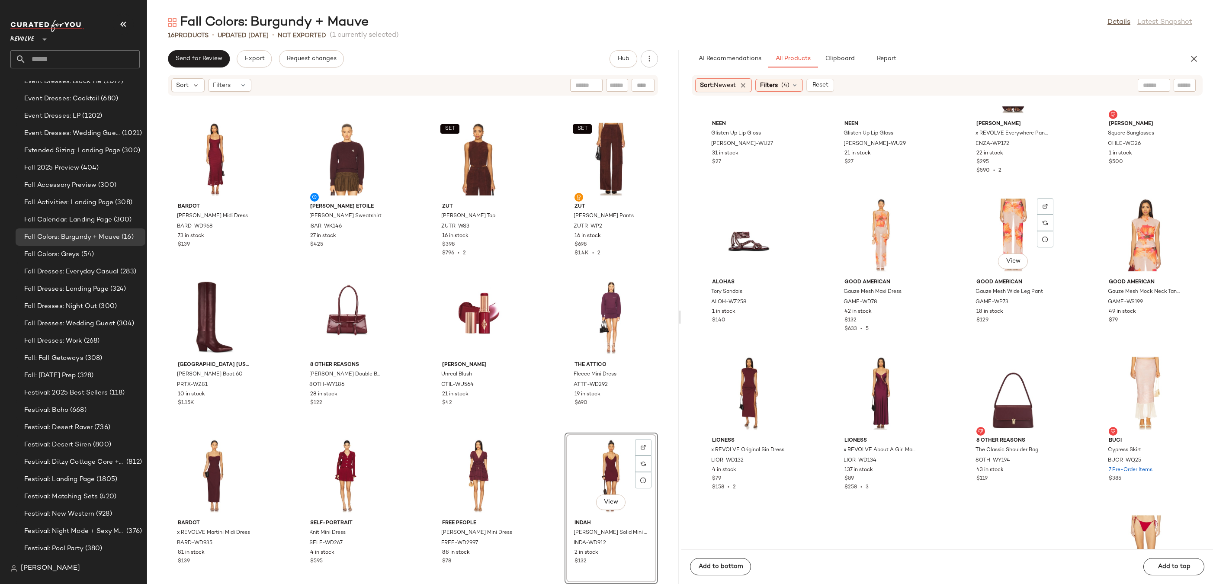
scroll to position [6162, 0]
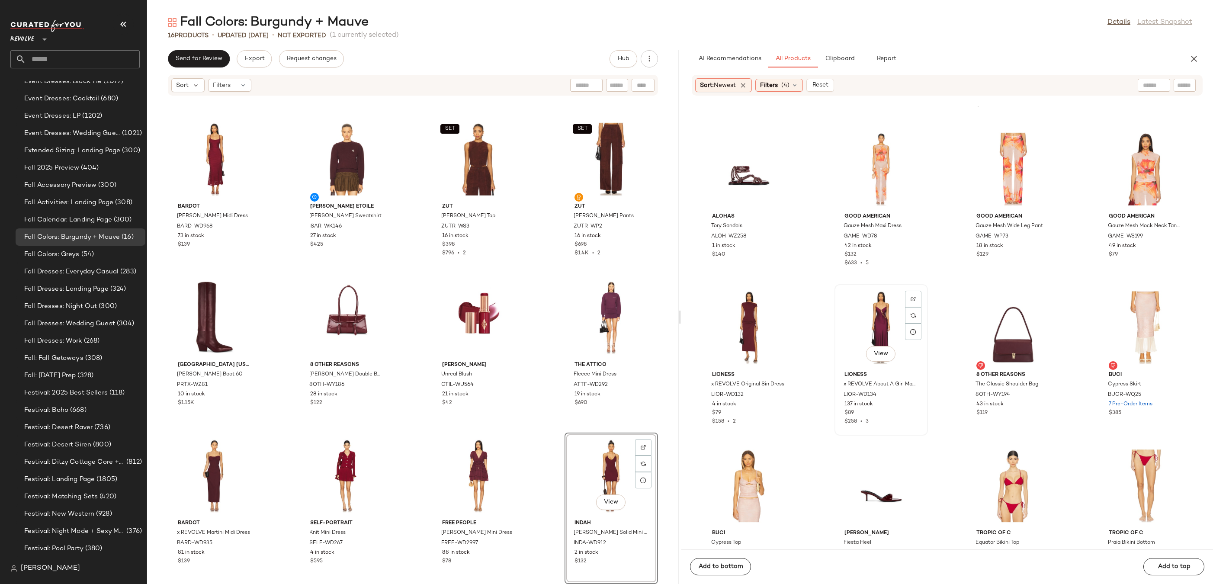
click at [866, 308] on div "View" at bounding box center [880, 327] width 87 height 80
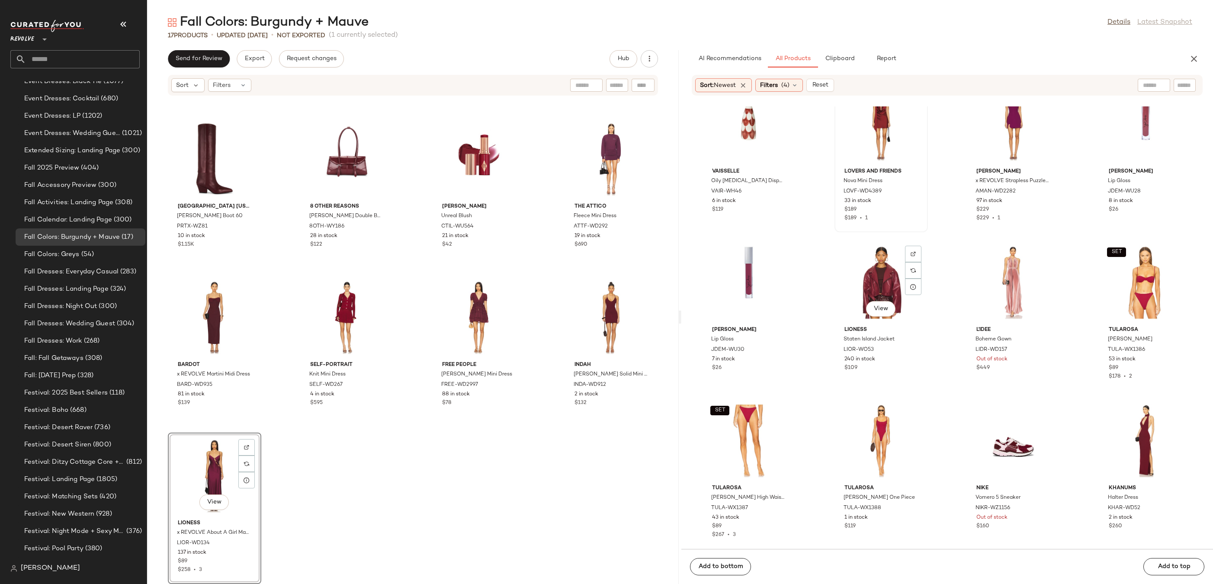
scroll to position [7980, 0]
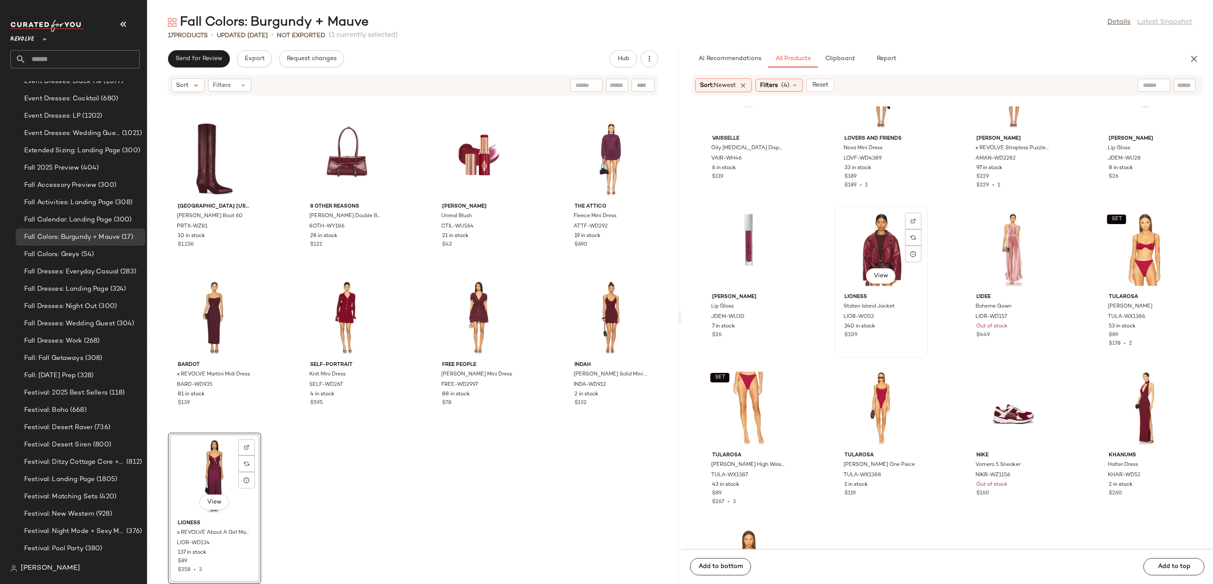
click at [866, 253] on div "View" at bounding box center [880, 249] width 87 height 80
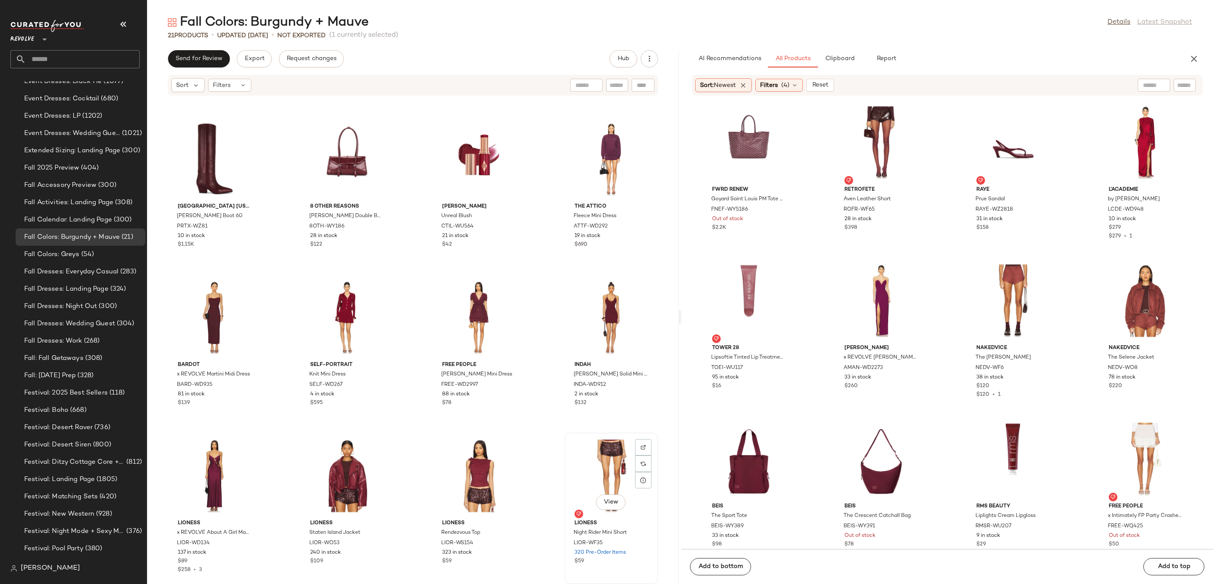
scroll to position [474, 0]
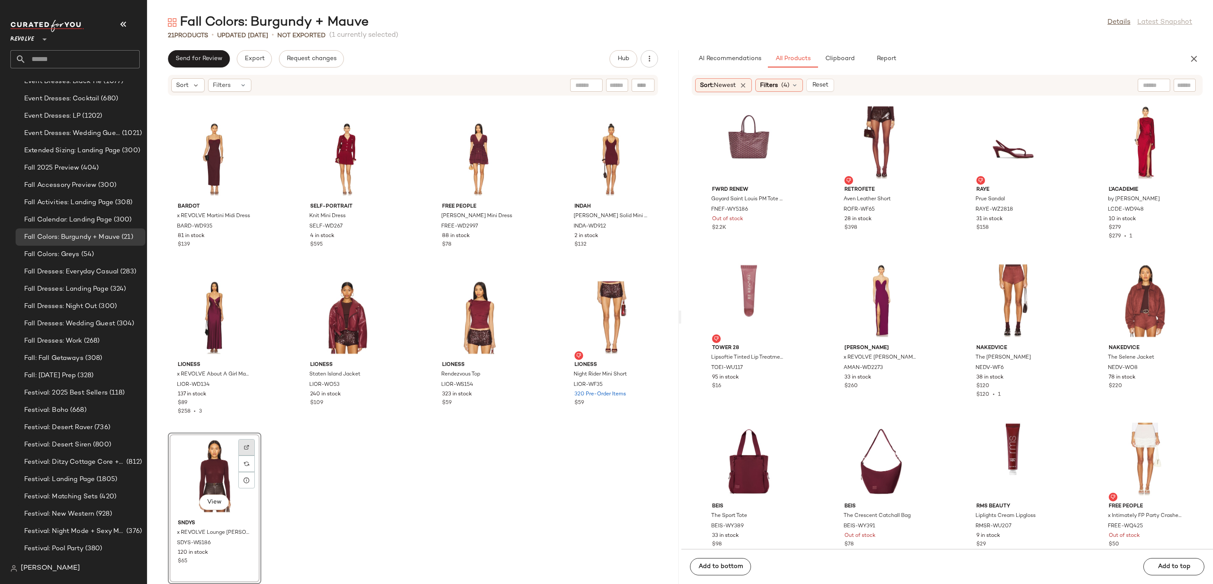
click at [247, 455] on div at bounding box center [246, 463] width 16 height 16
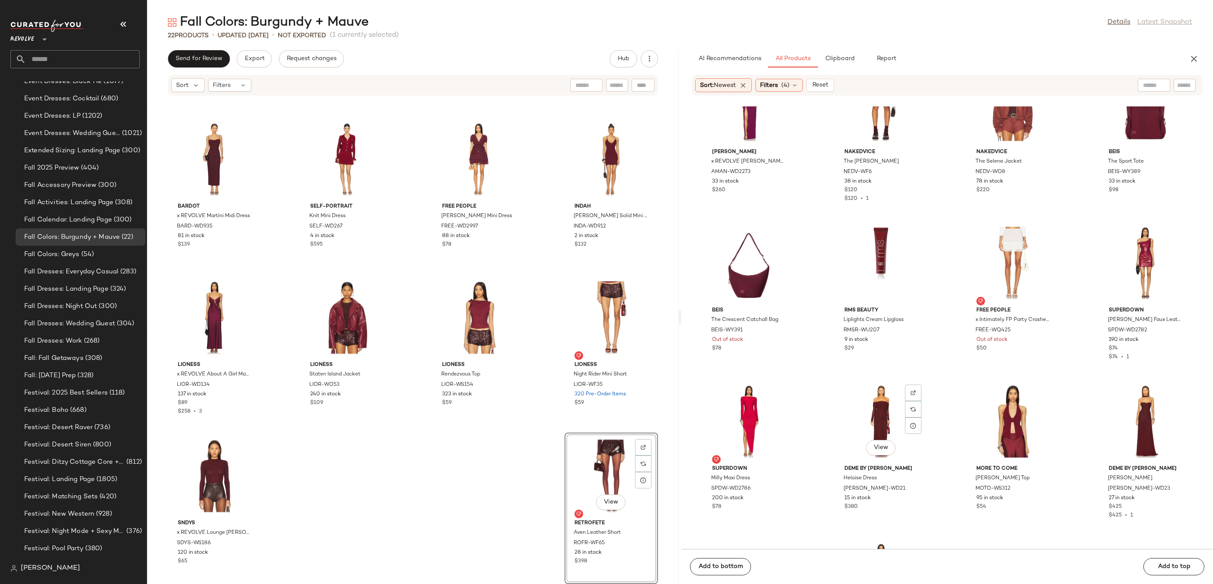
scroll to position [8919, 0]
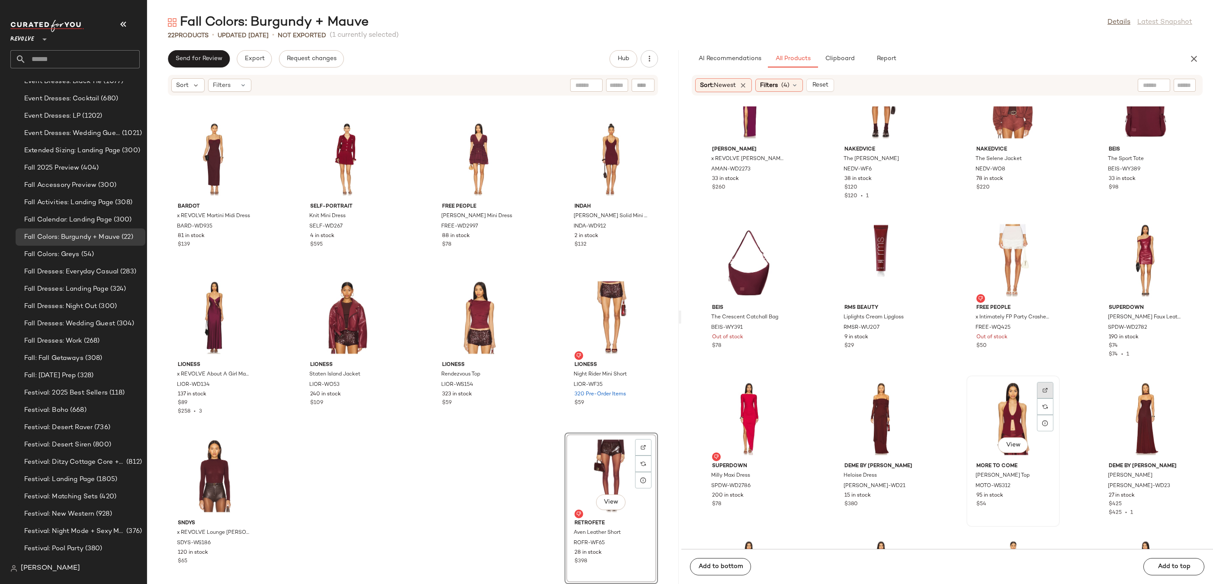
click at [1043, 398] on div at bounding box center [1045, 406] width 16 height 16
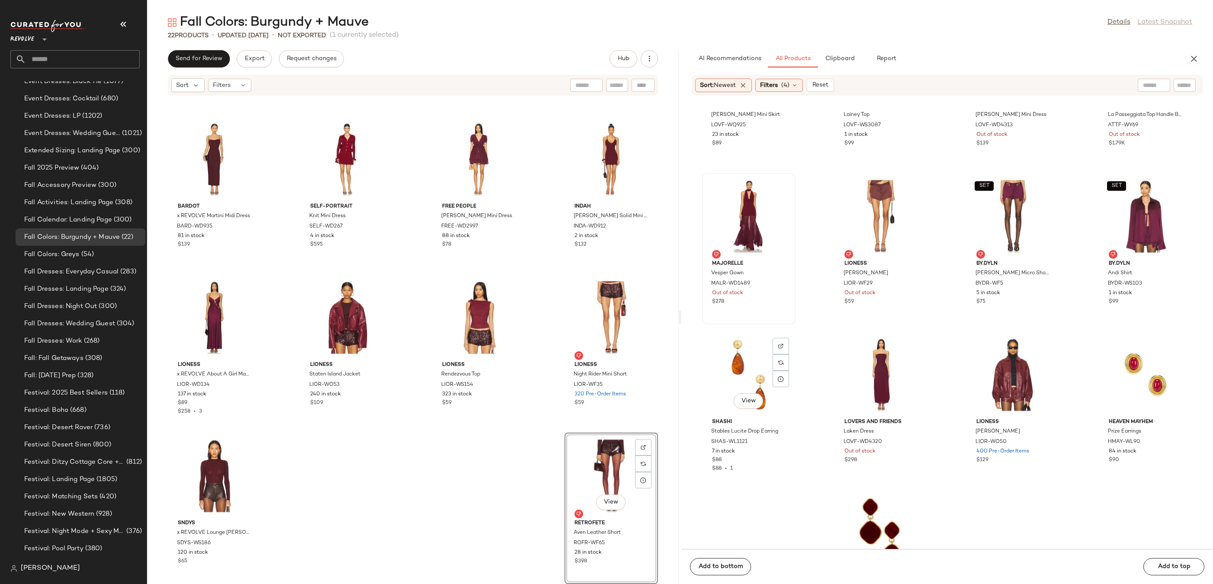
scroll to position [10426, 0]
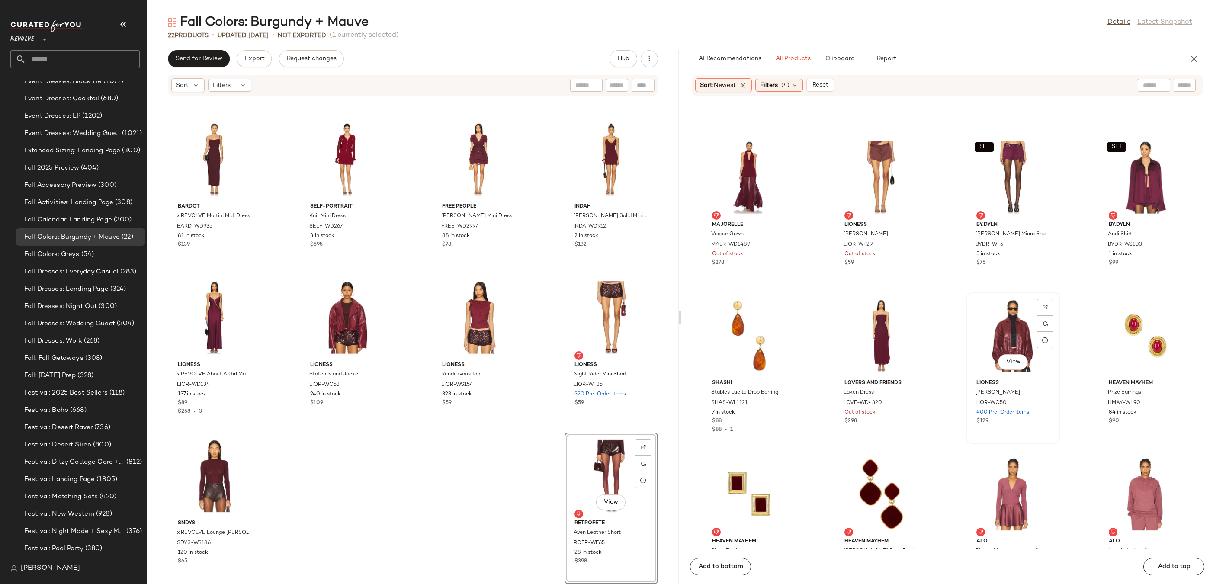
click at [1000, 332] on div "View" at bounding box center [1012, 335] width 87 height 80
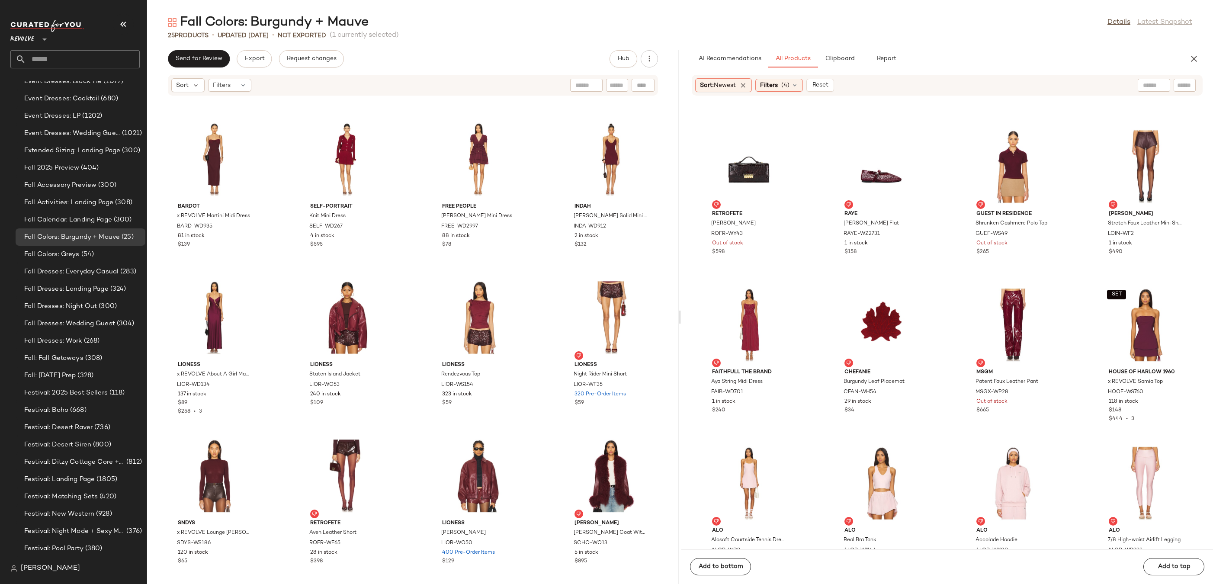
scroll to position [13276, 0]
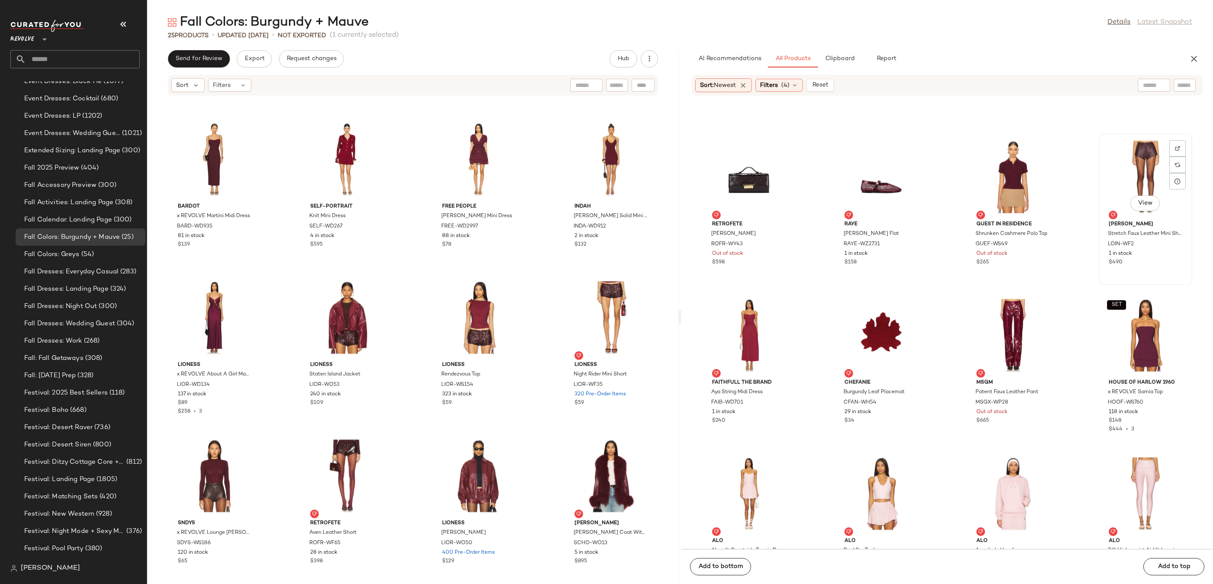
click at [1138, 180] on div "View" at bounding box center [1144, 177] width 87 height 80
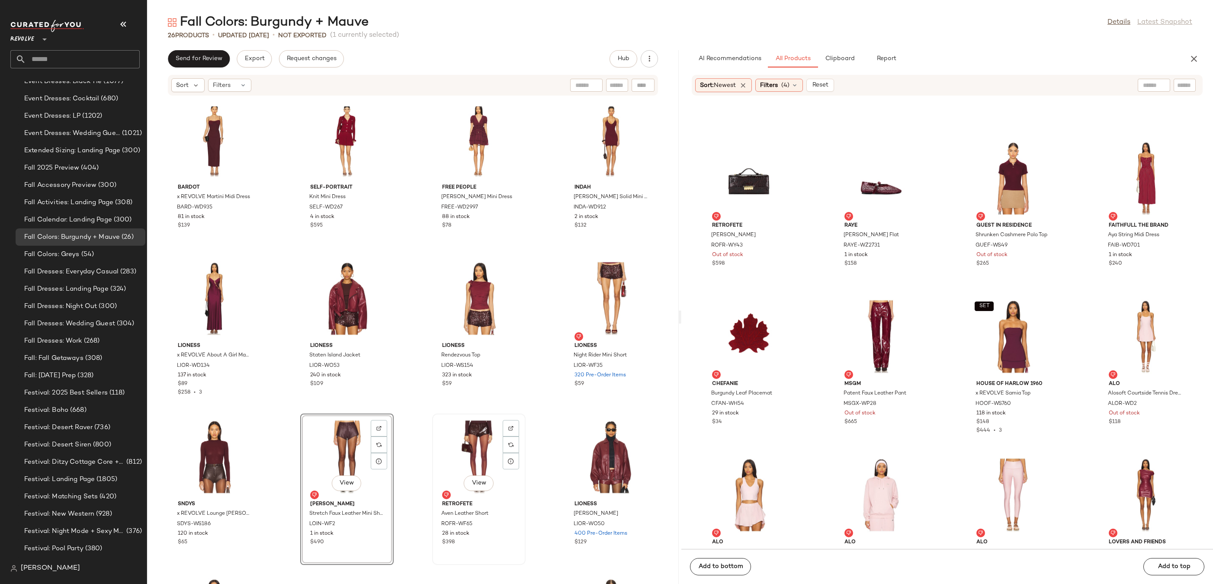
scroll to position [627, 0]
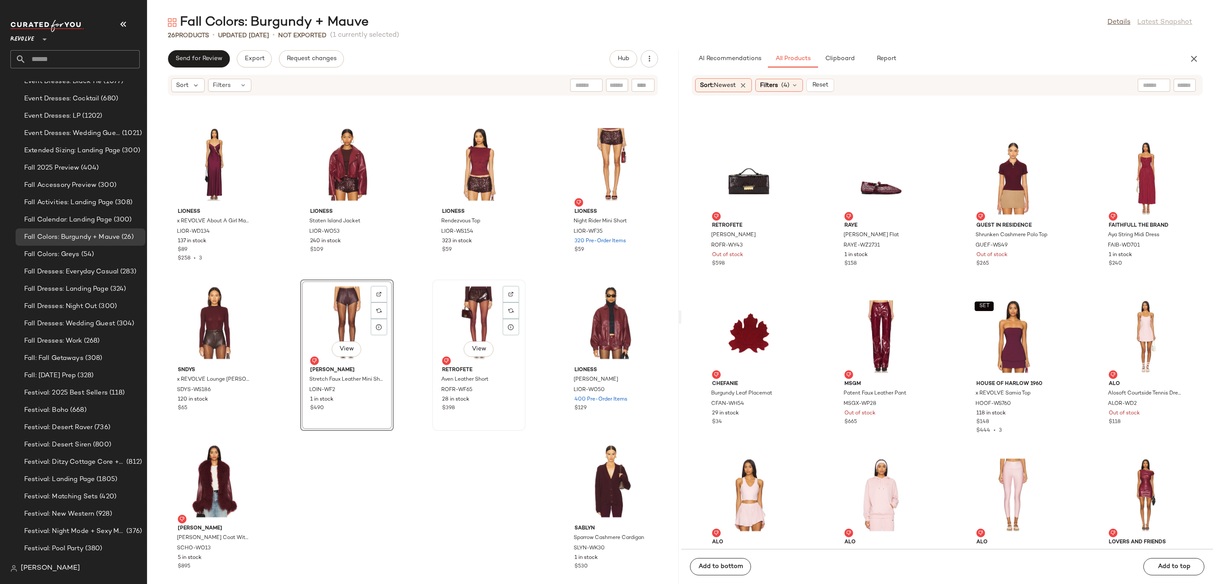
click at [474, 334] on div "View" at bounding box center [478, 322] width 87 height 80
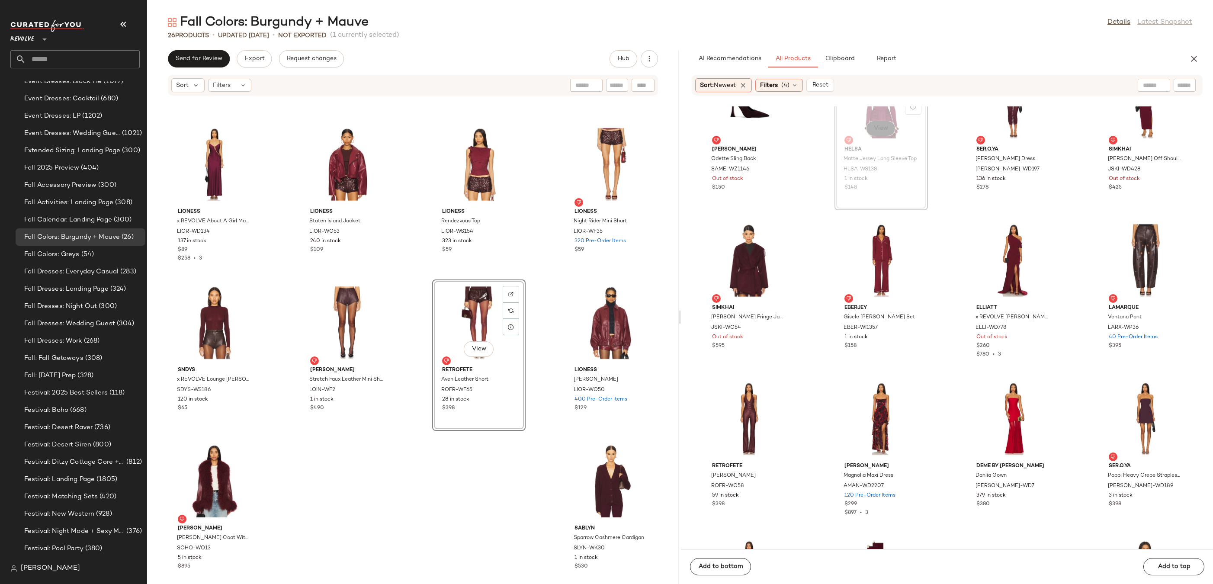
scroll to position [13825, 0]
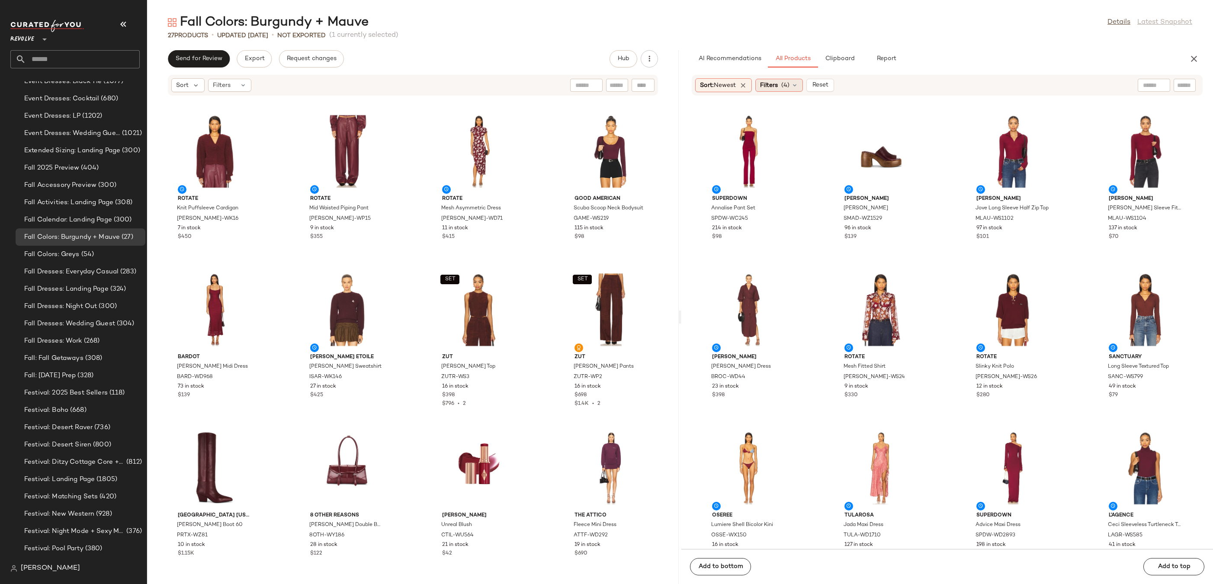
click at [777, 83] on span "Filters" at bounding box center [769, 85] width 18 height 9
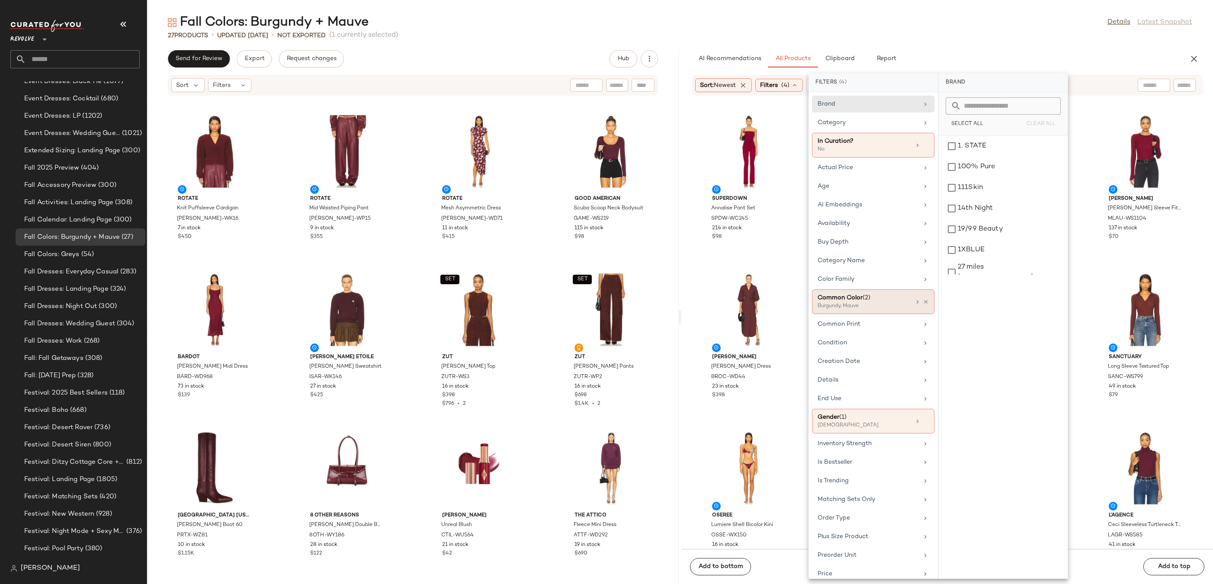
click at [925, 301] on div "Common Color (2) Burgundy, Mauve" at bounding box center [873, 301] width 122 height 25
click at [997, 39] on div "27 Products • updated [DATE] • Not Exported (1 currently selected)" at bounding box center [679, 35] width 1065 height 9
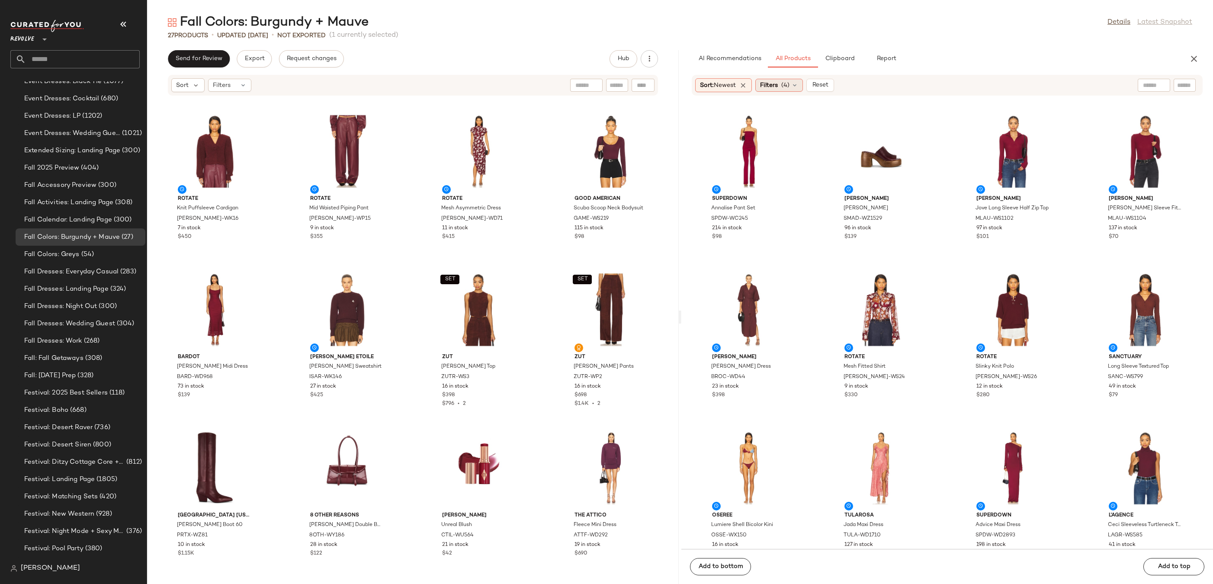
click at [786, 83] on span "(4)" at bounding box center [785, 85] width 8 height 9
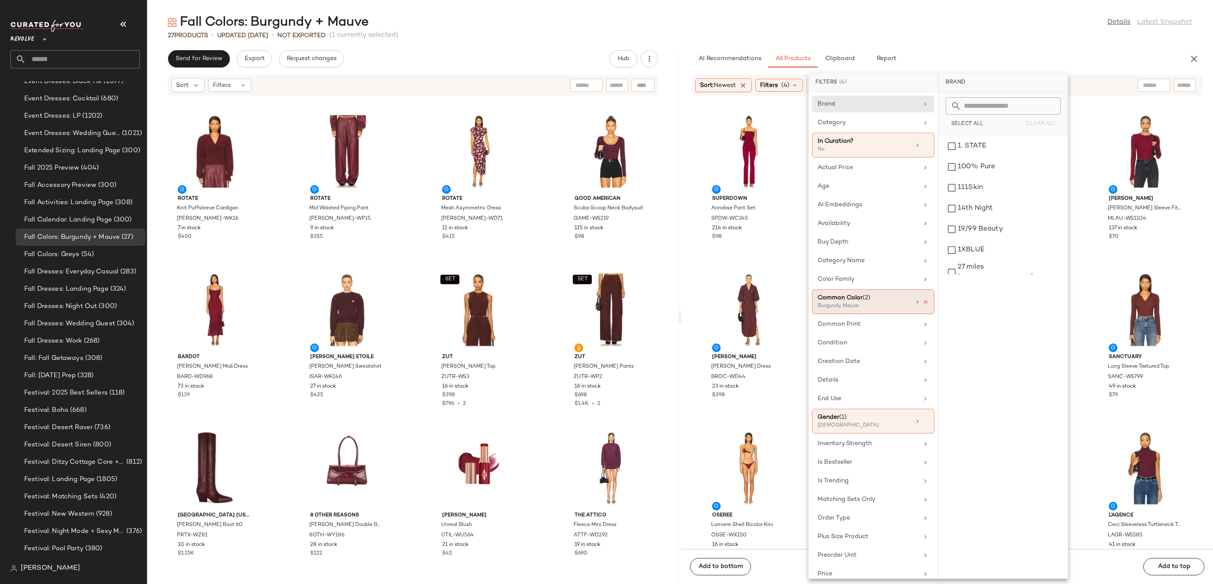
click at [924, 302] on icon at bounding box center [925, 302] width 6 height 6
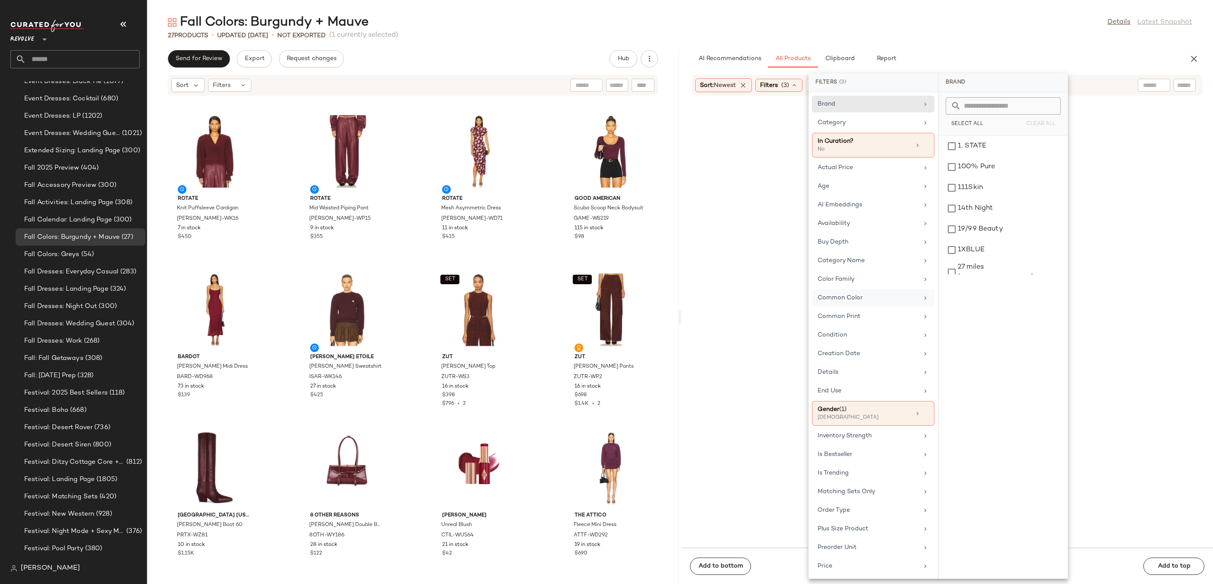
click at [968, 24] on div "Fall Colors: Burgundy + Mauve Details Latest Snapshot" at bounding box center [679, 22] width 1065 height 17
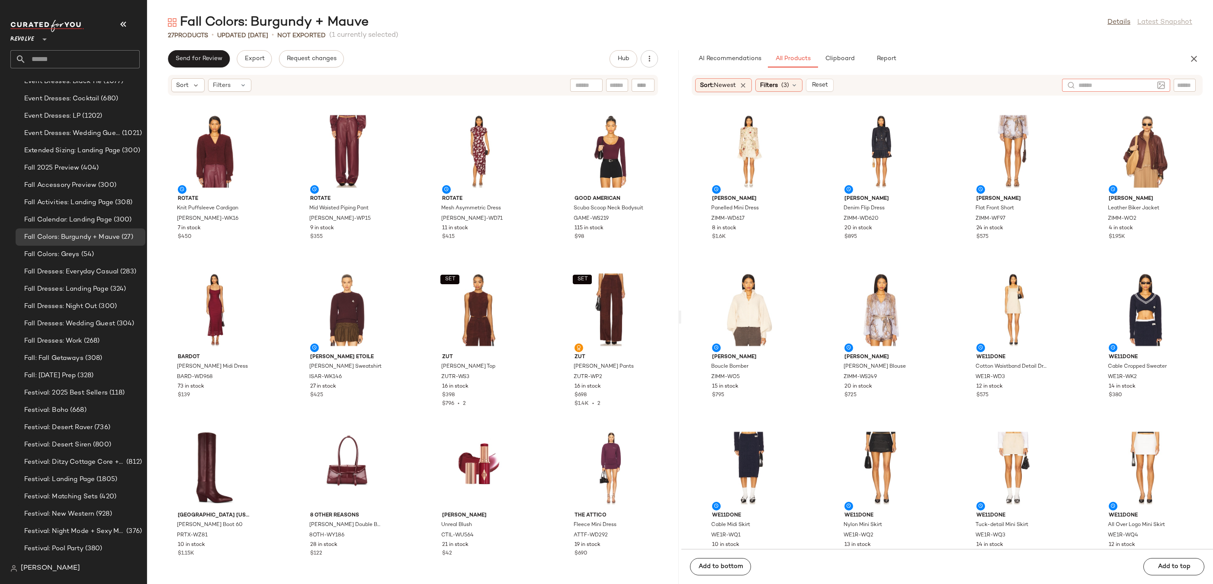
click at [1148, 86] on input "text" at bounding box center [1115, 85] width 75 height 9
type input "********"
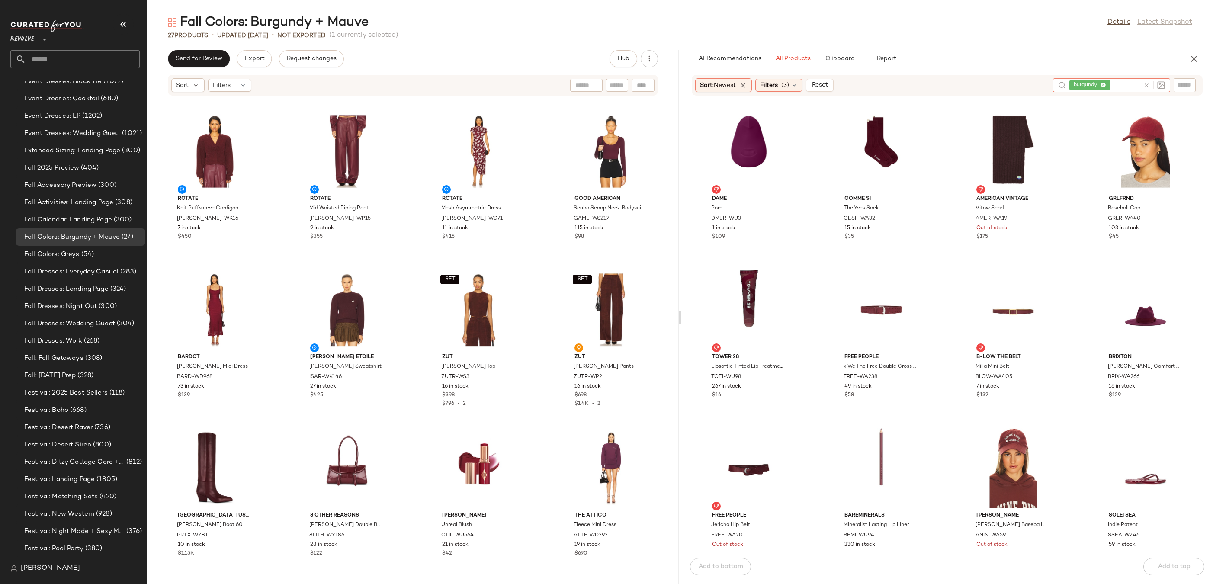
click at [1147, 85] on icon at bounding box center [1146, 85] width 6 height 6
click at [797, 80] on div "Filters (3)" at bounding box center [778, 85] width 47 height 13
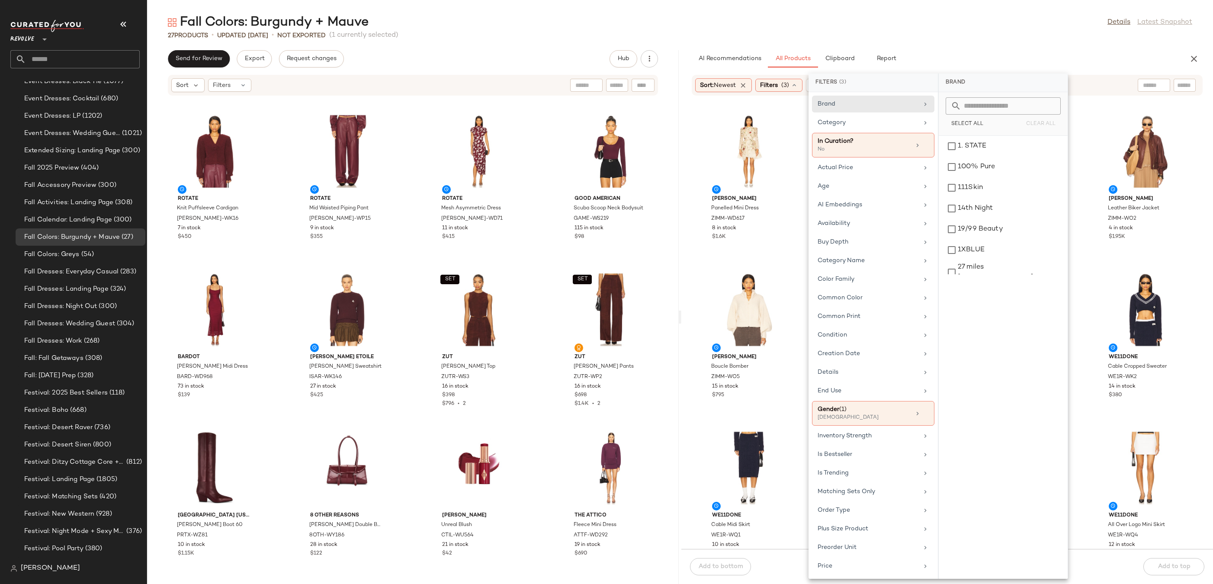
click at [976, 42] on div "Fall Colors: Burgundy + Mauve Details Latest Snapshot 27 Products • updated [DA…" at bounding box center [679, 299] width 1065 height 570
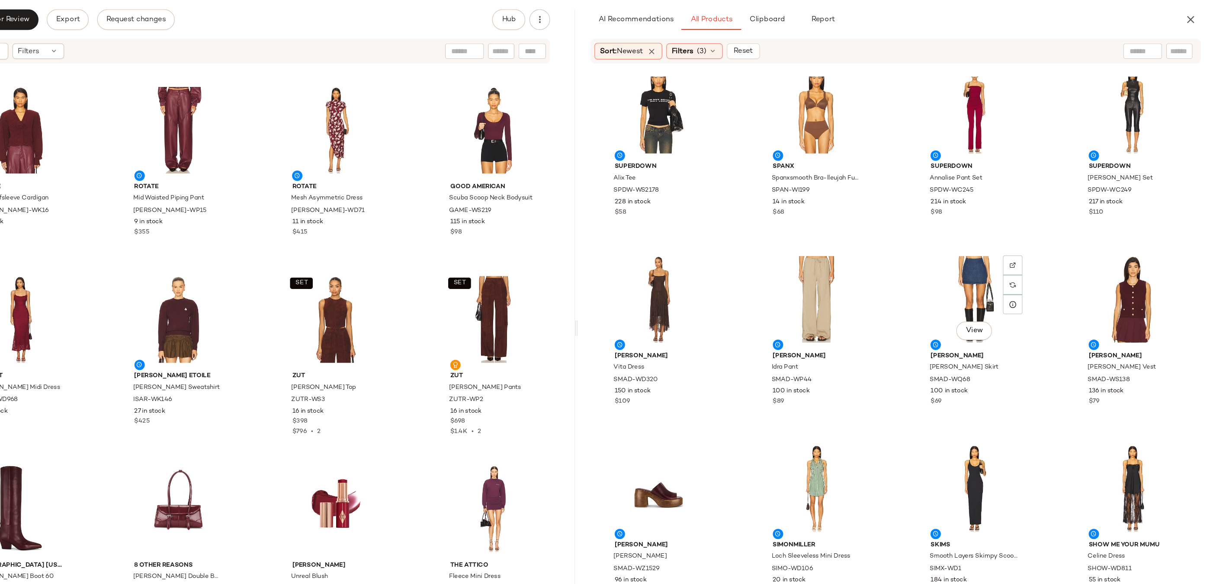
scroll to position [1426, 0]
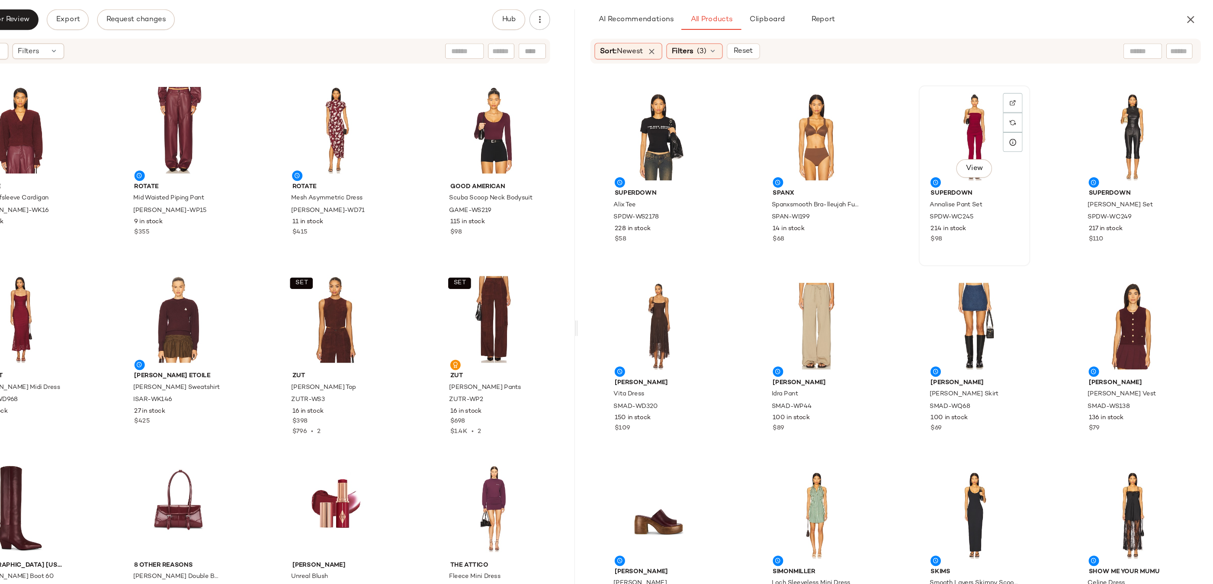
click at [1005, 142] on div "View" at bounding box center [1012, 157] width 87 height 80
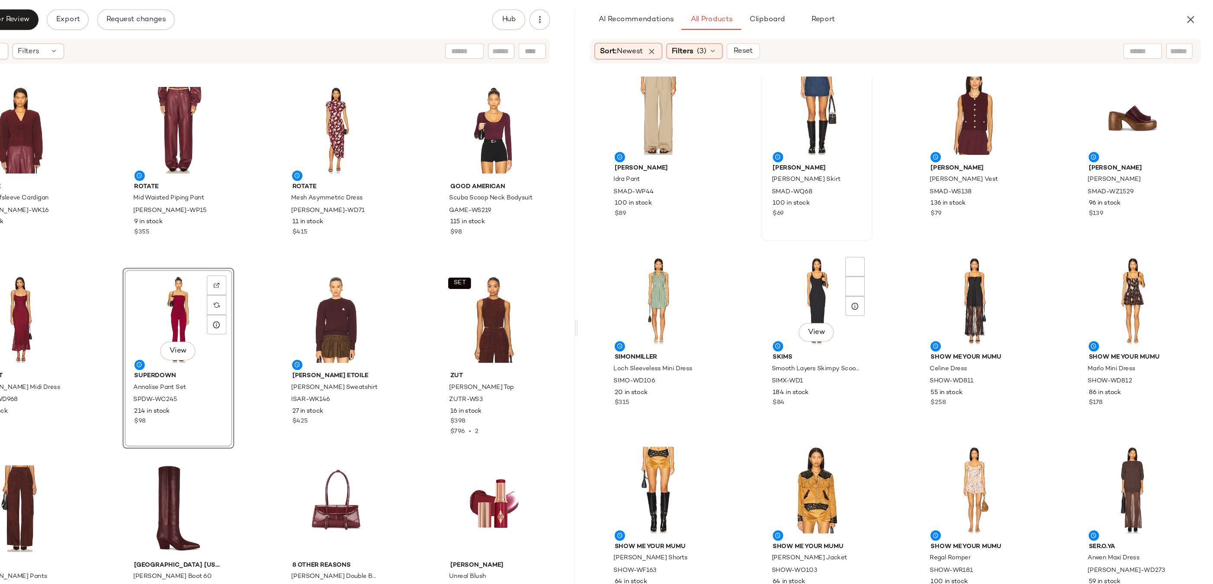
scroll to position [1587, 0]
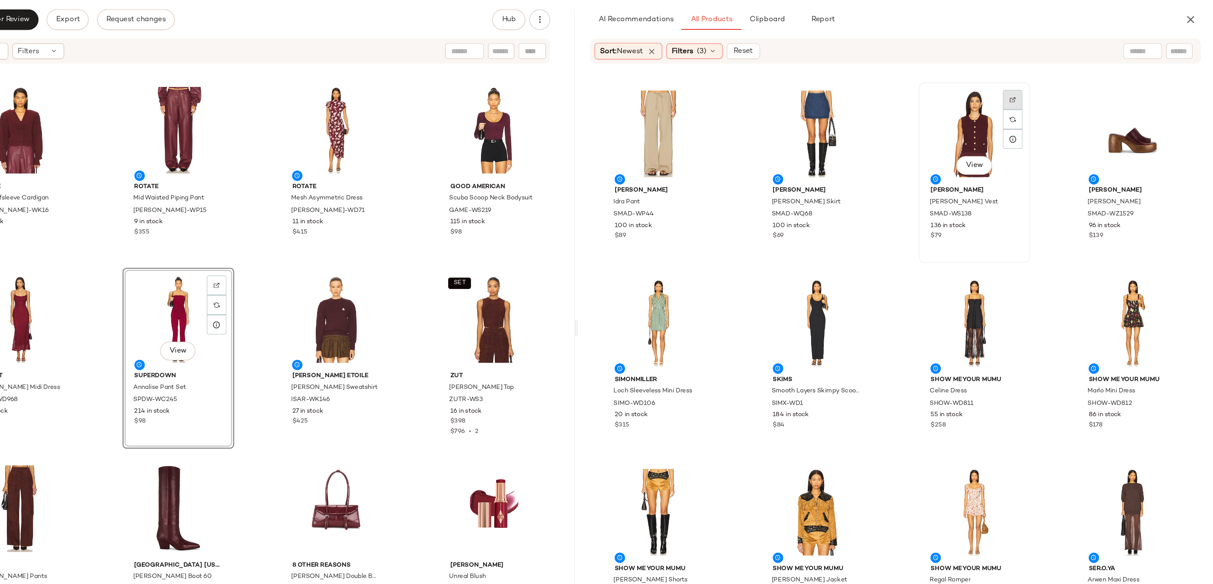
click at [1040, 134] on div at bounding box center [1045, 142] width 16 height 16
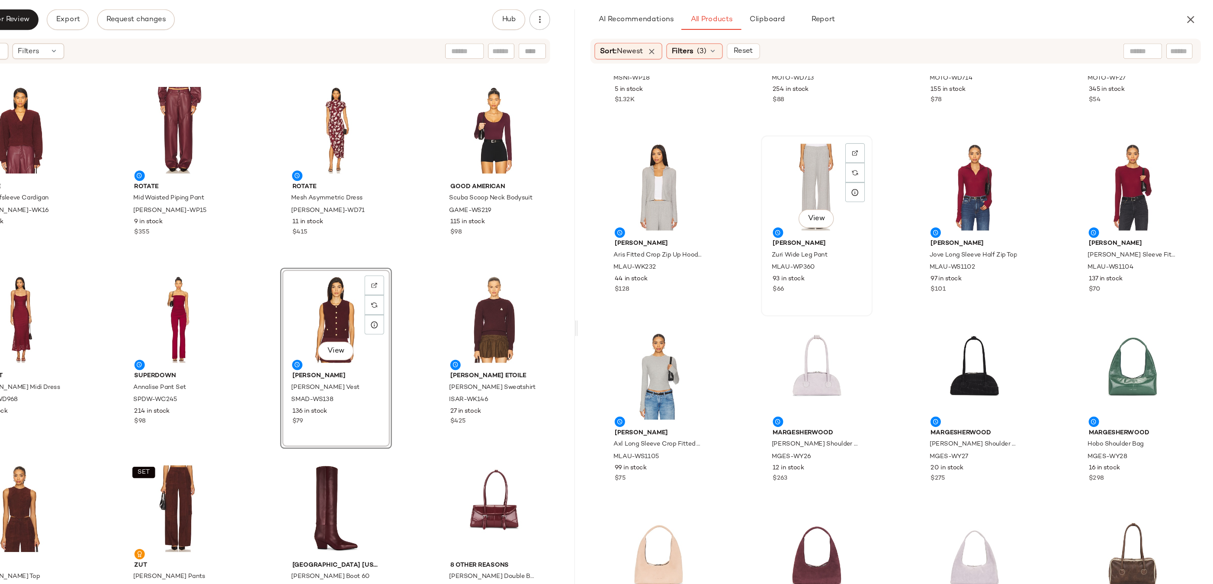
scroll to position [6984, 0]
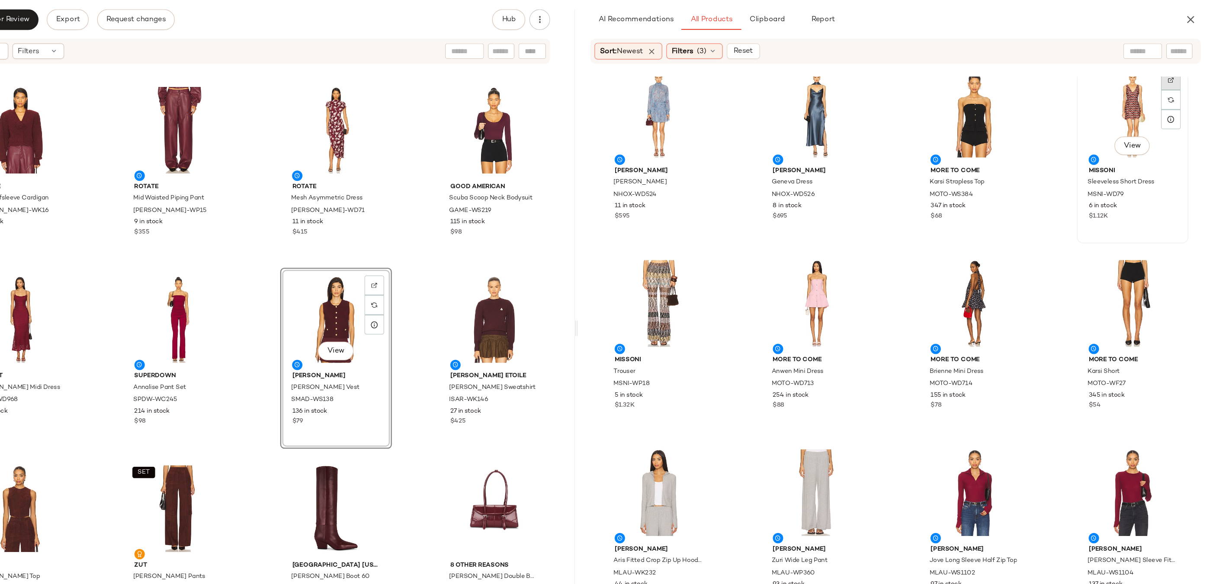
click at [1174, 108] on img at bounding box center [1176, 109] width 5 height 5
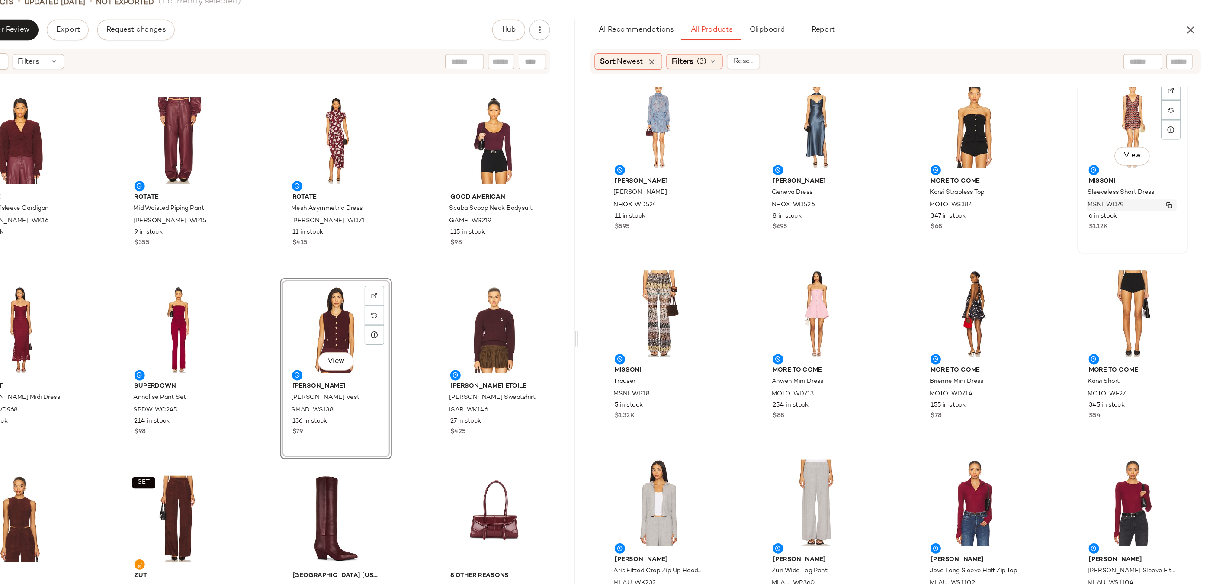
click at [1173, 205] on img "button" at bounding box center [1175, 205] width 5 height 5
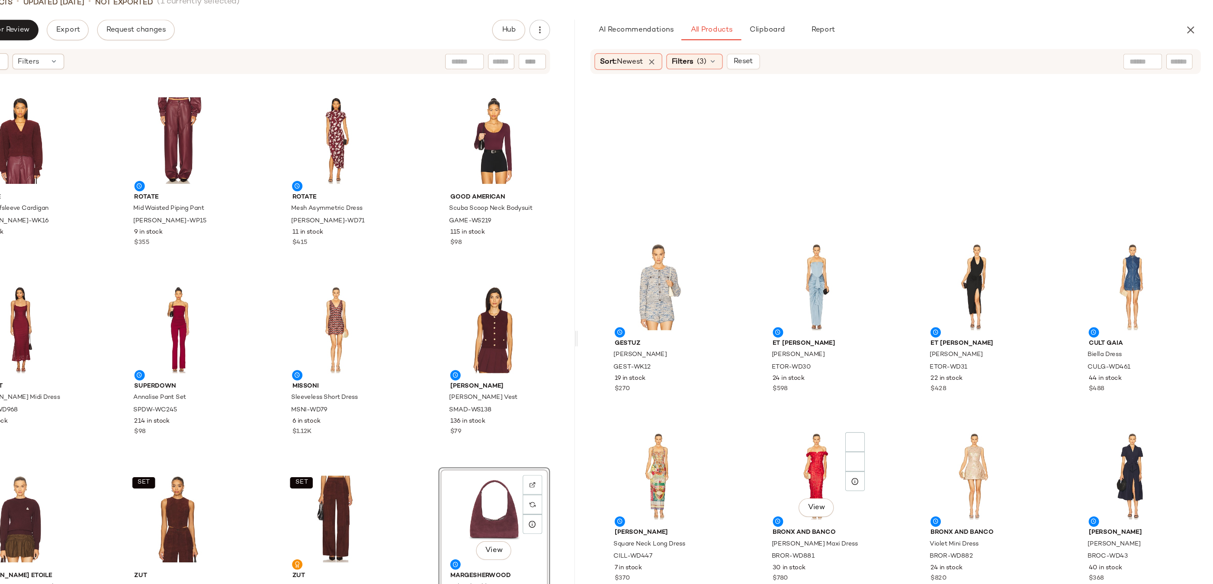
scroll to position [8560, 0]
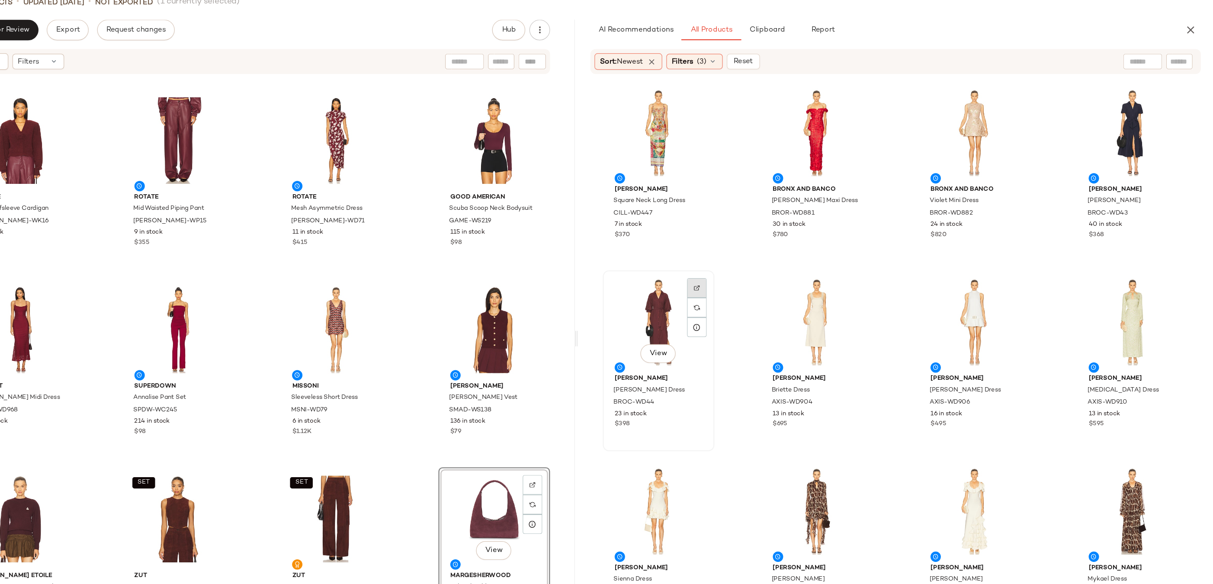
click at [781, 273] on img at bounding box center [780, 274] width 5 height 5
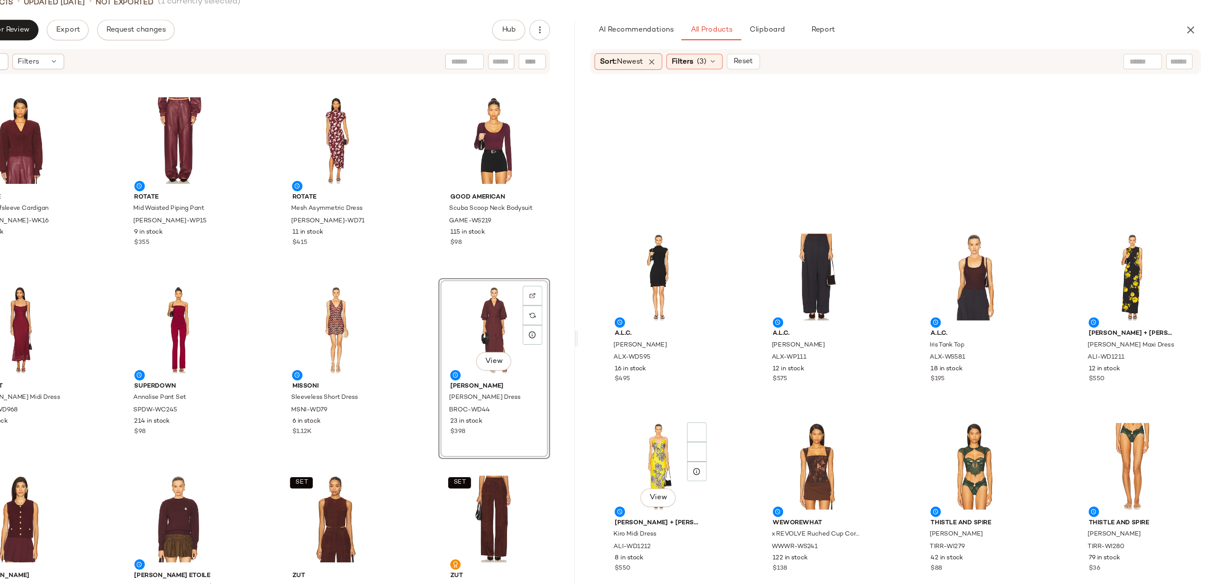
scroll to position [9291, 0]
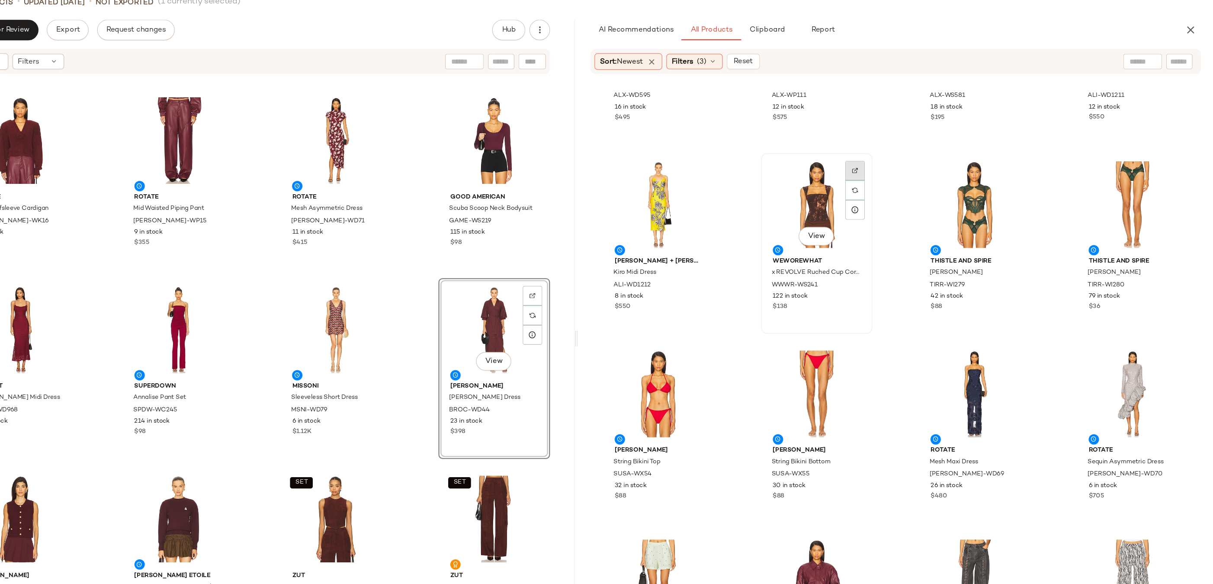
click at [916, 185] on div at bounding box center [913, 193] width 16 height 16
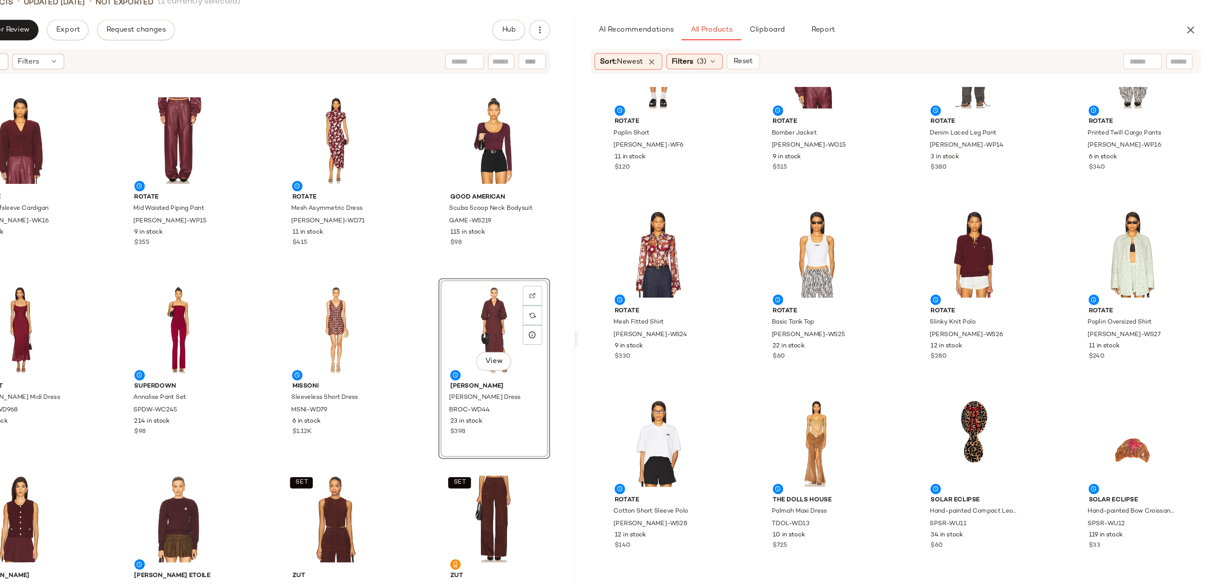
scroll to position [9726, 0]
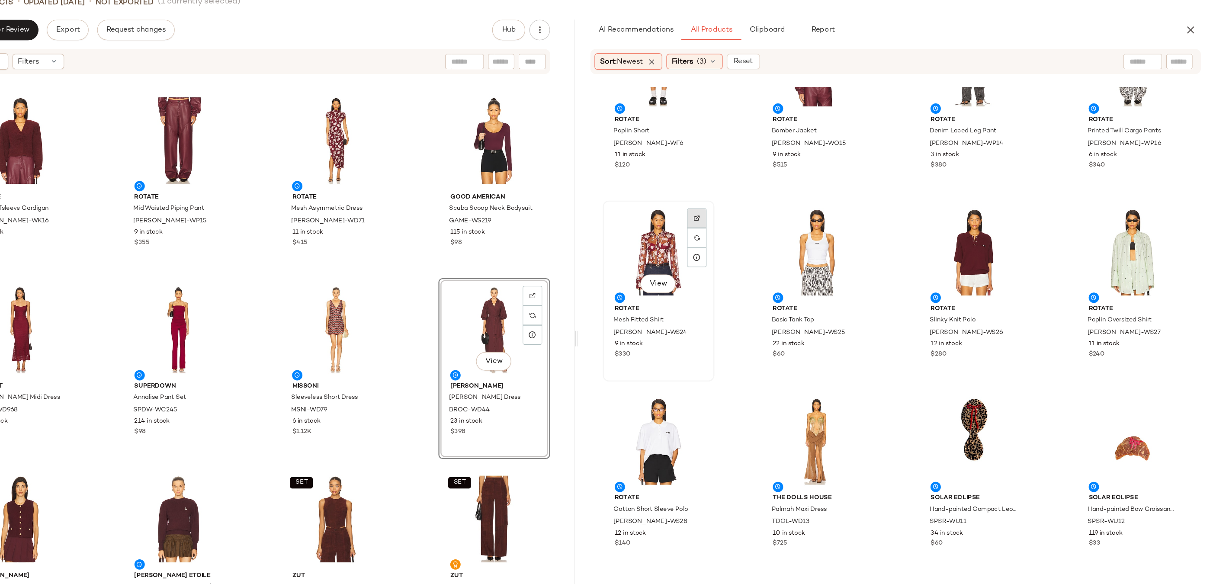
click at [783, 224] on div at bounding box center [780, 232] width 16 height 16
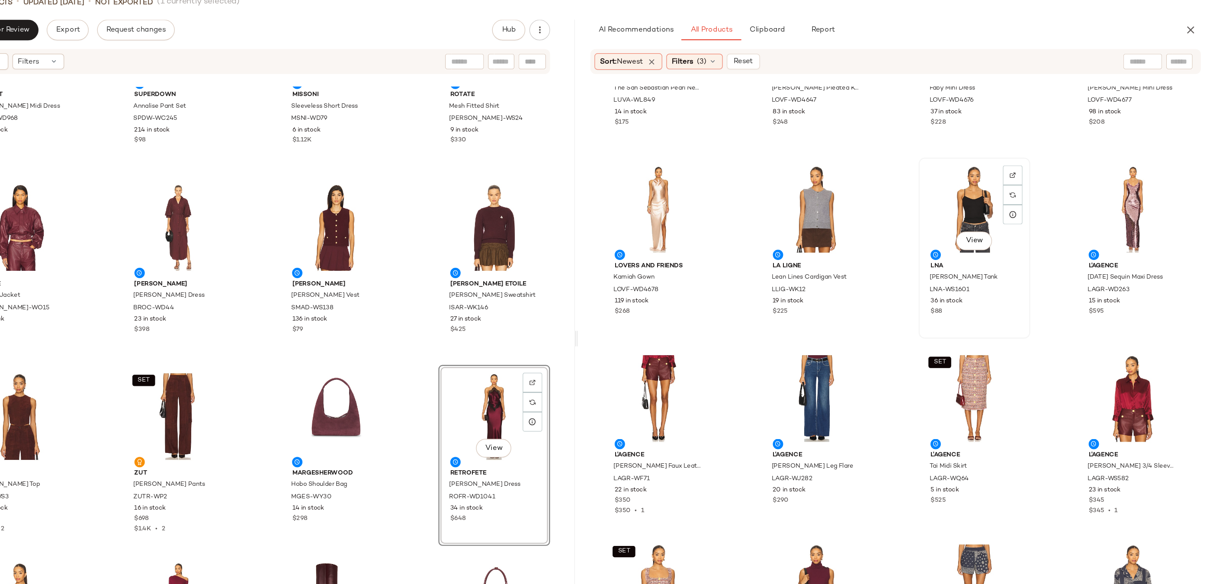
scroll to position [23528, 0]
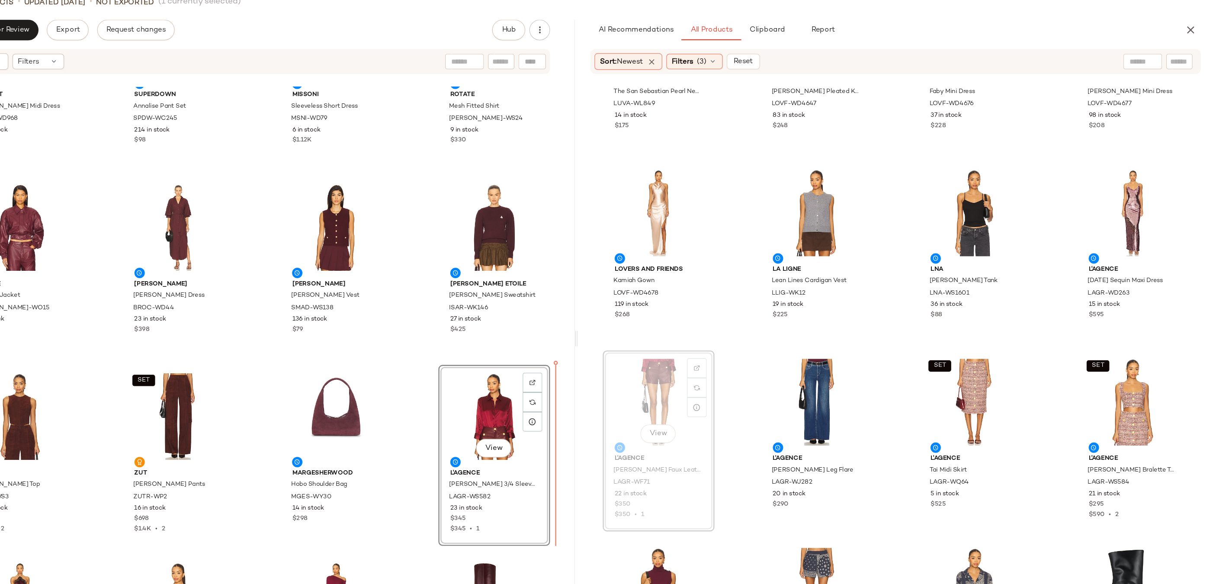
drag, startPoint x: 750, startPoint y: 364, endPoint x: 744, endPoint y: 365, distance: 6.6
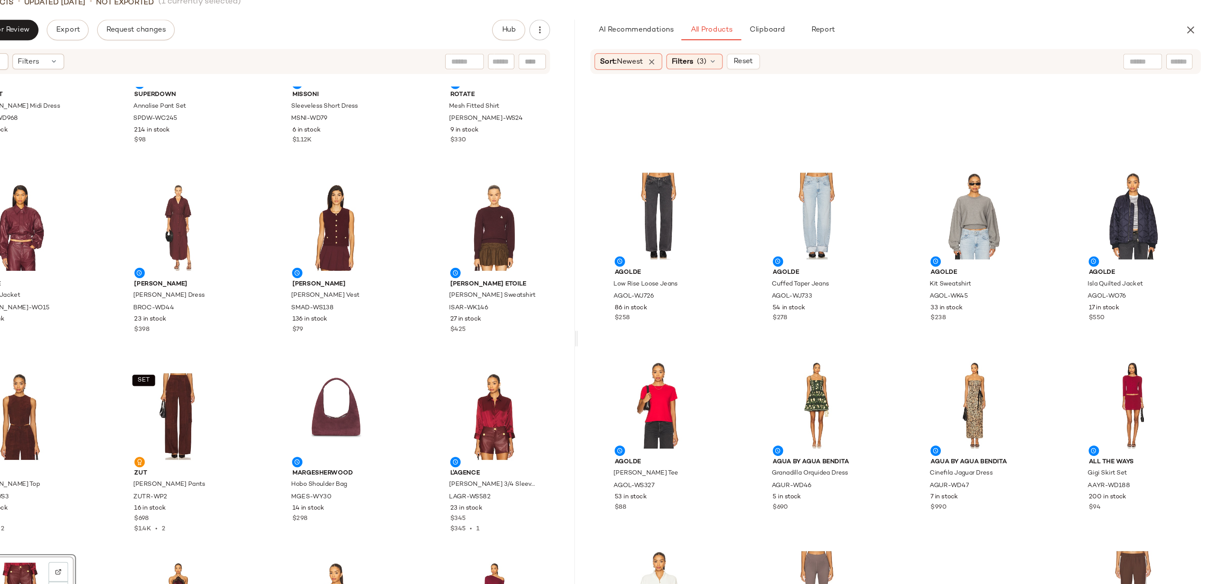
scroll to position [26673, 0]
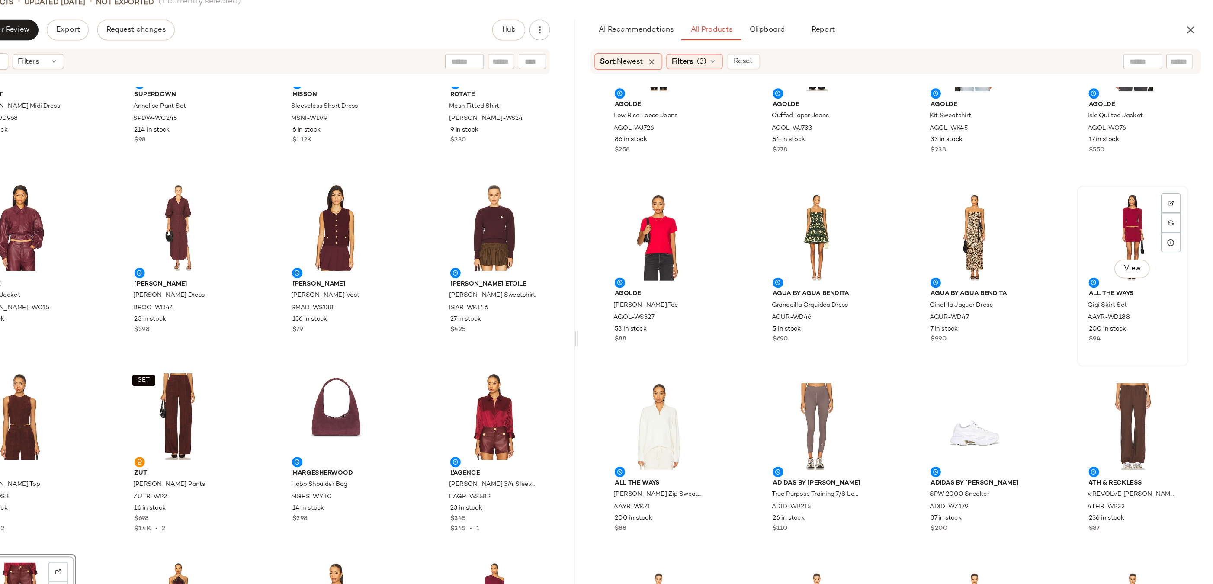
click at [1126, 223] on div "View" at bounding box center [1144, 232] width 87 height 80
click at [1174, 205] on img at bounding box center [1176, 203] width 5 height 5
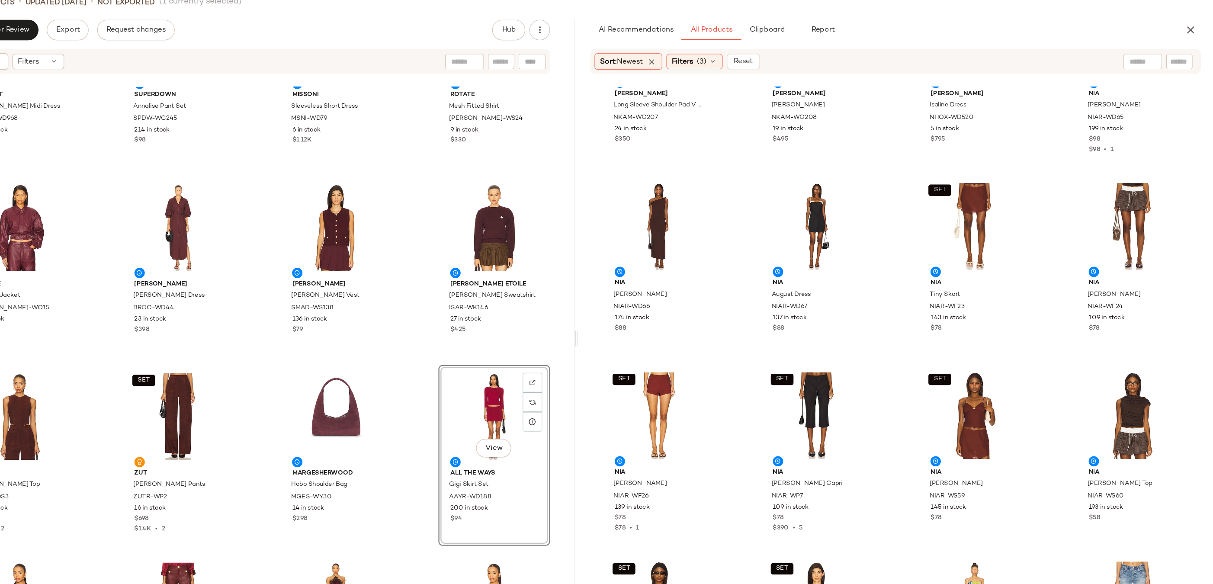
scroll to position [30067, 0]
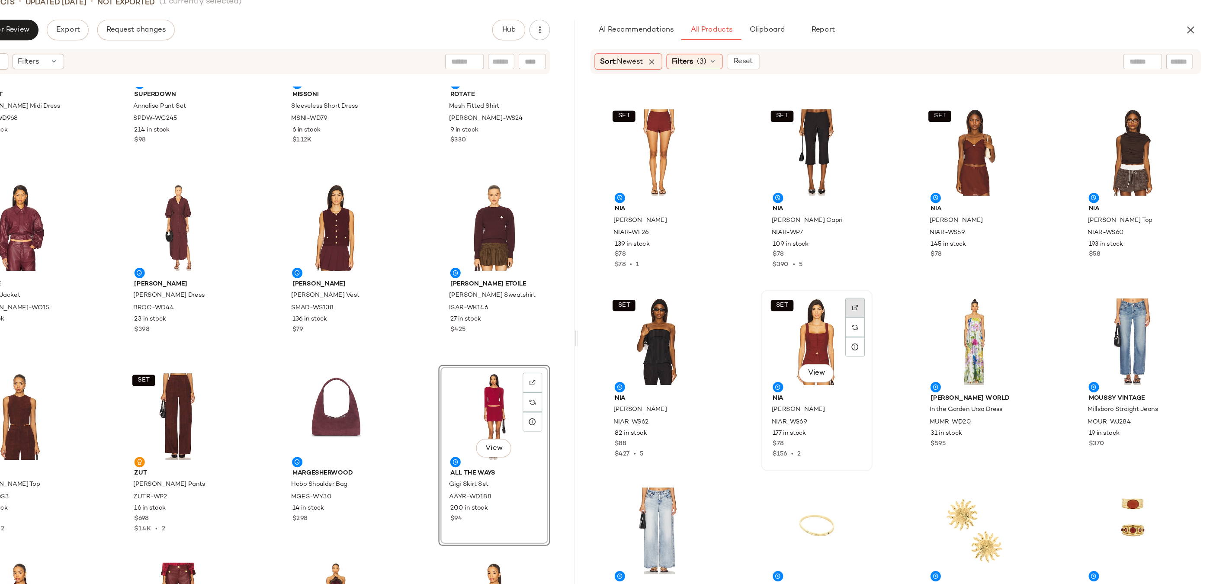
click at [910, 292] on img at bounding box center [912, 290] width 5 height 5
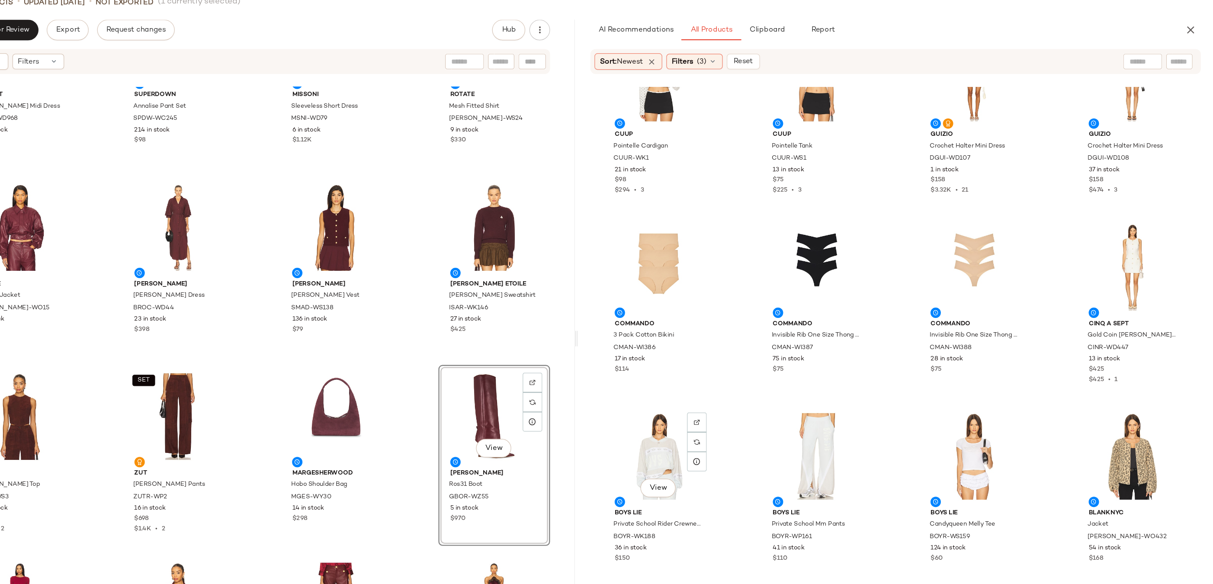
scroll to position [45801, 0]
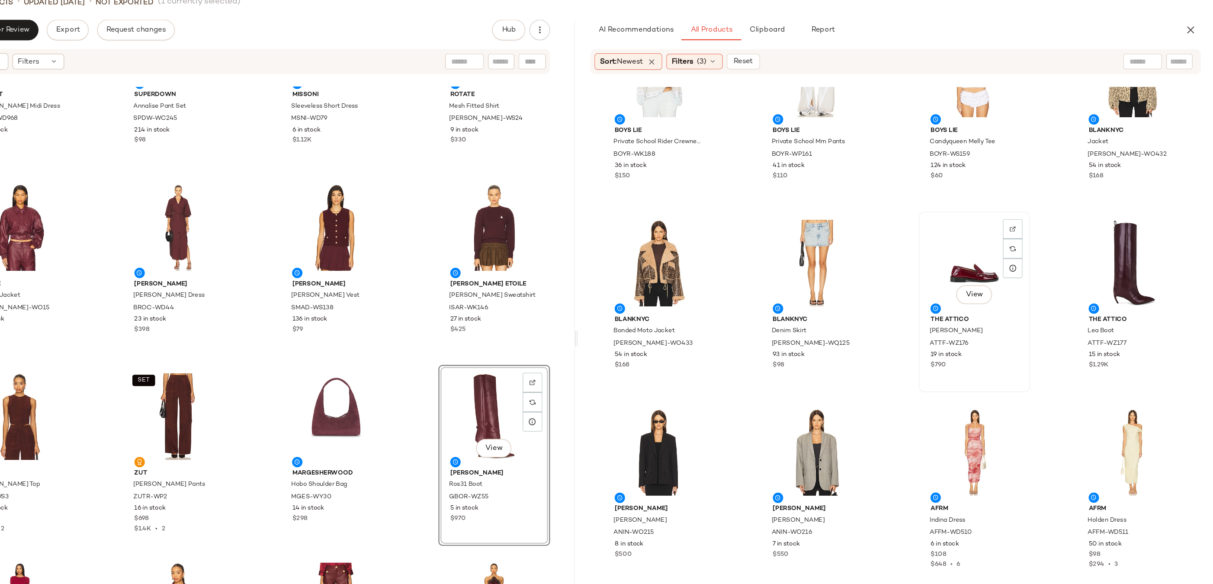
click at [1000, 260] on div "View" at bounding box center [1012, 254] width 87 height 80
drag, startPoint x: 1005, startPoint y: 245, endPoint x: 643, endPoint y: 411, distance: 398.4
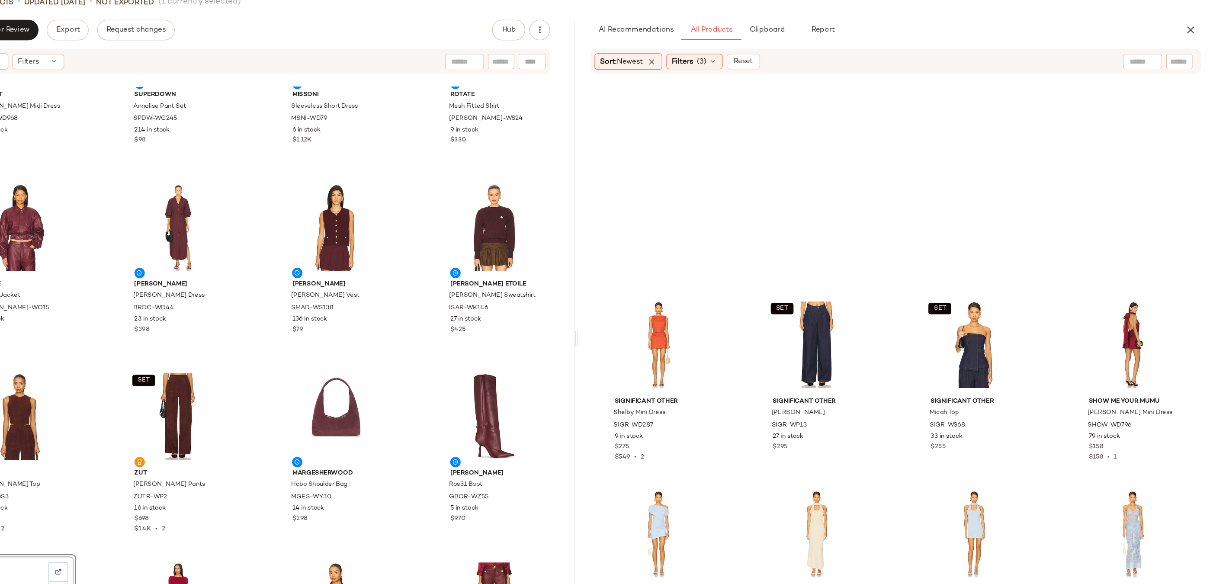
scroll to position [51806, 0]
